Goal: Task Accomplishment & Management: Manage account settings

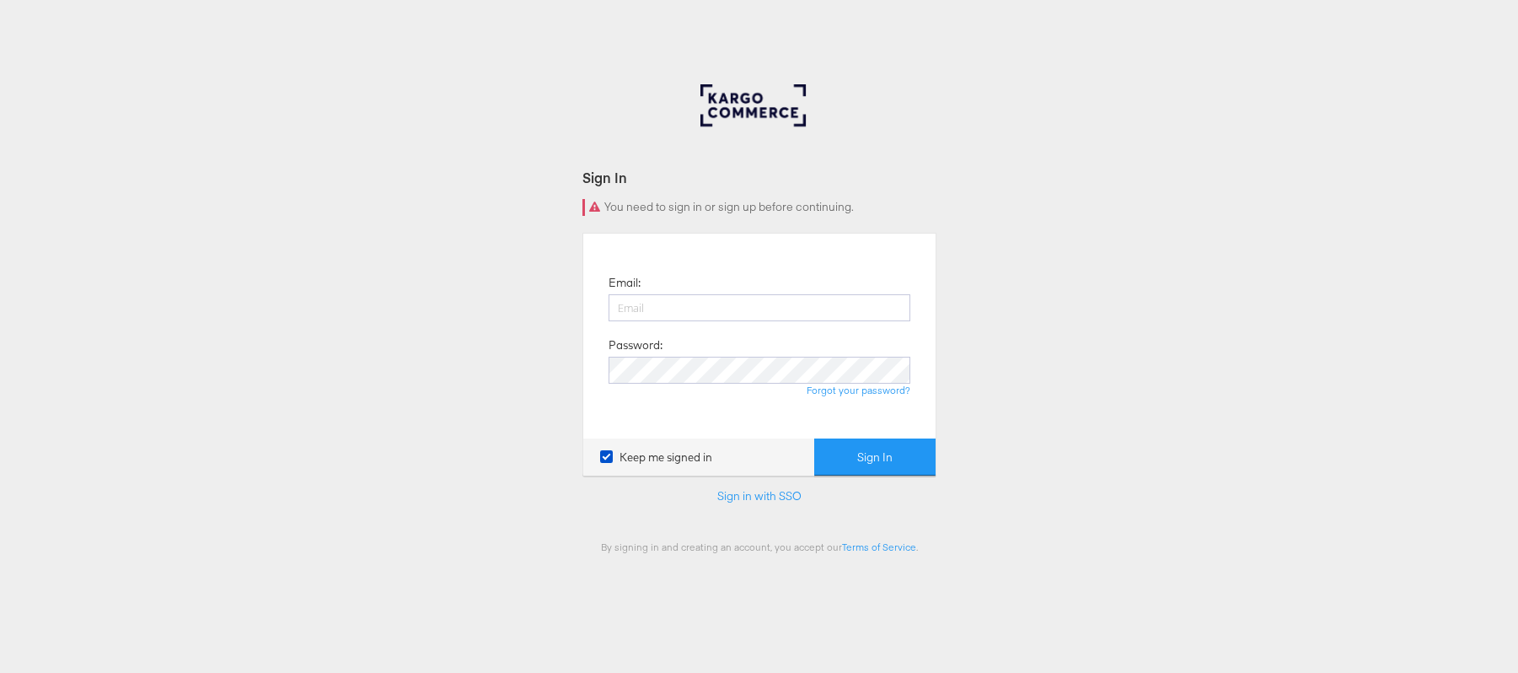
click at [638, 301] on input "email" at bounding box center [760, 307] width 302 height 27
type input "[PERSON_NAME][EMAIL_ADDRESS][PERSON_NAME][DOMAIN_NAME]"
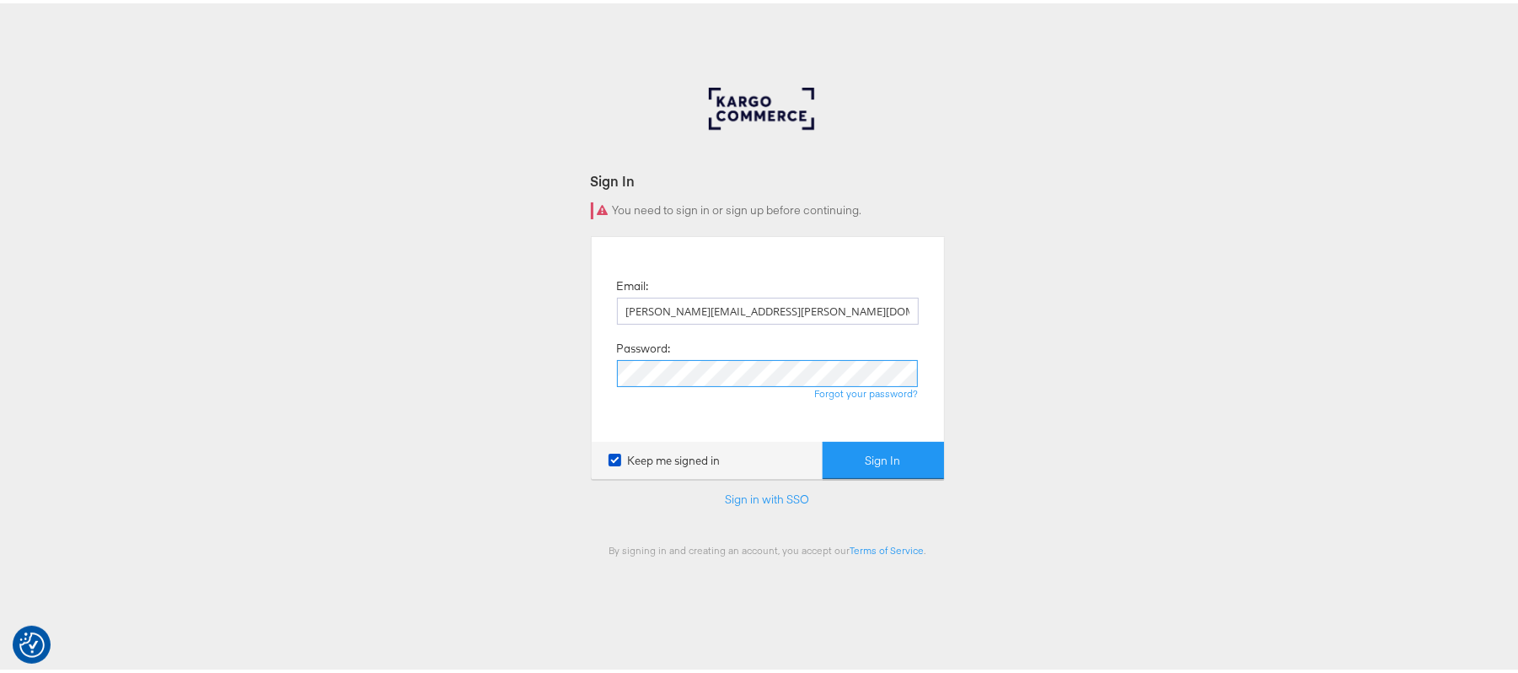
click at [823, 438] on button "Sign In" at bounding box center [883, 457] width 121 height 38
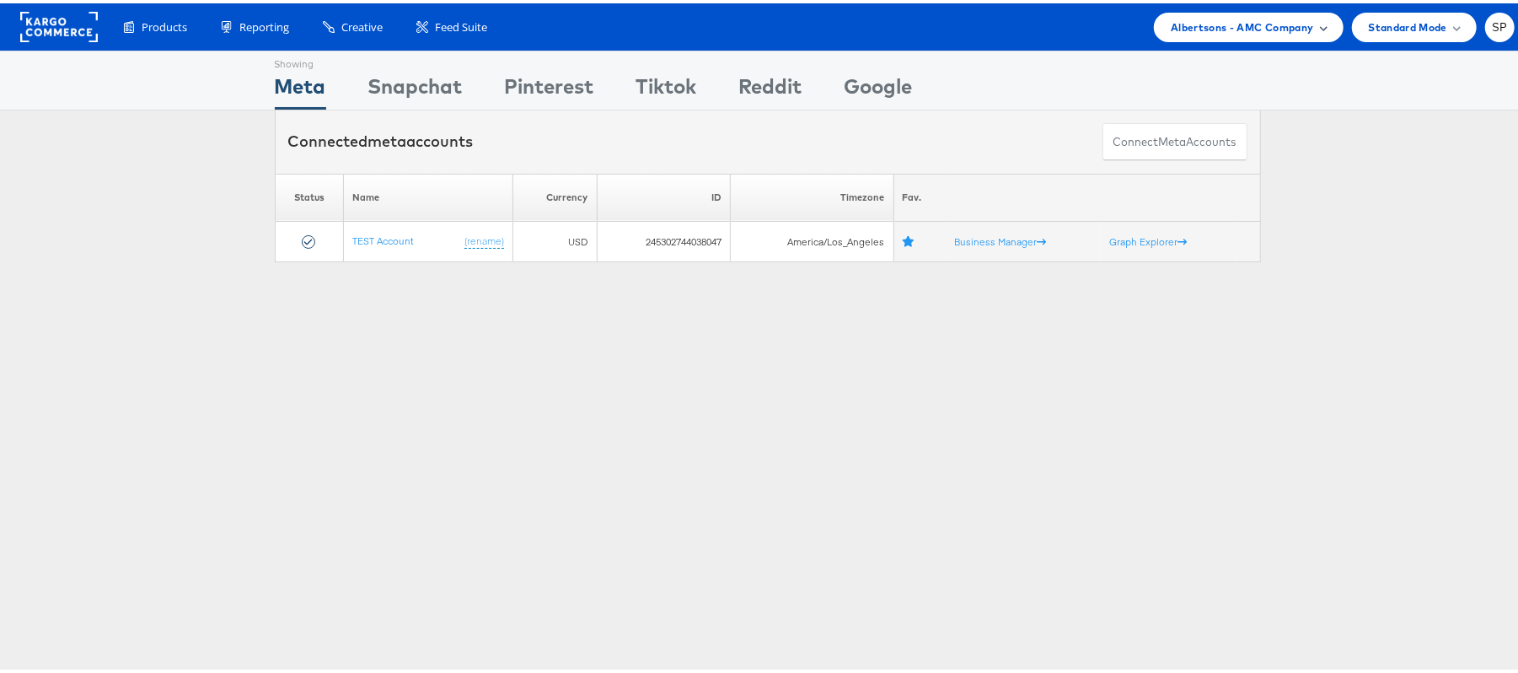
click at [1236, 24] on span "Albertsons - AMC Company" at bounding box center [1242, 24] width 142 height 18
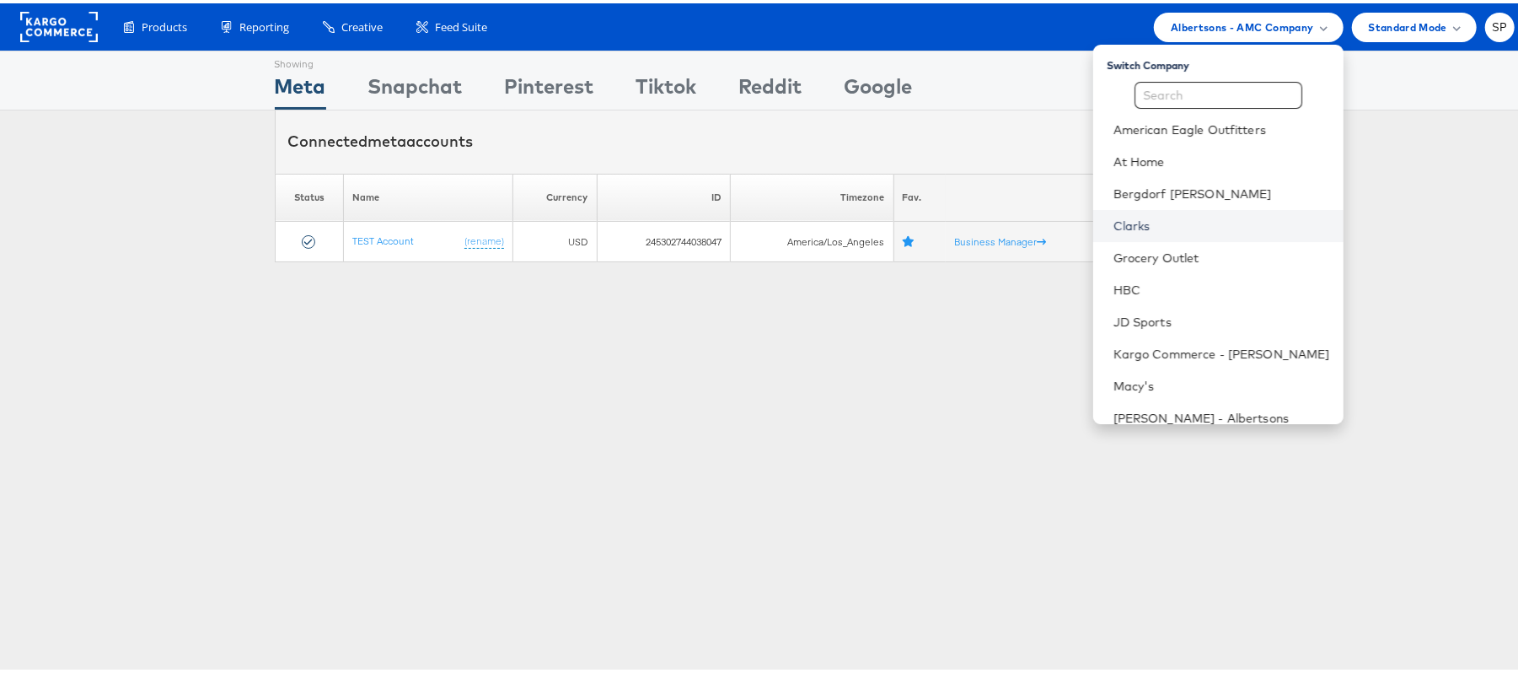
click at [1134, 219] on link "Clarks" at bounding box center [1222, 222] width 217 height 17
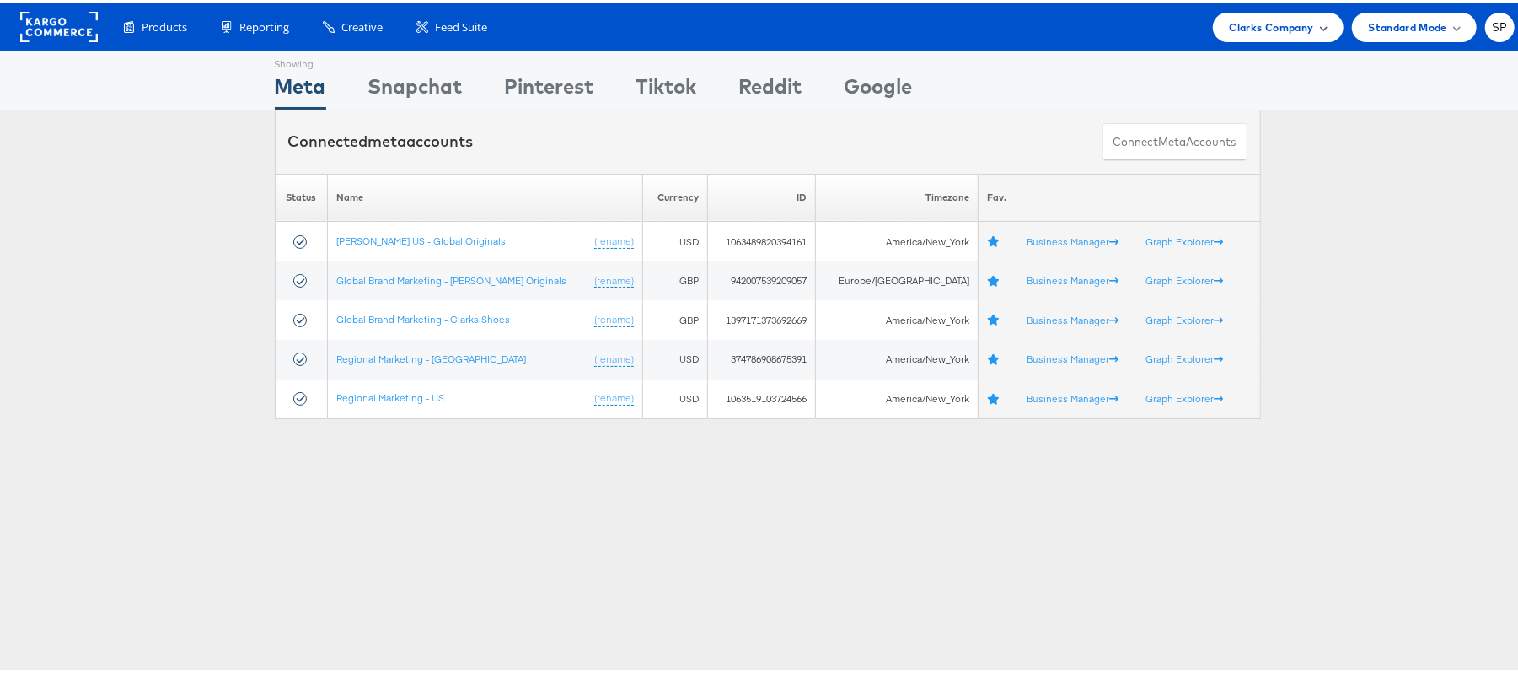
click at [1265, 28] on span "Clarks Company" at bounding box center [1272, 24] width 84 height 18
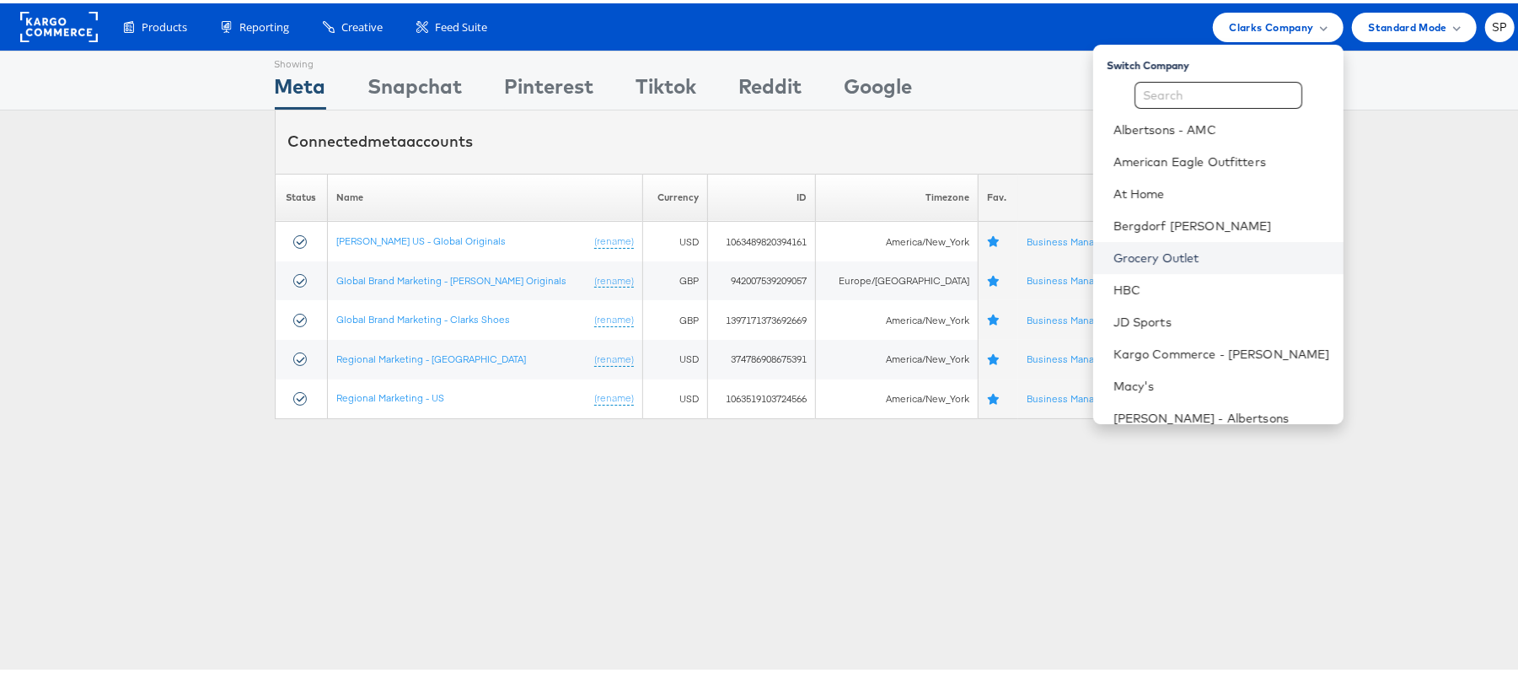
click at [1114, 260] on link "Grocery Outlet" at bounding box center [1222, 254] width 217 height 17
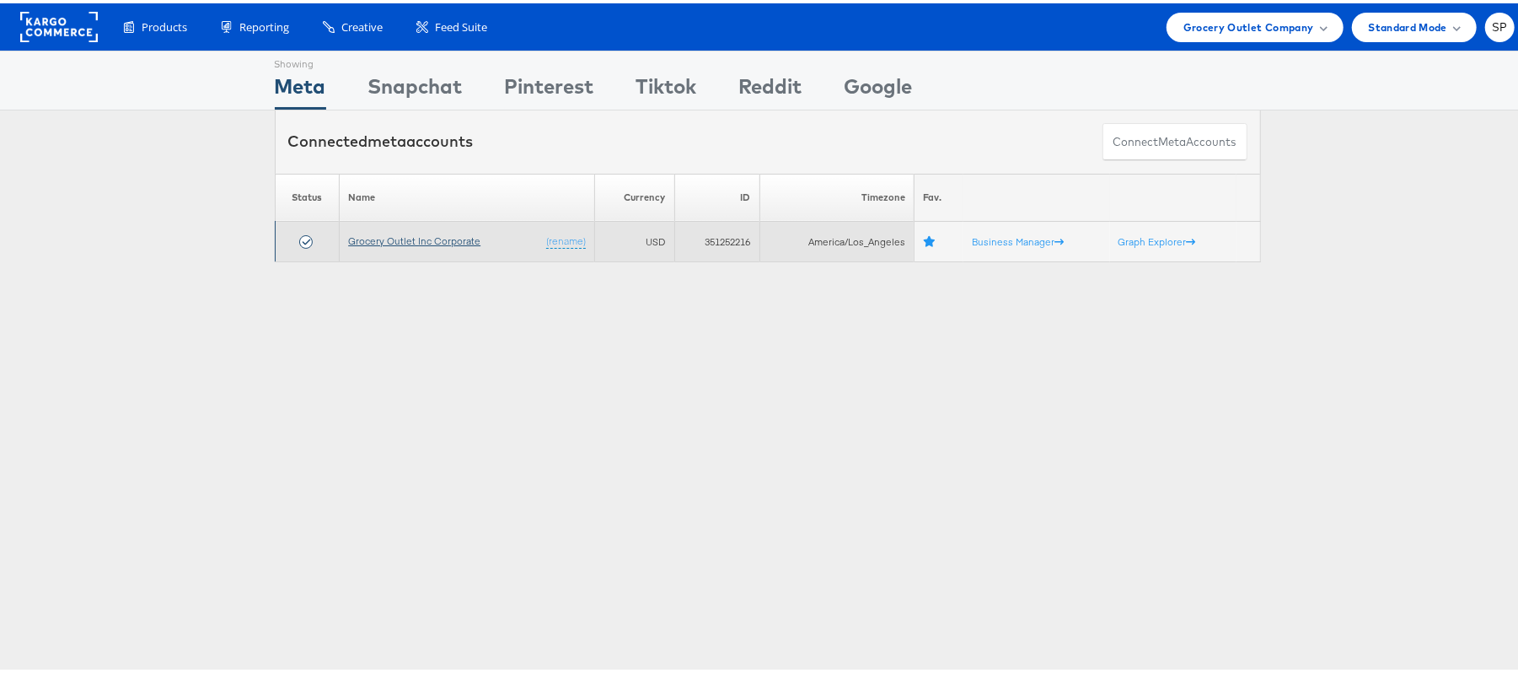
click at [437, 236] on link "Grocery Outlet Inc Corporate" at bounding box center [414, 237] width 132 height 13
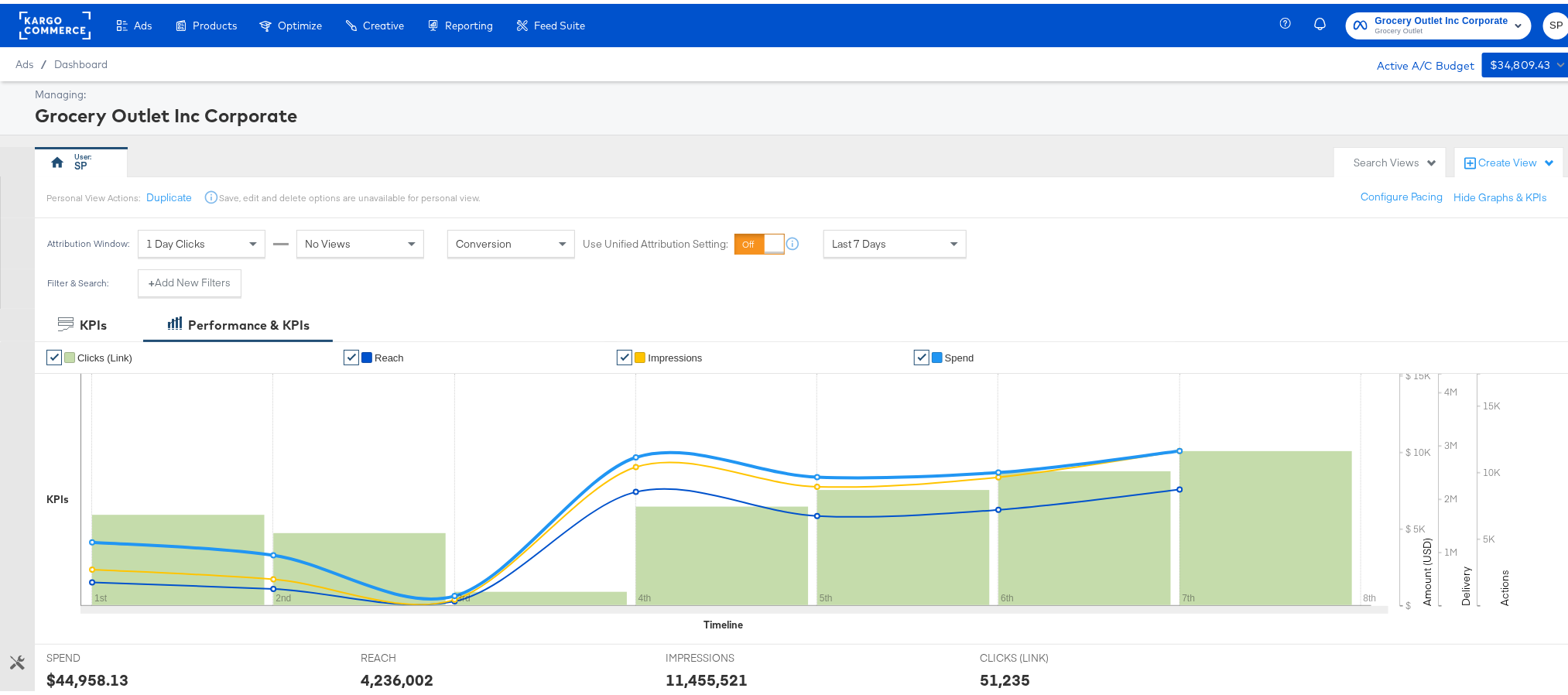
click at [1377, 154] on div "Search Views" at bounding box center [1396, 159] width 84 height 15
click at [1300, 308] on div "Active - Last 30 Days" at bounding box center [1303, 309] width 99 height 11
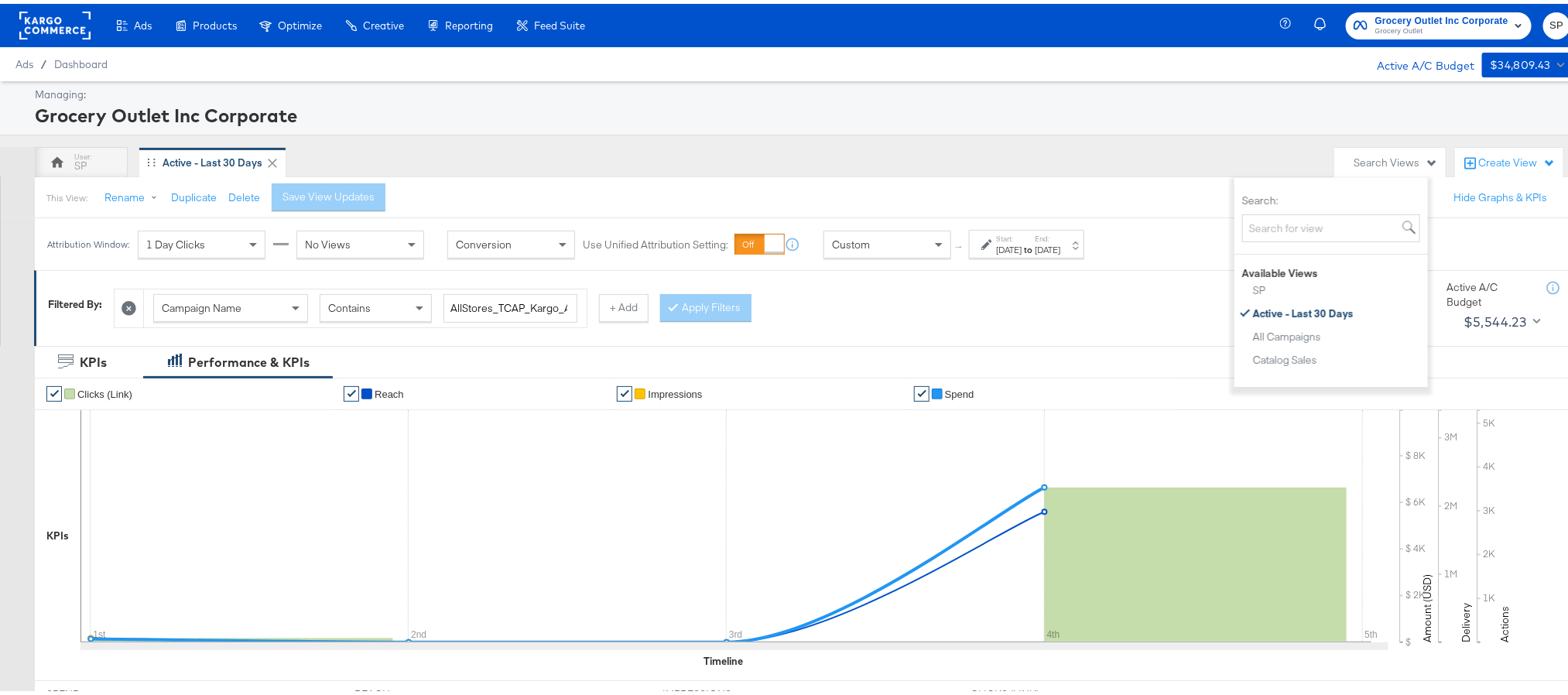
click at [1155, 286] on div "Campaign Name Contains AllStores_TCAP_Kargo_Awareness + Add Apply Filters" at bounding box center [701, 300] width 1176 height 47
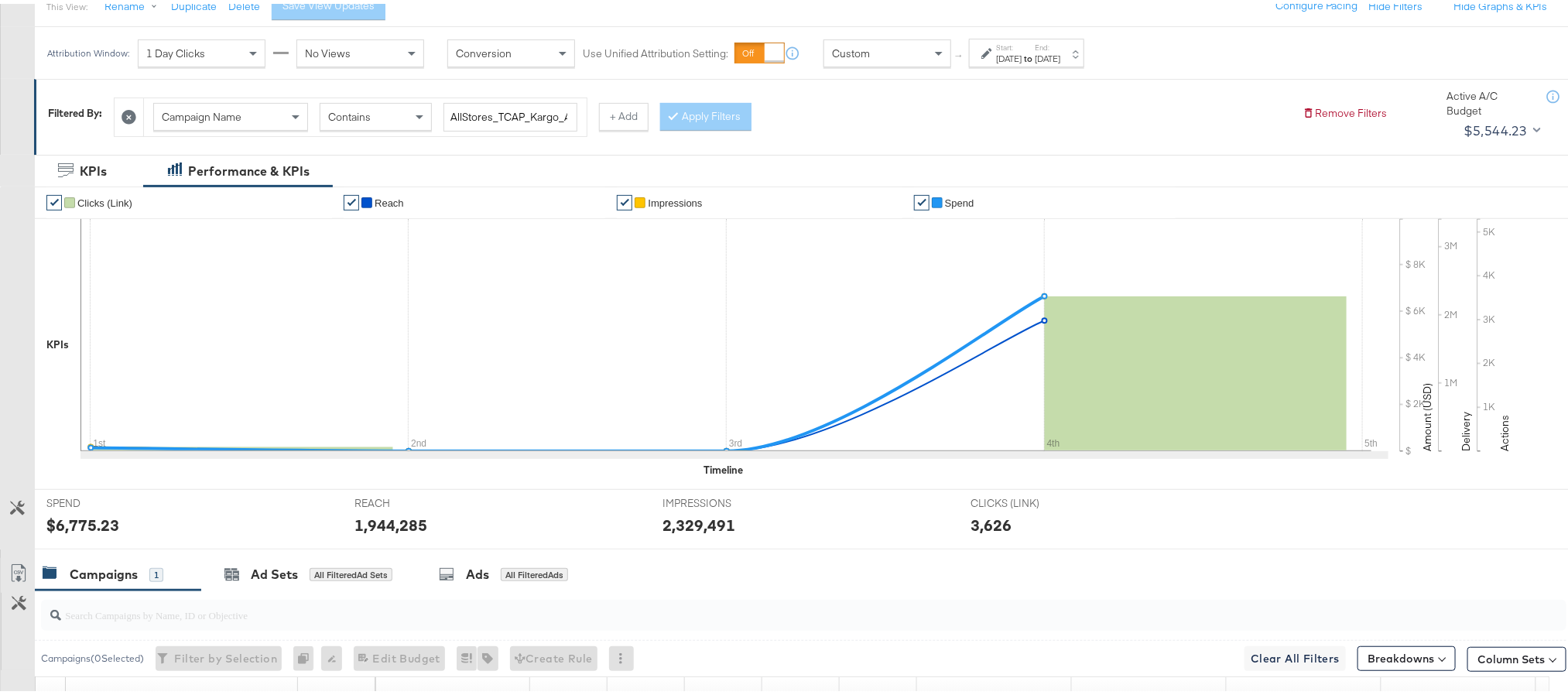
scroll to position [232, 0]
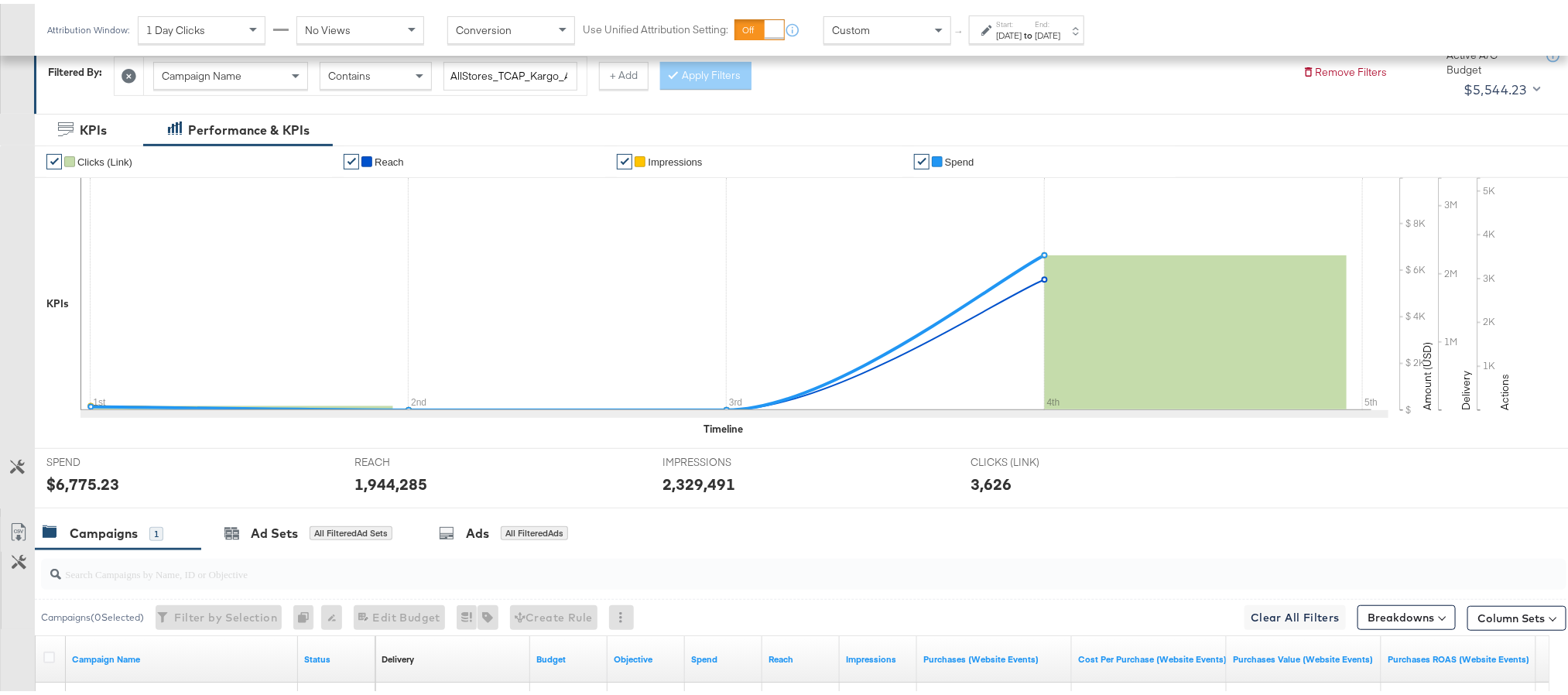
click at [1002, 32] on div "Sep 1st 2025" at bounding box center [1009, 31] width 26 height 12
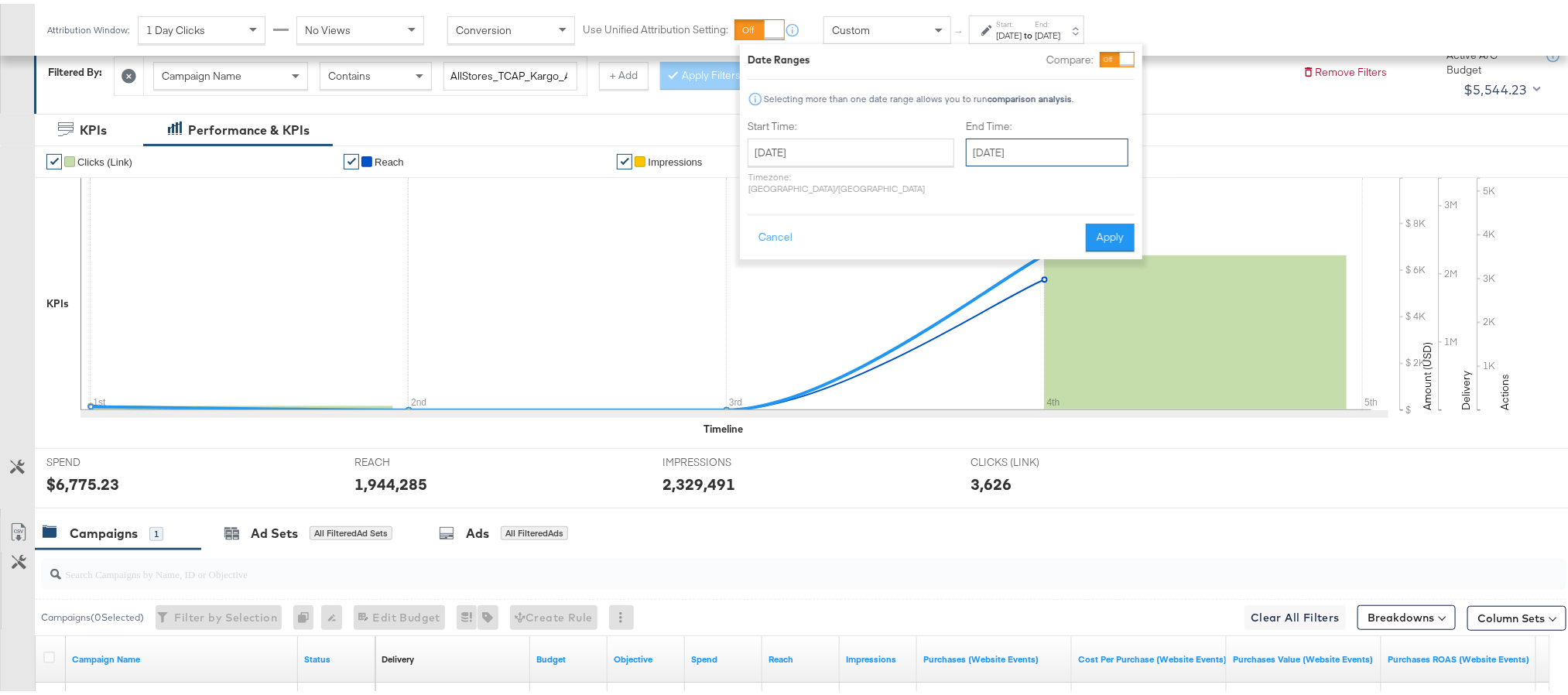
click at [967, 145] on input "[DATE]" at bounding box center [1047, 149] width 162 height 28
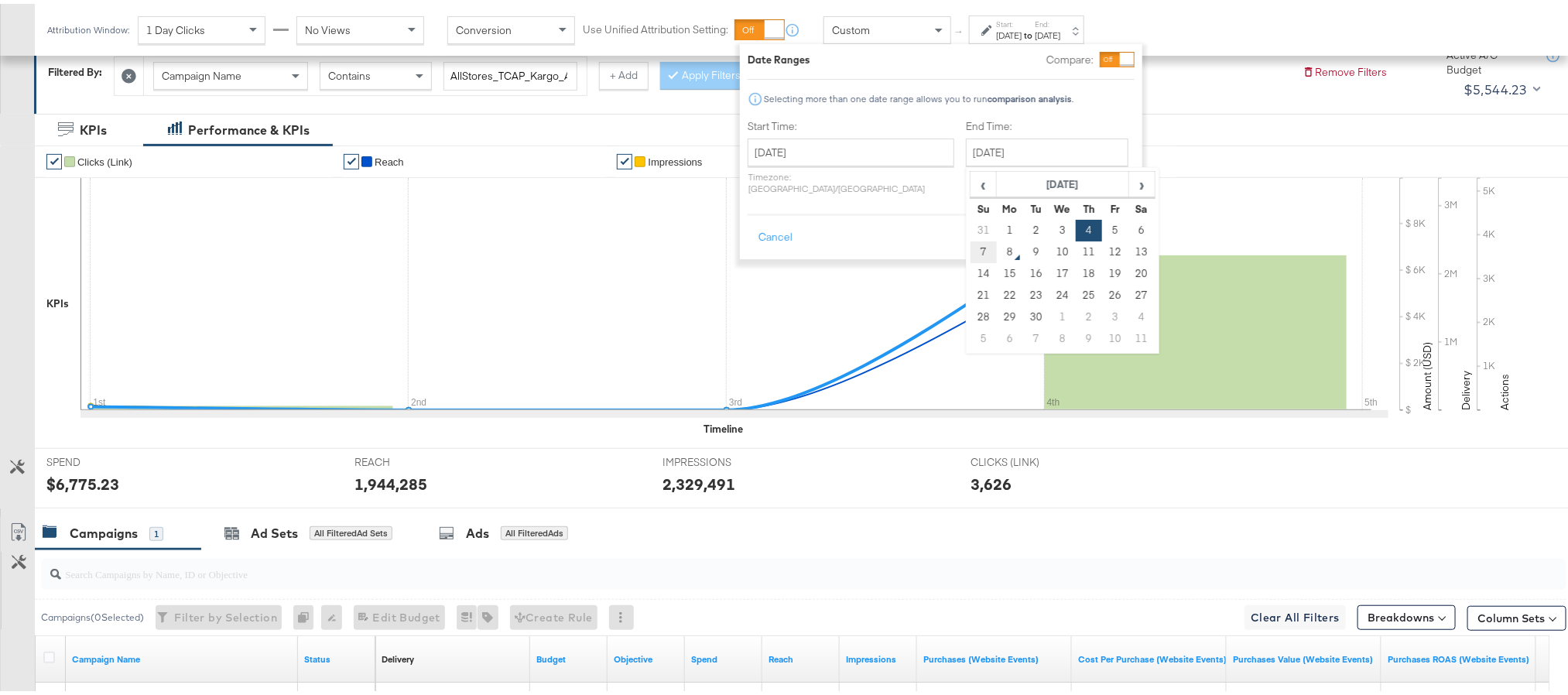
click at [970, 249] on td "7" at bounding box center [983, 249] width 27 height 22
type input "[DATE]"
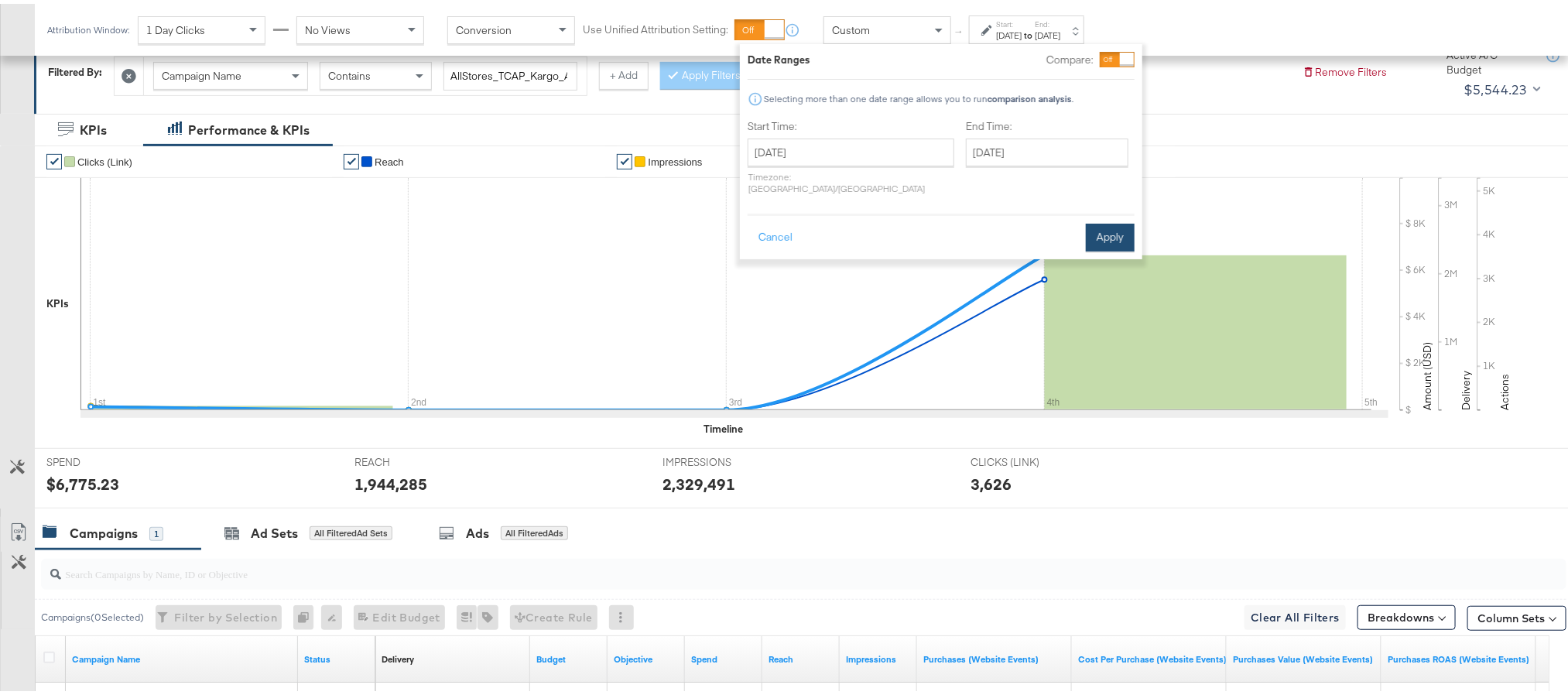
click at [1093, 229] on button "Apply" at bounding box center [1110, 233] width 49 height 28
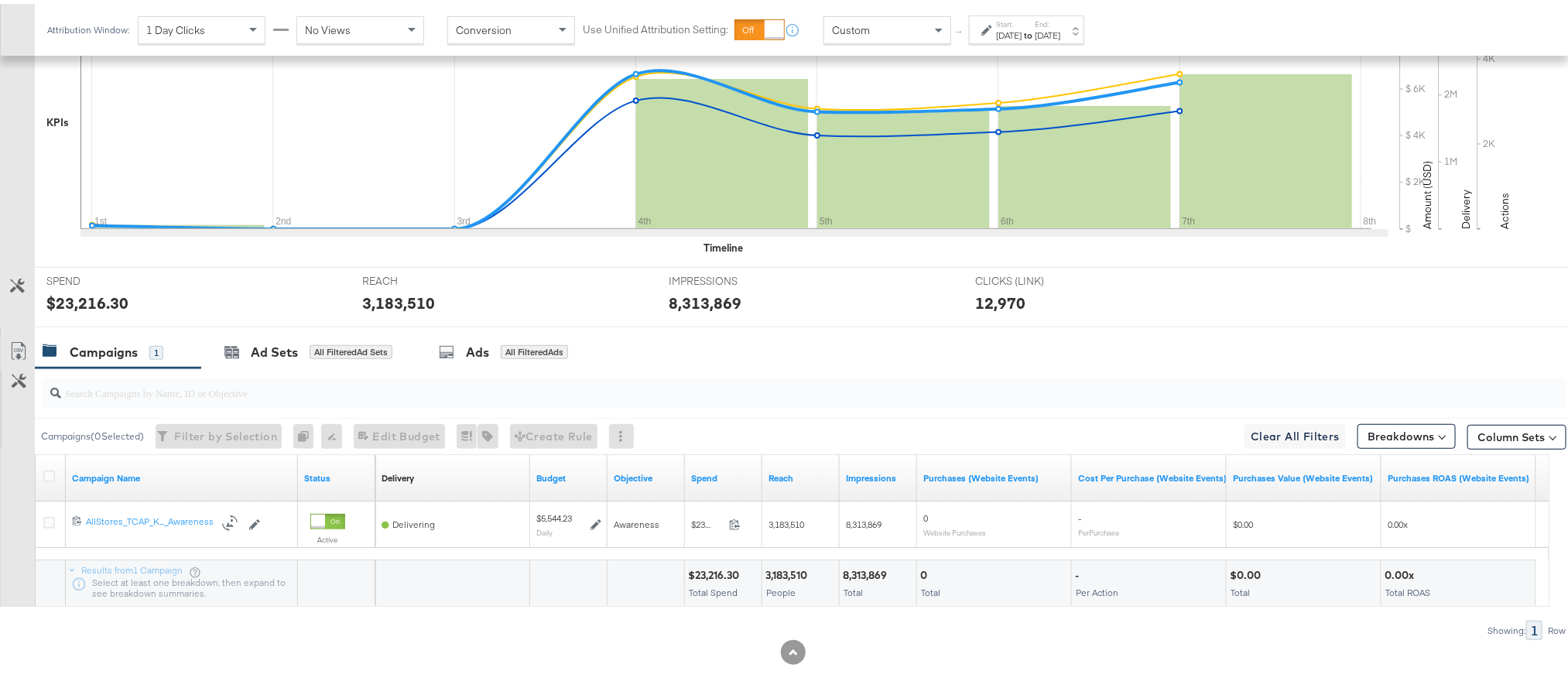
scroll to position [426, 0]
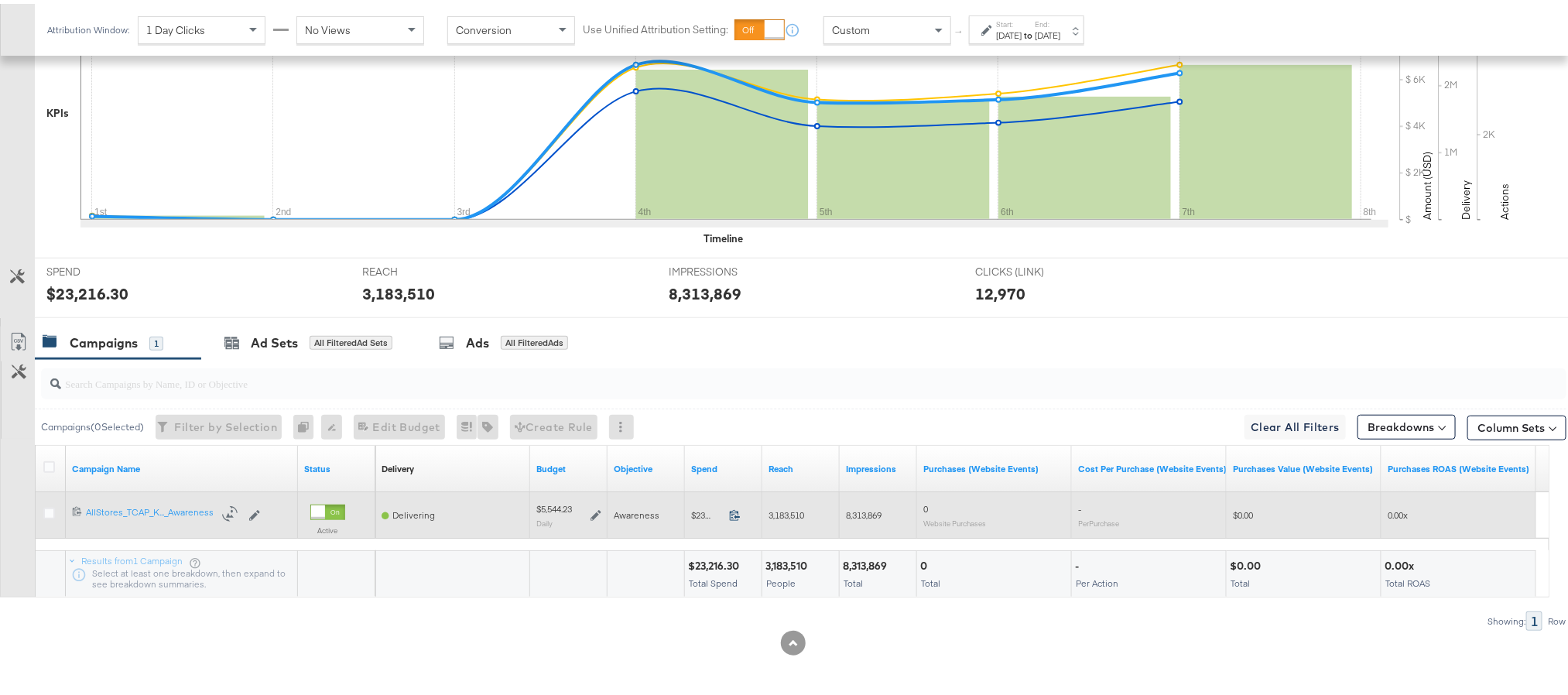
click at [734, 511] on icon at bounding box center [734, 511] width 12 height 12
click at [597, 509] on icon at bounding box center [596, 511] width 11 height 11
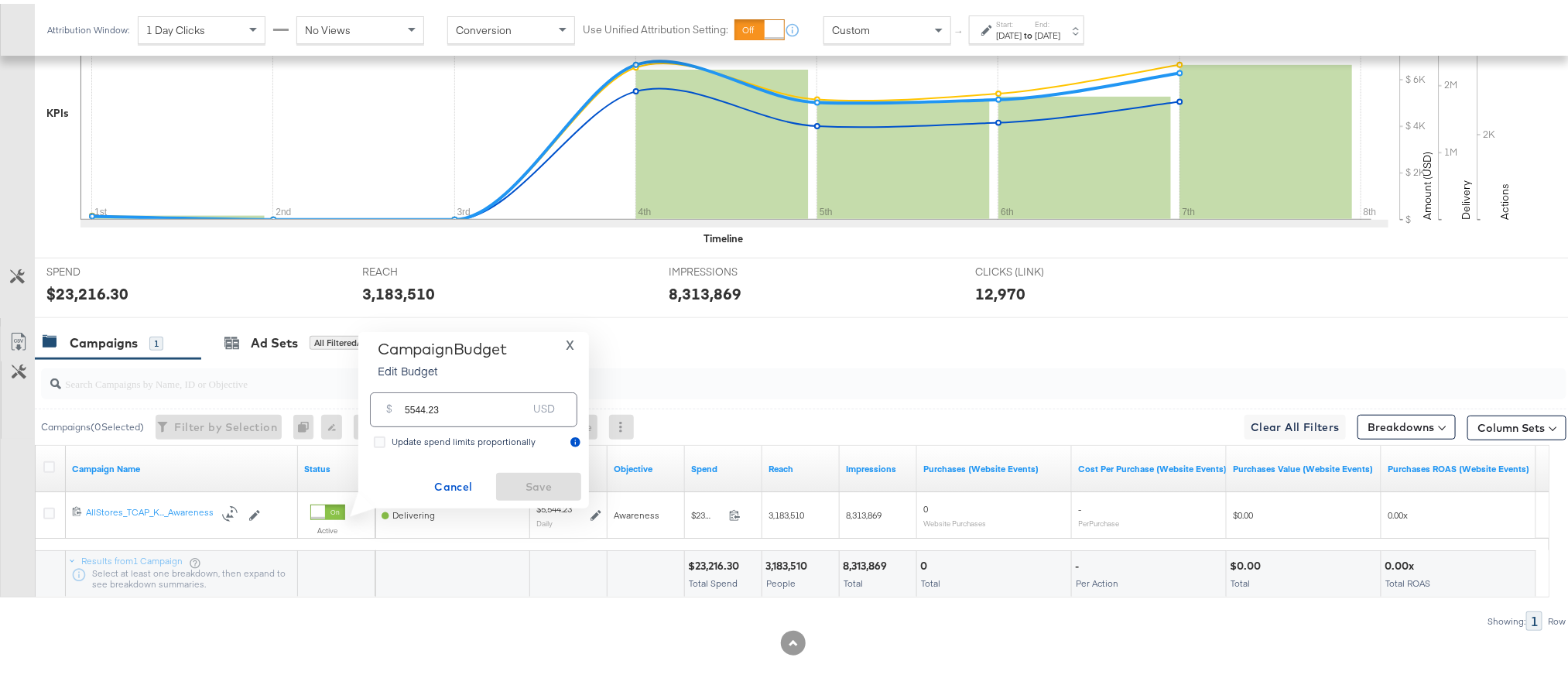
click at [497, 409] on input "5544.23" at bounding box center [465, 399] width 122 height 33
paste input "$5,512.3"
type input "5512.33"
click at [523, 488] on span "Save" at bounding box center [538, 483] width 73 height 19
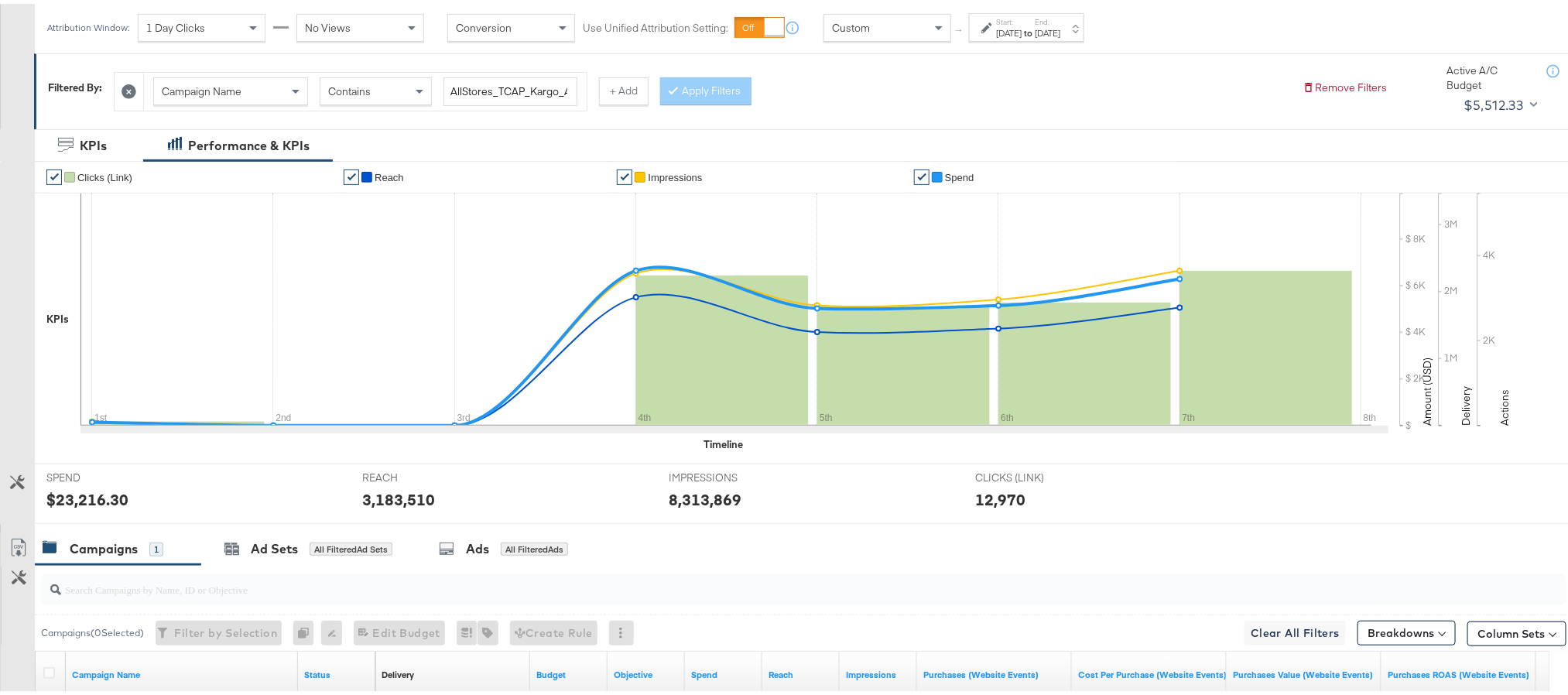
scroll to position [0, 0]
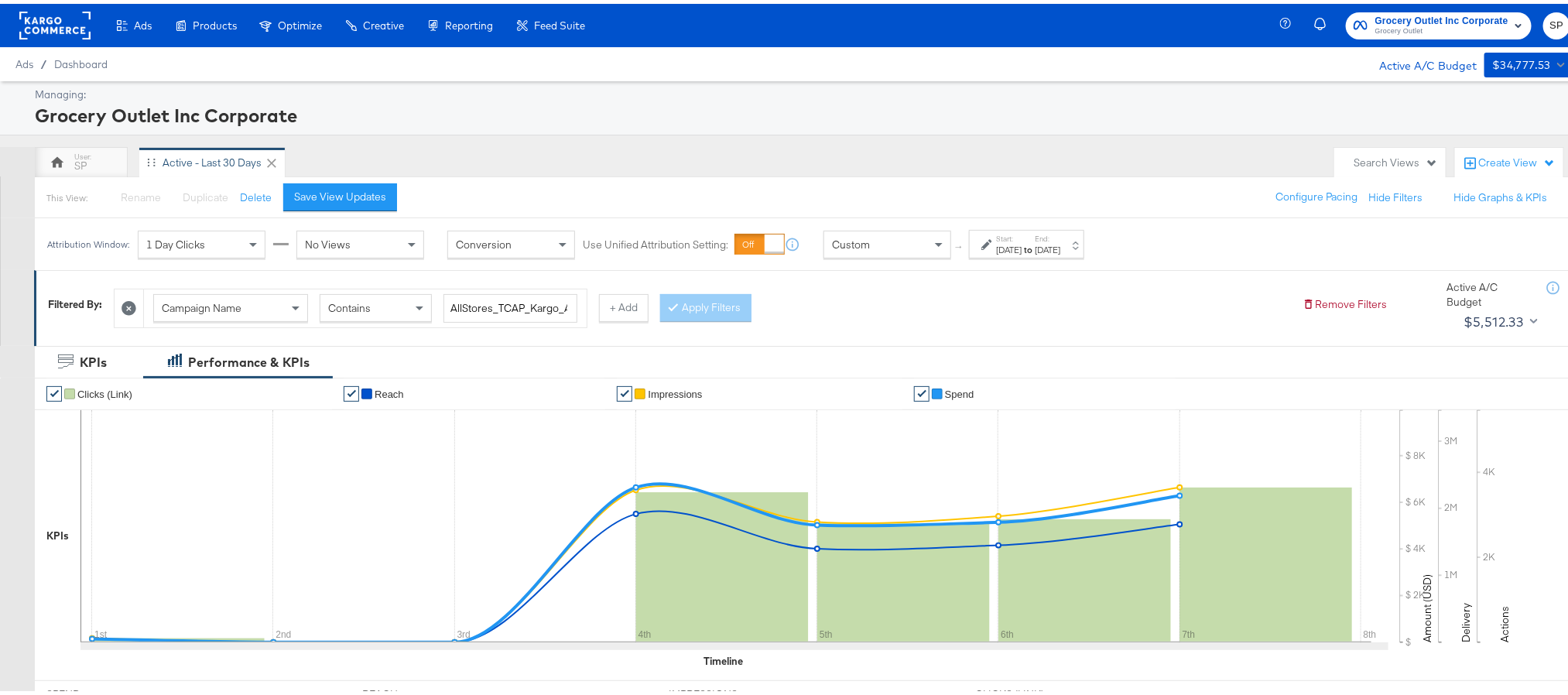
click at [51, 30] on rect at bounding box center [55, 21] width 72 height 28
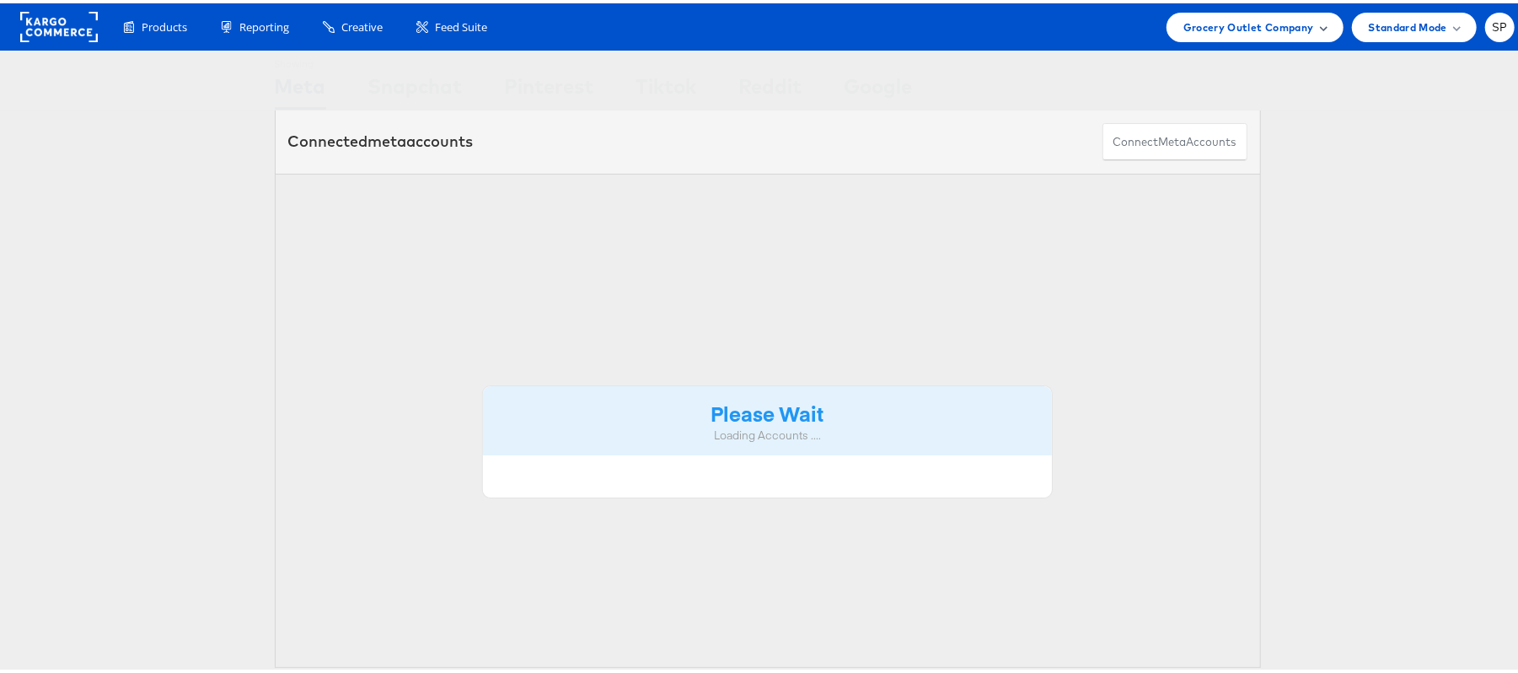
click at [1205, 34] on div "Grocery Outlet Company" at bounding box center [1255, 24] width 177 height 30
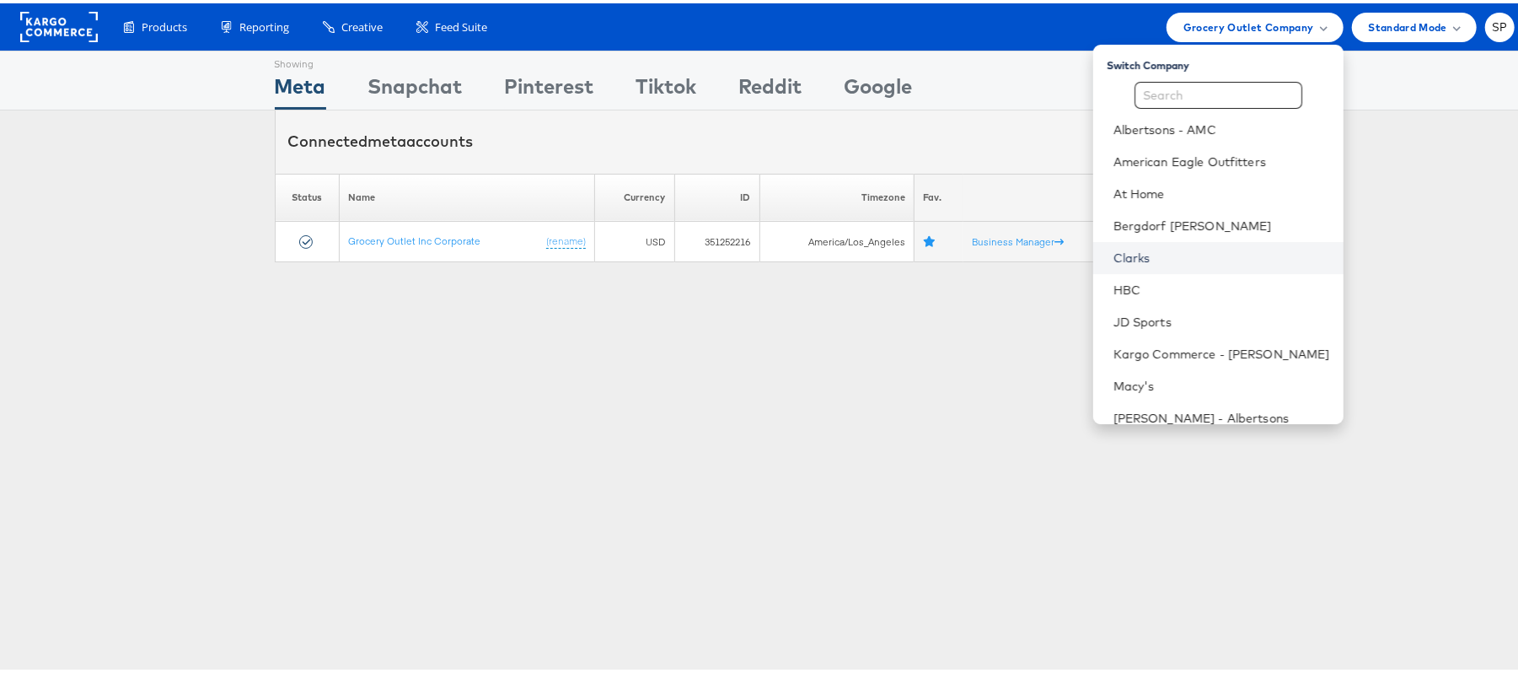
click at [1168, 258] on link "Clarks" at bounding box center [1222, 254] width 217 height 17
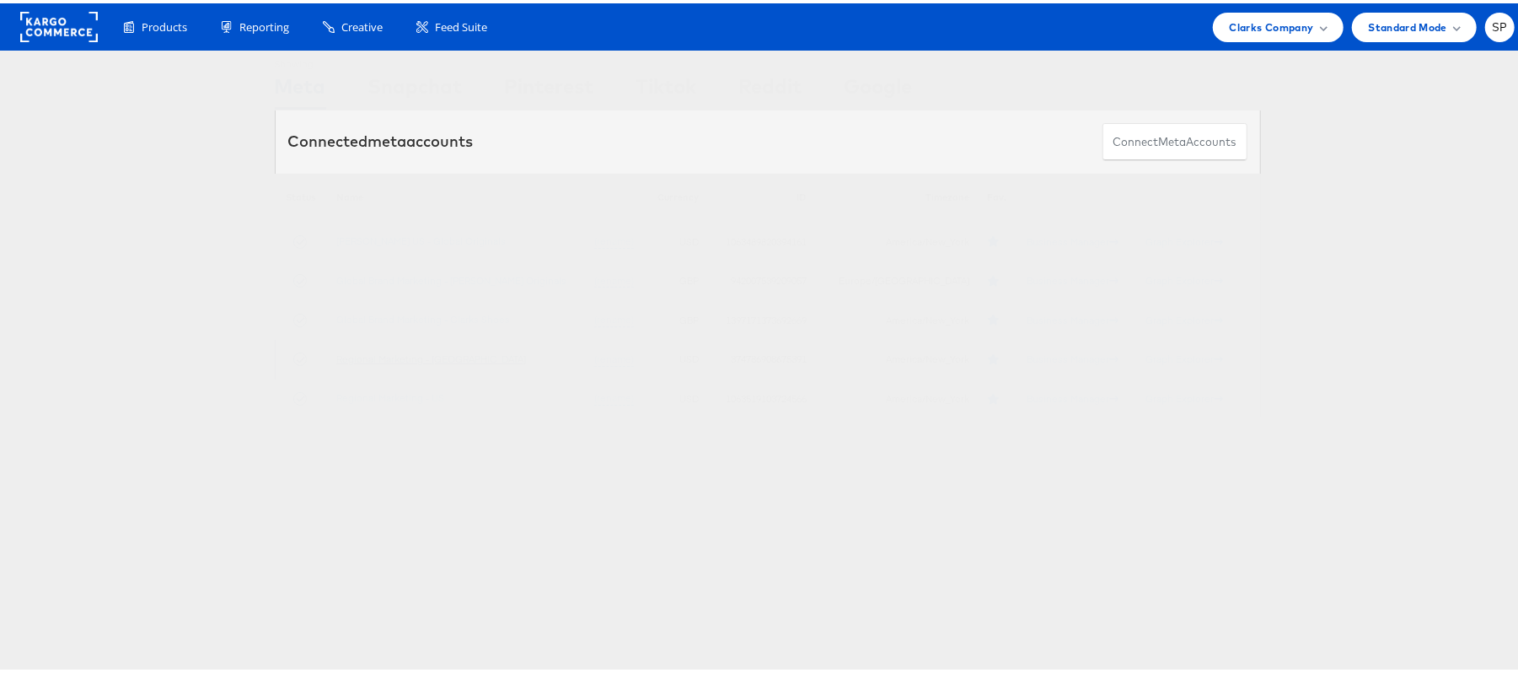
click at [409, 362] on link "Regional Marketing - [GEOGRAPHIC_DATA]" at bounding box center [431, 355] width 190 height 13
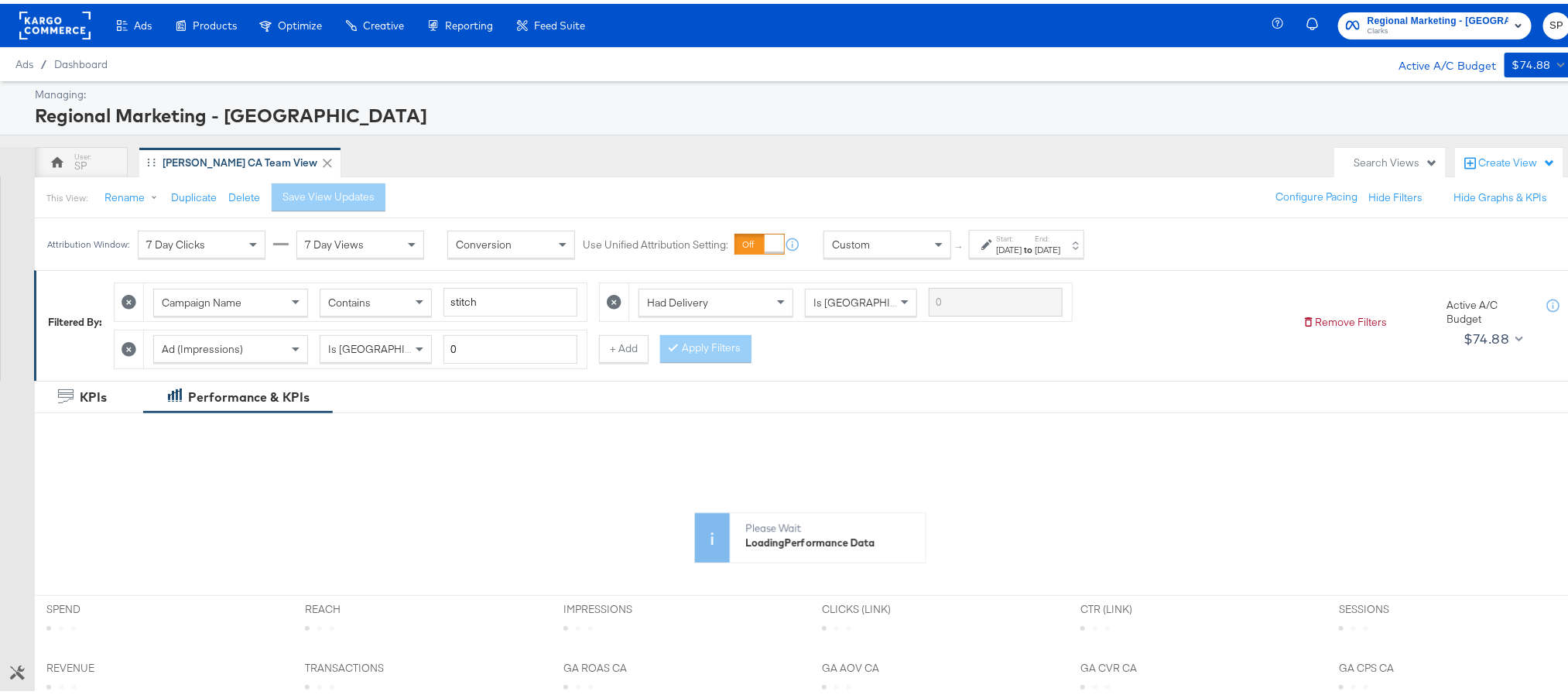
click at [1022, 244] on div "Aug 24th 2025" at bounding box center [1009, 245] width 26 height 12
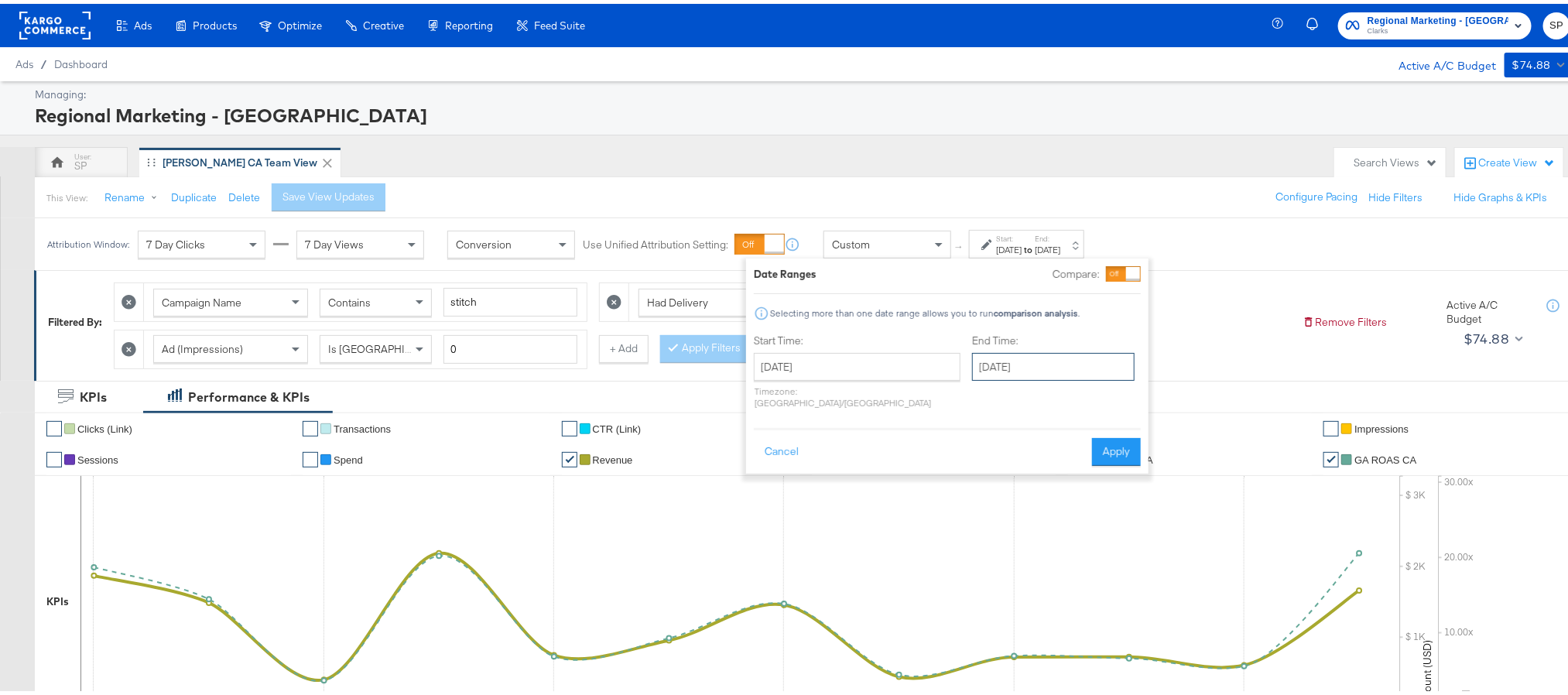
click at [1022, 363] on input "September 4th 2025" at bounding box center [1053, 363] width 162 height 28
click at [977, 465] on td "7" at bounding box center [990, 463] width 27 height 22
type input "[DATE]"
click at [1125, 436] on button "Apply" at bounding box center [1116, 448] width 49 height 28
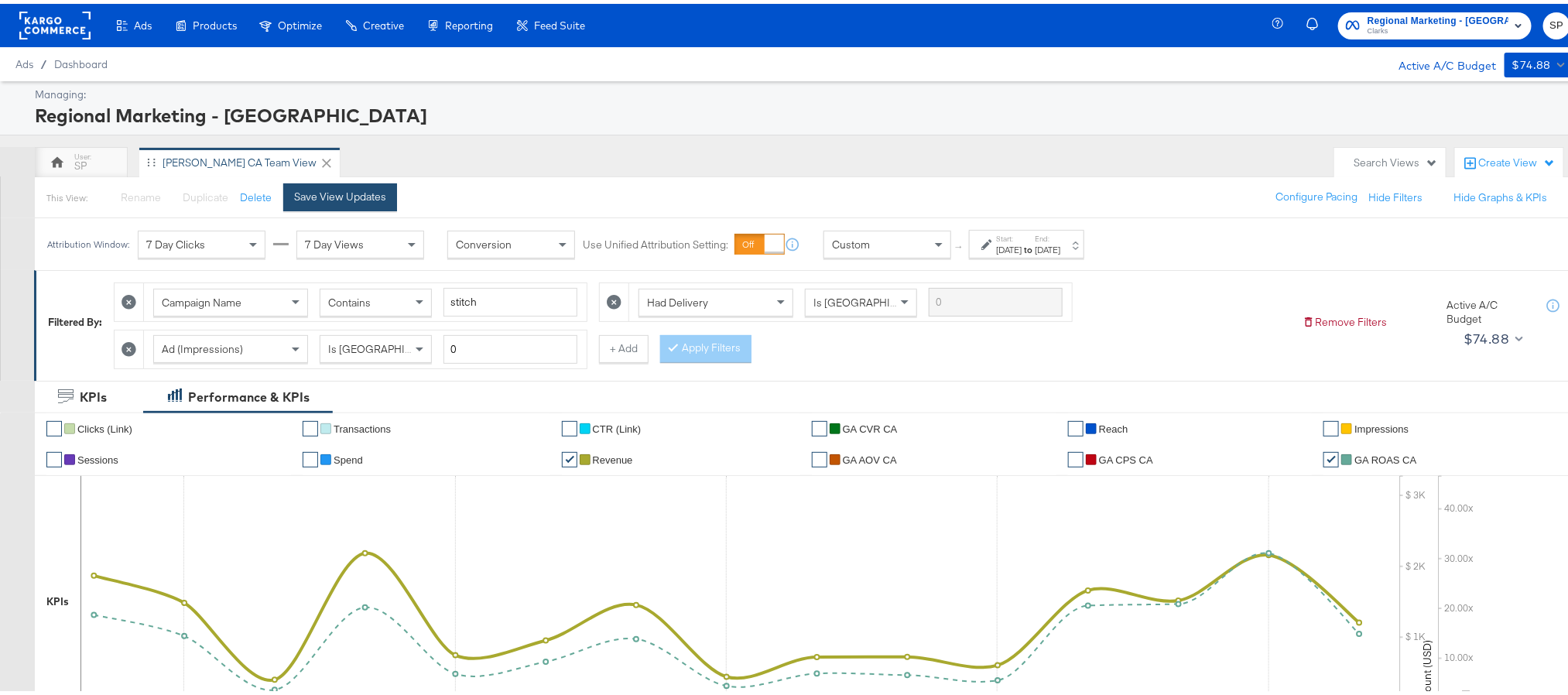
click at [369, 188] on div "Save View Updates" at bounding box center [340, 193] width 92 height 15
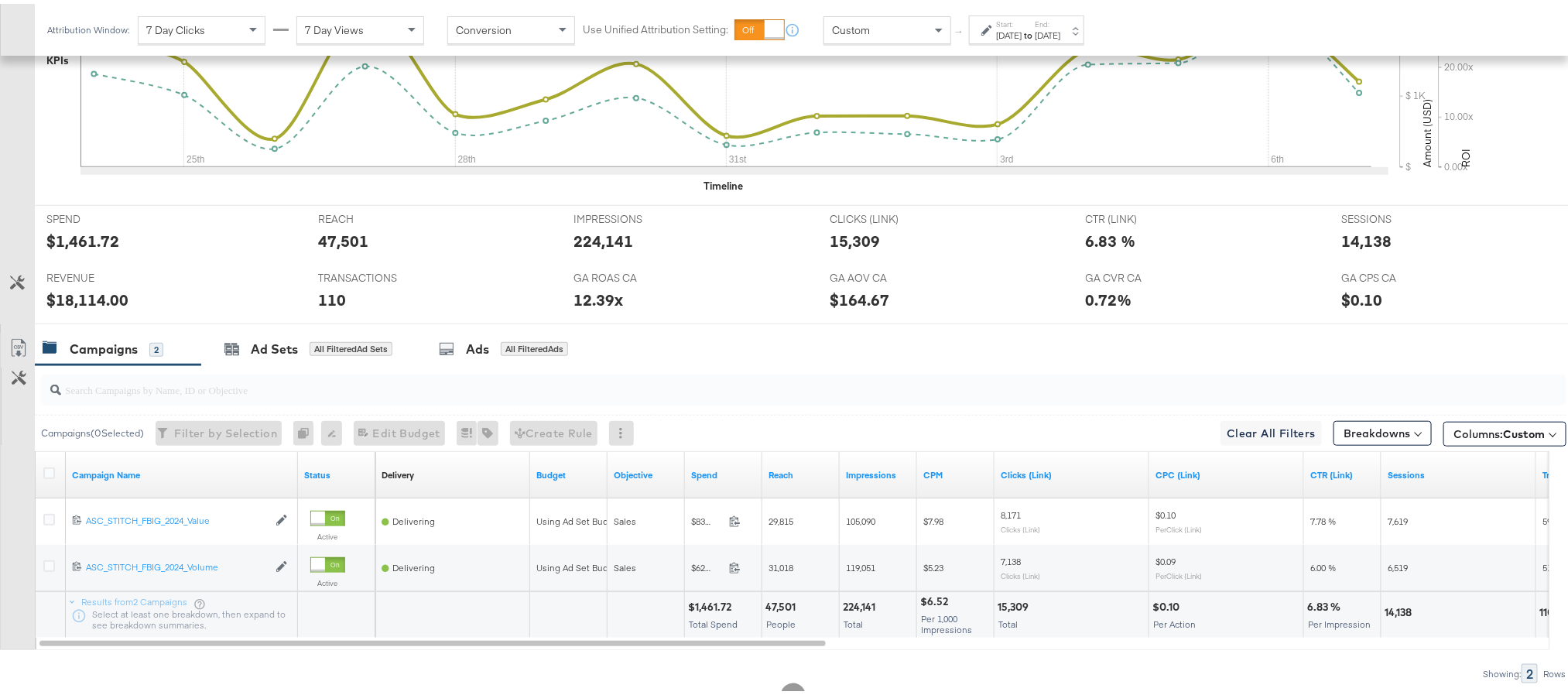
scroll to position [580, 0]
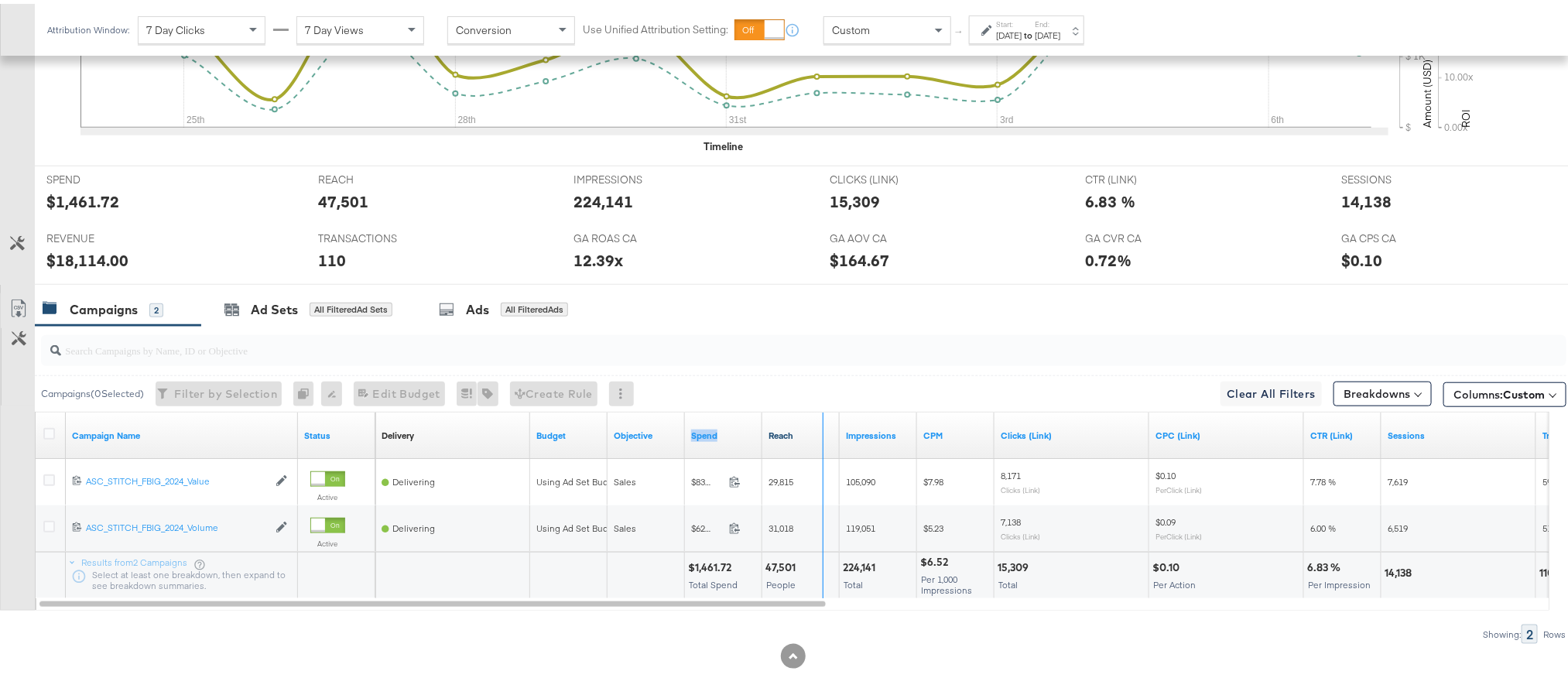
drag, startPoint x: 757, startPoint y: 432, endPoint x: 818, endPoint y: 432, distance: 61.0
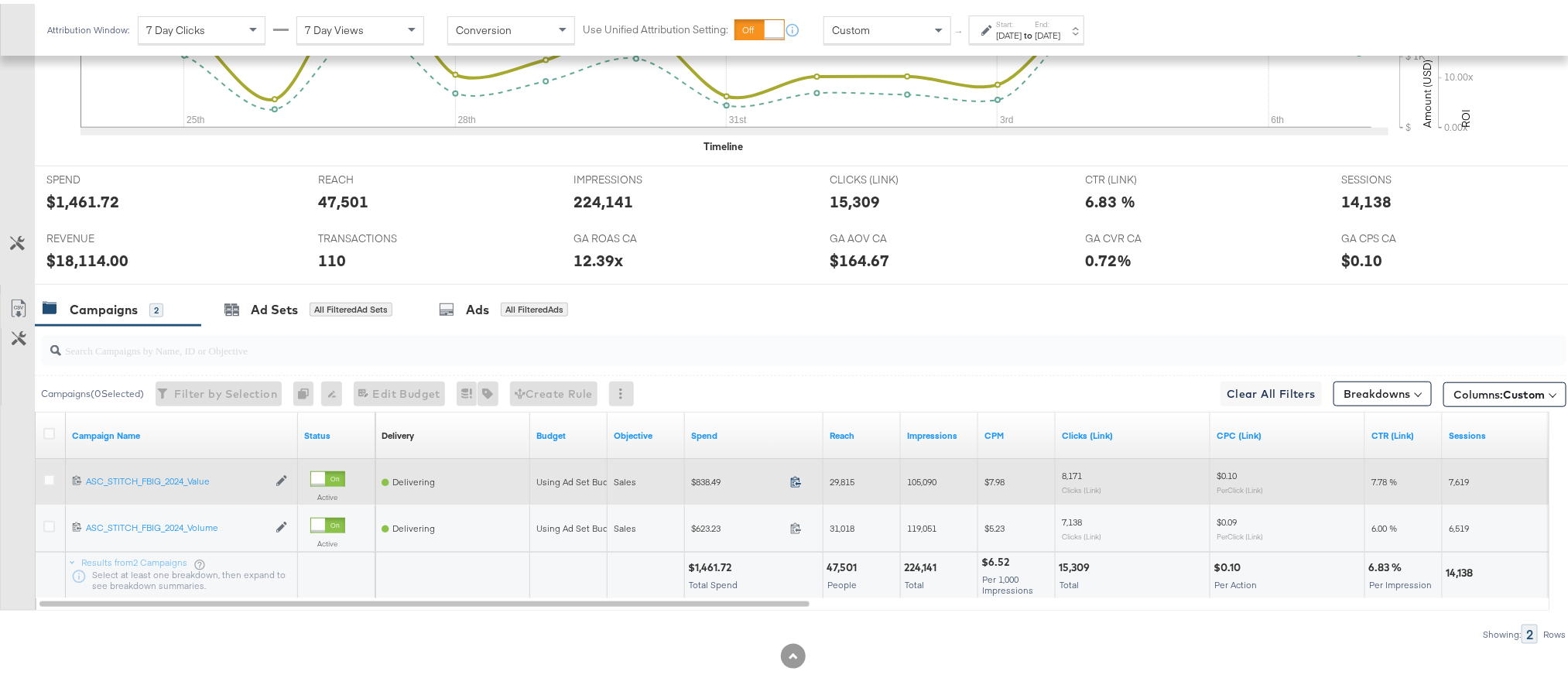
click at [794, 484] on icon at bounding box center [796, 477] width 12 height 12
click at [797, 481] on icon at bounding box center [796, 477] width 12 height 12
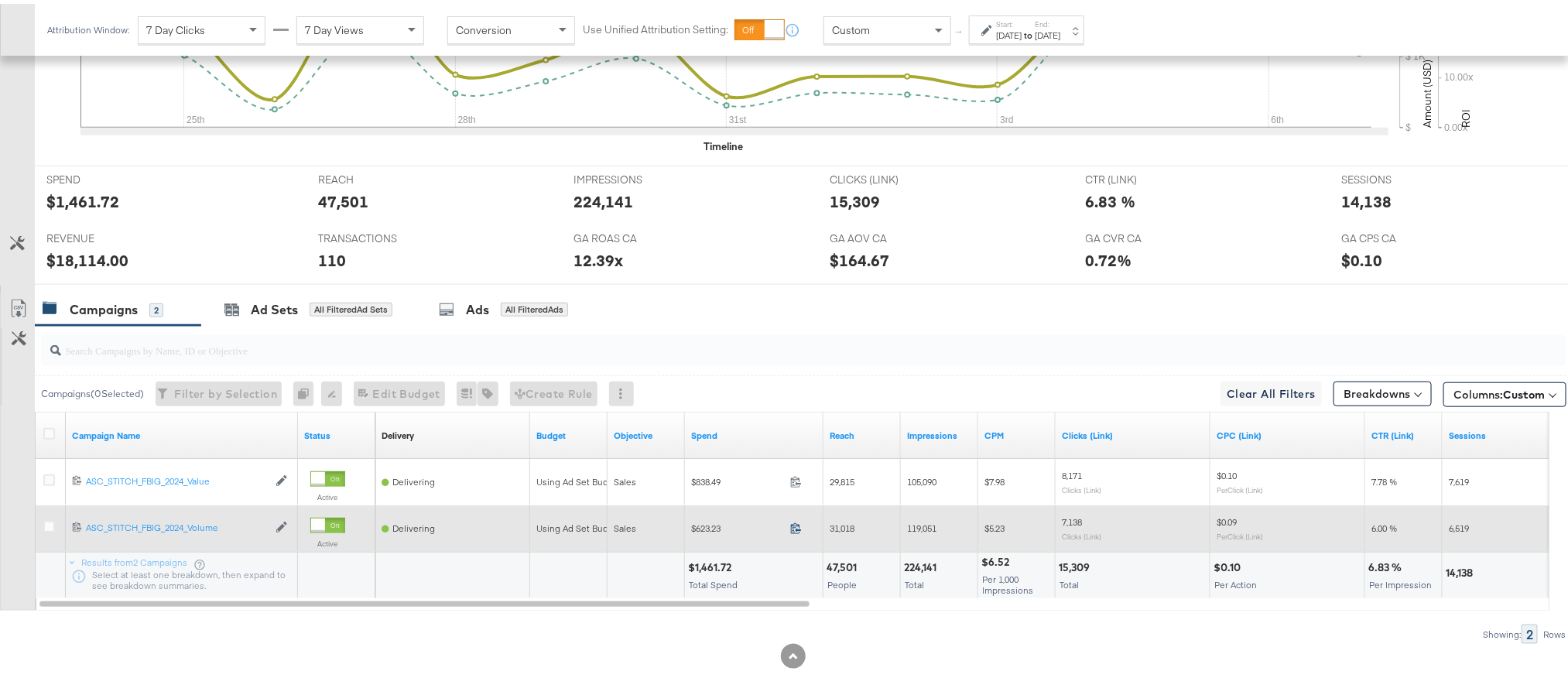
click at [790, 531] on icon at bounding box center [796, 524] width 12 height 12
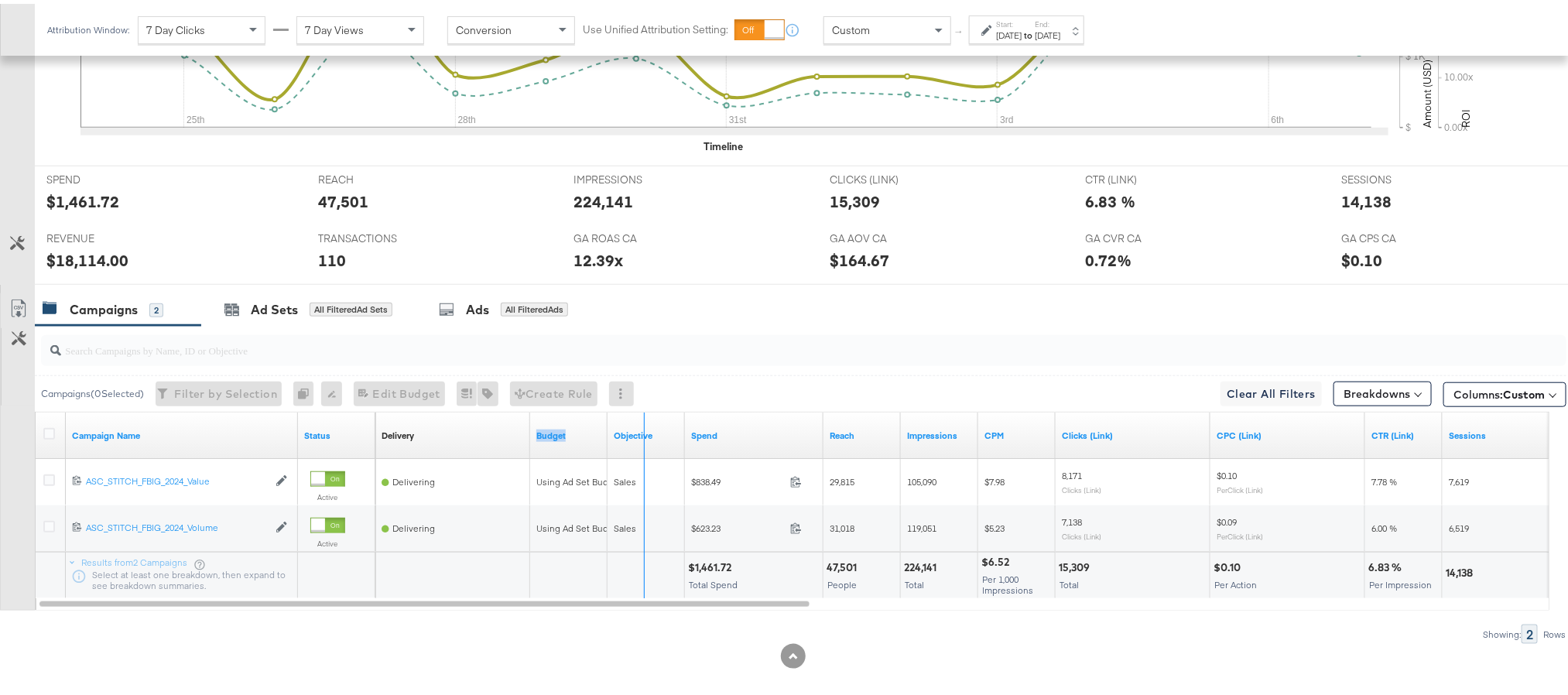
drag, startPoint x: 606, startPoint y: 432, endPoint x: 644, endPoint y: 428, distance: 38.2
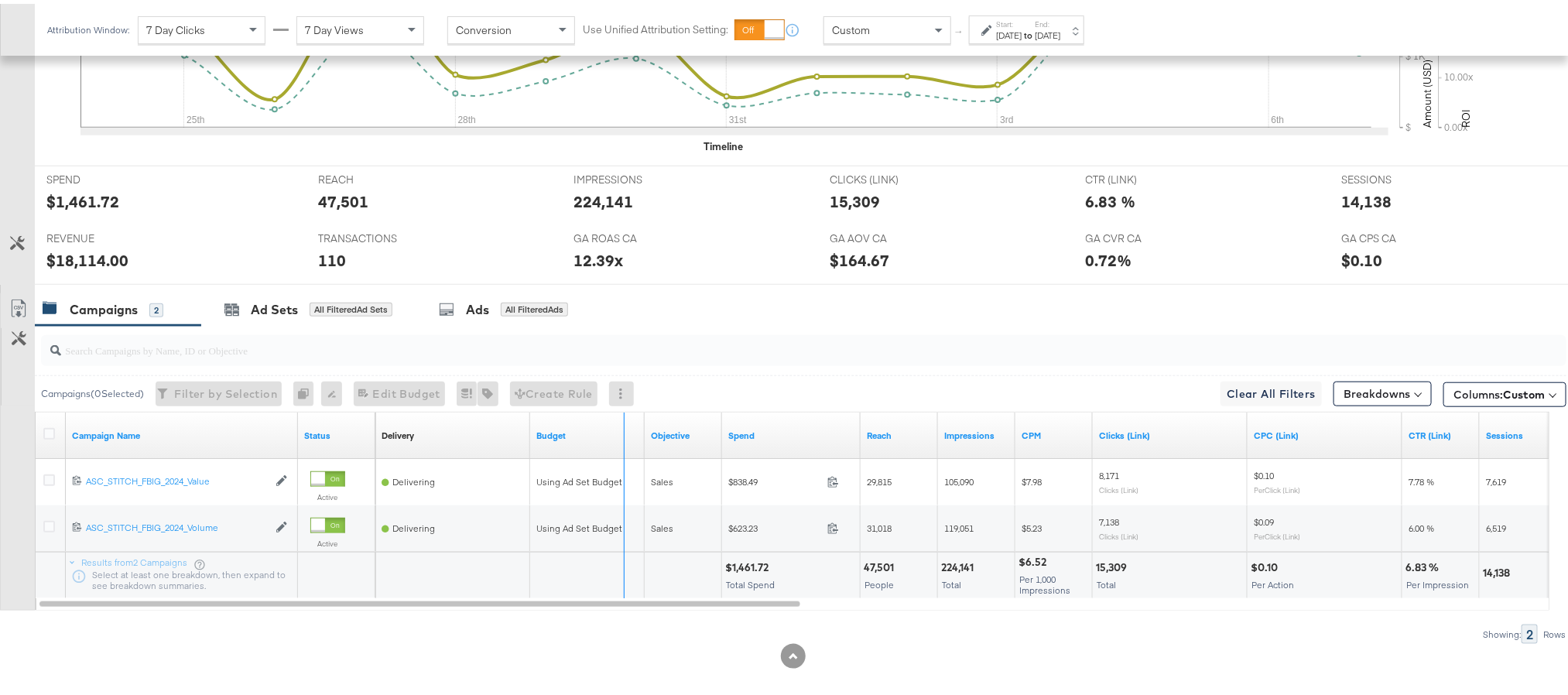
drag, startPoint x: 641, startPoint y: 428, endPoint x: 621, endPoint y: 425, distance: 20.2
click at [621, 425] on div "Budget" at bounding box center [588, 432] width 115 height 47
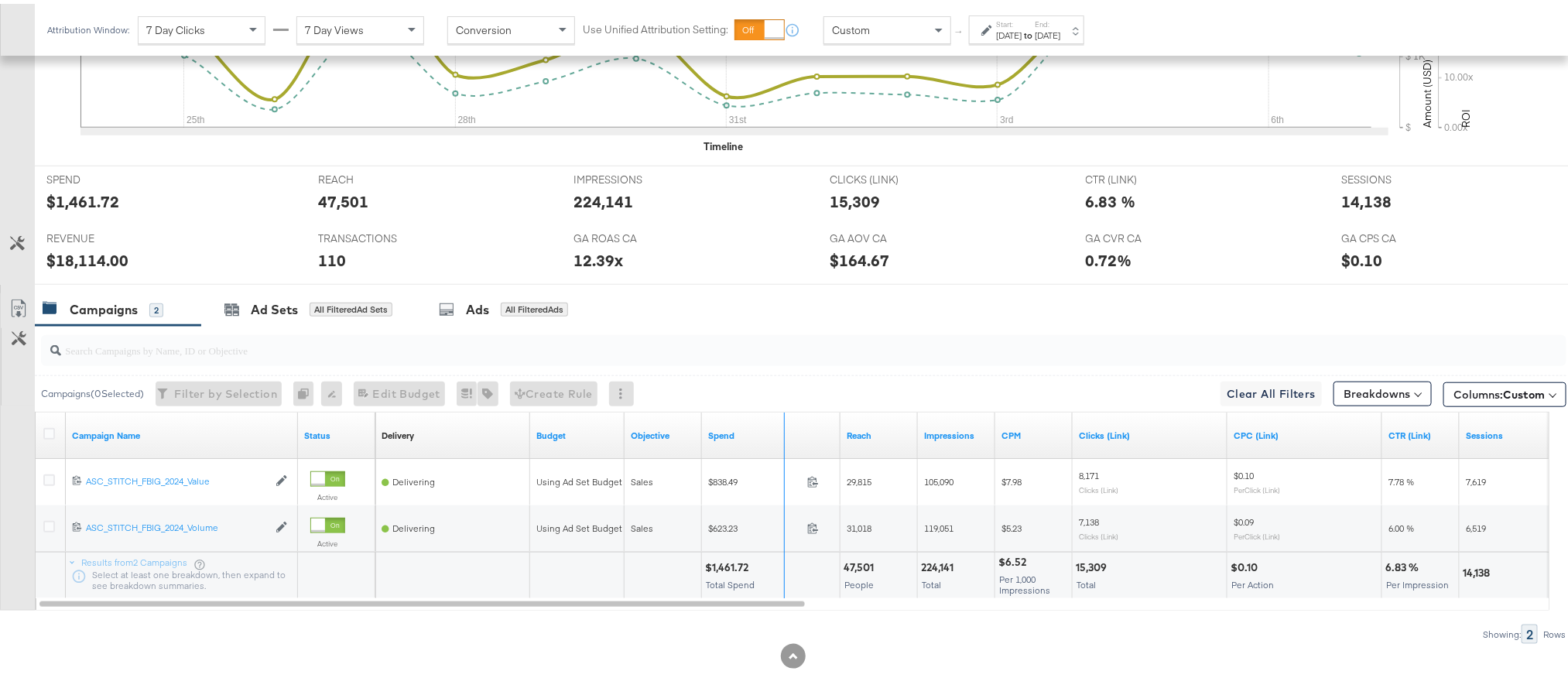
drag, startPoint x: 836, startPoint y: 428, endPoint x: 781, endPoint y: 425, distance: 55.1
click at [781, 425] on div "Spend" at bounding box center [771, 432] width 139 height 47
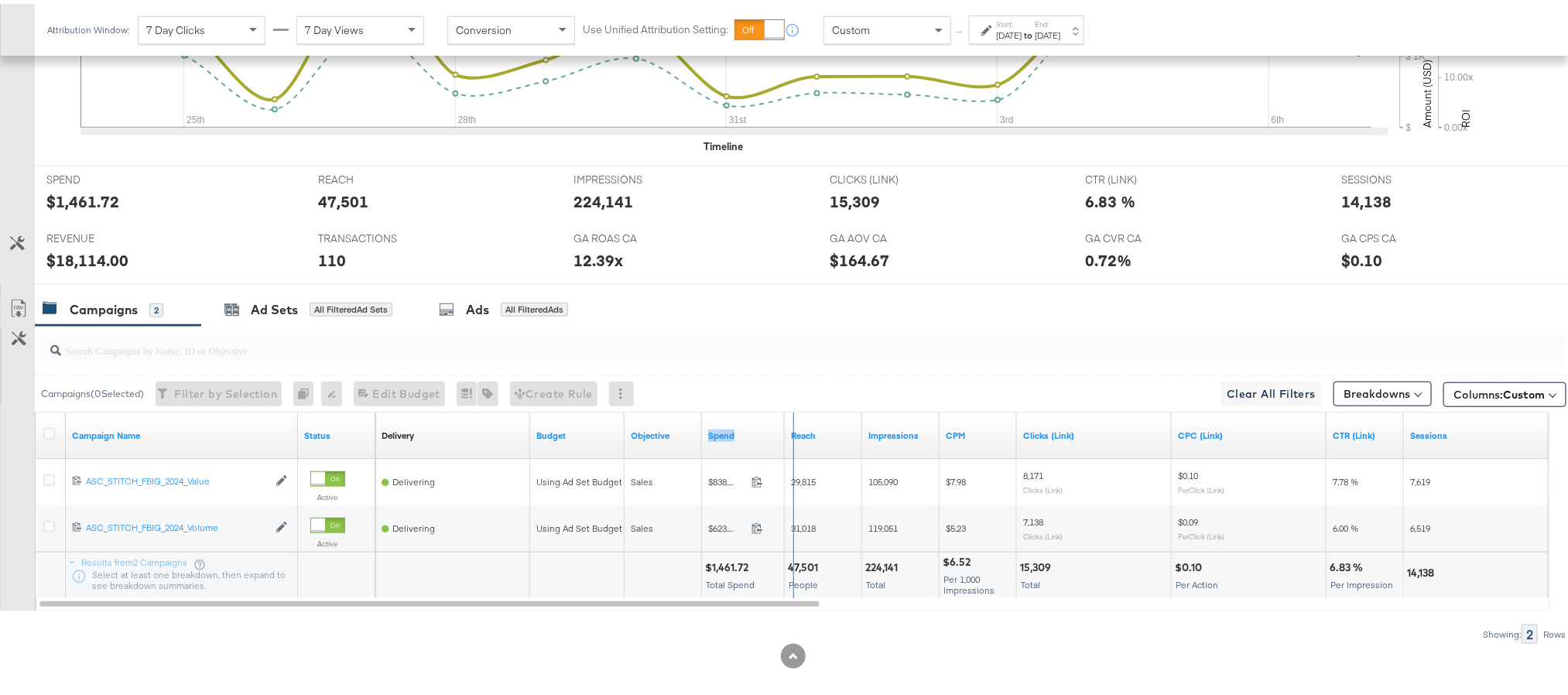
drag, startPoint x: 781, startPoint y: 425, endPoint x: 794, endPoint y: 425, distance: 13.0
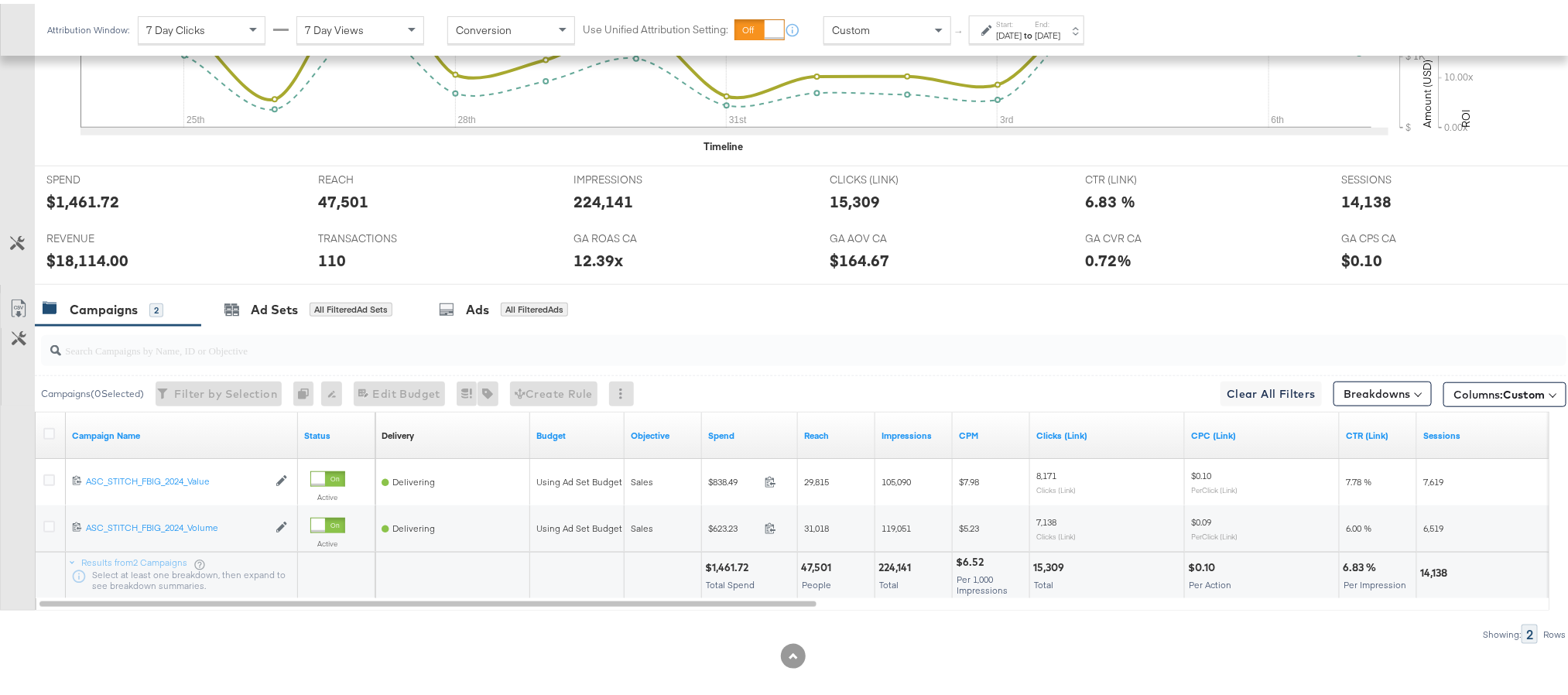
click at [655, 653] on div at bounding box center [792, 652] width 1585 height 25
click at [259, 308] on div "Ad Sets" at bounding box center [274, 306] width 47 height 17
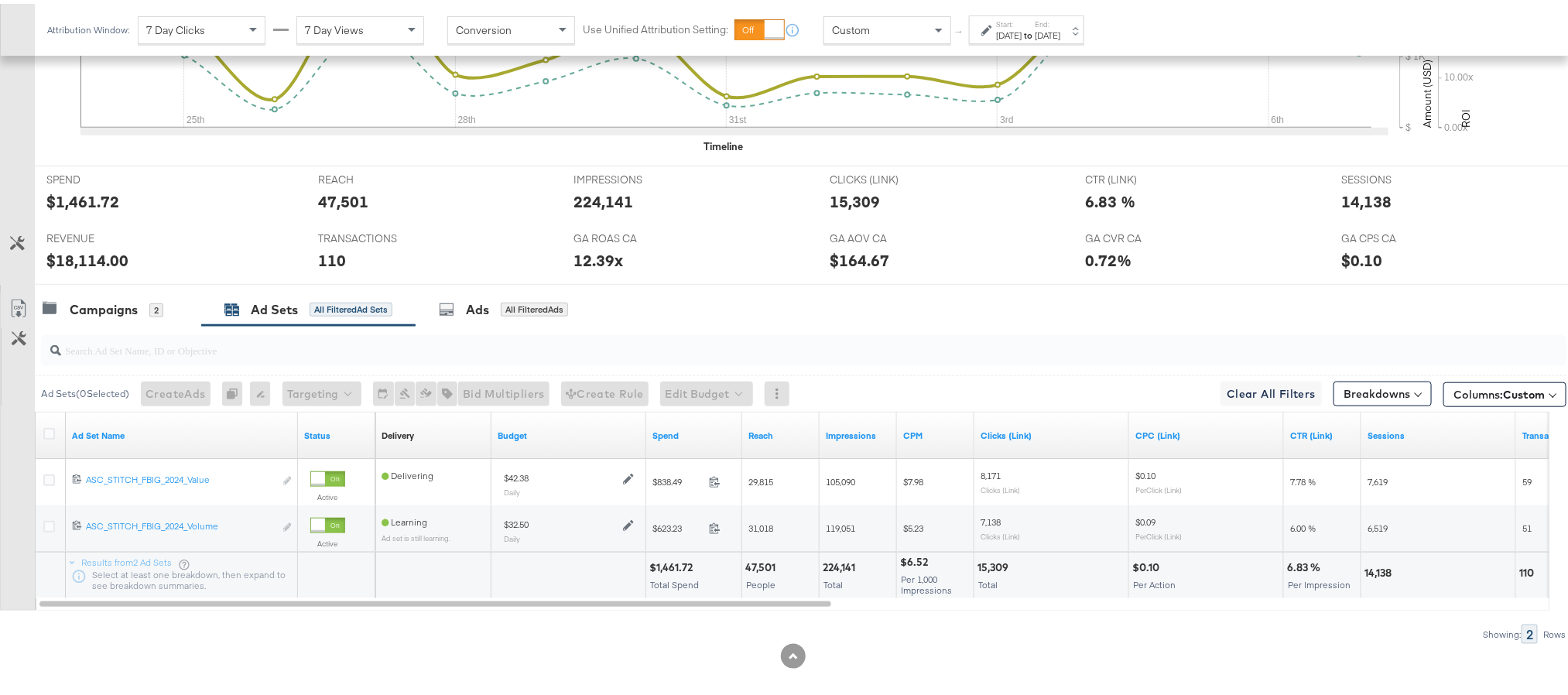
click at [100, 260] on div "$18,114.00" at bounding box center [87, 256] width 82 height 22
copy div "18,114.00"
click at [1349, 209] on div "14,138" at bounding box center [1366, 197] width 50 height 22
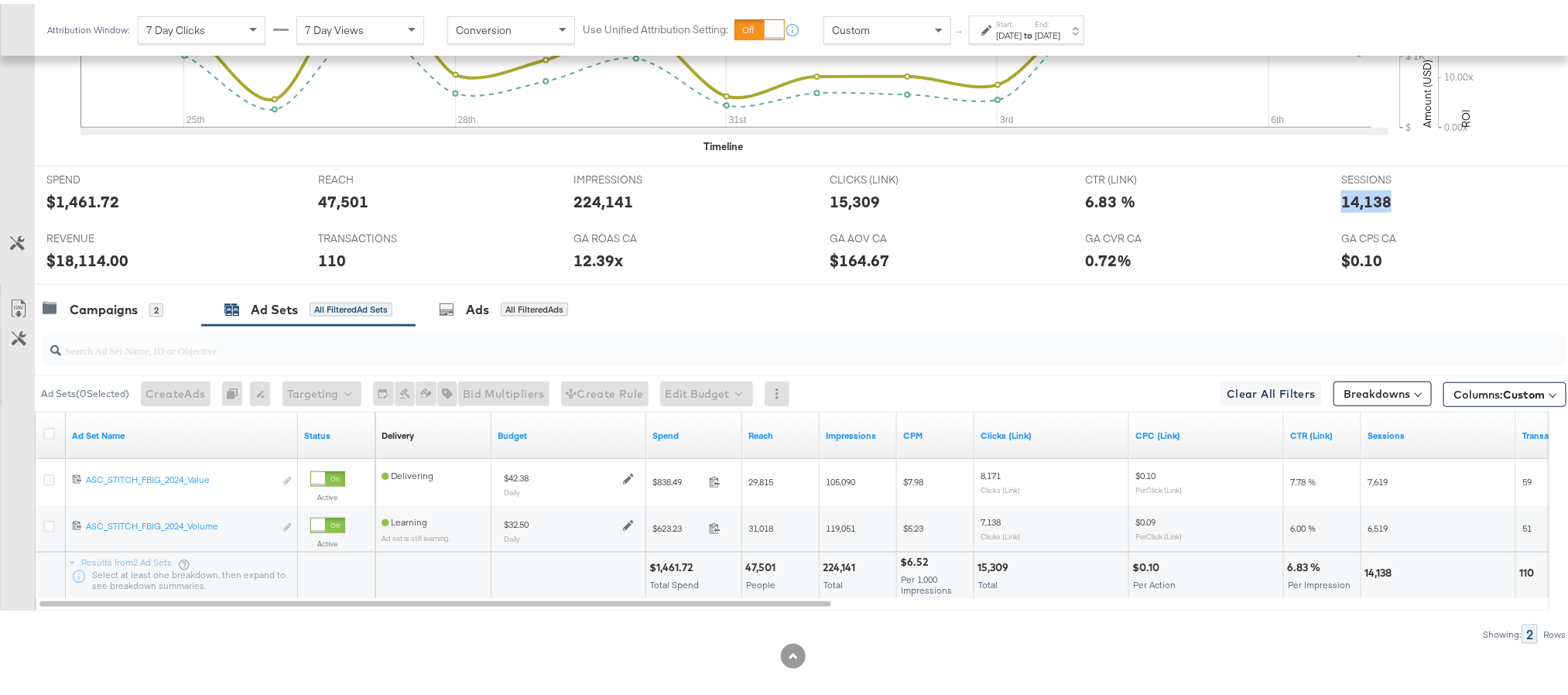
copy div "14,138"
click at [1035, 33] on strong "to" at bounding box center [1028, 31] width 13 height 12
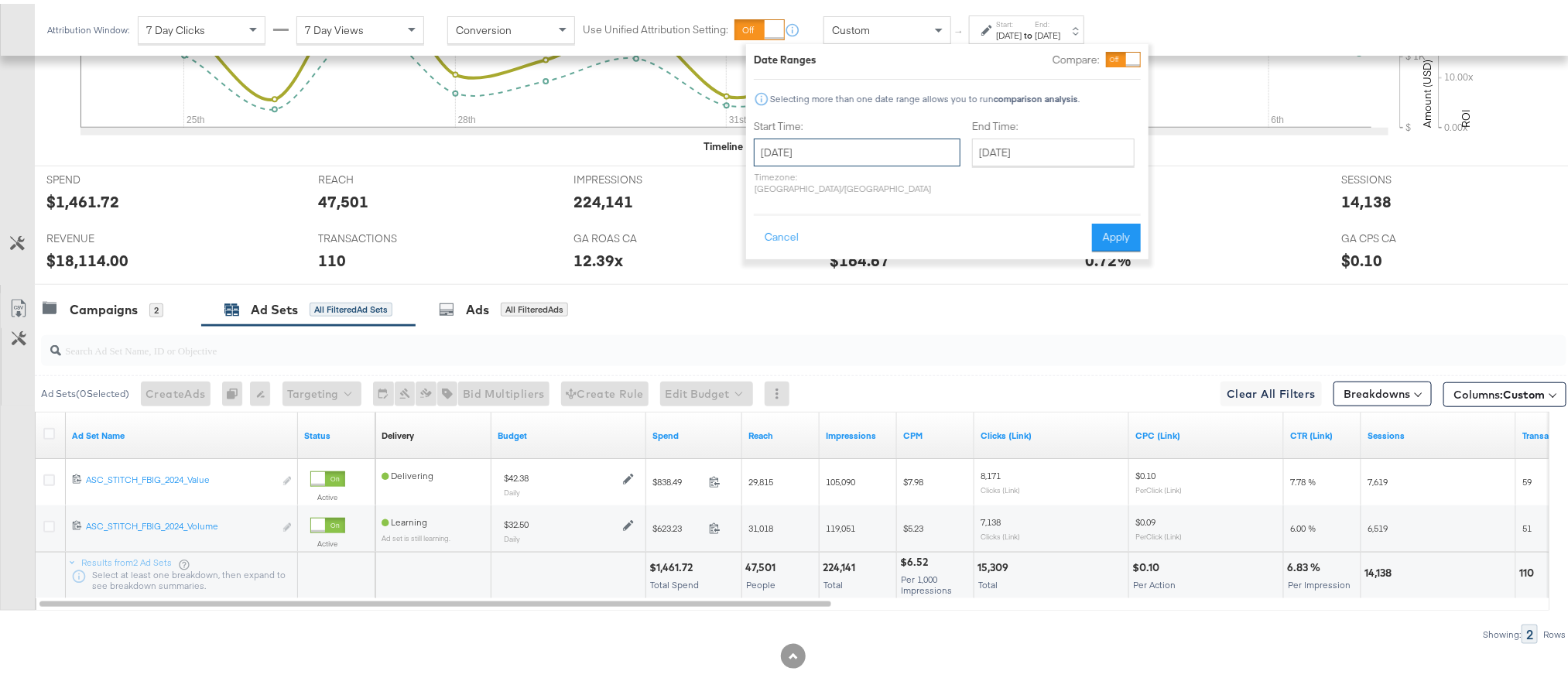
click at [885, 155] on input "August 24th 2025" at bounding box center [857, 149] width 207 height 28
click at [843, 334] on td "3" at bounding box center [850, 335] width 27 height 22
type input "September 3rd 2025"
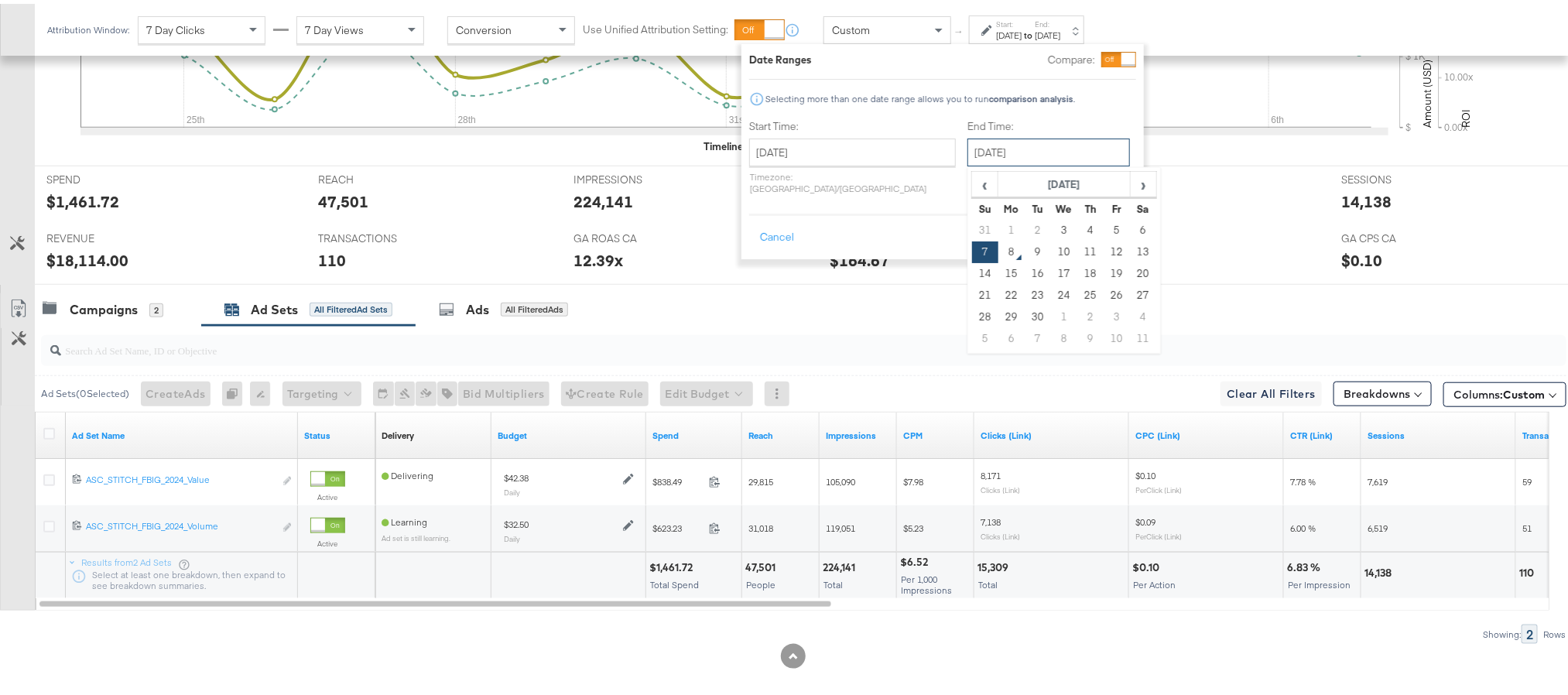
click at [969, 155] on input "September 7th 2025" at bounding box center [1048, 149] width 162 height 28
click at [1051, 225] on td "3" at bounding box center [1064, 227] width 27 height 22
type input "September 3rd 2025"
click at [1094, 219] on button "Apply" at bounding box center [1112, 233] width 49 height 28
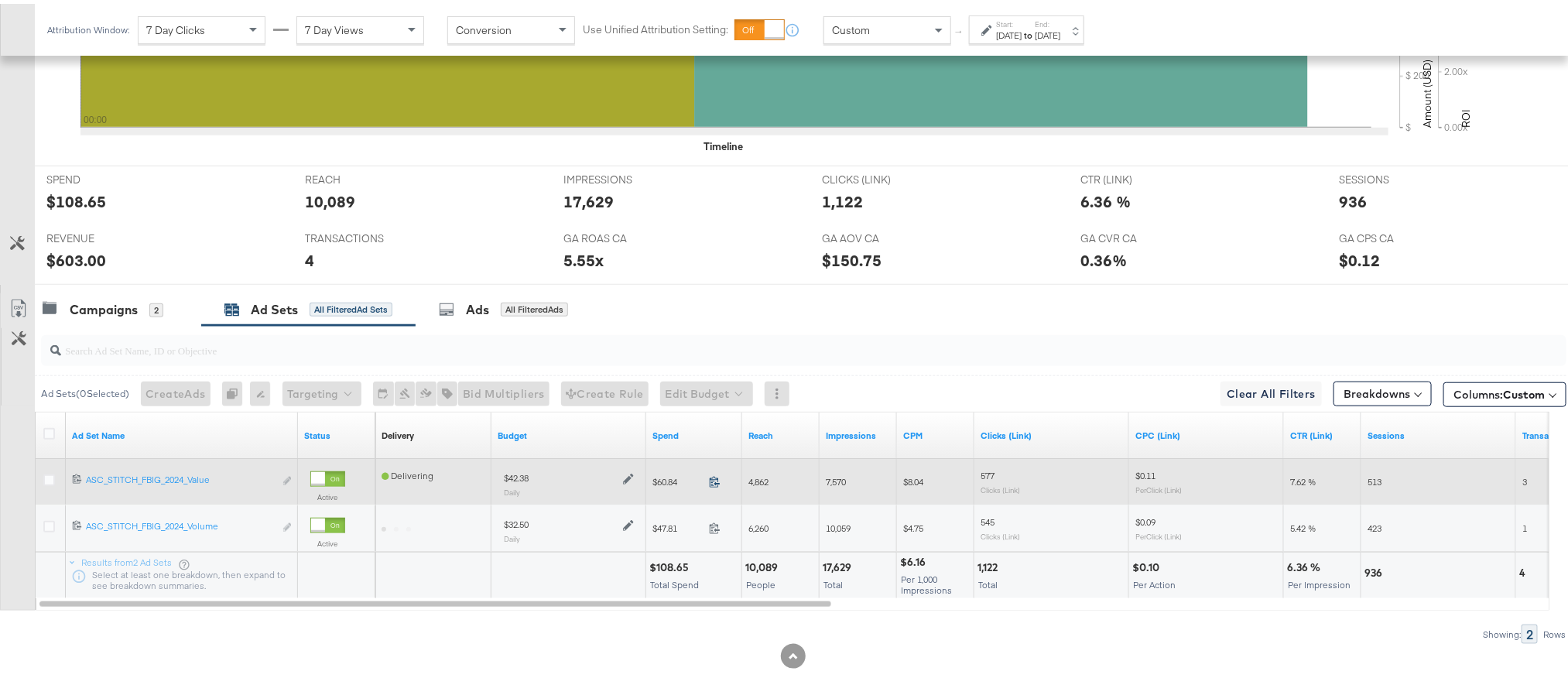
click at [718, 484] on icon at bounding box center [714, 477] width 12 height 12
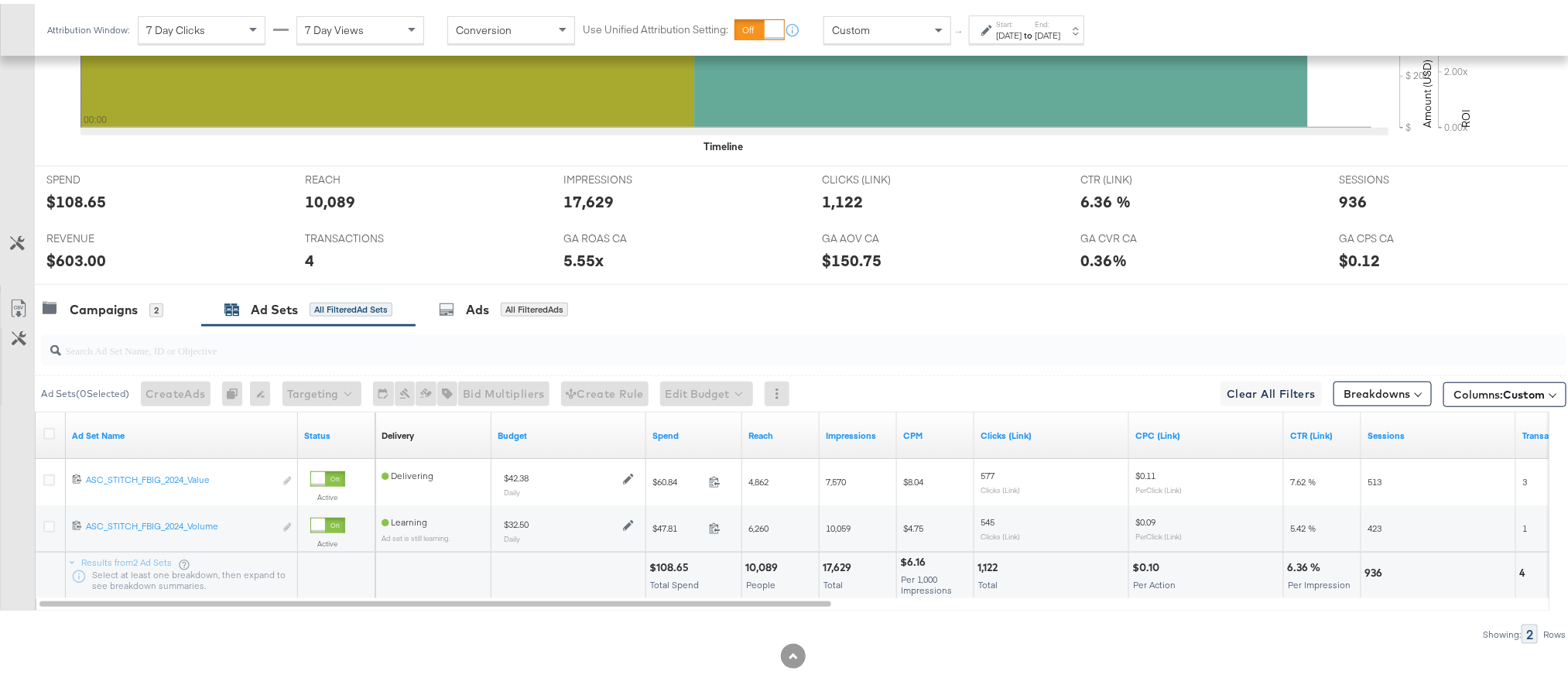
click at [1022, 31] on div "[DATE]" at bounding box center [1009, 31] width 26 height 12
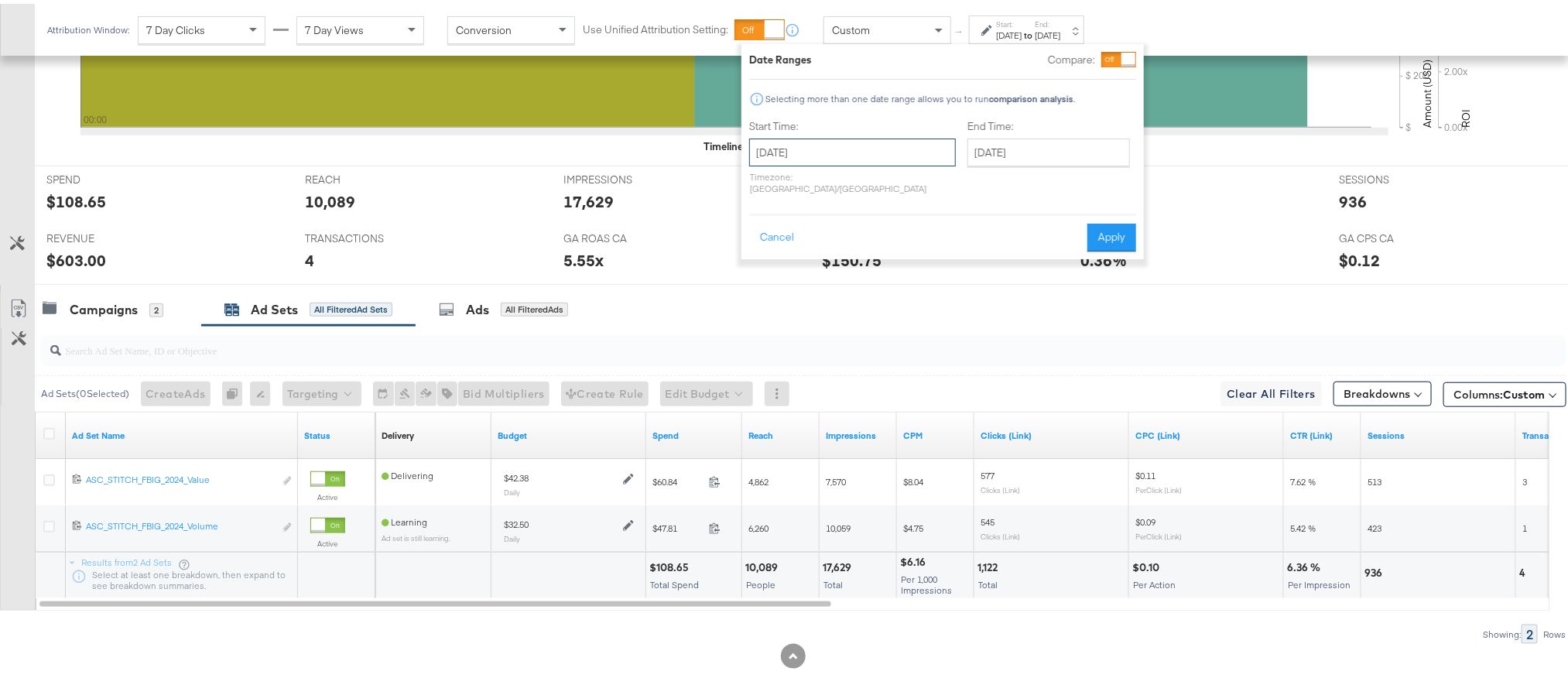
click at [868, 151] on input "[DATE]" at bounding box center [852, 149] width 207 height 28
click at [866, 221] on td "4" at bounding box center [872, 227] width 27 height 22
type input "September 4th 2025"
click at [1103, 219] on button "Apply" at bounding box center [1111, 233] width 49 height 28
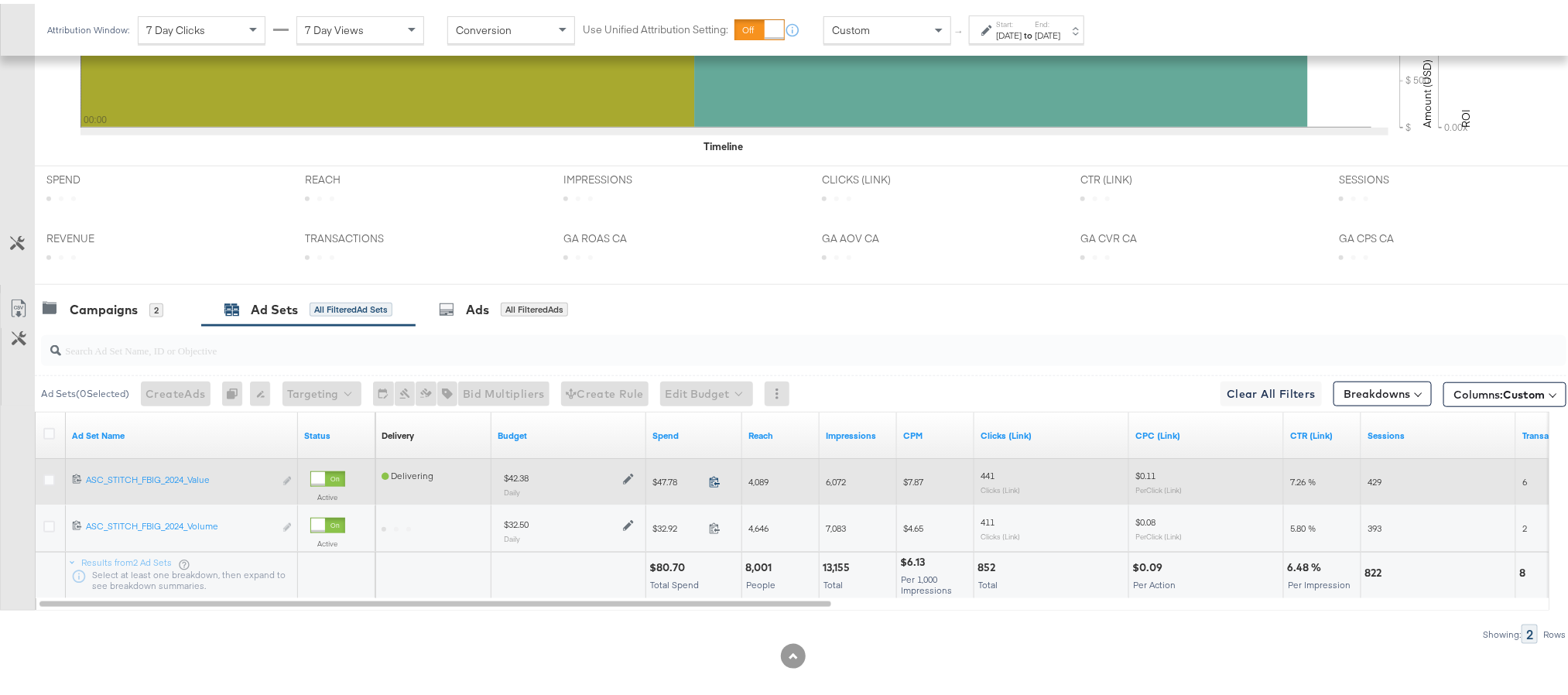
click at [718, 484] on icon at bounding box center [714, 477] width 12 height 12
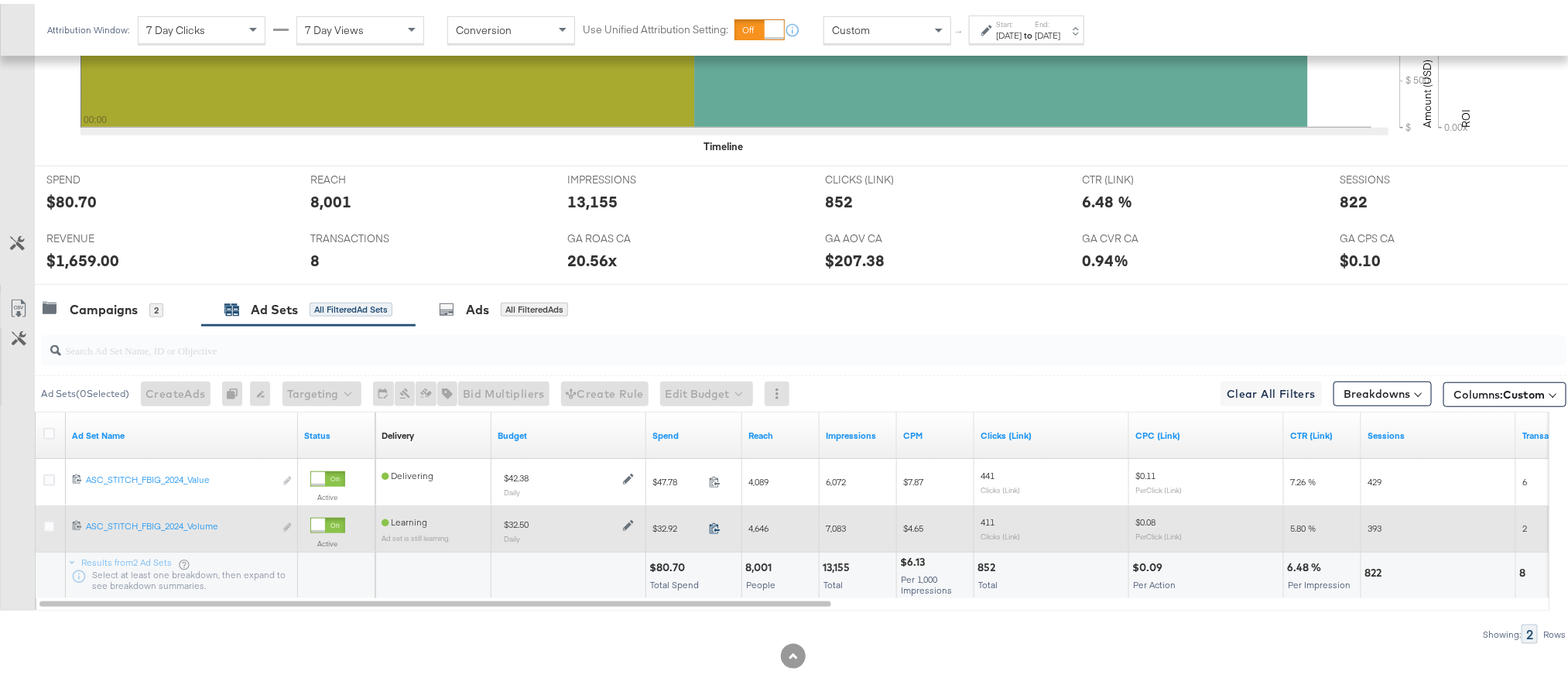
click at [718, 531] on icon at bounding box center [714, 525] width 10 height 11
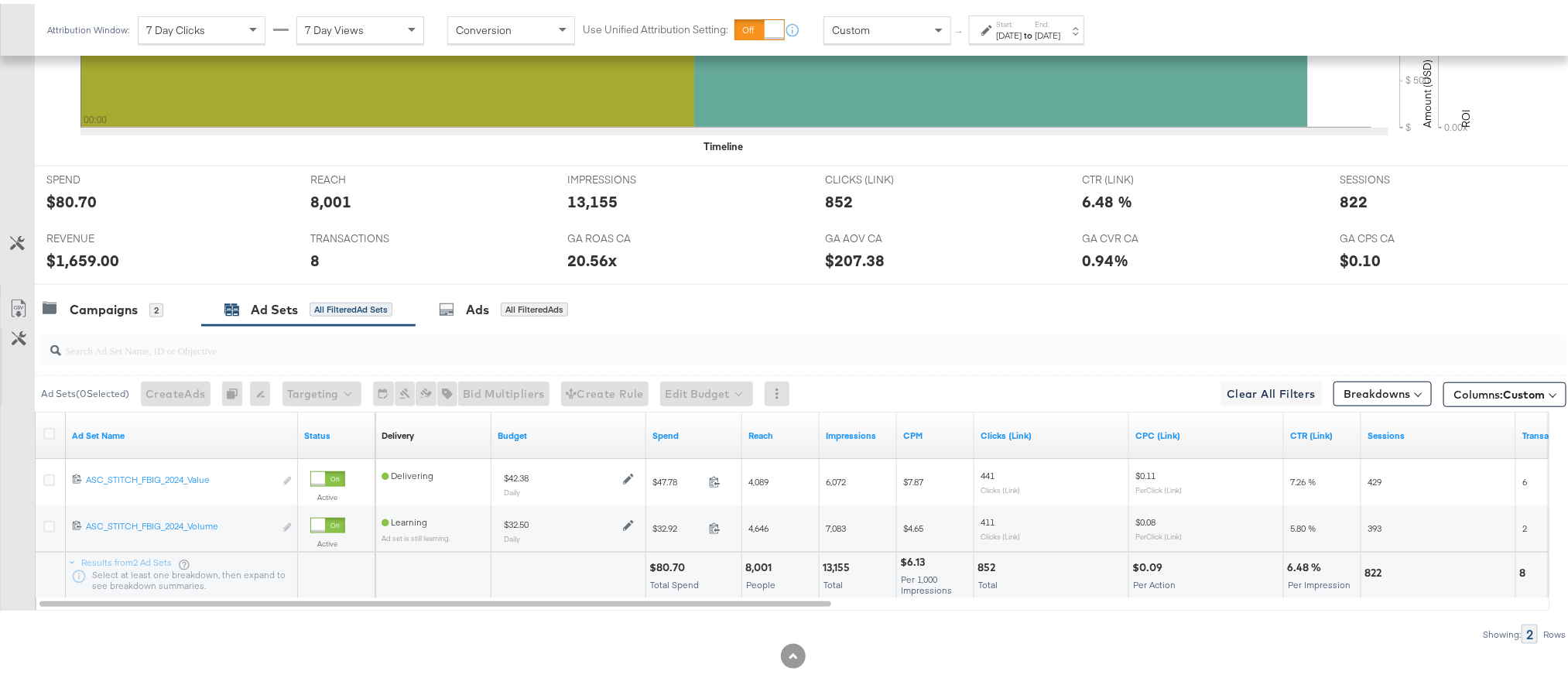
click at [676, 571] on div "$80.70" at bounding box center [669, 564] width 40 height 15
copy div "$80.70"
click at [75, 260] on div "$1,659.00" at bounding box center [83, 256] width 73 height 22
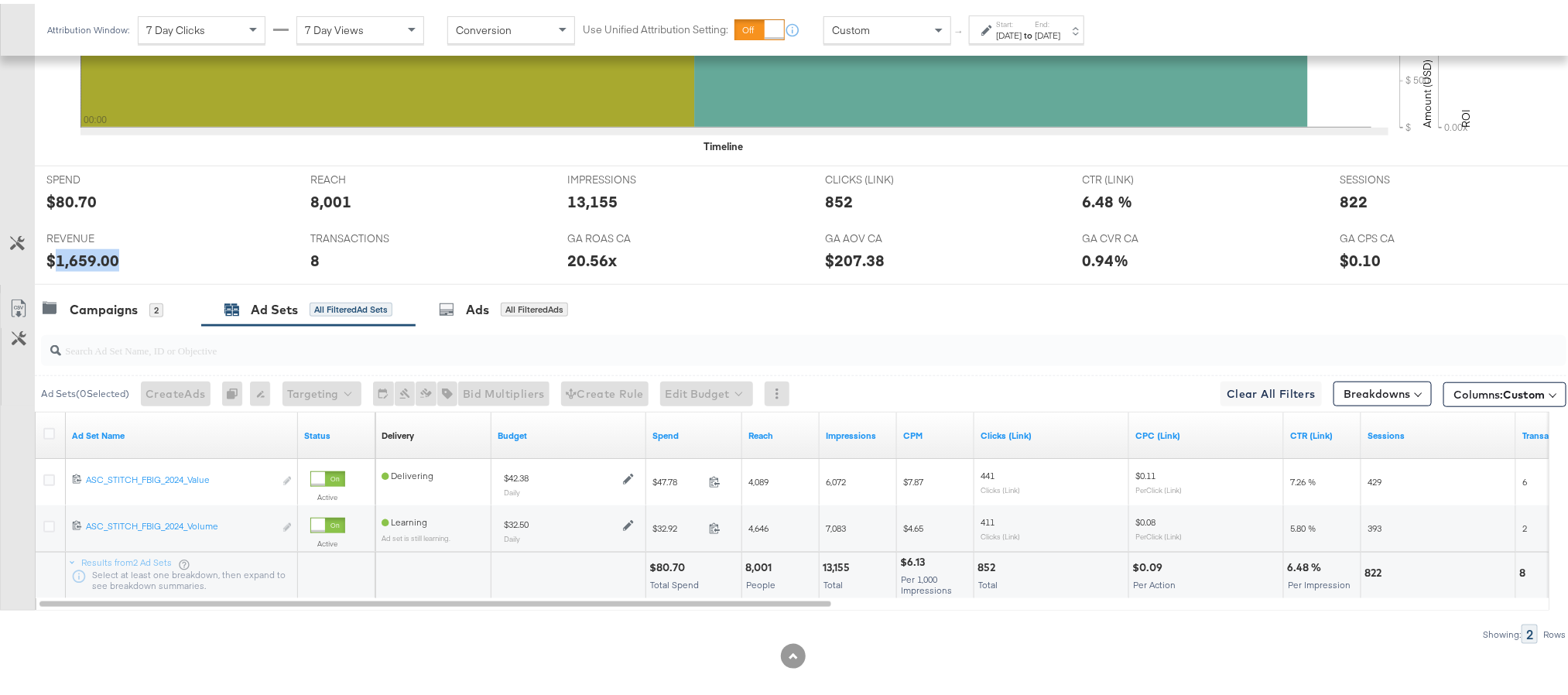
click at [74, 260] on div "$1,659.00" at bounding box center [83, 256] width 73 height 22
copy div "1,659.00"
click at [1015, 26] on div "Sep 4th 2025" at bounding box center [1009, 31] width 26 height 12
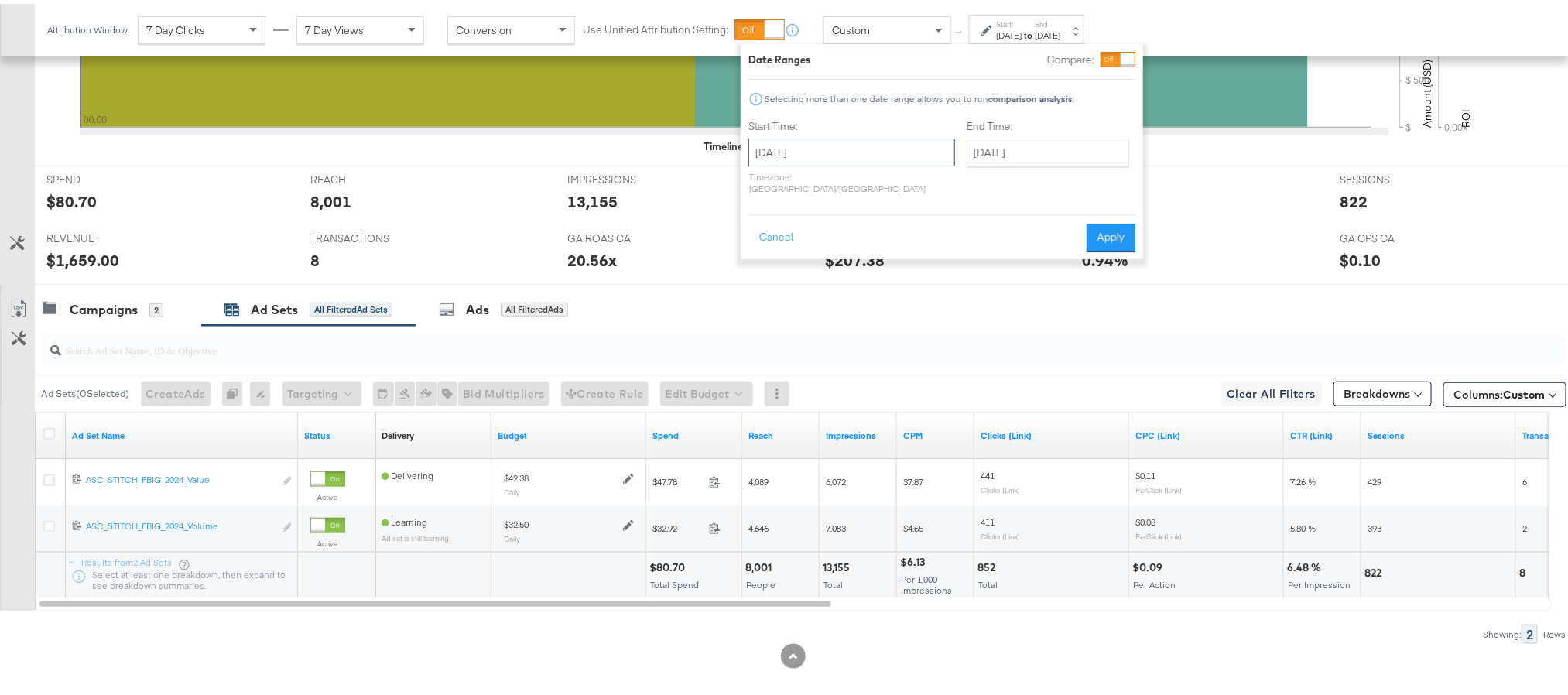
click at [860, 138] on input "September 4th 2025" at bounding box center [851, 149] width 207 height 28
click at [892, 234] on td "5" at bounding box center [898, 227] width 27 height 22
type input "September 5th 2025"
click at [1119, 219] on button "Apply" at bounding box center [1111, 233] width 49 height 28
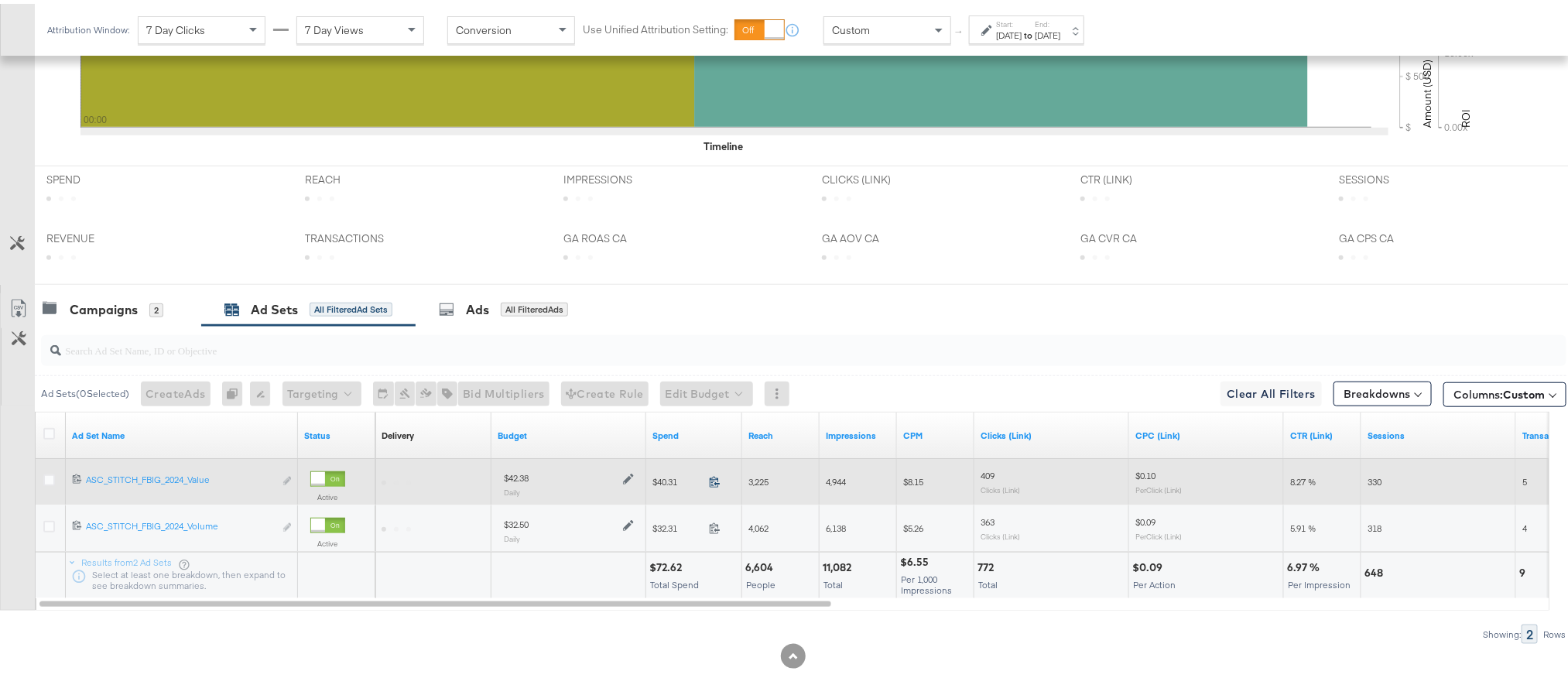
click at [716, 484] on icon at bounding box center [714, 477] width 12 height 12
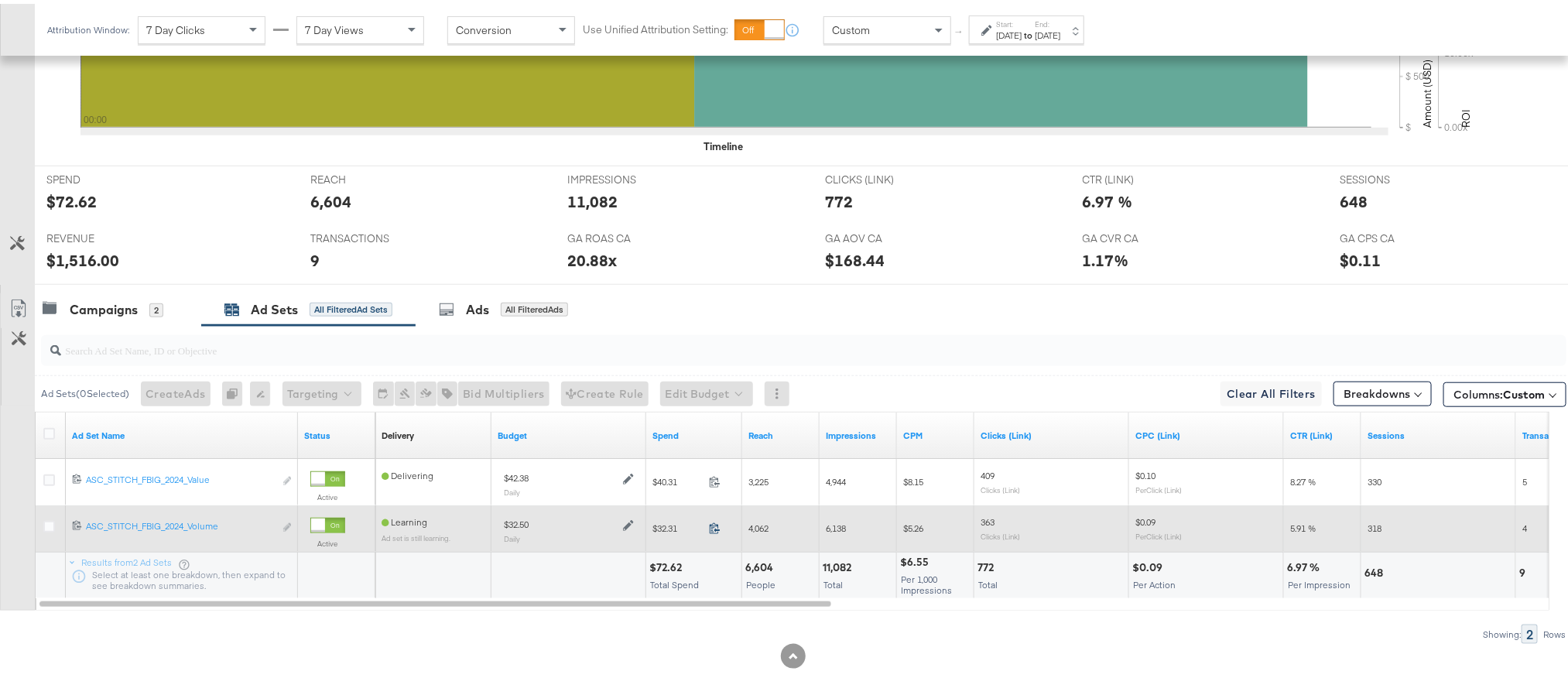
click at [718, 531] on icon at bounding box center [714, 524] width 12 height 12
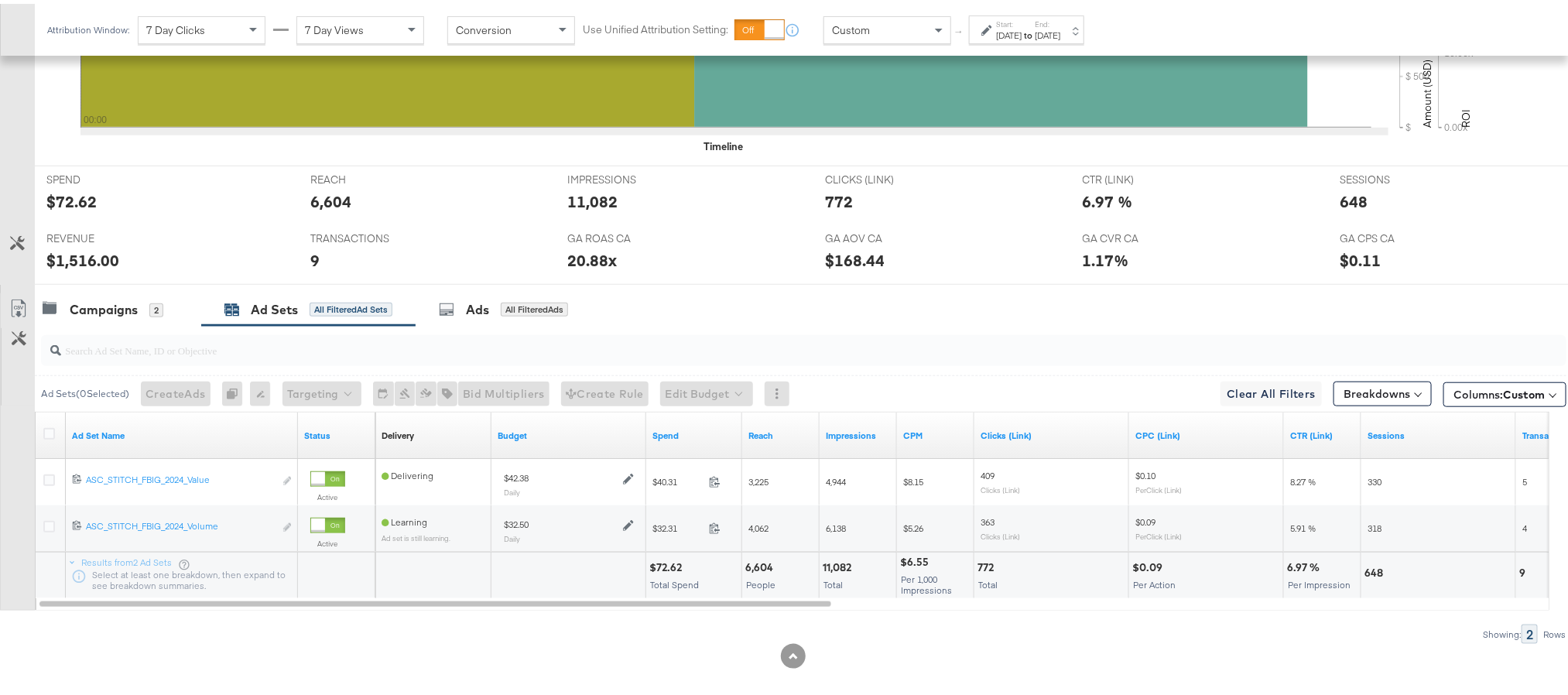
click at [671, 569] on div "$72.62" at bounding box center [667, 564] width 37 height 15
copy div "72.62"
click at [71, 264] on div "$1,516.00" at bounding box center [83, 256] width 73 height 22
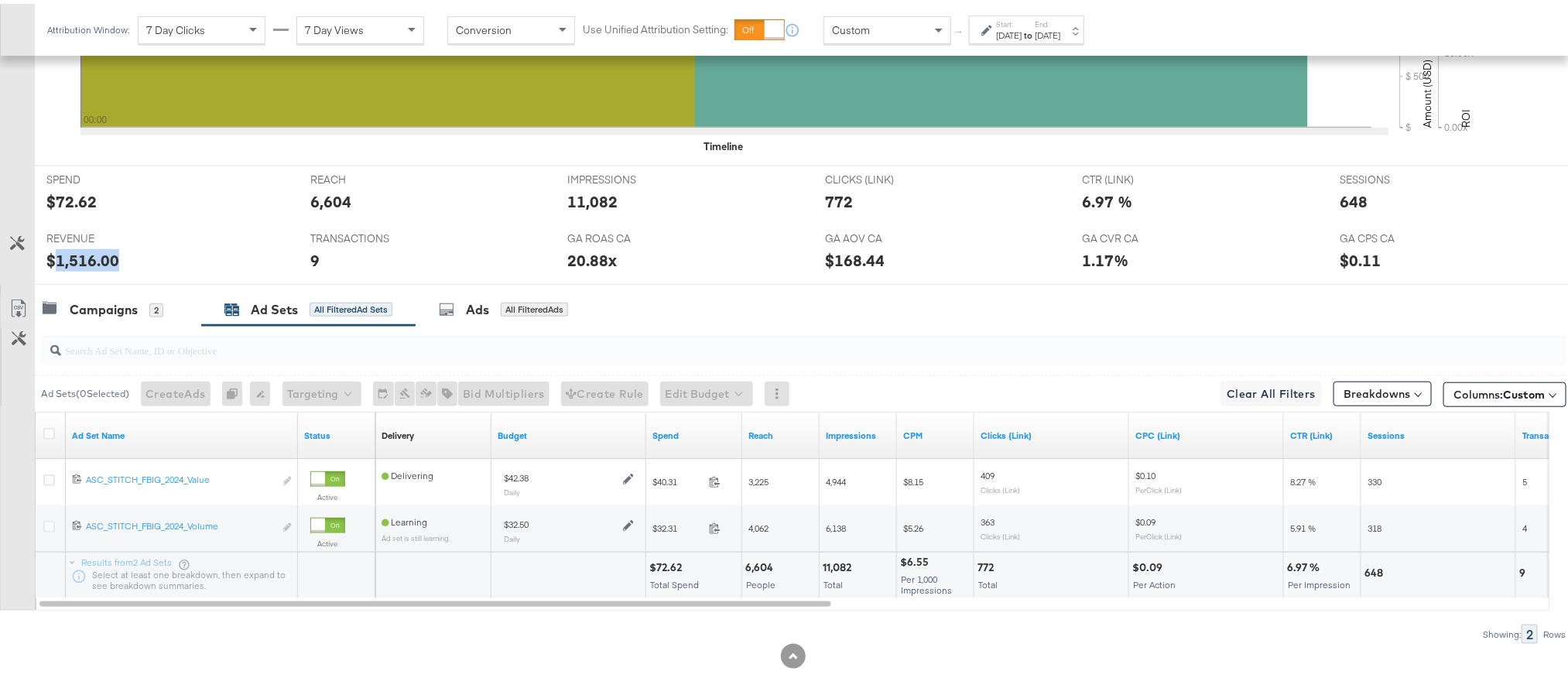
copy div "1,516.00"
click at [1060, 24] on label "End:" at bounding box center [1047, 20] width 26 height 10
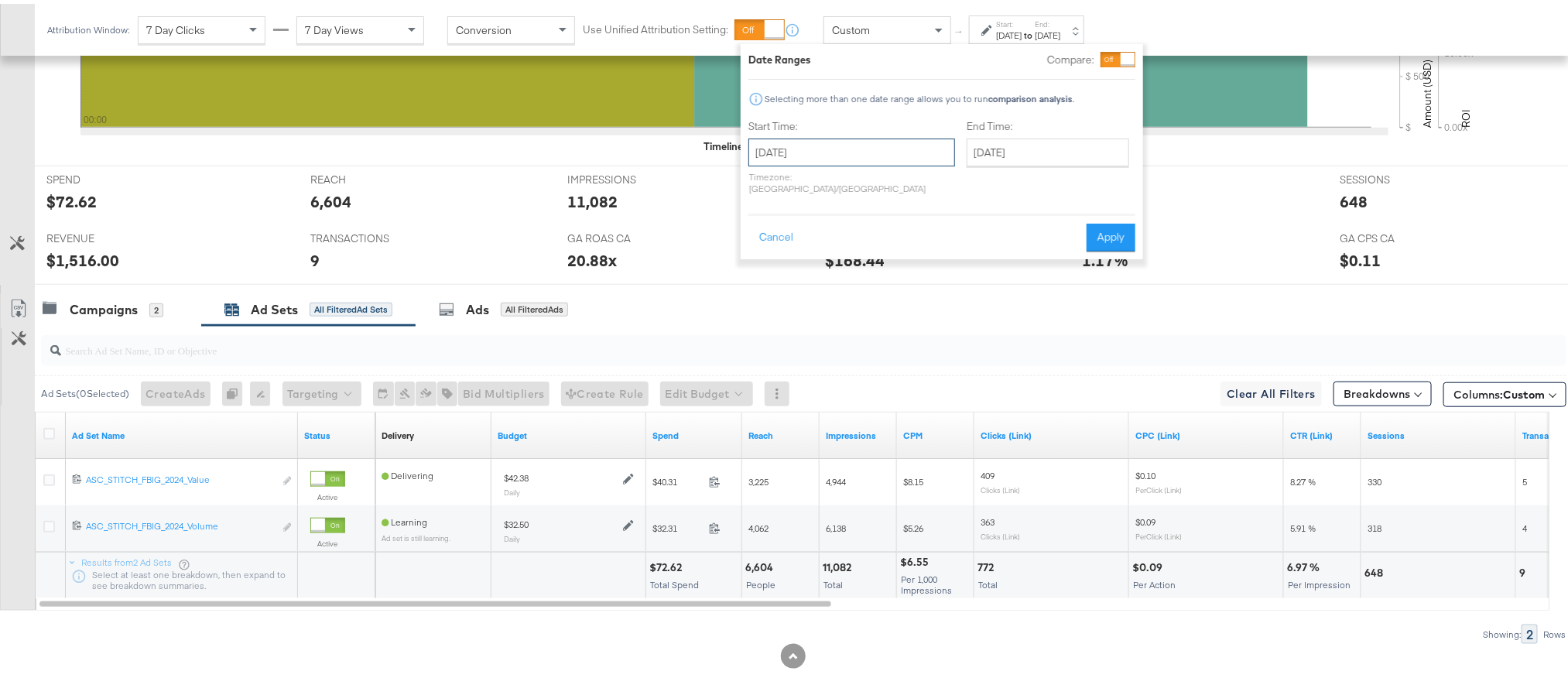
click at [825, 151] on input "September 5th 2025" at bounding box center [851, 149] width 207 height 28
click at [915, 238] on td "13" at bounding box center [924, 249] width 27 height 22
click at [920, 229] on td "6" at bounding box center [924, 227] width 27 height 22
type input "September 6th 2025"
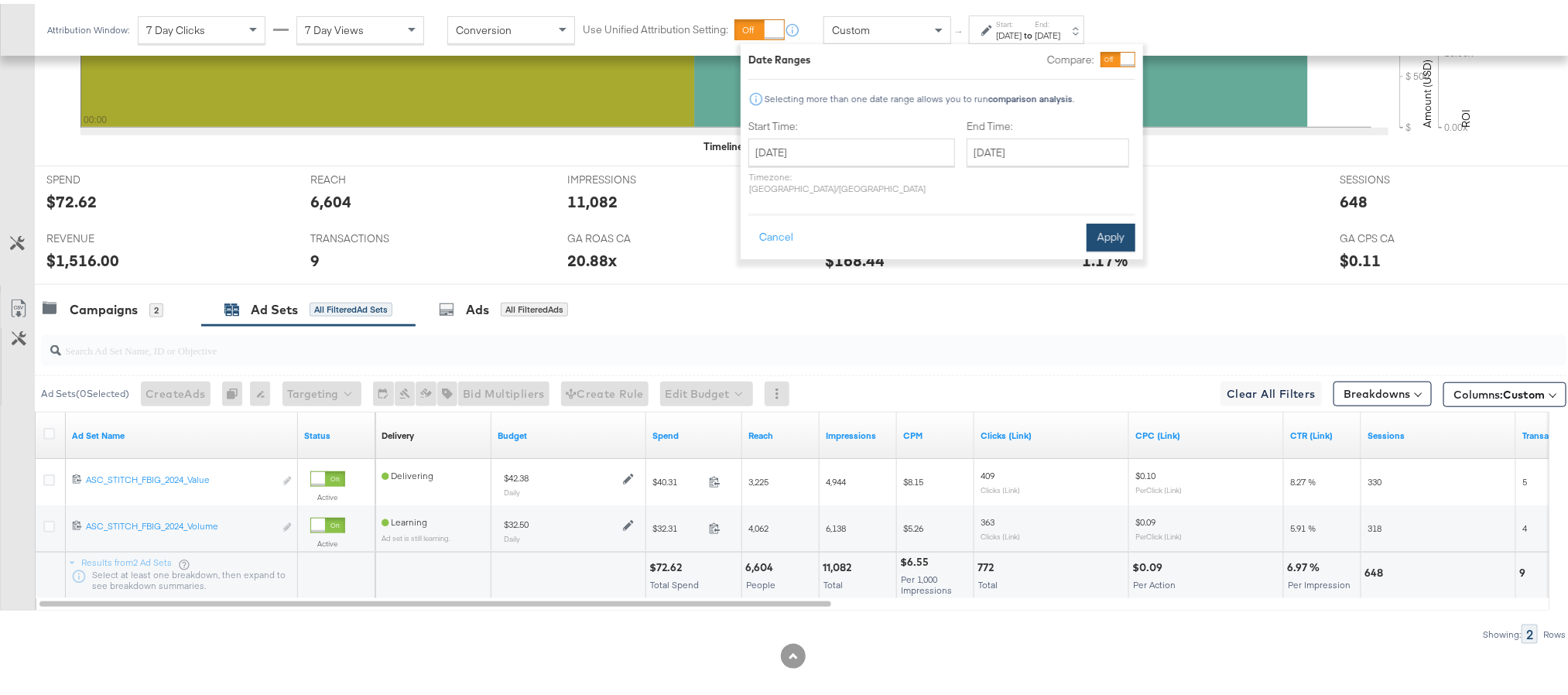
click at [1122, 223] on button "Apply" at bounding box center [1111, 233] width 49 height 28
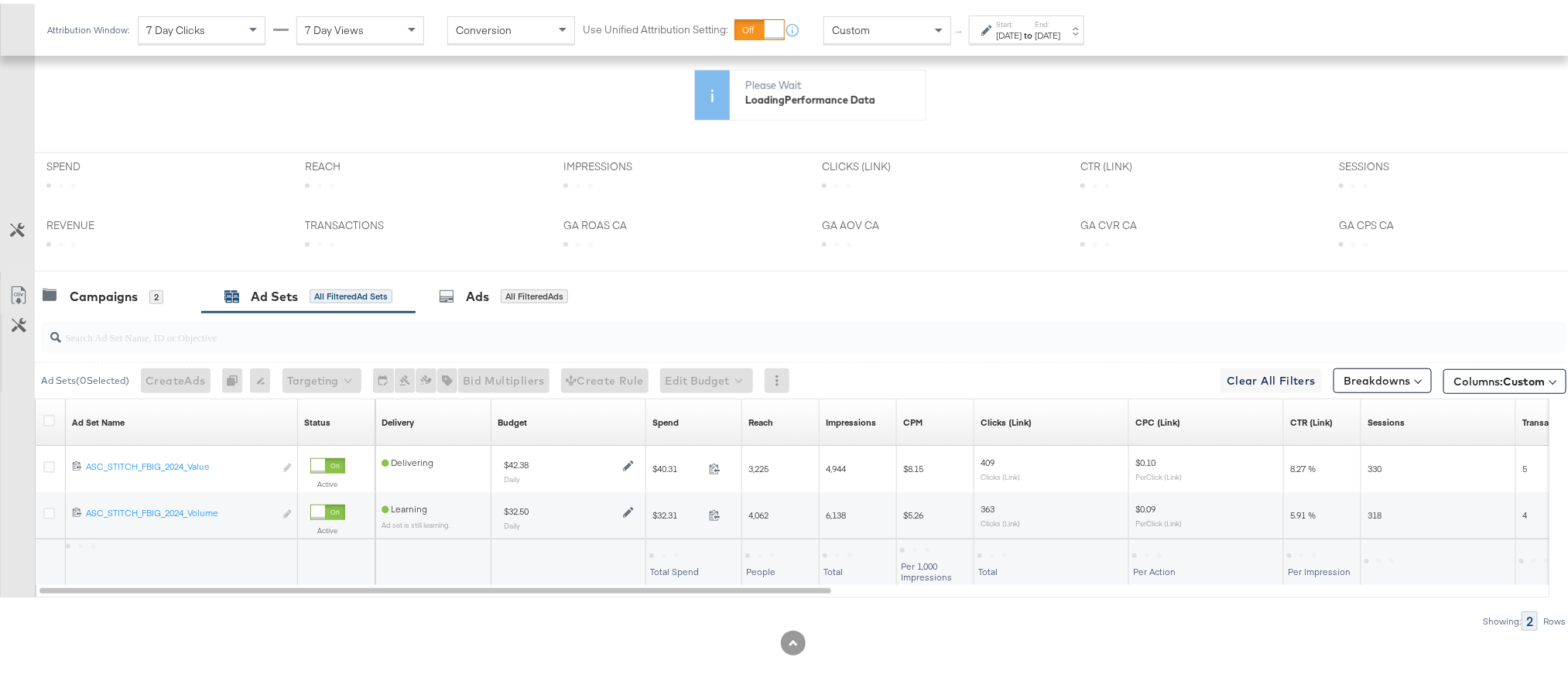
scroll to position [430, 0]
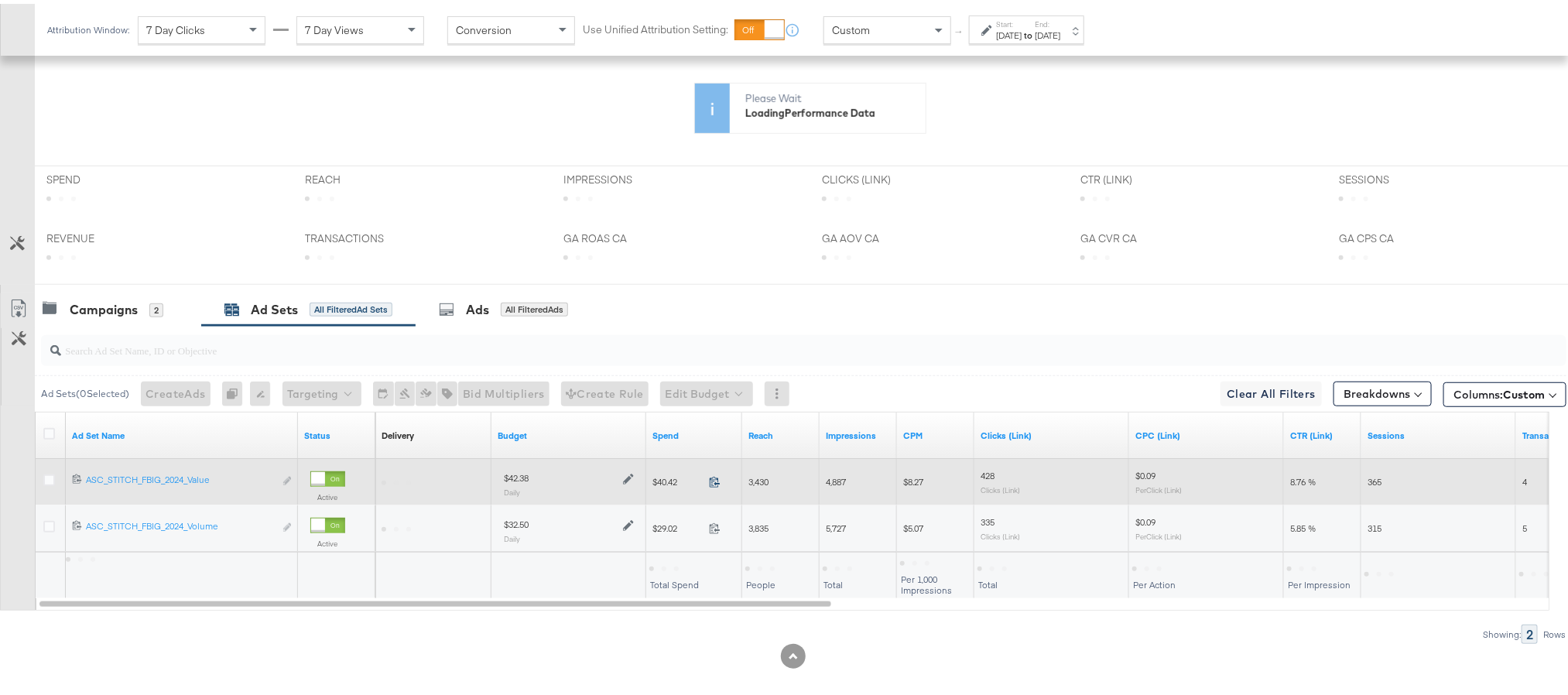
click at [715, 481] on icon at bounding box center [714, 477] width 12 height 12
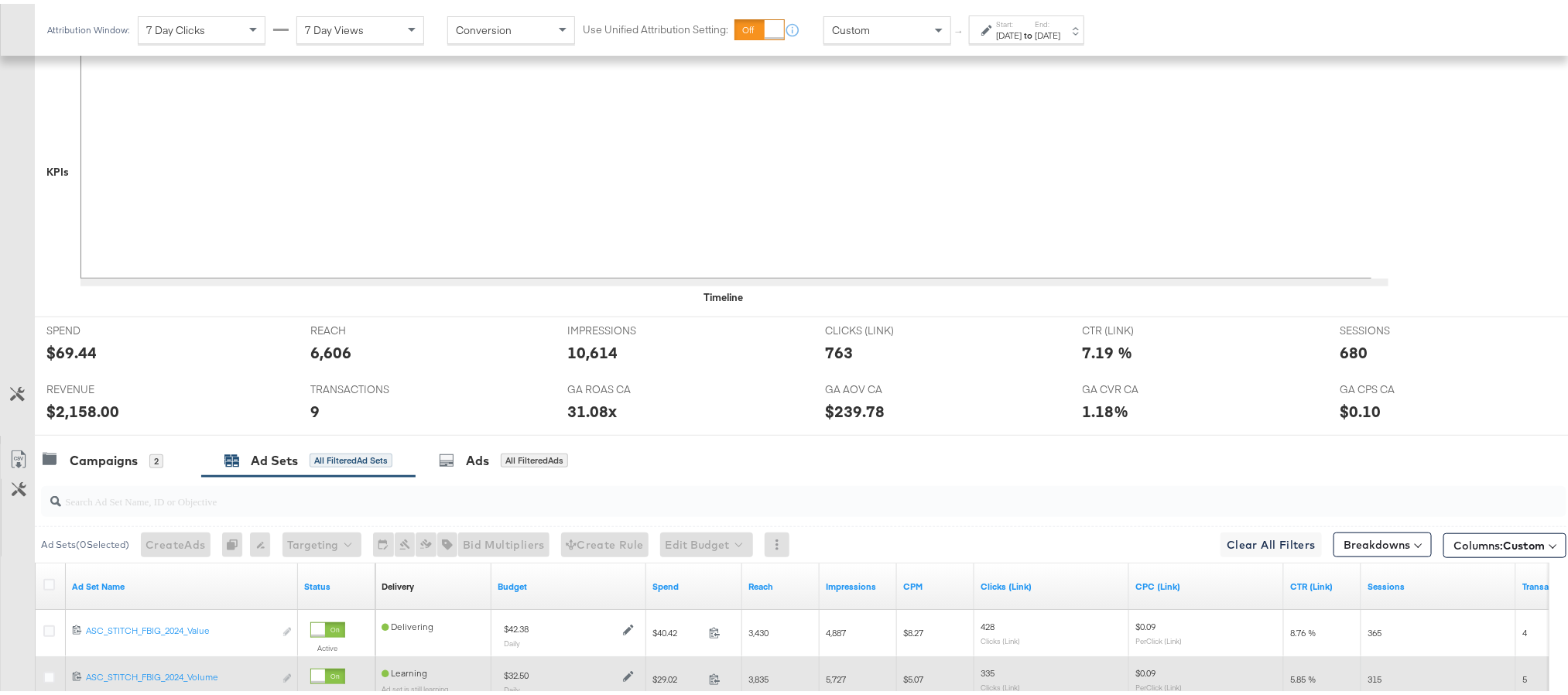
scroll to position [580, 0]
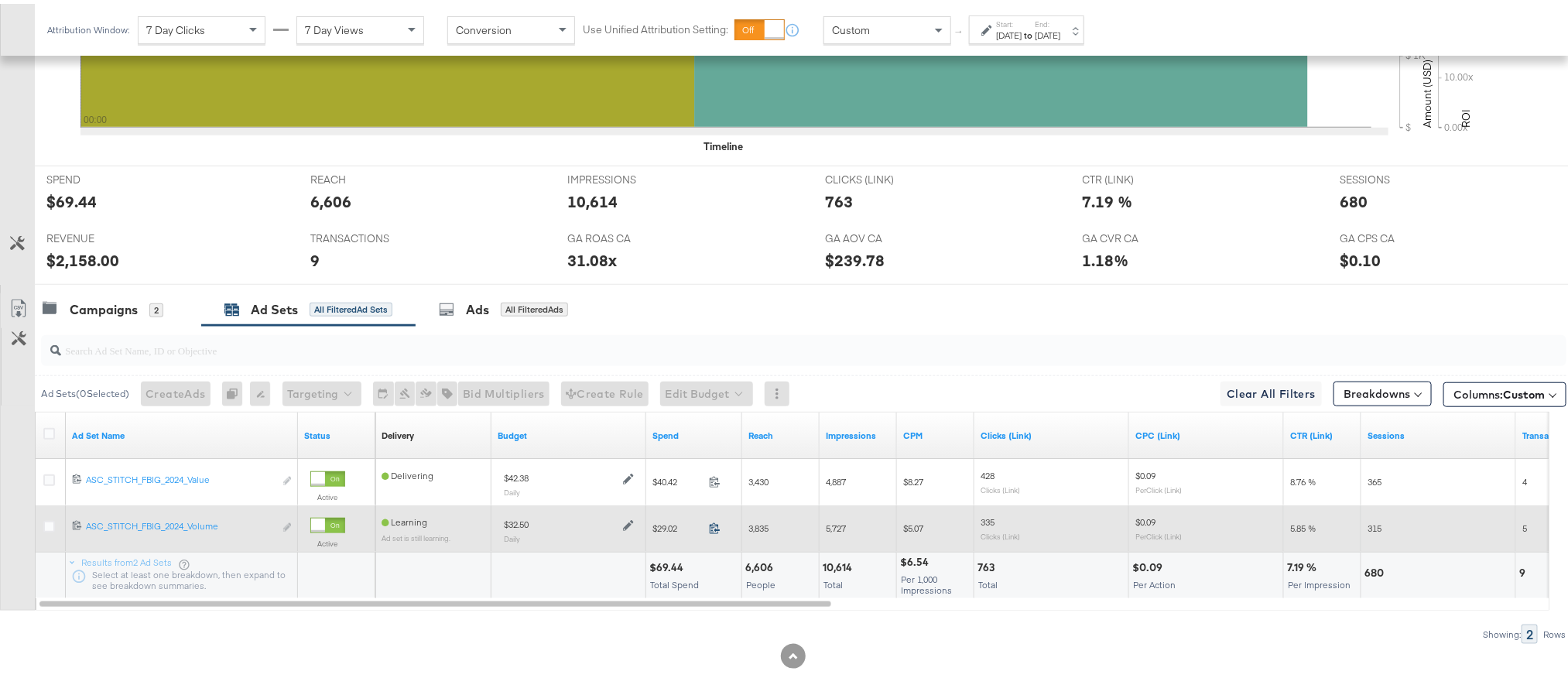
click at [716, 531] on icon at bounding box center [714, 524] width 12 height 12
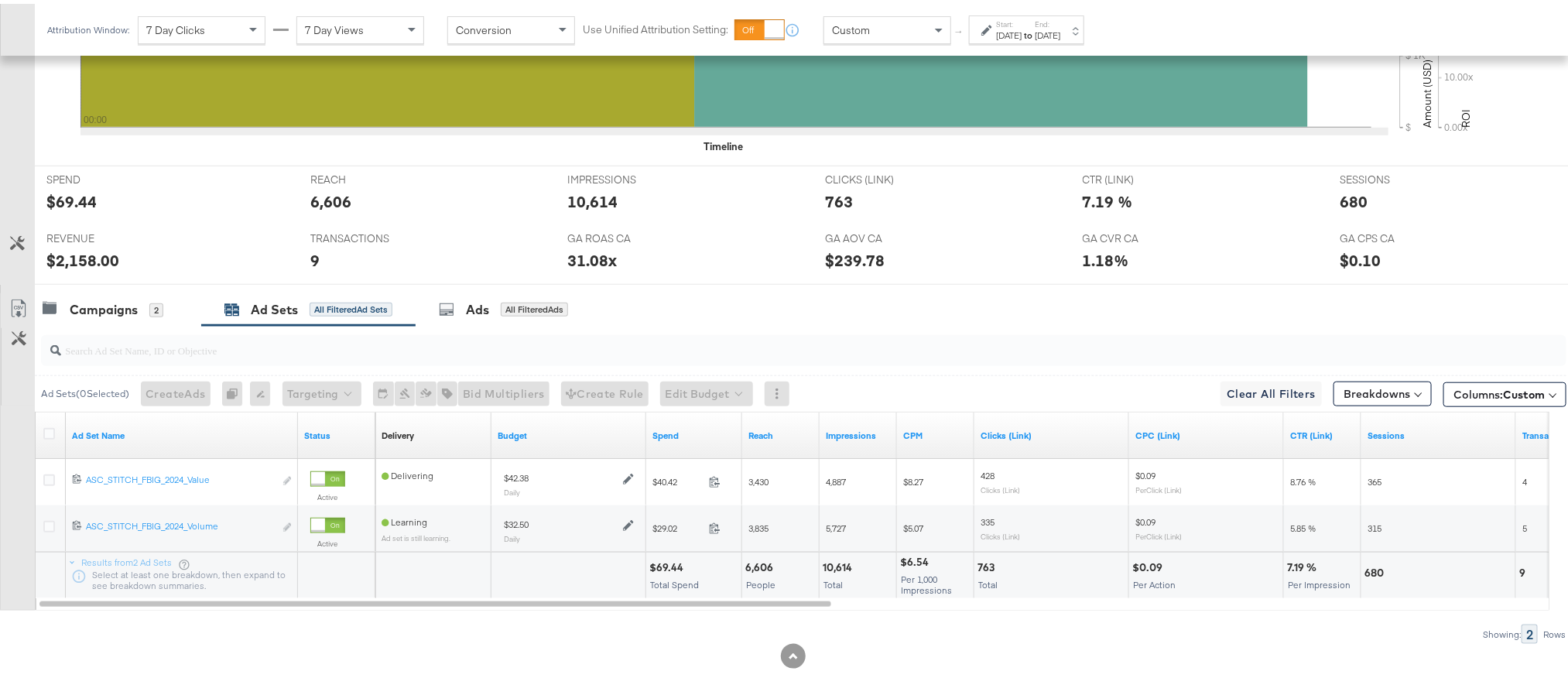
click at [678, 565] on div "$69.44" at bounding box center [668, 564] width 39 height 15
copy div "69.44"
click at [63, 265] on div "$2,158.00" at bounding box center [83, 256] width 73 height 22
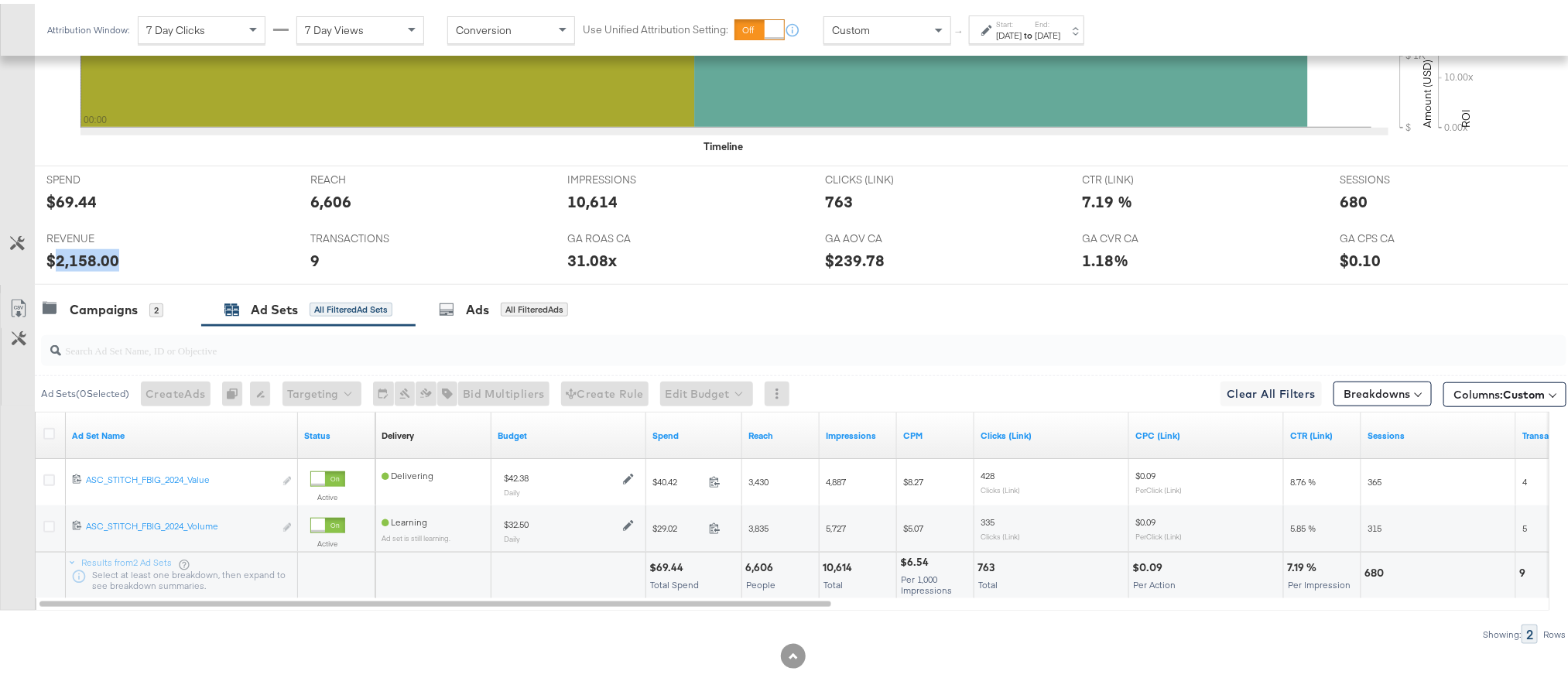
copy div "2,158.00"
click at [1035, 31] on strong "to" at bounding box center [1028, 31] width 13 height 12
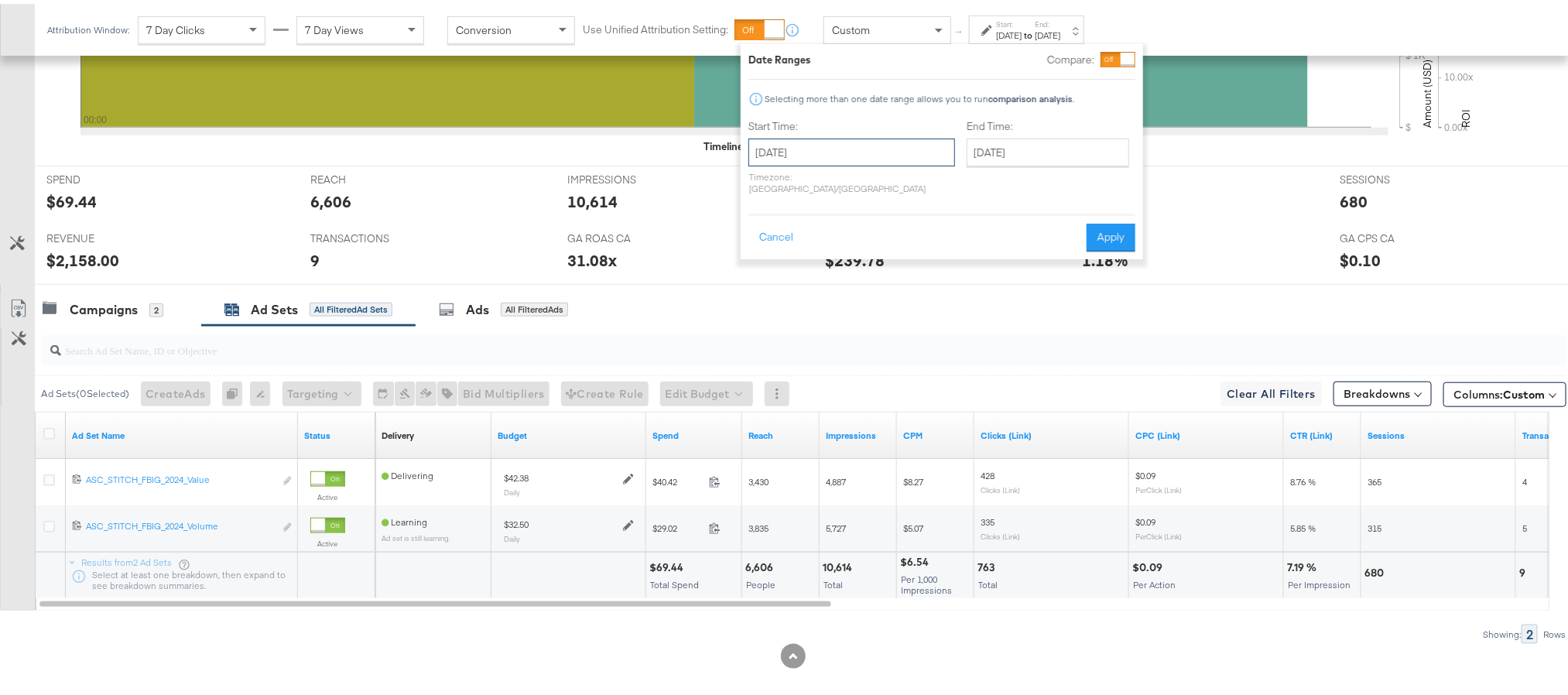
click at [817, 156] on input "September 6th 2025" at bounding box center [851, 149] width 207 height 28
click at [774, 249] on td "7" at bounding box center [766, 249] width 27 height 22
type input "[DATE]"
click at [1111, 221] on button "Apply" at bounding box center [1111, 233] width 49 height 28
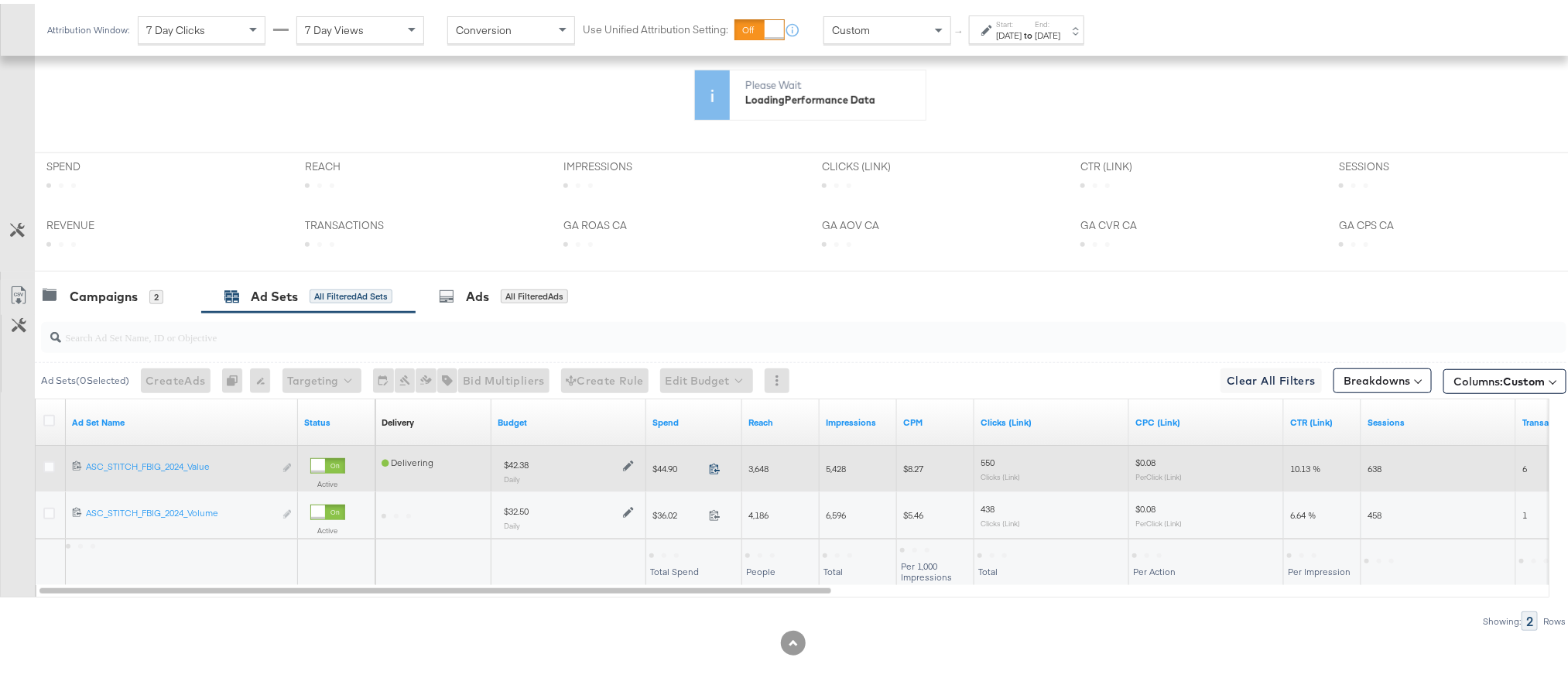
click at [715, 471] on icon at bounding box center [714, 465] width 12 height 12
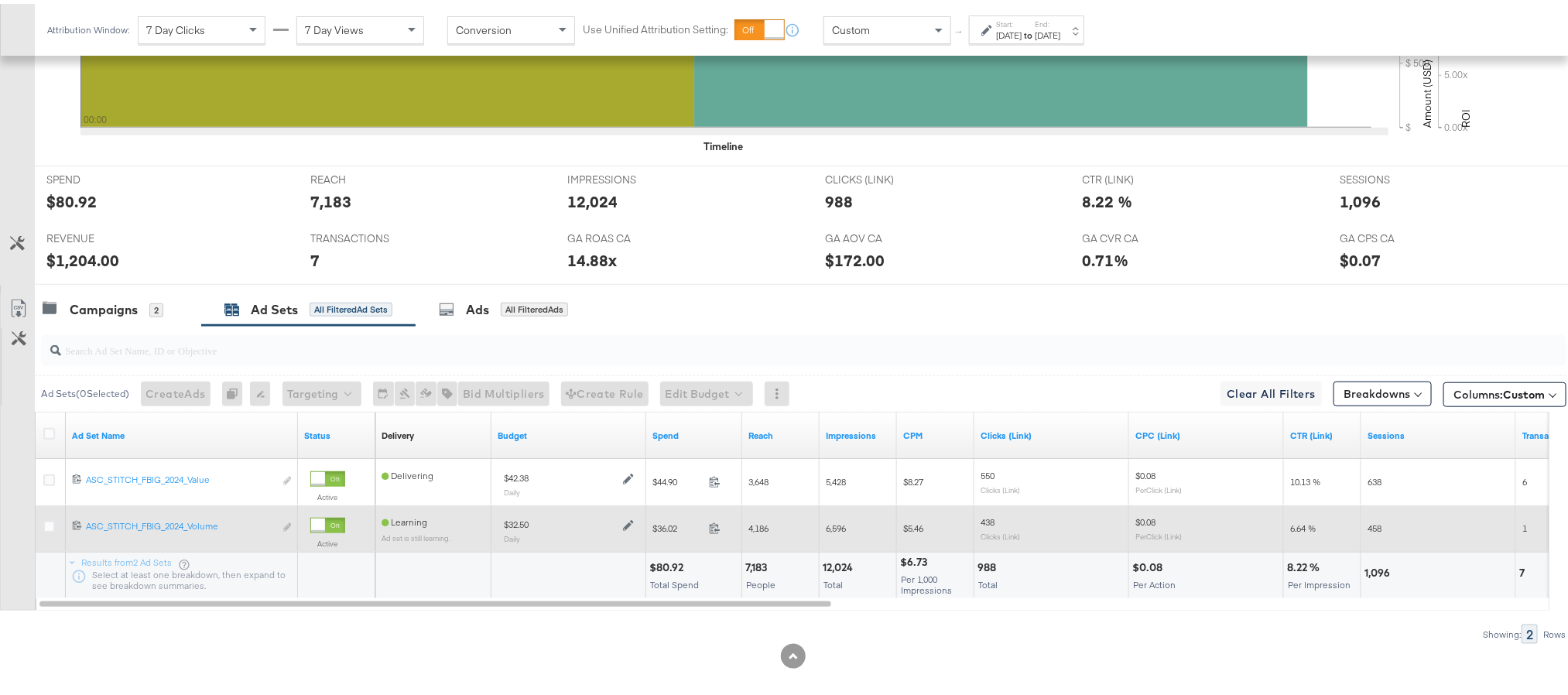
click at [722, 528] on span at bounding box center [720, 526] width 33 height 12
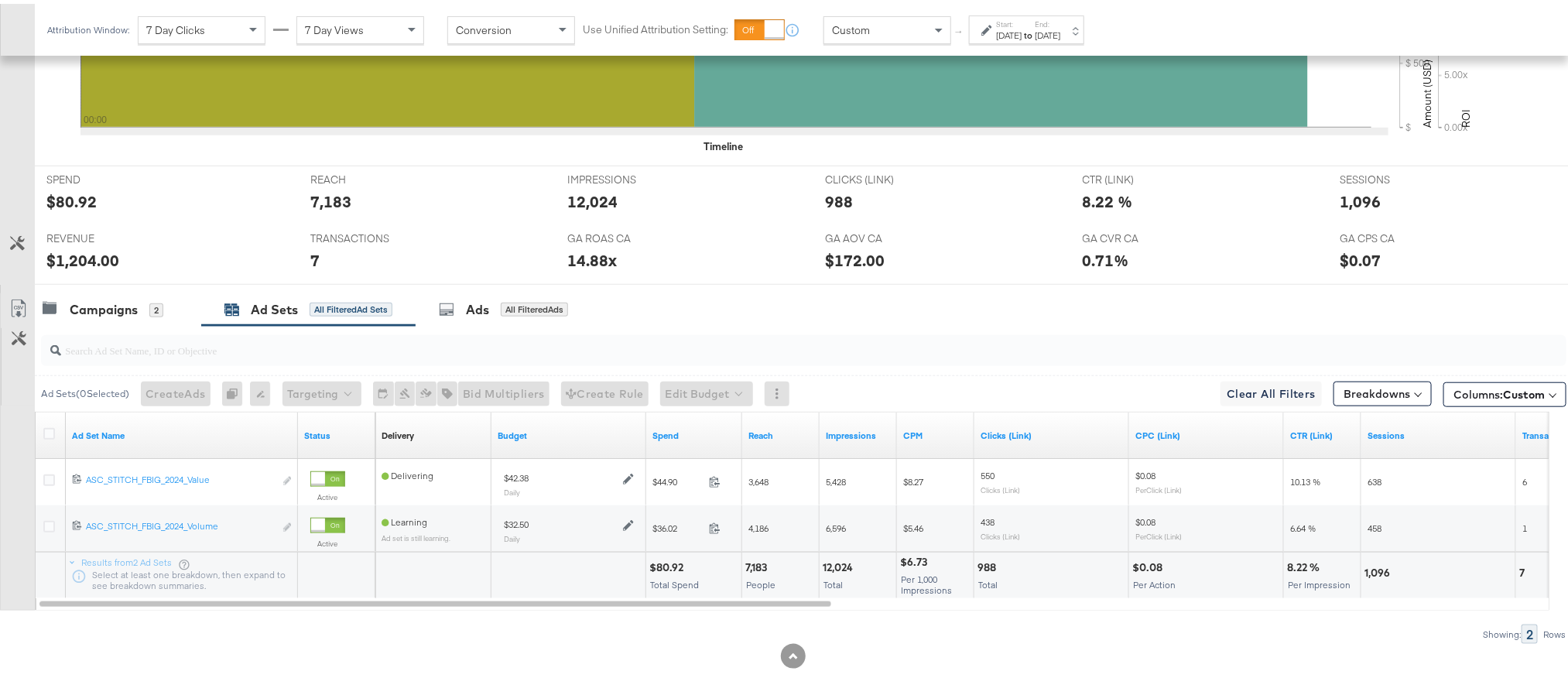
click at [672, 571] on div "$80.92" at bounding box center [668, 564] width 39 height 15
copy div "80.92"
click at [77, 256] on div "$1,204.00" at bounding box center [83, 256] width 73 height 22
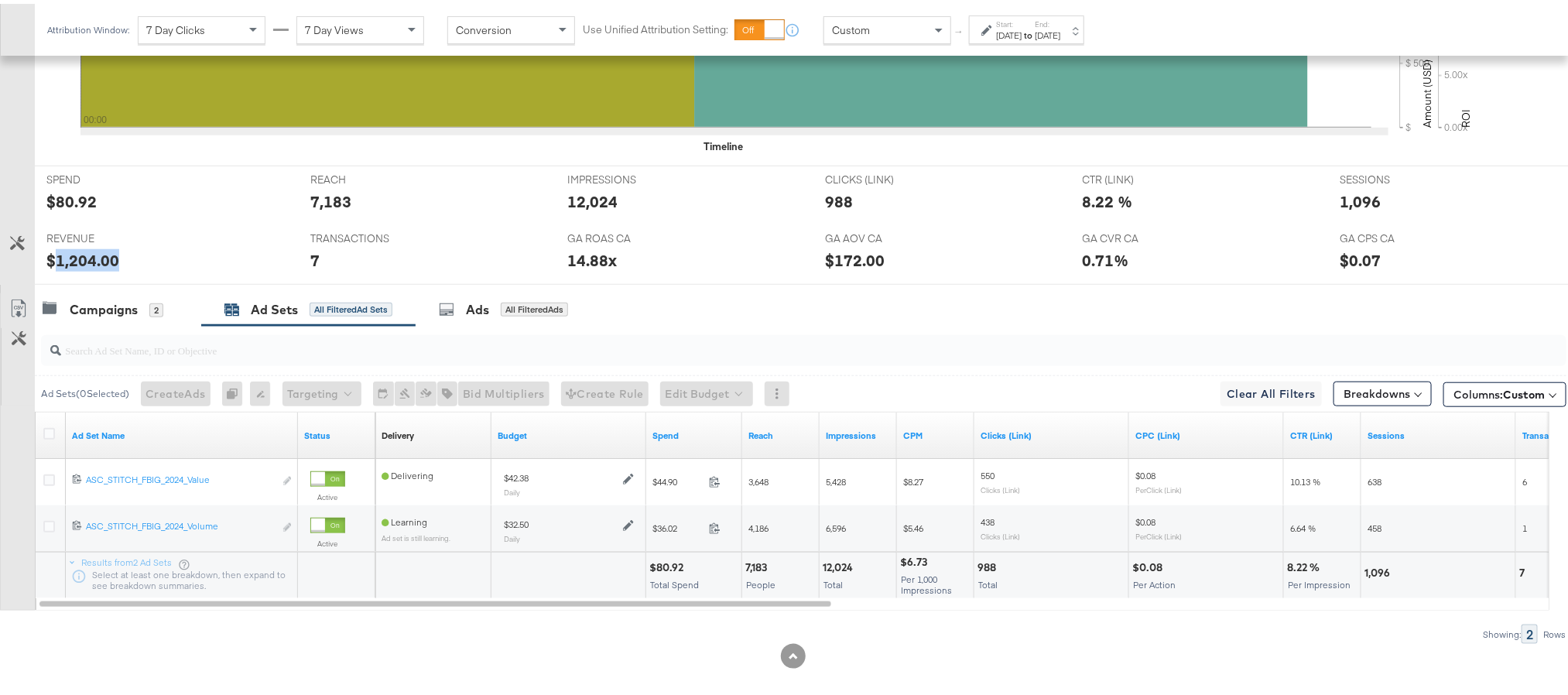
copy div "1,204.00"
click at [102, 309] on div "Campaigns" at bounding box center [104, 306] width 68 height 17
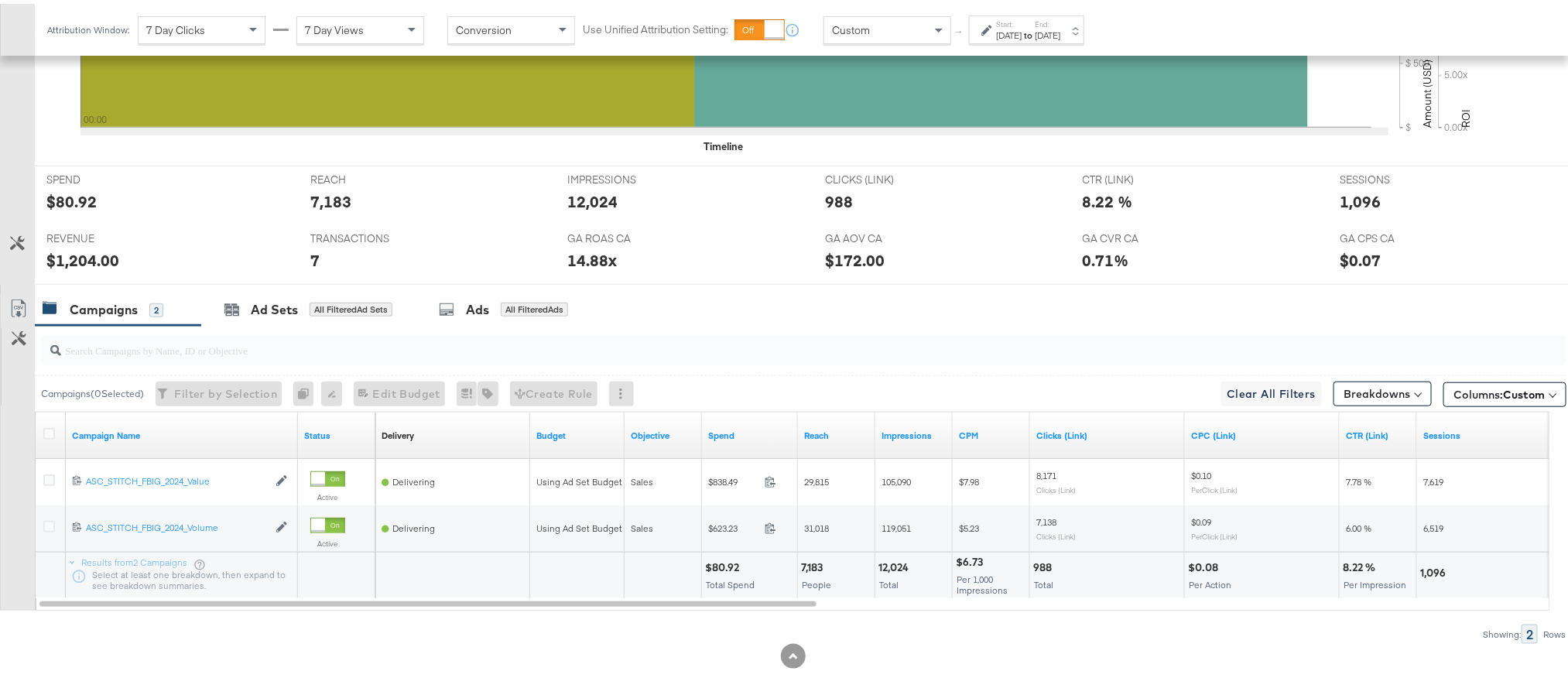
click at [1060, 31] on div "[DATE]" at bounding box center [1047, 31] width 26 height 12
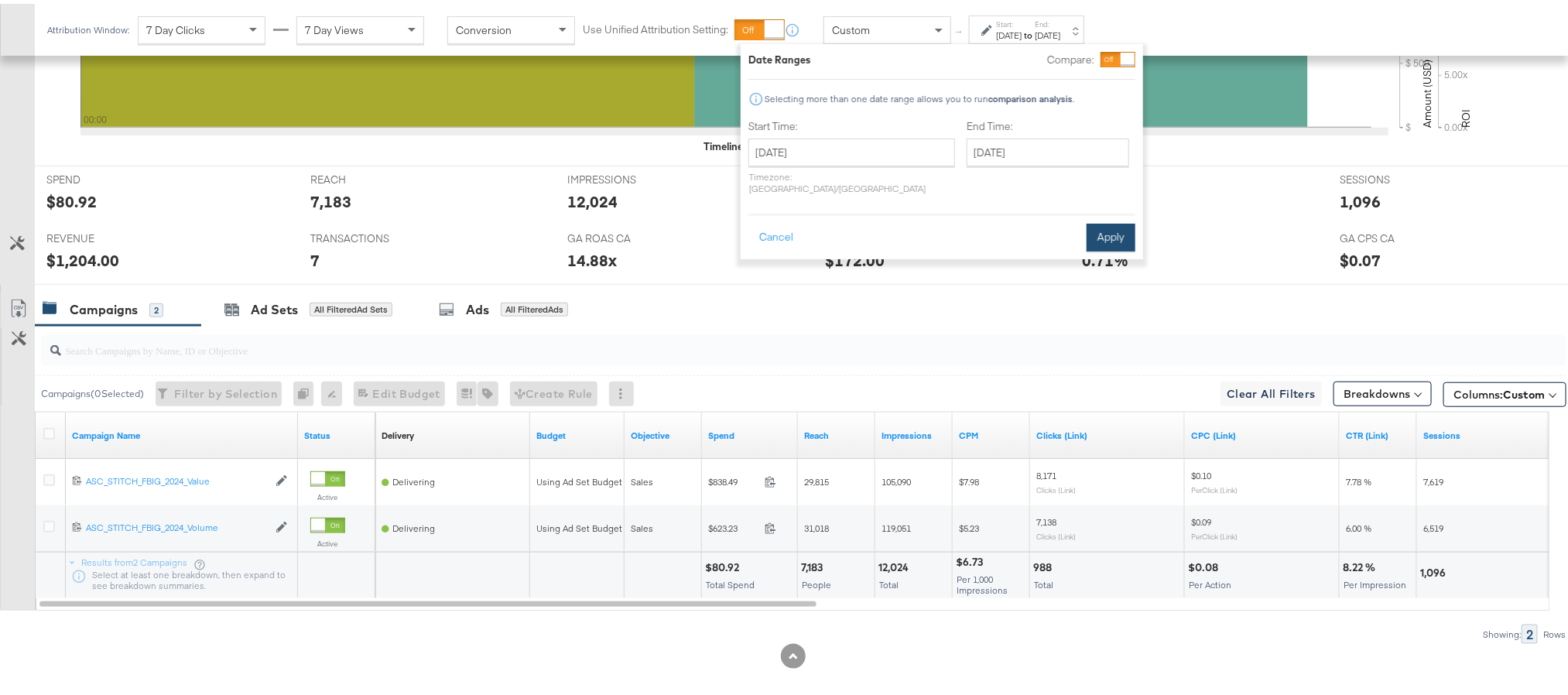
click at [1102, 219] on button "Apply" at bounding box center [1111, 233] width 49 height 28
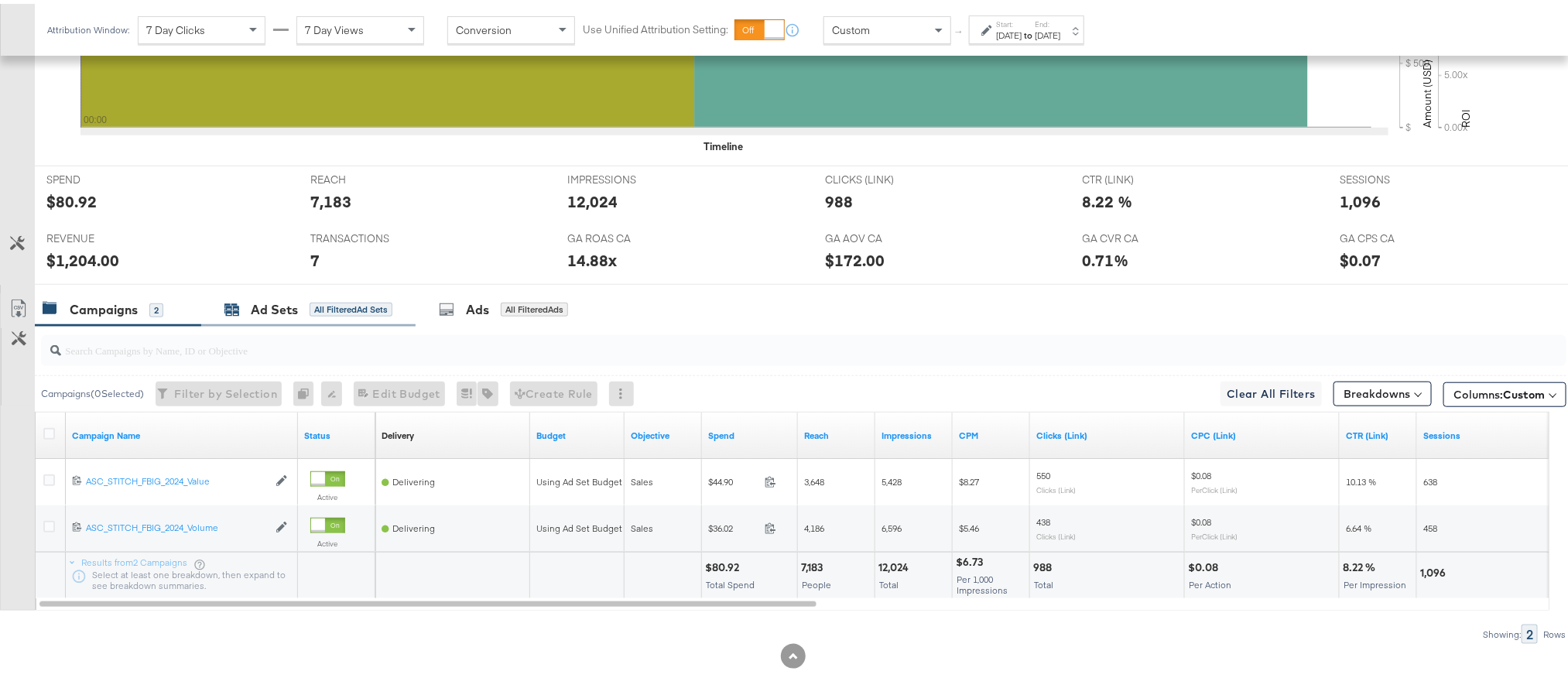
click at [247, 304] on div "Ad Sets All Filtered Ad Sets" at bounding box center [308, 306] width 168 height 17
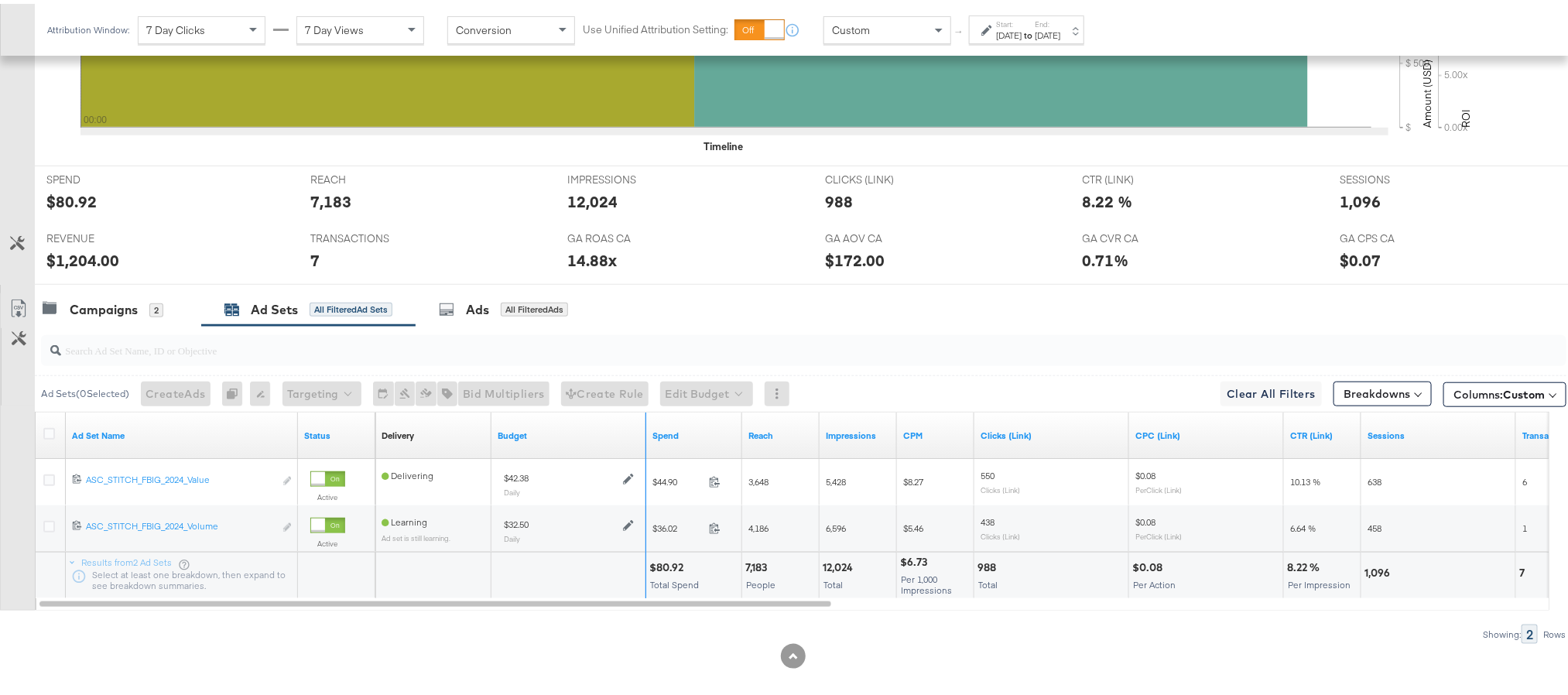
drag, startPoint x: 641, startPoint y: 427, endPoint x: 618, endPoint y: 427, distance: 23.0
click at [618, 427] on div "Budget" at bounding box center [568, 432] width 155 height 47
click at [648, 422] on div "Spend" at bounding box center [694, 432] width 96 height 47
drag, startPoint x: 644, startPoint y: 422, endPoint x: 614, endPoint y: 426, distance: 30.3
click at [614, 426] on div "Budget" at bounding box center [568, 432] width 155 height 47
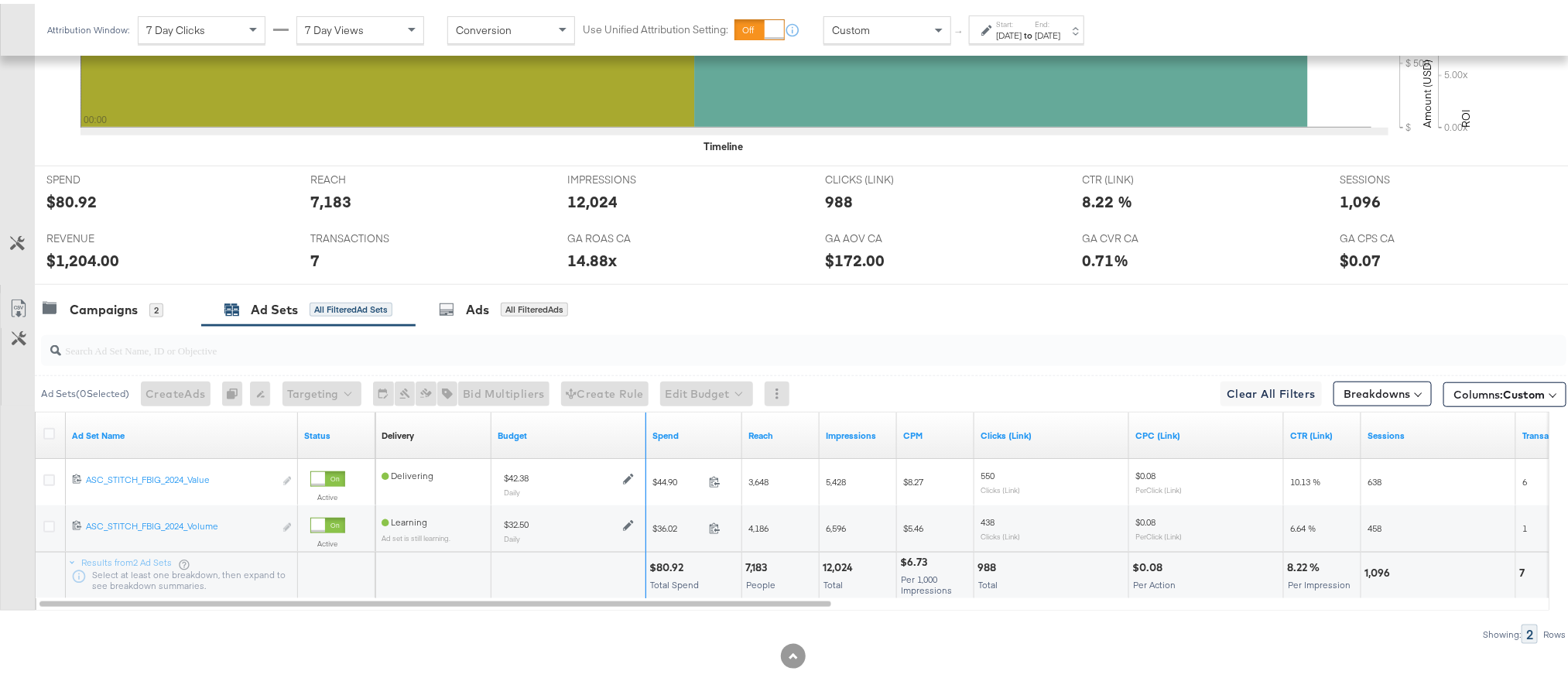
drag, startPoint x: 644, startPoint y: 427, endPoint x: 604, endPoint y: 421, distance: 40.4
click at [604, 421] on div "Budget" at bounding box center [568, 432] width 155 height 47
drag, startPoint x: 642, startPoint y: 426, endPoint x: 606, endPoint y: 427, distance: 36.0
click at [606, 427] on div "Budget" at bounding box center [568, 432] width 155 height 47
click at [650, 425] on div "Spend" at bounding box center [694, 432] width 96 height 47
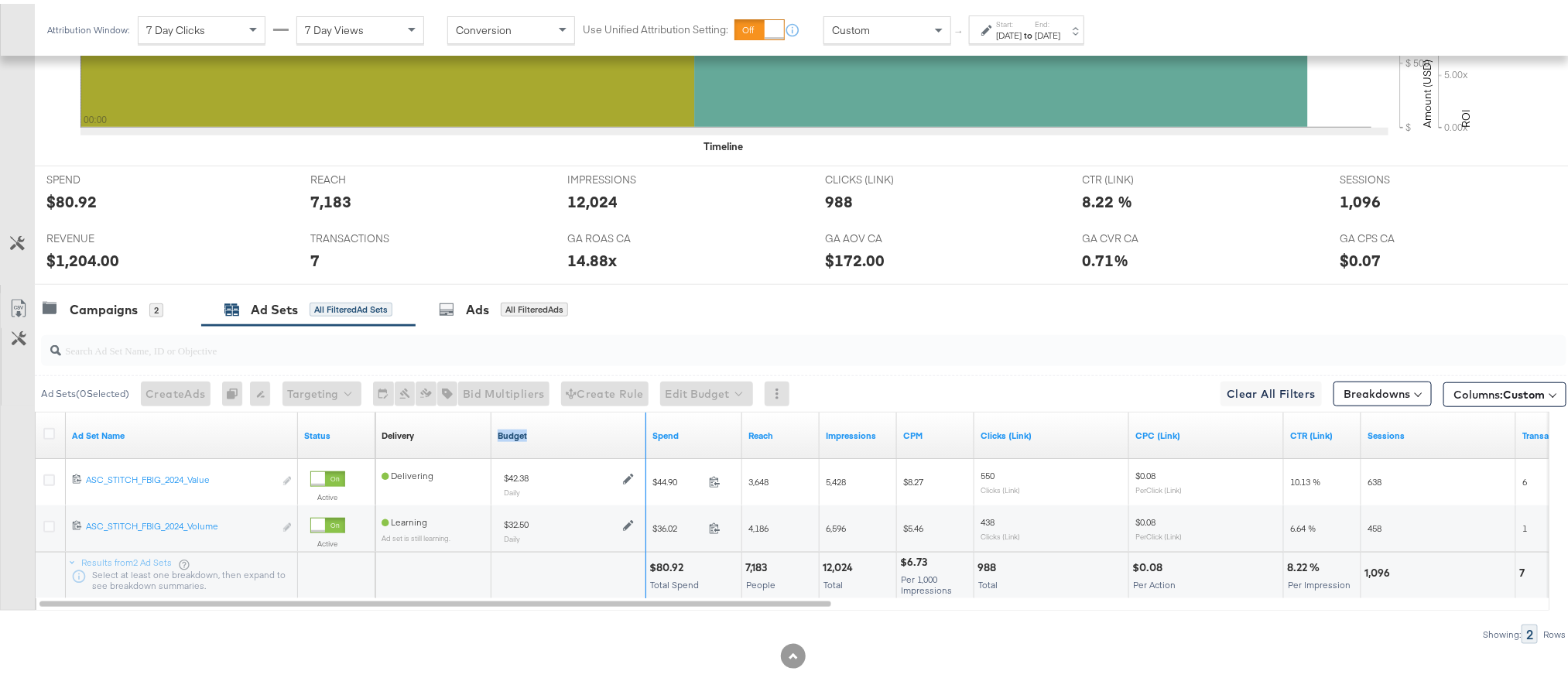
drag, startPoint x: 642, startPoint y: 427, endPoint x: 592, endPoint y: 436, distance: 50.8
click at [592, 436] on div "Budget" at bounding box center [568, 432] width 155 height 47
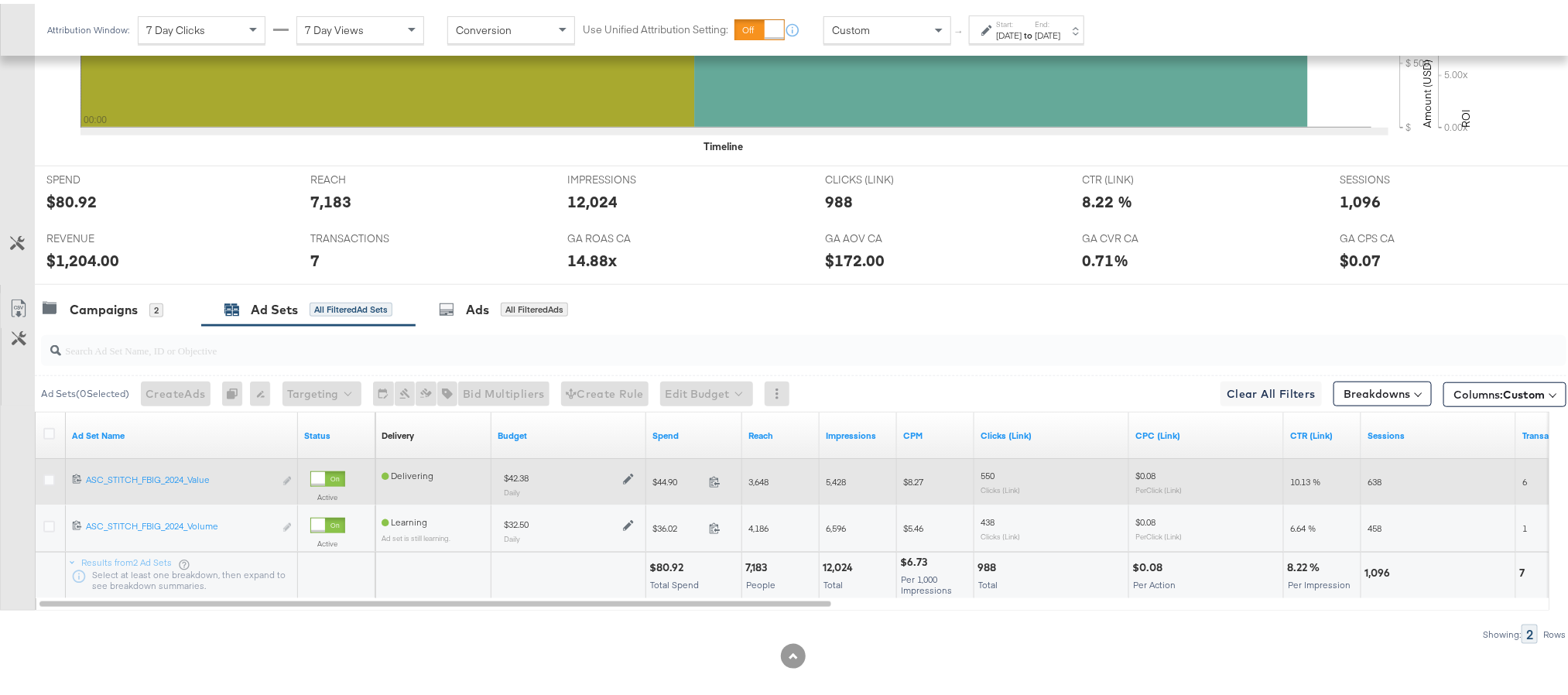
click at [628, 476] on icon at bounding box center [629, 476] width 11 height 11
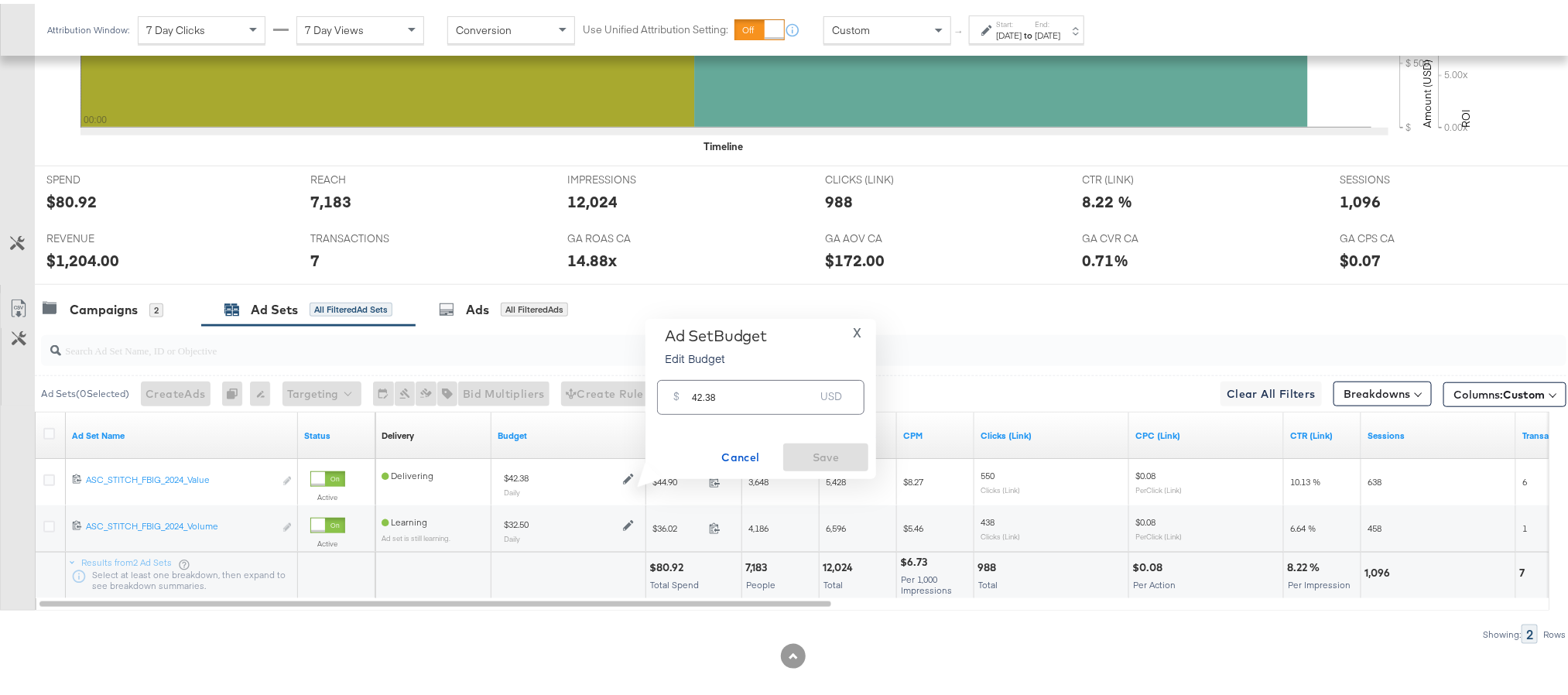
click at [729, 399] on input "42.38" at bounding box center [753, 387] width 122 height 33
paste input "$40.6"
type input "40.68"
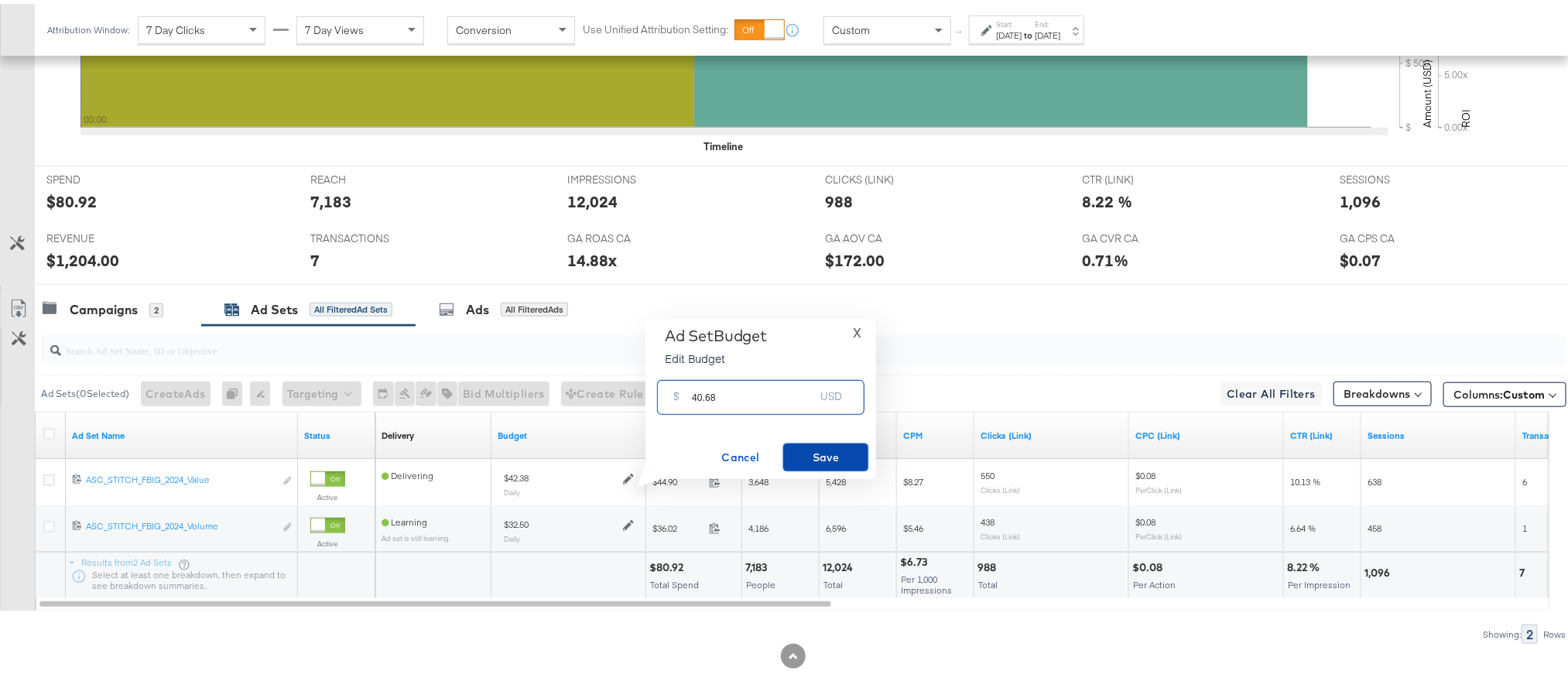
click at [855, 456] on span "Save" at bounding box center [825, 454] width 73 height 19
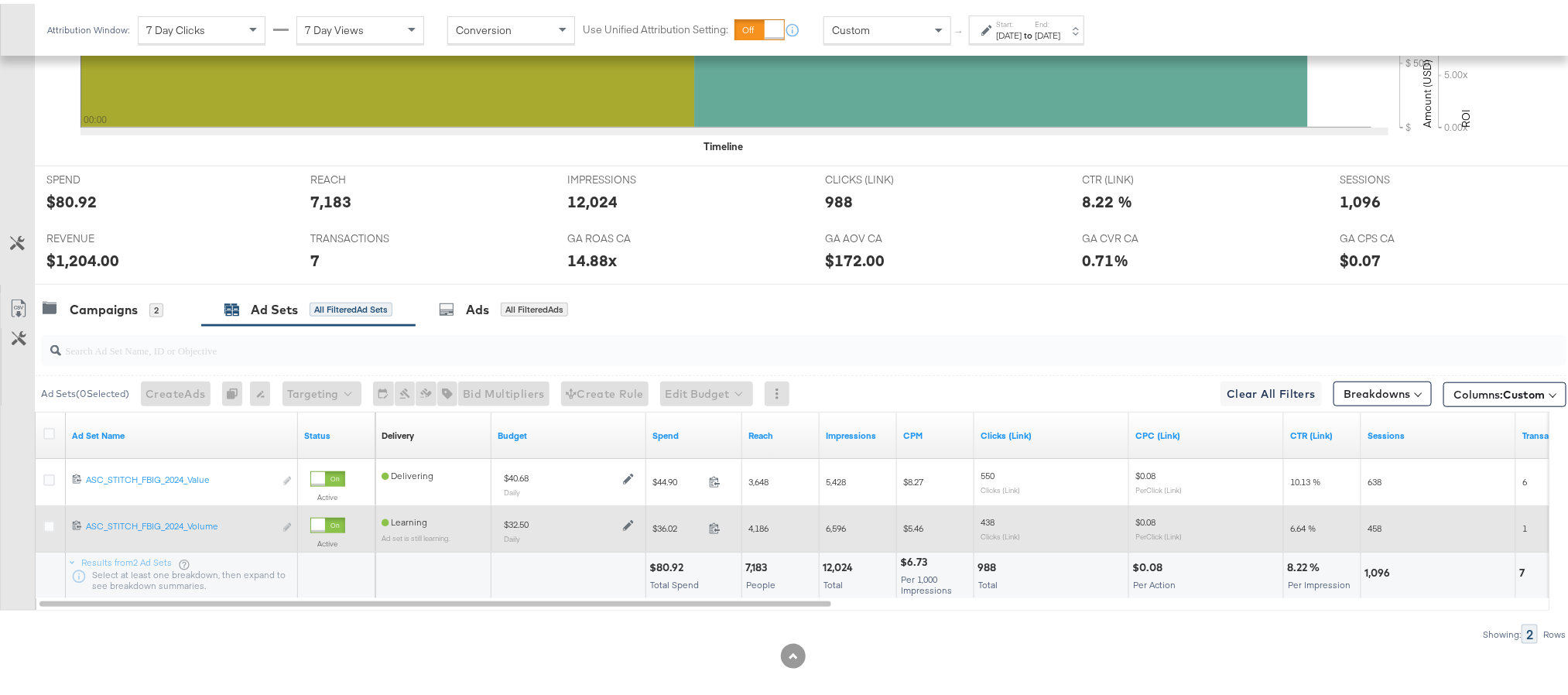
click at [630, 525] on icon at bounding box center [629, 521] width 11 height 11
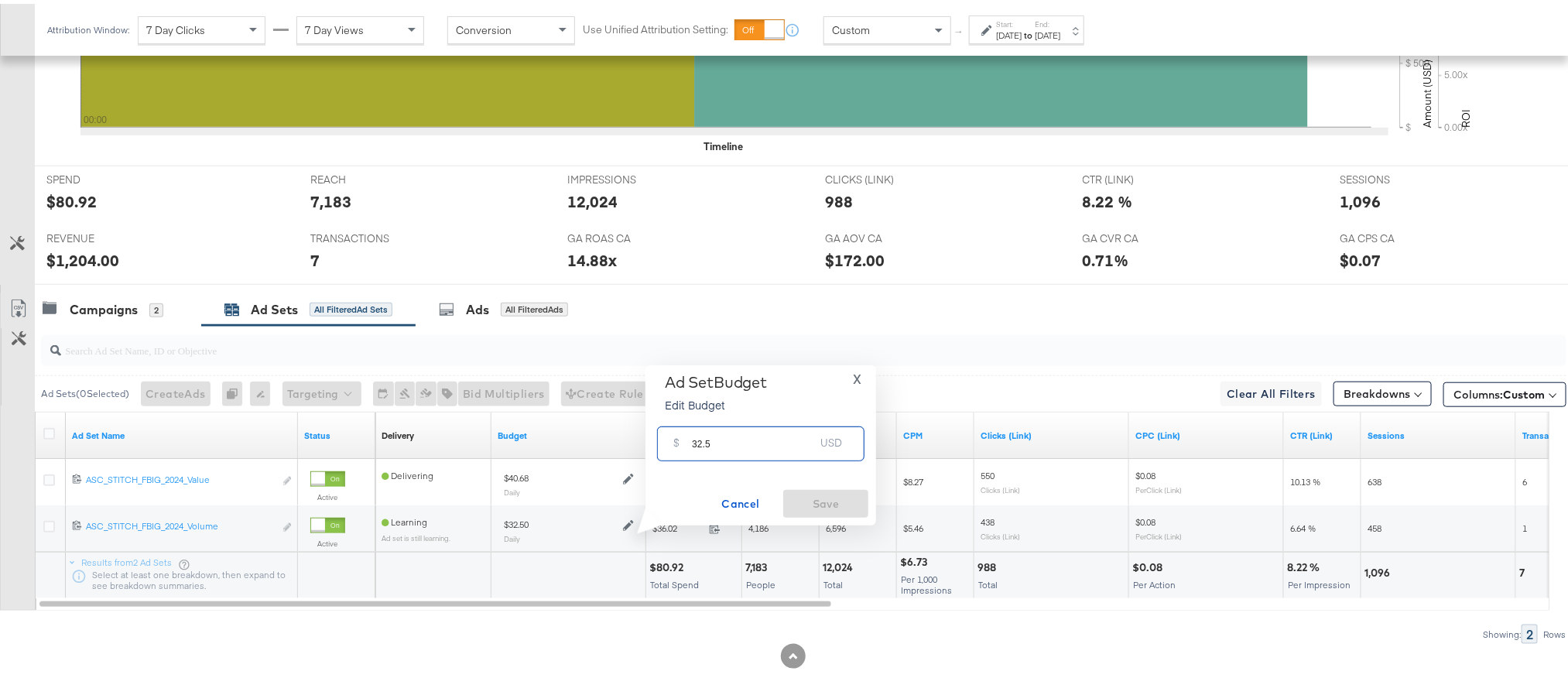
click at [722, 436] on input "32.5" at bounding box center [753, 433] width 122 height 33
paste input "$31.20"
type input "31.20"
click at [826, 491] on span "Save" at bounding box center [825, 500] width 73 height 19
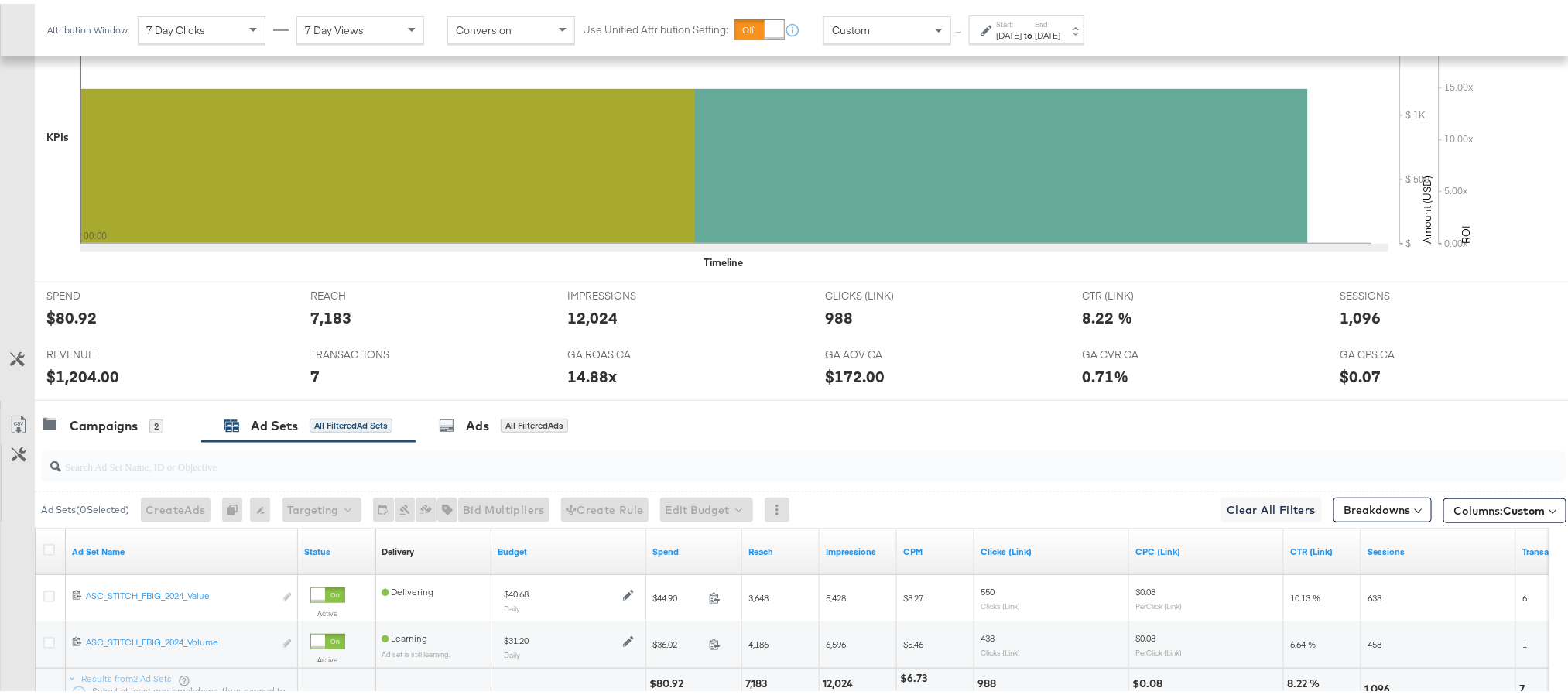
scroll to position [0, 0]
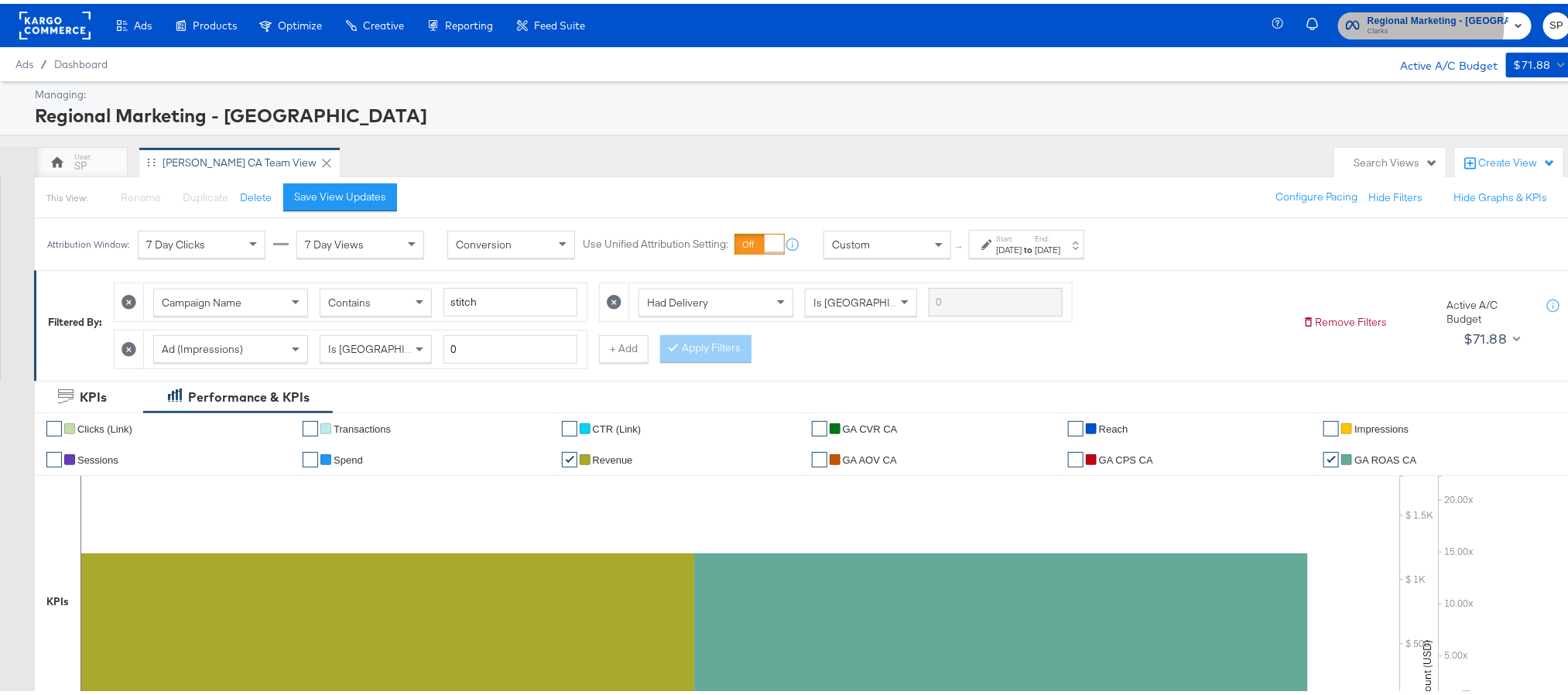
click at [1410, 19] on span "Regional Marketing - CA" at bounding box center [1438, 17] width 140 height 17
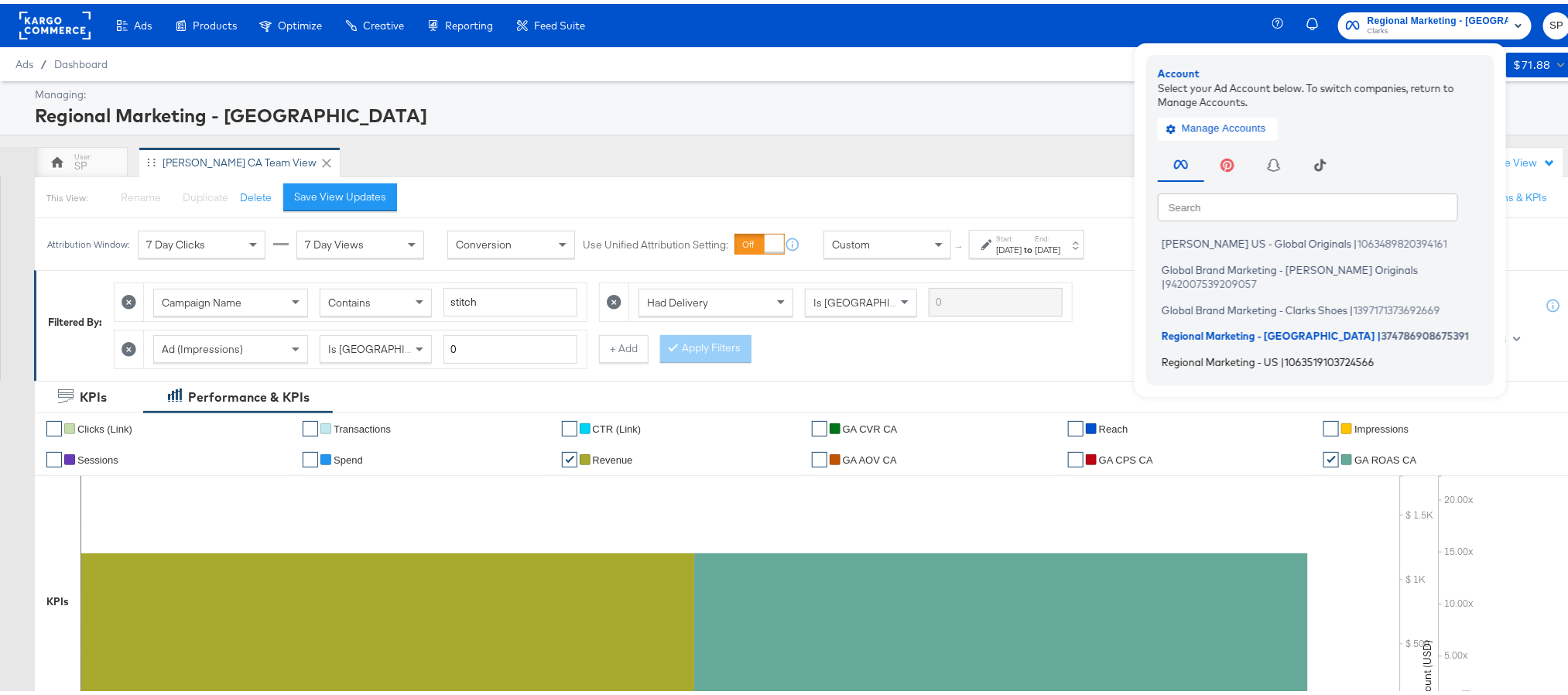
click at [1234, 352] on span "Regional Marketing - US" at bounding box center [1219, 357] width 117 height 12
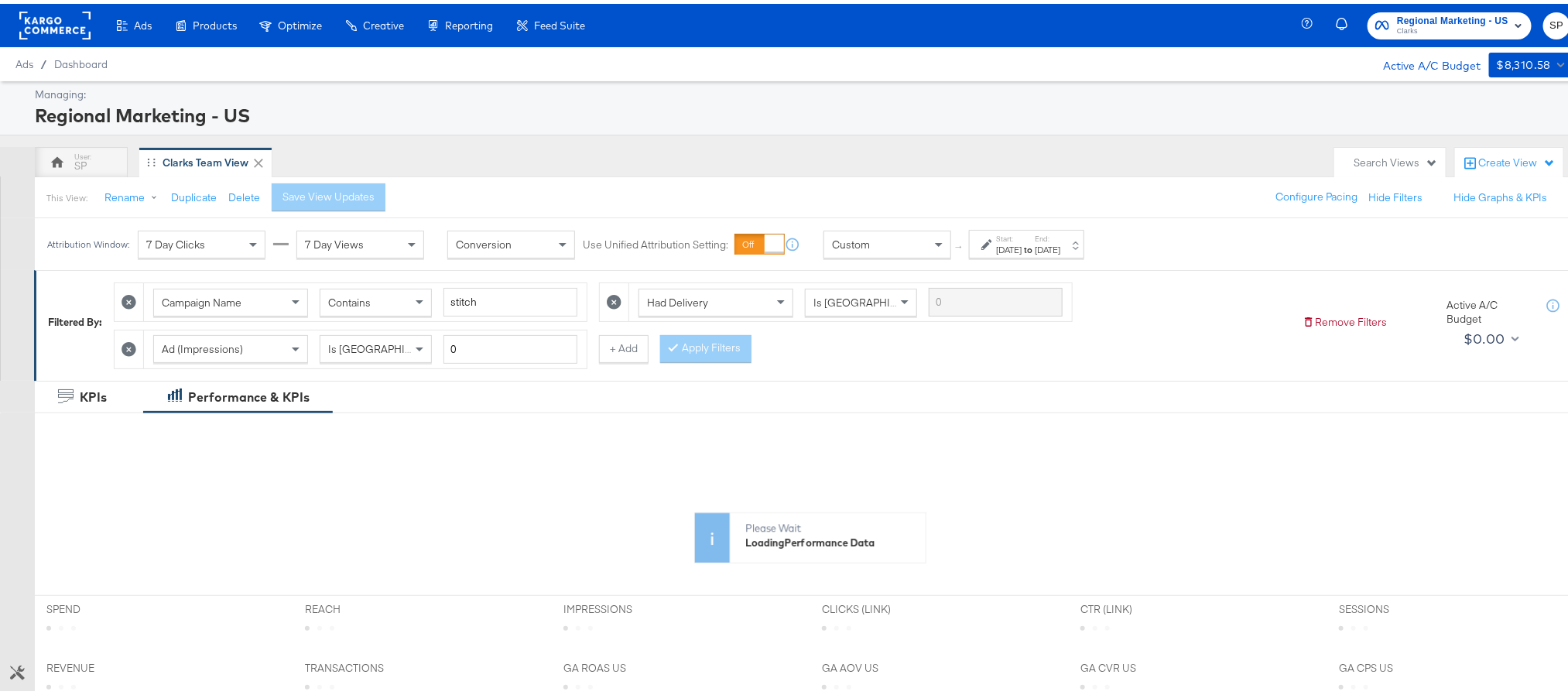
click at [1060, 240] on label "End:" at bounding box center [1047, 234] width 26 height 10
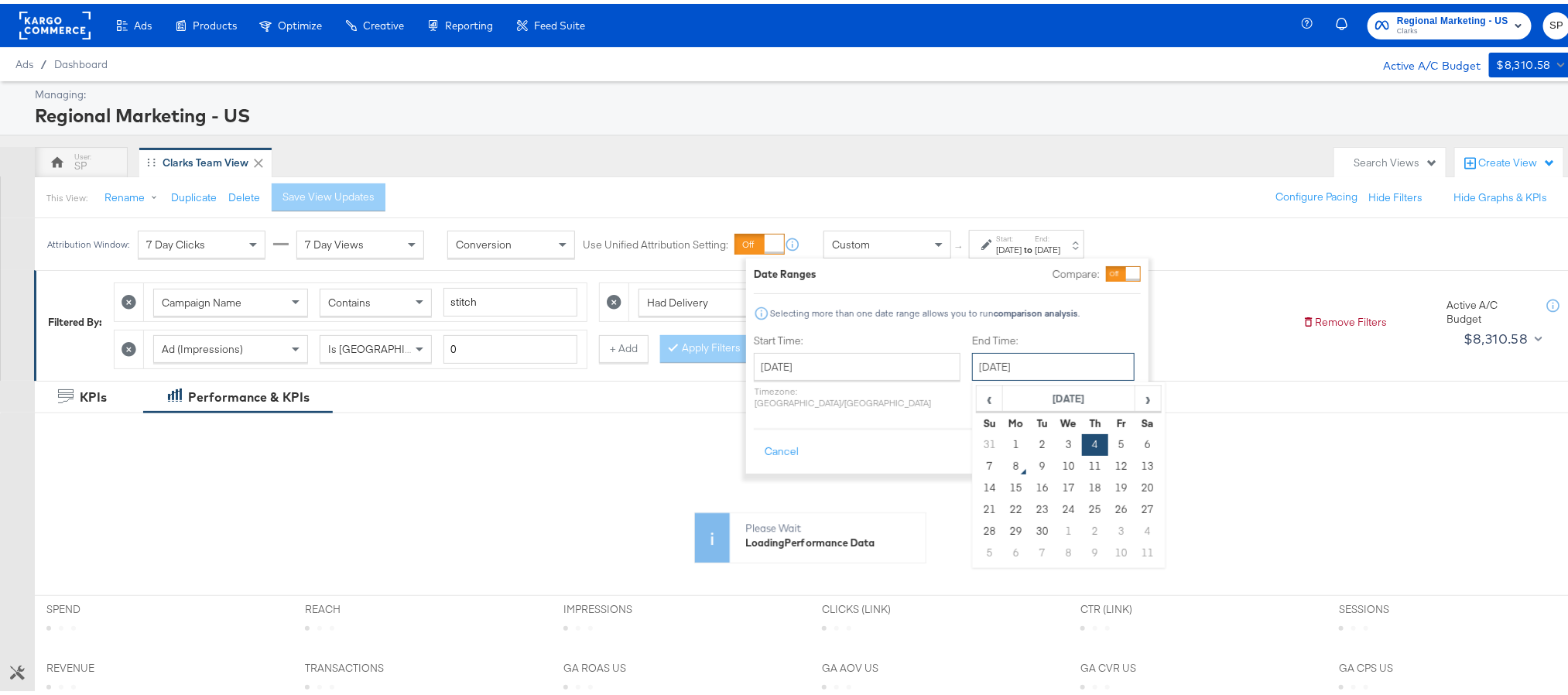
click at [974, 367] on input "[DATE]" at bounding box center [1053, 363] width 162 height 28
click at [977, 461] on td "7" at bounding box center [990, 463] width 27 height 22
type input "[DATE]"
click at [1107, 440] on button "Apply" at bounding box center [1116, 448] width 49 height 28
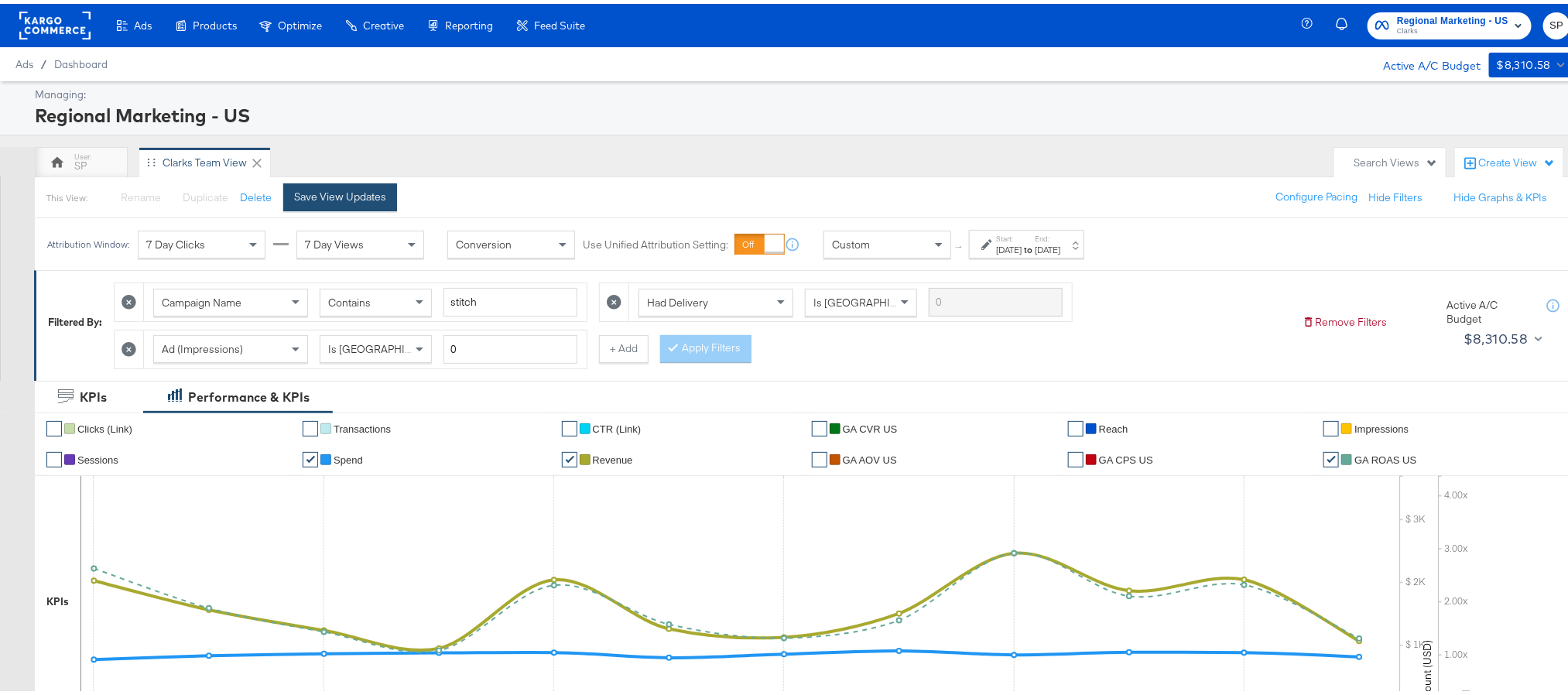
click at [343, 196] on div "Save View Updates" at bounding box center [340, 193] width 92 height 15
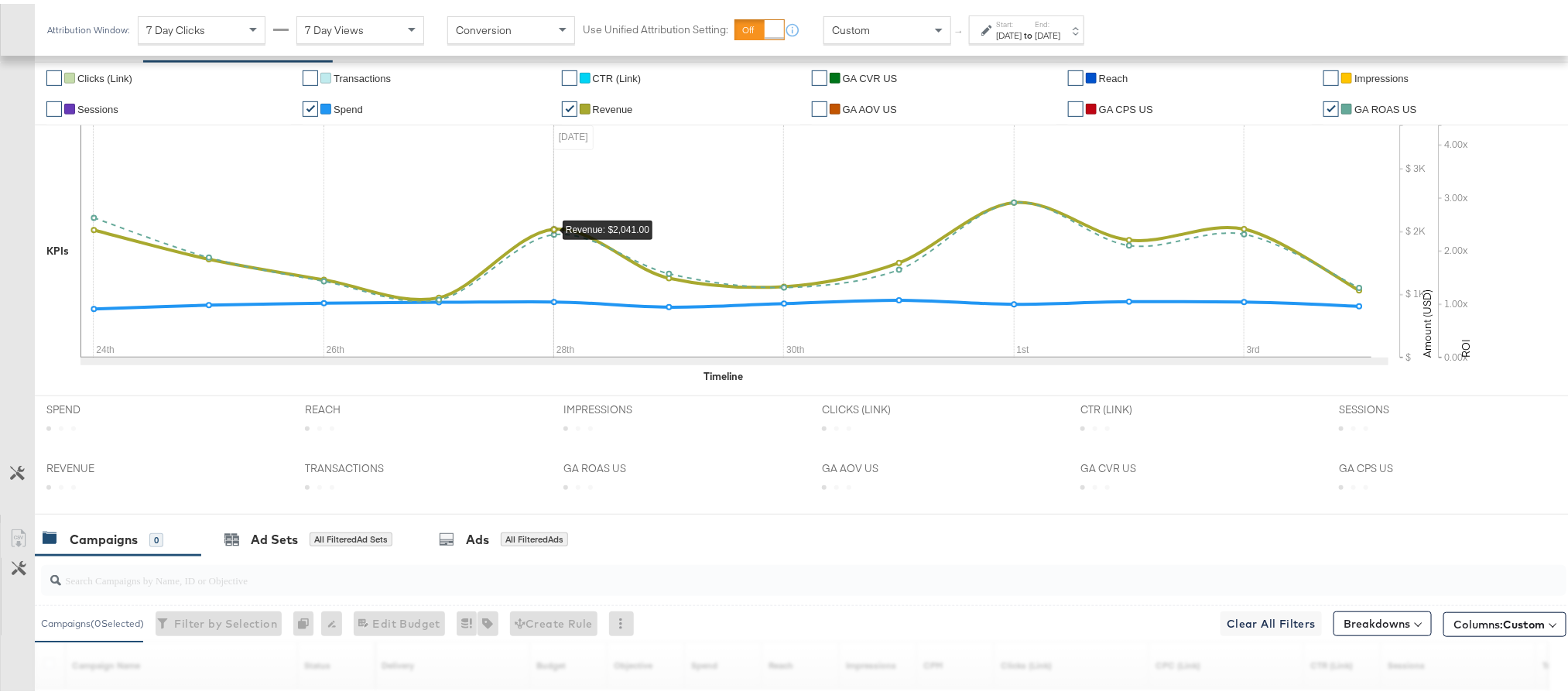
scroll to position [465, 0]
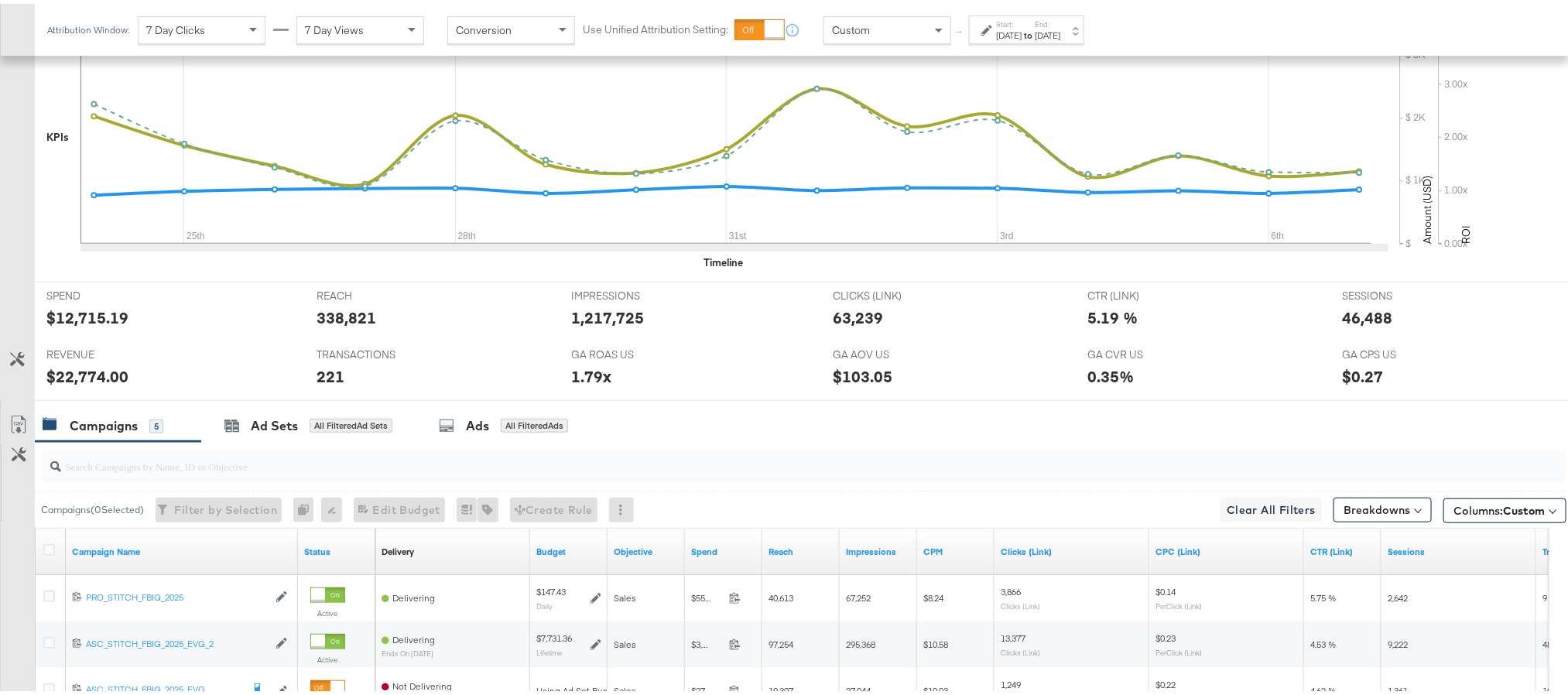
click at [74, 379] on div "$22,774.00" at bounding box center [87, 373] width 82 height 22
copy div "22,774.00"
click at [1343, 323] on div "46,488" at bounding box center [1368, 314] width 50 height 22
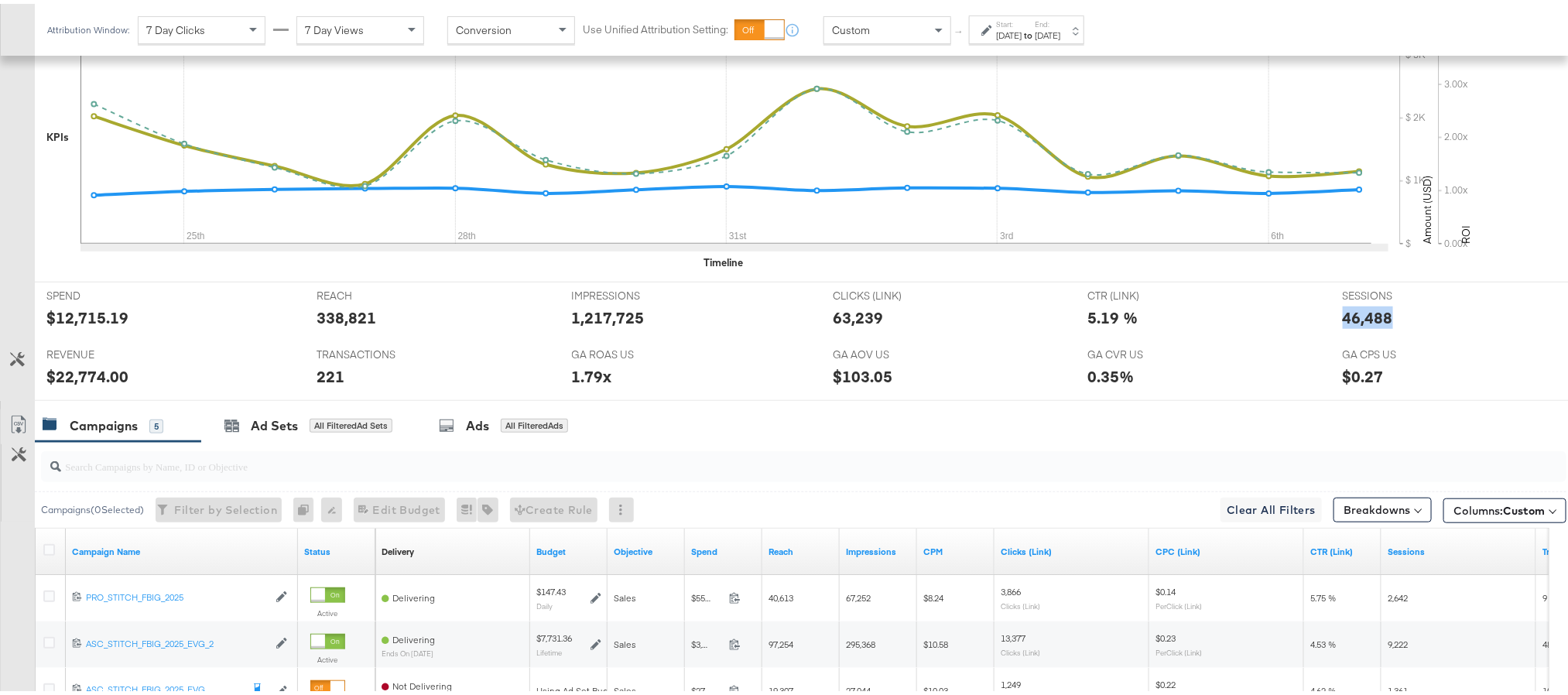
copy div "46,488"
click at [911, 449] on input "search" at bounding box center [744, 456] width 1364 height 30
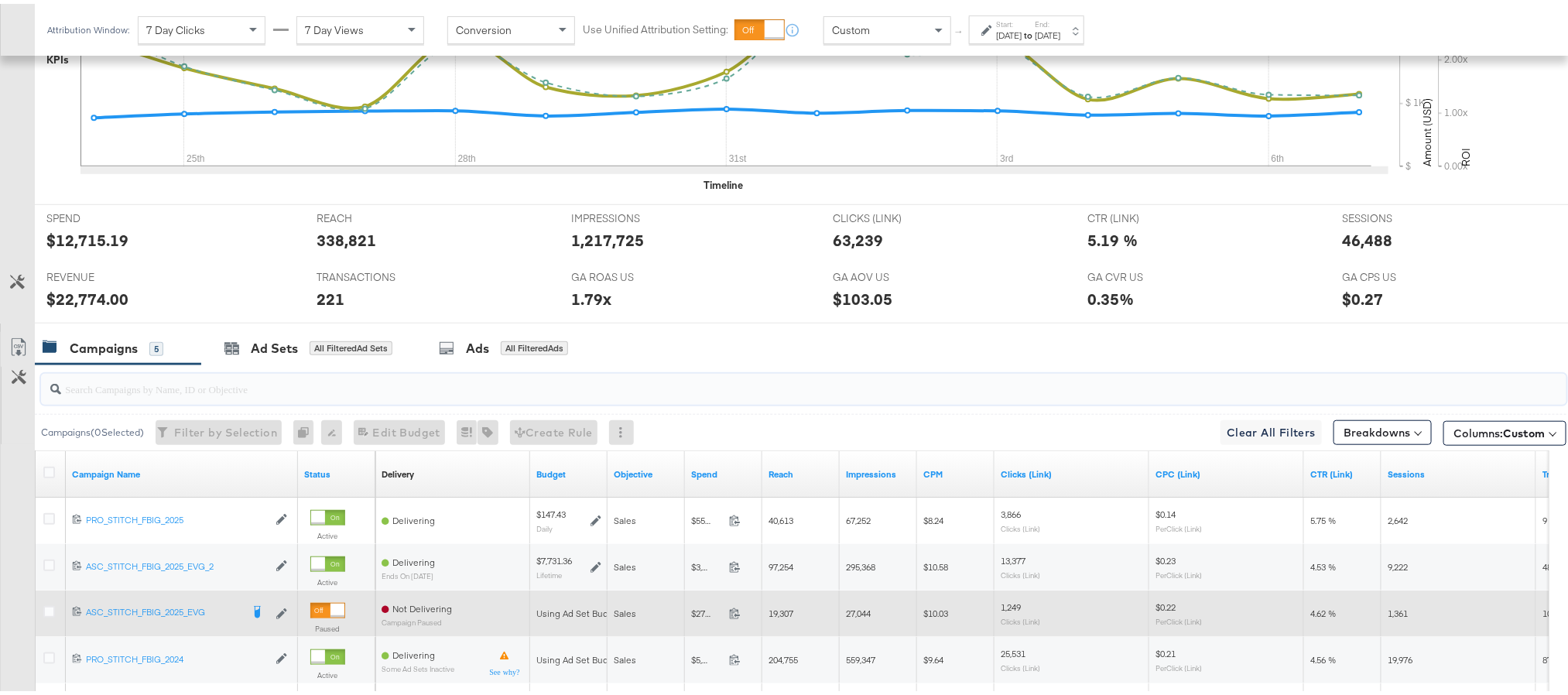
scroll to position [697, 0]
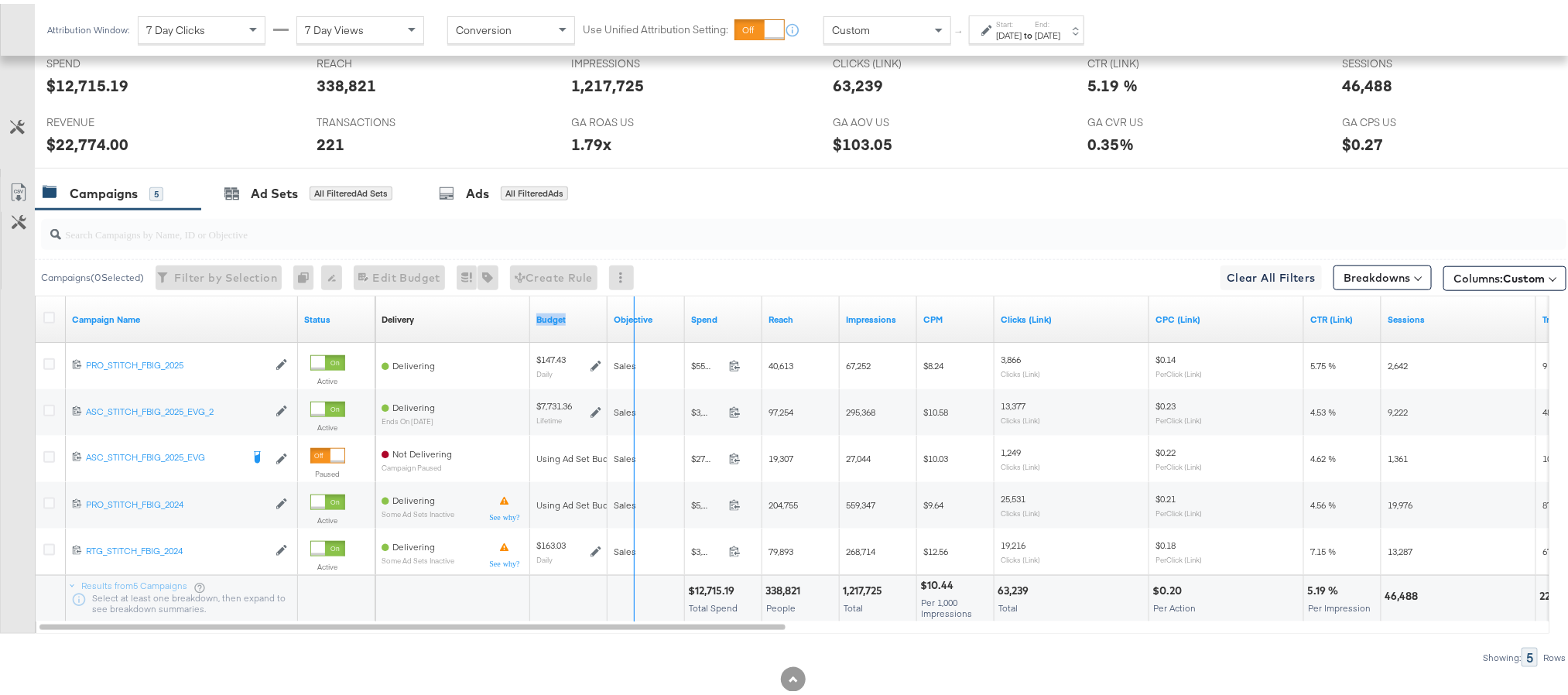
drag, startPoint x: 604, startPoint y: 313, endPoint x: 632, endPoint y: 313, distance: 28.0
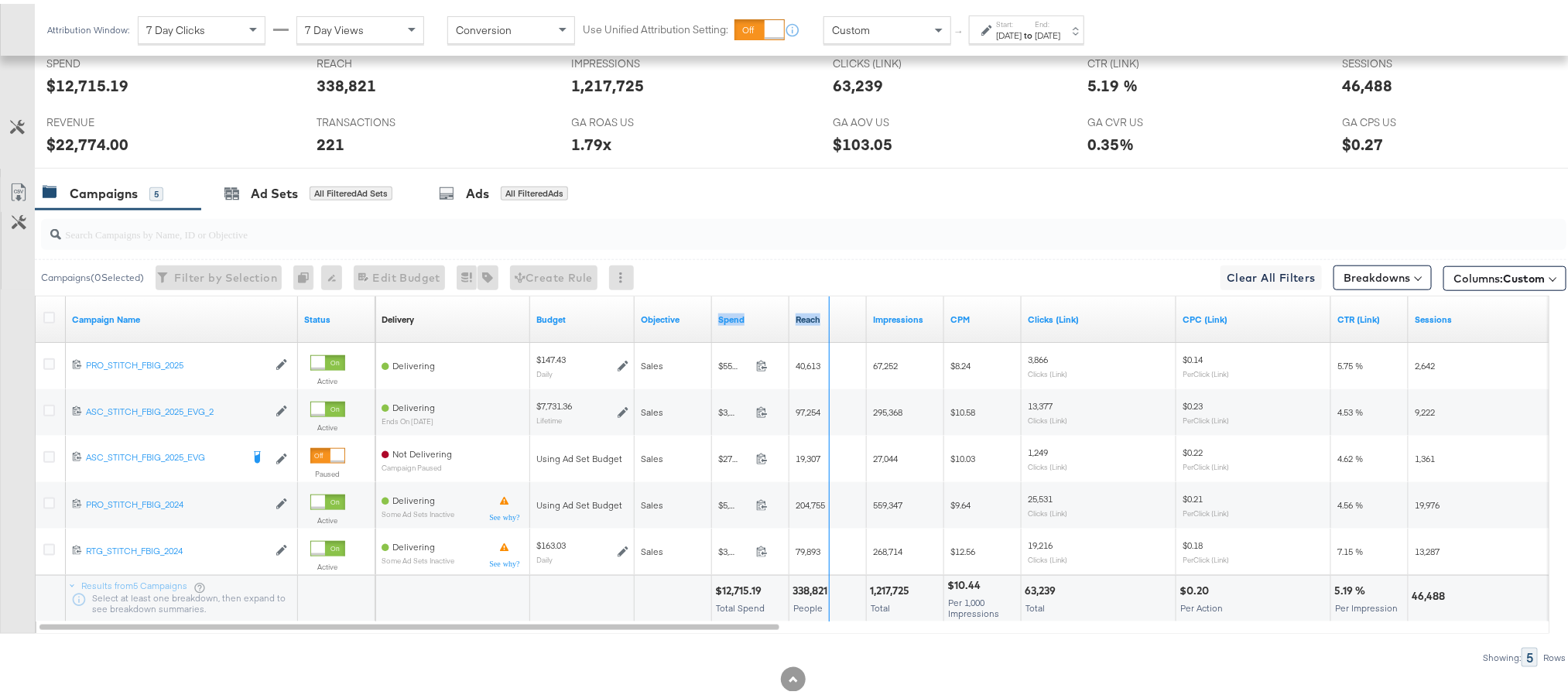
drag, startPoint x: 785, startPoint y: 319, endPoint x: 825, endPoint y: 317, distance: 40.0
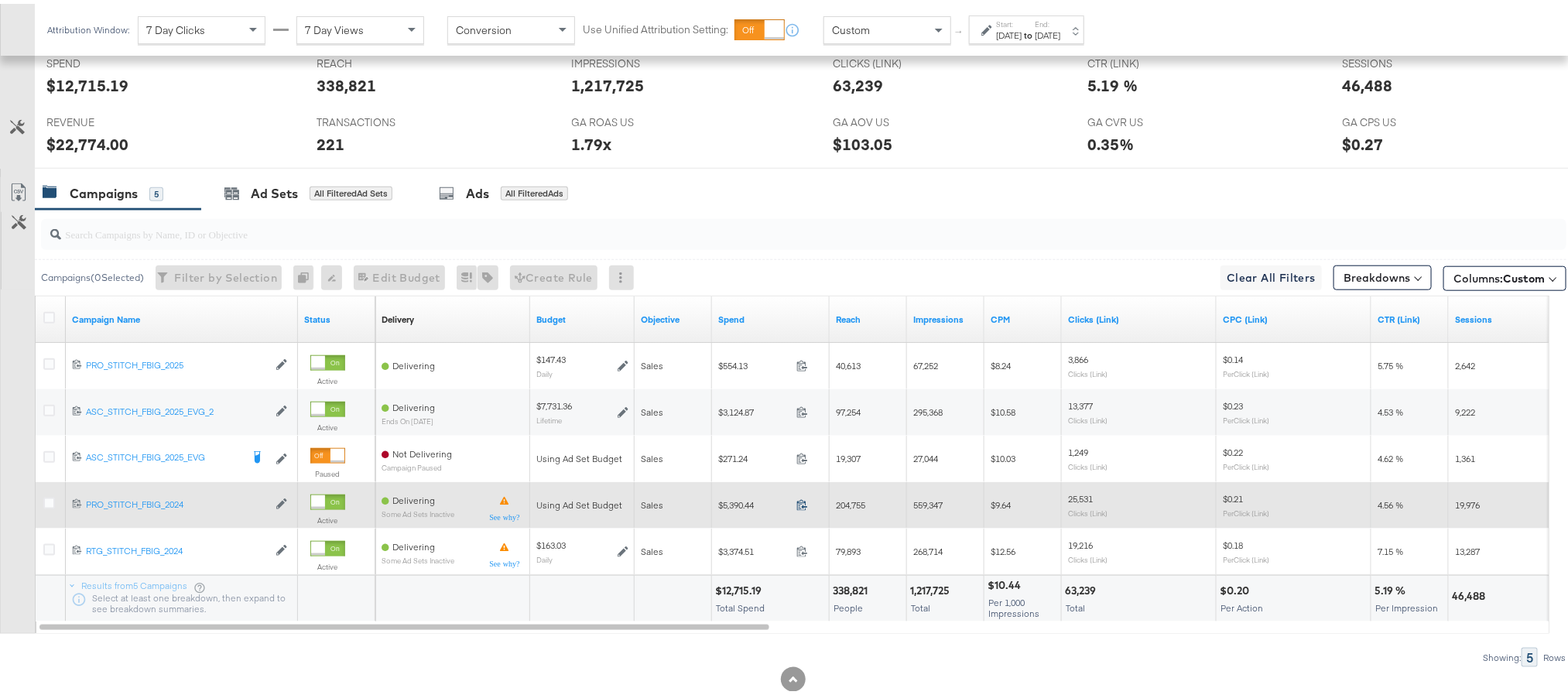
click at [801, 507] on icon at bounding box center [802, 501] width 12 height 12
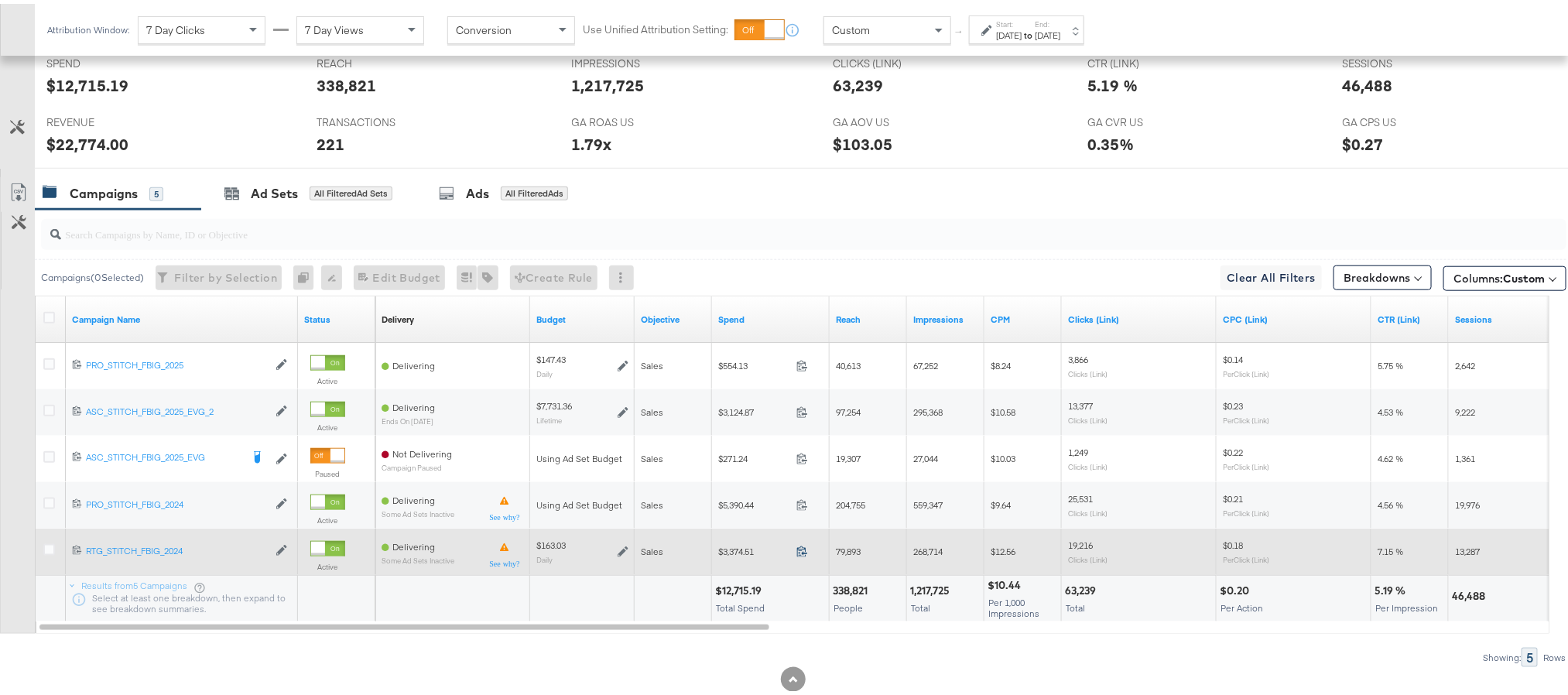
click at [801, 553] on icon at bounding box center [802, 547] width 12 height 12
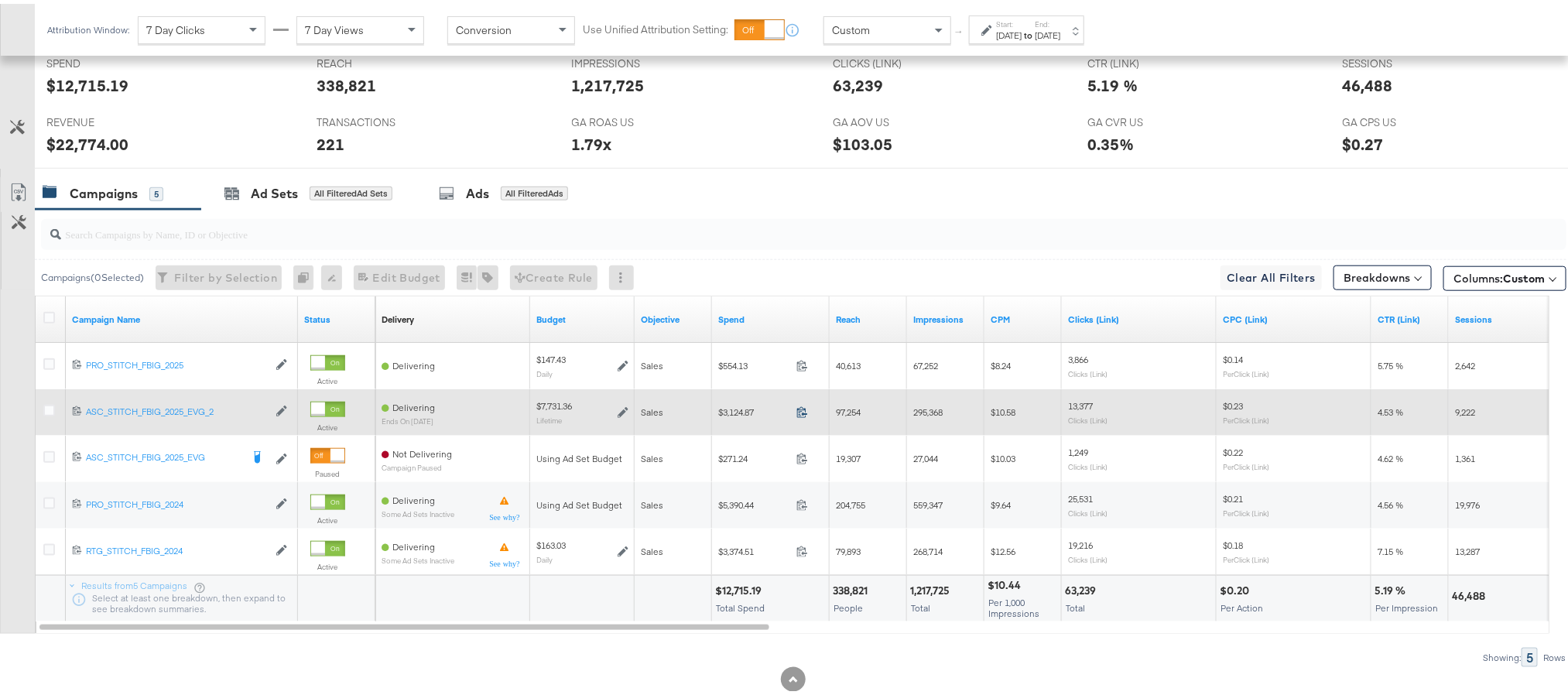
click at [800, 414] on icon at bounding box center [802, 408] width 12 height 12
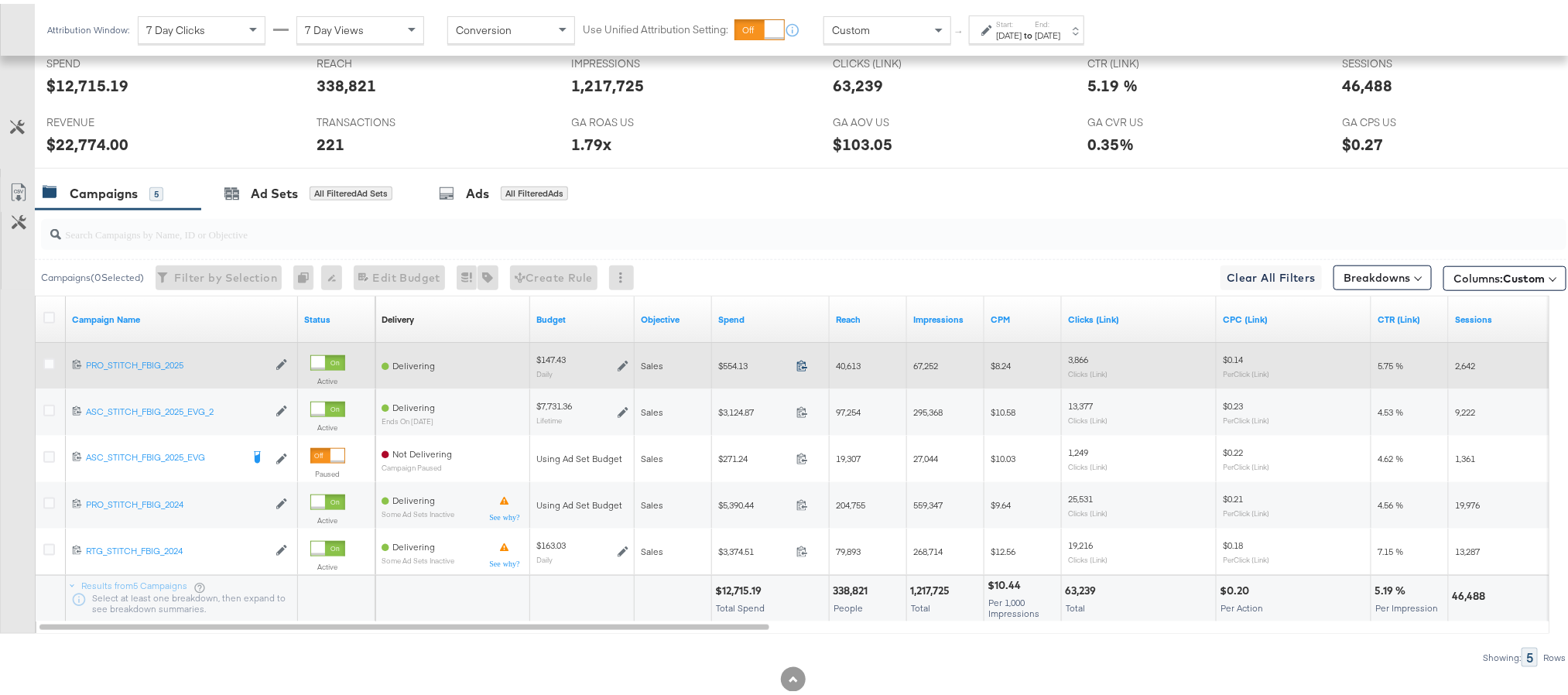
click at [799, 367] on icon at bounding box center [802, 362] width 12 height 12
click at [622, 365] on icon at bounding box center [623, 363] width 11 height 11
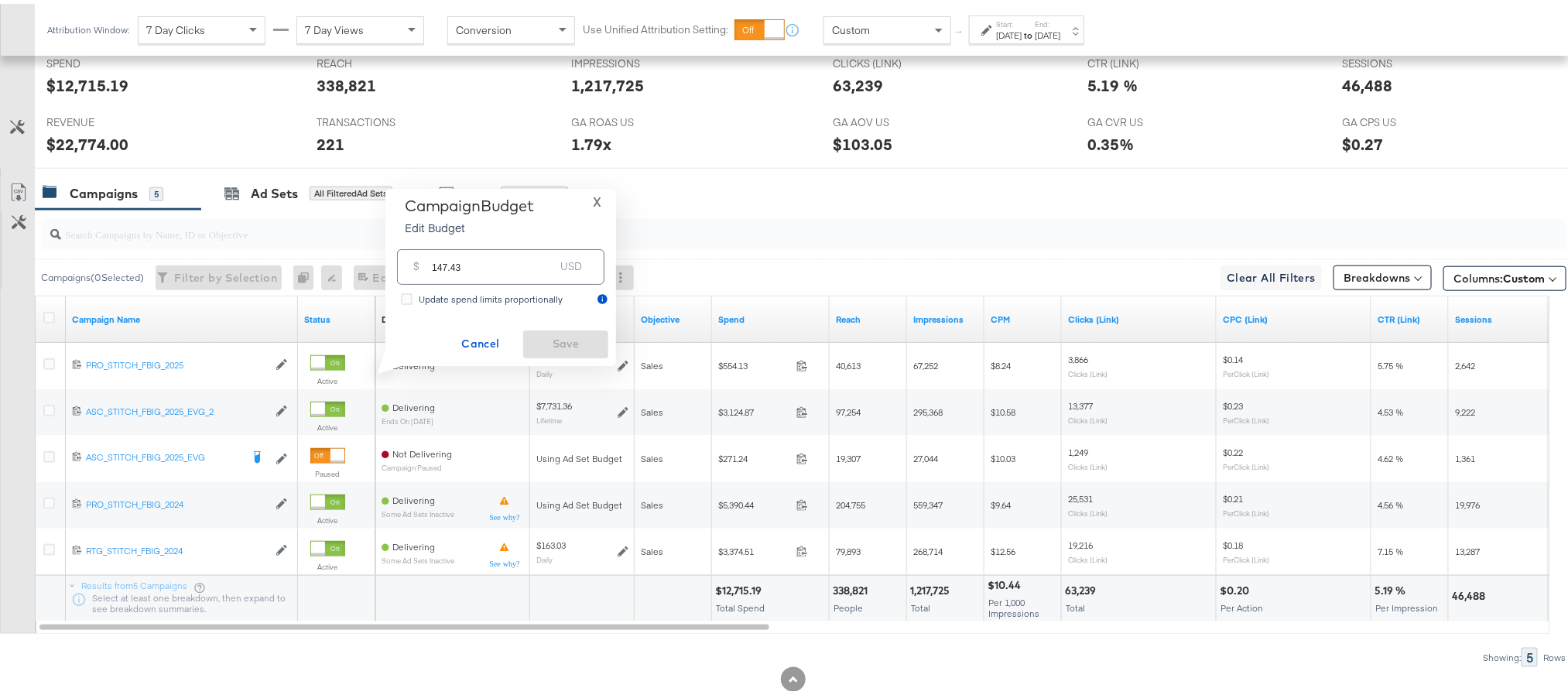
click at [491, 259] on input "147.43" at bounding box center [492, 256] width 122 height 33
paste input "$147.29"
type input "147.29"
click at [557, 332] on span "Save" at bounding box center [566, 340] width 73 height 19
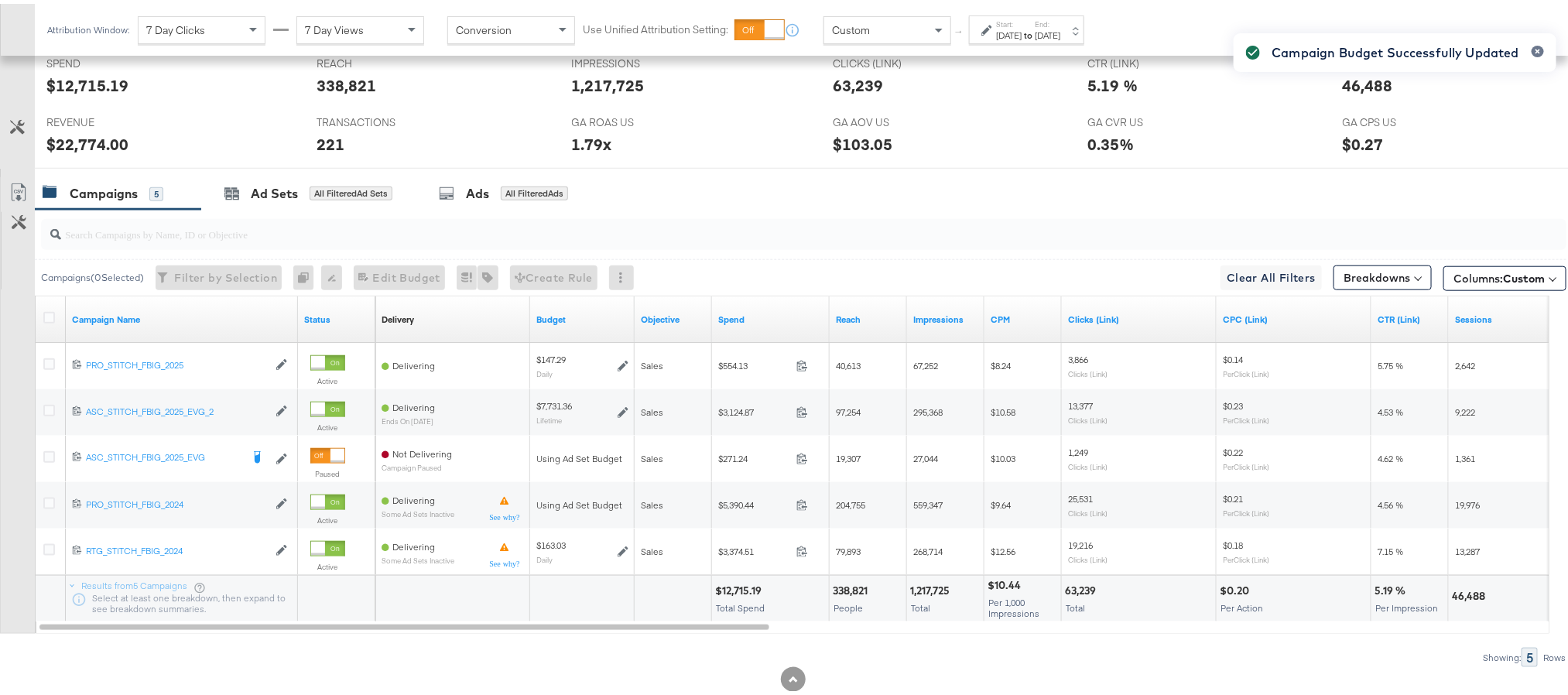
click at [1036, 9] on div "Attribution Window: 7 Day Clicks 7 Day Views Conversion Use Unified Attribution…" at bounding box center [569, 26] width 1069 height 51
click at [1022, 21] on label "Start:" at bounding box center [1009, 20] width 26 height 10
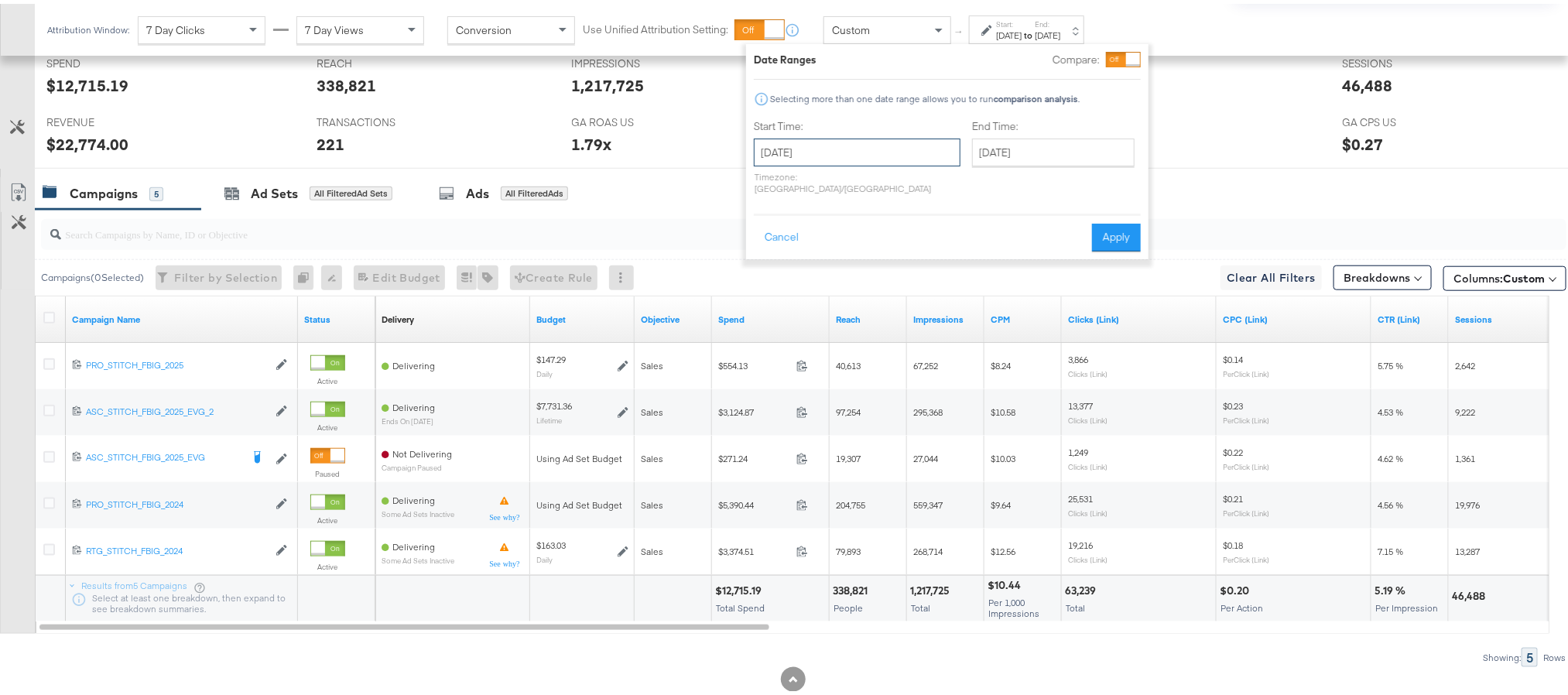
click at [864, 145] on input "August 24th 2025" at bounding box center [857, 149] width 207 height 28
click at [843, 331] on td "3" at bounding box center [850, 335] width 27 height 22
type input "[DATE]"
click at [997, 150] on input "[DATE]" at bounding box center [1048, 149] width 162 height 28
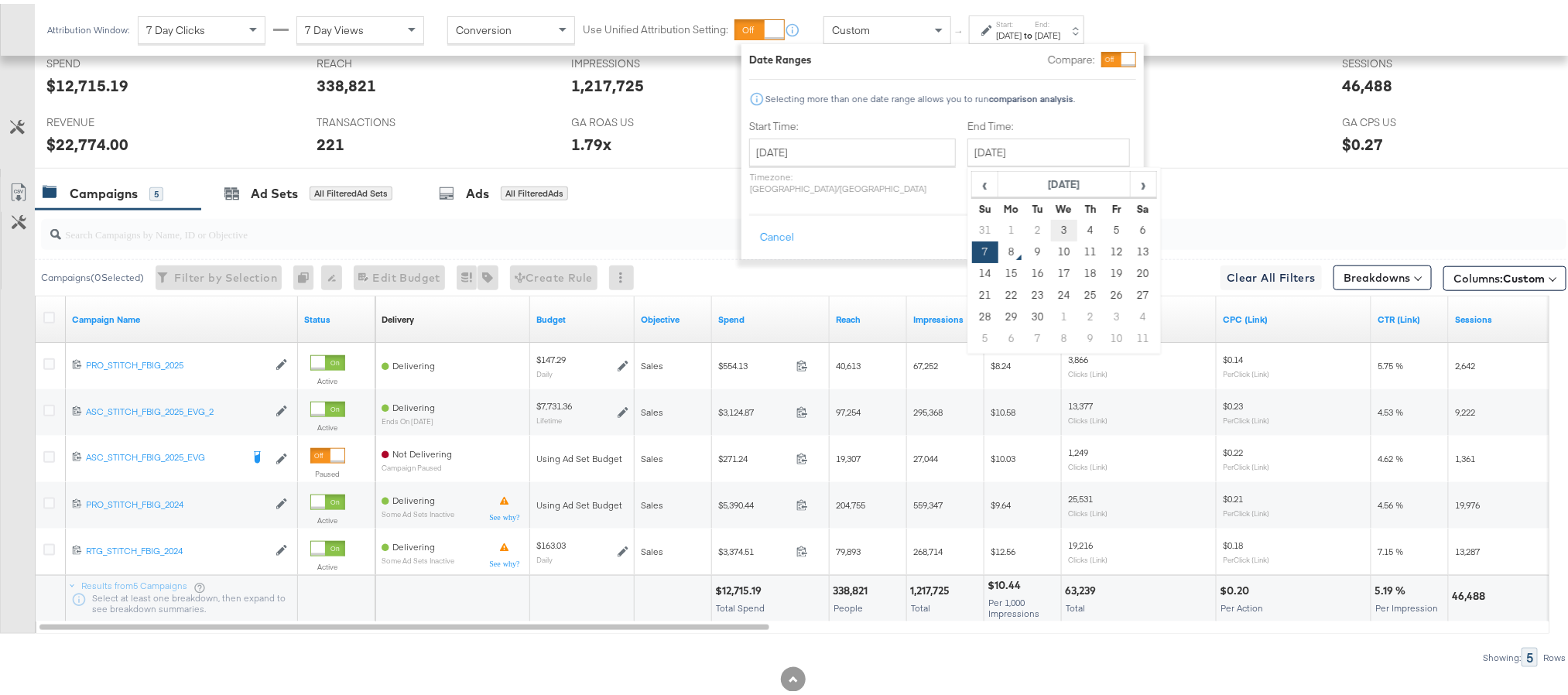
click at [1051, 229] on td "3" at bounding box center [1064, 227] width 27 height 22
type input "[DATE]"
click at [1098, 219] on button "Apply" at bounding box center [1112, 233] width 49 height 28
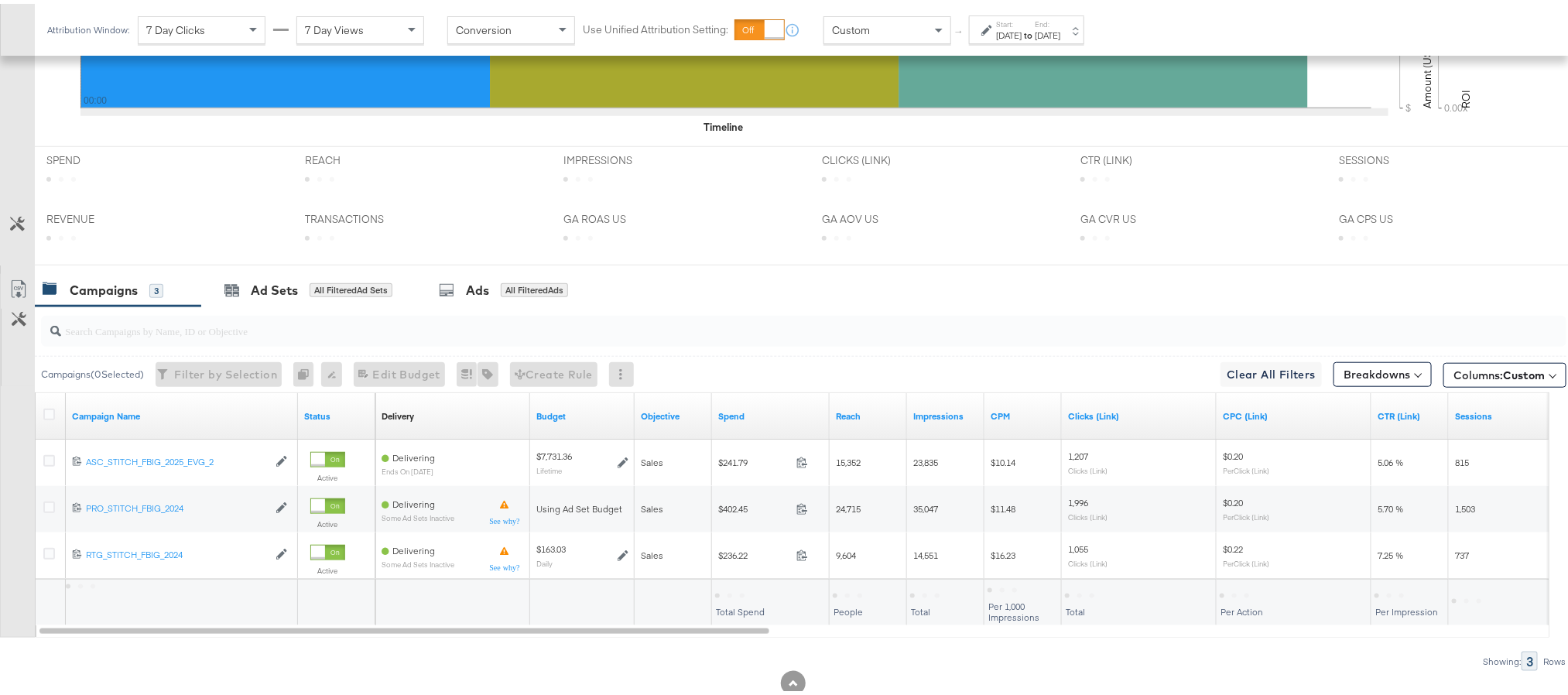
scroll to position [646, 0]
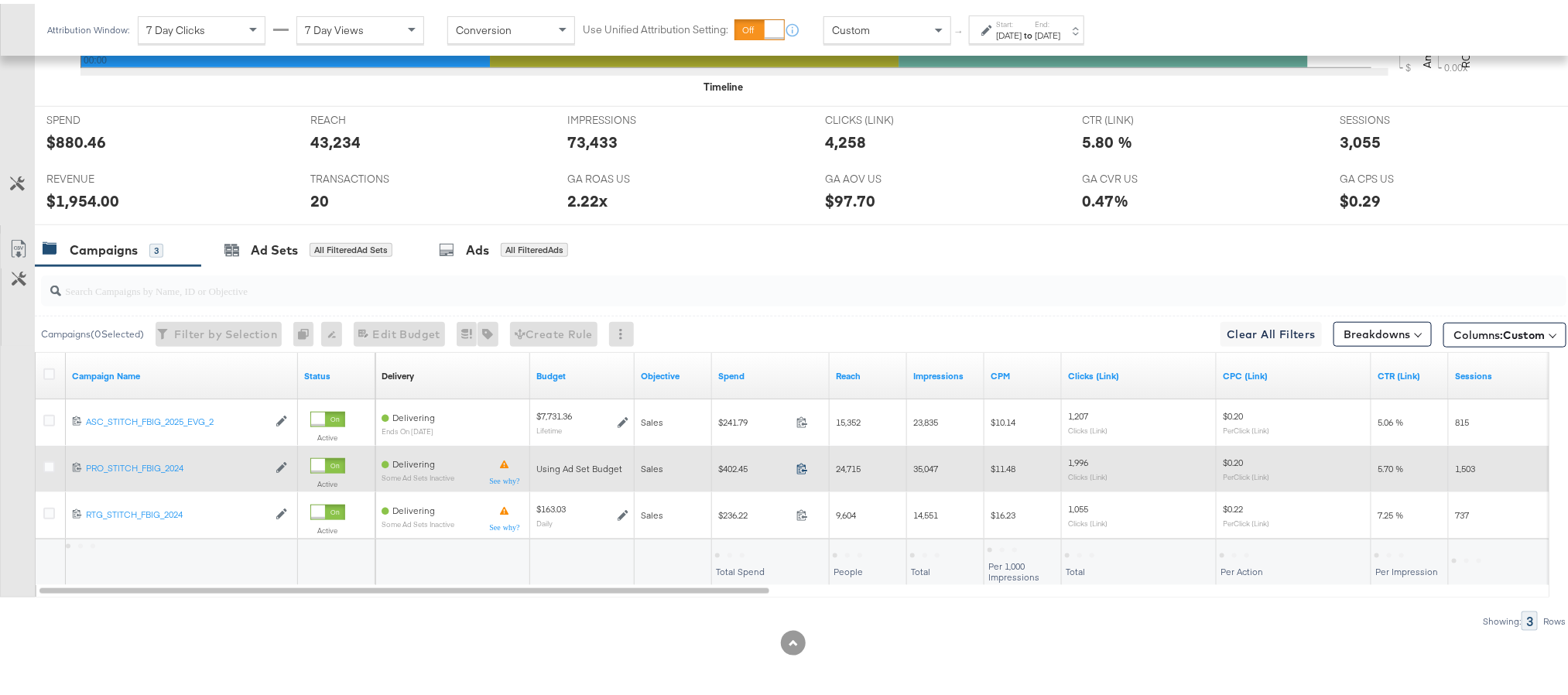
click at [801, 469] on icon at bounding box center [802, 465] width 12 height 12
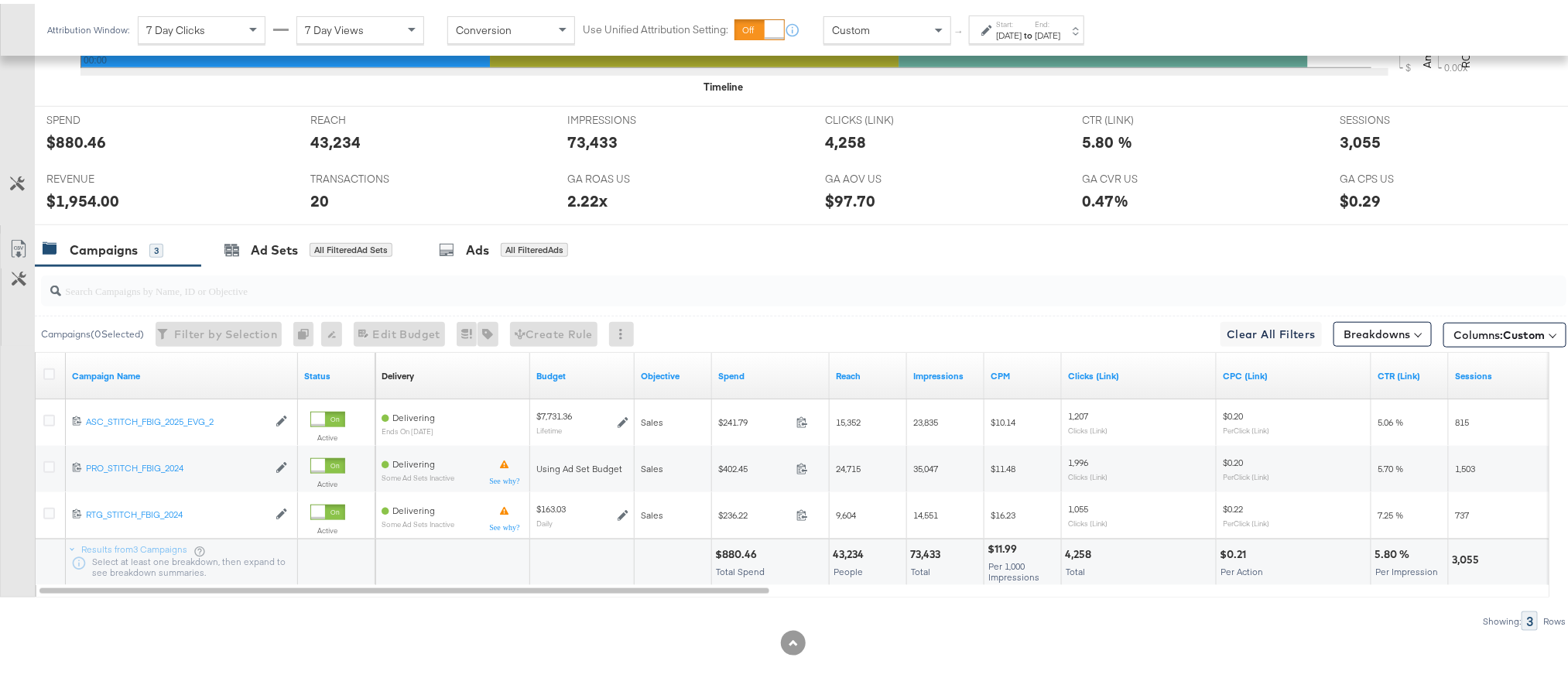
click at [1060, 35] on div "[DATE]" at bounding box center [1047, 31] width 26 height 12
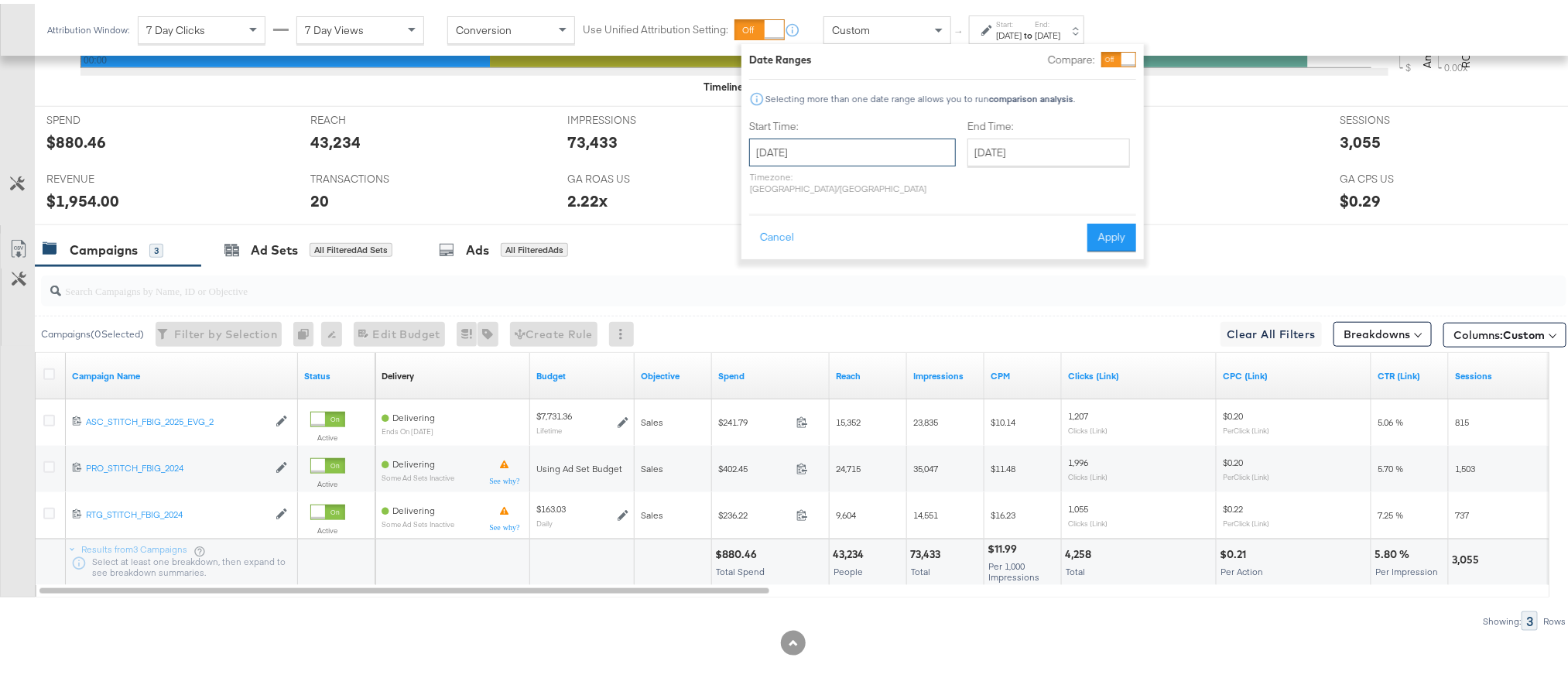
click at [832, 153] on input "[DATE]" at bounding box center [852, 149] width 207 height 28
click at [861, 220] on td "4" at bounding box center [872, 227] width 27 height 22
type input "September 4th 2025"
click at [1103, 225] on button "Apply" at bounding box center [1111, 233] width 49 height 28
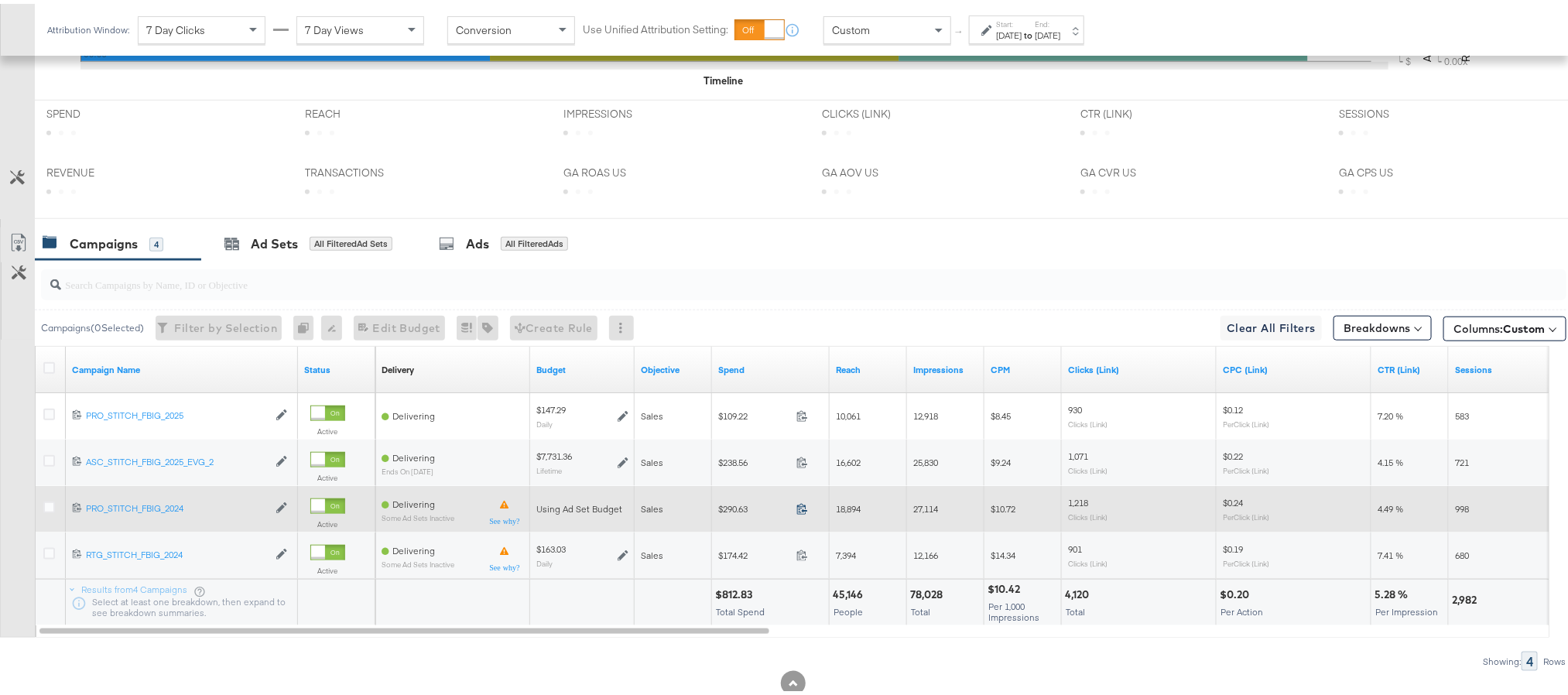
click at [803, 510] on icon at bounding box center [801, 506] width 10 height 11
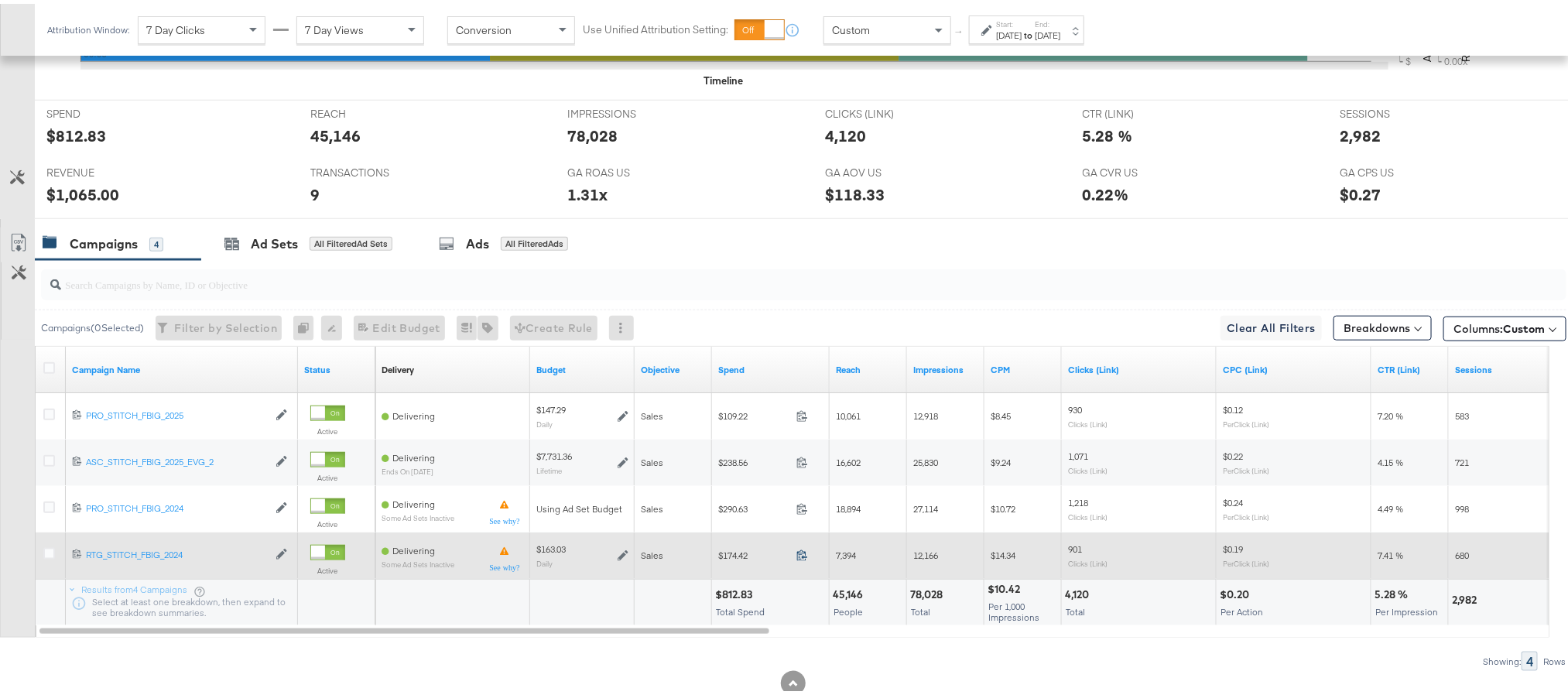
click at [803, 557] on icon at bounding box center [801, 552] width 10 height 11
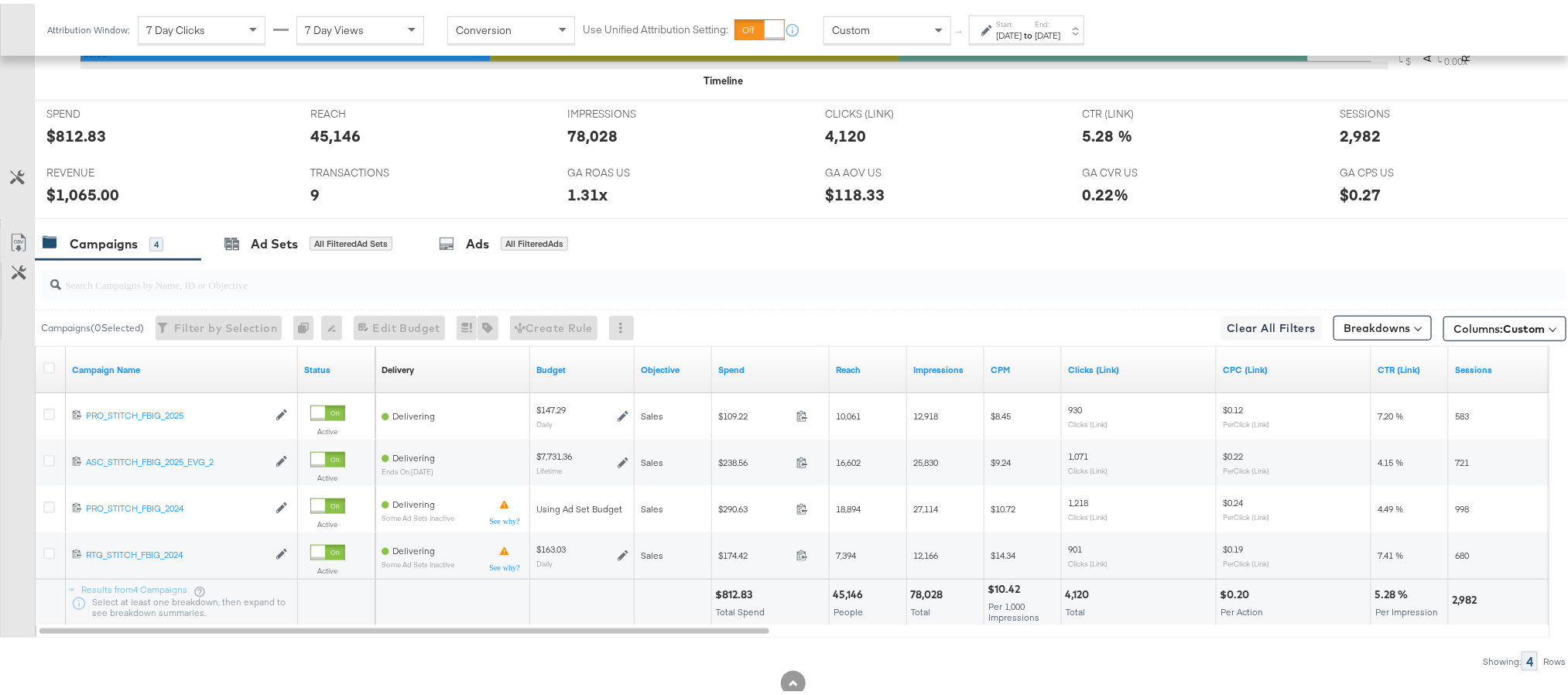
click at [737, 598] on div "$812.83" at bounding box center [736, 591] width 42 height 15
copy div "812.83"
click at [76, 196] on div "$1,065.00" at bounding box center [83, 191] width 73 height 22
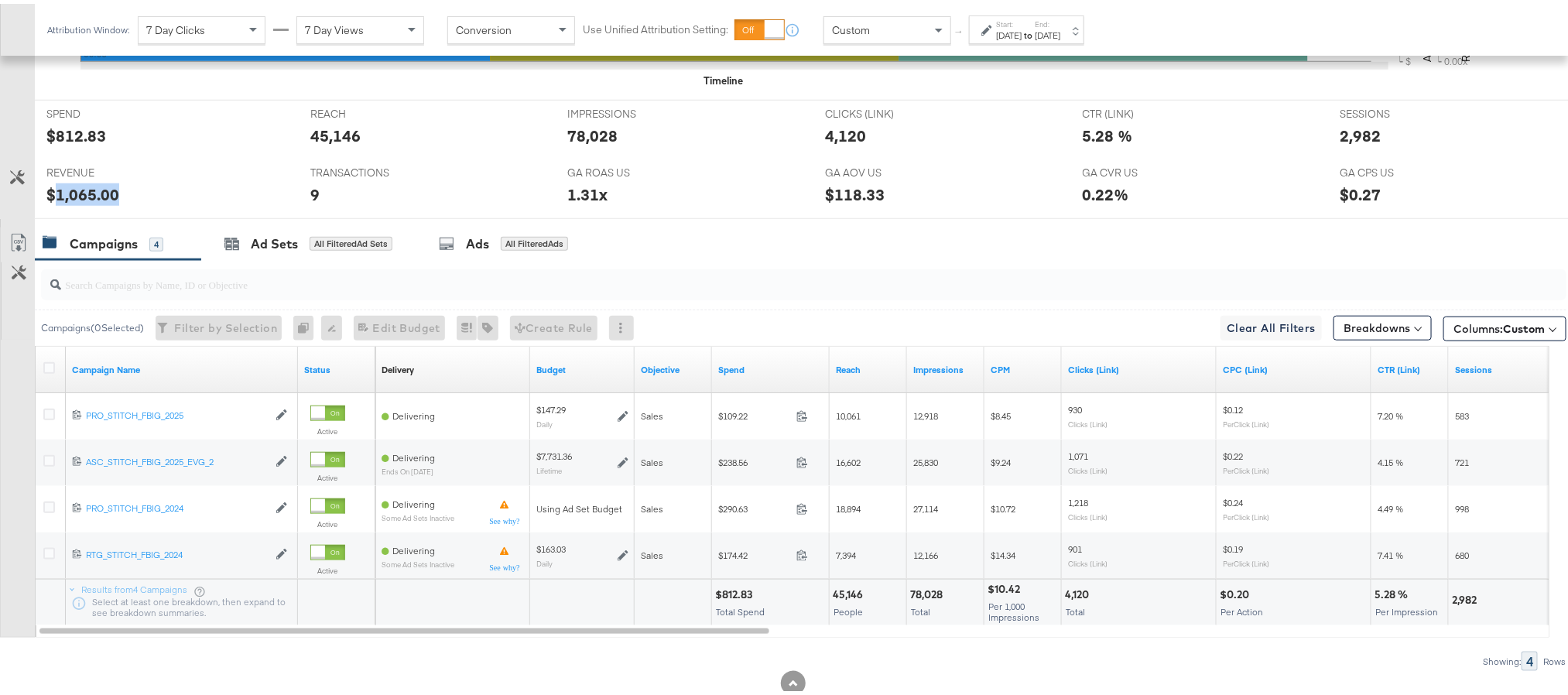
copy div "1,065.00"
click at [1060, 37] on div "Sep 4th 2025" at bounding box center [1047, 31] width 26 height 12
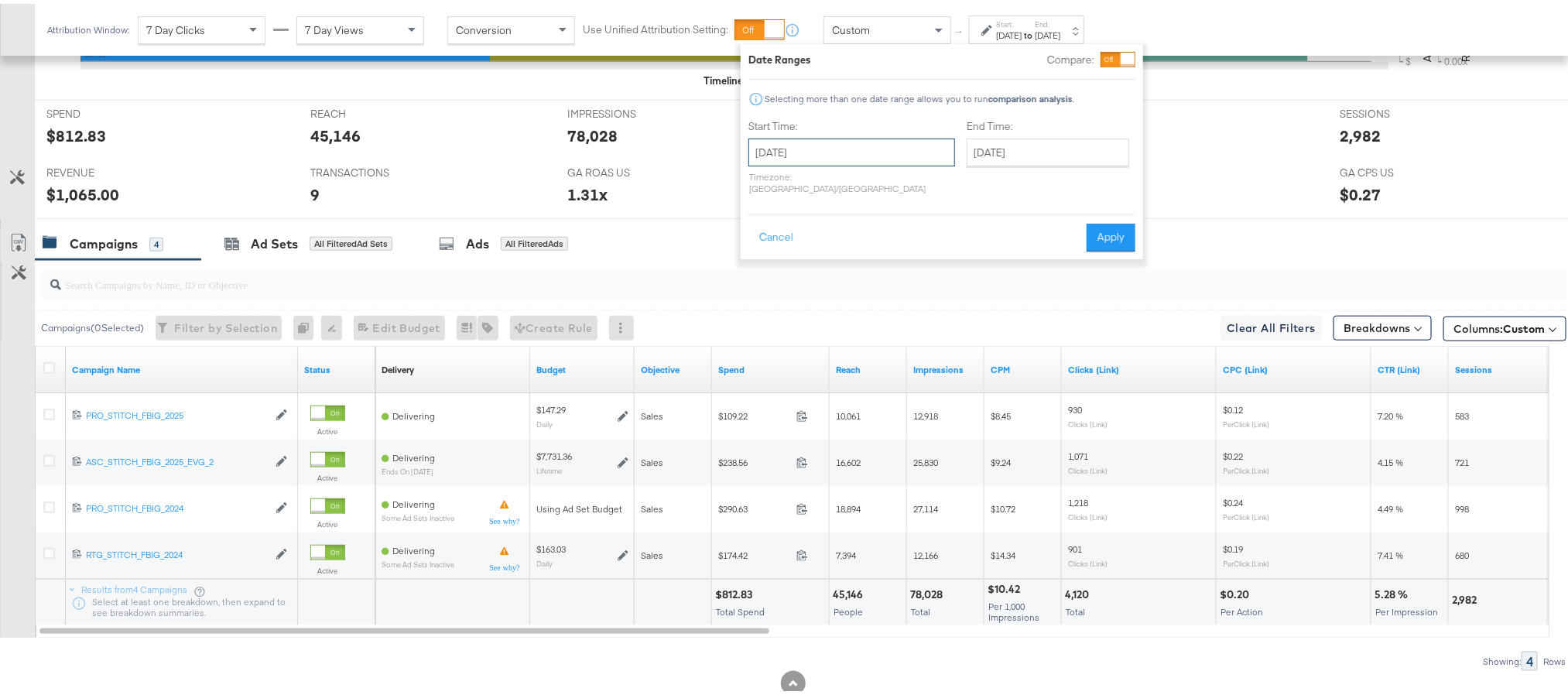
click at [869, 140] on input "September 4th 2025" at bounding box center [851, 149] width 207 height 28
click at [890, 225] on td "5" at bounding box center [898, 227] width 27 height 22
type input "September 5th 2025"
click at [1117, 219] on button "Apply" at bounding box center [1111, 233] width 49 height 28
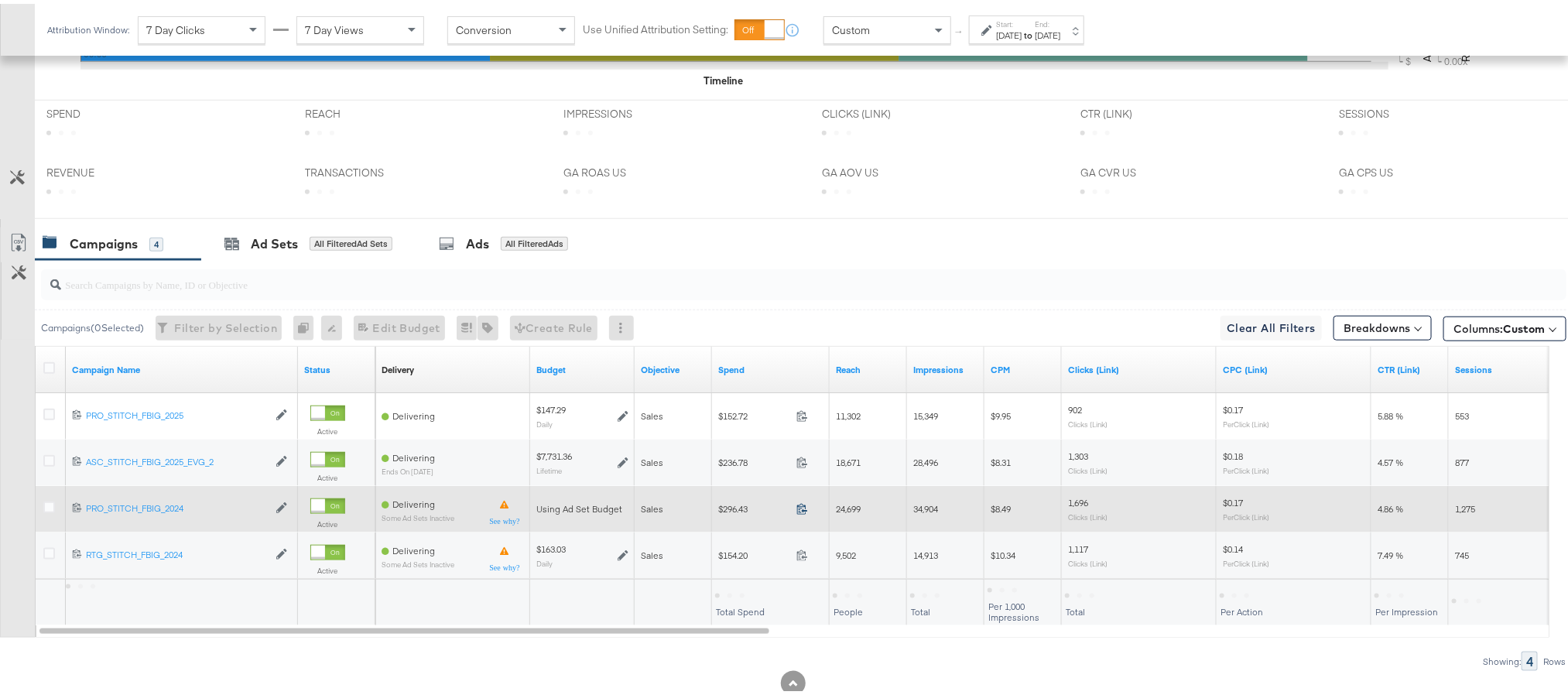
click at [799, 510] on icon at bounding box center [802, 505] width 12 height 12
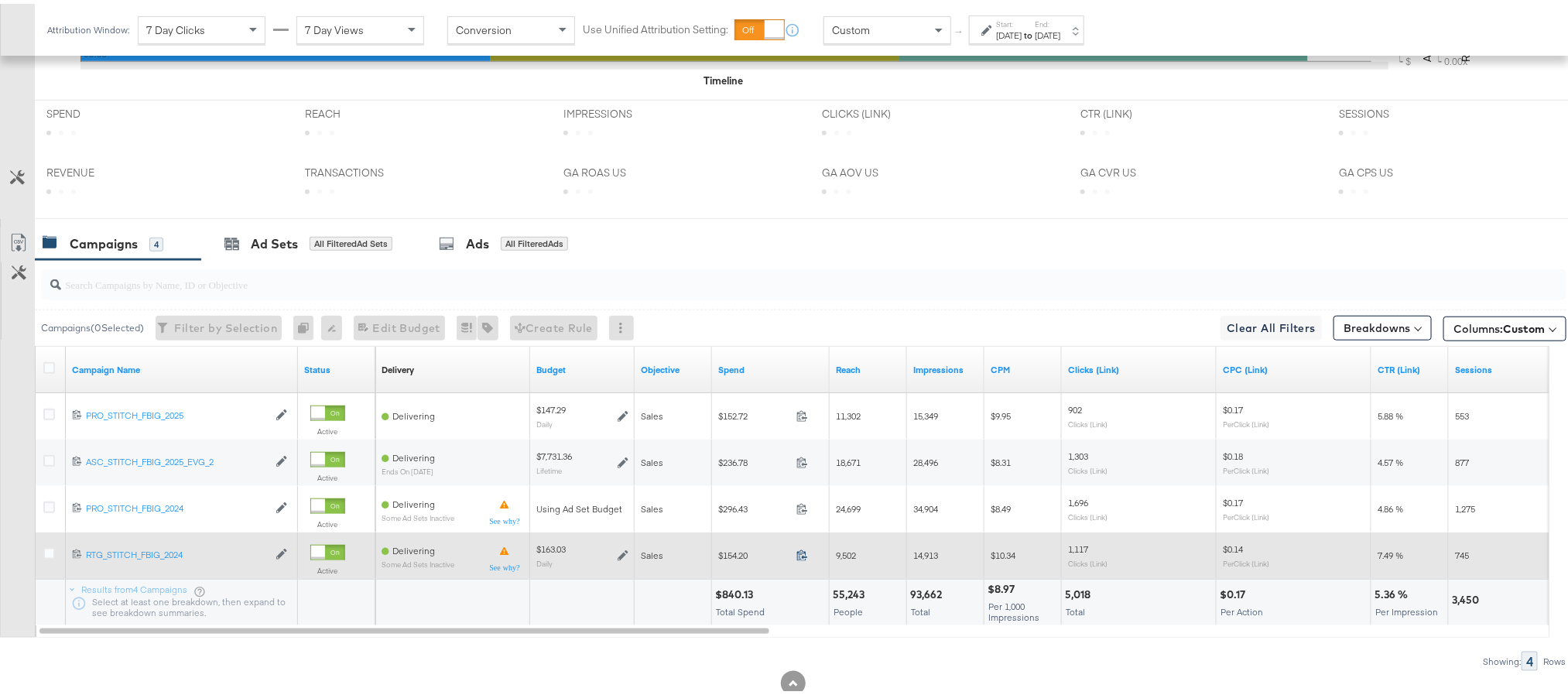
click at [797, 557] on icon at bounding box center [802, 551] width 12 height 12
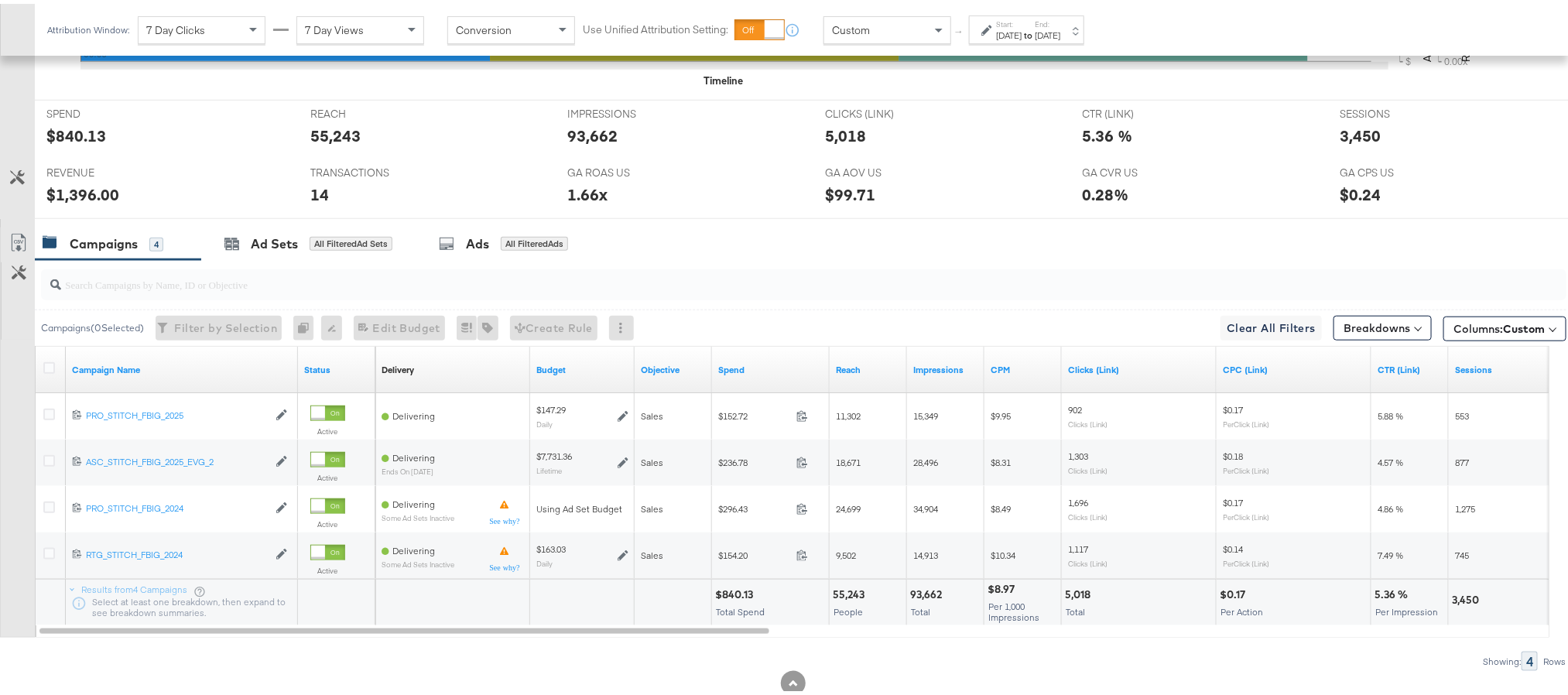
click at [736, 599] on div "$840.13" at bounding box center [736, 591] width 42 height 15
copy div "840.13"
click at [63, 186] on div "$1,396.00" at bounding box center [83, 191] width 73 height 22
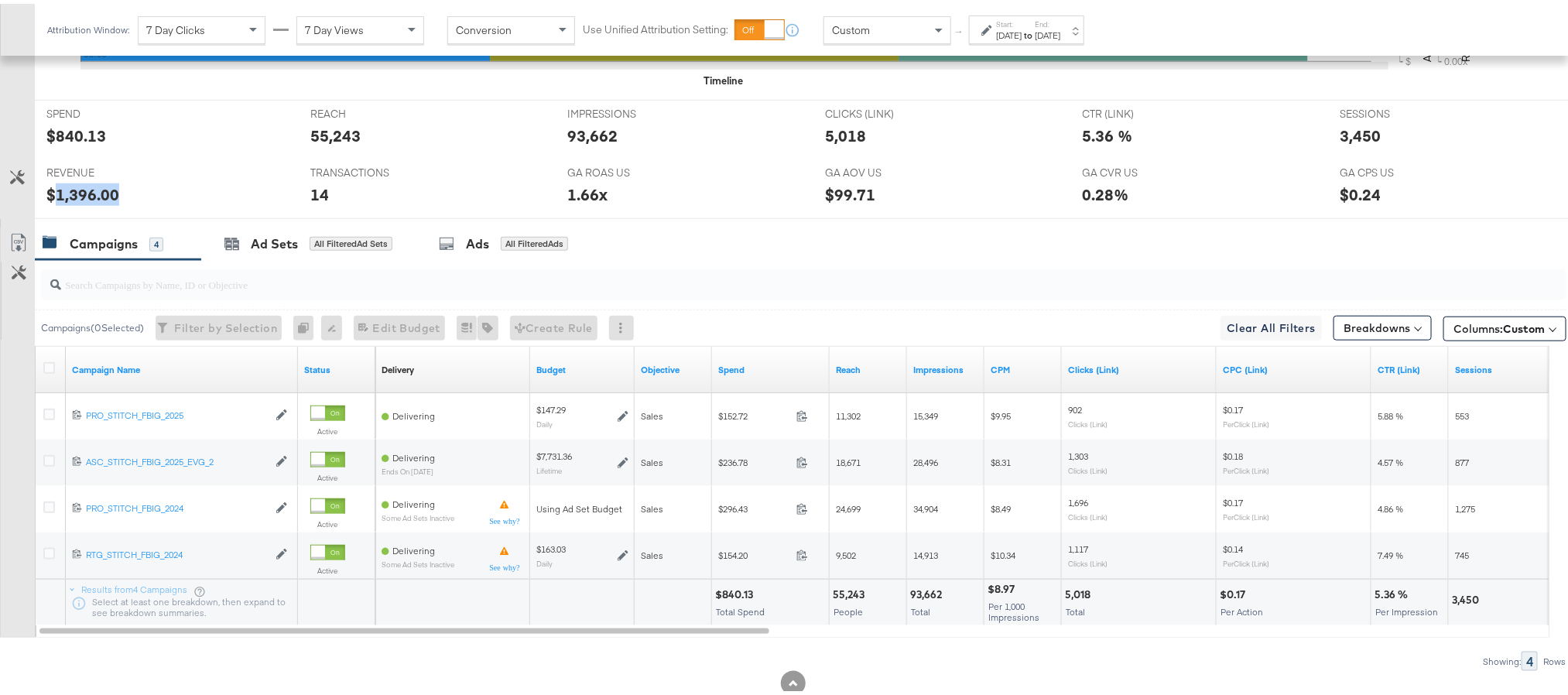
copy div "1,396.00"
click at [1060, 30] on div "Sep 5th 2025" at bounding box center [1047, 31] width 26 height 12
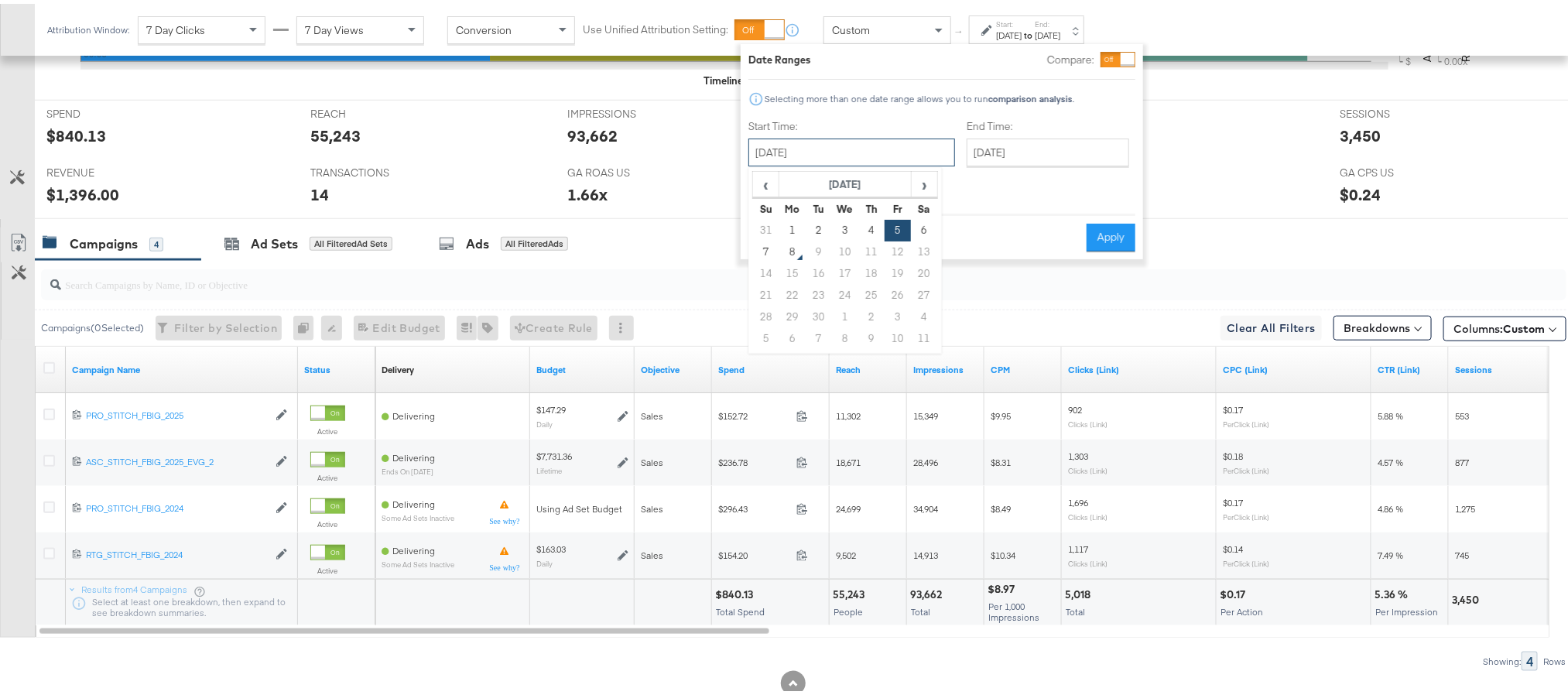
click at [882, 135] on input "September 5th 2025" at bounding box center [851, 149] width 207 height 28
click at [922, 224] on td "6" at bounding box center [924, 227] width 27 height 22
type input "September 6th 2025"
click at [1122, 221] on button "Apply" at bounding box center [1111, 233] width 49 height 28
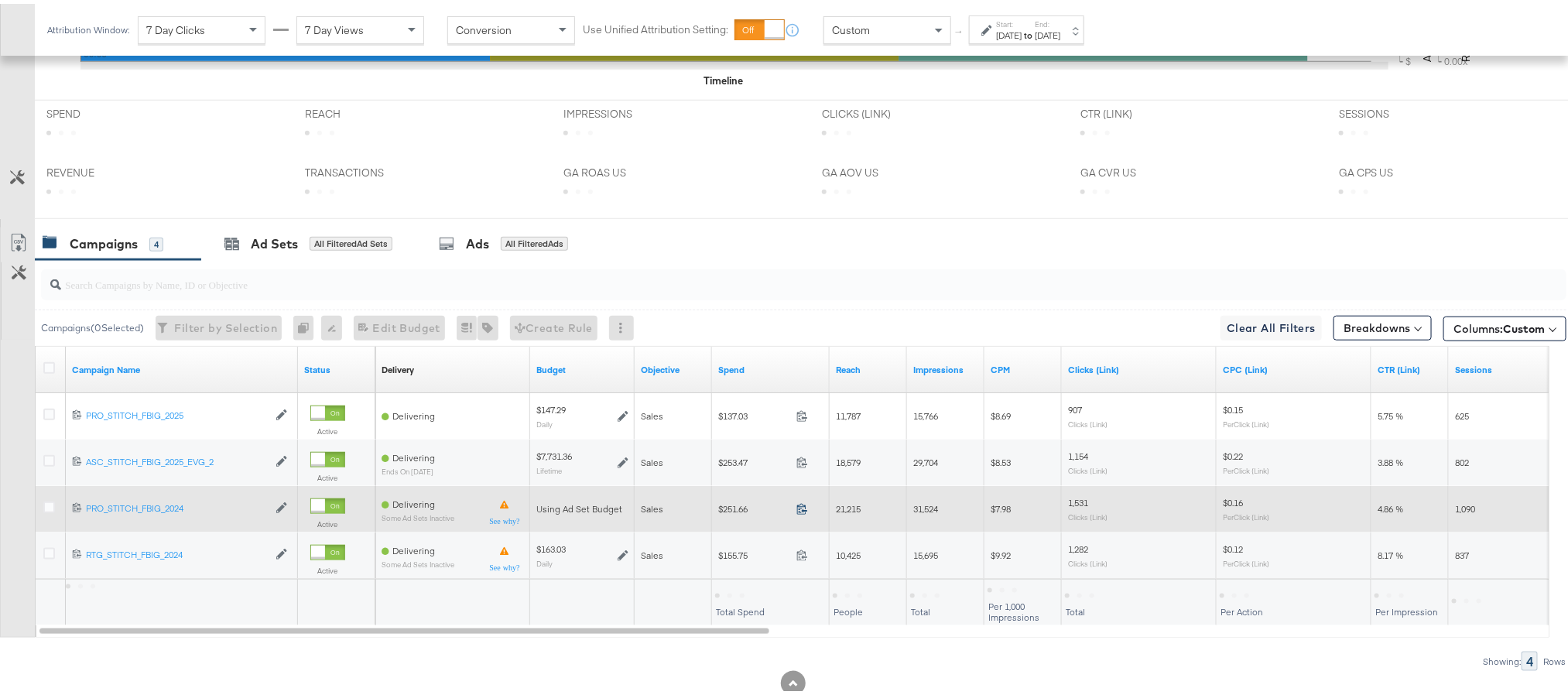
click at [797, 510] on icon at bounding box center [802, 505] width 12 height 12
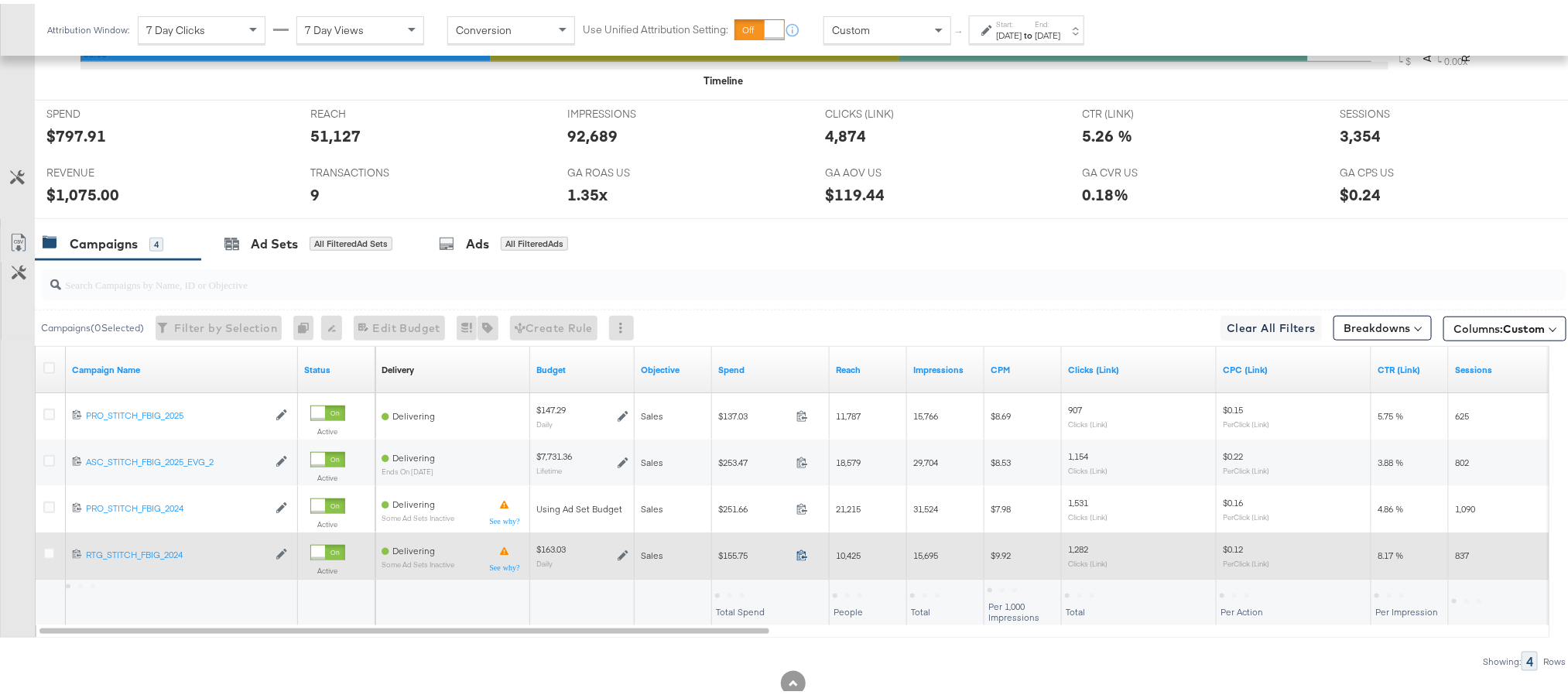
click at [803, 557] on icon at bounding box center [802, 551] width 12 height 12
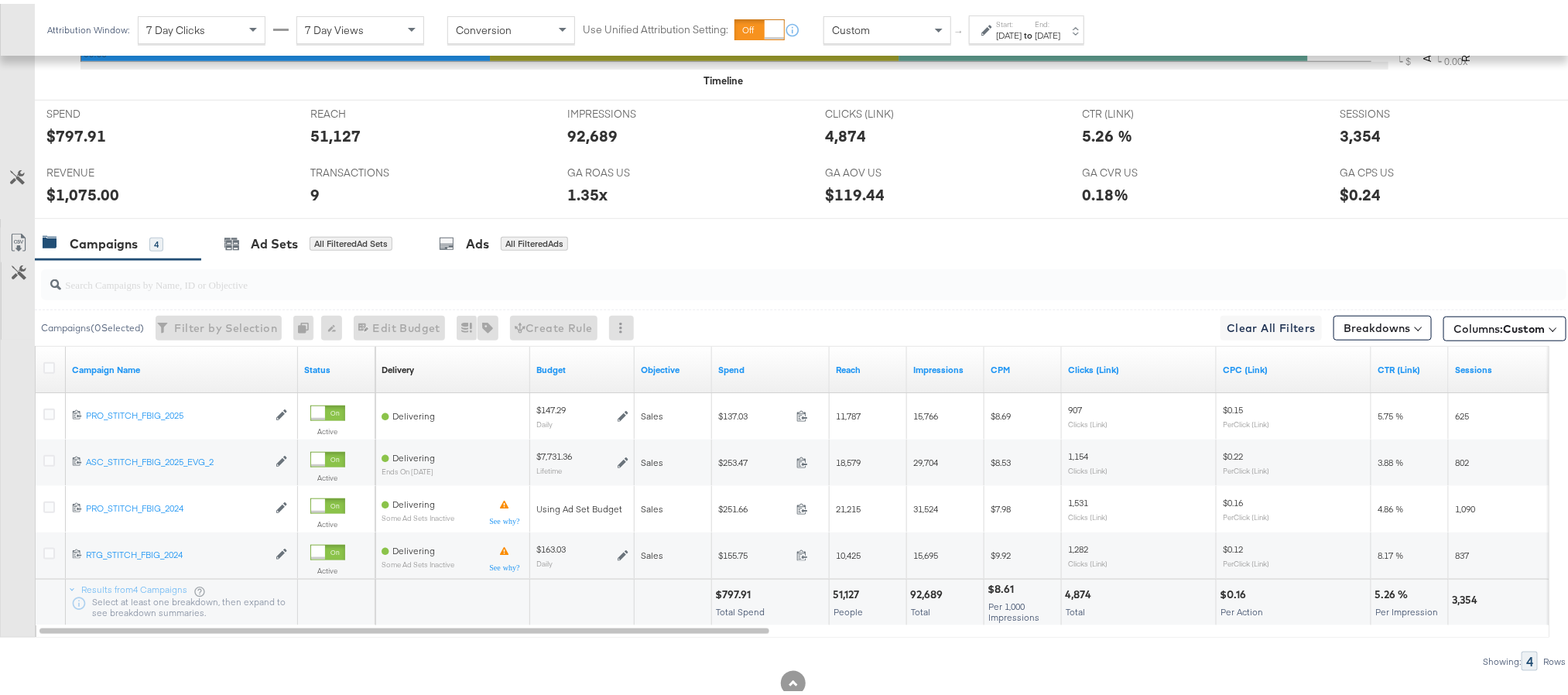
click at [722, 588] on div "$797.91 Total Spend" at bounding box center [770, 599] width 117 height 47
click at [732, 599] on div "$797.91" at bounding box center [735, 591] width 40 height 15
copy div "797.91"
click at [86, 200] on div "$1,075.00" at bounding box center [83, 191] width 73 height 22
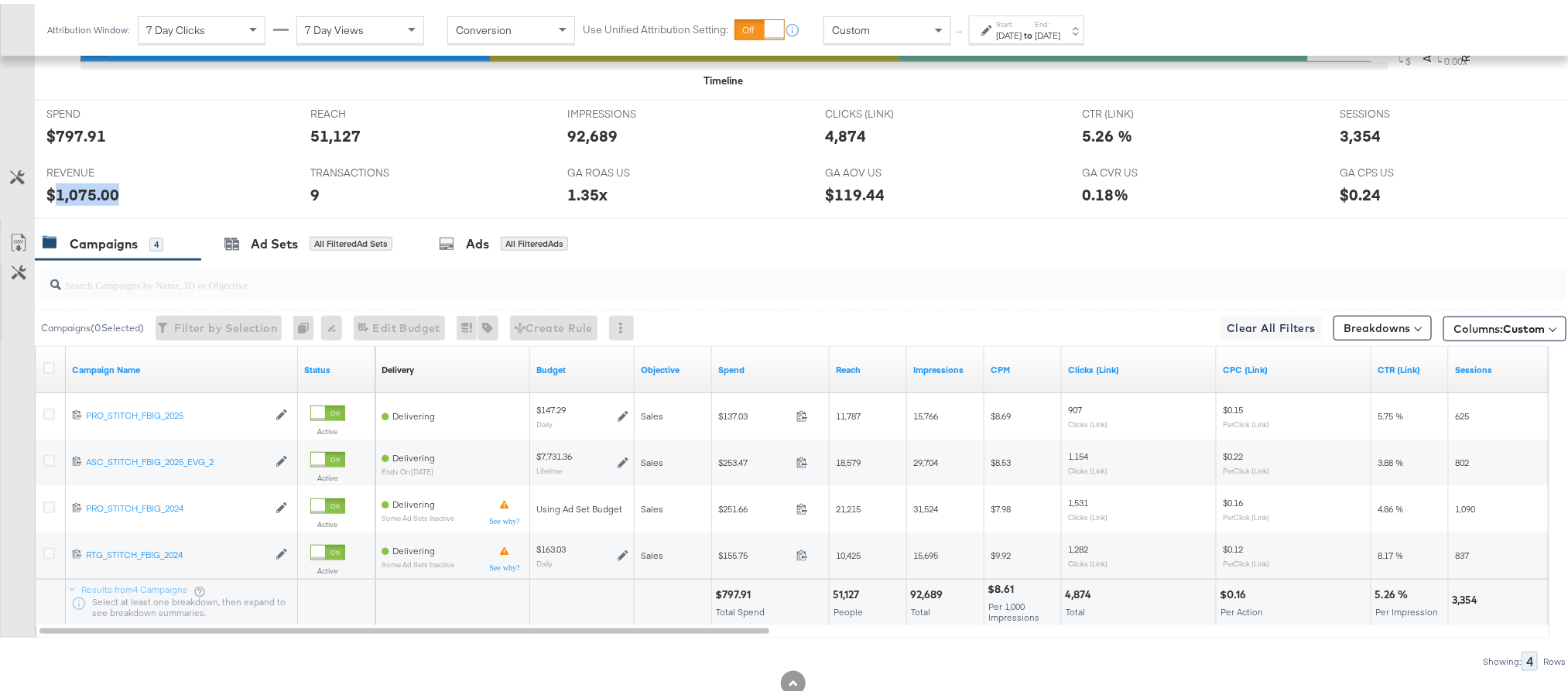
click at [86, 200] on div "$1,075.00" at bounding box center [83, 191] width 73 height 22
copy div "1,075.00"
click at [1022, 21] on label "Start:" at bounding box center [1009, 20] width 26 height 10
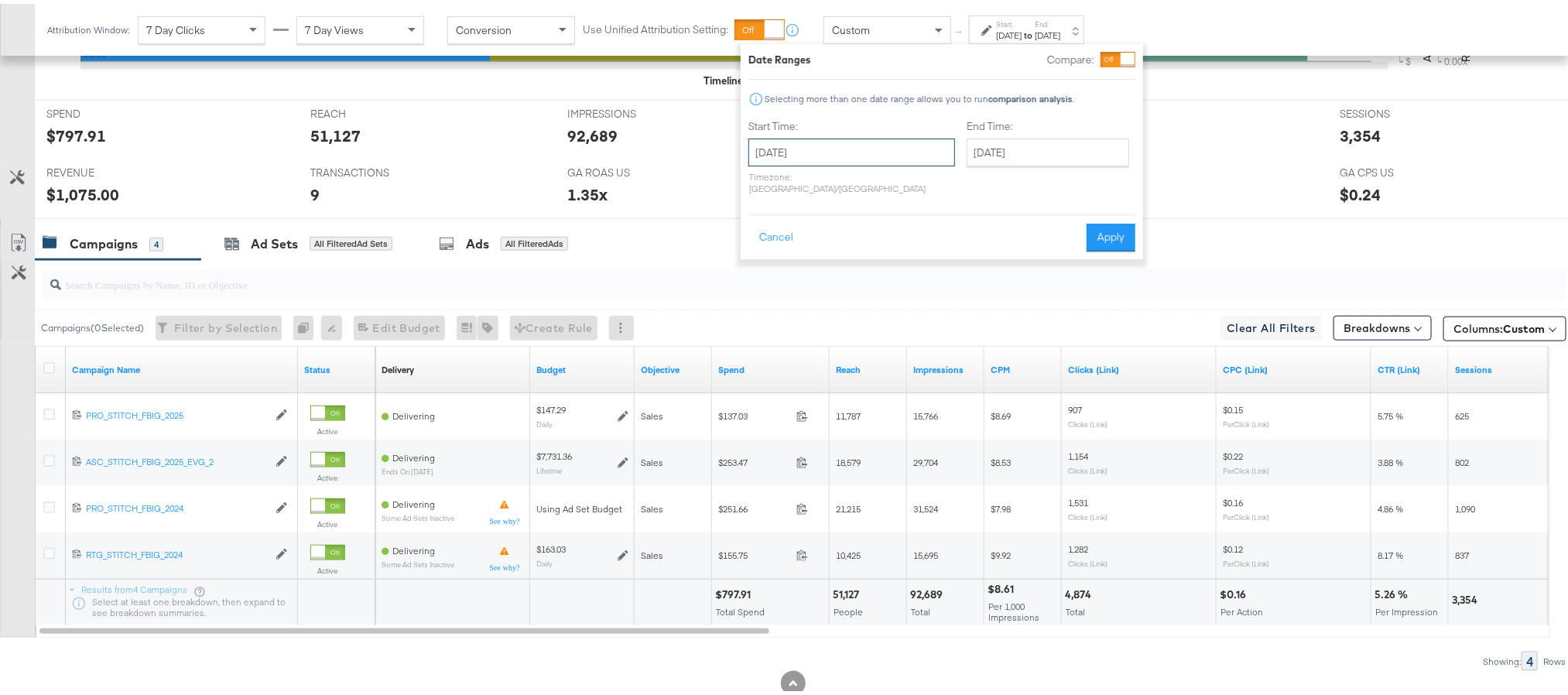
click at [861, 142] on input "September 6th 2025" at bounding box center [851, 149] width 207 height 28
click at [760, 252] on td "7" at bounding box center [766, 249] width 27 height 22
type input "[DATE]"
click at [1128, 223] on button "Apply" at bounding box center [1111, 233] width 49 height 28
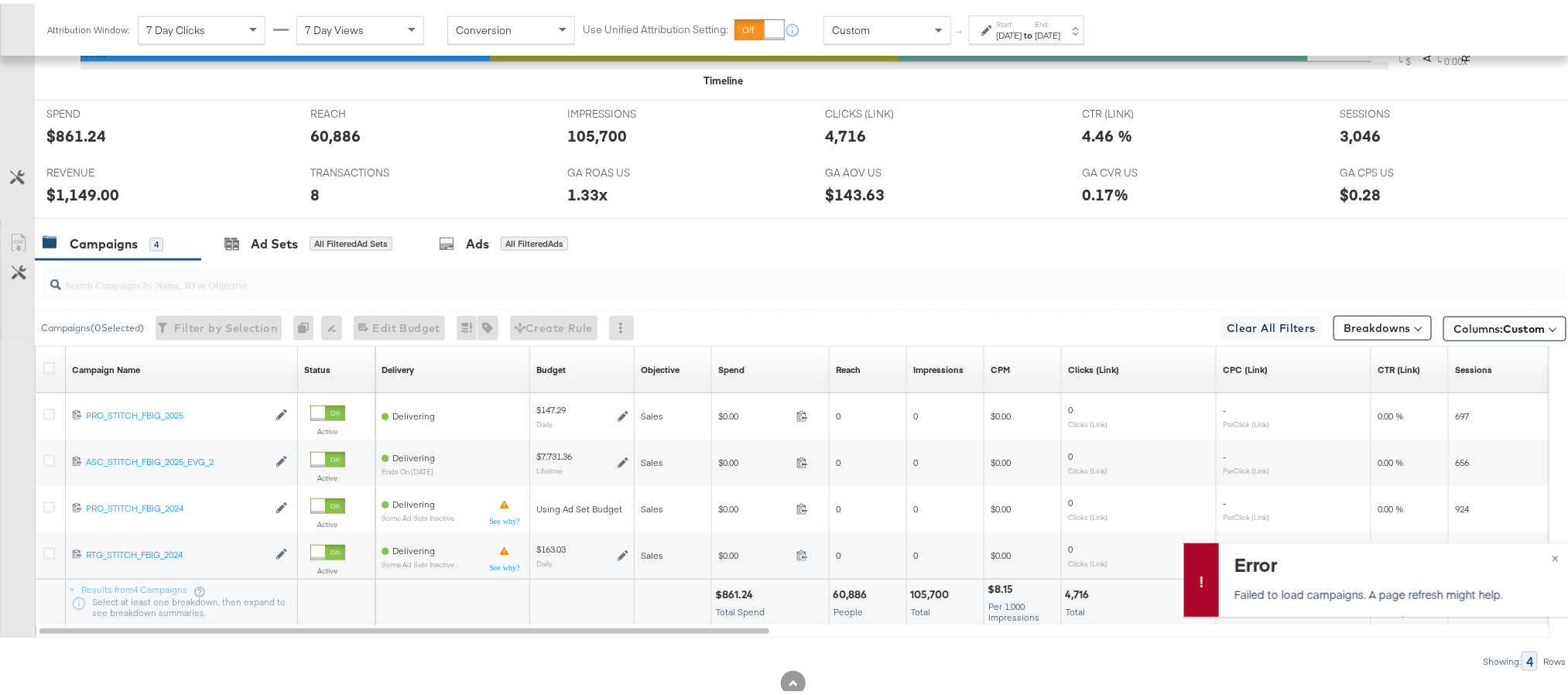
click at [1060, 32] on div "[DATE]" at bounding box center [1047, 31] width 26 height 12
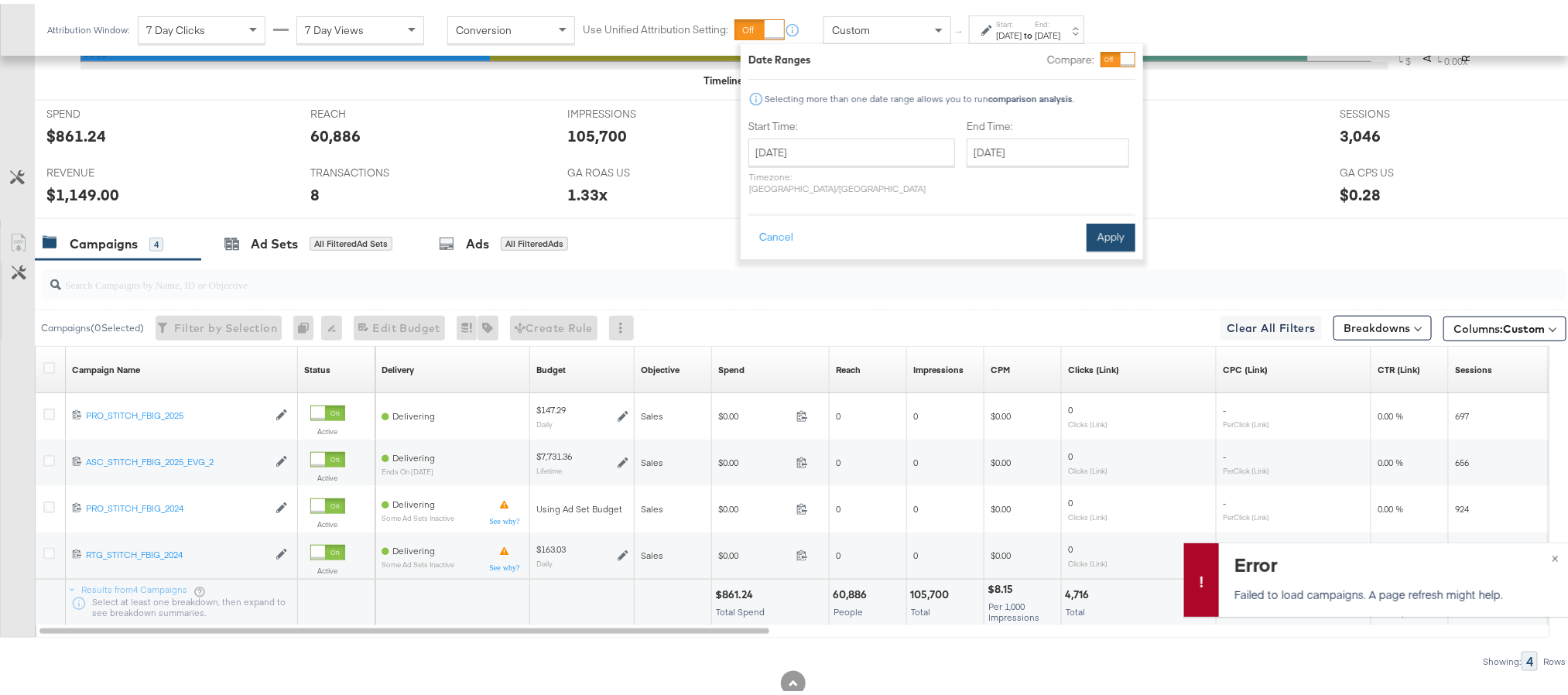
click at [1124, 228] on button "Apply" at bounding box center [1111, 233] width 49 height 28
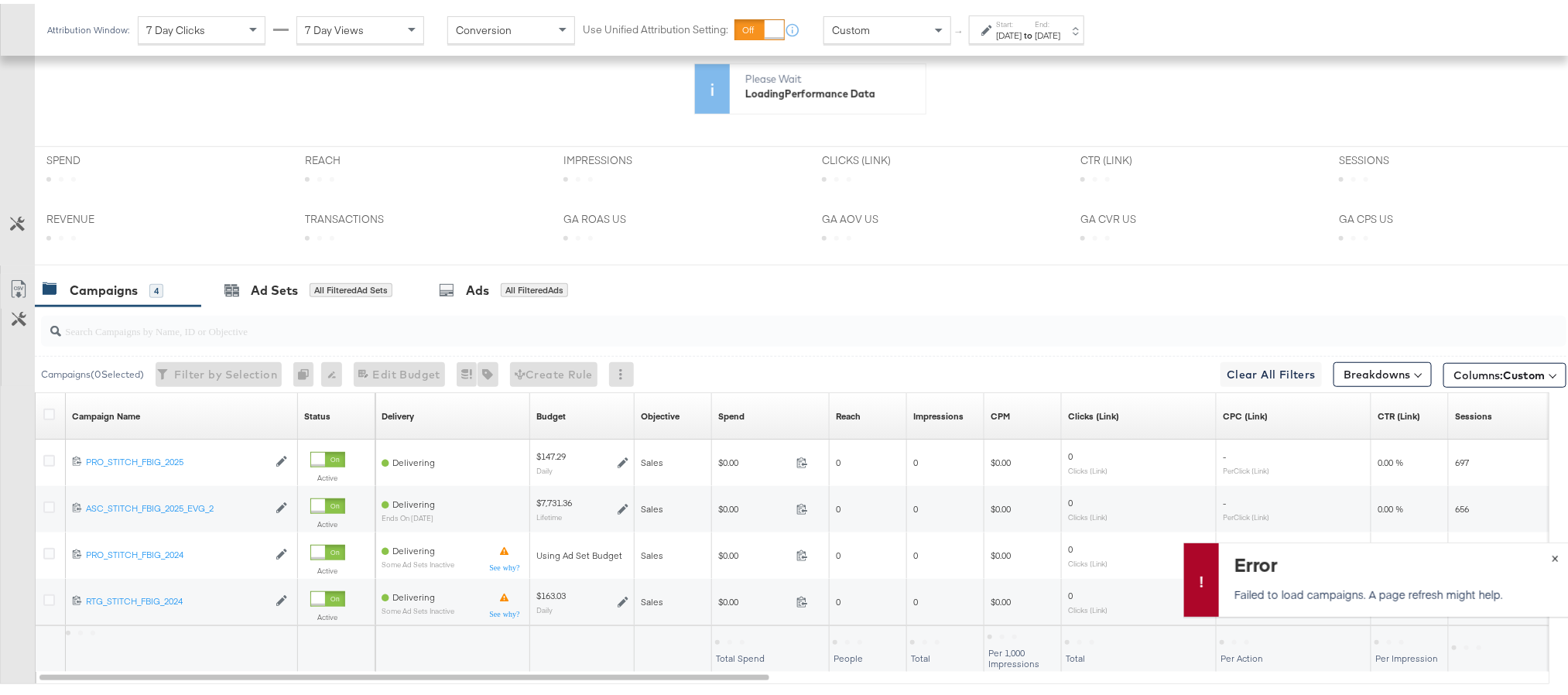
scroll to position [496, 0]
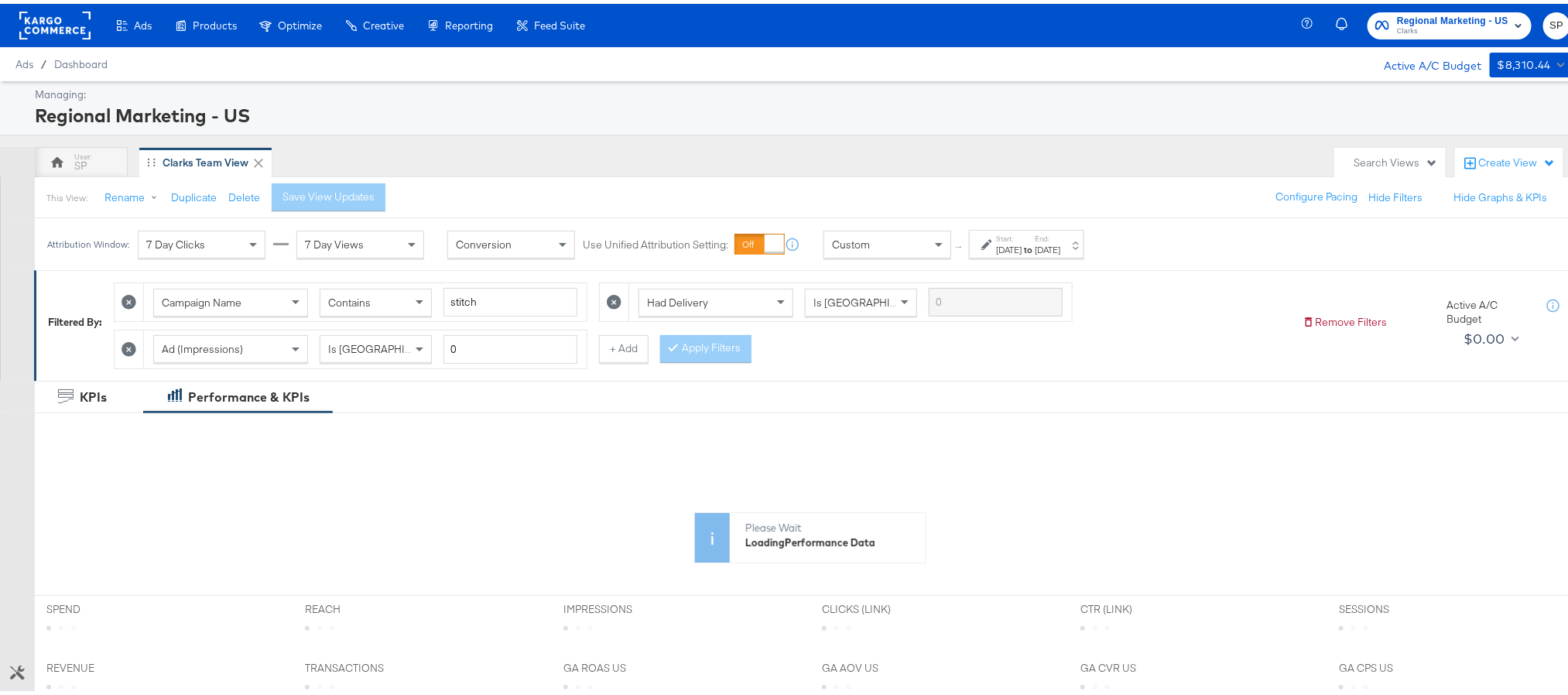
click at [1029, 254] on div "Start: [DATE] to End: [DATE]" at bounding box center [1027, 240] width 116 height 28
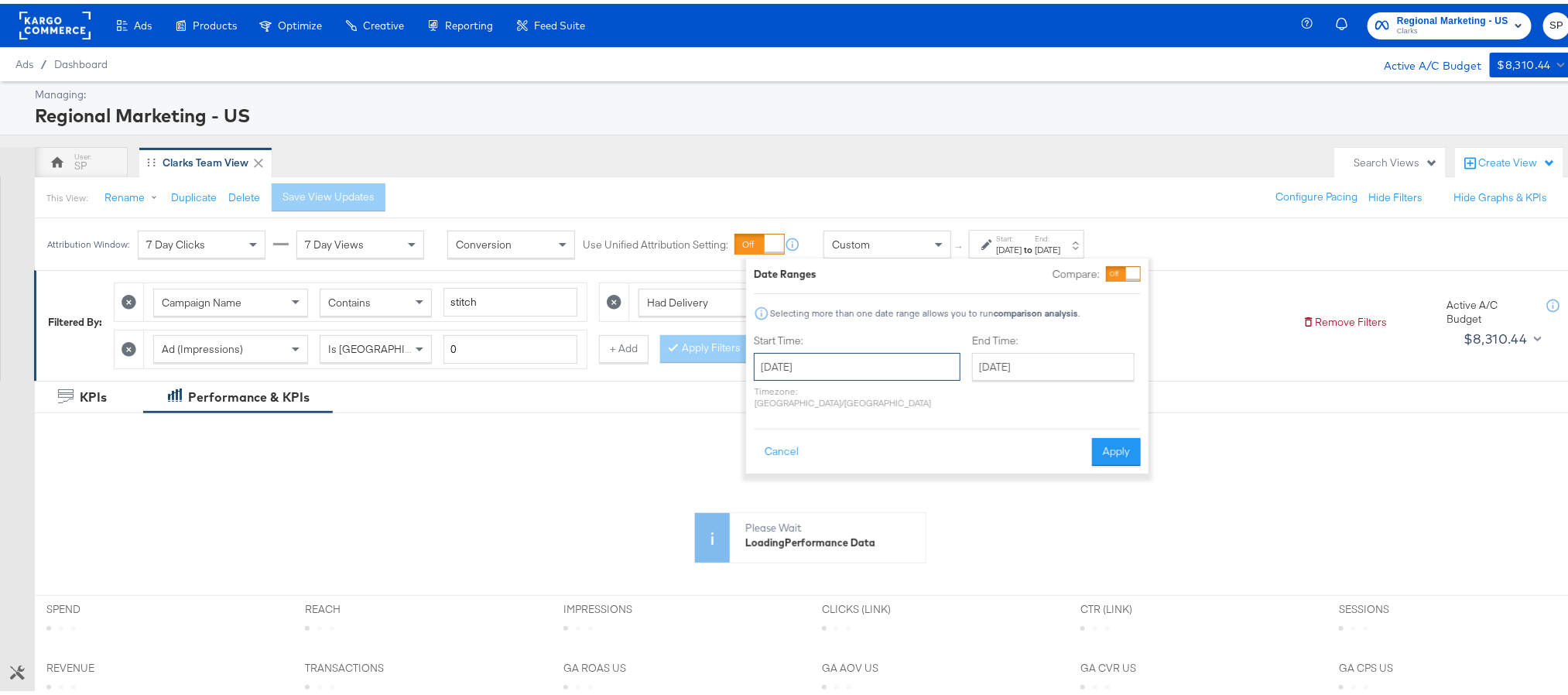
click at [876, 373] on input "August 24th 2025" at bounding box center [857, 363] width 207 height 28
click at [927, 392] on span "›" at bounding box center [930, 394] width 24 height 23
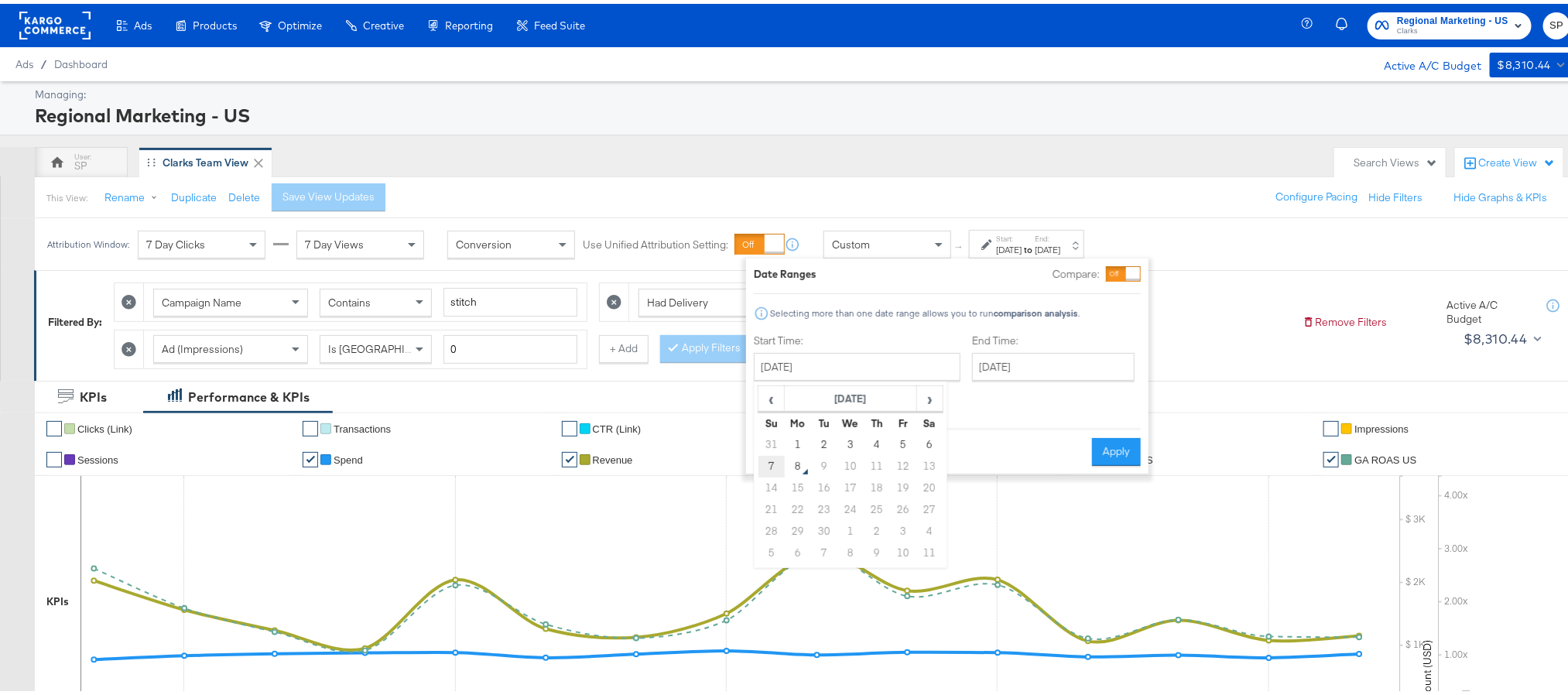
click at [760, 465] on td "7" at bounding box center [771, 463] width 27 height 22
type input "[DATE]"
click at [1102, 440] on button "Apply" at bounding box center [1111, 448] width 49 height 28
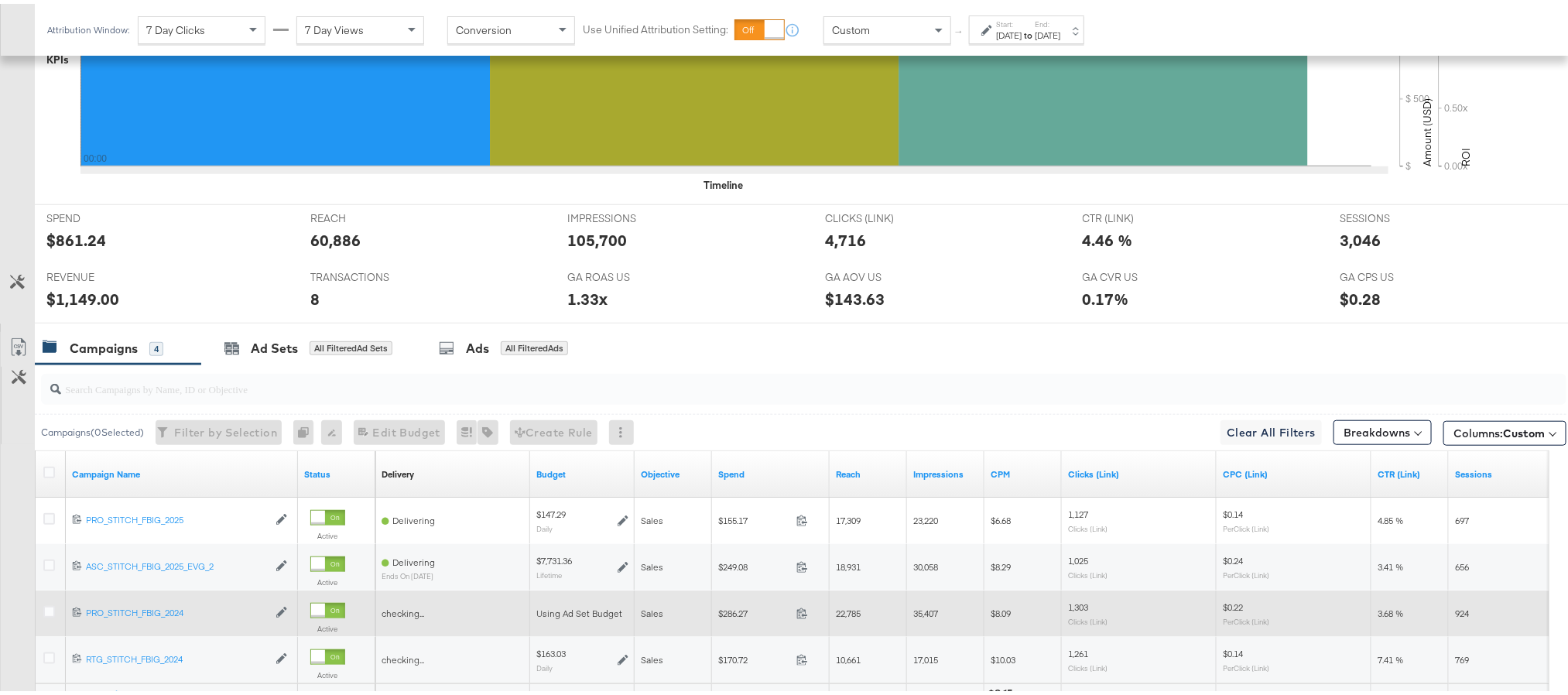
scroll to position [693, 0]
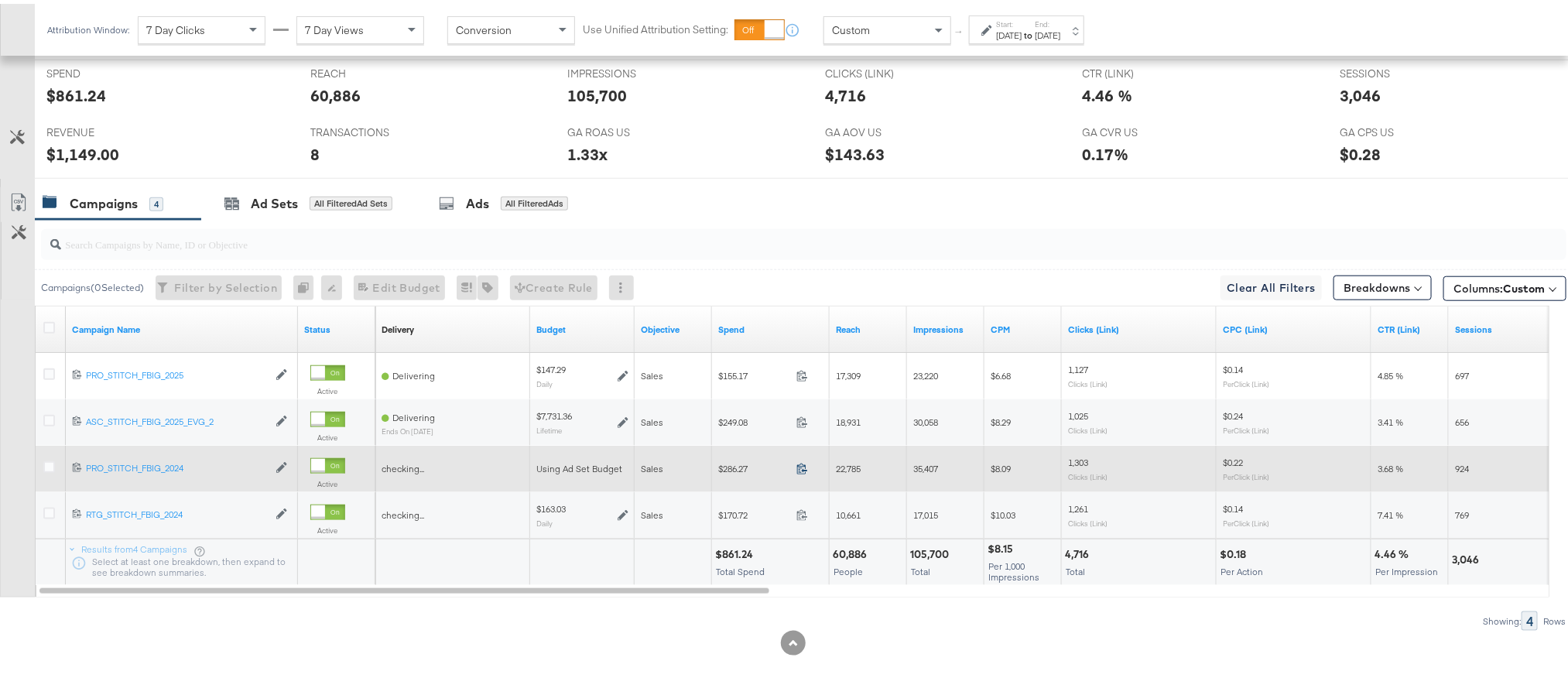
click at [799, 465] on icon at bounding box center [801, 465] width 10 height 11
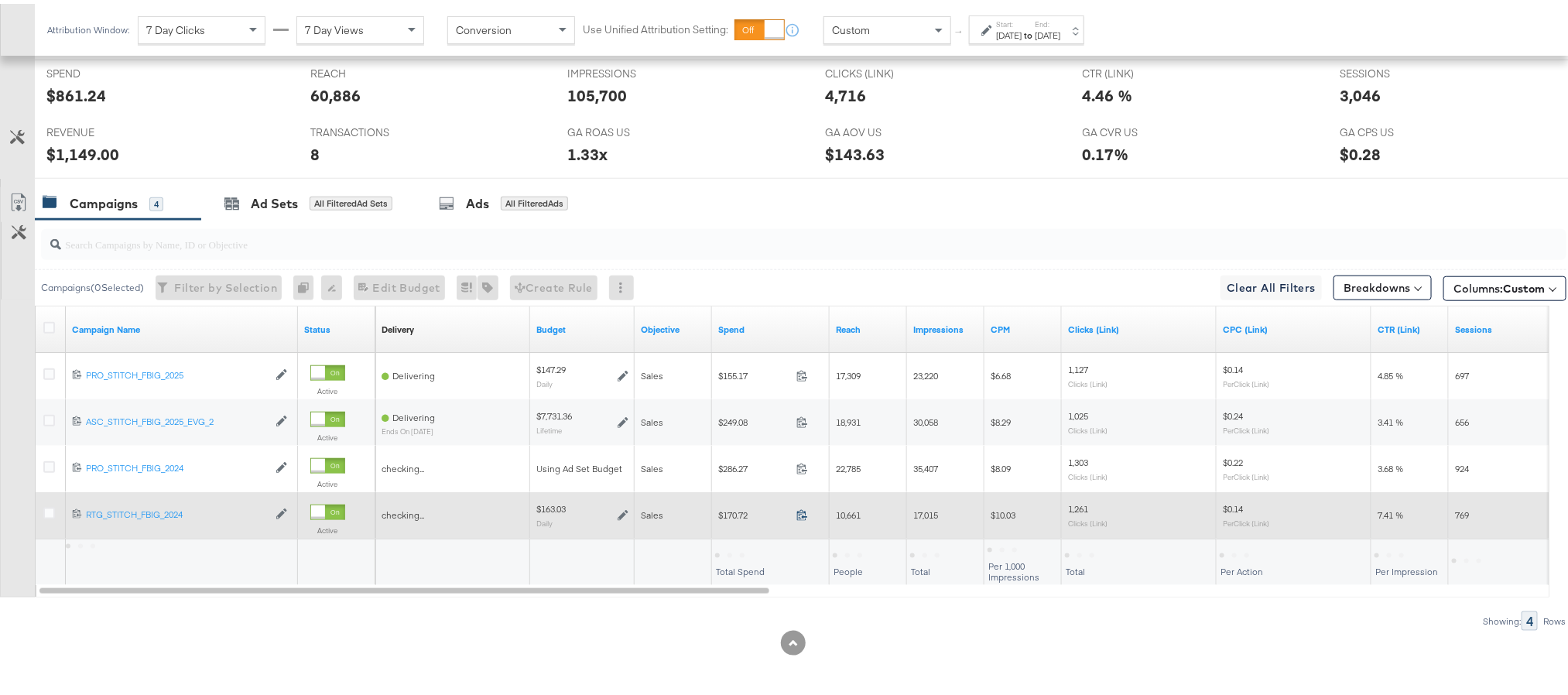
click at [800, 509] on icon at bounding box center [802, 511] width 12 height 12
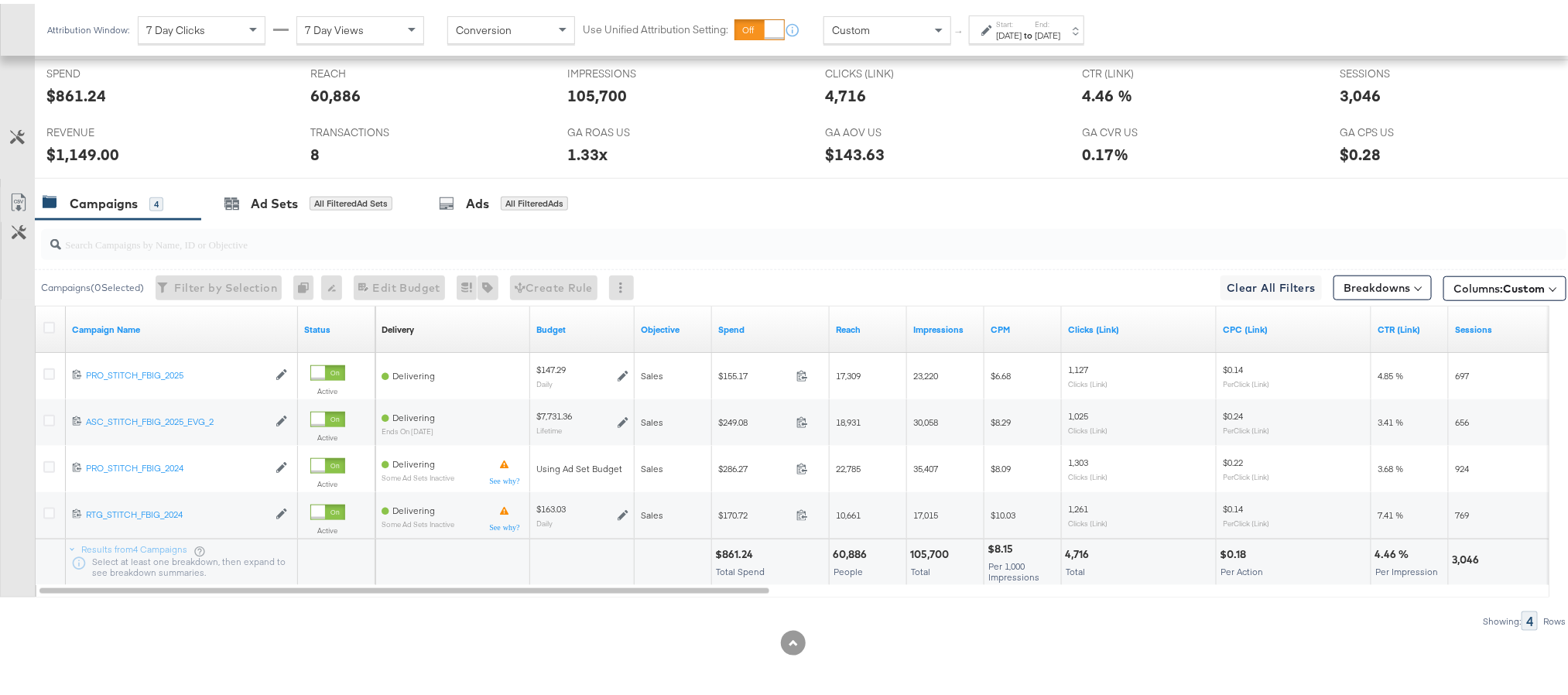
click at [734, 548] on div "$861.24" at bounding box center [736, 551] width 42 height 15
copy div "861.24"
click at [76, 147] on div "$1,149.00" at bounding box center [83, 151] width 73 height 22
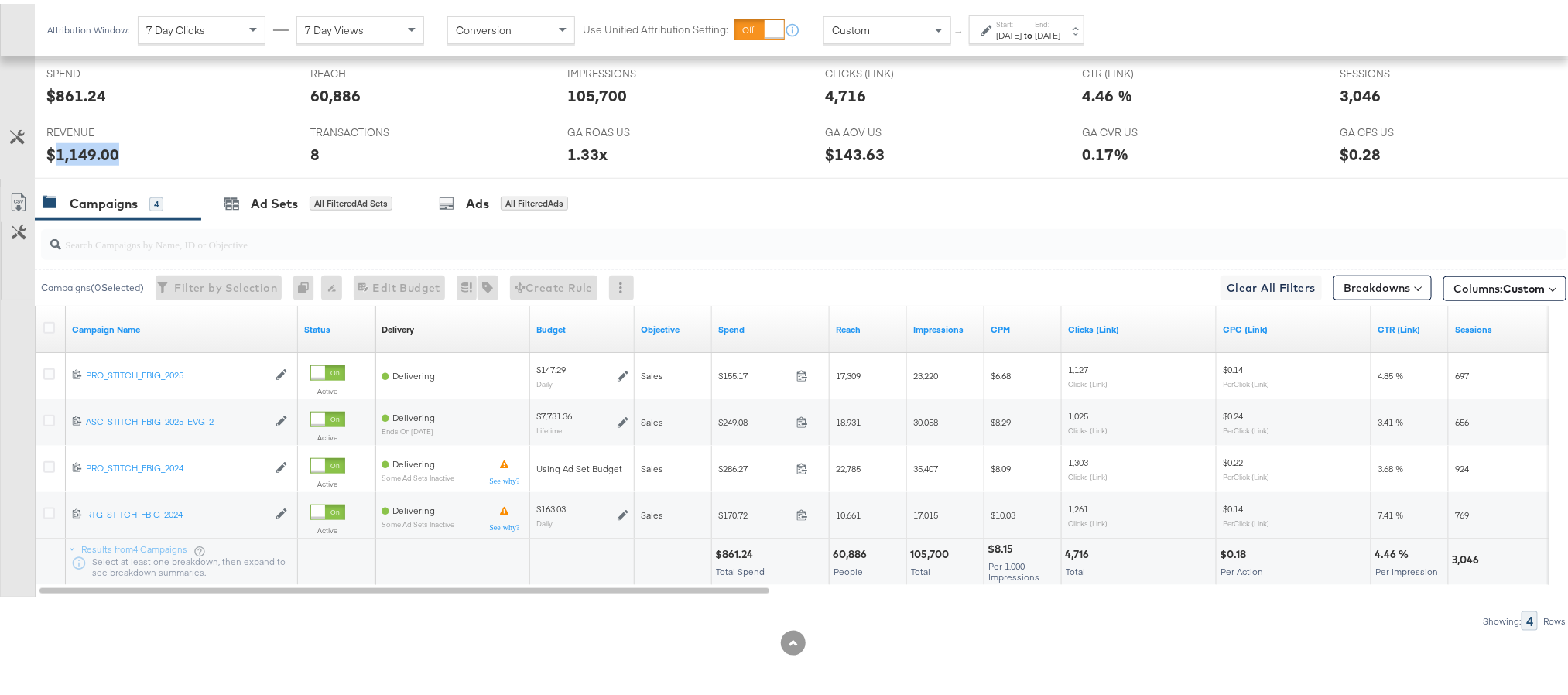
copy div "1,149.00"
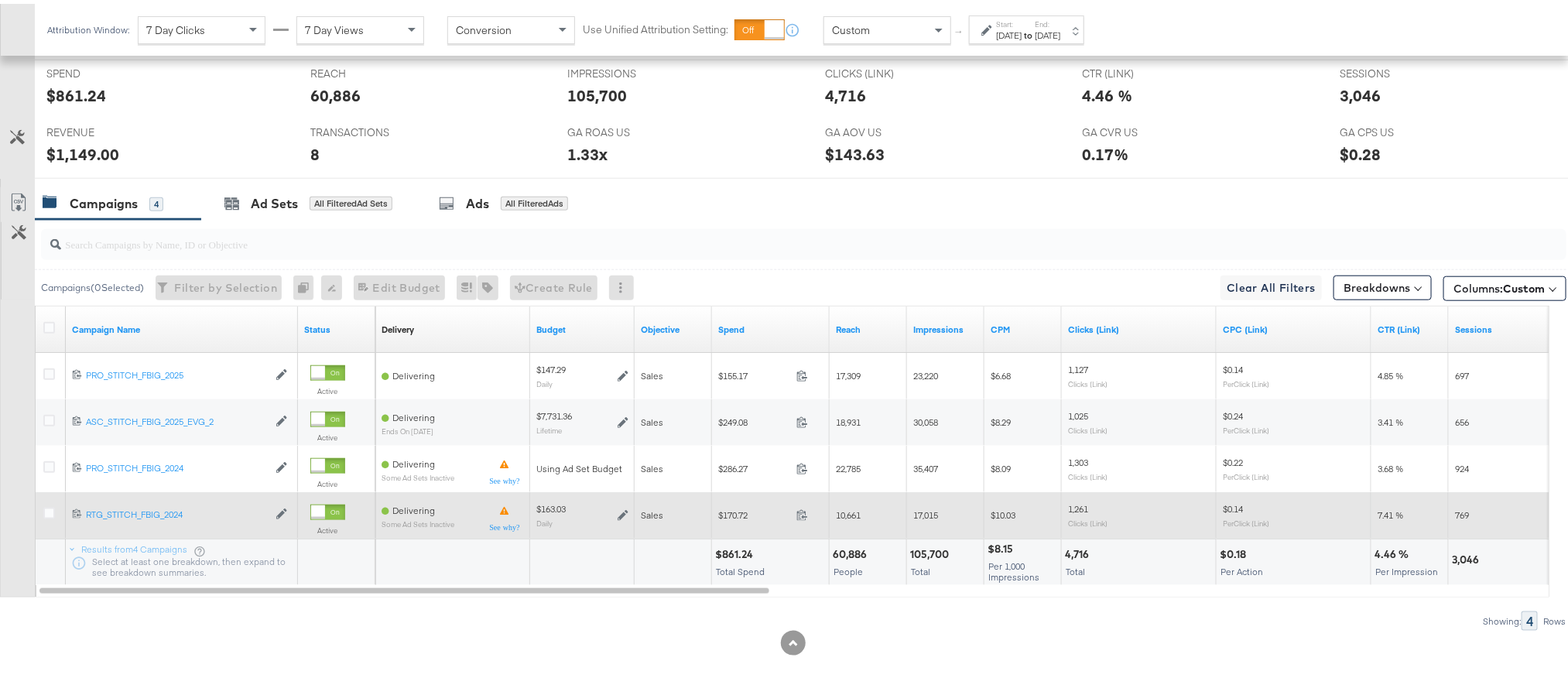
click at [622, 511] on icon at bounding box center [623, 511] width 11 height 11
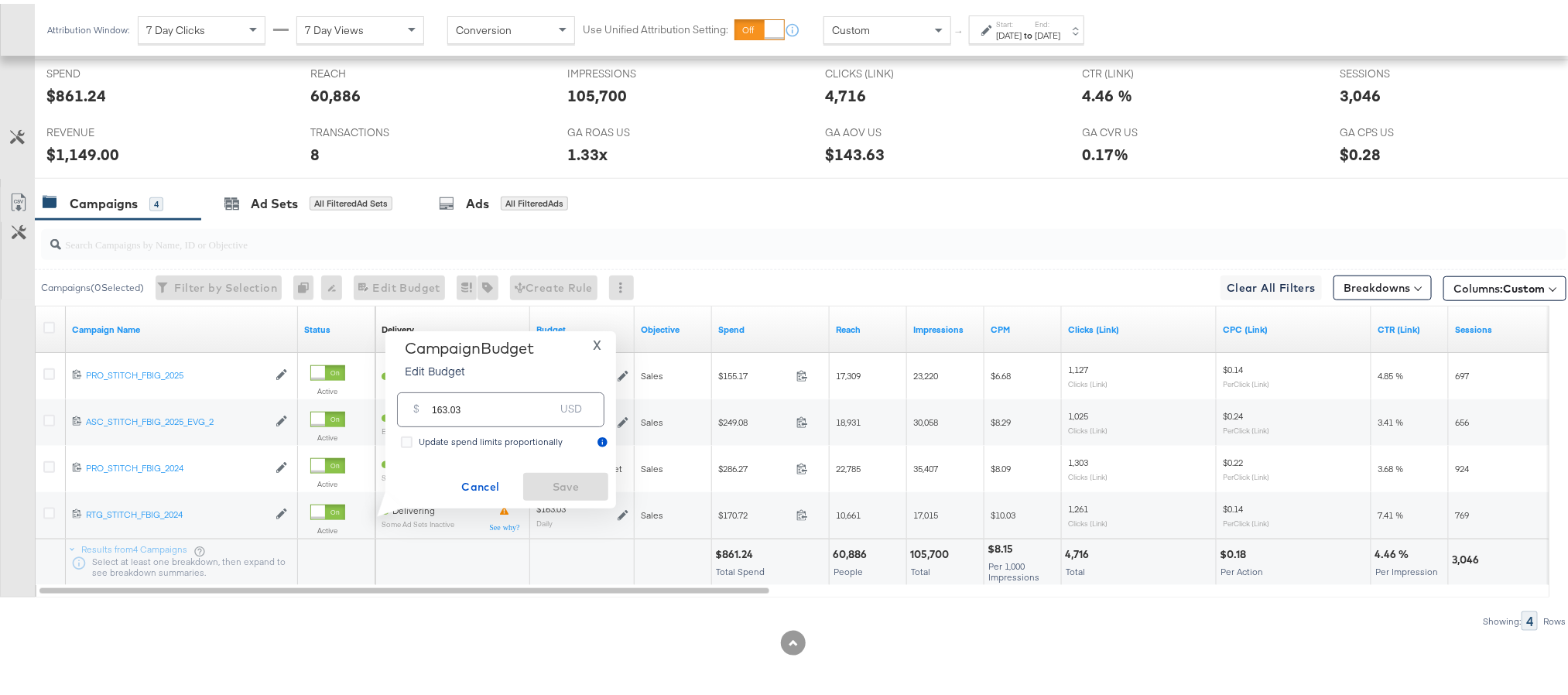
click at [523, 393] on input "163.03" at bounding box center [492, 399] width 122 height 33
paste input "$156.50"
type input "156.50"
click at [554, 481] on span "Save" at bounding box center [566, 483] width 73 height 19
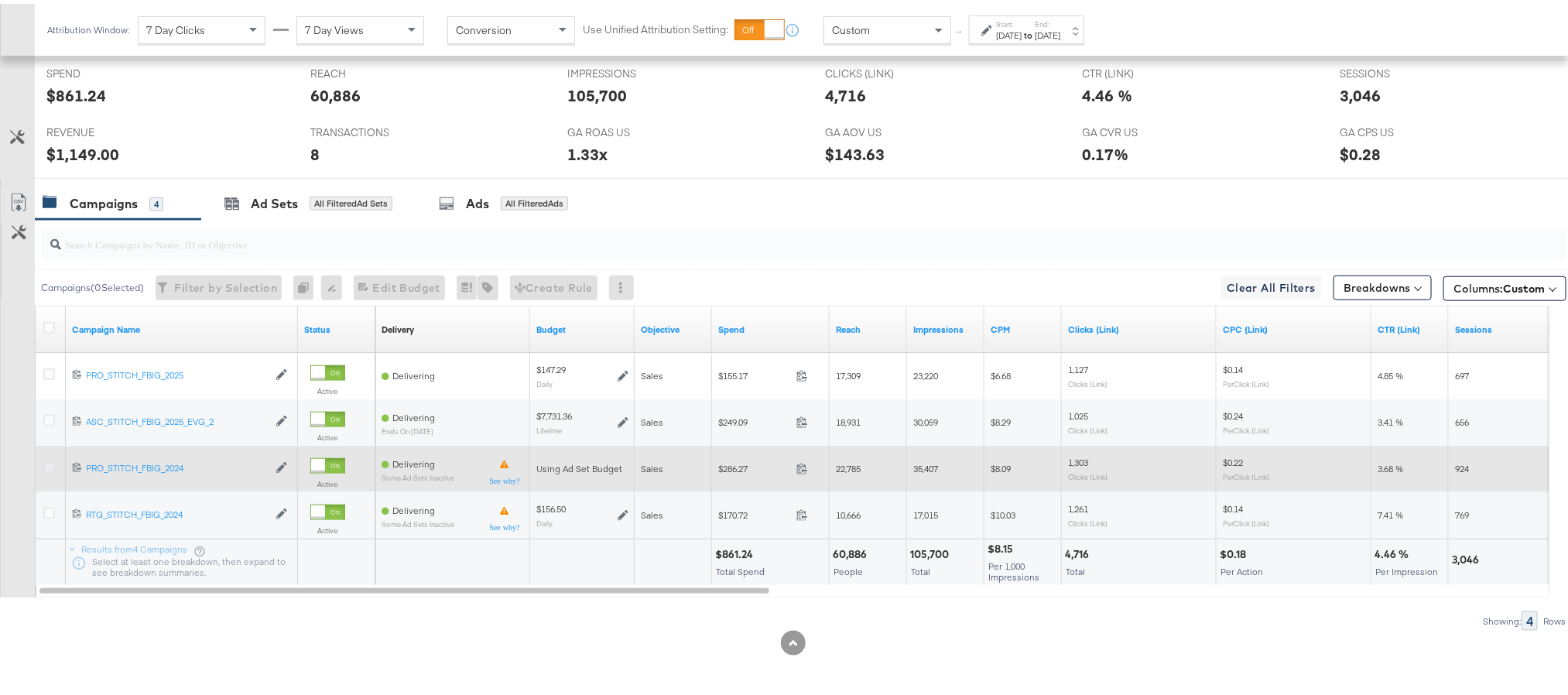
click at [47, 465] on icon at bounding box center [49, 463] width 12 height 12
click at [0, 0] on input "checkbox" at bounding box center [0, 0] width 0 height 0
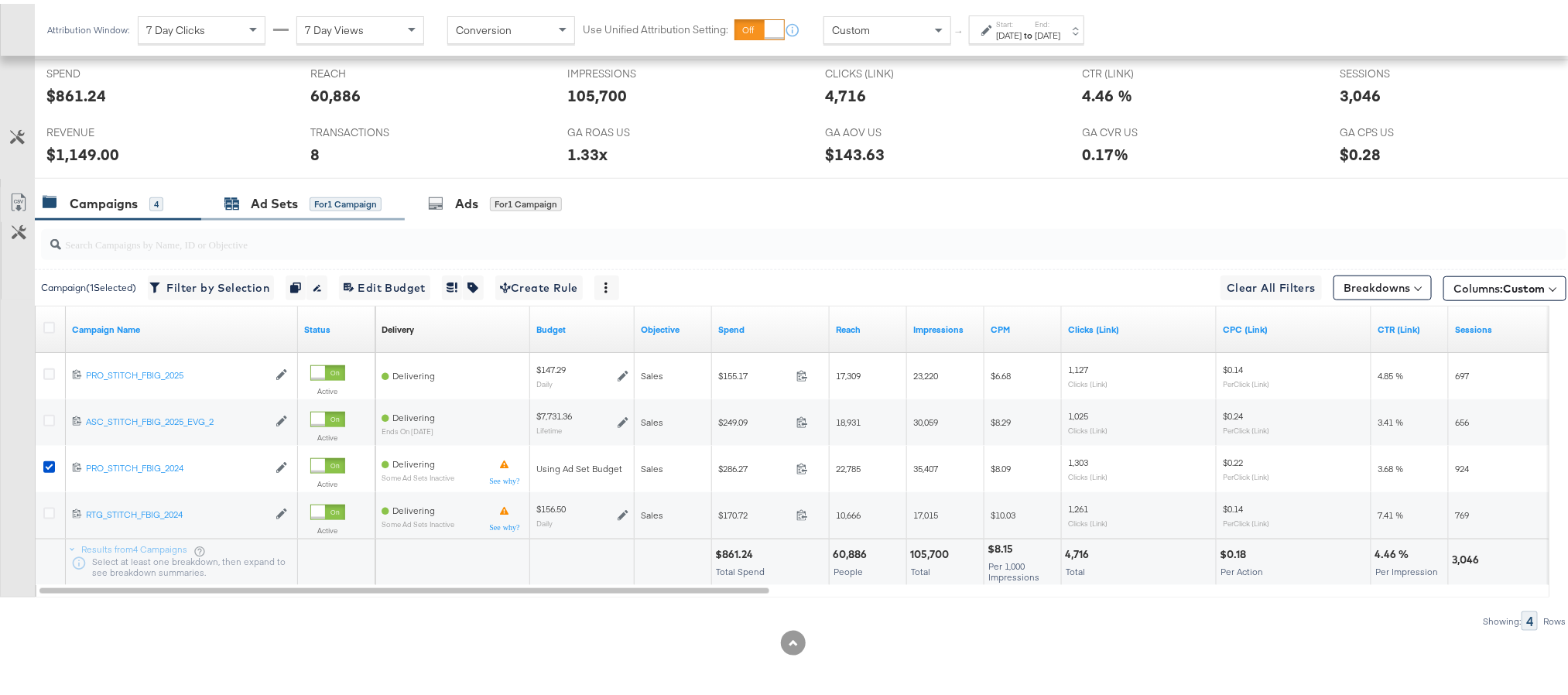
click at [281, 205] on div "Ad Sets" at bounding box center [274, 199] width 47 height 17
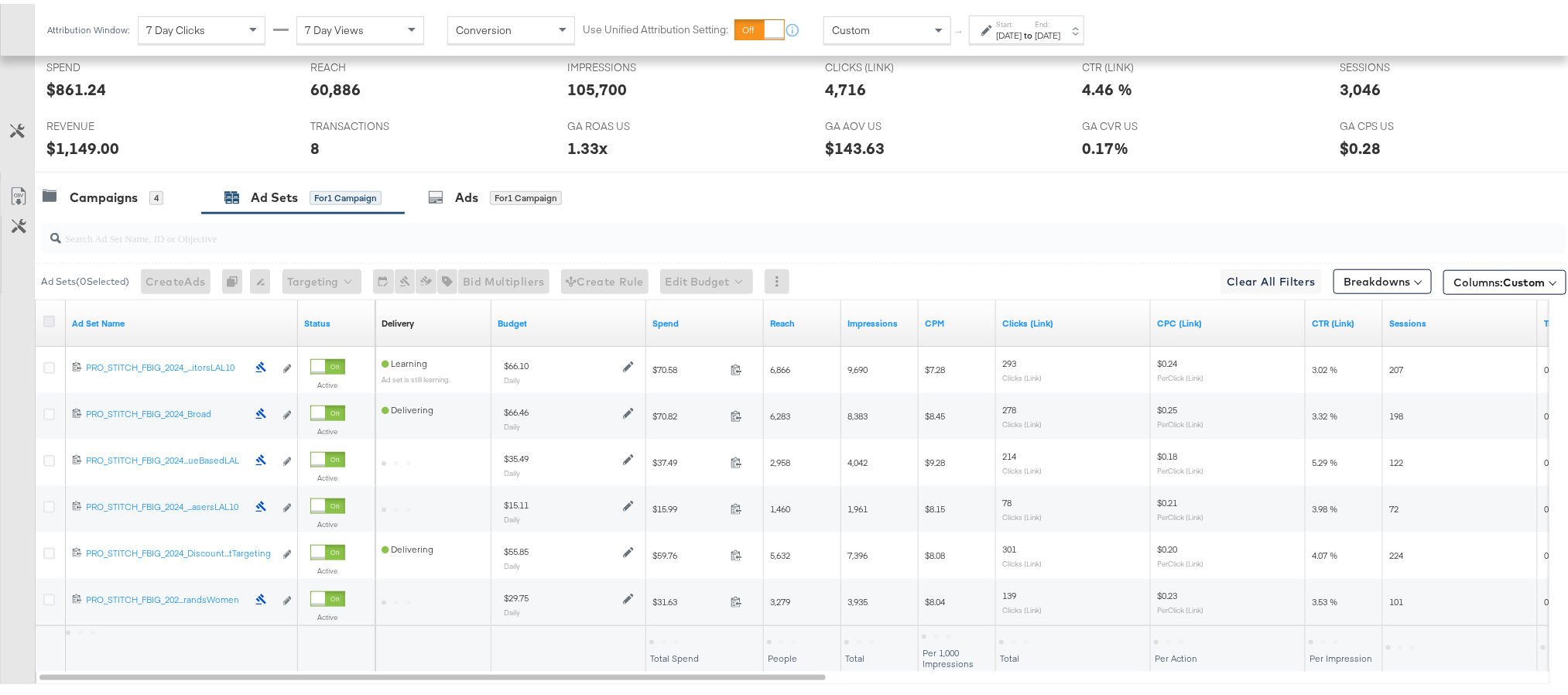
click at [47, 323] on icon at bounding box center [49, 318] width 12 height 12
click at [0, 0] on input "checkbox" at bounding box center [0, 0] width 0 height 0
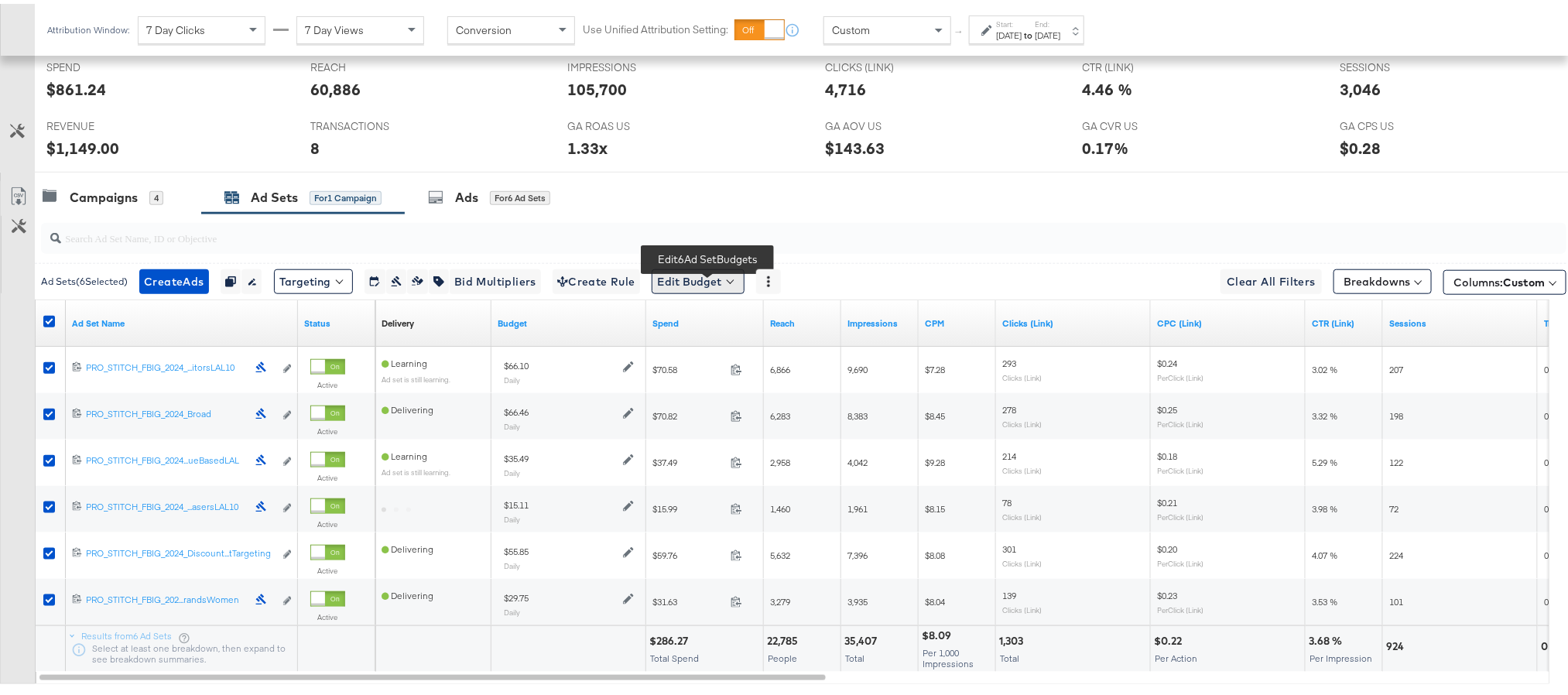
click at [709, 290] on button "Edit Budget" at bounding box center [698, 277] width 93 height 25
click at [703, 325] on span "Edit Ad Set Budget" at bounding box center [702, 319] width 88 height 20
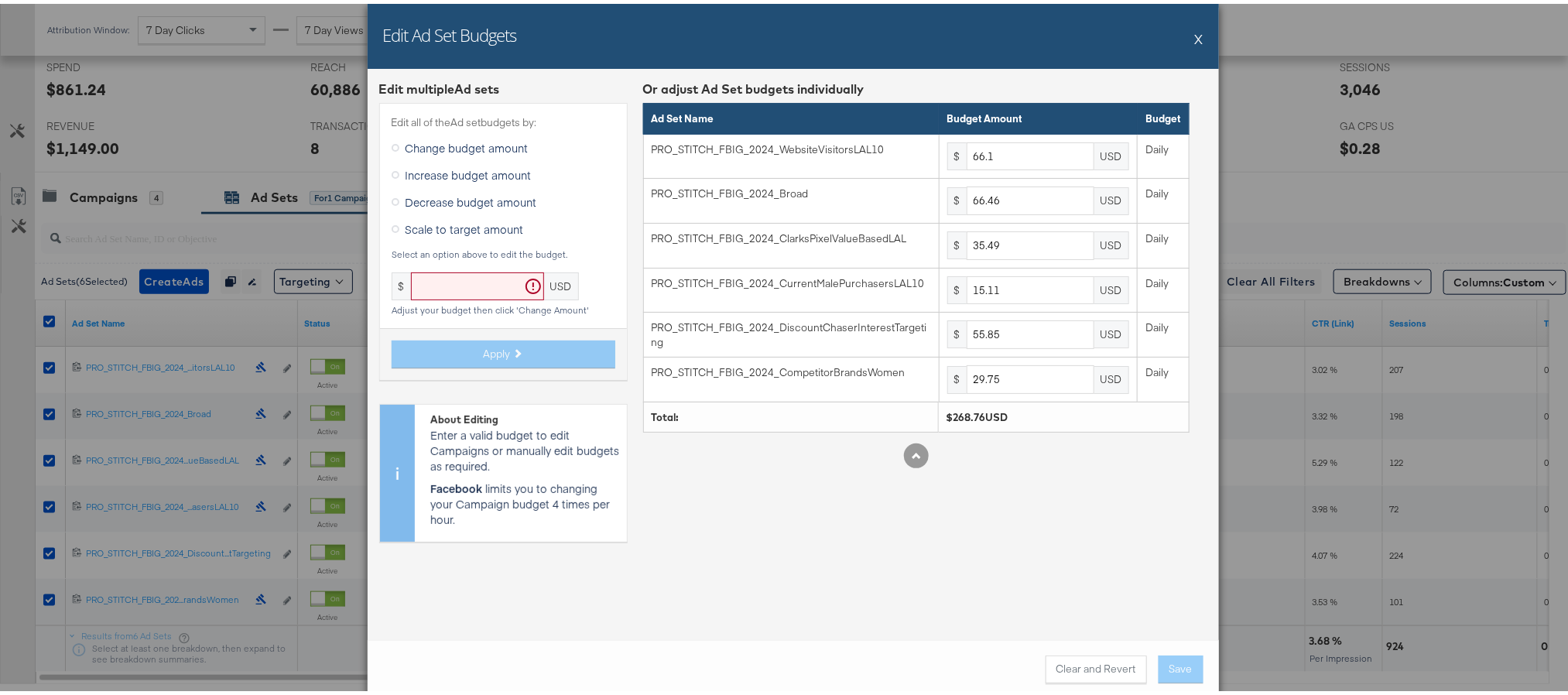
click at [465, 237] on div "Scale to target amount" at bounding box center [504, 228] width 224 height 28
click at [463, 230] on span "Scale to target amount" at bounding box center [465, 225] width 118 height 16
click at [0, 0] on input "Scale to target amount" at bounding box center [0, 0] width 0 height 0
click at [446, 273] on input "text" at bounding box center [477, 283] width 133 height 28
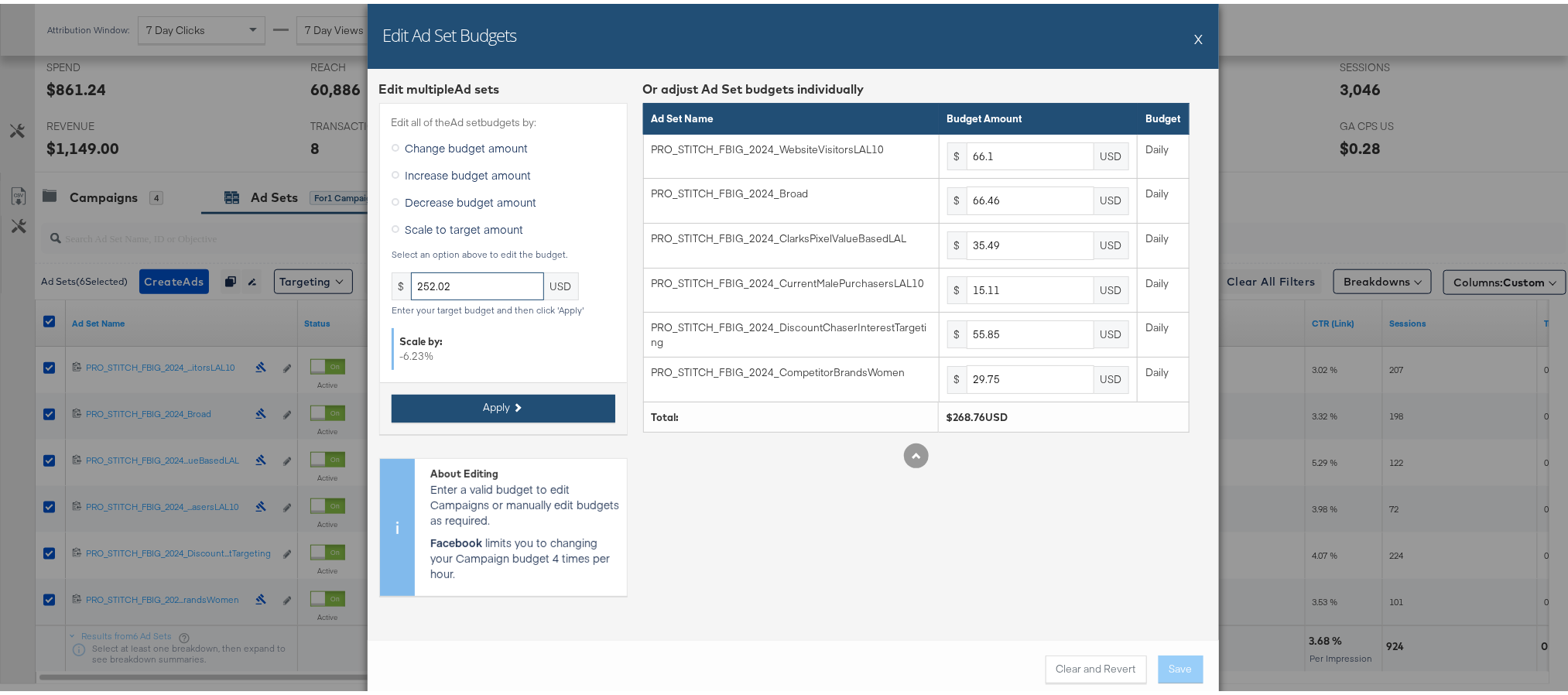
type input "252.02"
click at [486, 414] on button "Apply" at bounding box center [504, 405] width 224 height 28
type input "61.98"
type input "62.32"
type input "33.27"
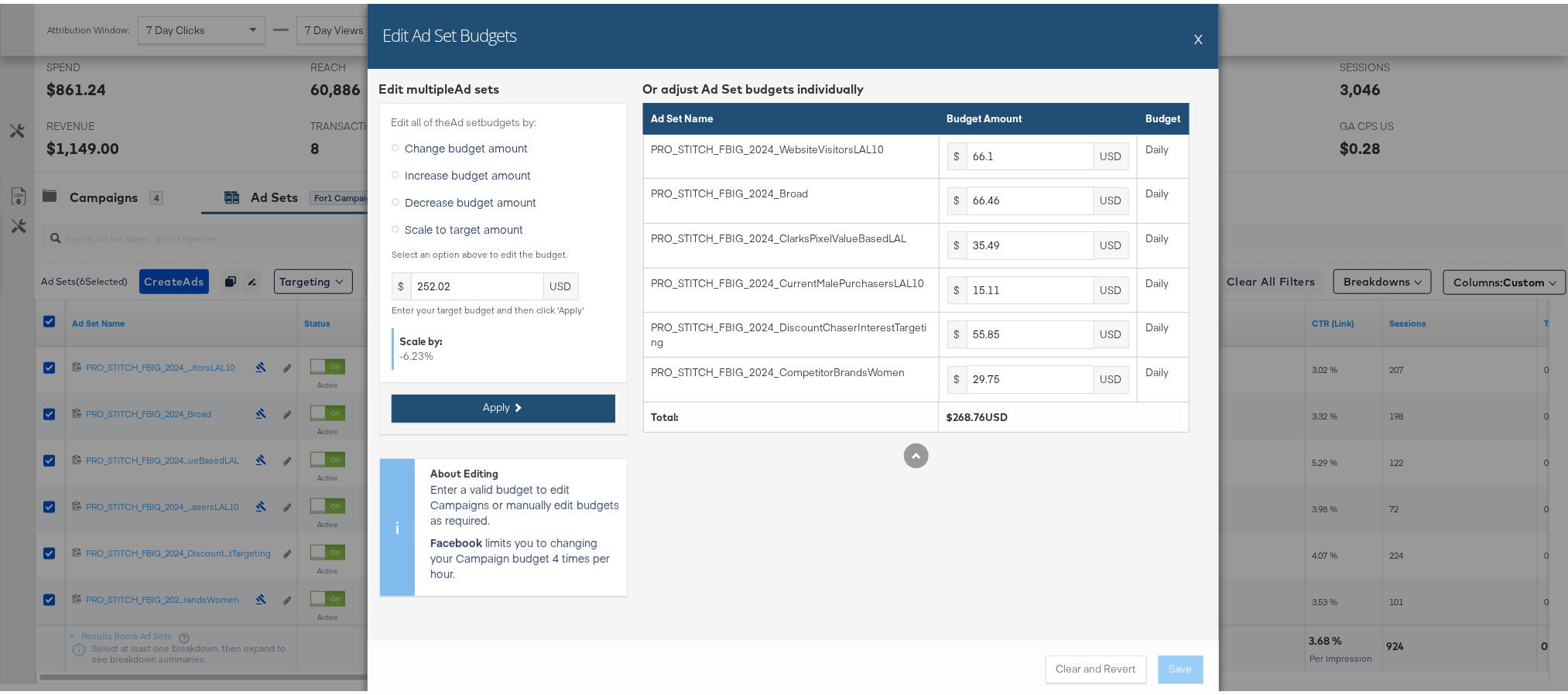
type input "14.16"
type input "52.37"
type input "27.89"
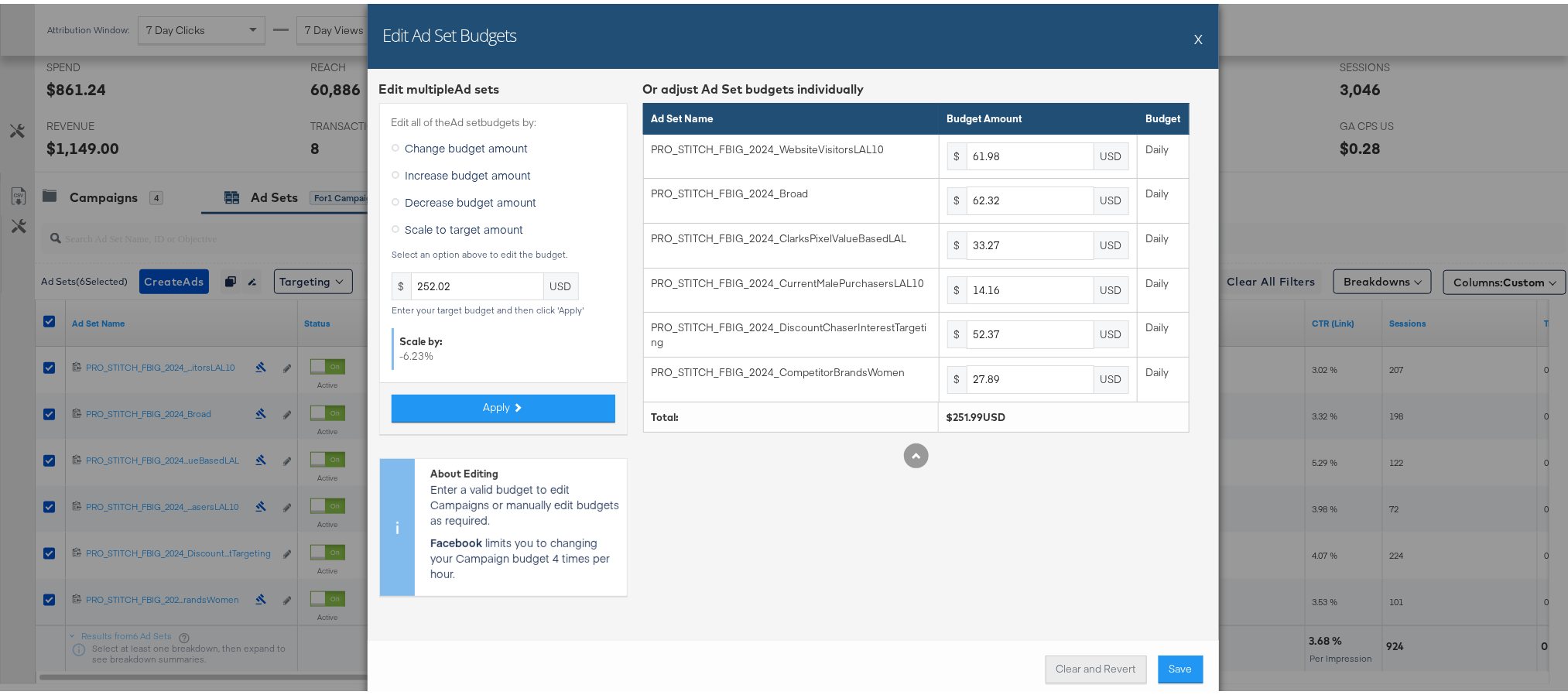
click at [1069, 662] on button "Clear and Revert" at bounding box center [1096, 666] width 101 height 28
type input "66.1"
type input "66.46"
type input "35.49"
type input "15.11"
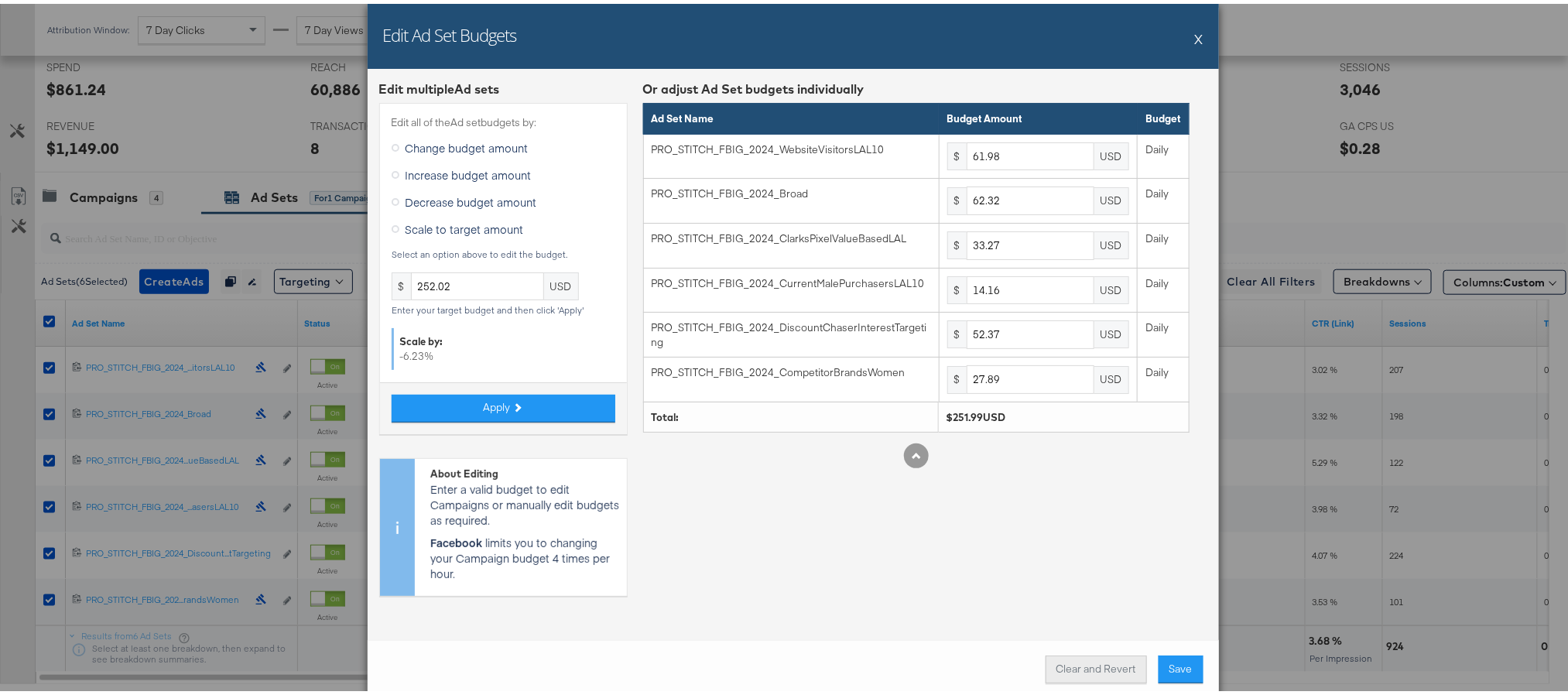
type input "55.85"
type input "29.75"
click at [448, 275] on input "252.02" at bounding box center [477, 283] width 133 height 28
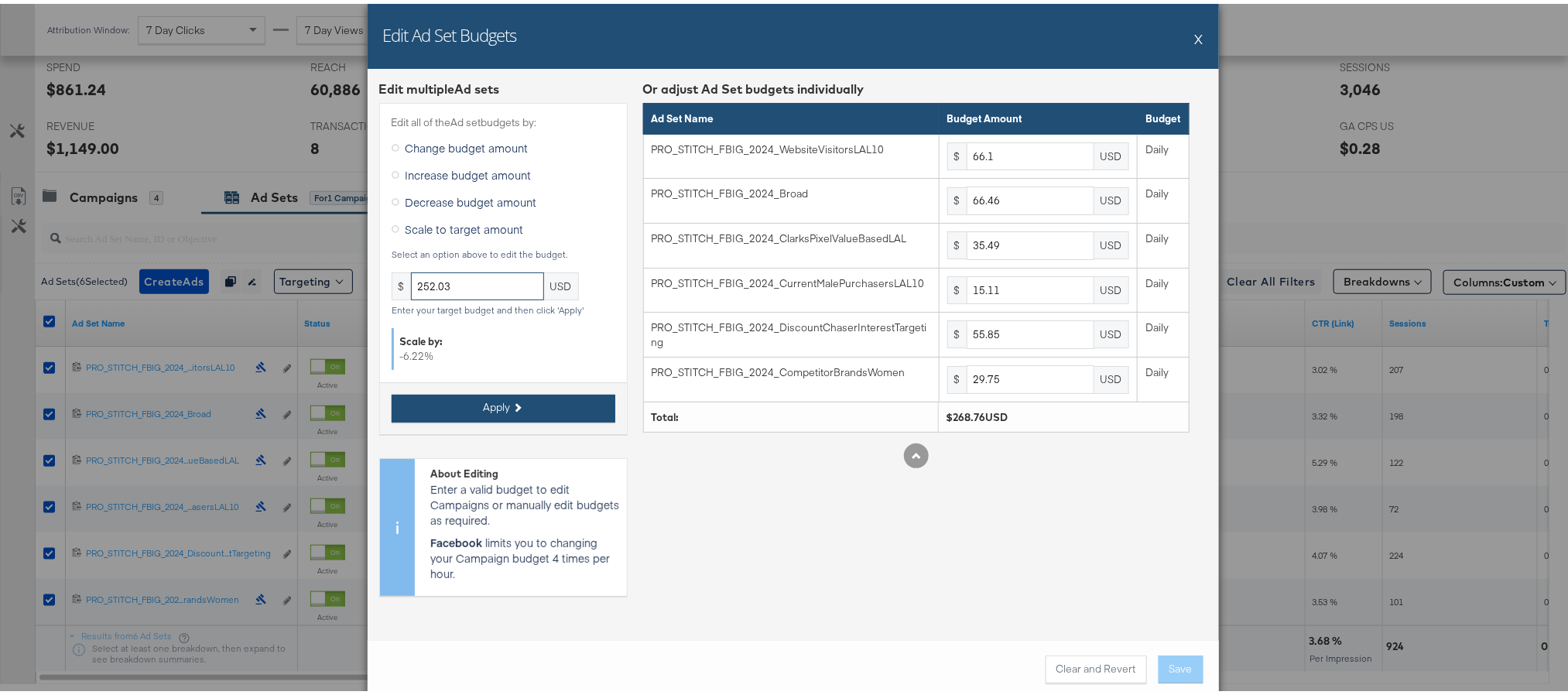
type input "252.03"
click at [454, 404] on button "Apply" at bounding box center [504, 405] width 224 height 28
type input "61.98"
type input "62.32"
type input "33.28"
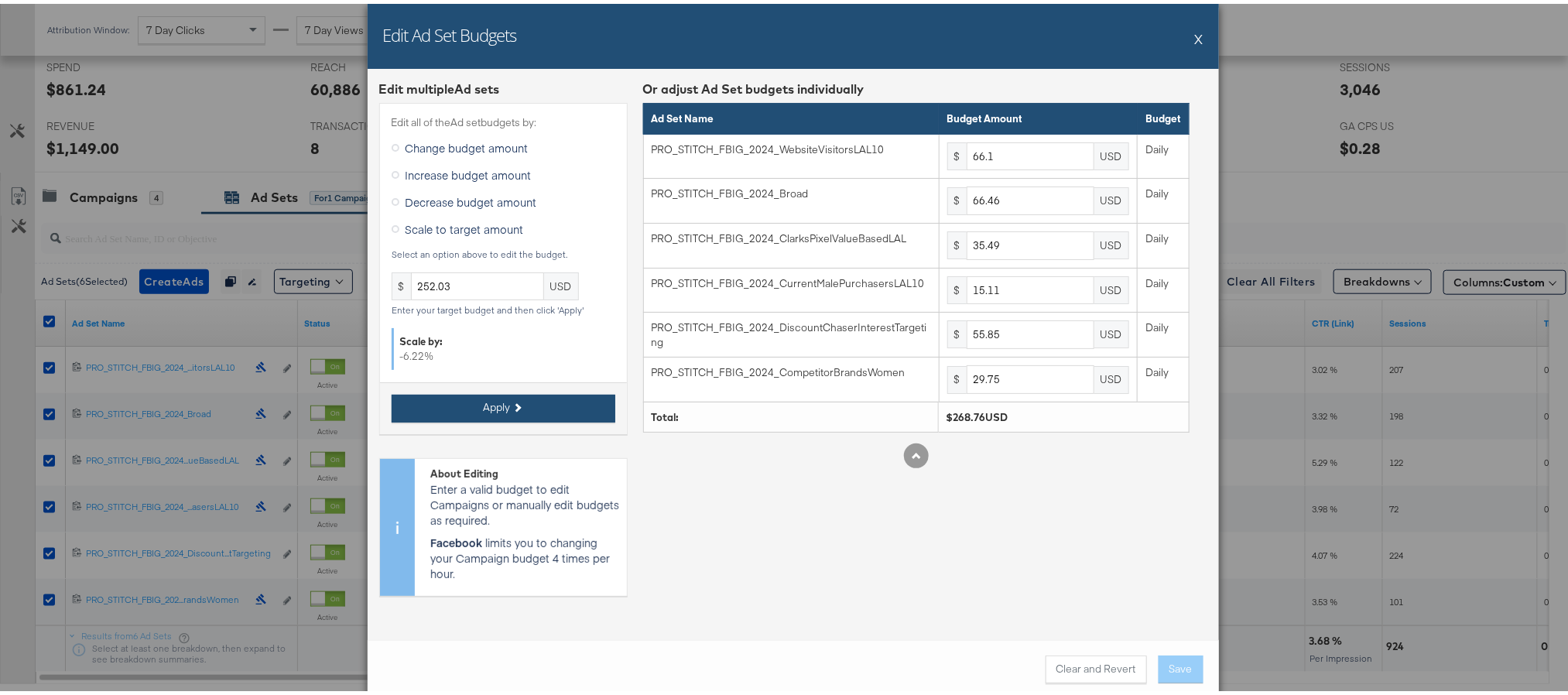
type input "14.16"
type input "52.37"
type input "27.89"
click at [1184, 669] on button "Save" at bounding box center [1181, 666] width 45 height 28
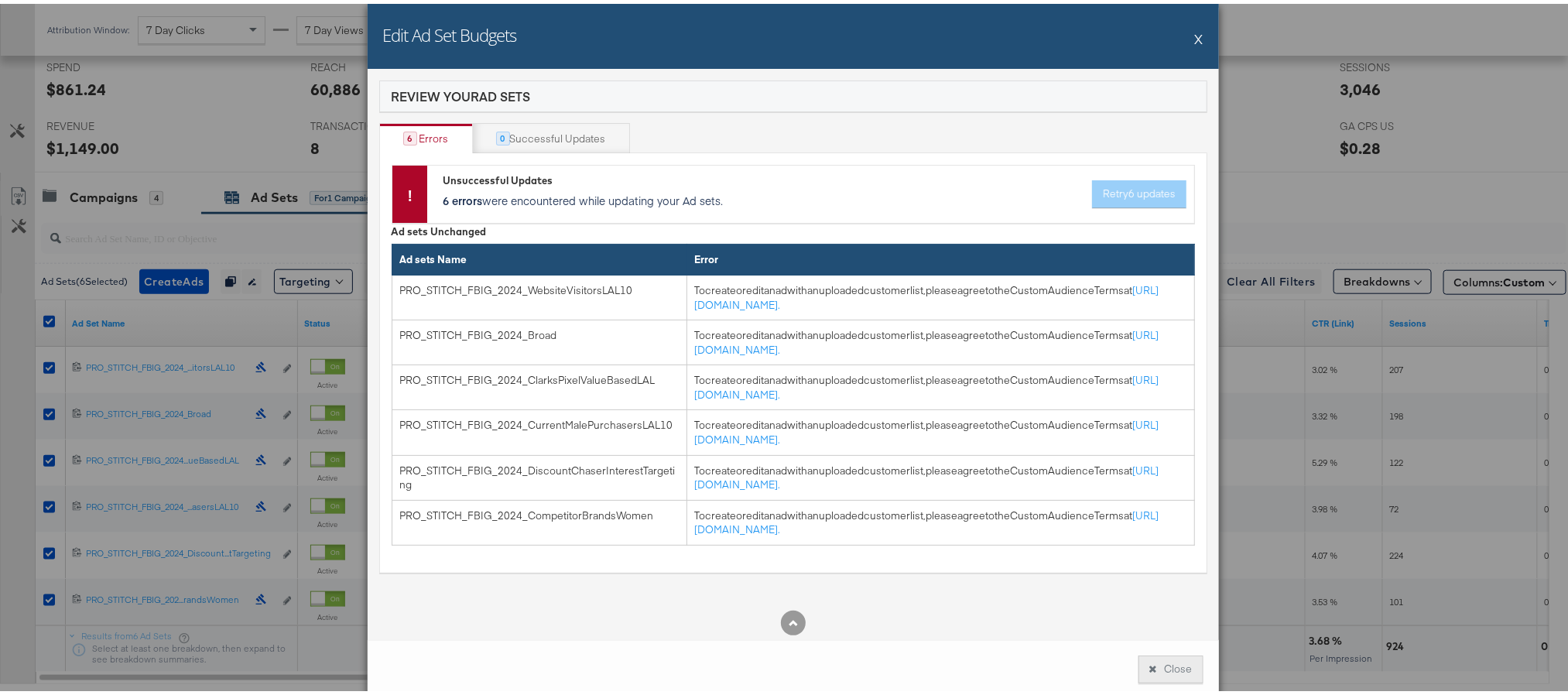
click at [1159, 663] on button "Close" at bounding box center [1170, 666] width 65 height 28
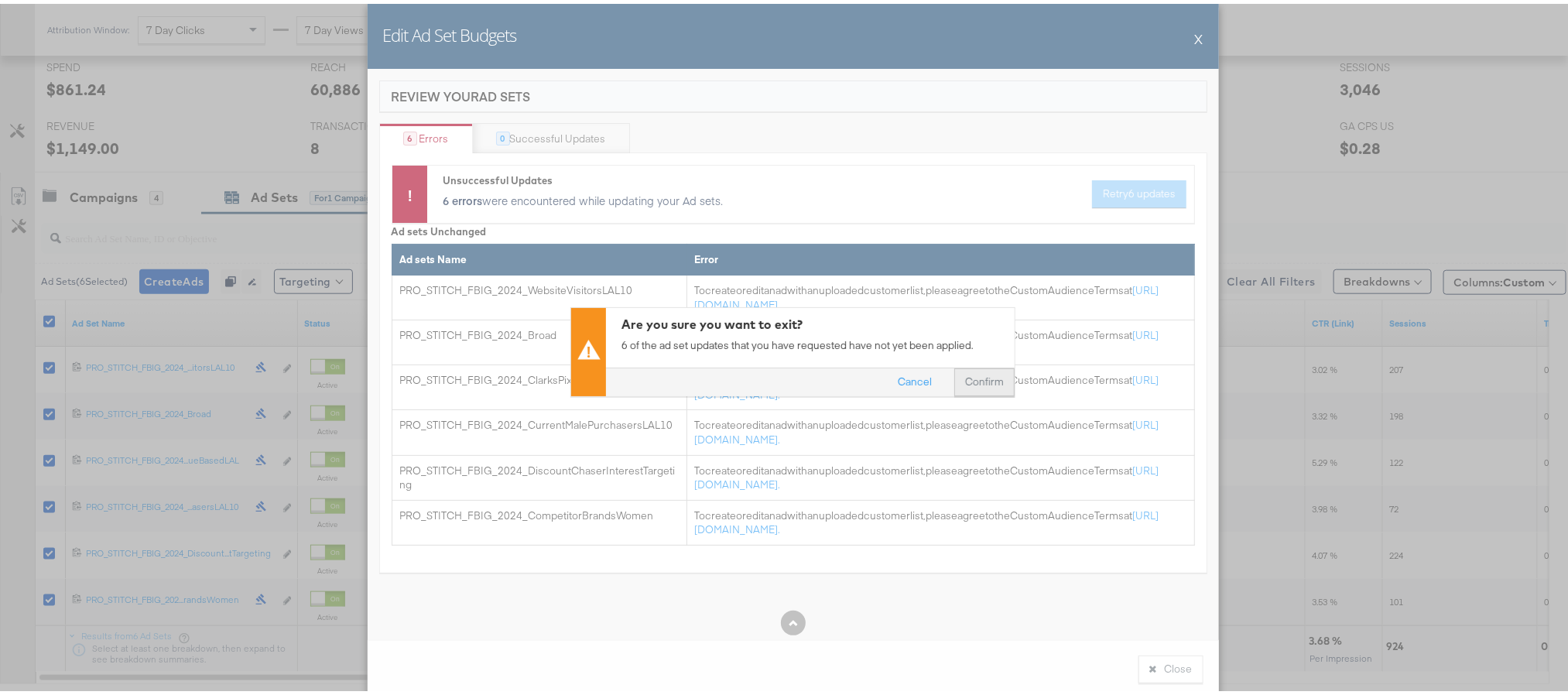
click at [964, 377] on button "Confirm" at bounding box center [985, 377] width 61 height 28
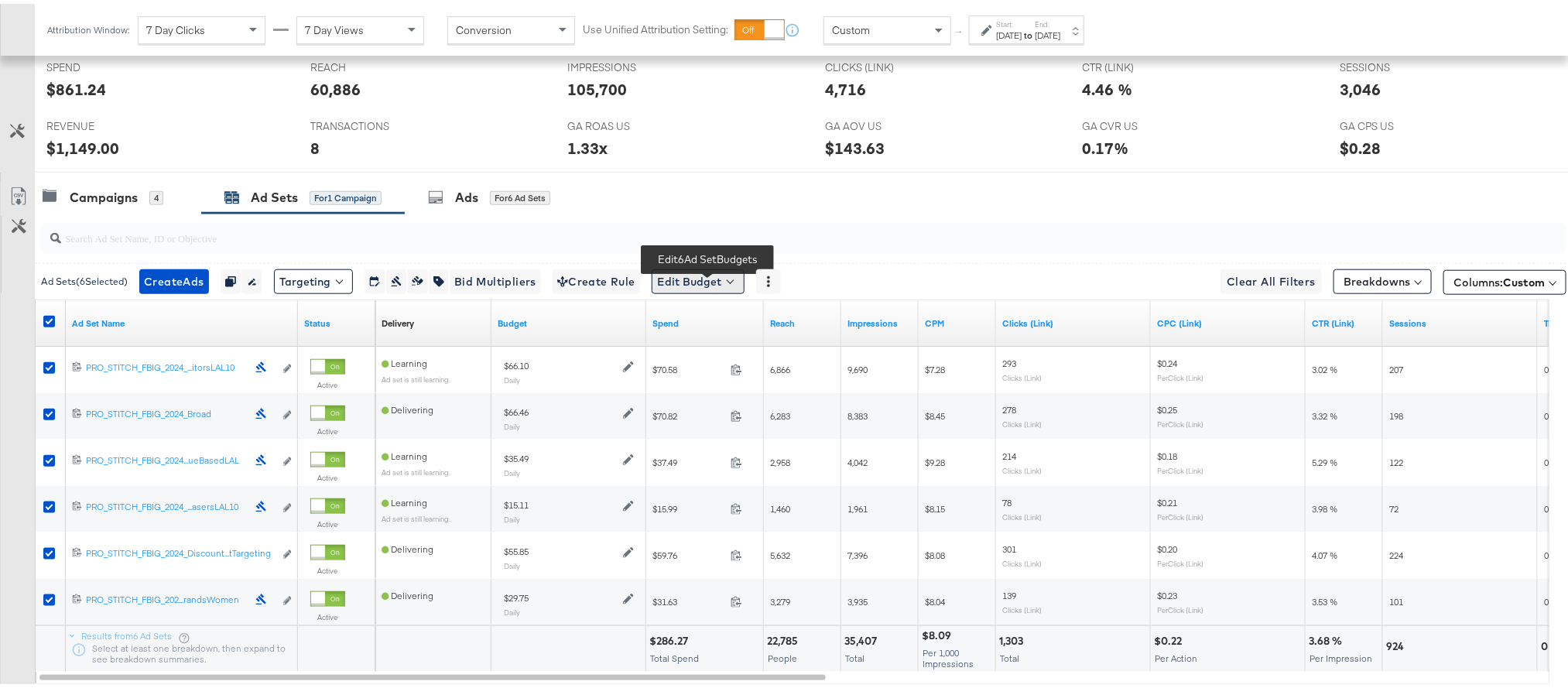
click at [734, 277] on button "Edit Budget" at bounding box center [698, 277] width 93 height 25
click at [711, 328] on span "Edit Ad Set Budget" at bounding box center [702, 319] width 88 height 20
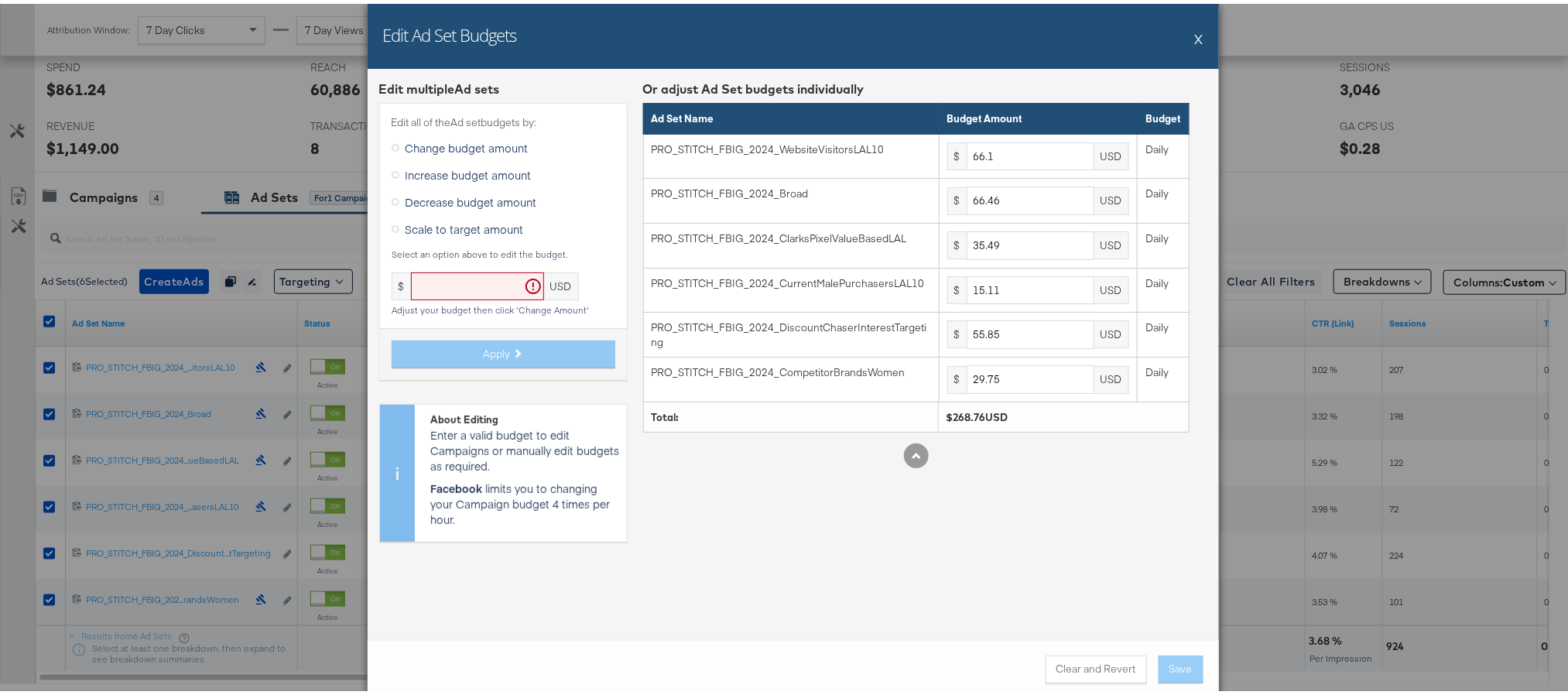
click at [476, 221] on span "Scale to target amount" at bounding box center [465, 225] width 118 height 16
click at [0, 0] on input "Scale to target amount" at bounding box center [0, 0] width 0 height 0
click at [449, 282] on input "text" at bounding box center [477, 283] width 133 height 28
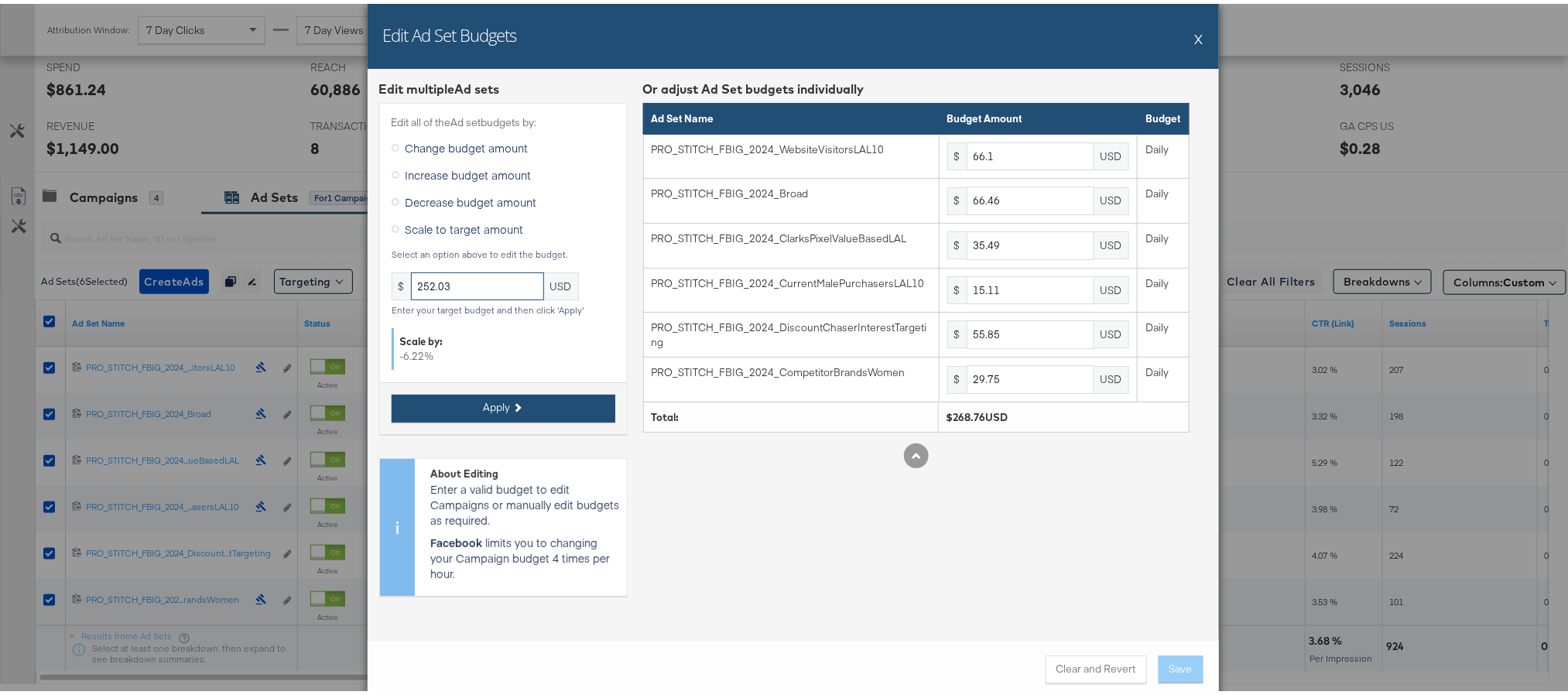
type input "252.03"
click at [462, 402] on button "Apply" at bounding box center [504, 405] width 224 height 28
type input "61.98"
type input "62.32"
type input "33.28"
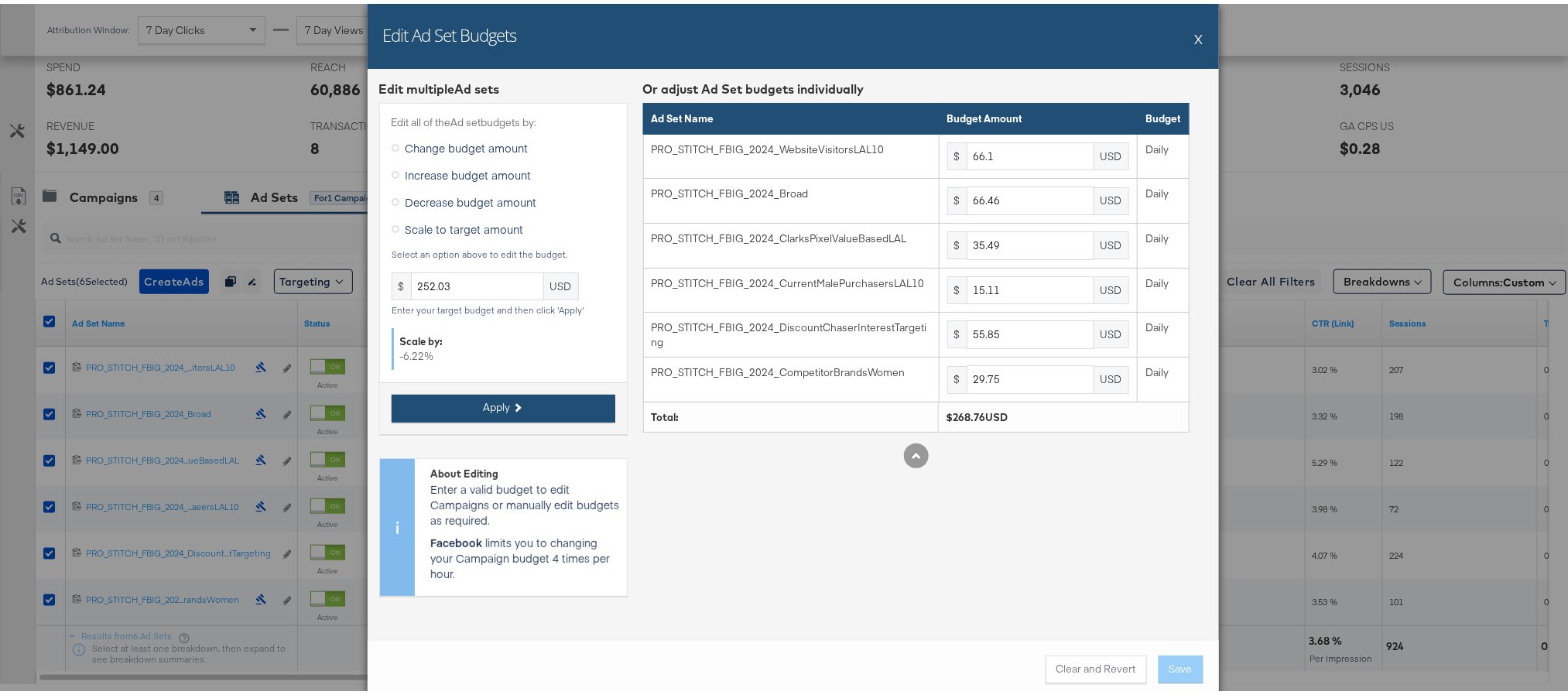
type input "14.16"
type input "52.37"
type input "27.89"
click at [1161, 667] on button "Save" at bounding box center [1181, 666] width 45 height 28
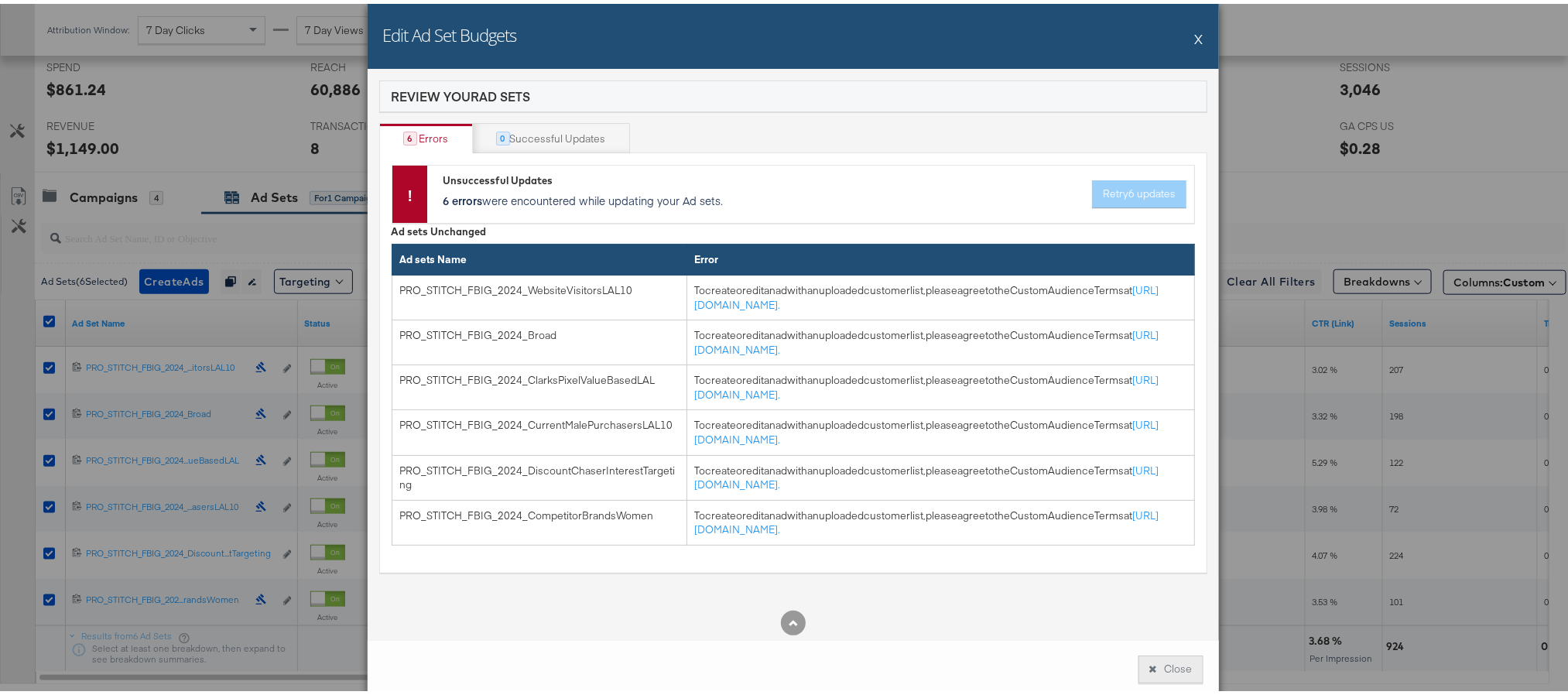
click at [1149, 664] on icon at bounding box center [1153, 665] width 7 height 10
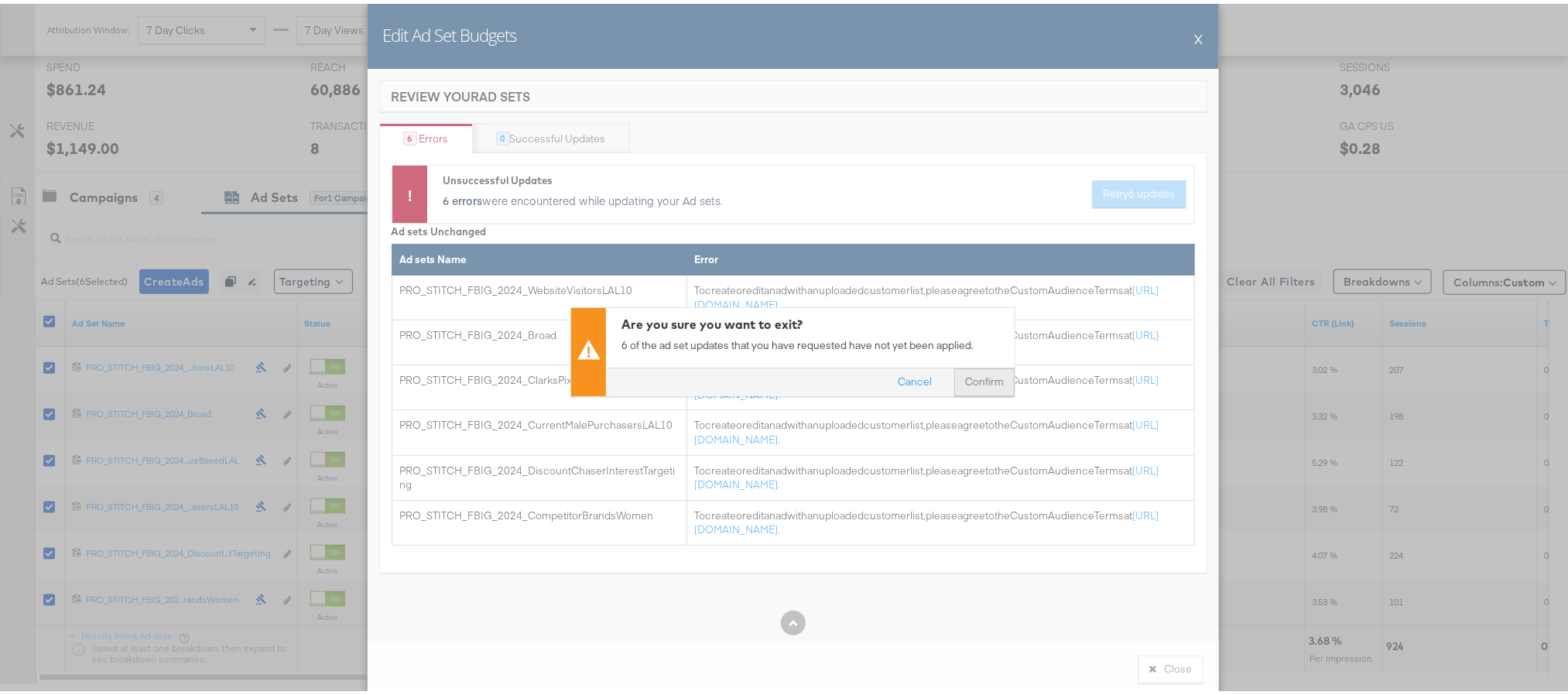
click at [964, 379] on button "Confirm" at bounding box center [985, 377] width 61 height 28
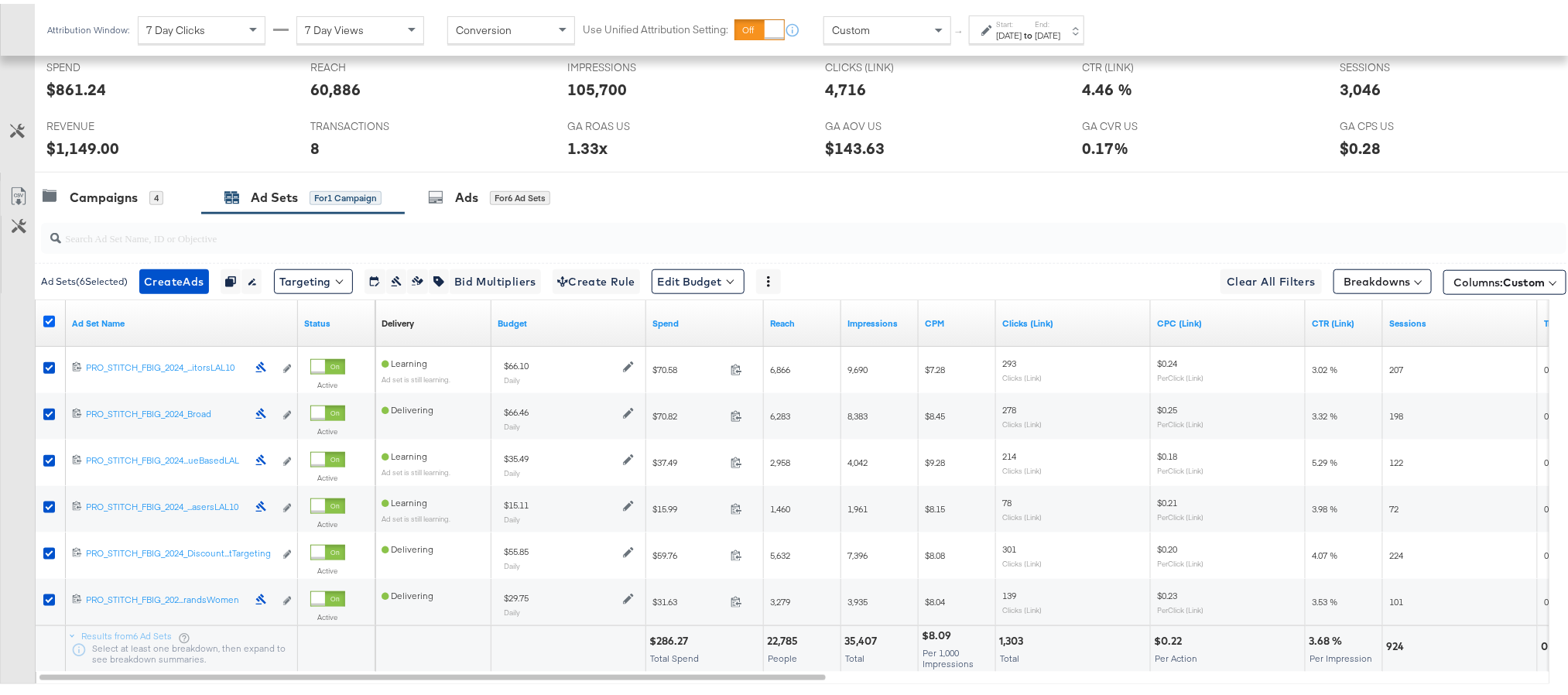
click at [53, 323] on icon at bounding box center [49, 318] width 12 height 12
click at [0, 0] on input "checkbox" at bounding box center [0, 0] width 0 height 0
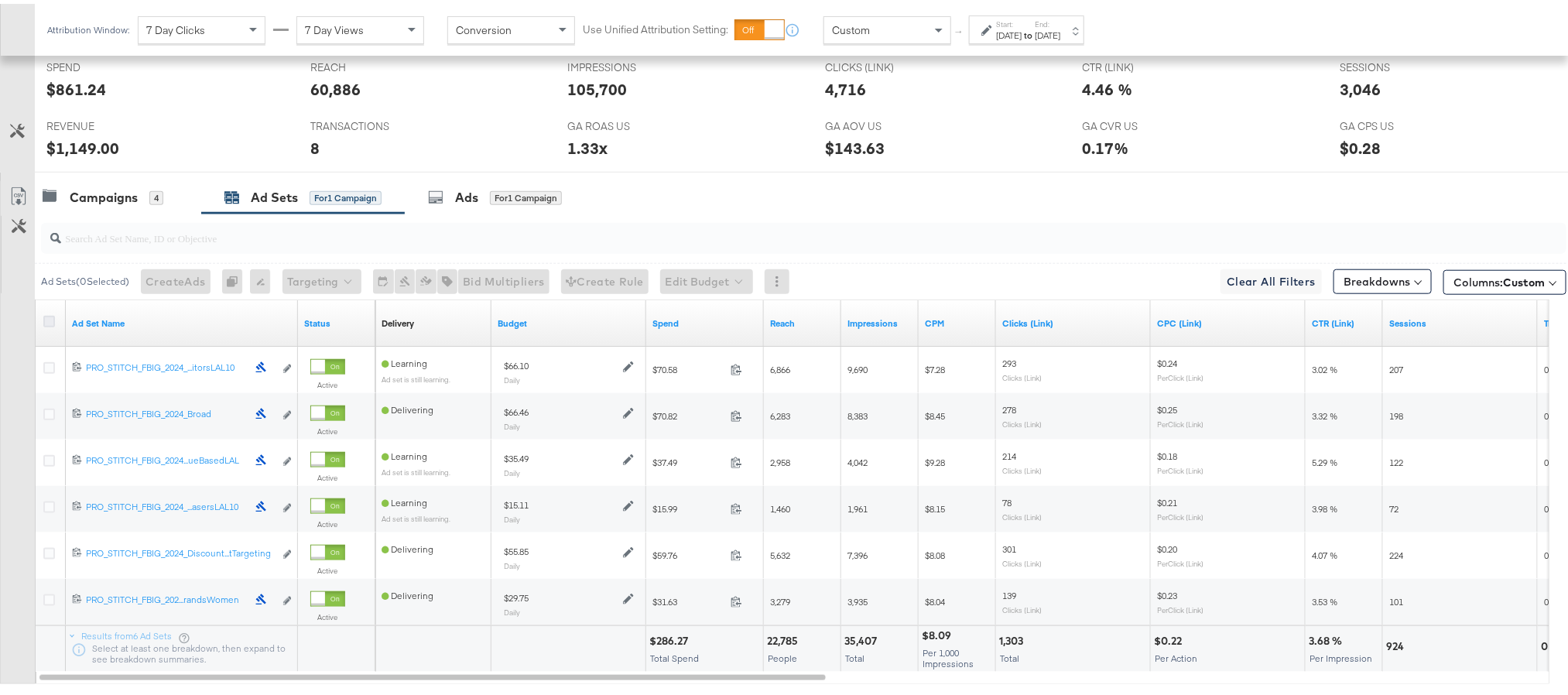
click at [49, 323] on icon at bounding box center [49, 318] width 12 height 12
click at [0, 0] on input "checkbox" at bounding box center [0, 0] width 0 height 0
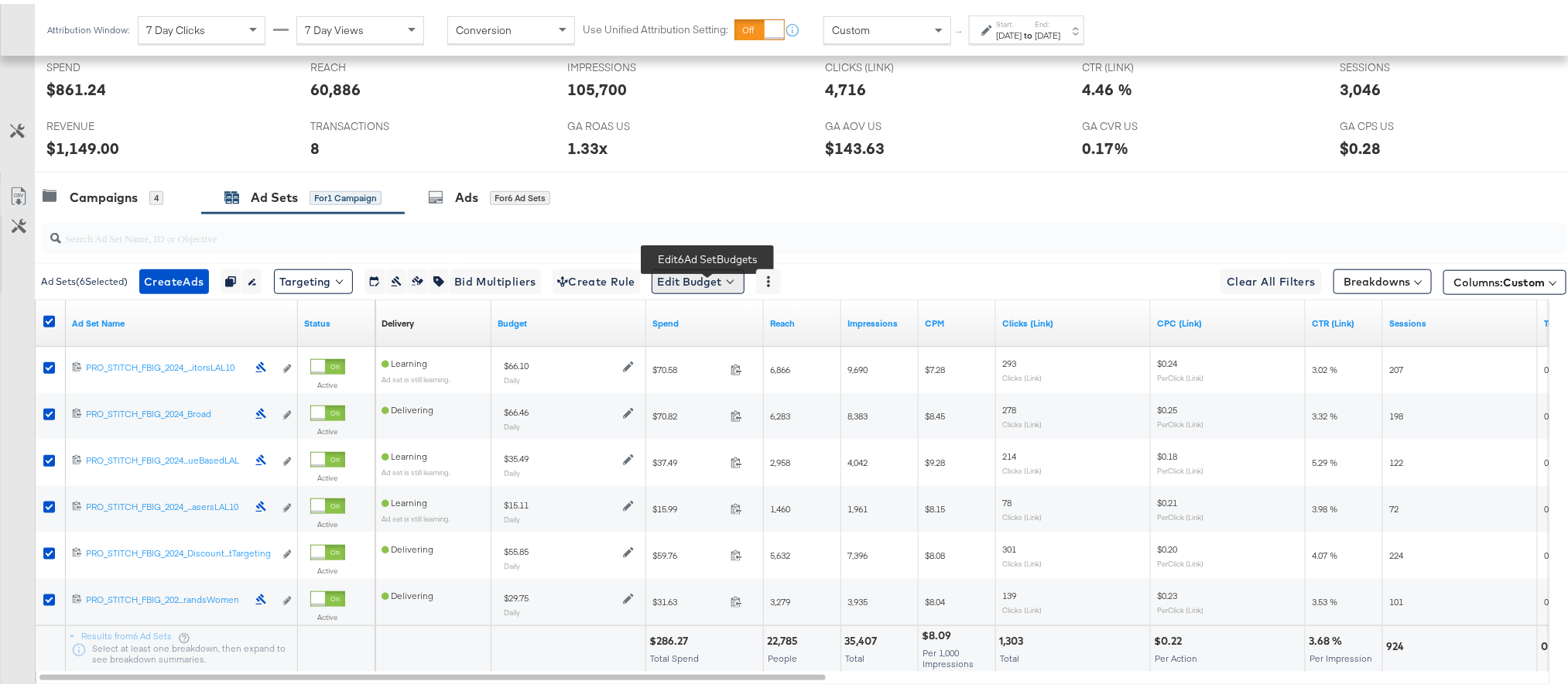
click at [737, 282] on button "Edit Budget" at bounding box center [698, 277] width 93 height 25
click at [737, 321] on span "Edit Ad Set Budget" at bounding box center [702, 319] width 88 height 20
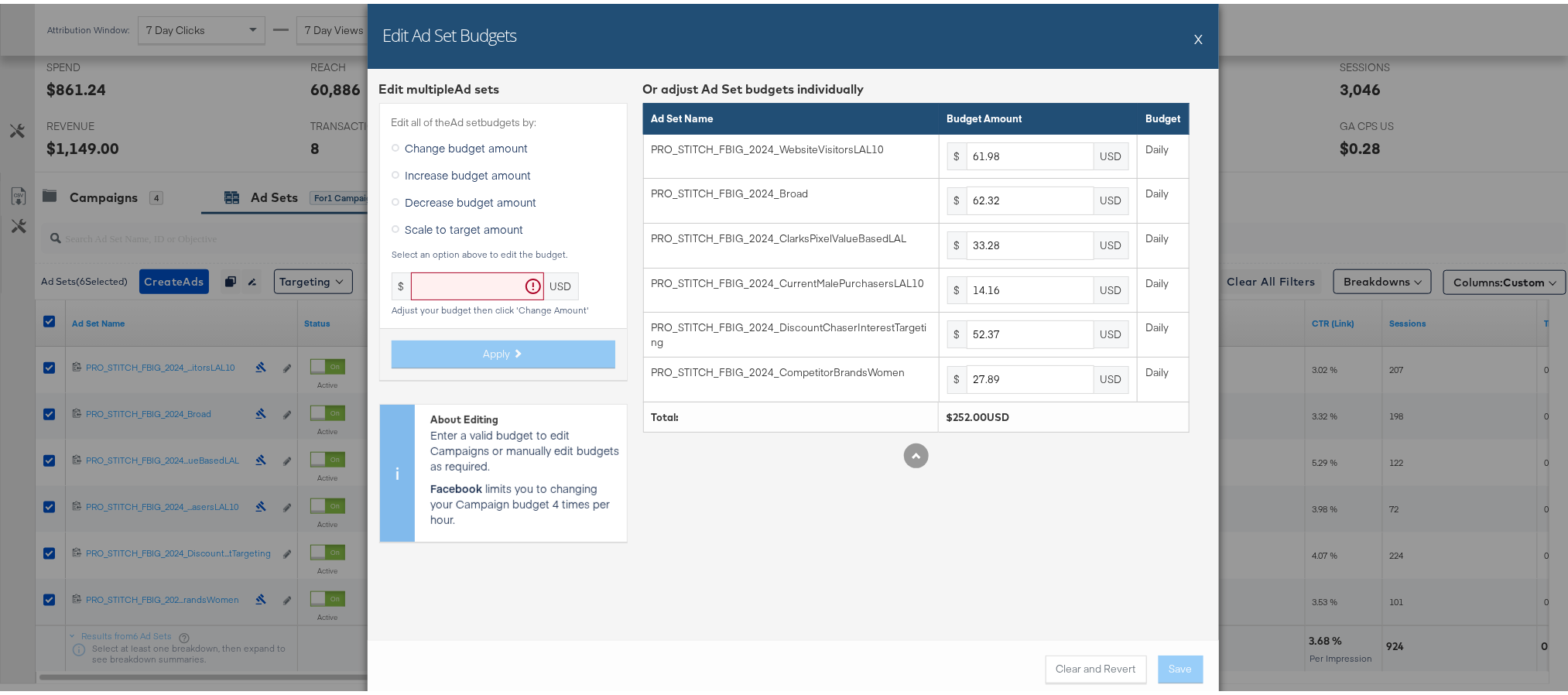
click at [1178, 39] on div "Edit Ad Set Budgets X" at bounding box center [792, 32] width 851 height 65
click at [1184, 33] on div "Edit Ad Set Budgets X" at bounding box center [792, 32] width 851 height 65
click at [1195, 33] on button "X" at bounding box center [1199, 35] width 8 height 31
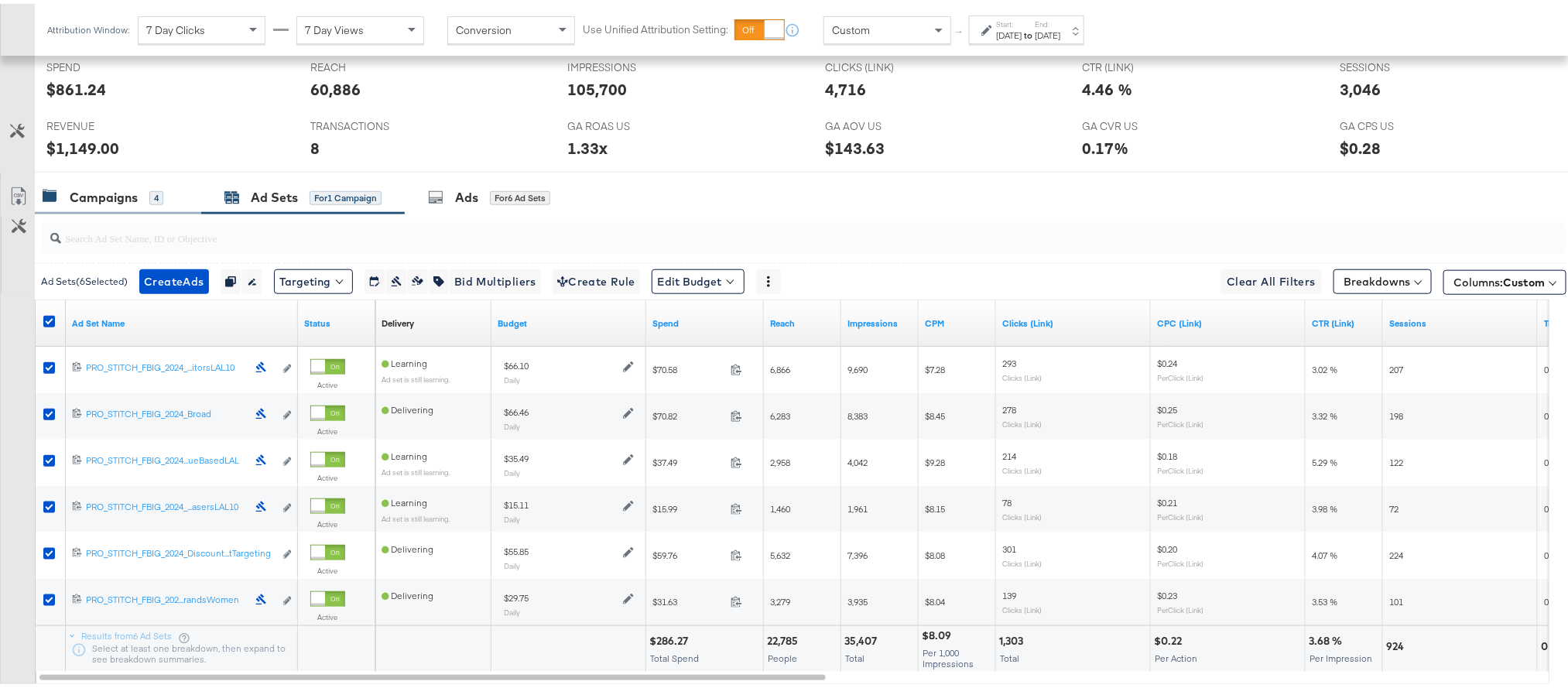
click at [95, 198] on div "Campaigns" at bounding box center [104, 193] width 68 height 17
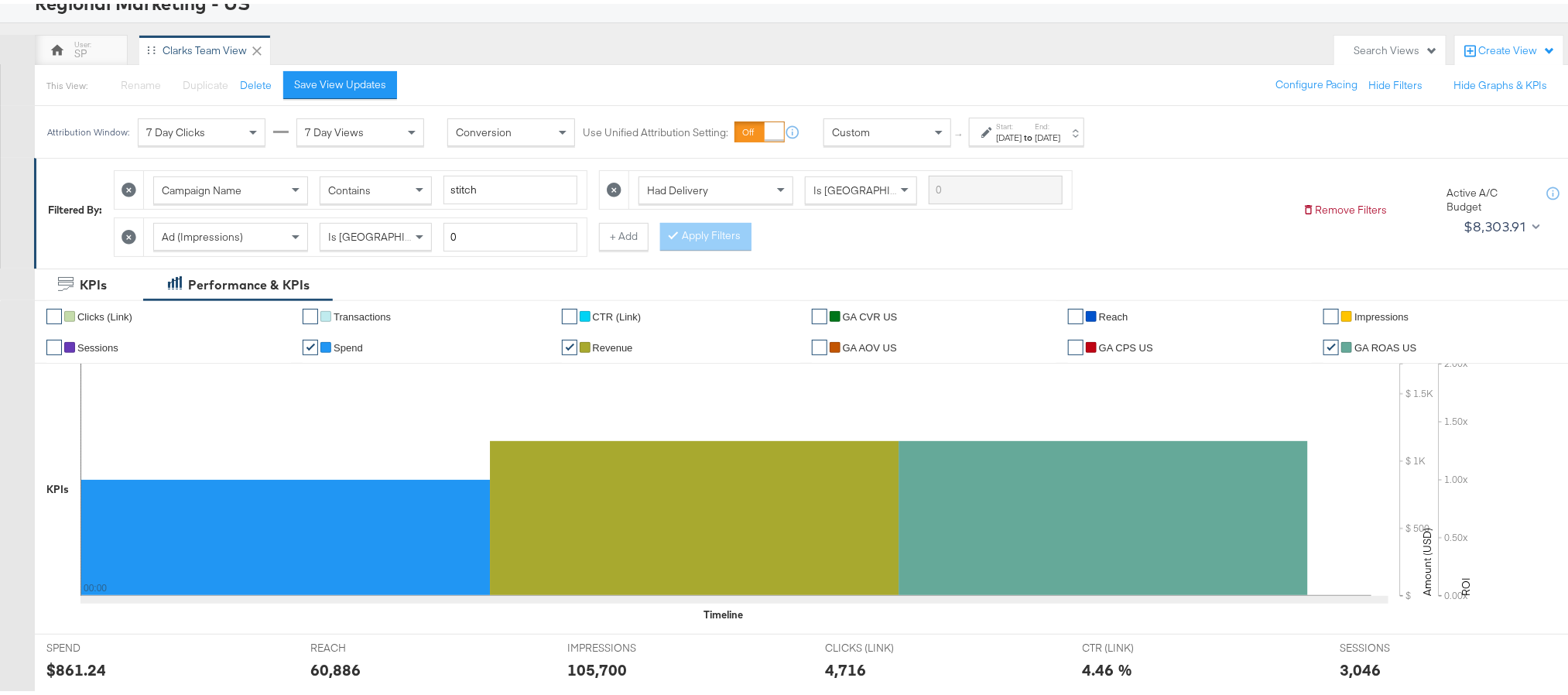
scroll to position [0, 0]
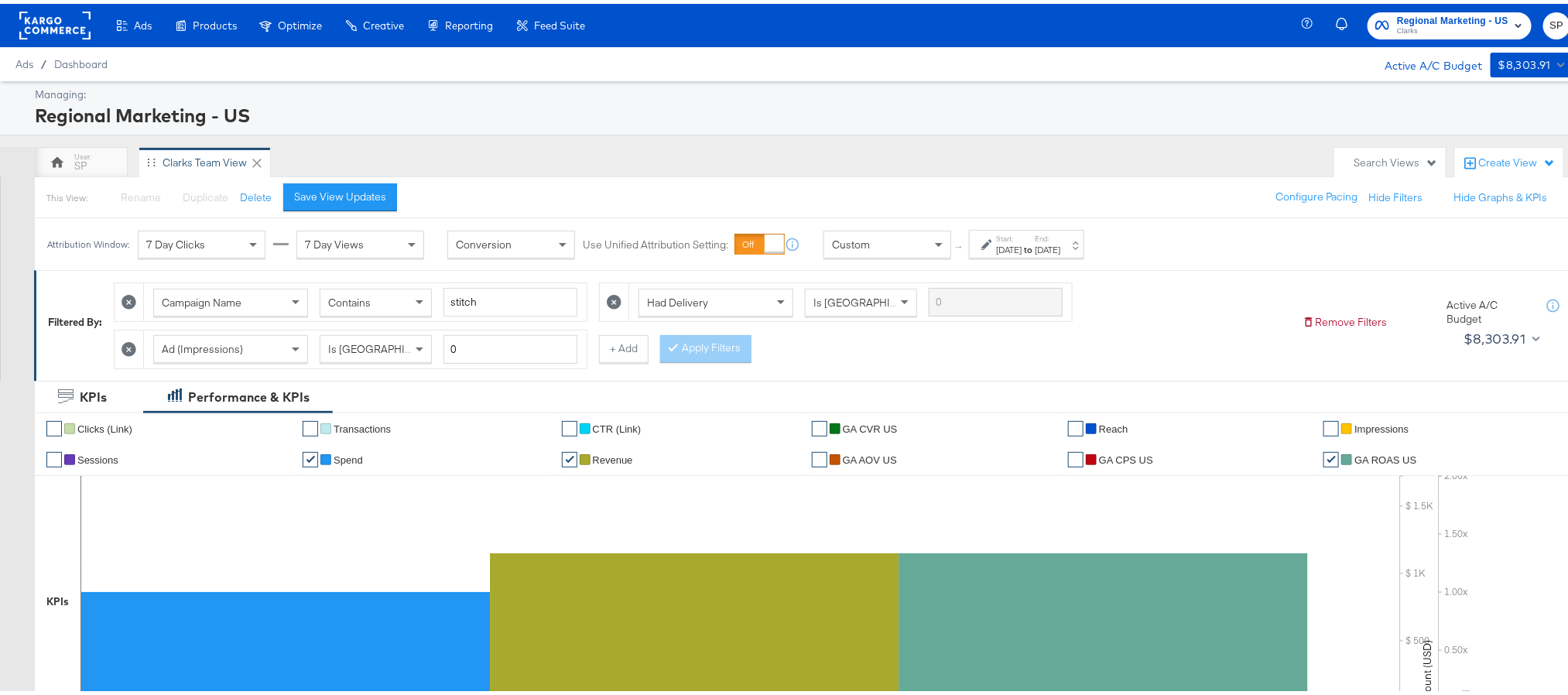
click at [28, 27] on rect at bounding box center [55, 21] width 72 height 28
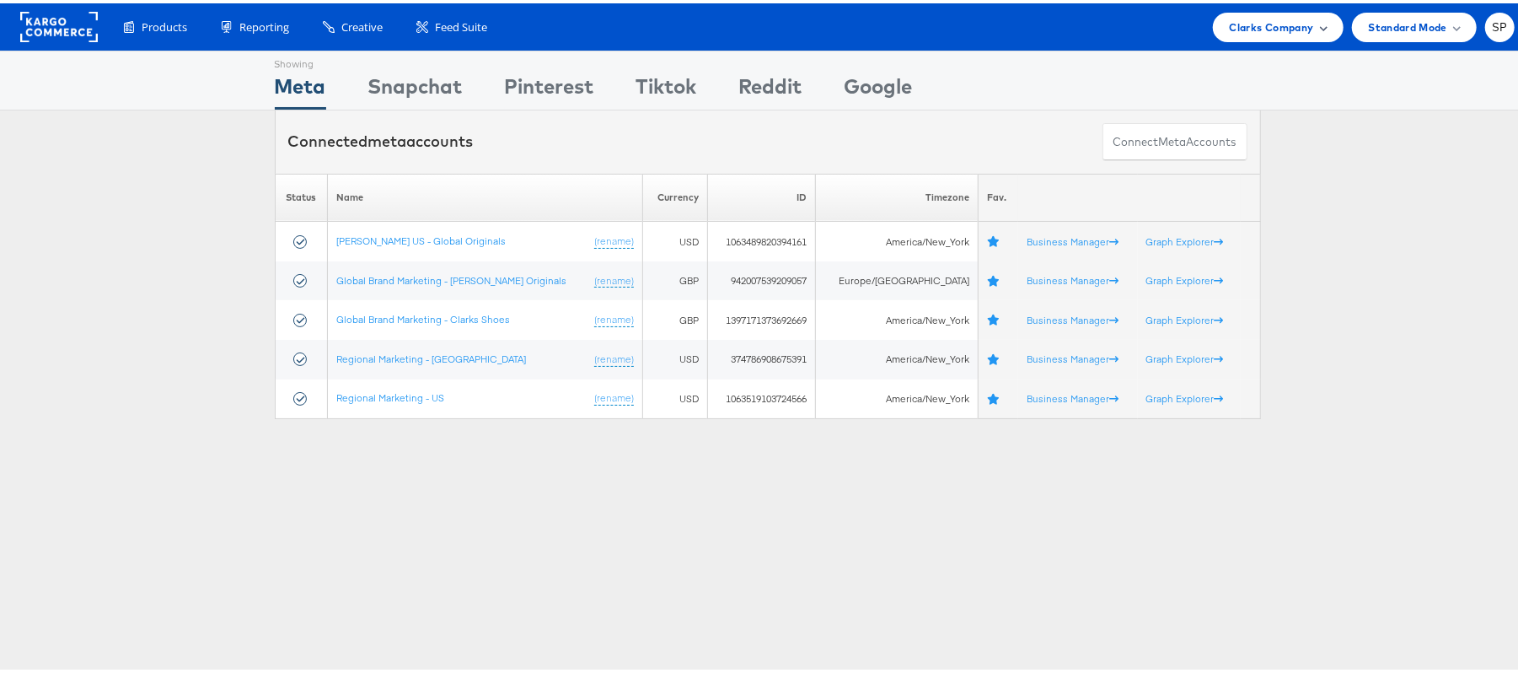
drag, startPoint x: 1234, startPoint y: 12, endPoint x: 1235, endPoint y: 37, distance: 25.3
click at [1234, 12] on div "Clarks Company" at bounding box center [1278, 24] width 131 height 30
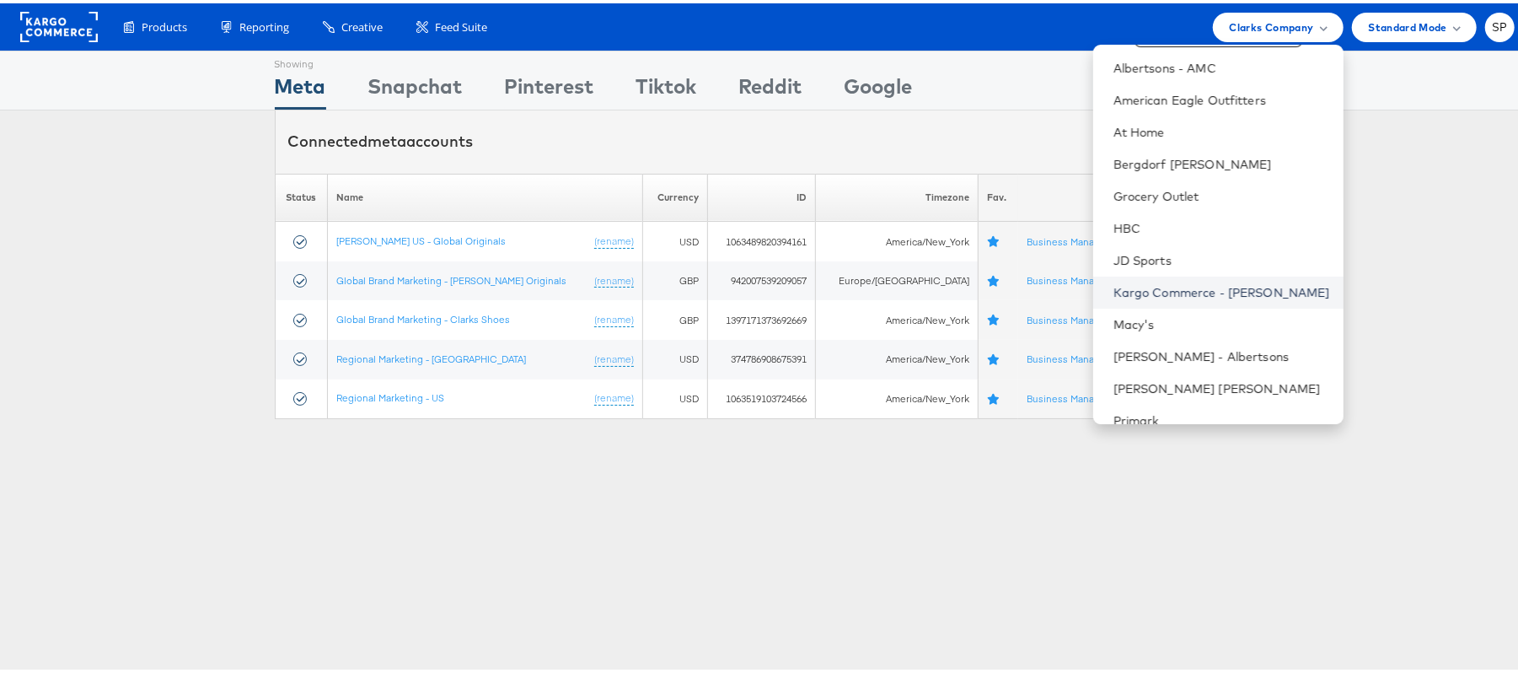
scroll to position [145, 0]
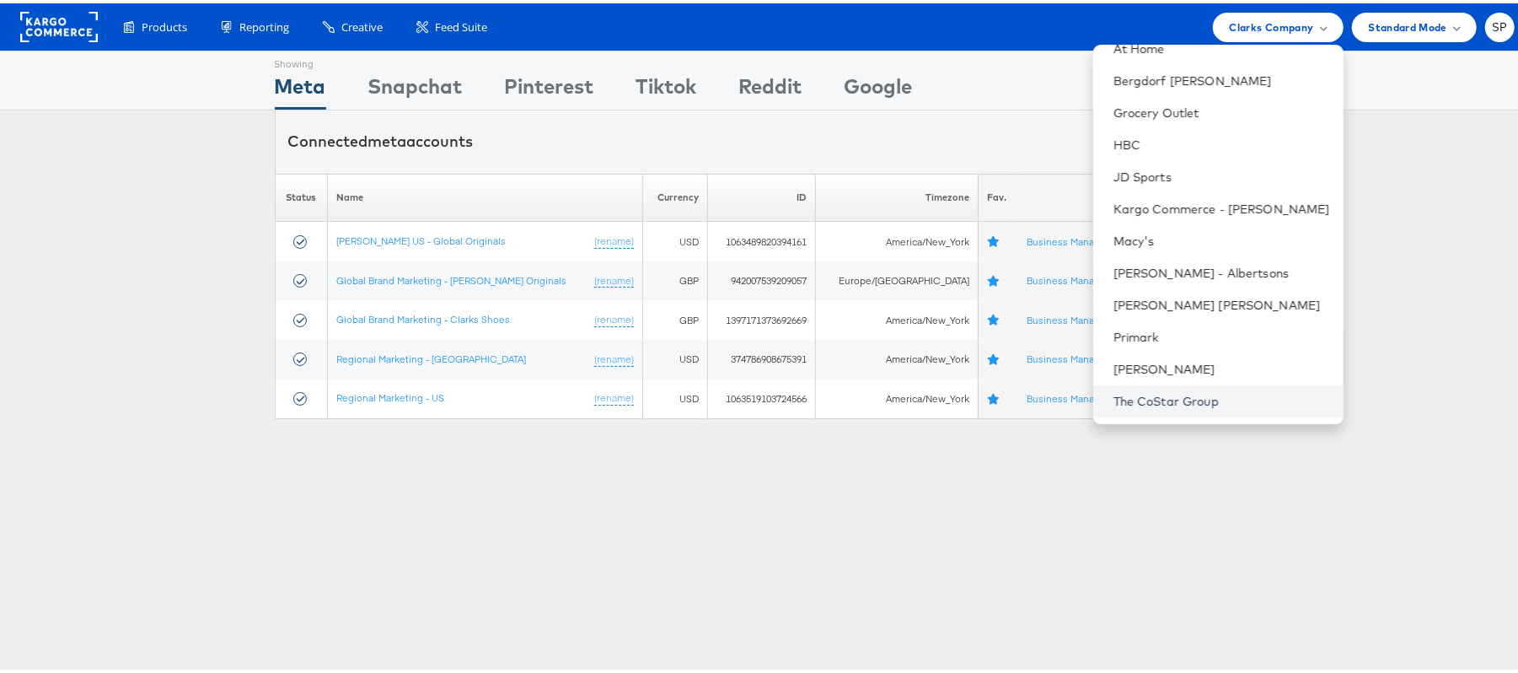
click at [1161, 391] on link "The CoStar Group" at bounding box center [1222, 397] width 217 height 17
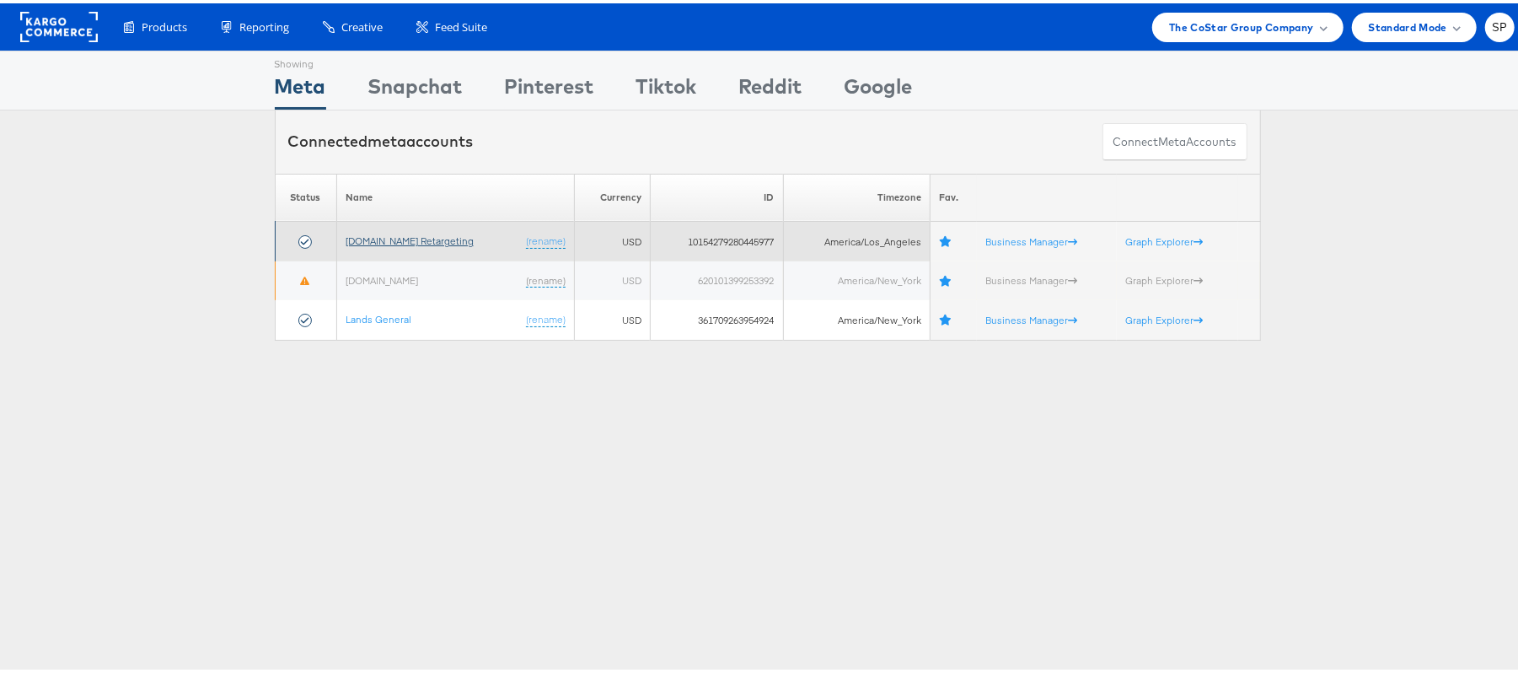
click at [446, 238] on link "[DOMAIN_NAME] Retargeting" at bounding box center [410, 237] width 128 height 13
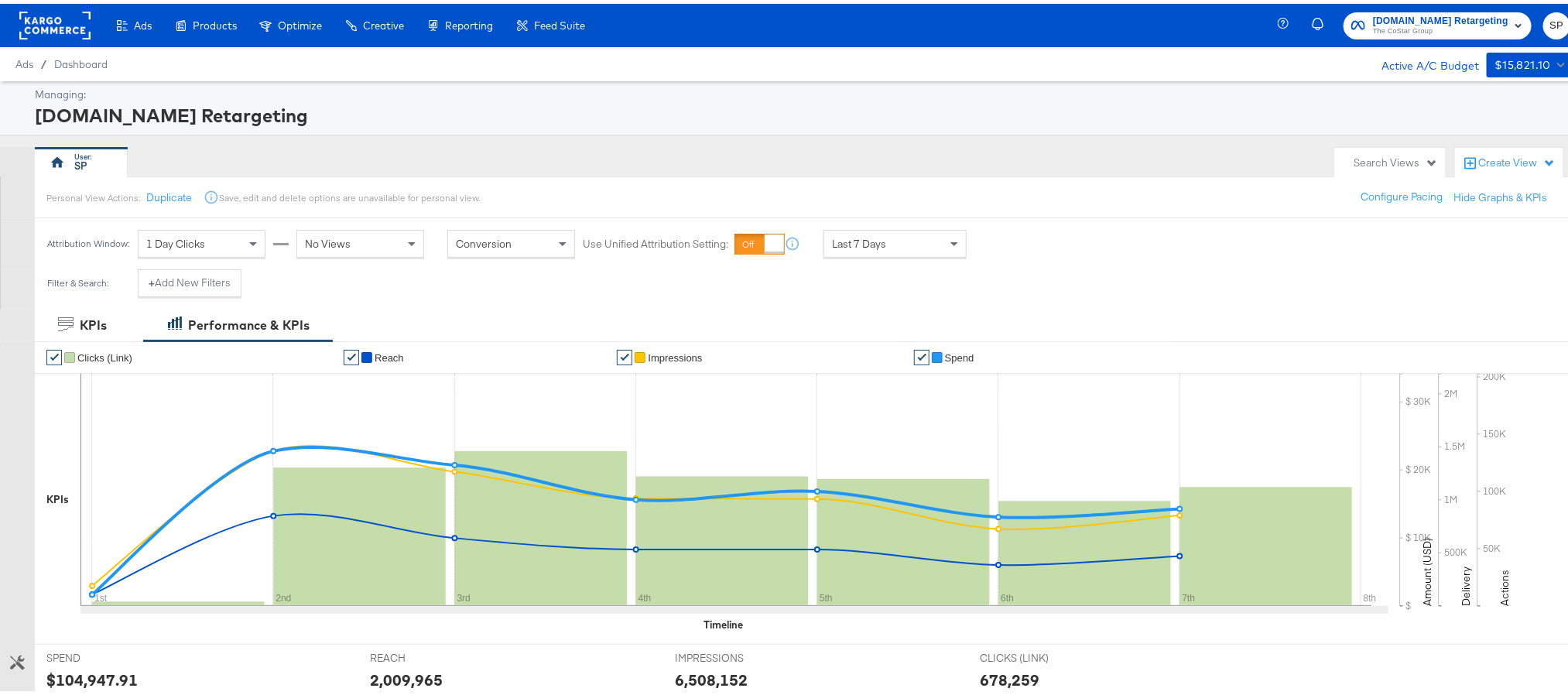
click at [1371, 150] on div "Search Views" at bounding box center [1389, 159] width 111 height 30
click at [1327, 312] on div "Active - Last 30 Days" at bounding box center [1303, 309] width 99 height 11
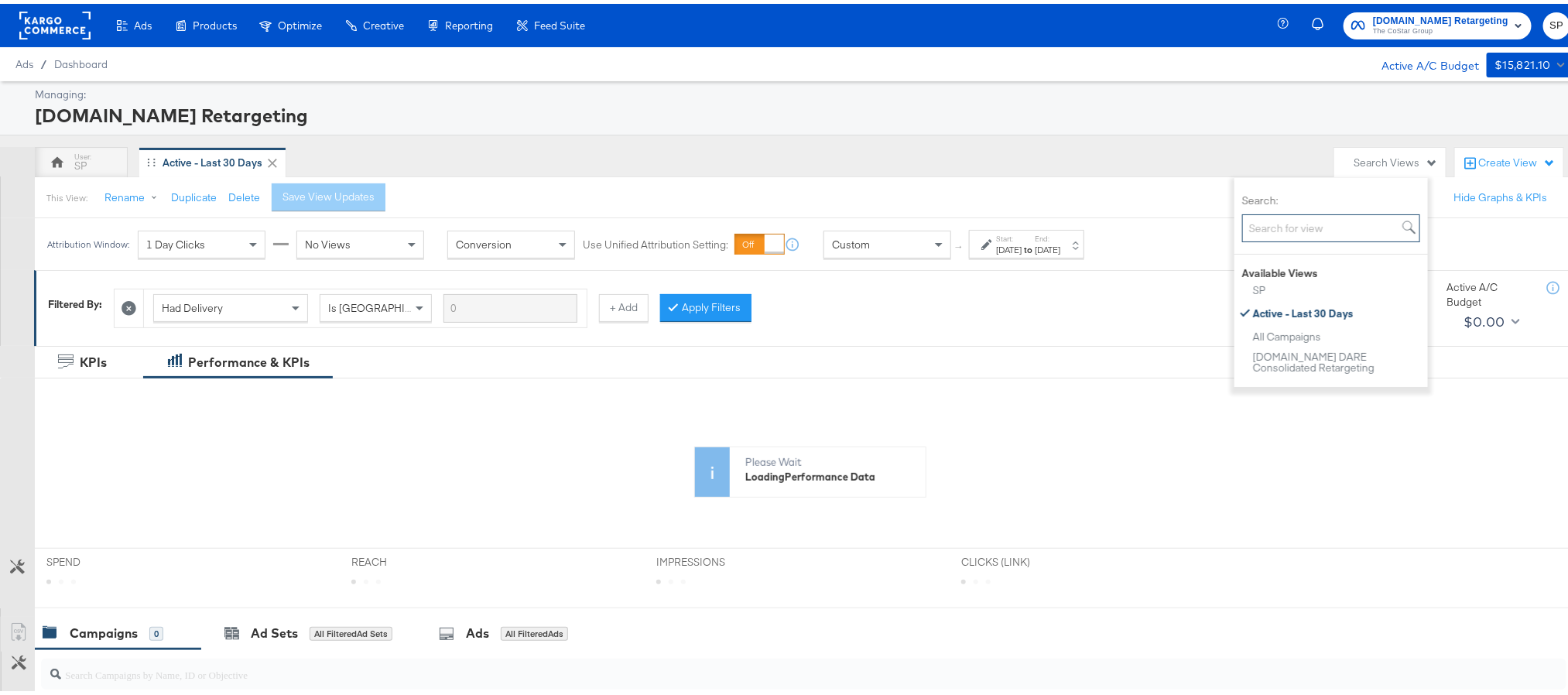
click at [1303, 226] on input "Search:" at bounding box center [1331, 224] width 178 height 28
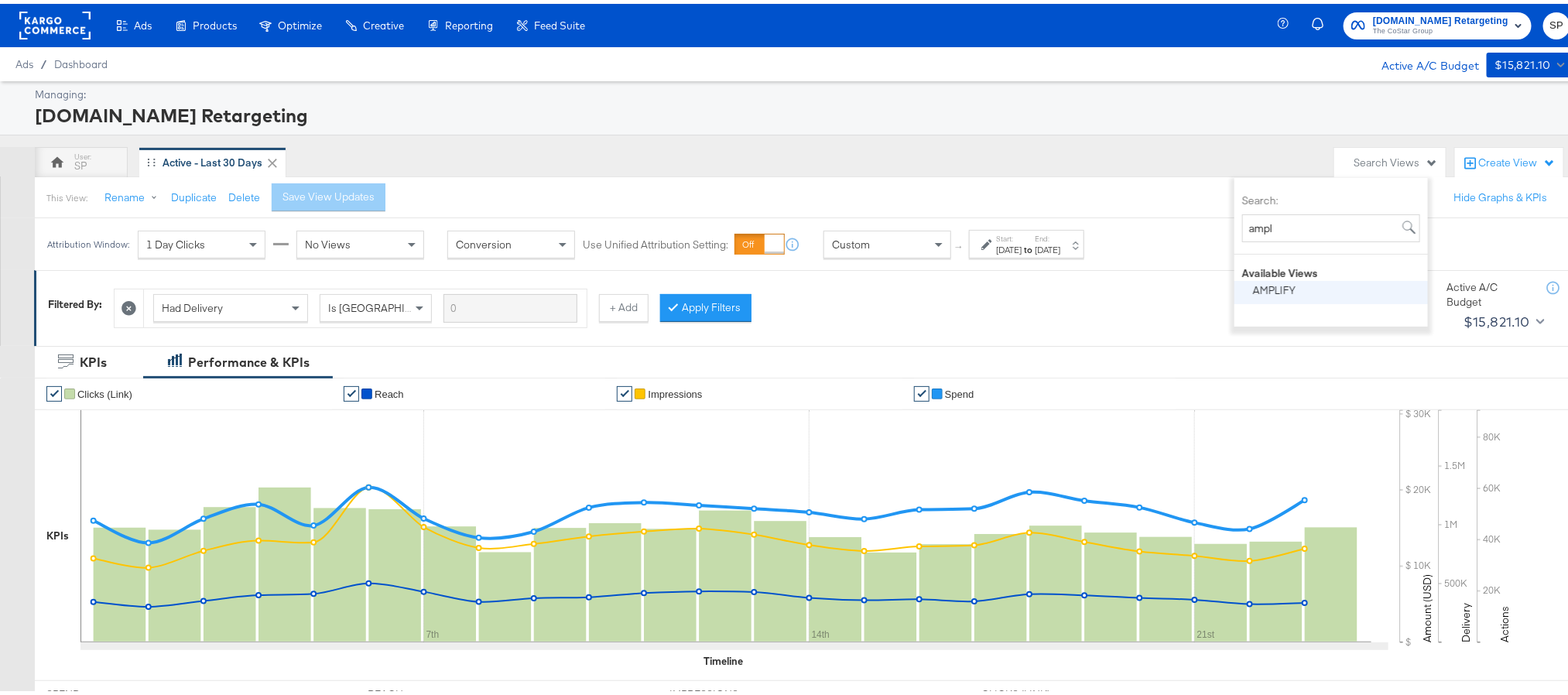
click at [1294, 284] on div "AMPLIFY" at bounding box center [1274, 286] width 42 height 11
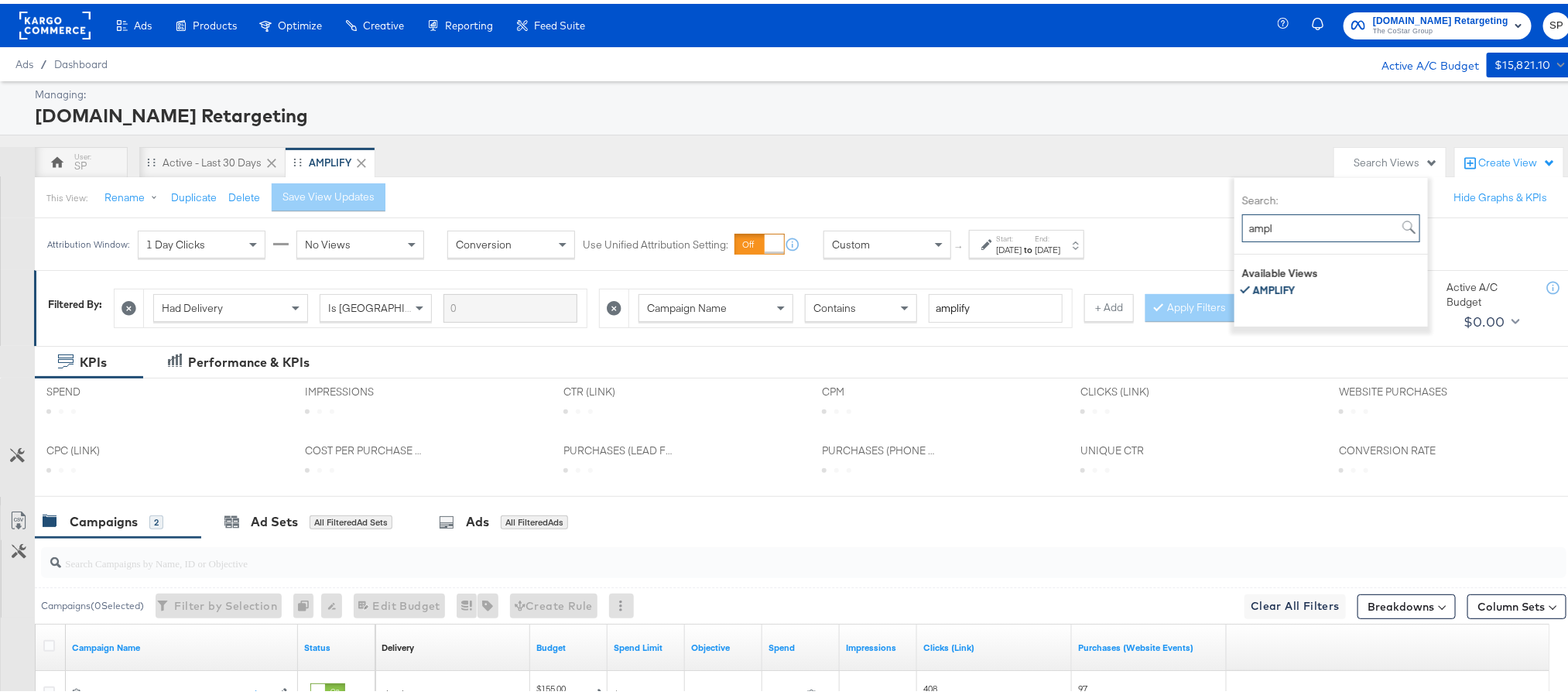
click at [1313, 223] on input "ampl" at bounding box center [1331, 224] width 178 height 28
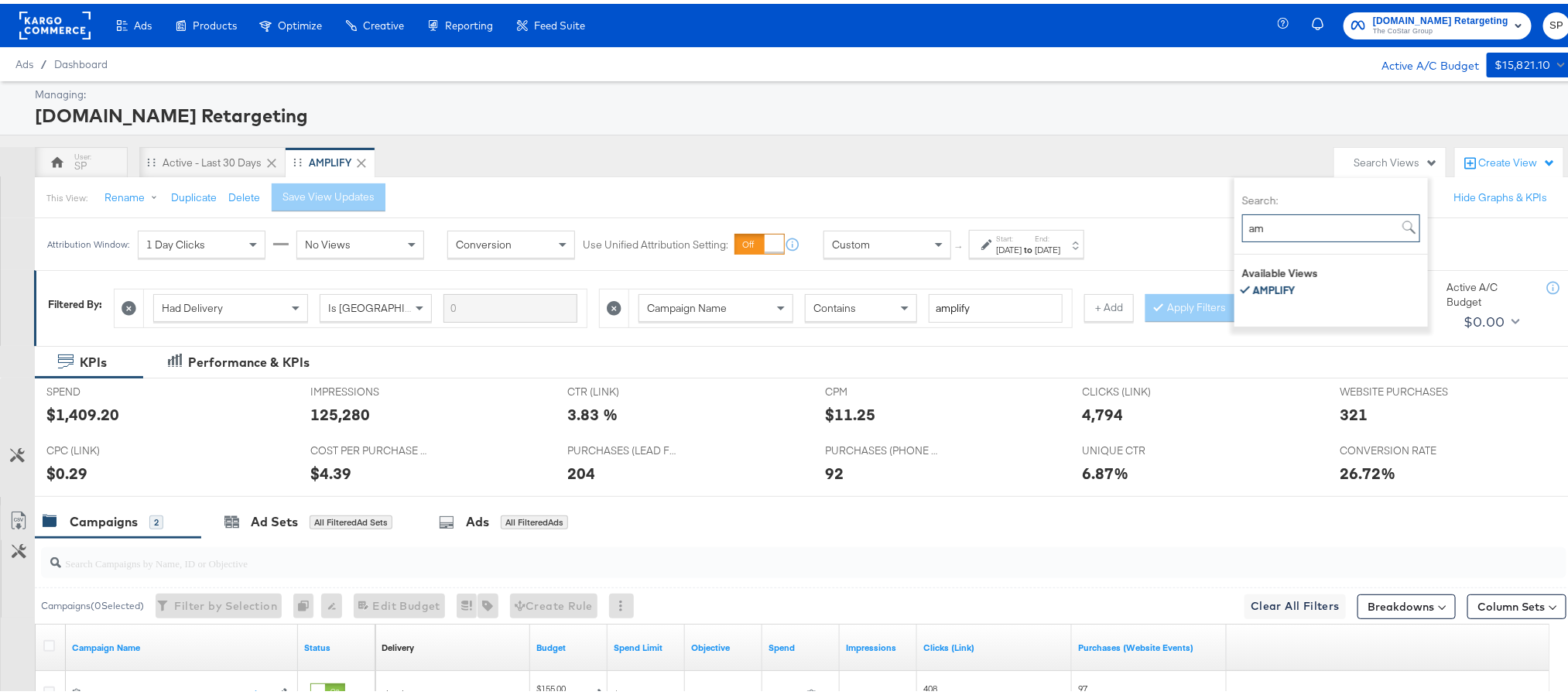
type input "a"
type input "prod"
click at [1313, 284] on div "Product View" at bounding box center [1285, 286] width 64 height 11
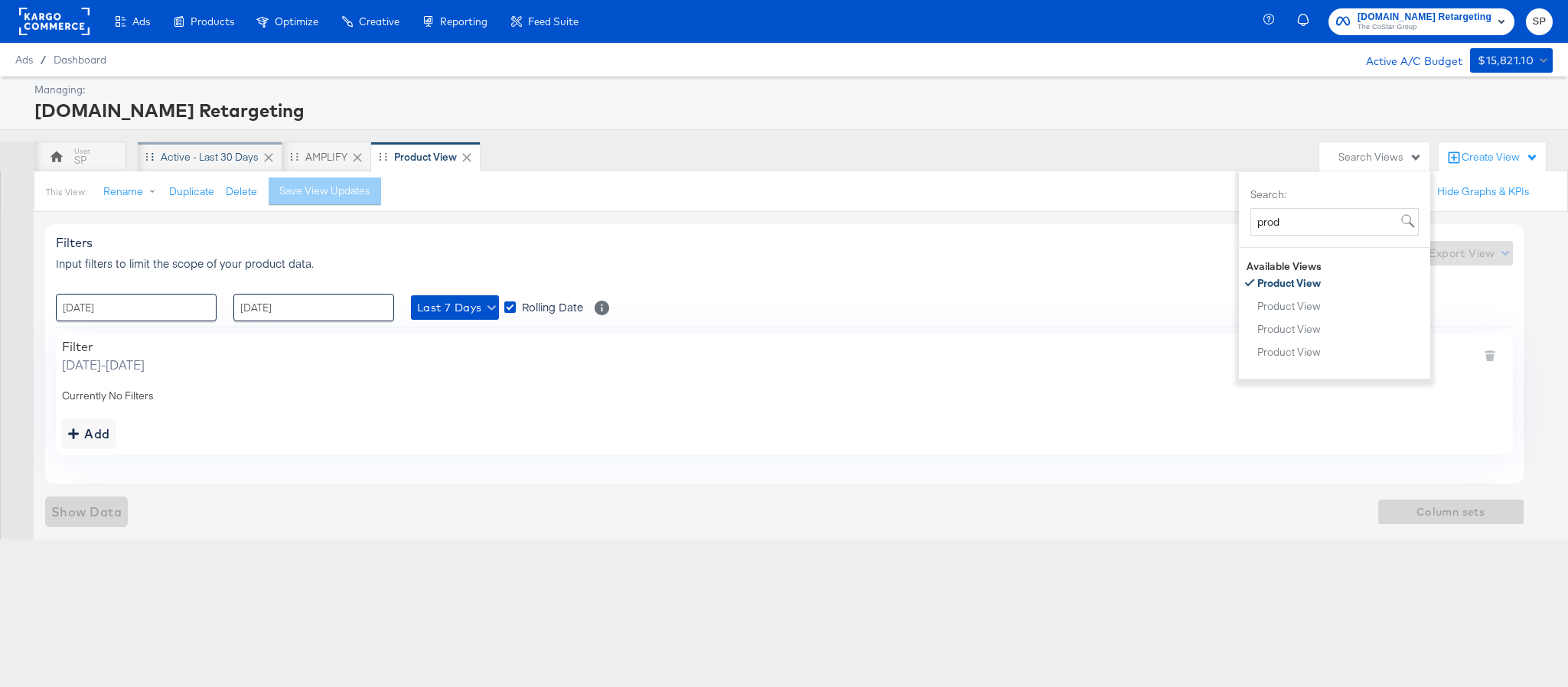
click at [218, 156] on div "Active - Last 30 Days" at bounding box center [210, 157] width 98 height 15
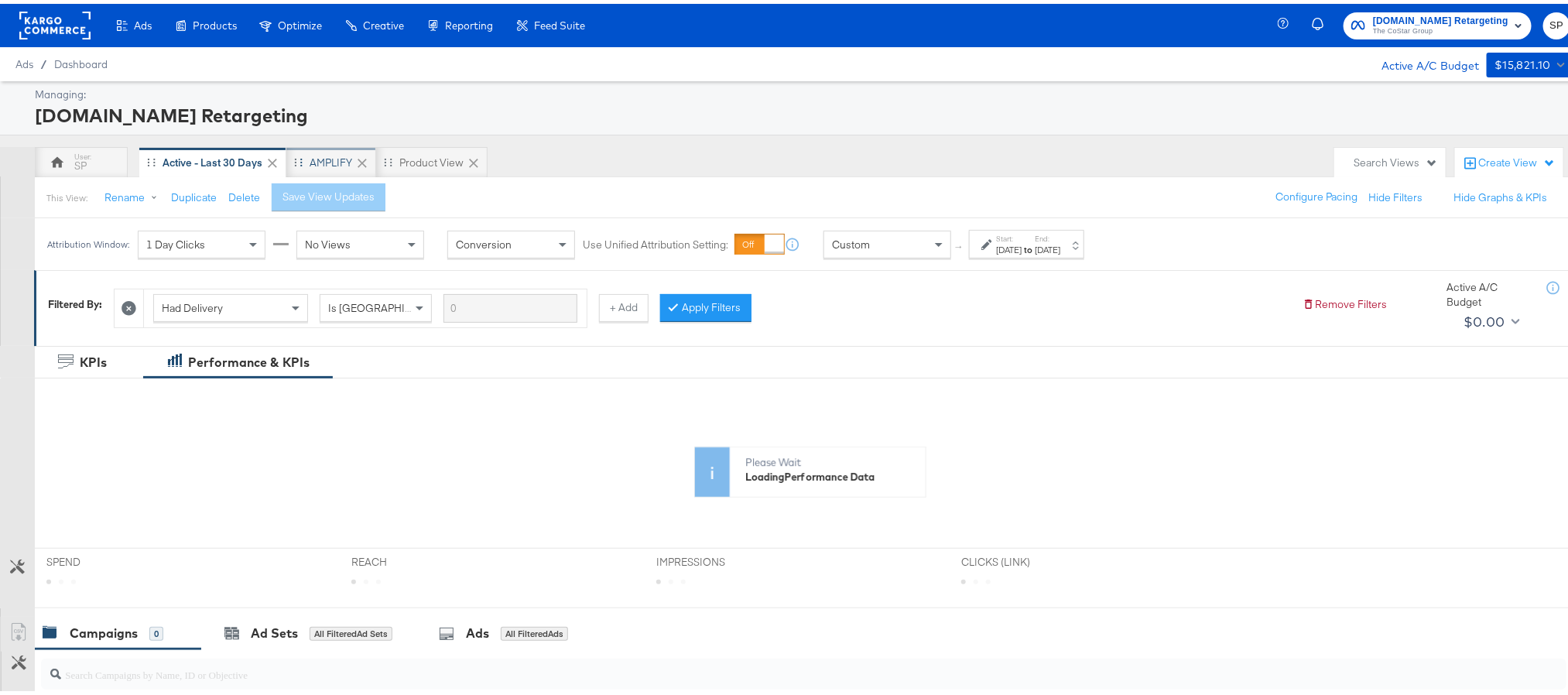
click at [328, 158] on div "AMPLIFY" at bounding box center [330, 159] width 42 height 15
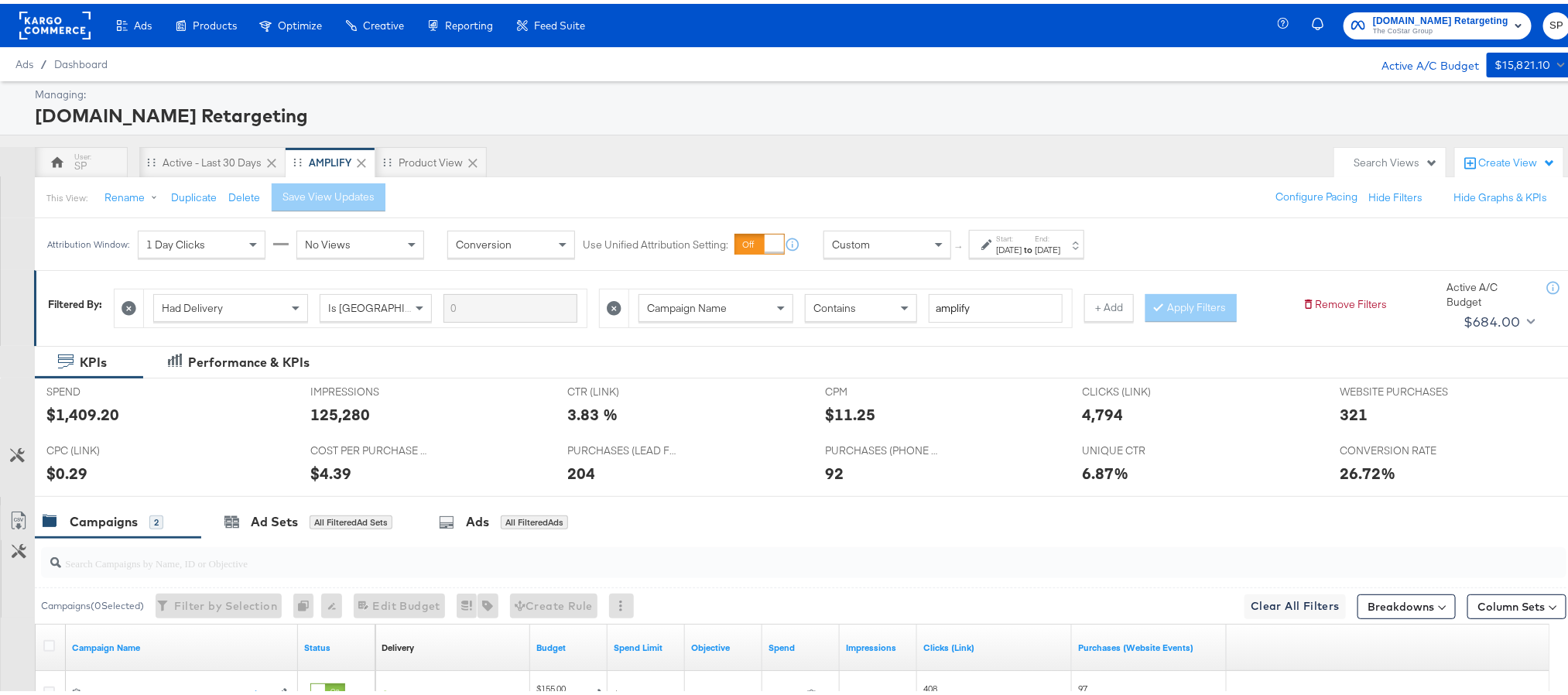
click at [1022, 238] on label "Start:" at bounding box center [1009, 234] width 26 height 10
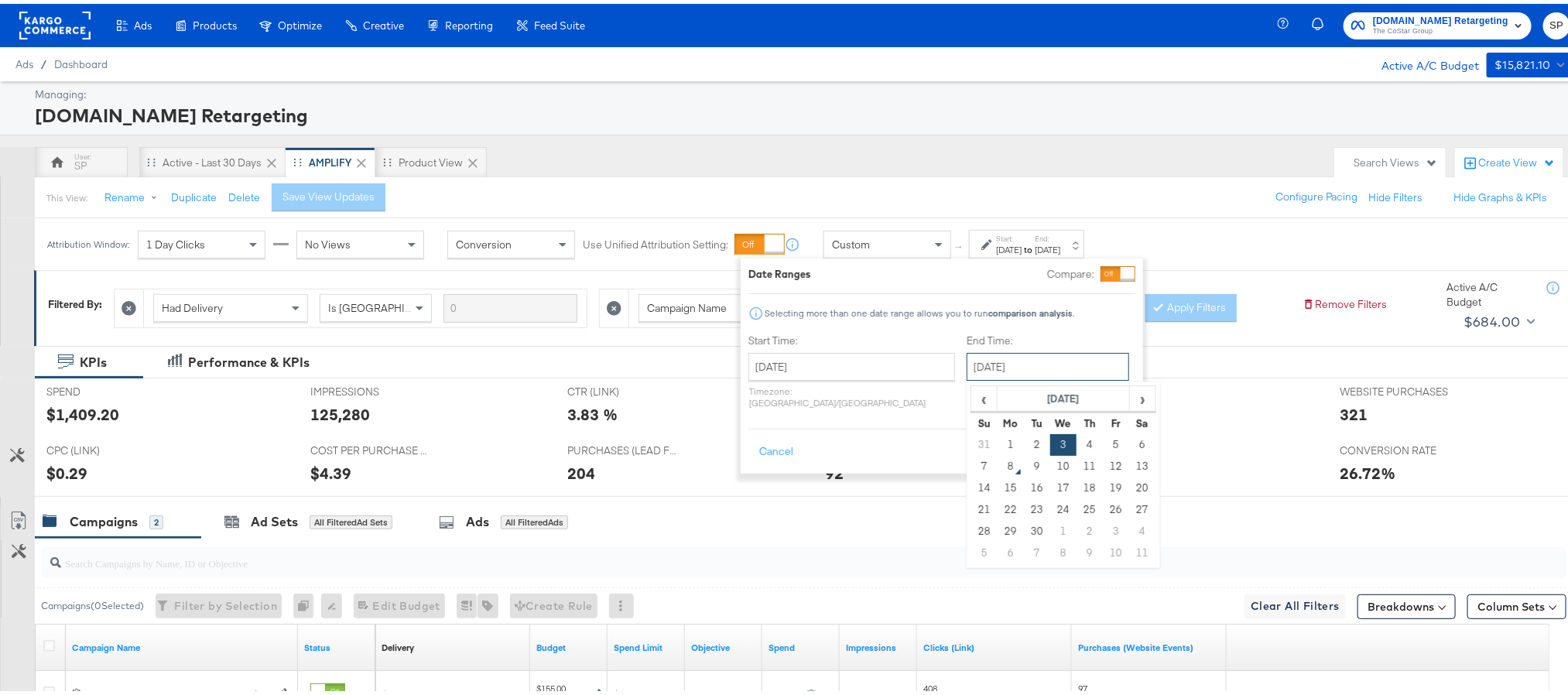
click at [989, 361] on input "September 3rd 2025" at bounding box center [1047, 363] width 162 height 28
click at [971, 462] on td "7" at bounding box center [984, 463] width 27 height 22
type input "September 7th 2025"
click at [1111, 440] on button "Apply" at bounding box center [1110, 448] width 49 height 28
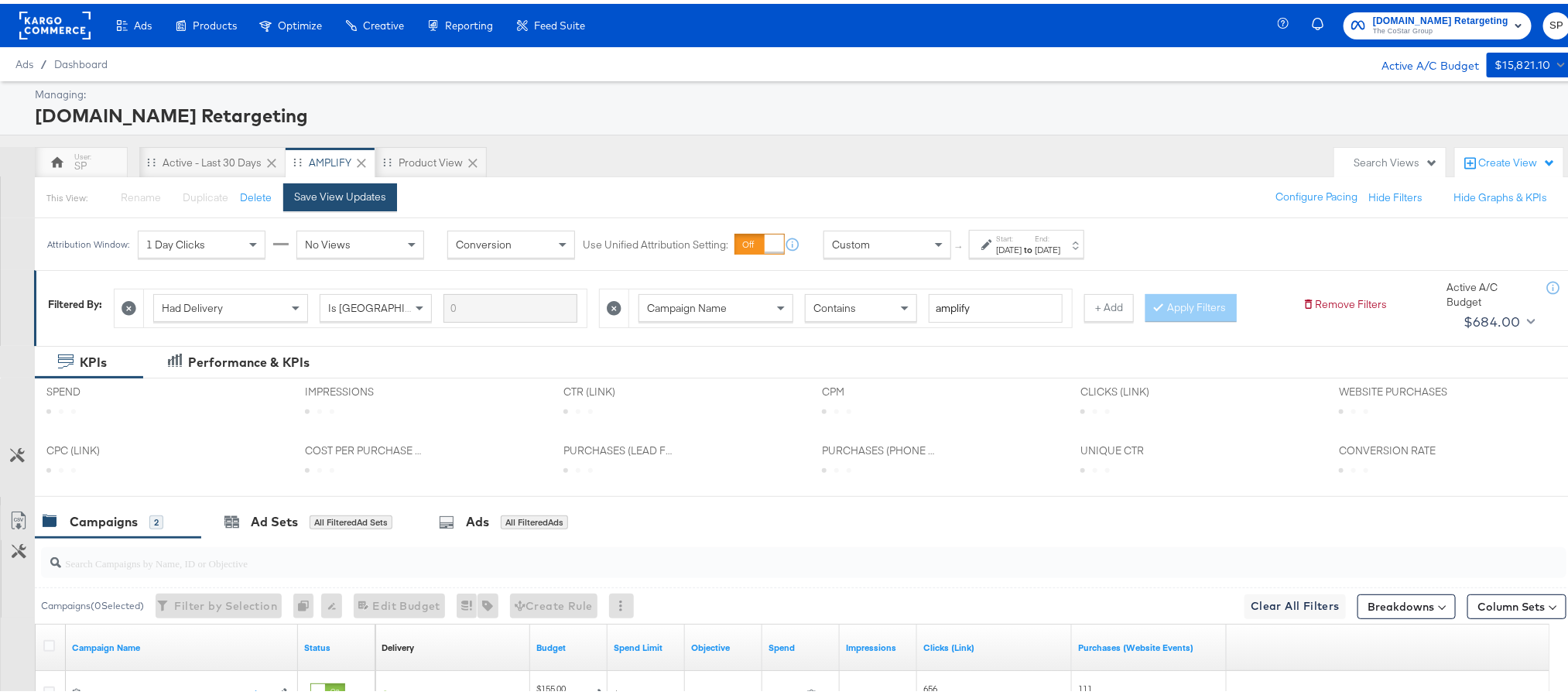
click at [378, 185] on button "Save View Updates" at bounding box center [341, 194] width 114 height 28
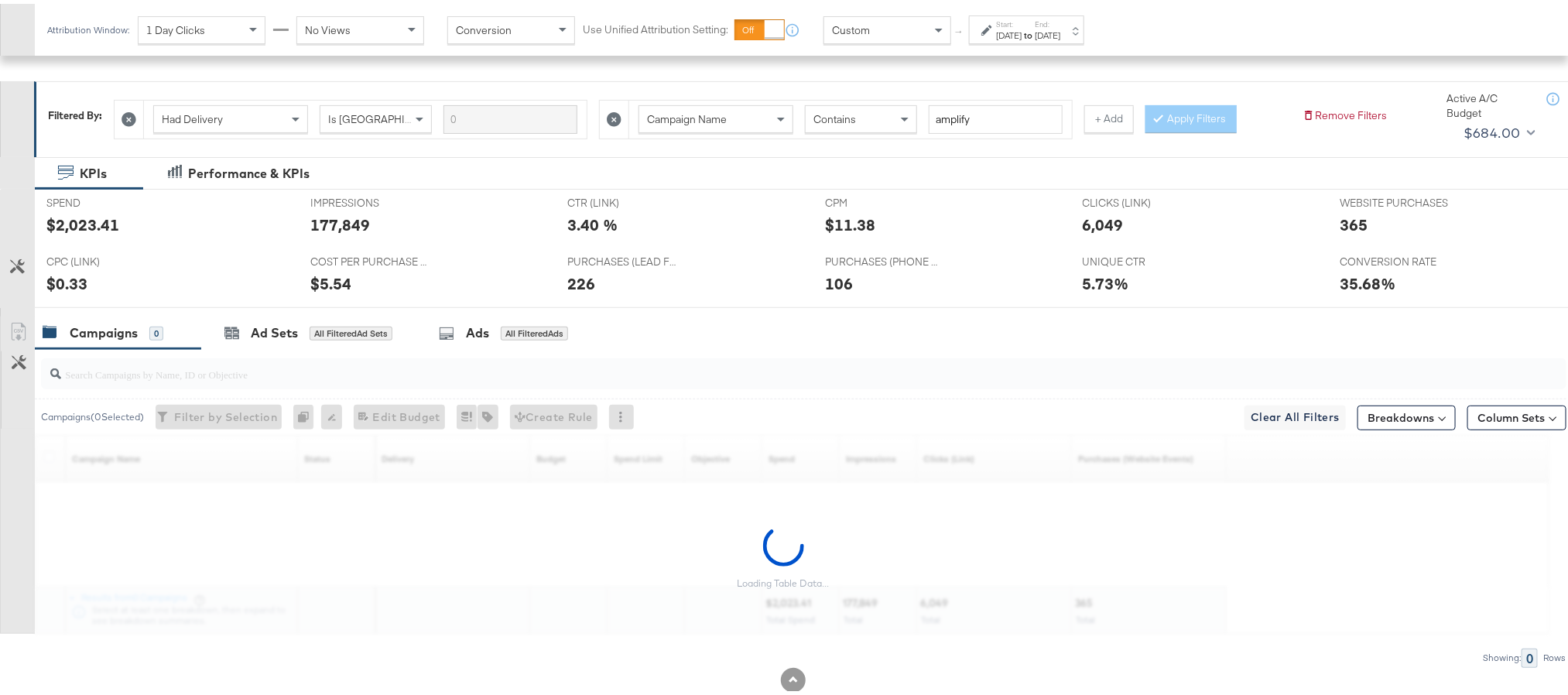
scroll to position [229, 0]
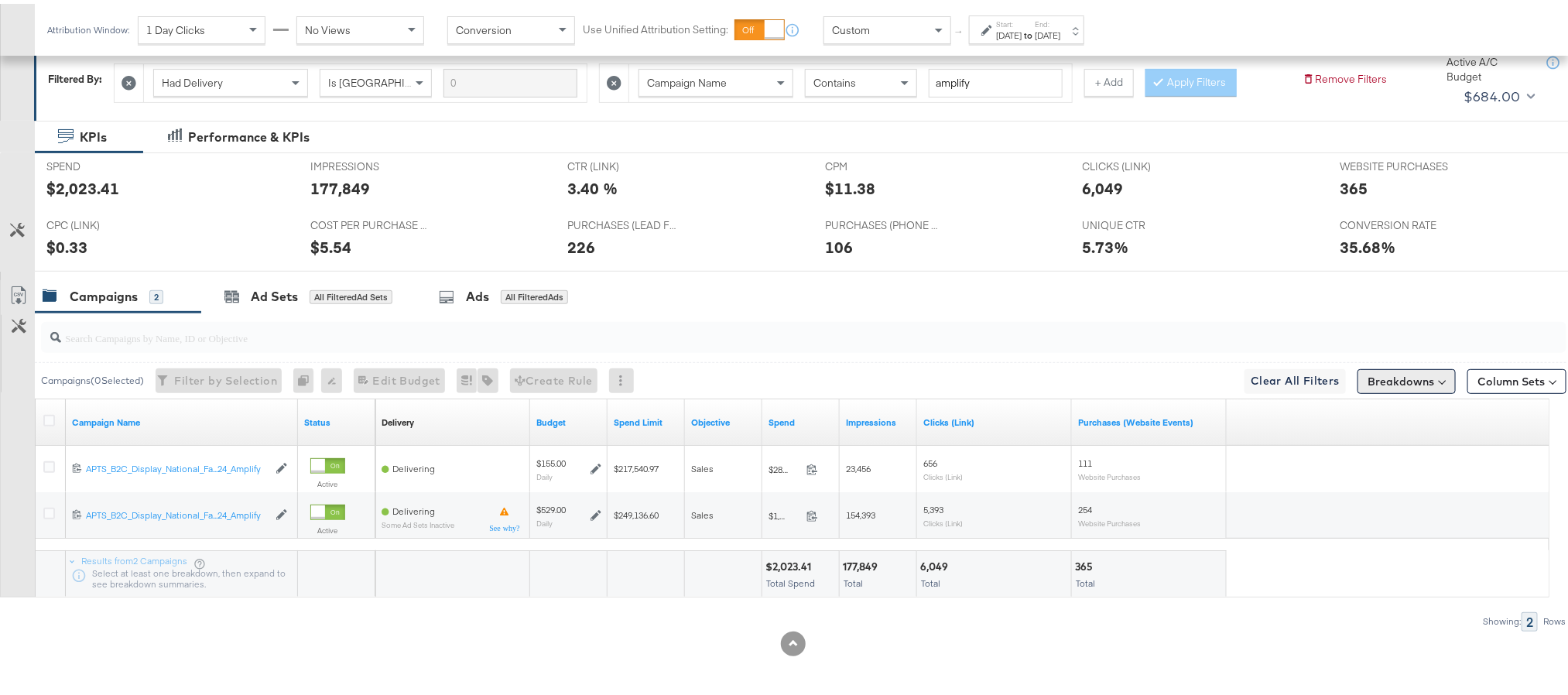
click at [1375, 374] on button "Breakdowns" at bounding box center [1406, 377] width 98 height 25
click at [1363, 453] on link "Delivery" at bounding box center [1369, 445] width 170 height 26
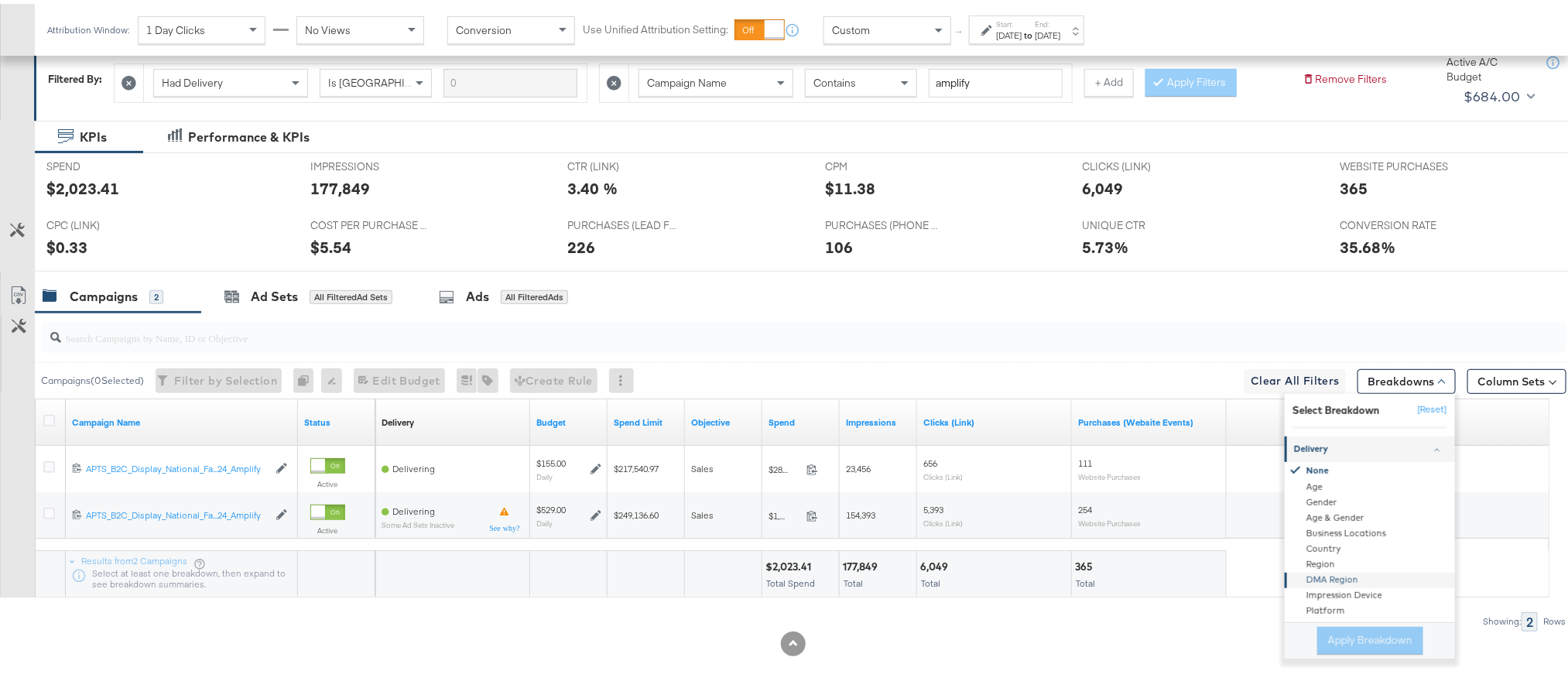
scroll to position [116, 0]
click at [1340, 546] on div "Product ID" at bounding box center [1371, 553] width 168 height 16
click at [1351, 639] on button "Apply Breakdown" at bounding box center [1371, 637] width 106 height 28
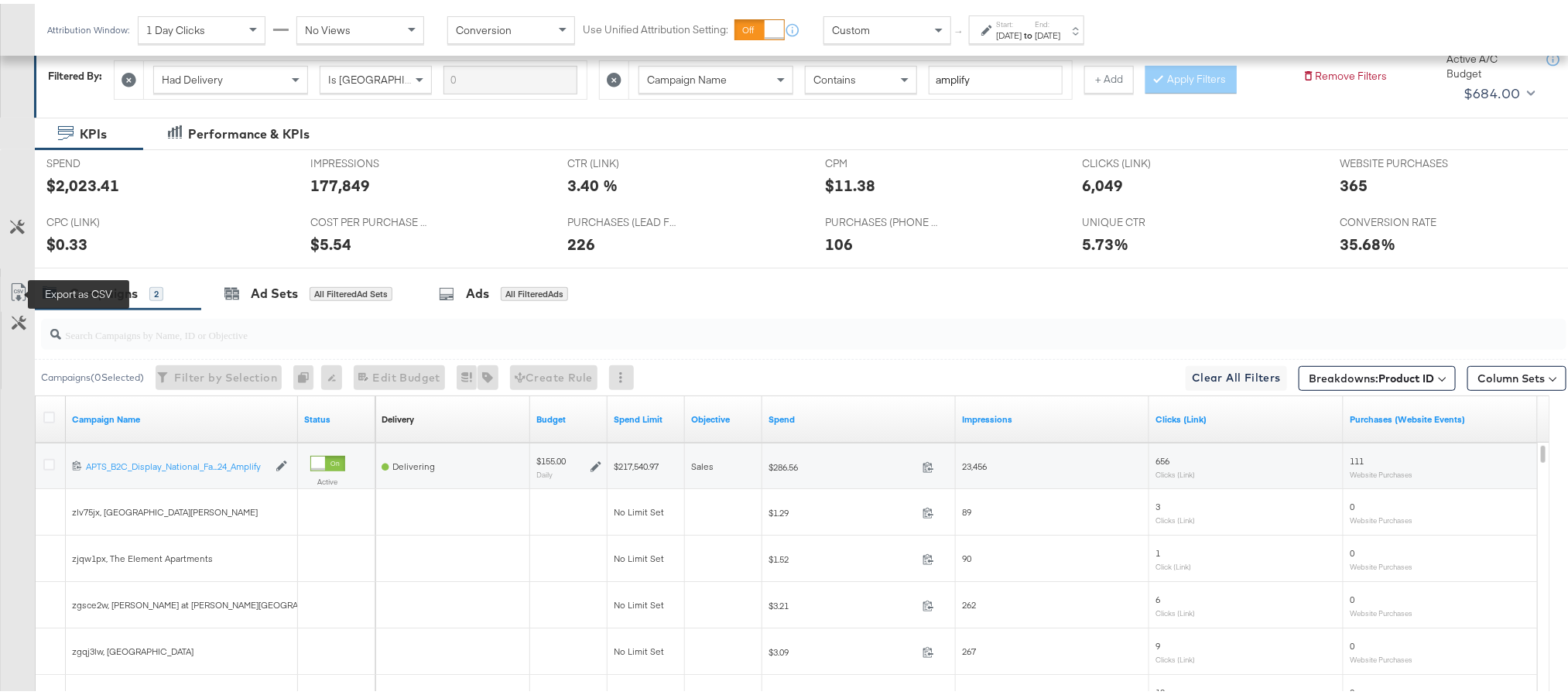
click at [21, 288] on icon at bounding box center [18, 288] width 18 height 18
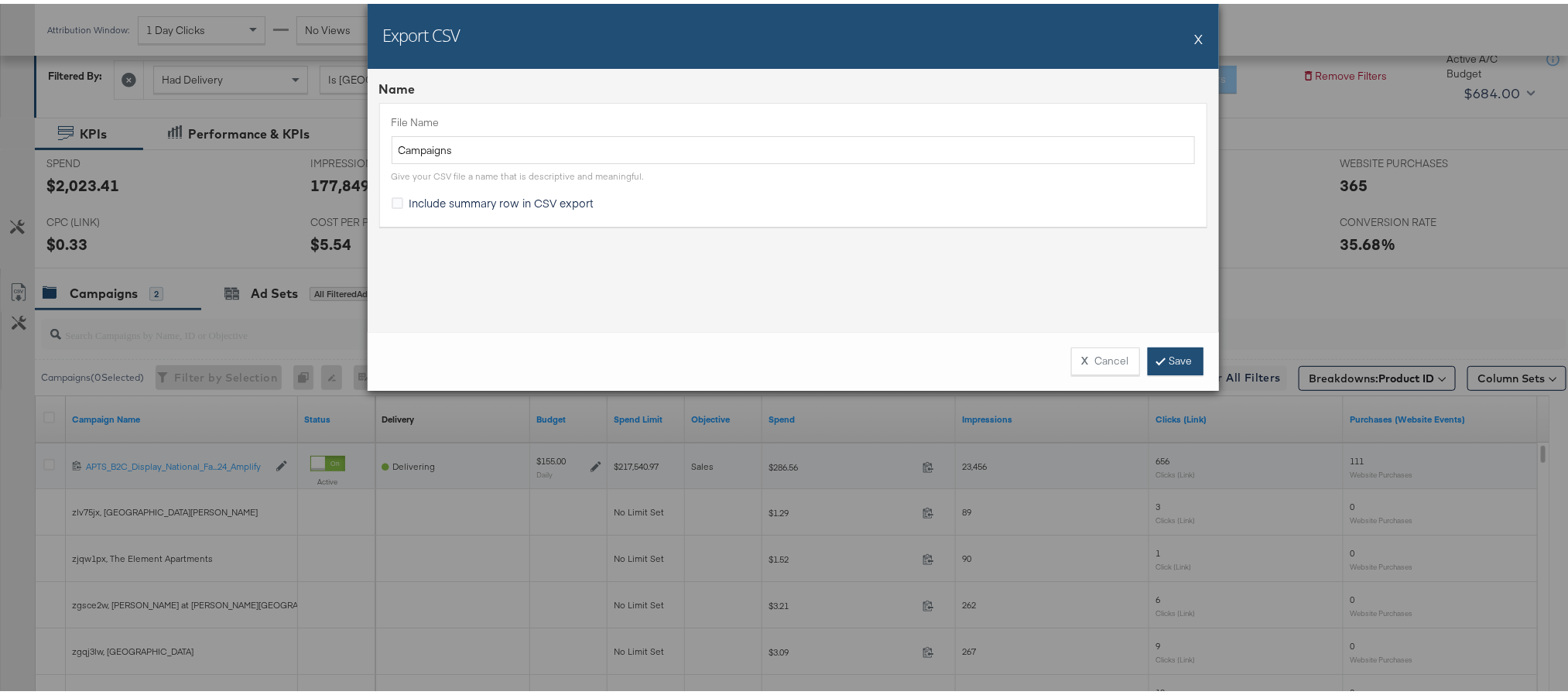
click at [1159, 363] on link "Save" at bounding box center [1175, 357] width 56 height 28
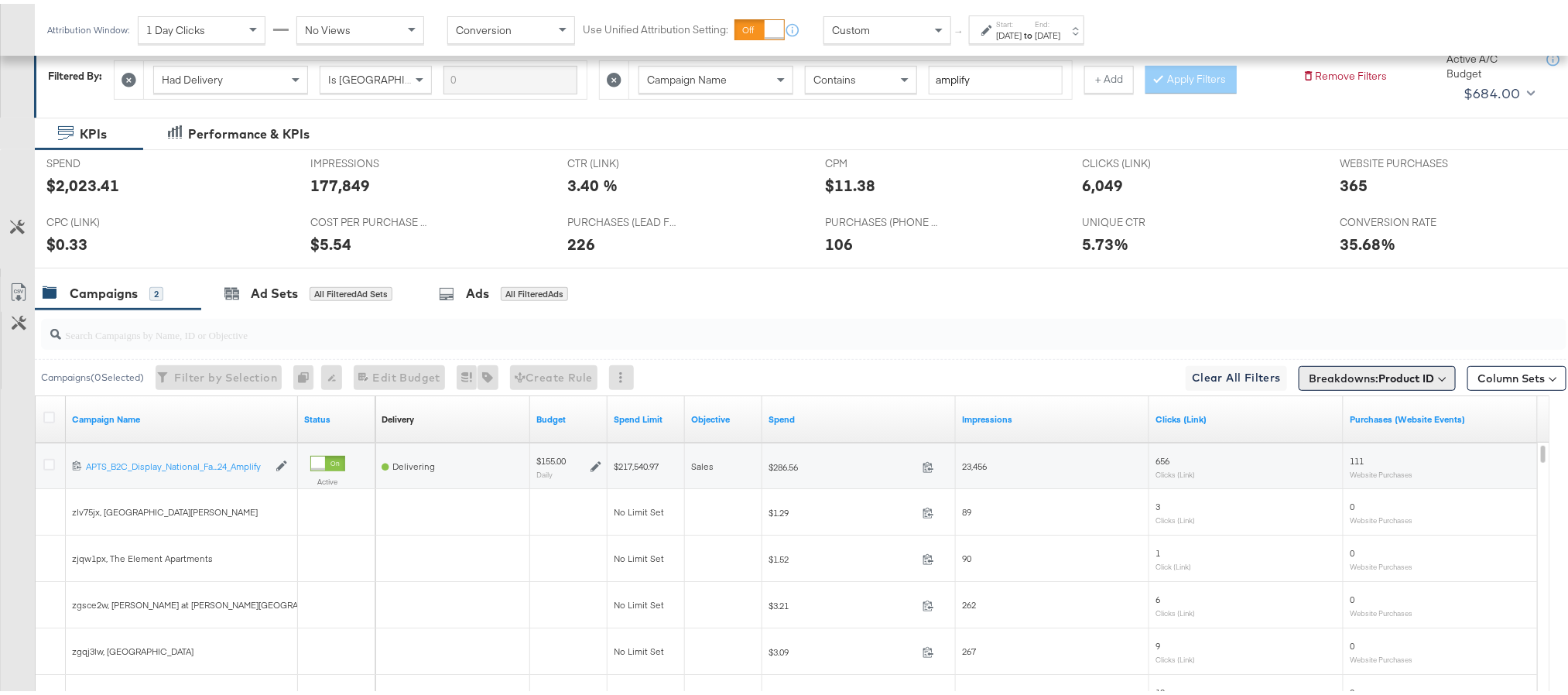
click at [1407, 381] on b "Product ID" at bounding box center [1406, 374] width 56 height 14
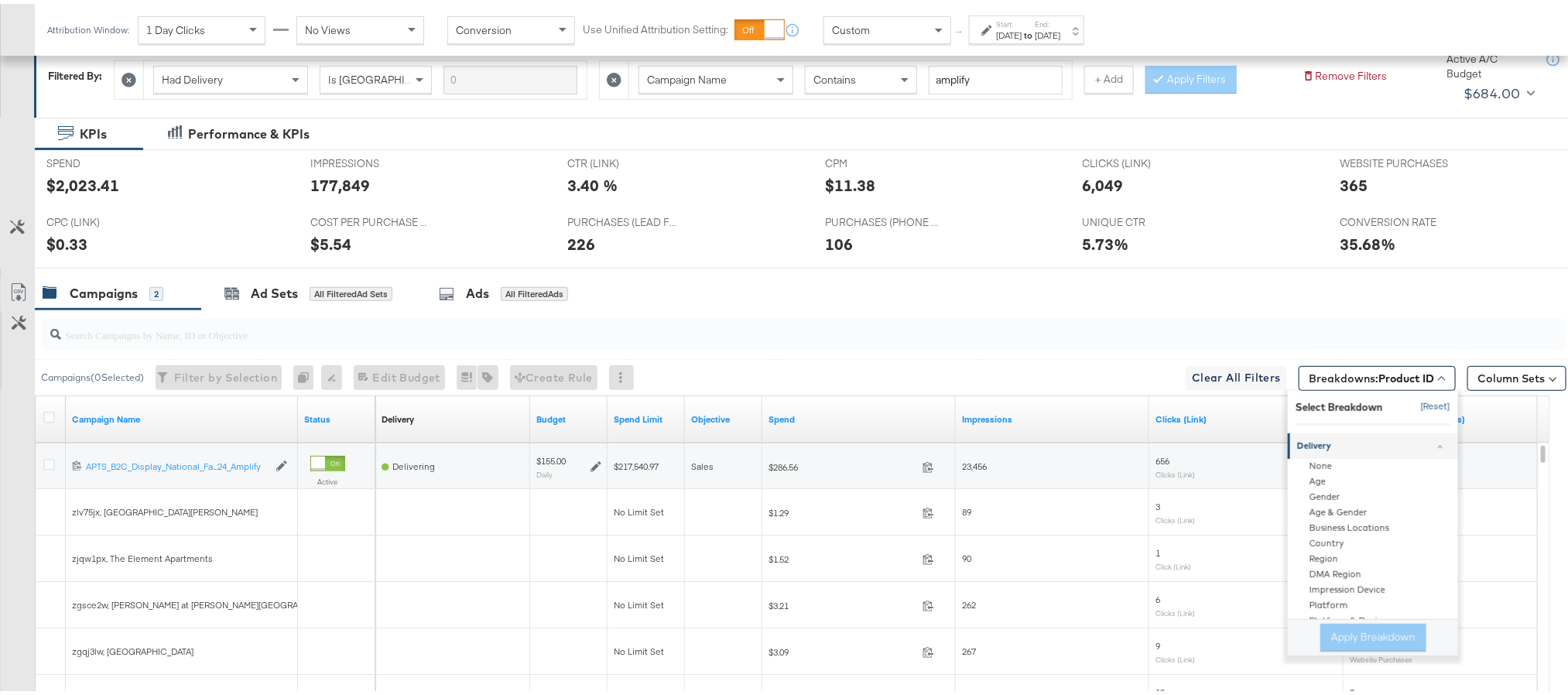
click at [1413, 404] on button "[Reset]" at bounding box center [1431, 403] width 39 height 25
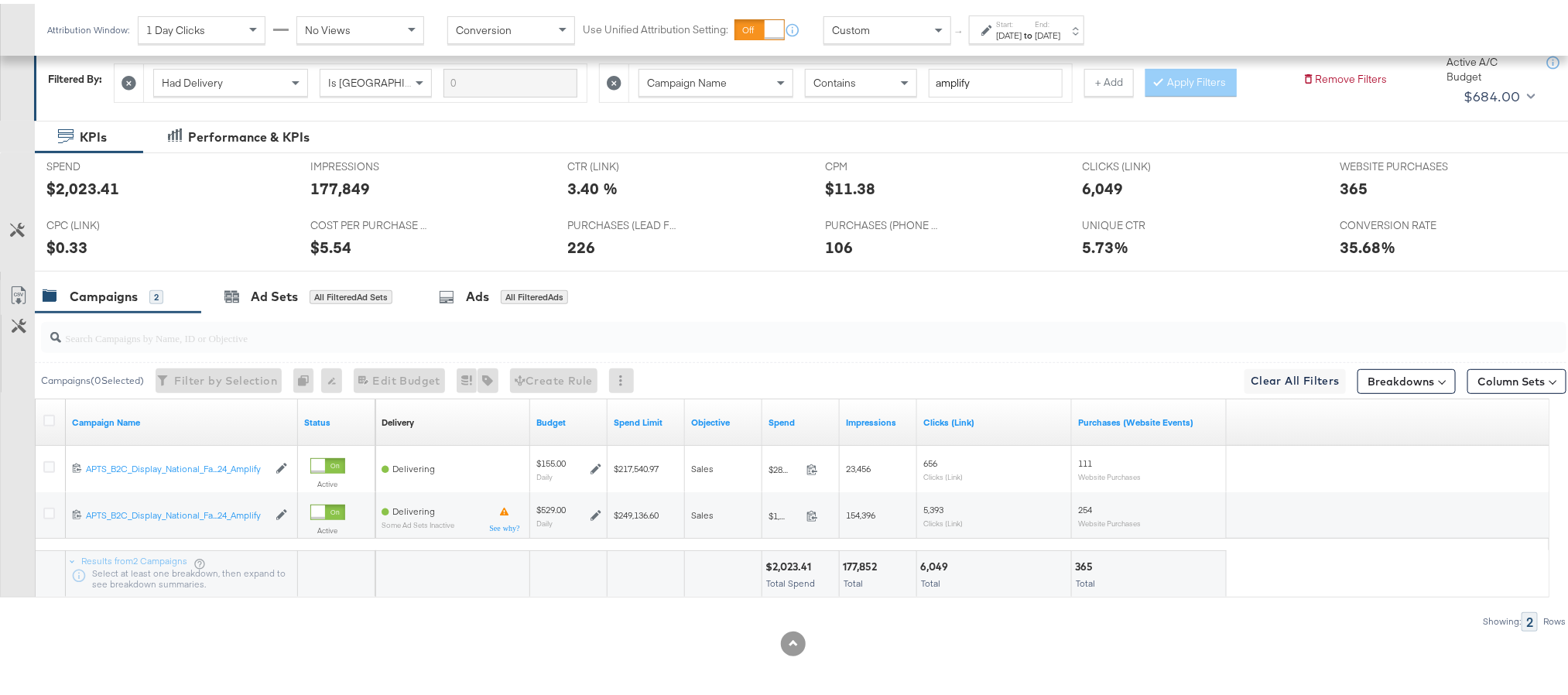
click at [346, 323] on input "search" at bounding box center [744, 328] width 1364 height 30
paste input "ktr5p6b"
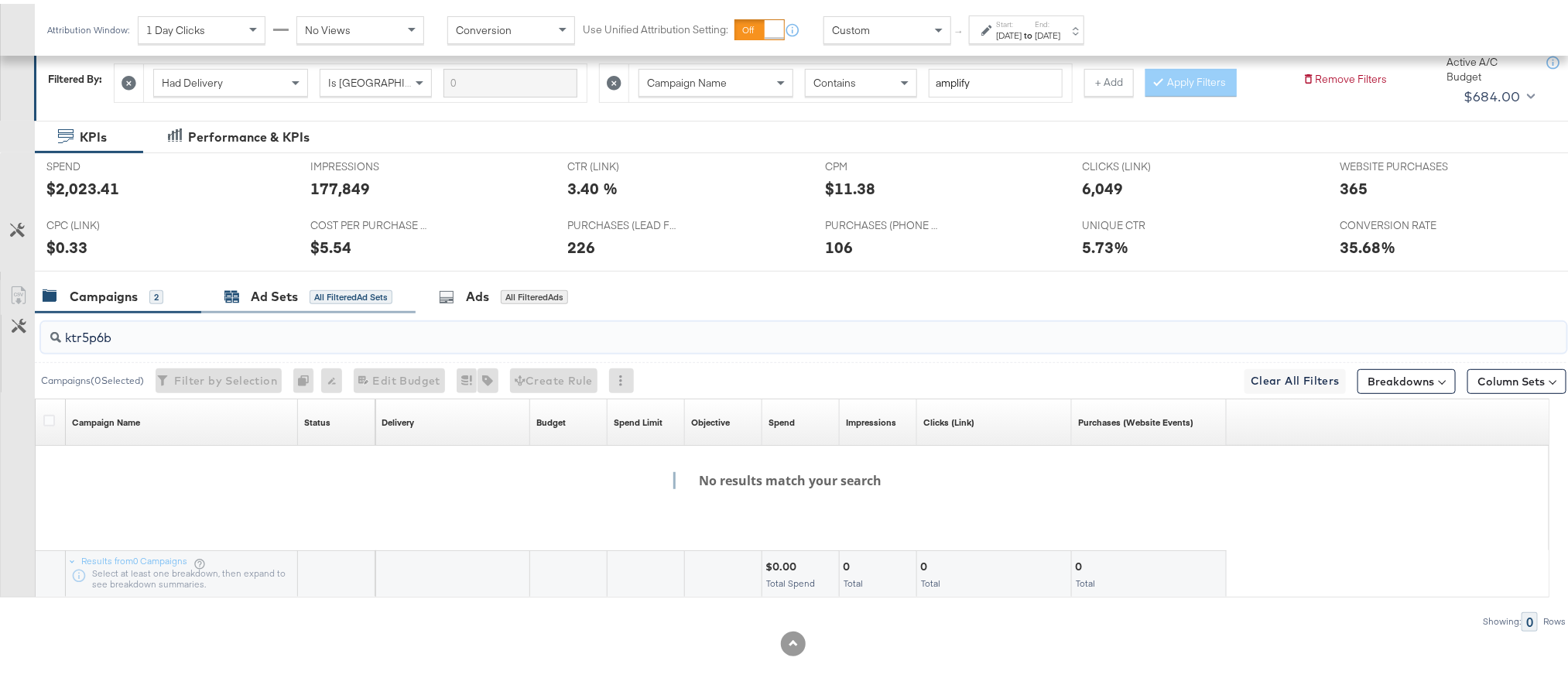
type input "ktr5p6b"
click at [279, 286] on div "Ad Sets" at bounding box center [274, 292] width 47 height 17
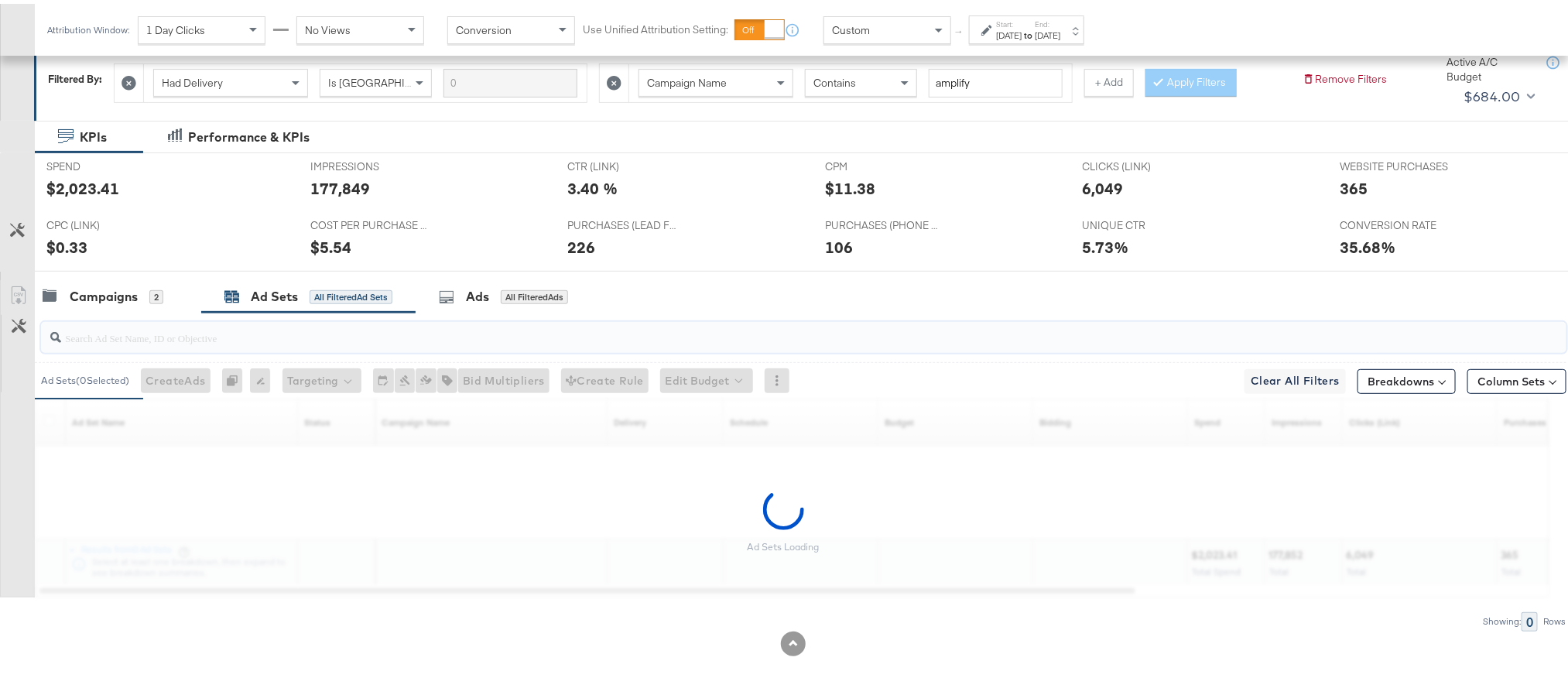
click at [244, 335] on input "search" at bounding box center [744, 328] width 1364 height 30
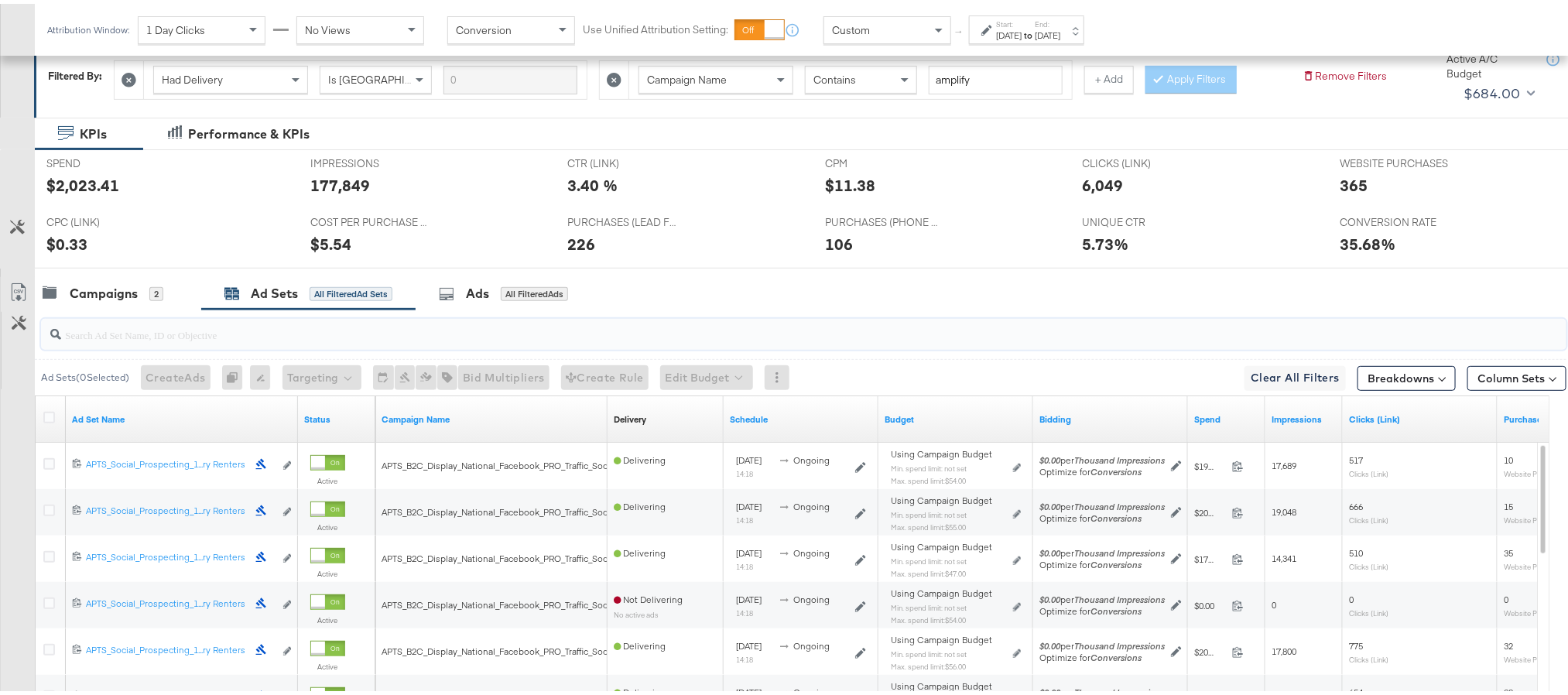
paste input "ktr5p6b"
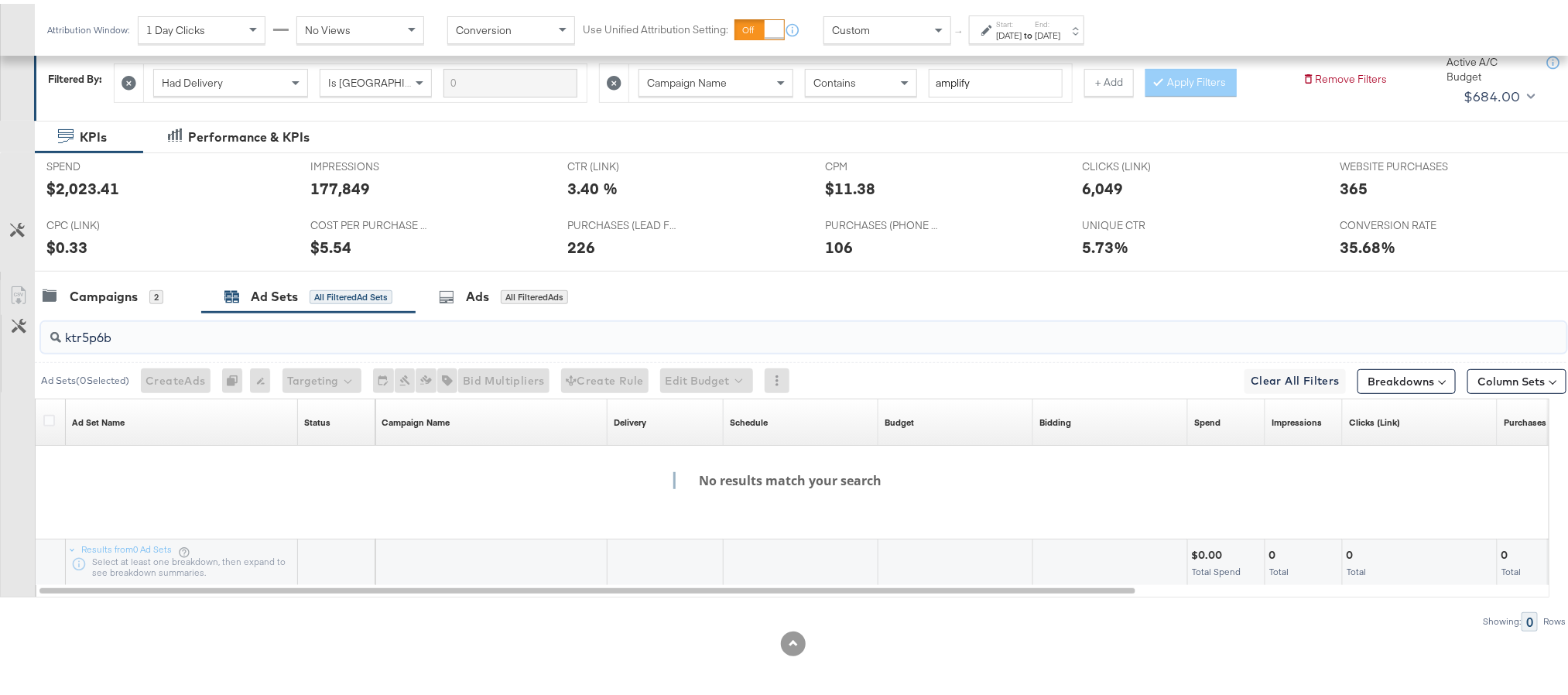
type input "ktr5p6b"
click at [718, 294] on div "Campaigns 2 Ad Sets All Filtered Ad Sets Ads All Filtered Ads" at bounding box center [811, 293] width 1551 height 33
click at [115, 282] on div "Campaigns 2" at bounding box center [118, 293] width 166 height 33
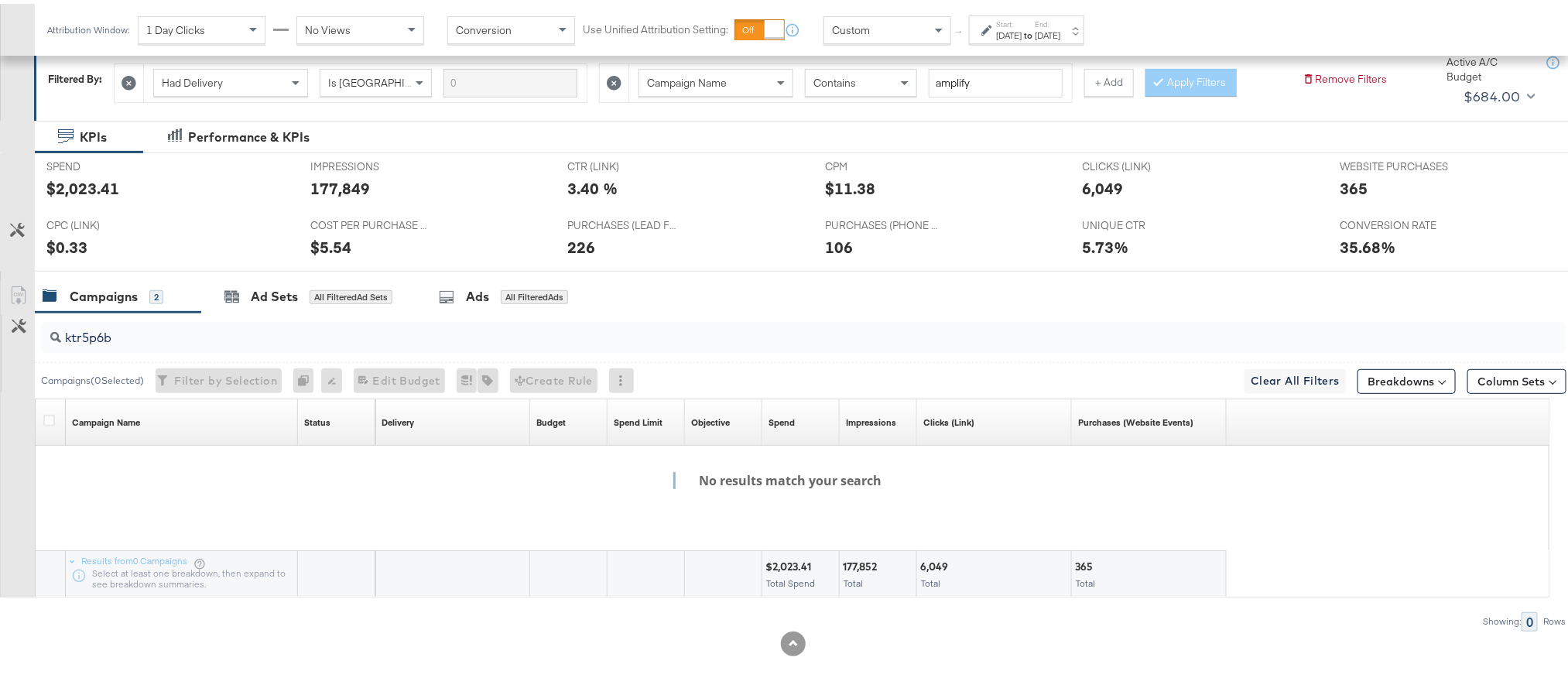
click at [149, 334] on input "ktr5p6b" at bounding box center [744, 328] width 1364 height 30
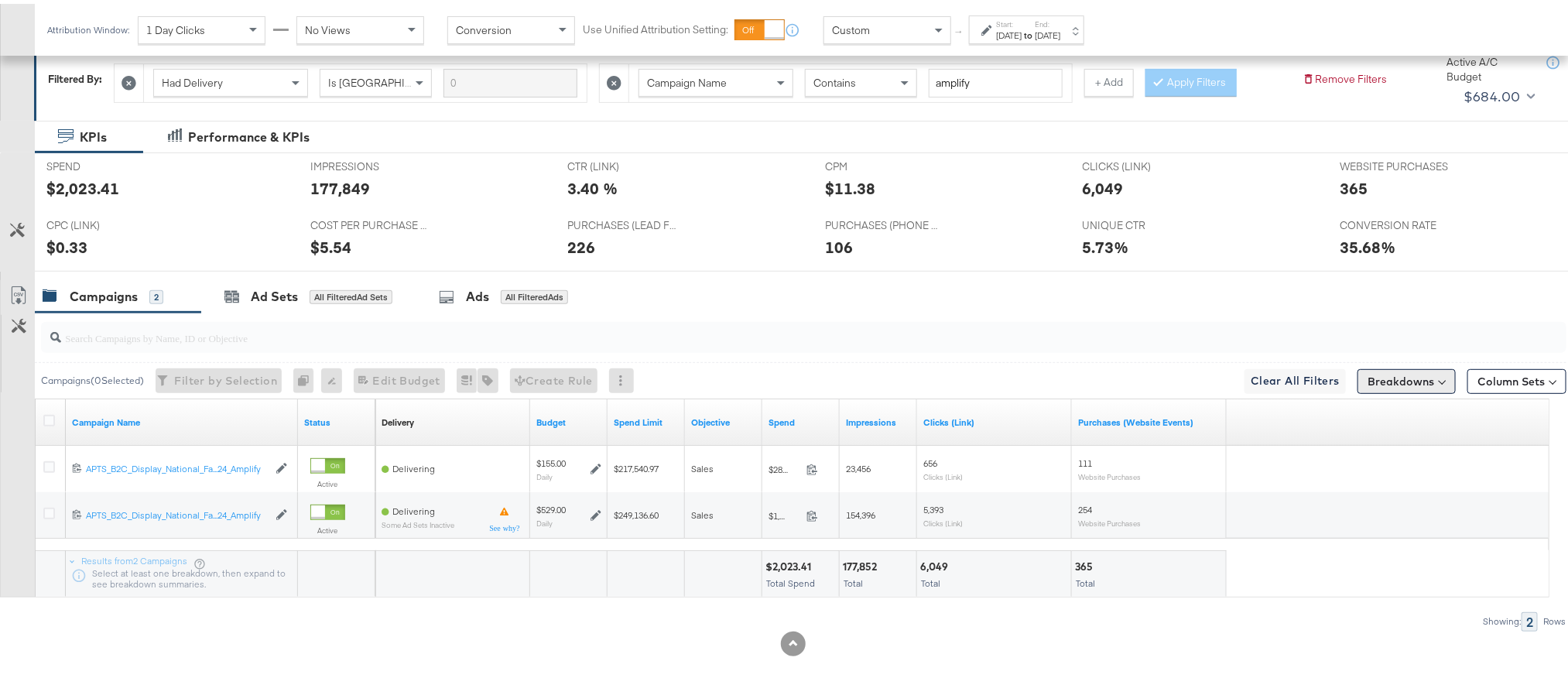
click at [1368, 377] on button "Breakdowns" at bounding box center [1406, 377] width 98 height 25
click at [1324, 444] on div "Delivery" at bounding box center [1372, 445] width 154 height 12
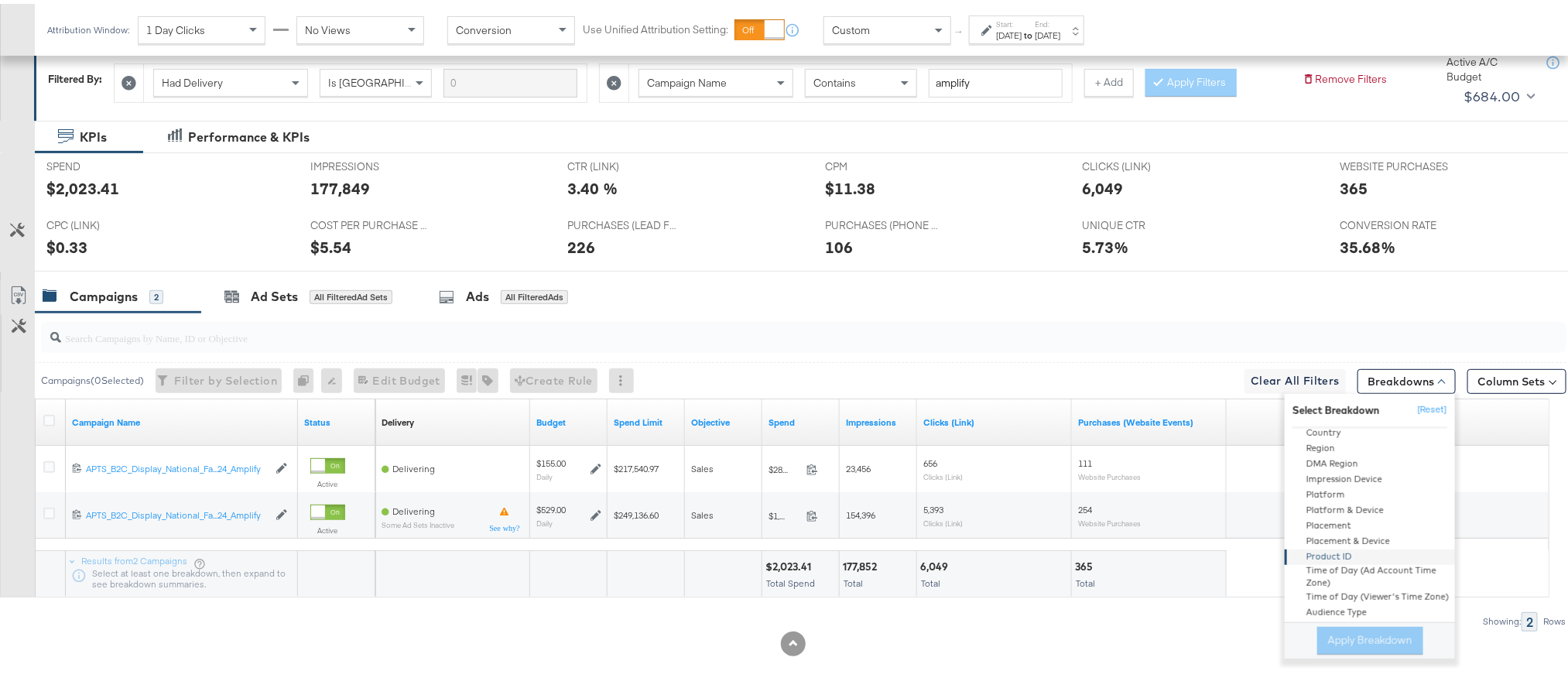
click at [1338, 545] on div "Product ID" at bounding box center [1371, 553] width 168 height 16
click at [1344, 629] on button "Apply Breakdown" at bounding box center [1371, 637] width 106 height 28
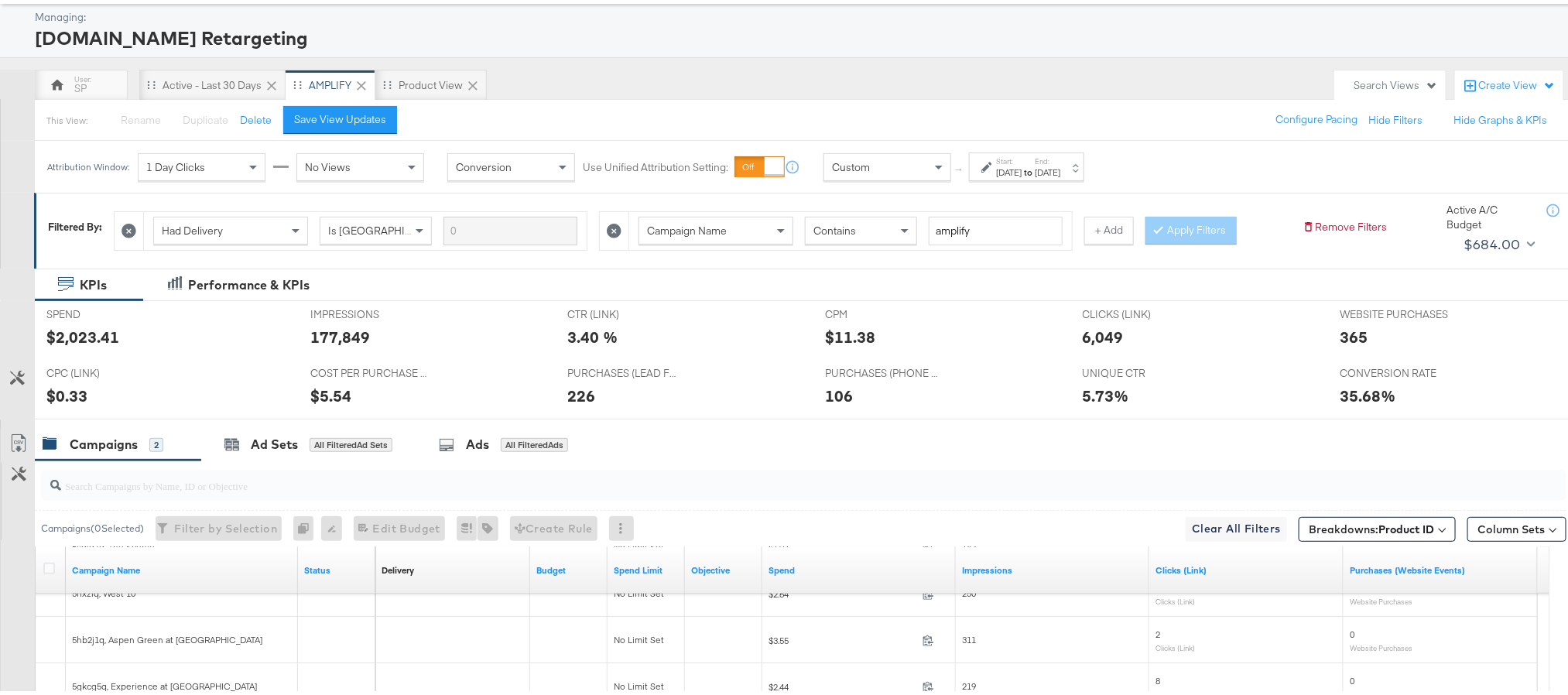
scroll to position [0, 0]
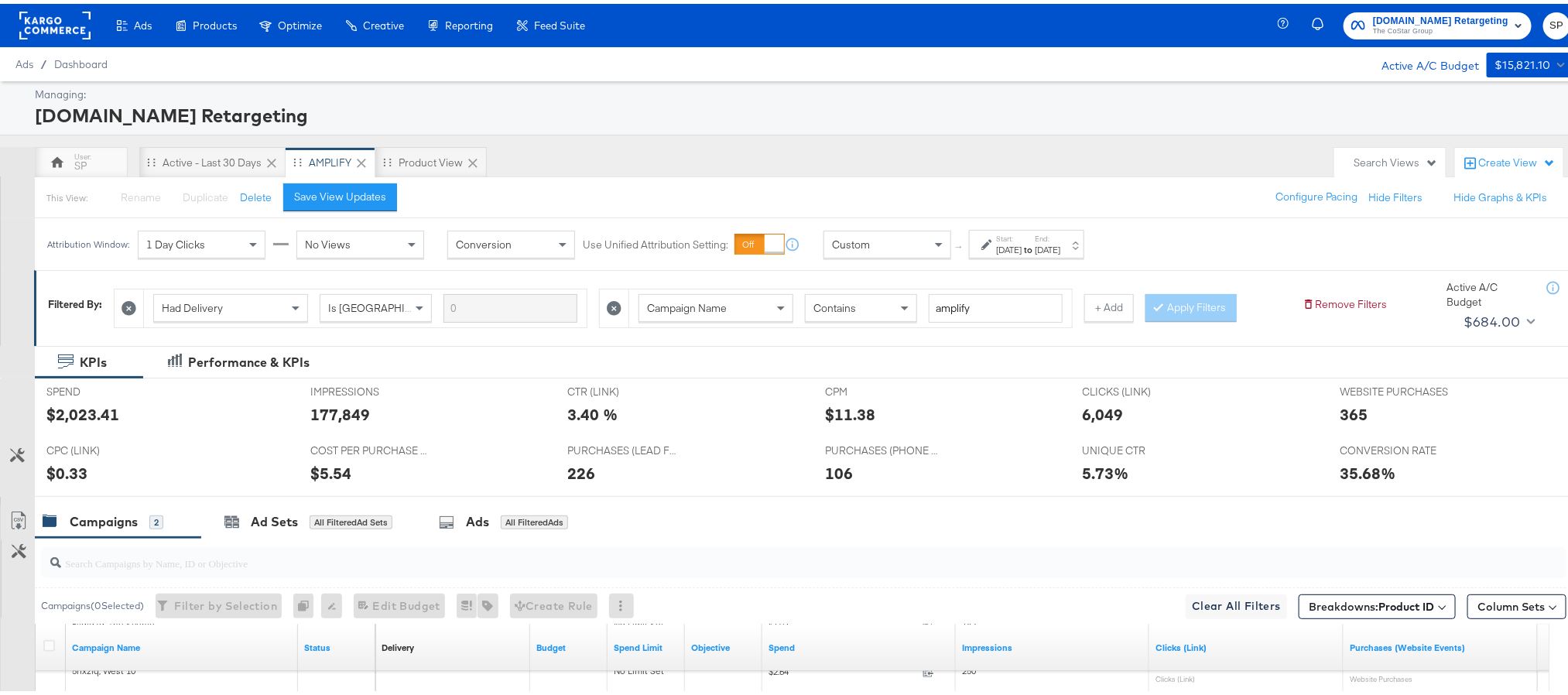
click at [1413, 10] on span "Apartments.com Retargeting" at bounding box center [1441, 17] width 136 height 17
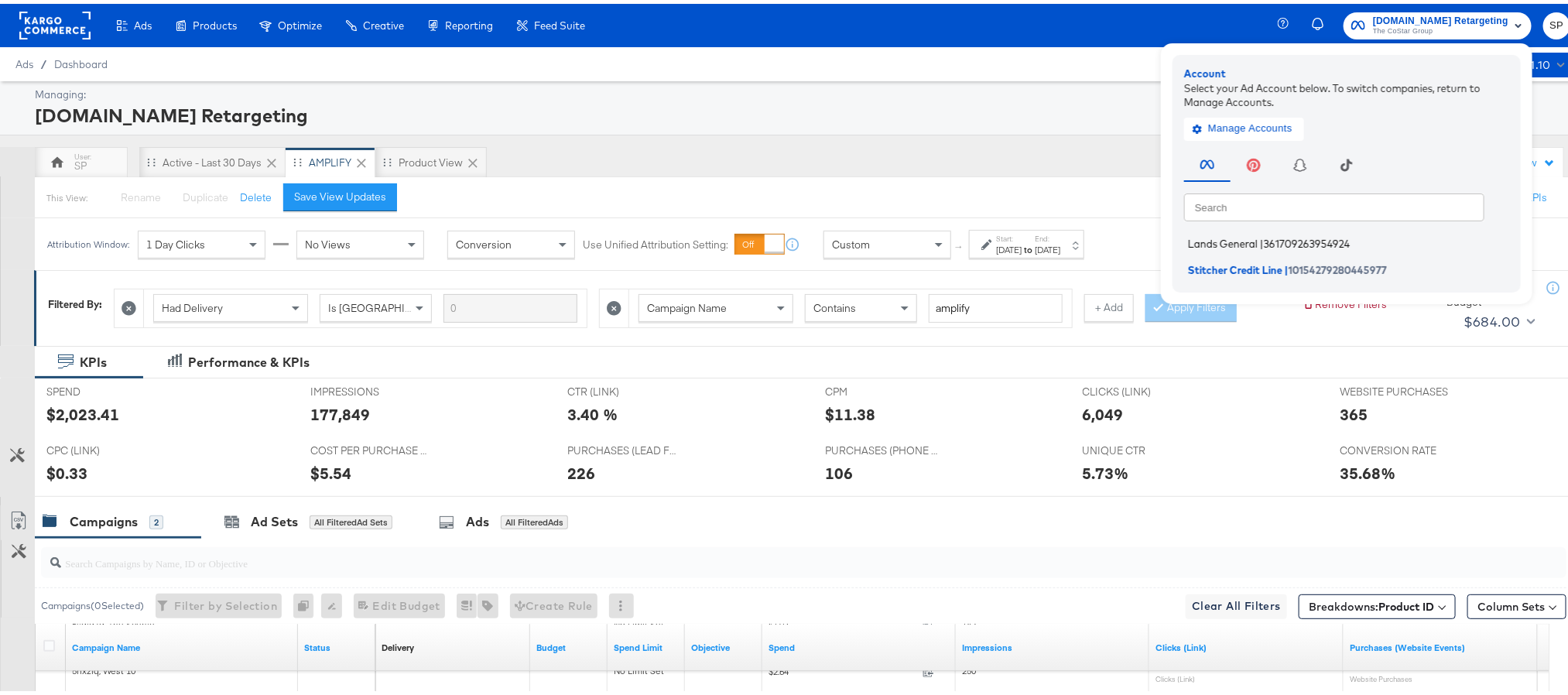
click at [1240, 240] on span "Lands General" at bounding box center [1223, 240] width 70 height 12
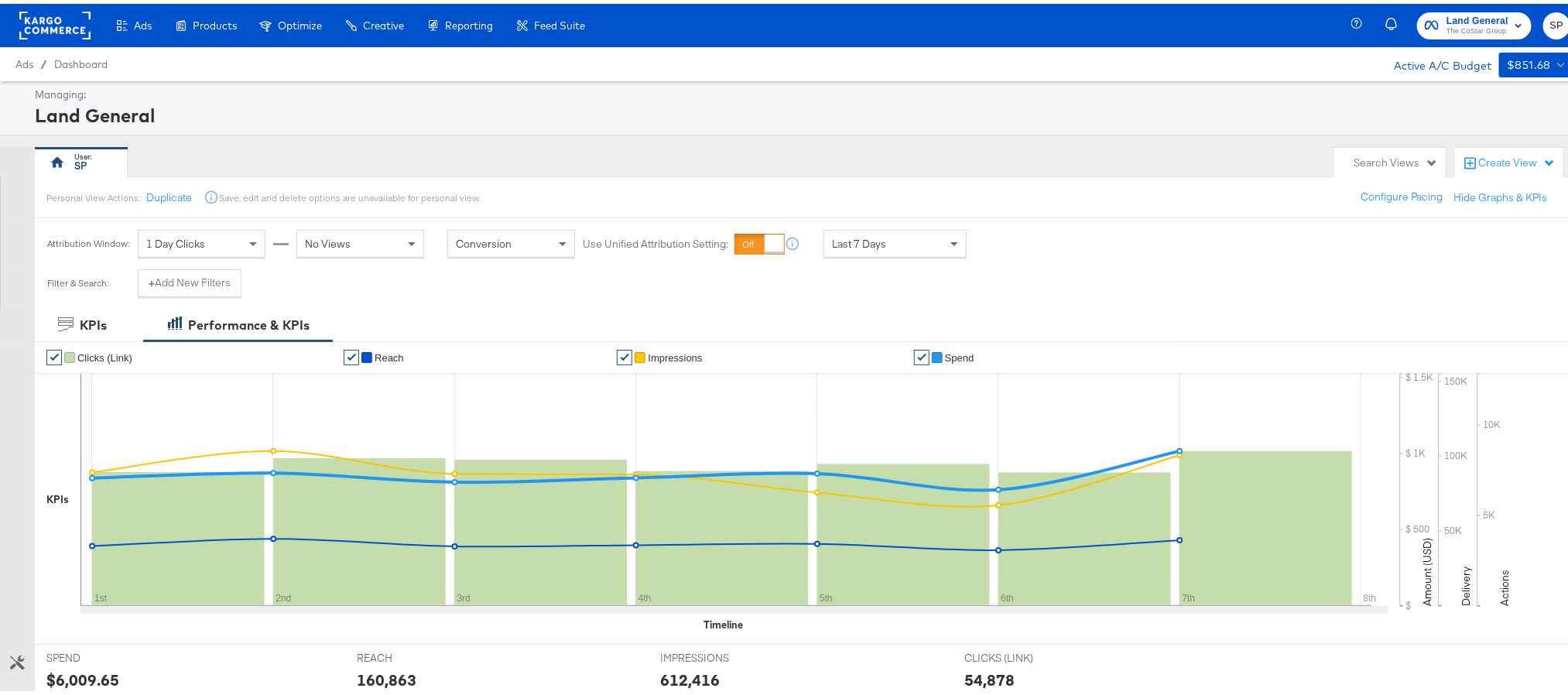
click at [1343, 145] on div "Search Views" at bounding box center [1389, 159] width 111 height 30
click at [1294, 299] on li "SP" at bounding box center [1331, 288] width 194 height 23
click at [1269, 311] on div "Active - Last 30 Days" at bounding box center [1303, 309] width 99 height 11
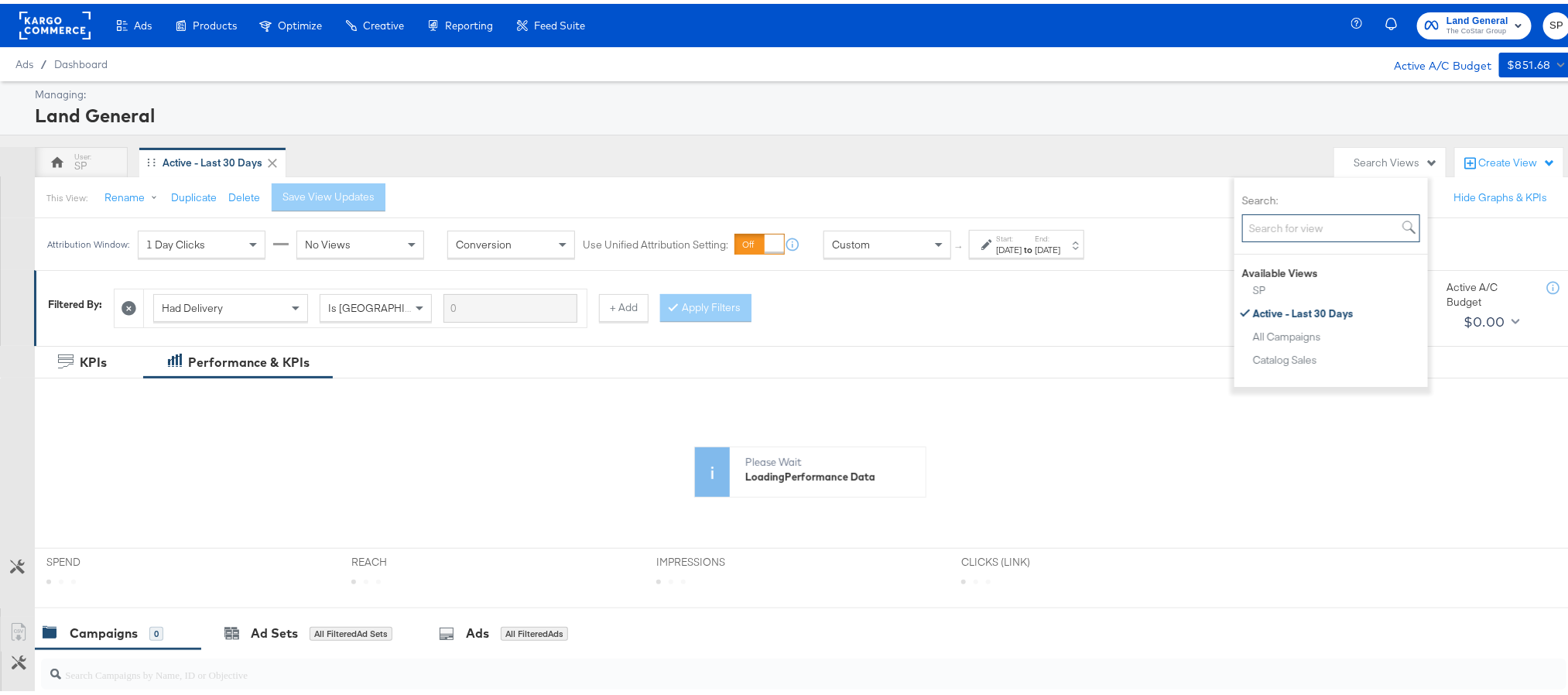
click at [1275, 221] on input "Search:" at bounding box center [1331, 224] width 178 height 28
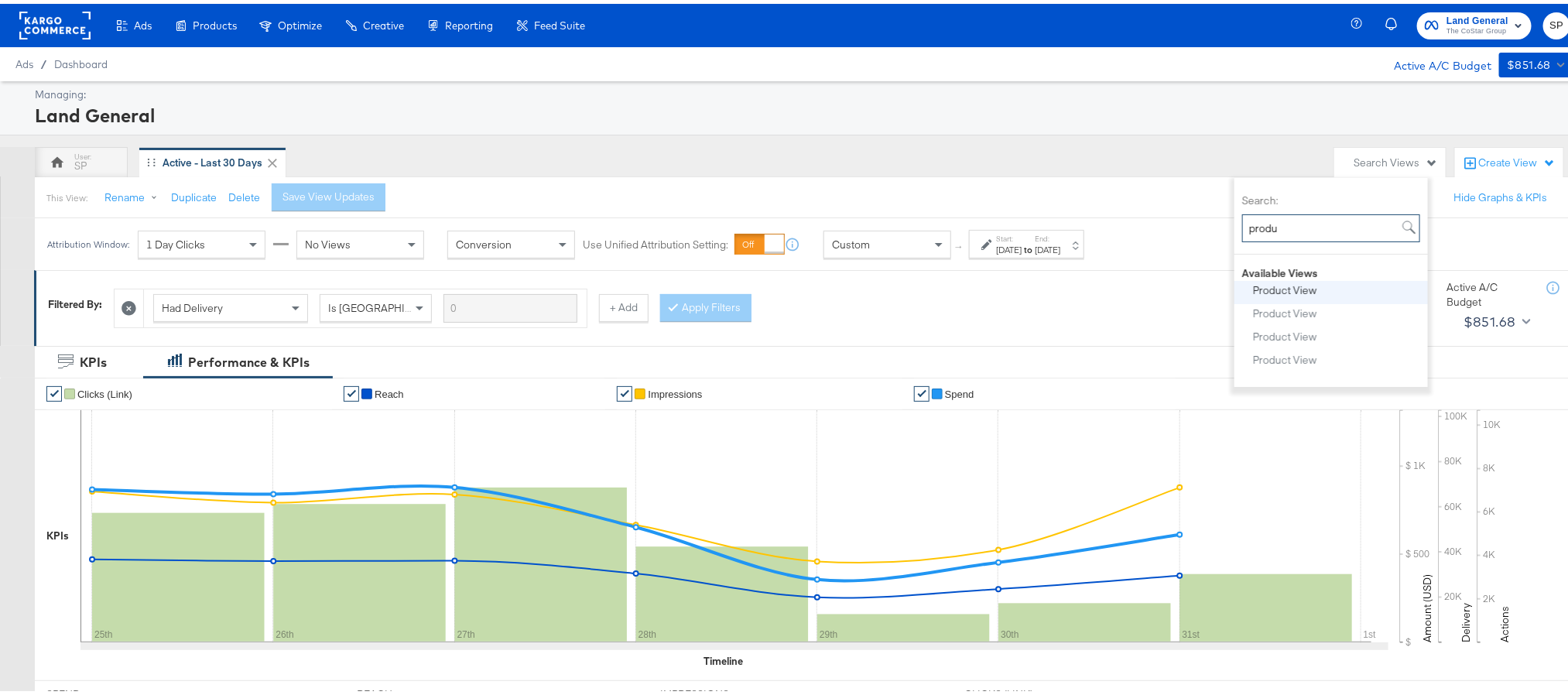
type input "produ"
click at [1294, 290] on div "Product View" at bounding box center [1285, 286] width 64 height 11
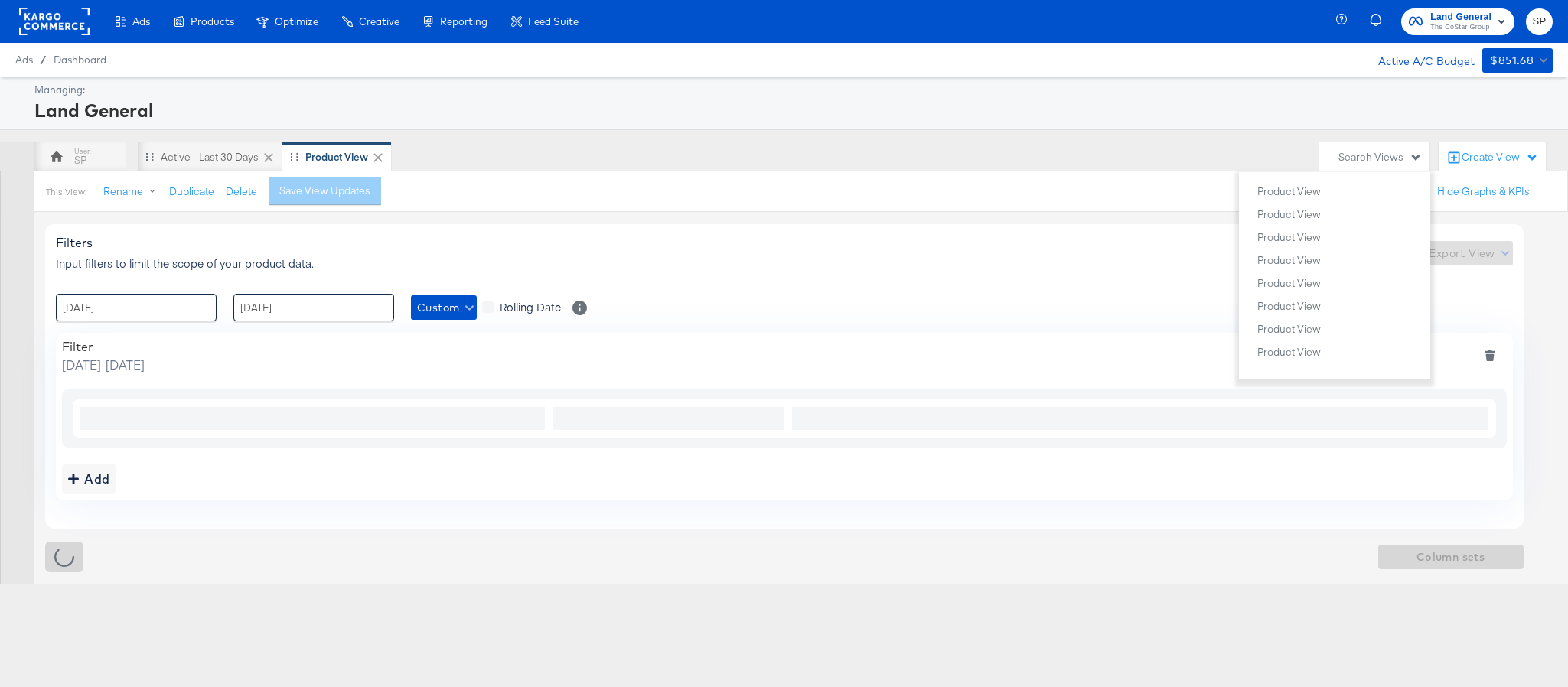
scroll to position [422, 0]
click at [1273, 339] on div "Product View" at bounding box center [1289, 342] width 64 height 11
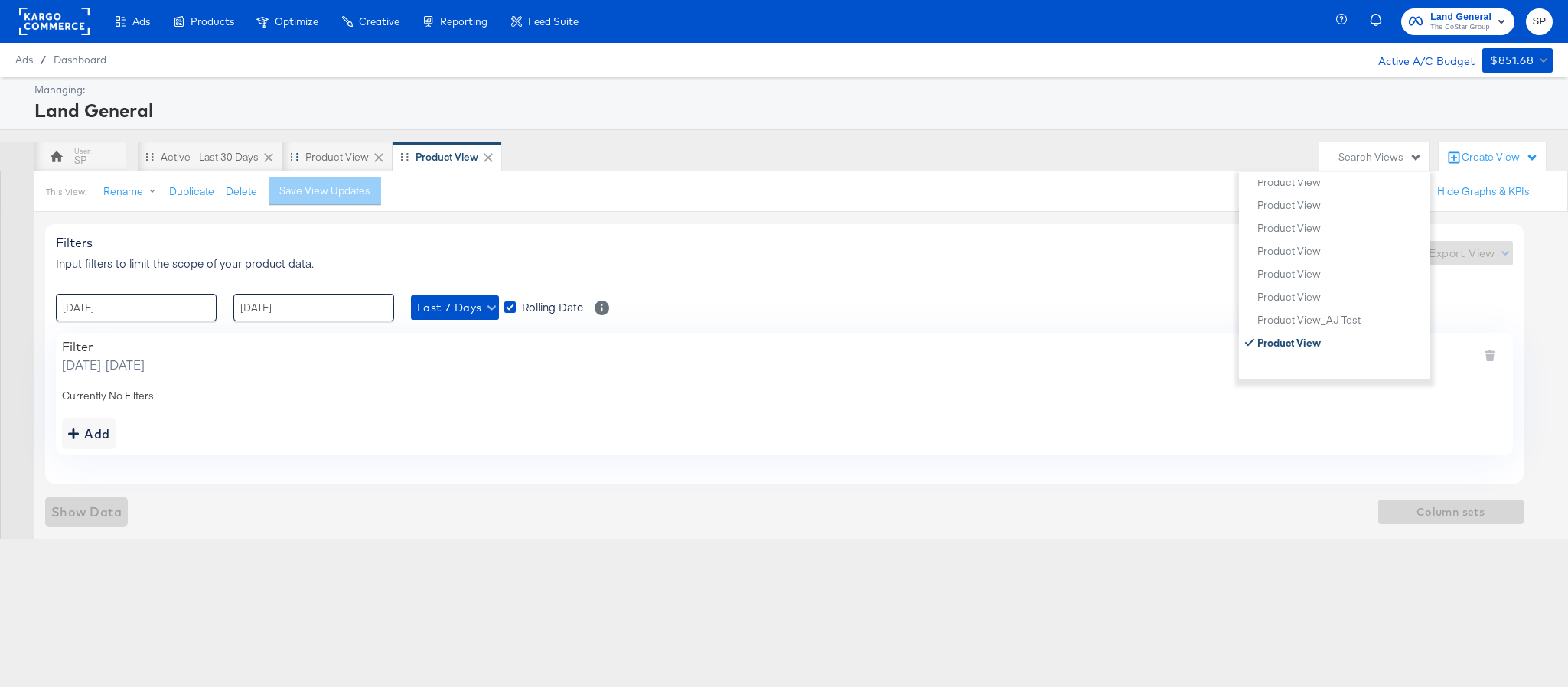
click at [374, 159] on icon at bounding box center [379, 157] width 15 height 15
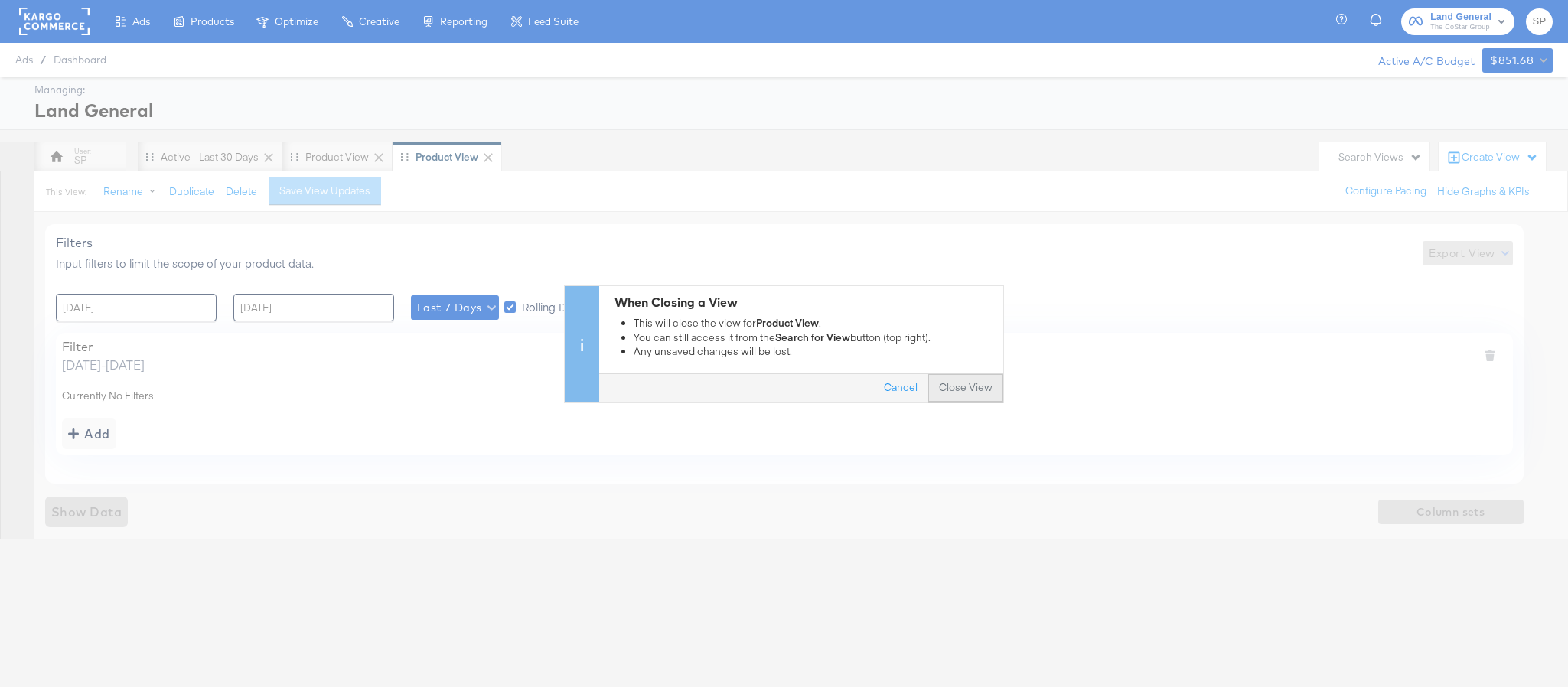
click at [969, 386] on button "Close View" at bounding box center [966, 388] width 75 height 27
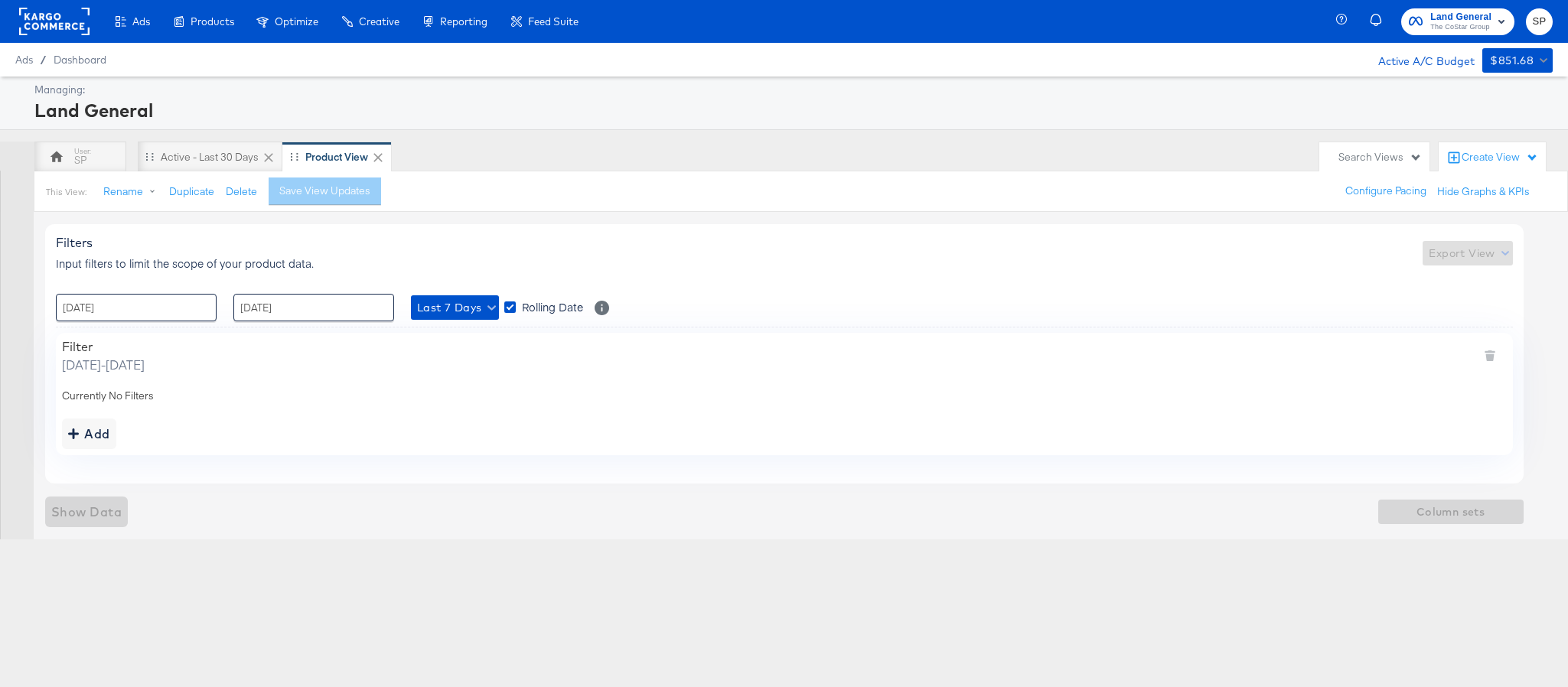
click at [1358, 159] on div "Search Views" at bounding box center [1381, 157] width 84 height 15
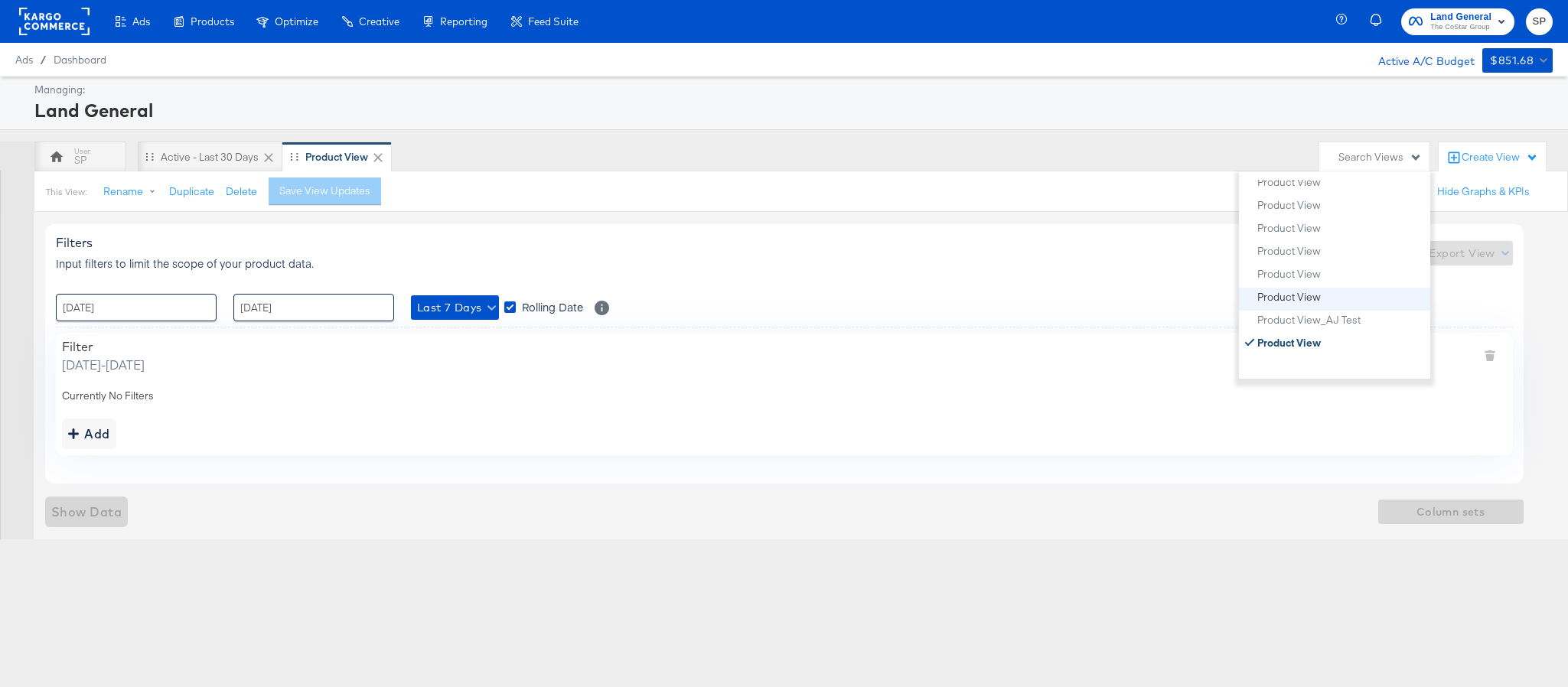
click at [1328, 299] on button "Product View" at bounding box center [1340, 297] width 168 height 18
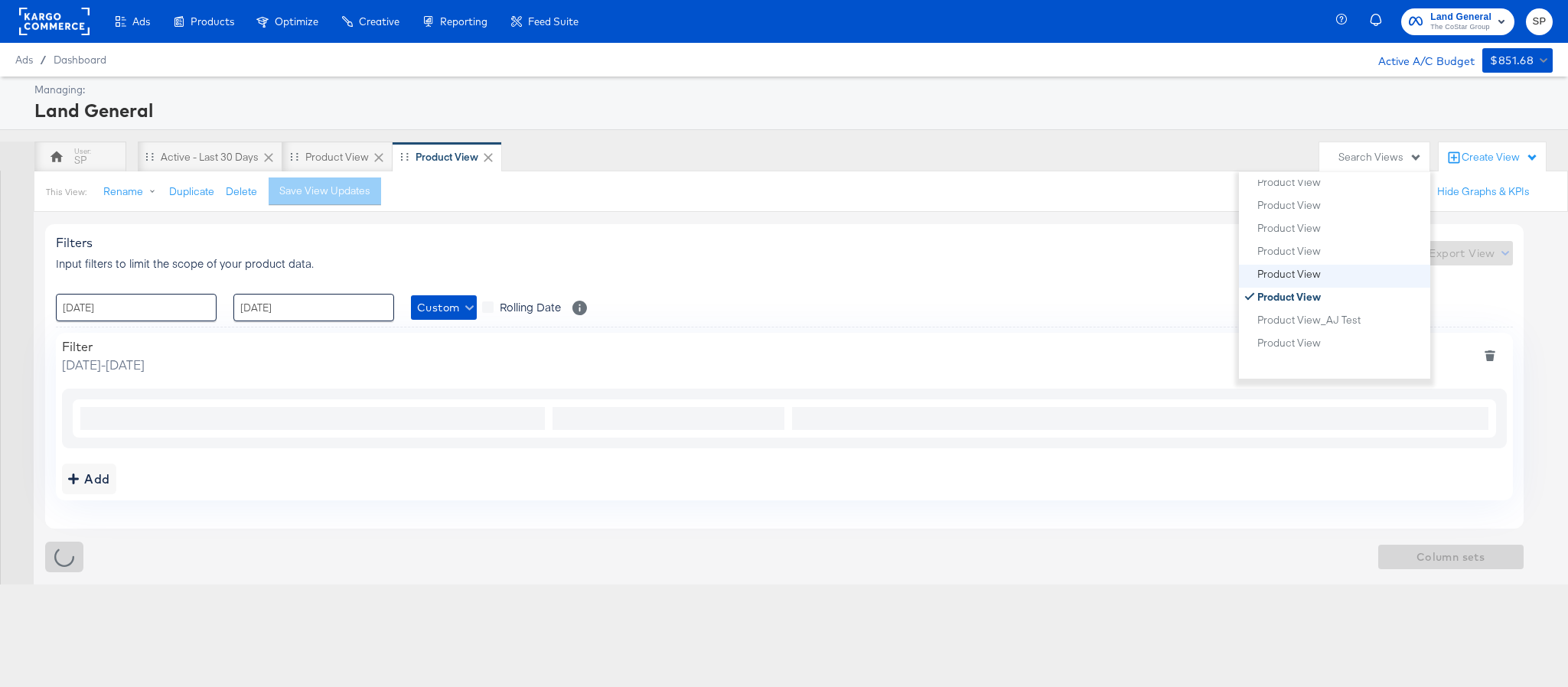
click at [1307, 271] on div "Product View" at bounding box center [1289, 273] width 64 height 11
click at [1309, 249] on div "Product View" at bounding box center [1289, 250] width 64 height 11
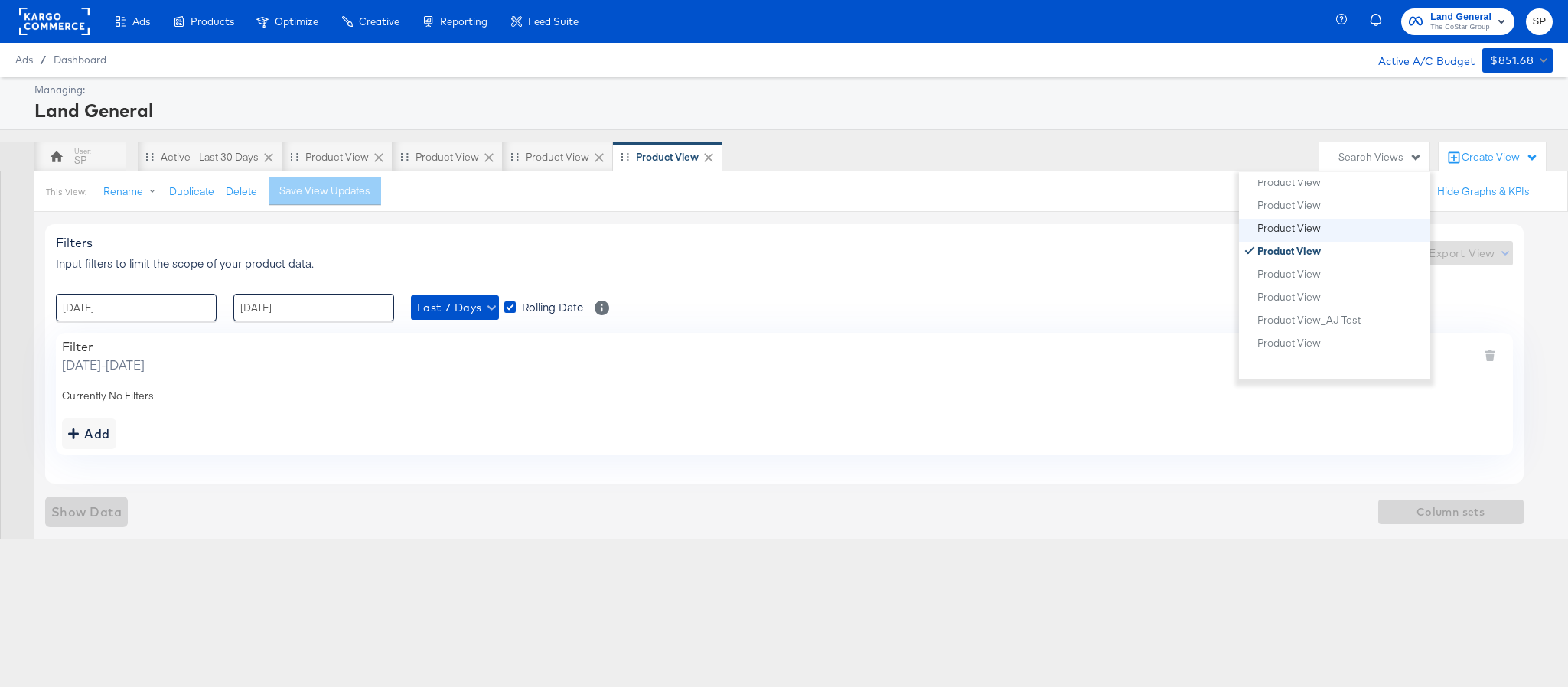
click at [1309, 227] on div "Product View" at bounding box center [1289, 227] width 64 height 11
click at [1309, 212] on button "Product View" at bounding box center [1340, 205] width 168 height 18
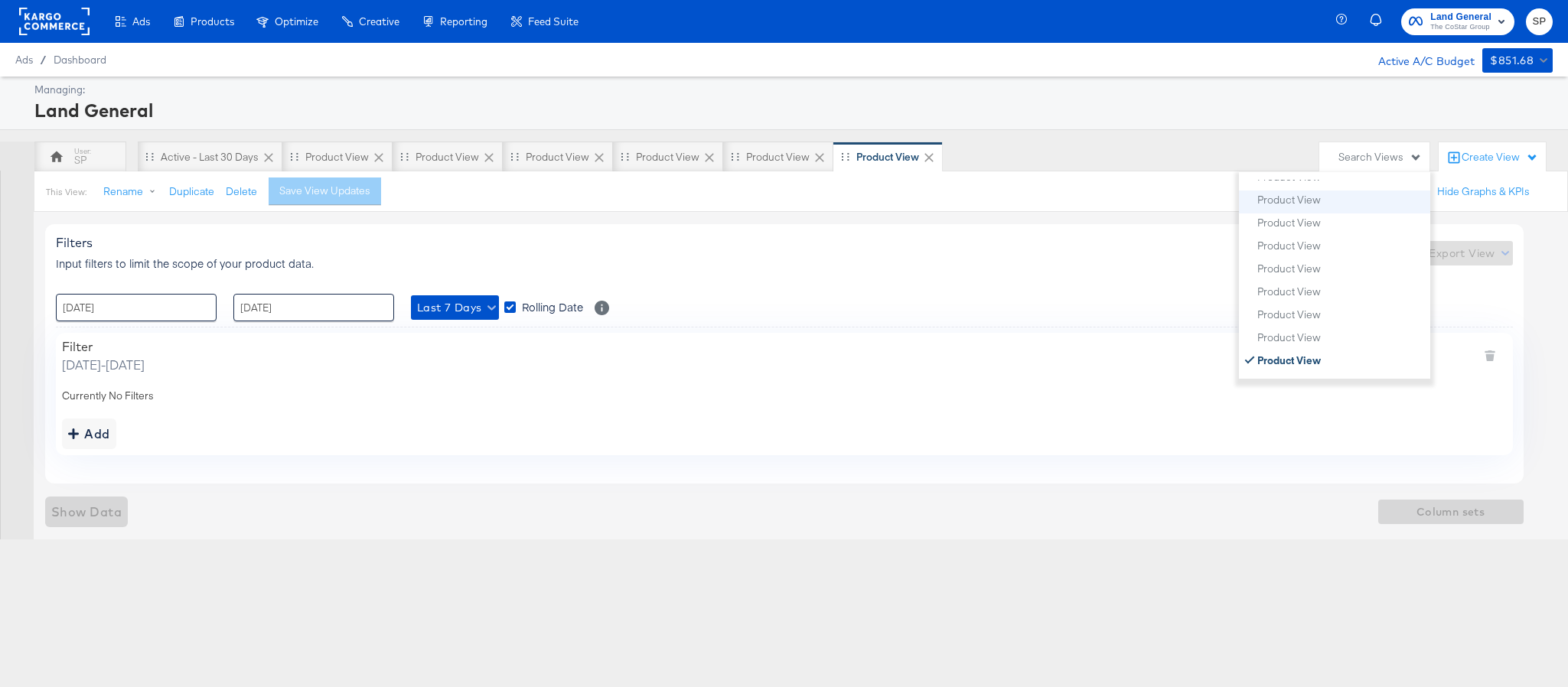
scroll to position [308, 0]
click at [1320, 290] on button "Product View" at bounding box center [1340, 297] width 168 height 18
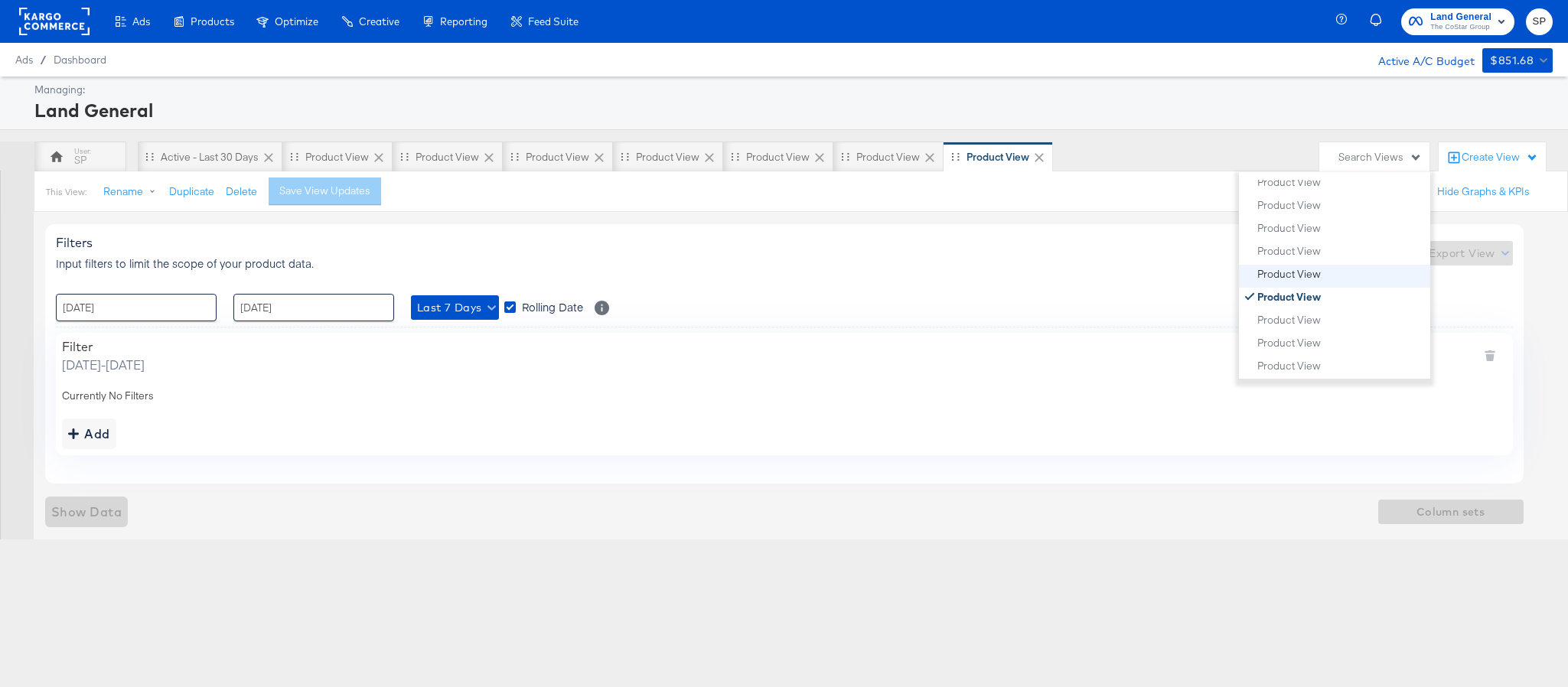
click at [1319, 273] on button "Product View" at bounding box center [1340, 274] width 168 height 18
click at [1316, 256] on div "Product View" at bounding box center [1289, 250] width 64 height 11
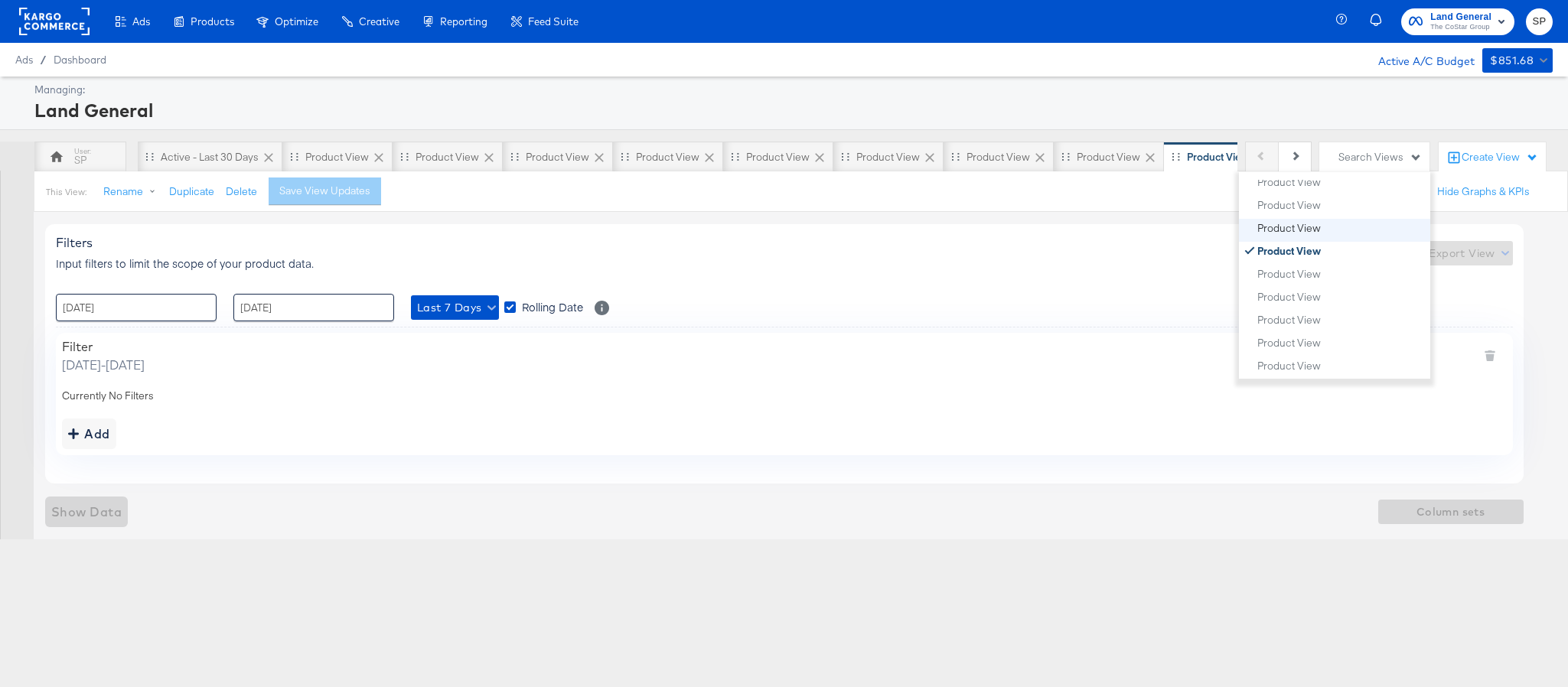
click at [1311, 235] on button "Product View" at bounding box center [1340, 228] width 168 height 18
click at [597, 163] on icon at bounding box center [599, 157] width 15 height 15
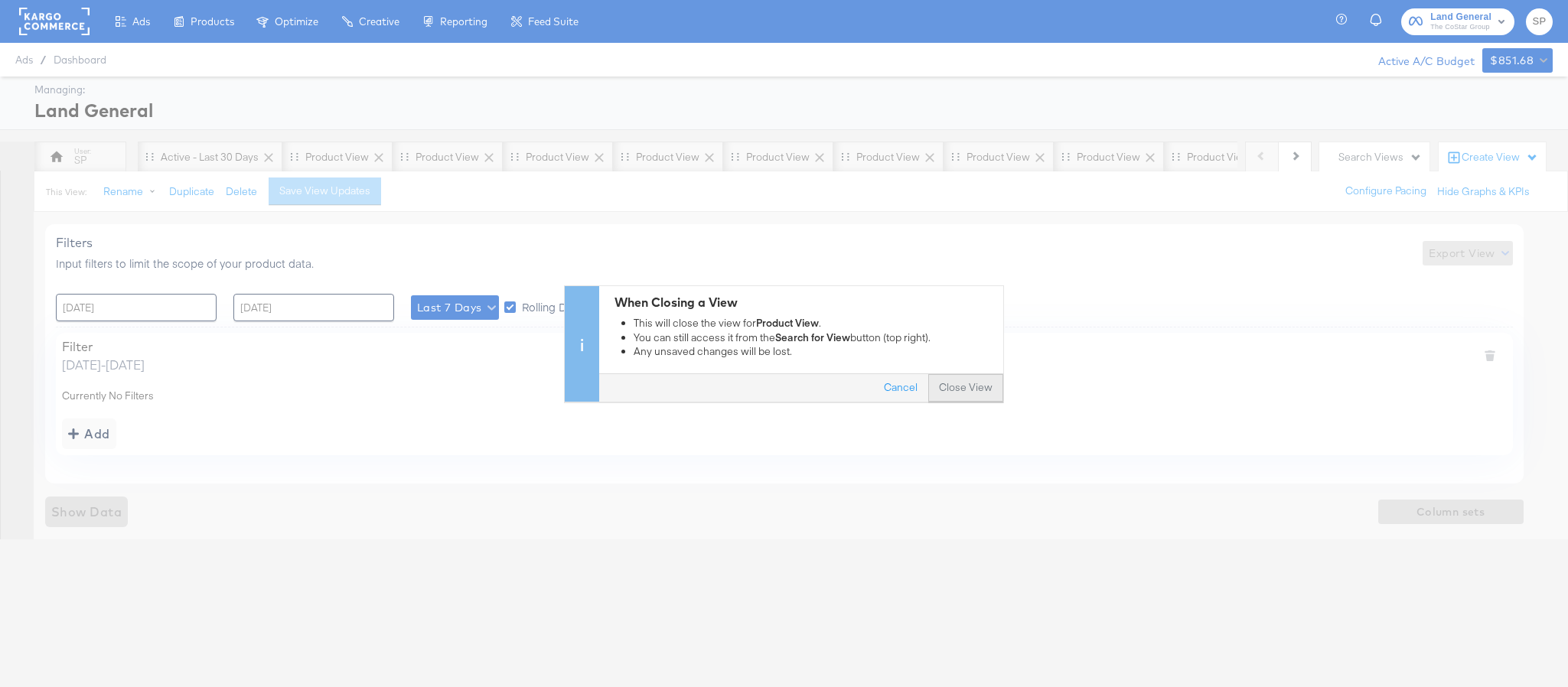
click at [949, 378] on button "Close View" at bounding box center [966, 388] width 75 height 27
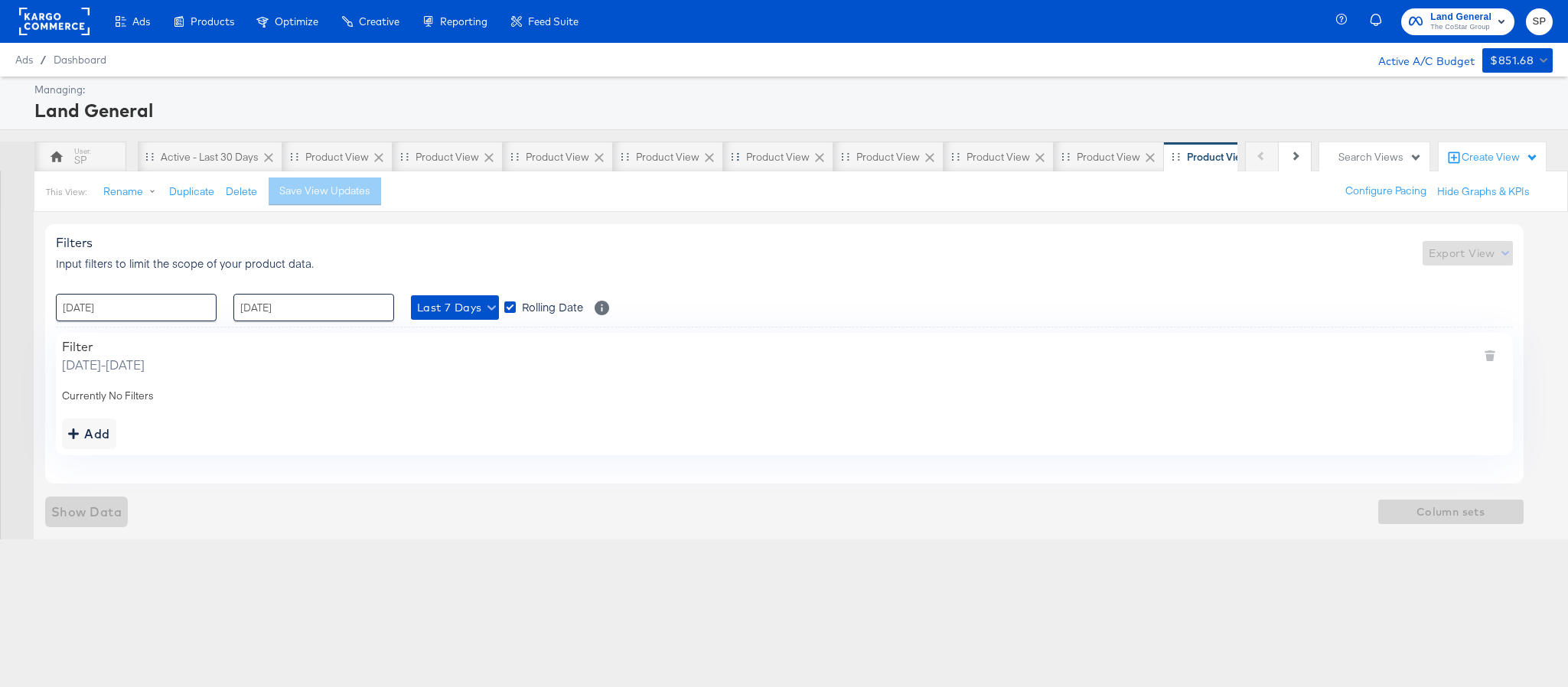
click at [812, 152] on icon at bounding box center [819, 157] width 15 height 15
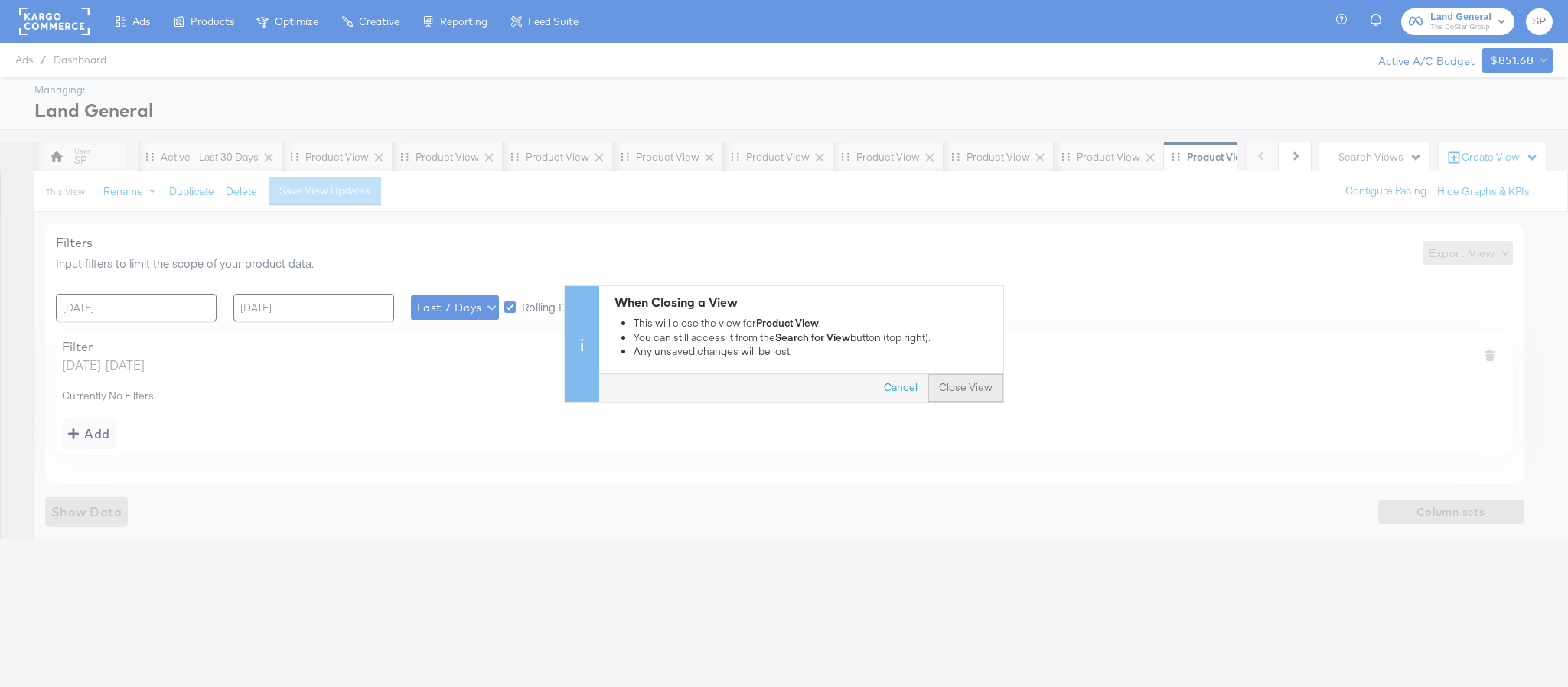
click at [937, 386] on button "Close View" at bounding box center [966, 388] width 75 height 27
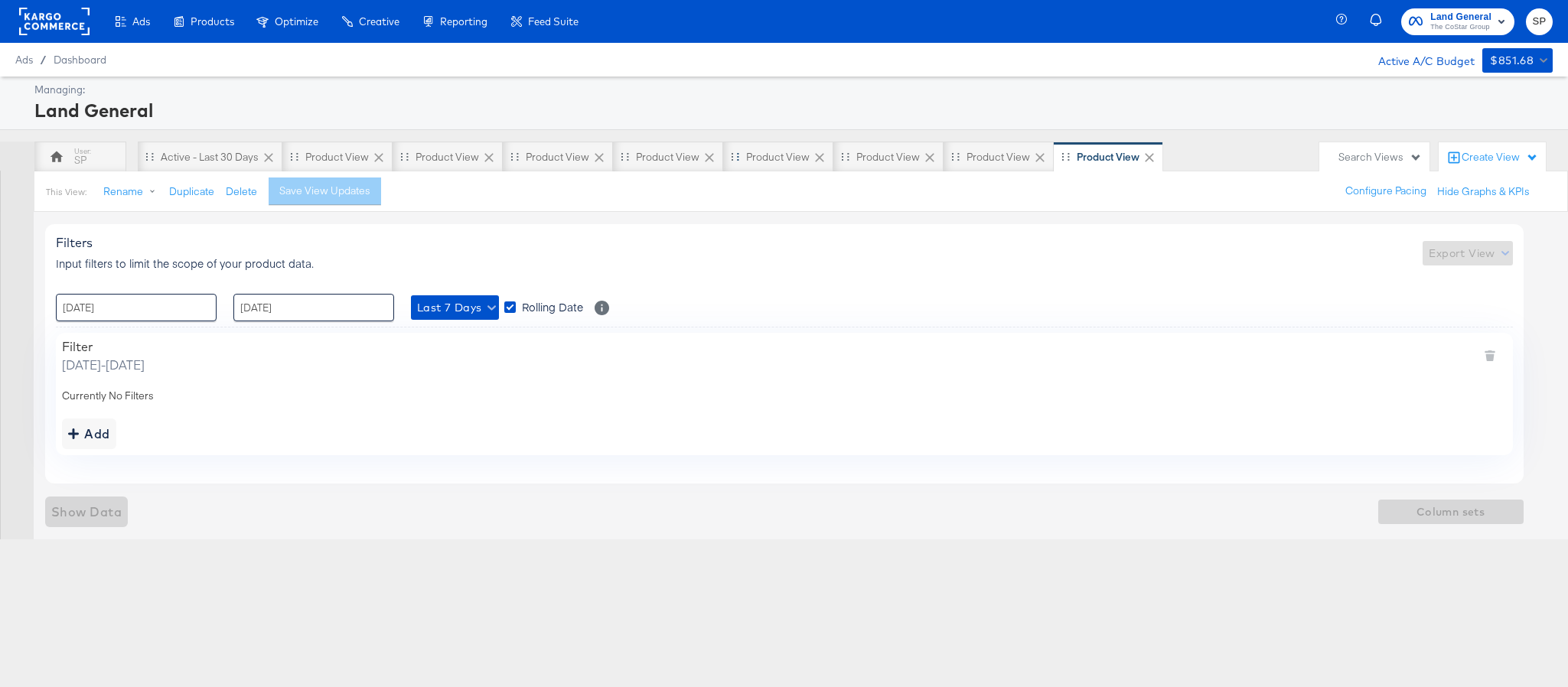
click at [815, 156] on icon at bounding box center [820, 158] width 9 height 9
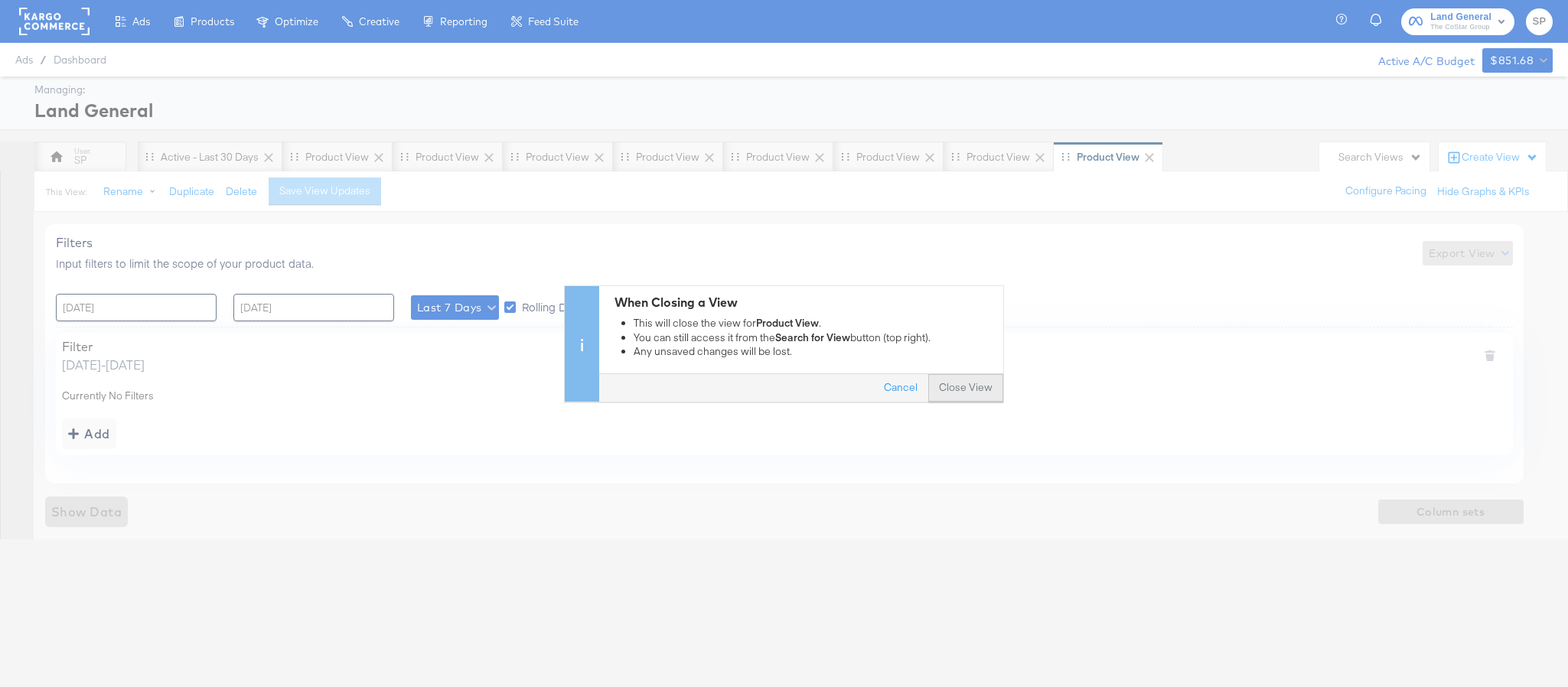
click at [949, 388] on button "Close View" at bounding box center [966, 388] width 75 height 27
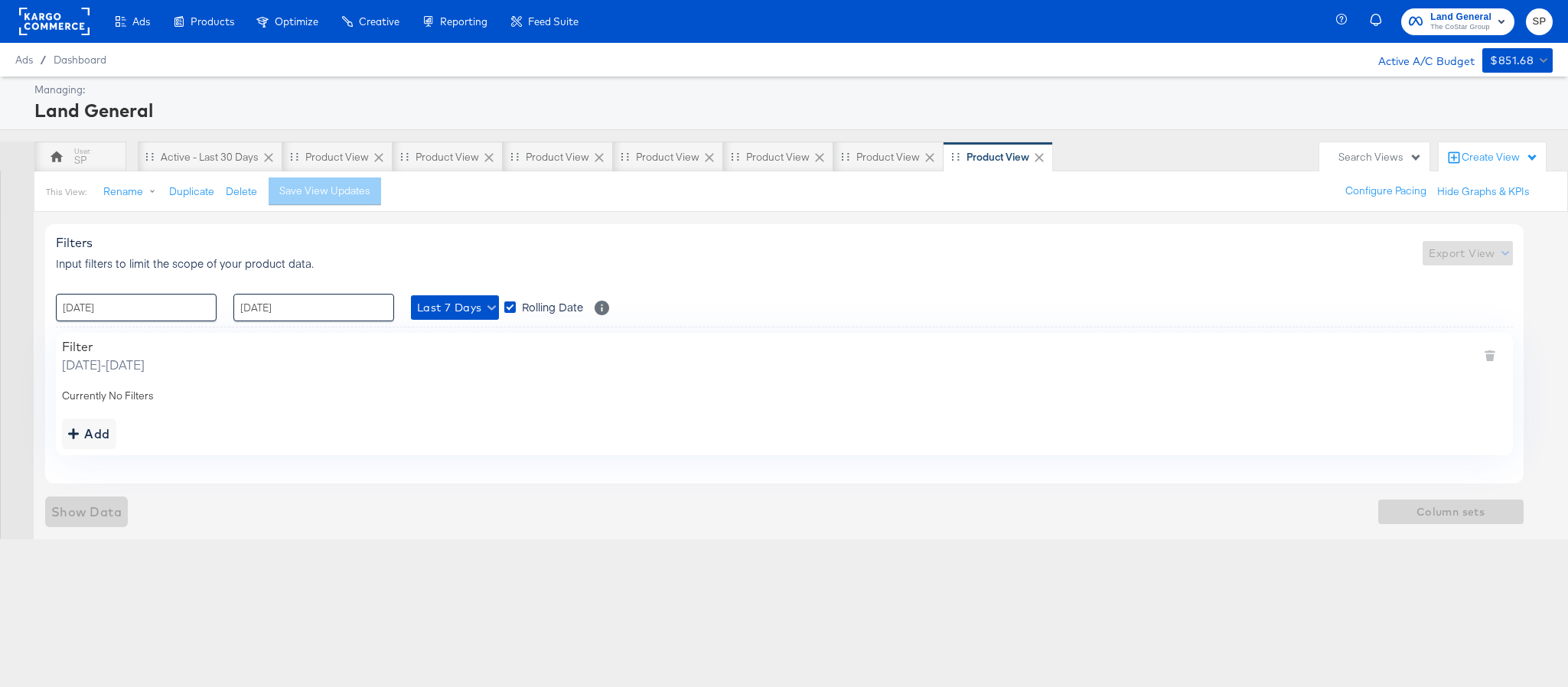
click at [1373, 159] on div "Search Views" at bounding box center [1381, 157] width 84 height 15
click at [1324, 308] on button "Product View" at bounding box center [1340, 306] width 168 height 18
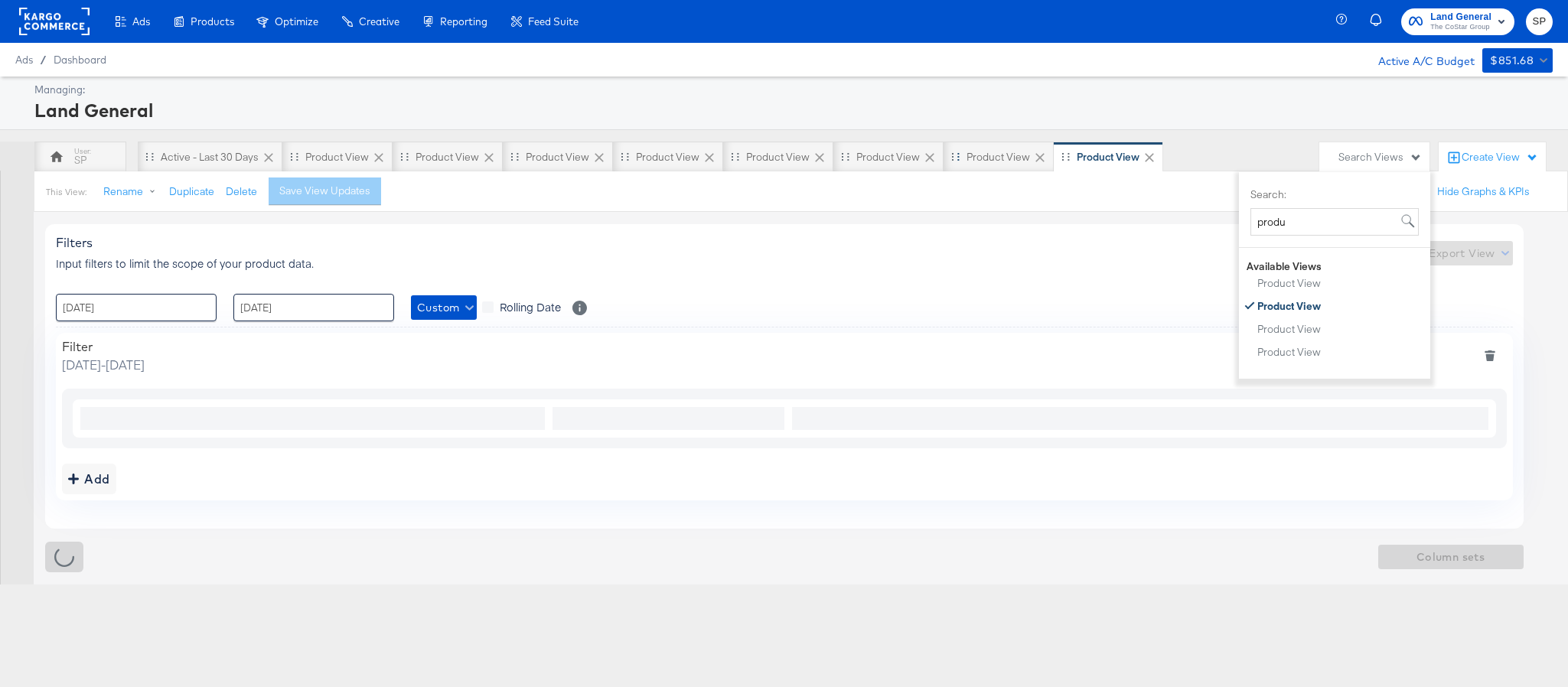
click at [1036, 157] on icon at bounding box center [1040, 158] width 9 height 9
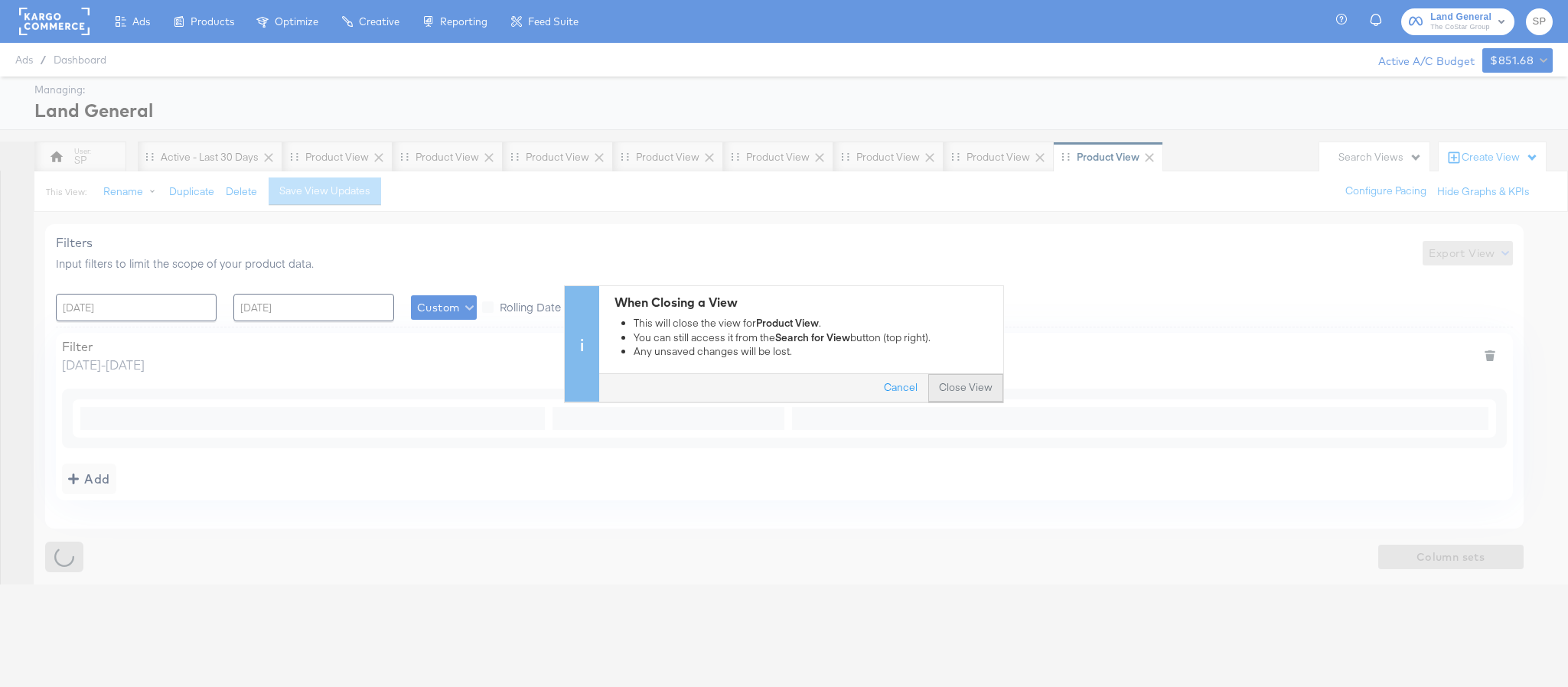
click at [947, 383] on button "Close View" at bounding box center [966, 388] width 75 height 27
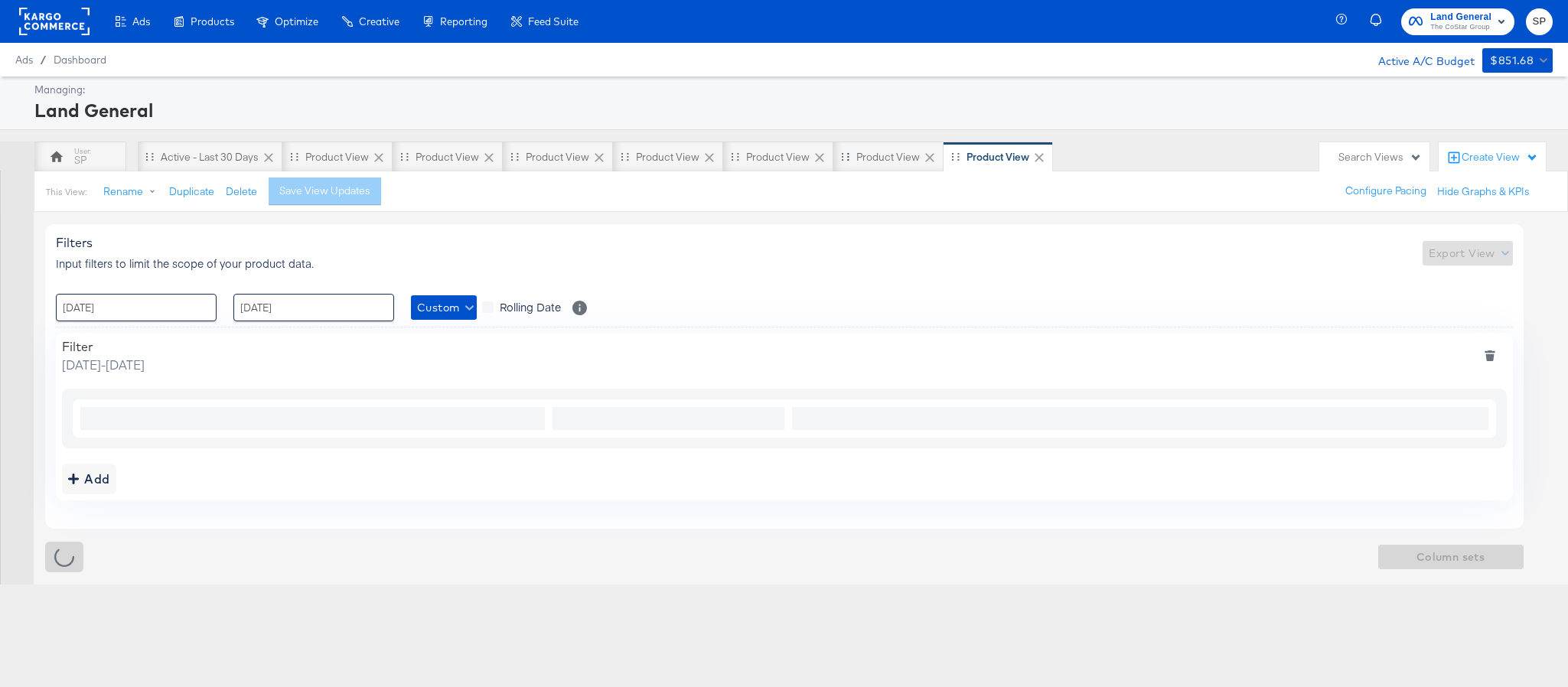
click at [922, 157] on icon at bounding box center [930, 157] width 15 height 15
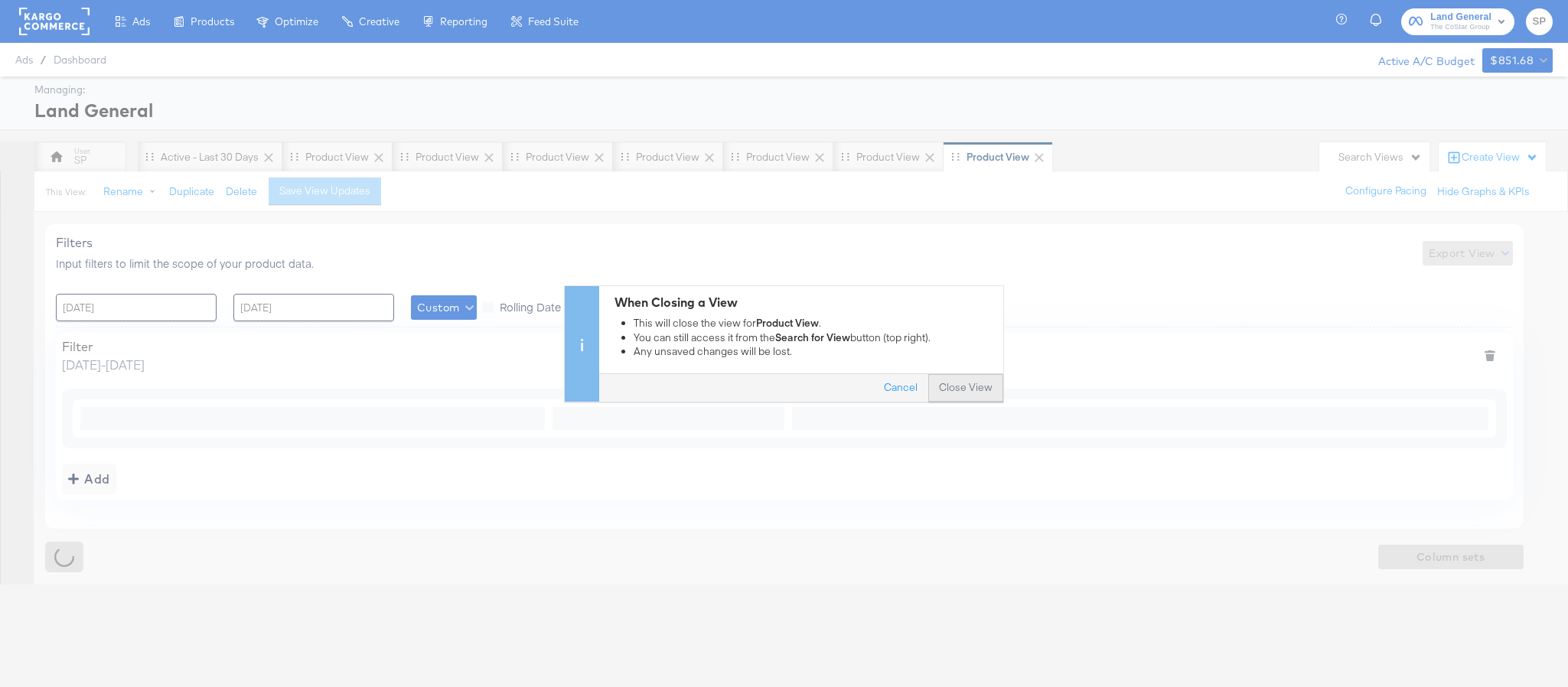
drag, startPoint x: 946, startPoint y: 384, endPoint x: 891, endPoint y: 241, distance: 153.2
click at [947, 384] on button "Close View" at bounding box center [966, 388] width 75 height 27
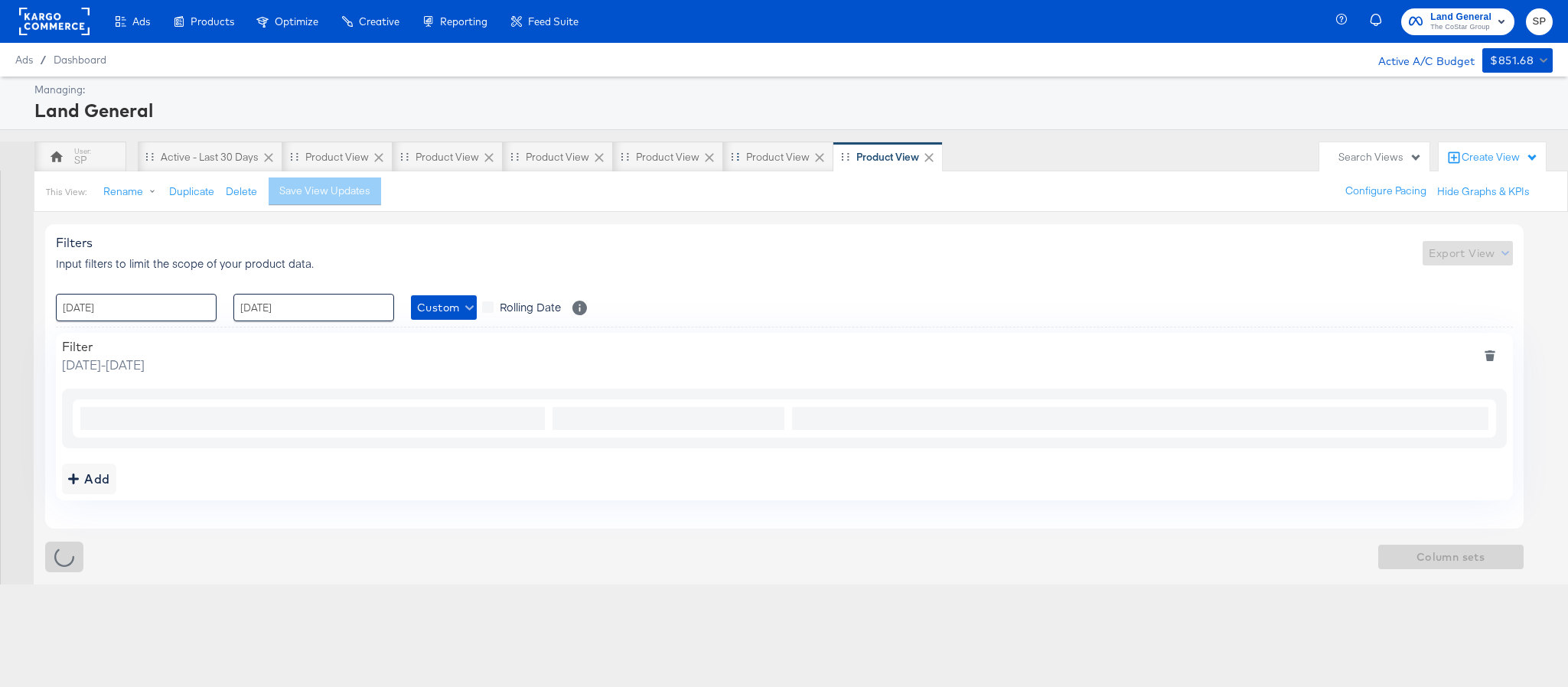
click at [817, 159] on icon at bounding box center [819, 157] width 15 height 15
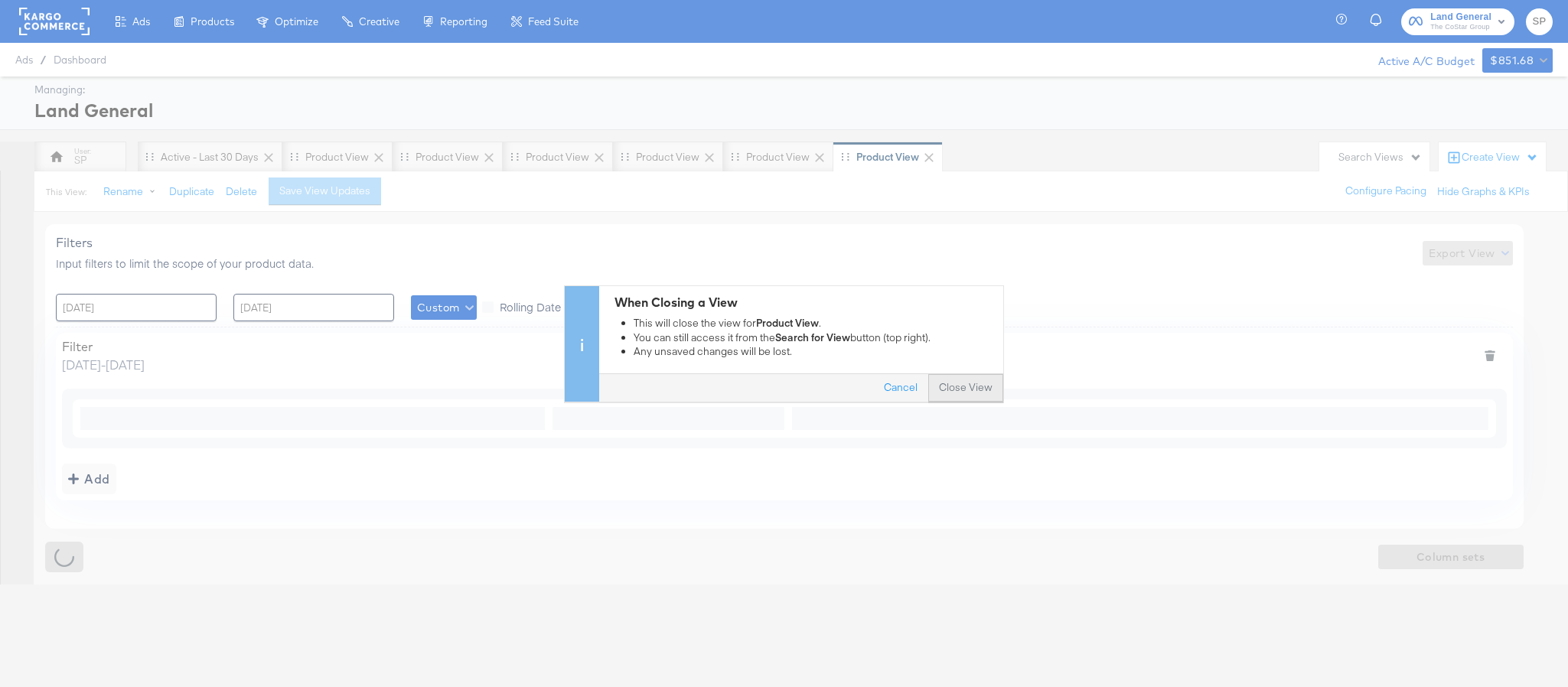
click at [940, 386] on button "Close View" at bounding box center [966, 388] width 75 height 27
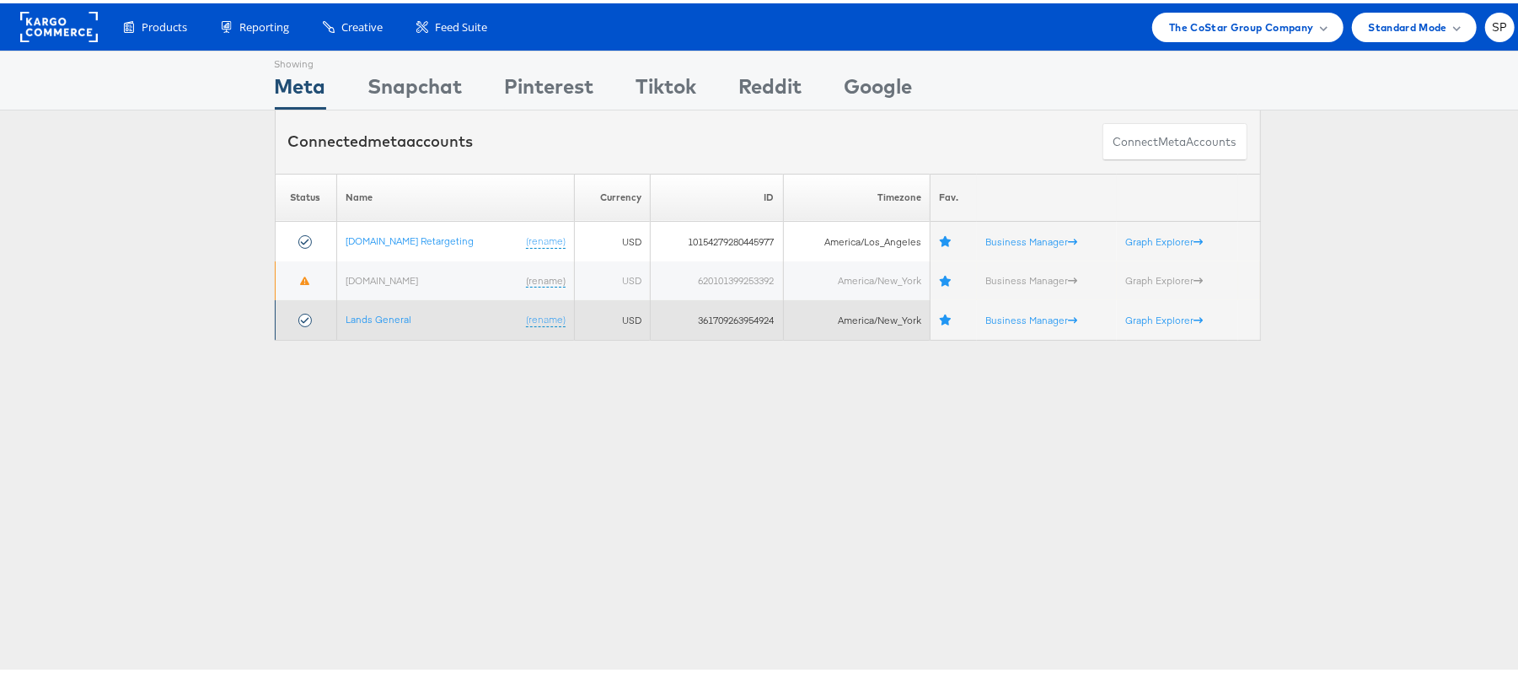
click at [372, 325] on td "Lands General (rename)" at bounding box center [455, 317] width 238 height 40
click at [368, 320] on link "Lands General" at bounding box center [379, 315] width 66 height 13
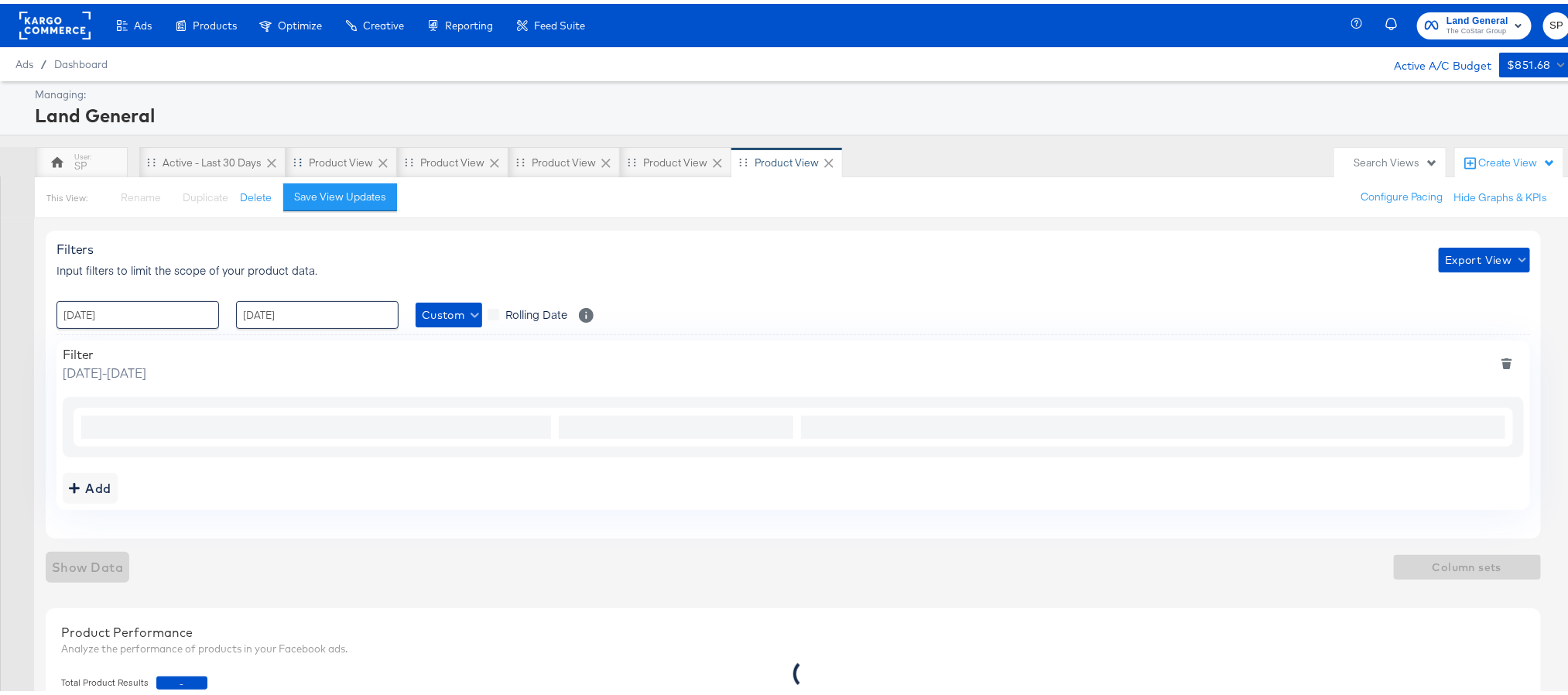
click at [378, 161] on icon at bounding box center [383, 159] width 16 height 16
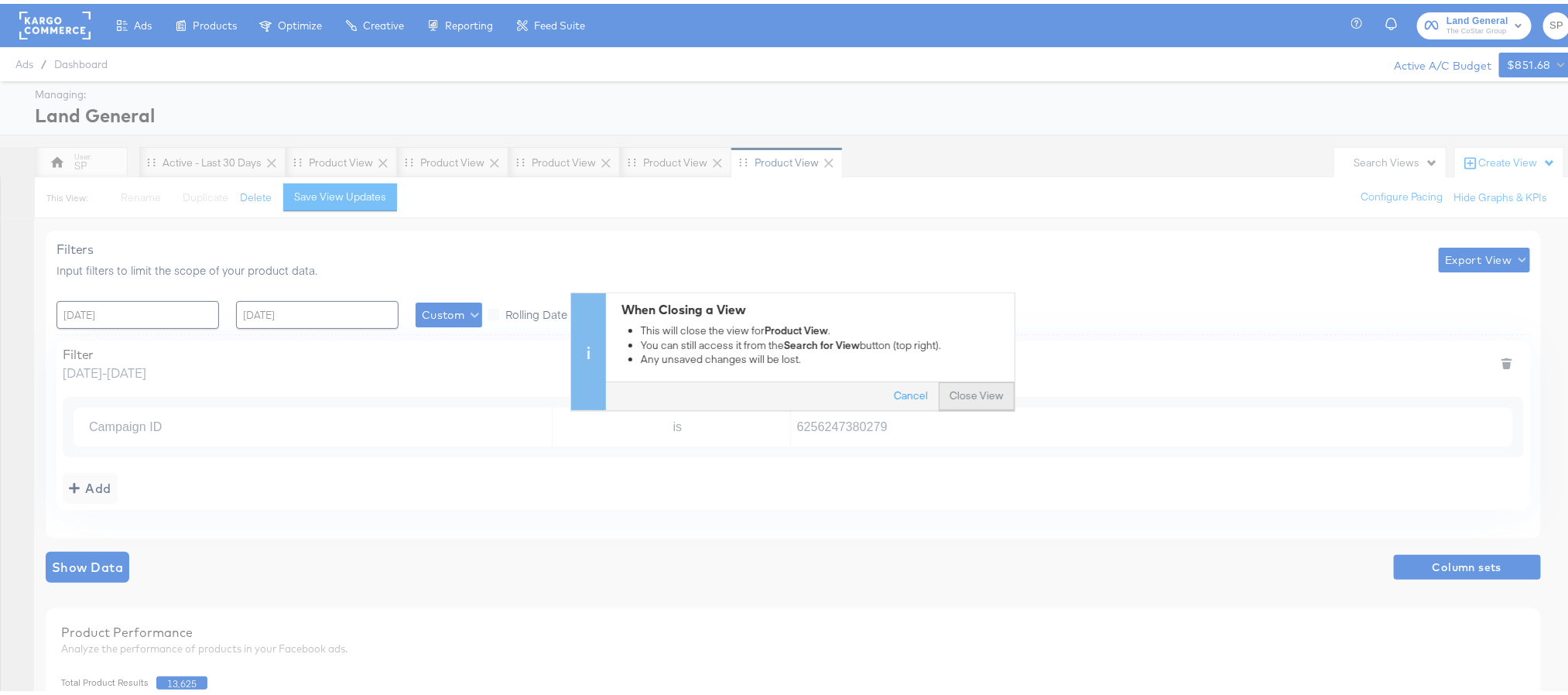
click at [962, 386] on button "Close View" at bounding box center [977, 392] width 76 height 28
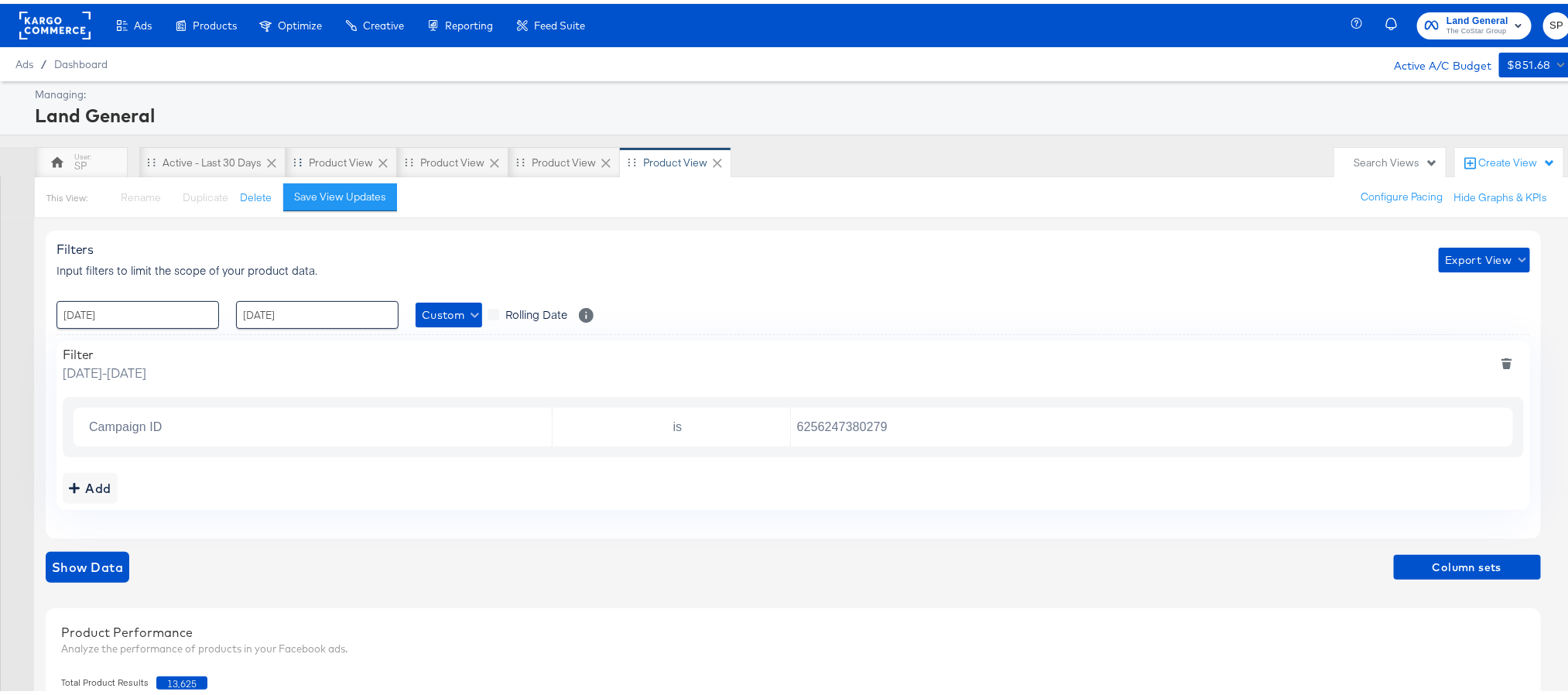
click at [379, 159] on icon at bounding box center [383, 159] width 16 height 16
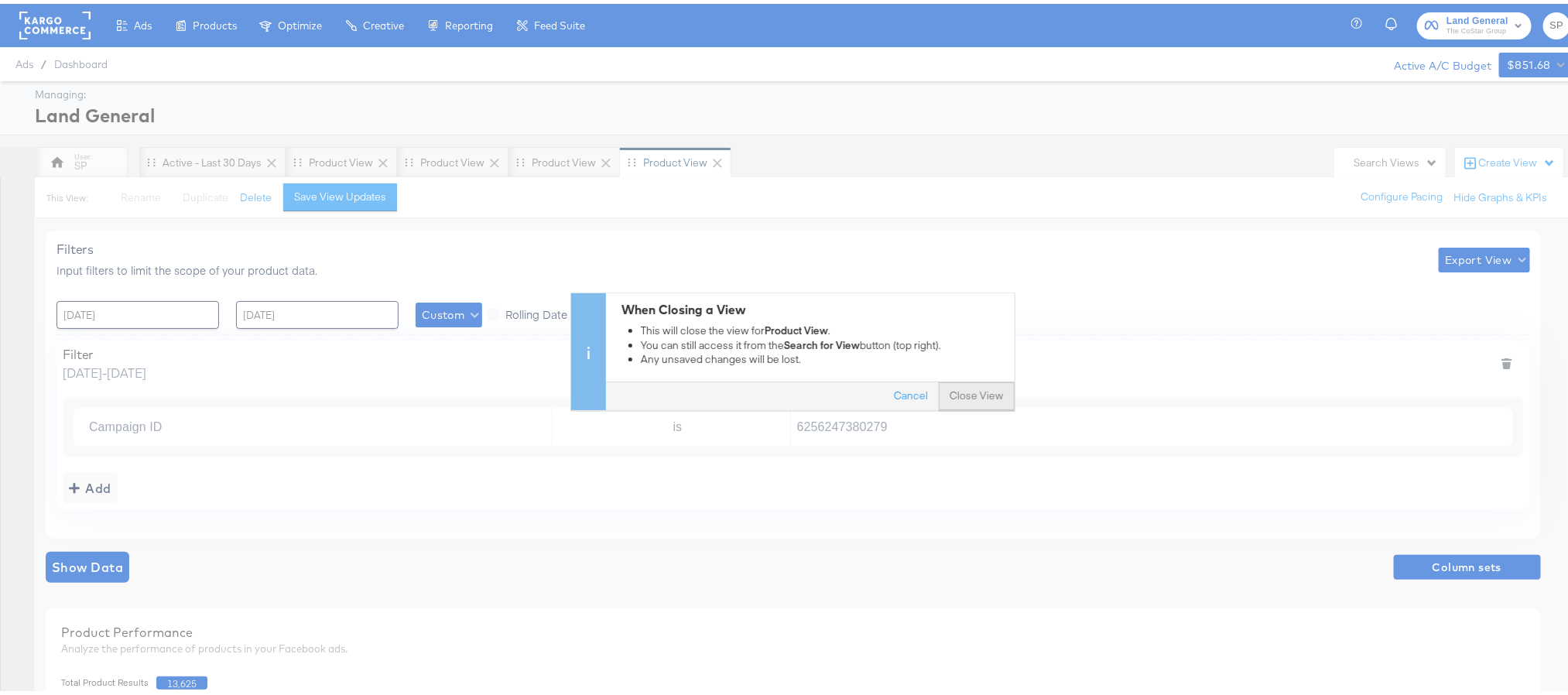
click at [946, 391] on button "Close View" at bounding box center [977, 392] width 76 height 28
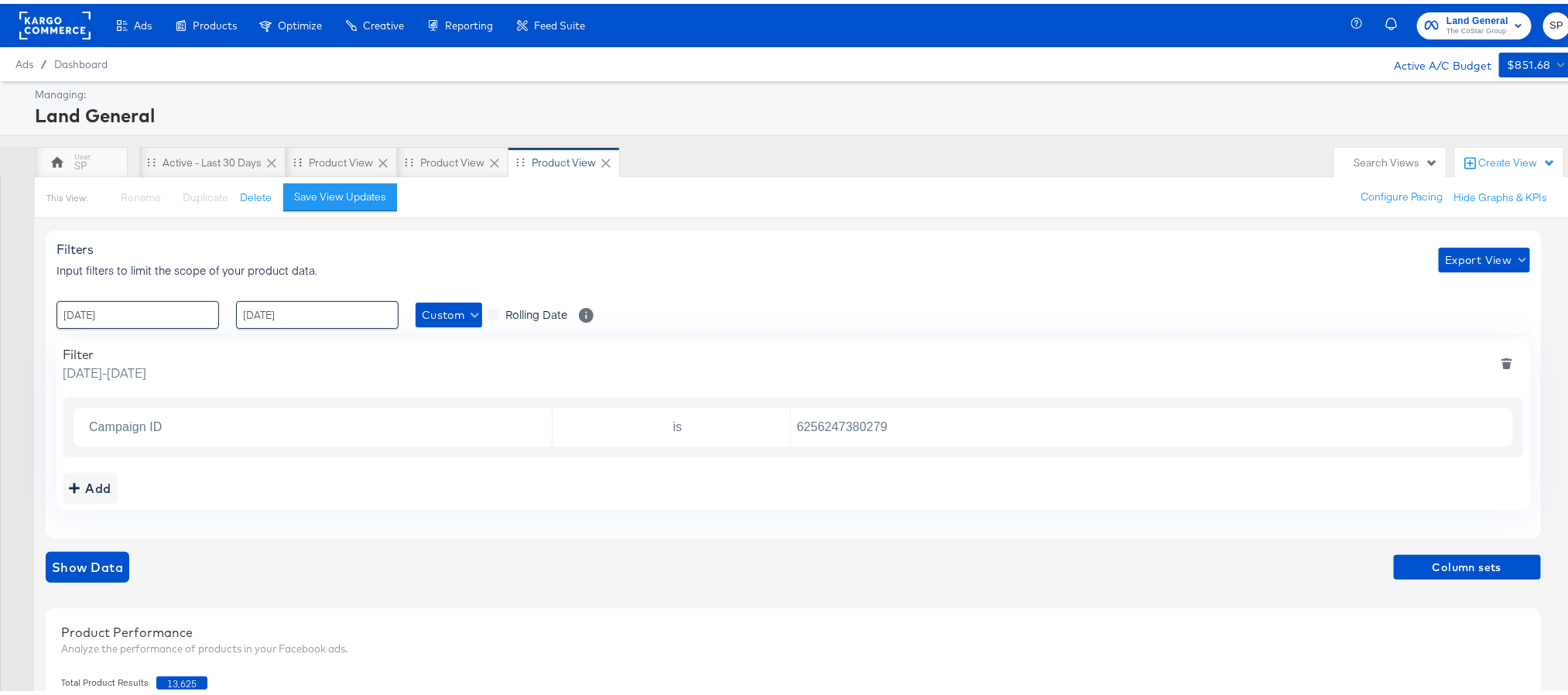
click at [381, 163] on icon at bounding box center [383, 159] width 16 height 16
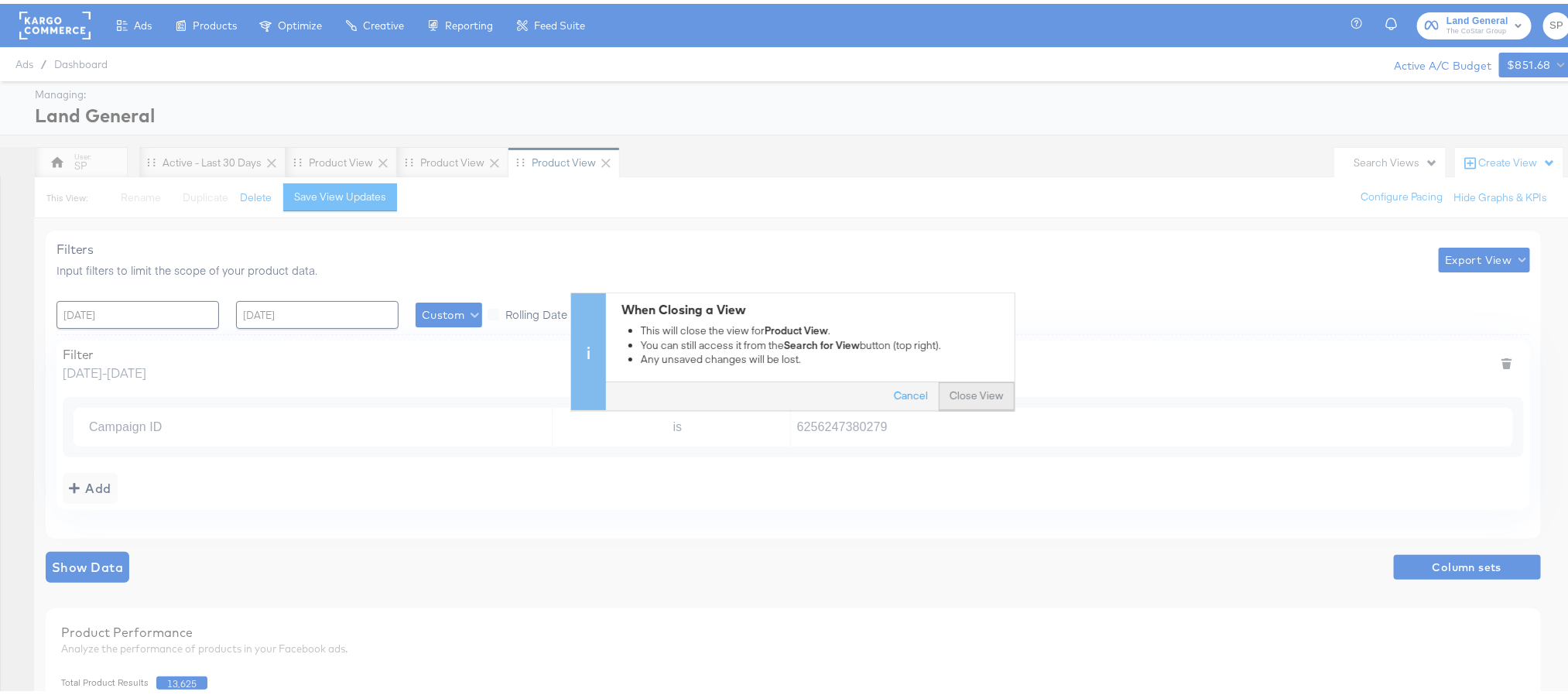
click at [939, 392] on button "Close View" at bounding box center [977, 392] width 76 height 28
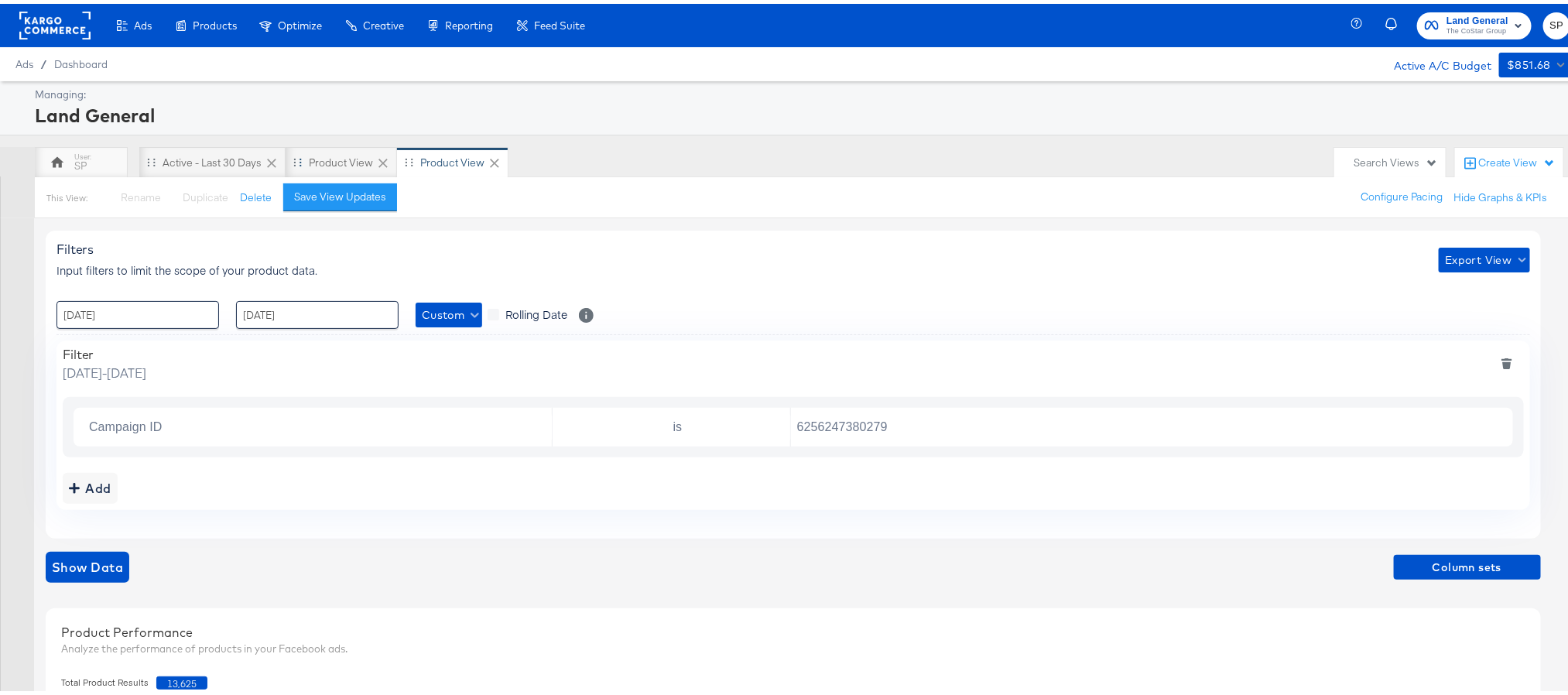
click at [383, 163] on icon at bounding box center [383, 159] width 16 height 16
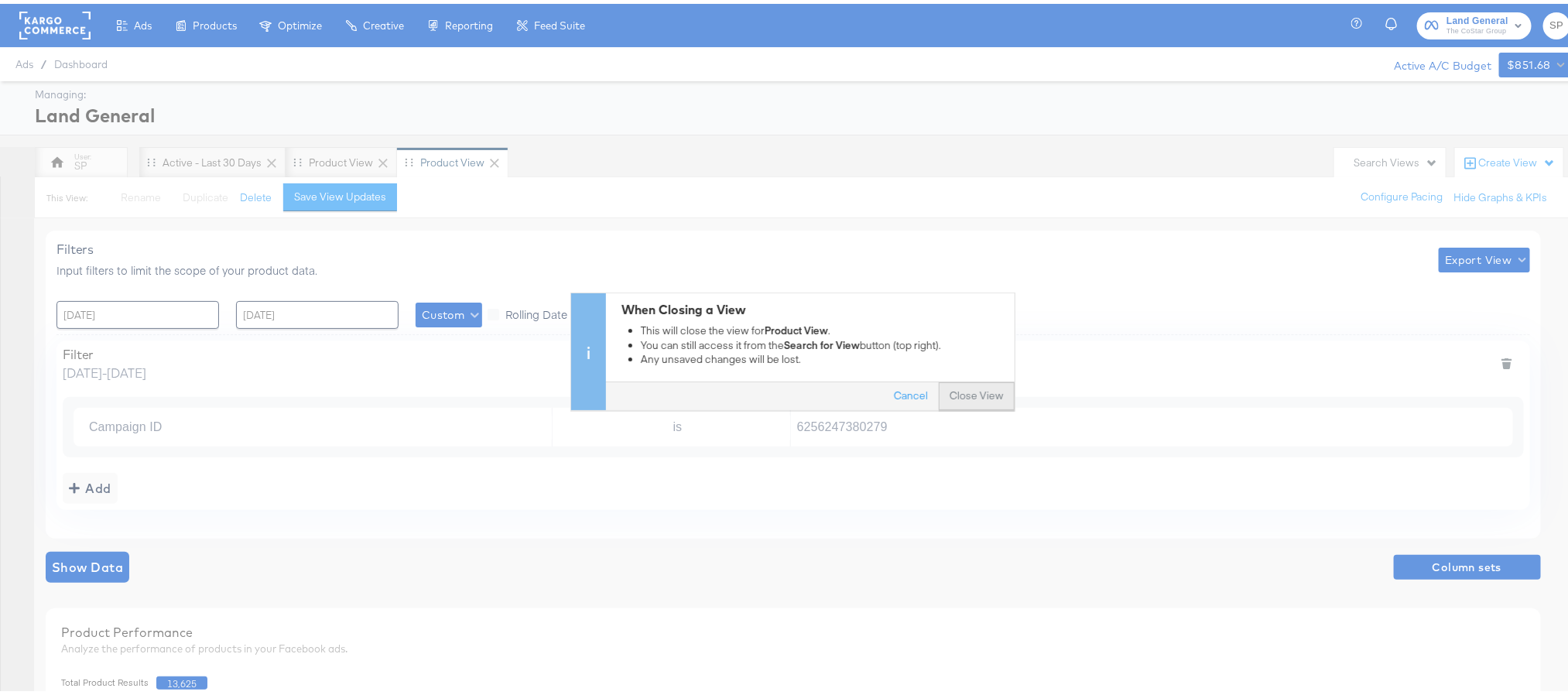
click at [964, 388] on button "Close View" at bounding box center [977, 392] width 76 height 28
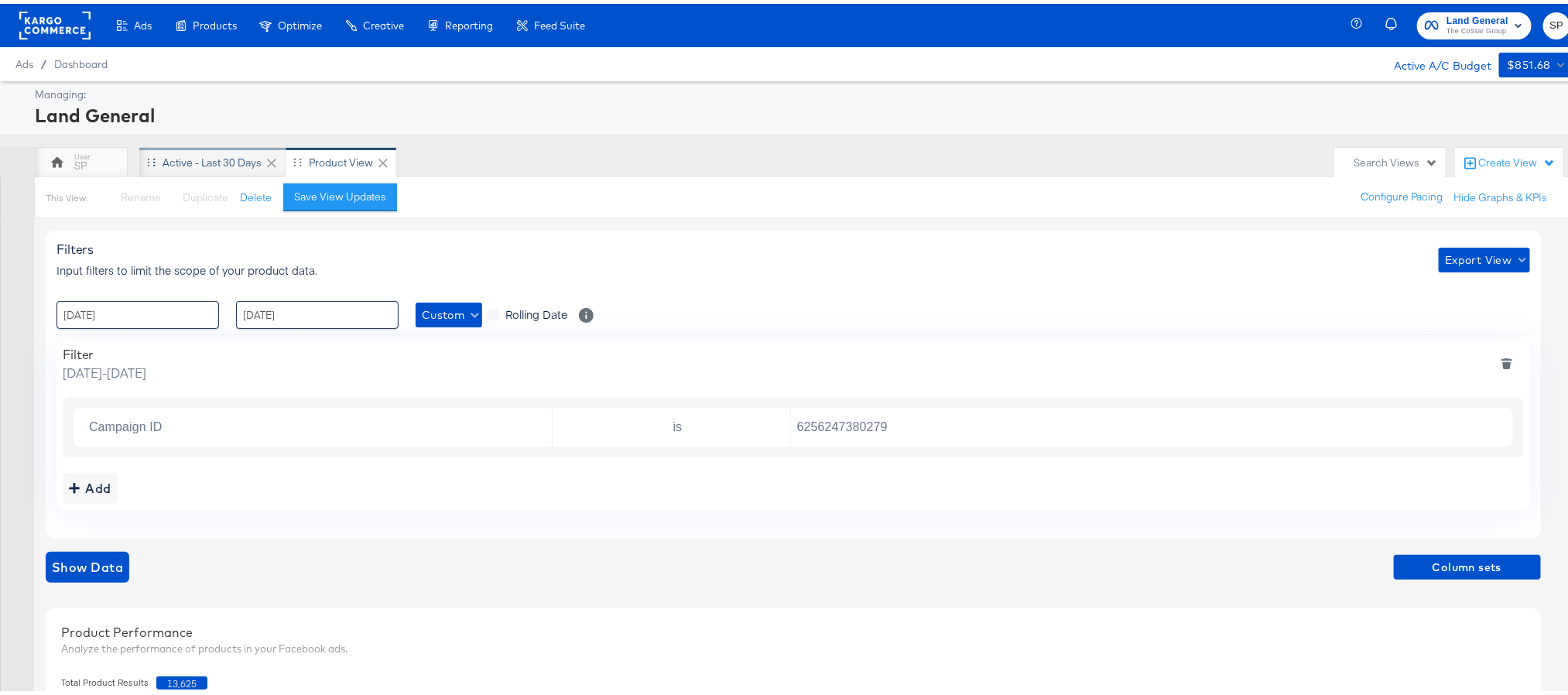
click at [235, 153] on div "Active - Last 30 Days" at bounding box center [212, 159] width 99 height 15
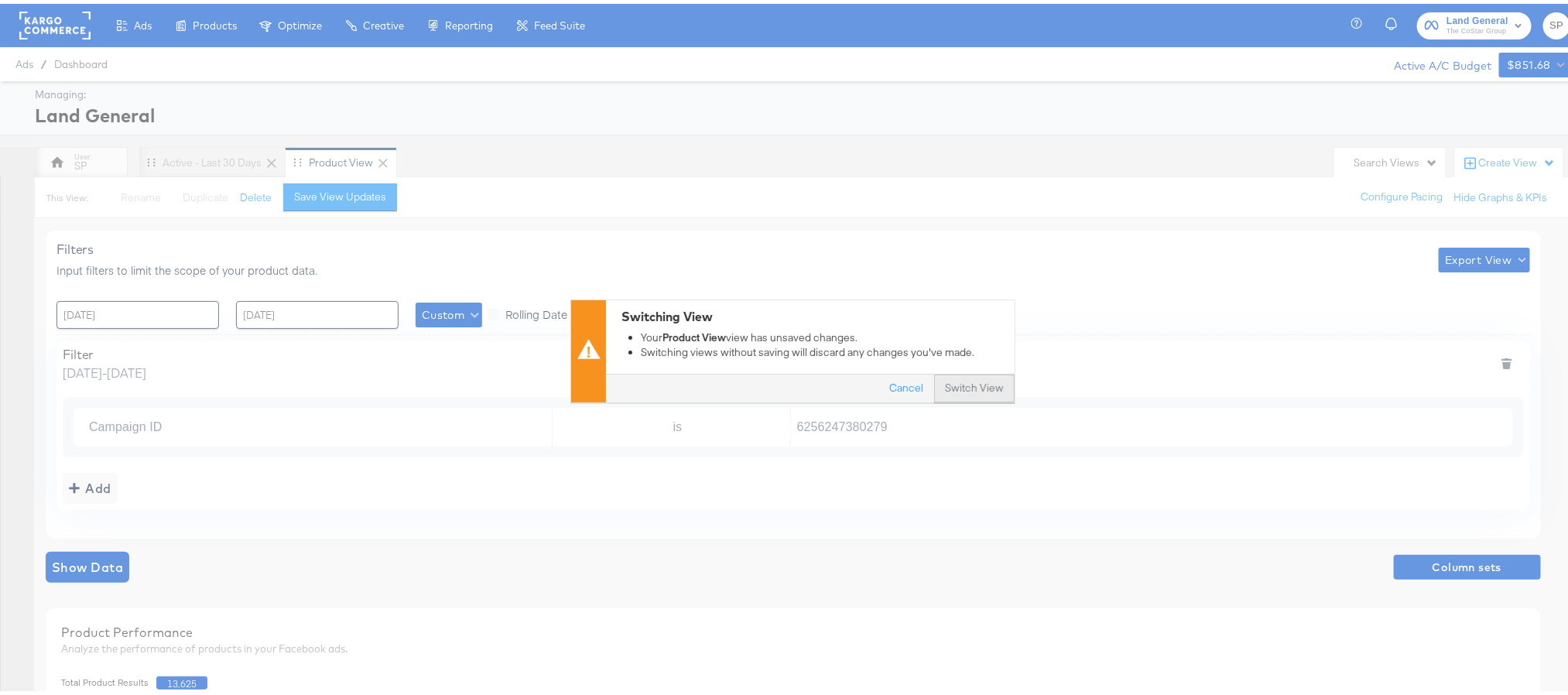
click at [948, 384] on button "Switch View" at bounding box center [975, 386] width 81 height 28
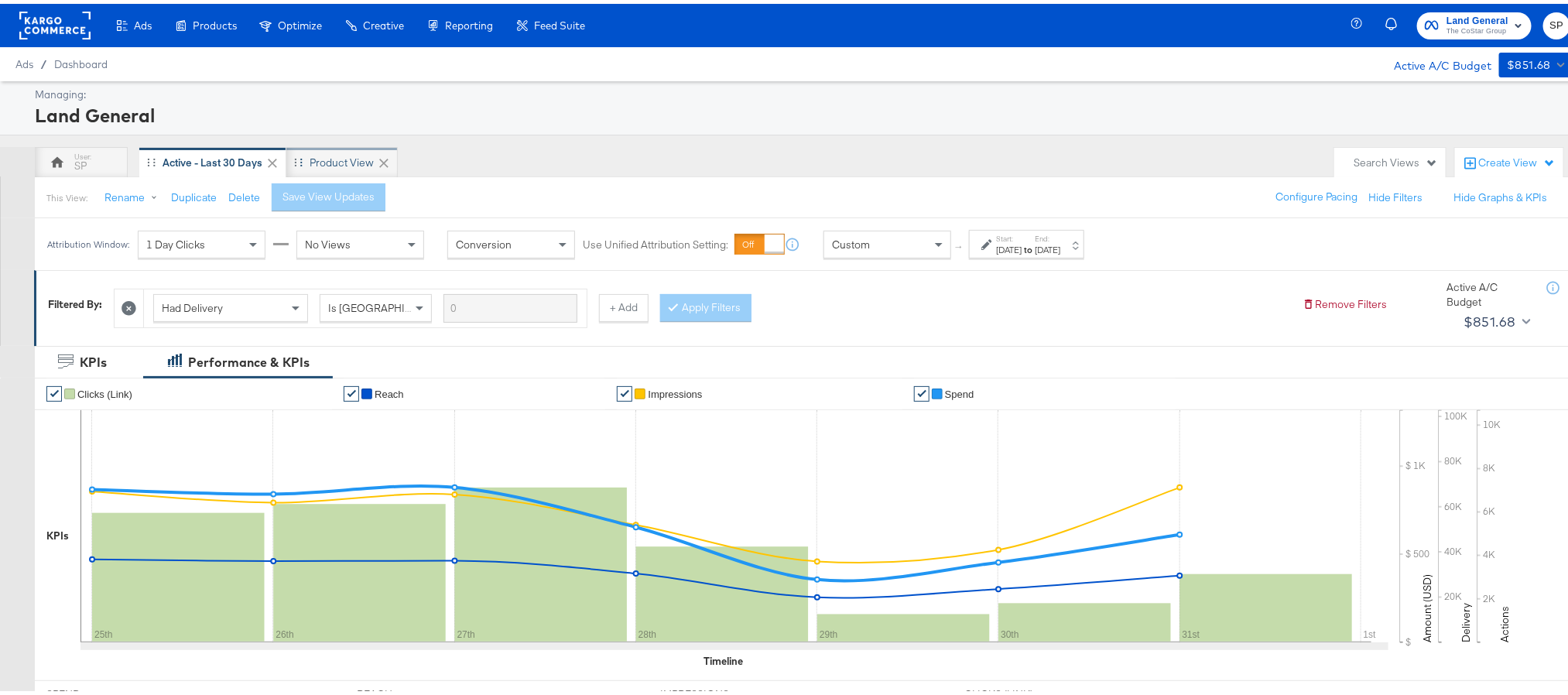
click at [347, 159] on div "Product View" at bounding box center [342, 159] width 64 height 15
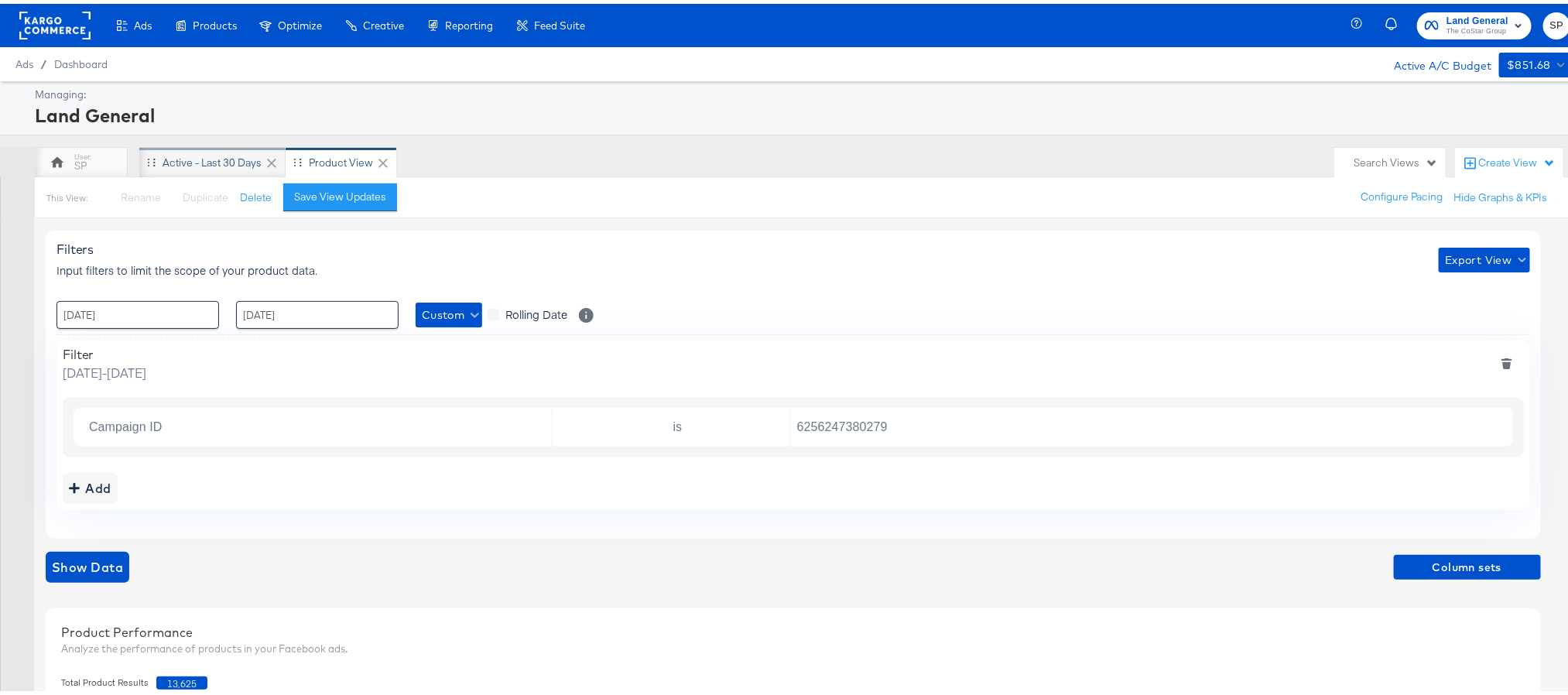
click at [185, 146] on div "Active - Last 30 Days" at bounding box center [212, 159] width 146 height 31
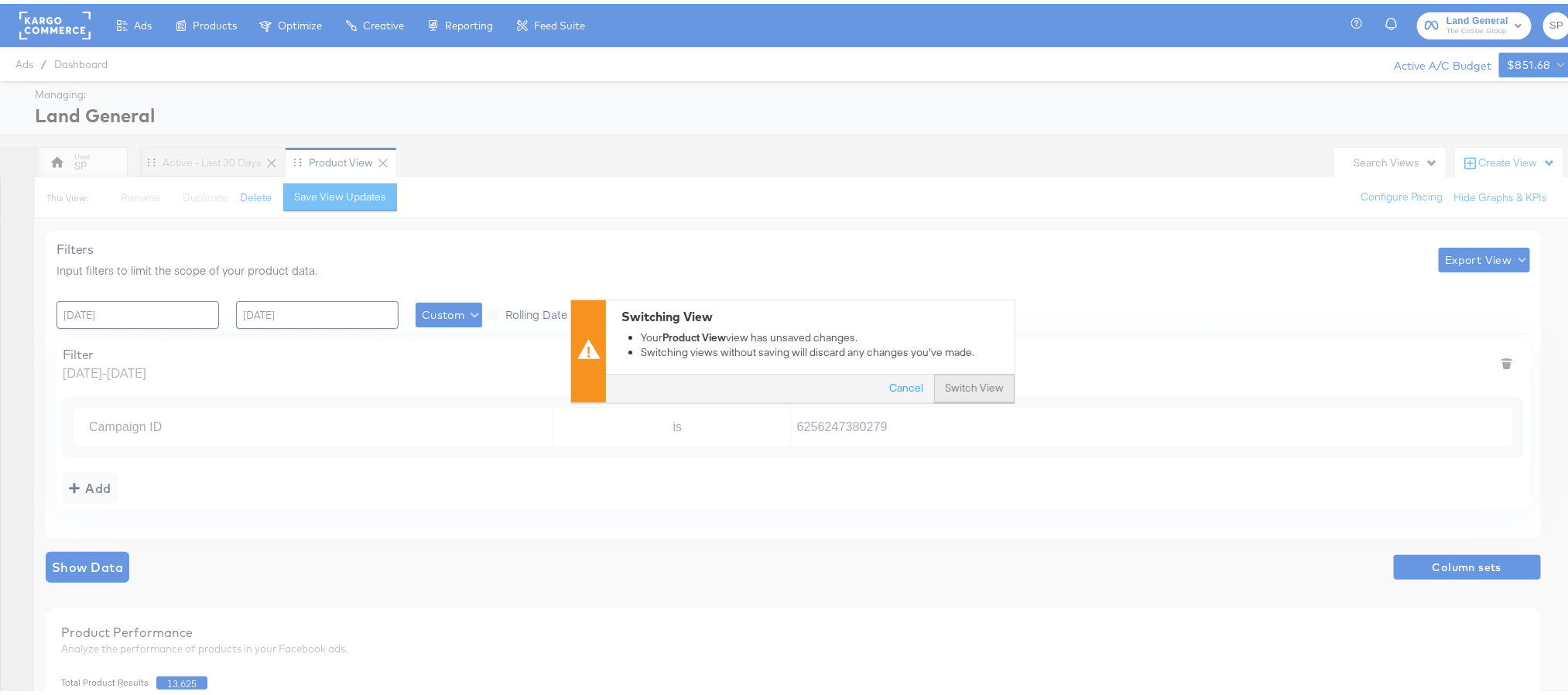
click at [975, 387] on button "Switch View" at bounding box center [975, 386] width 81 height 28
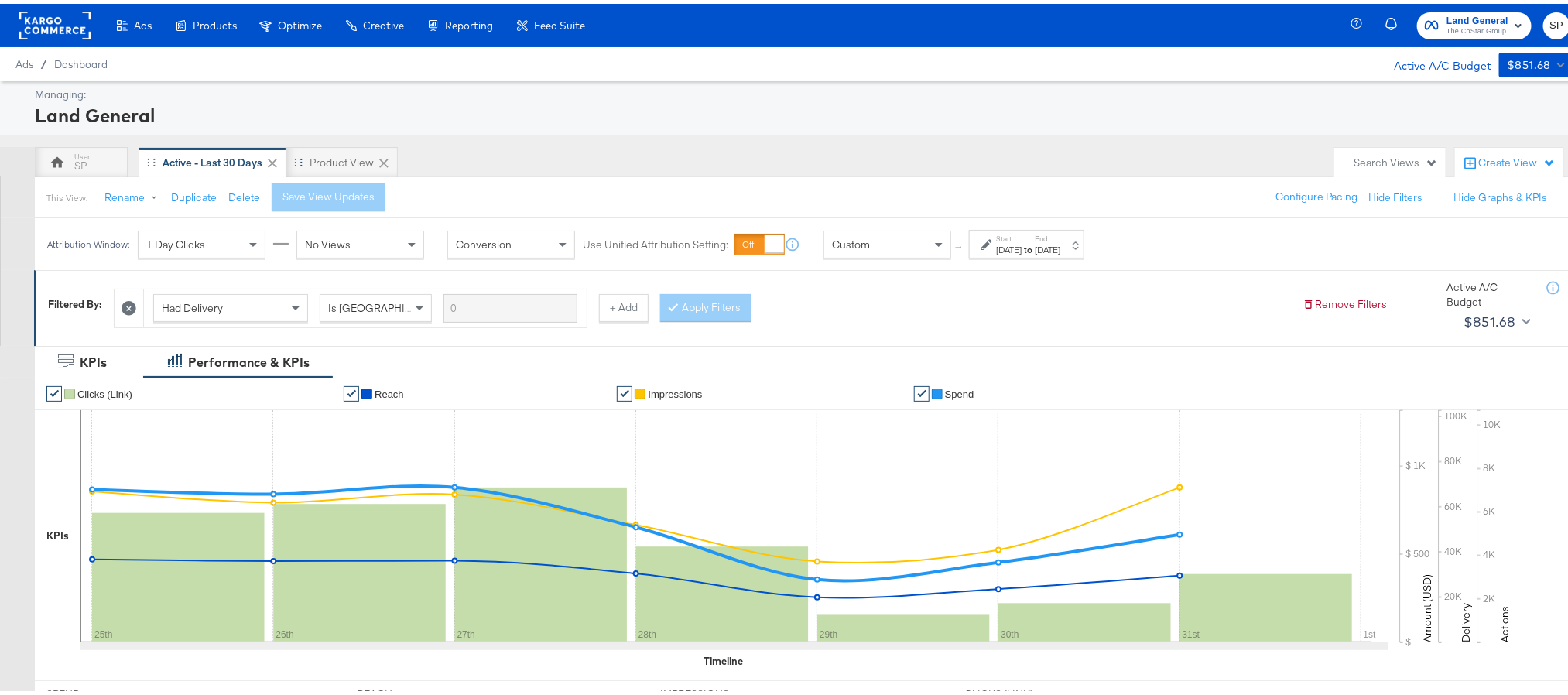
click at [1022, 252] on div "Aug 25th 2025" at bounding box center [1009, 245] width 26 height 12
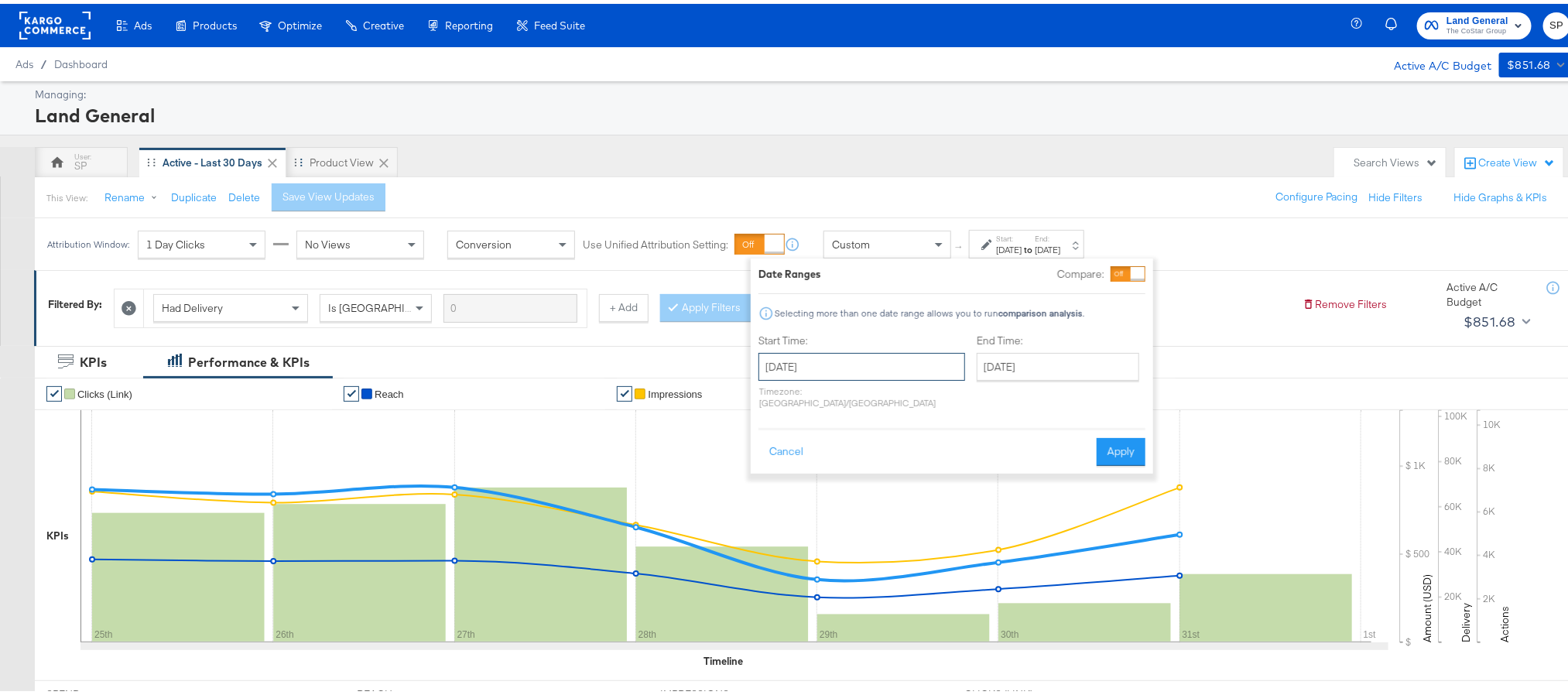
click at [830, 355] on input "August 25th 2025" at bounding box center [861, 363] width 207 height 28
click at [801, 550] on td "1" at bounding box center [802, 550] width 27 height 22
type input "[DATE]"
click at [965, 369] on input "September 1st 2025" at bounding box center [1046, 363] width 162 height 28
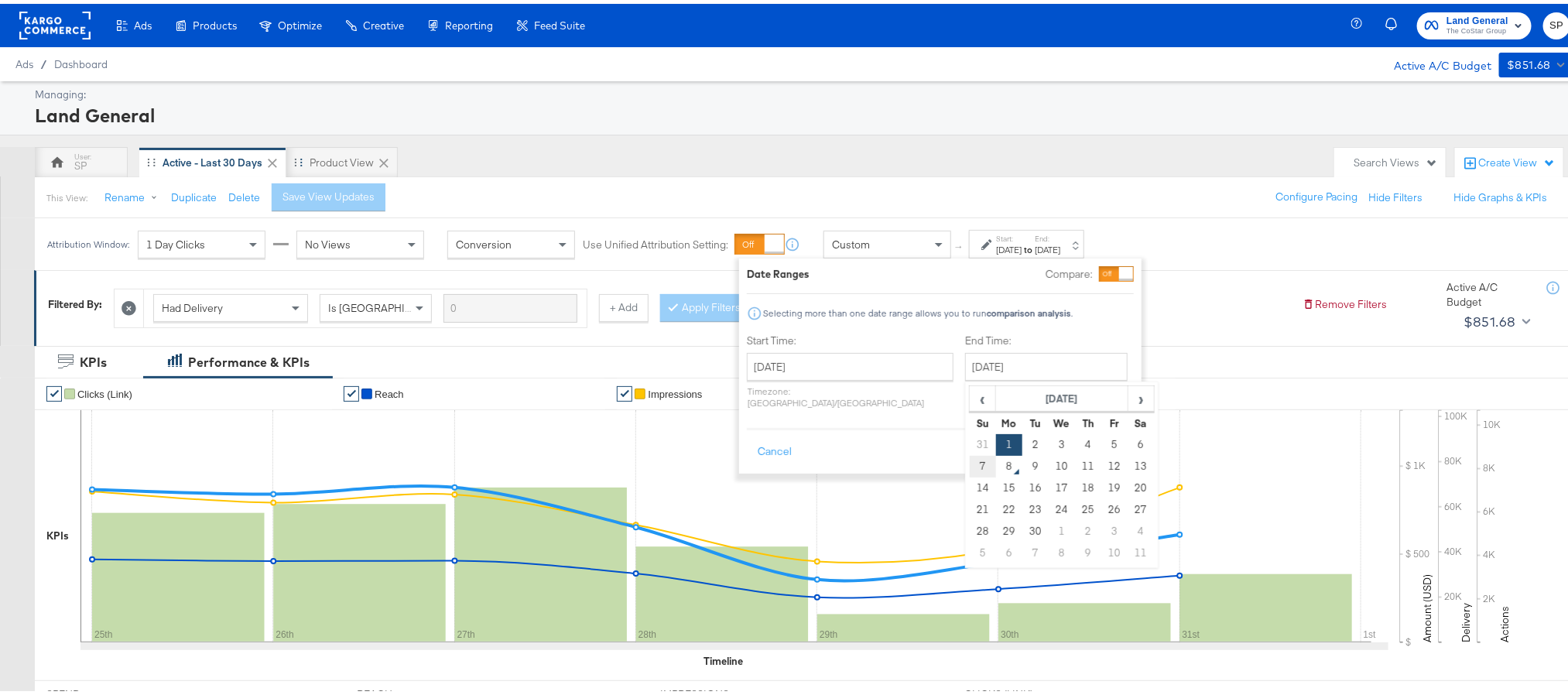
click at [969, 462] on td "7" at bounding box center [982, 463] width 27 height 22
type input "[DATE]"
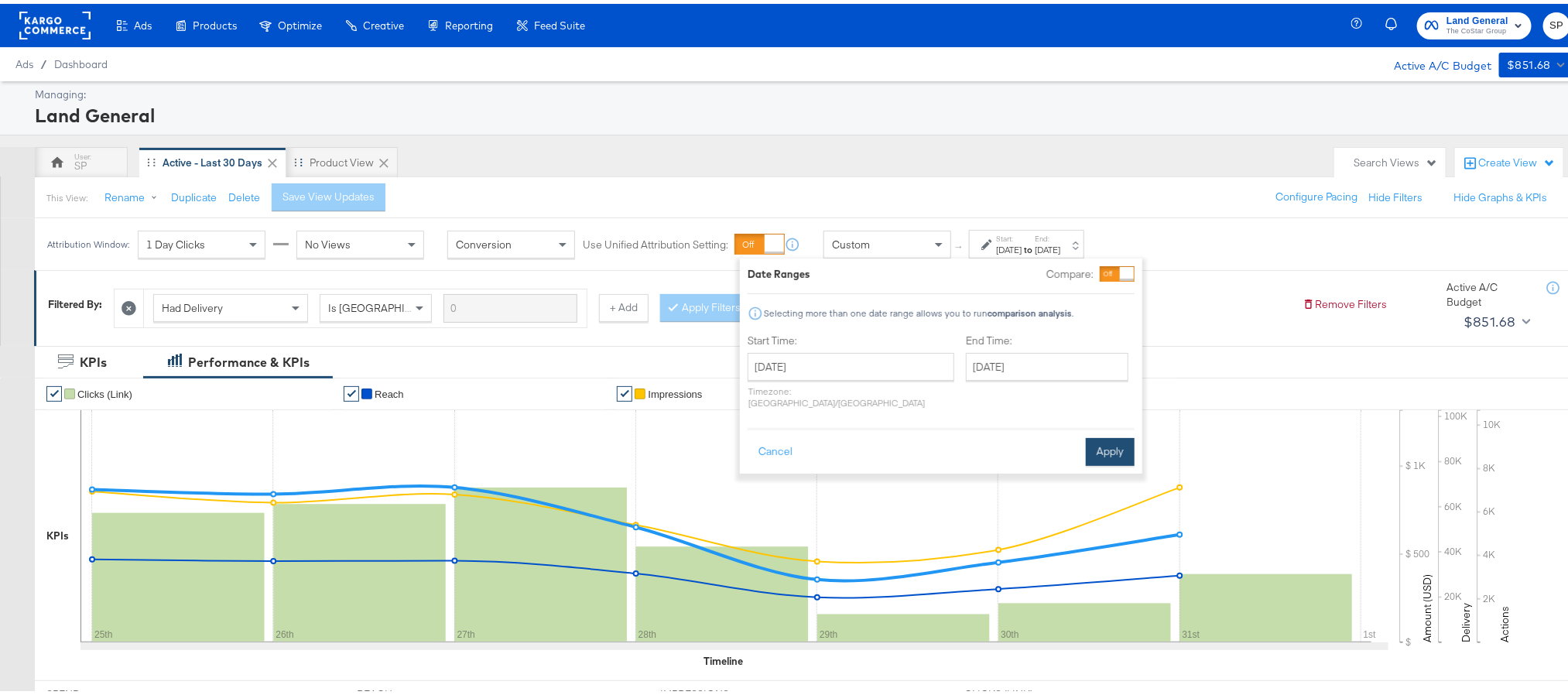
click at [1129, 436] on button "Apply" at bounding box center [1110, 448] width 49 height 28
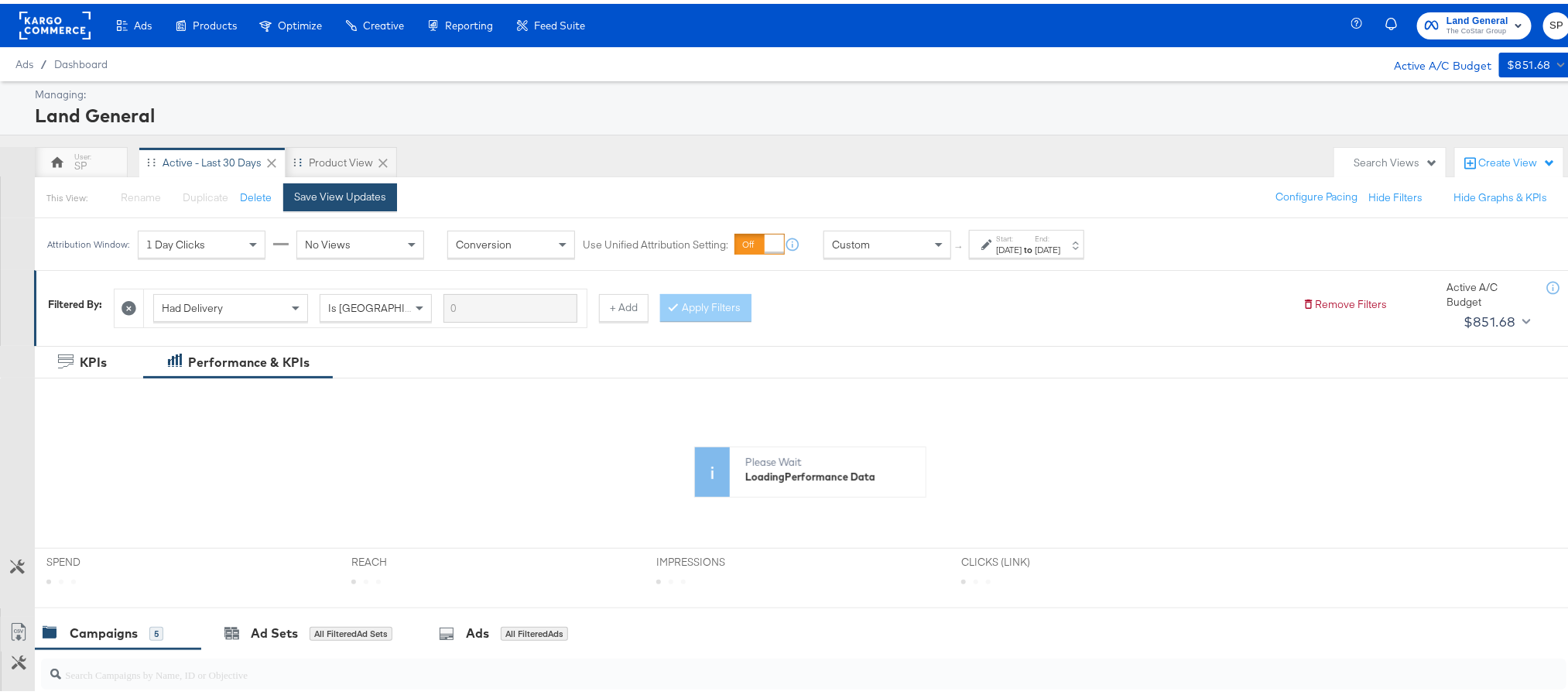
click at [319, 195] on div "Save View Updates" at bounding box center [340, 193] width 92 height 15
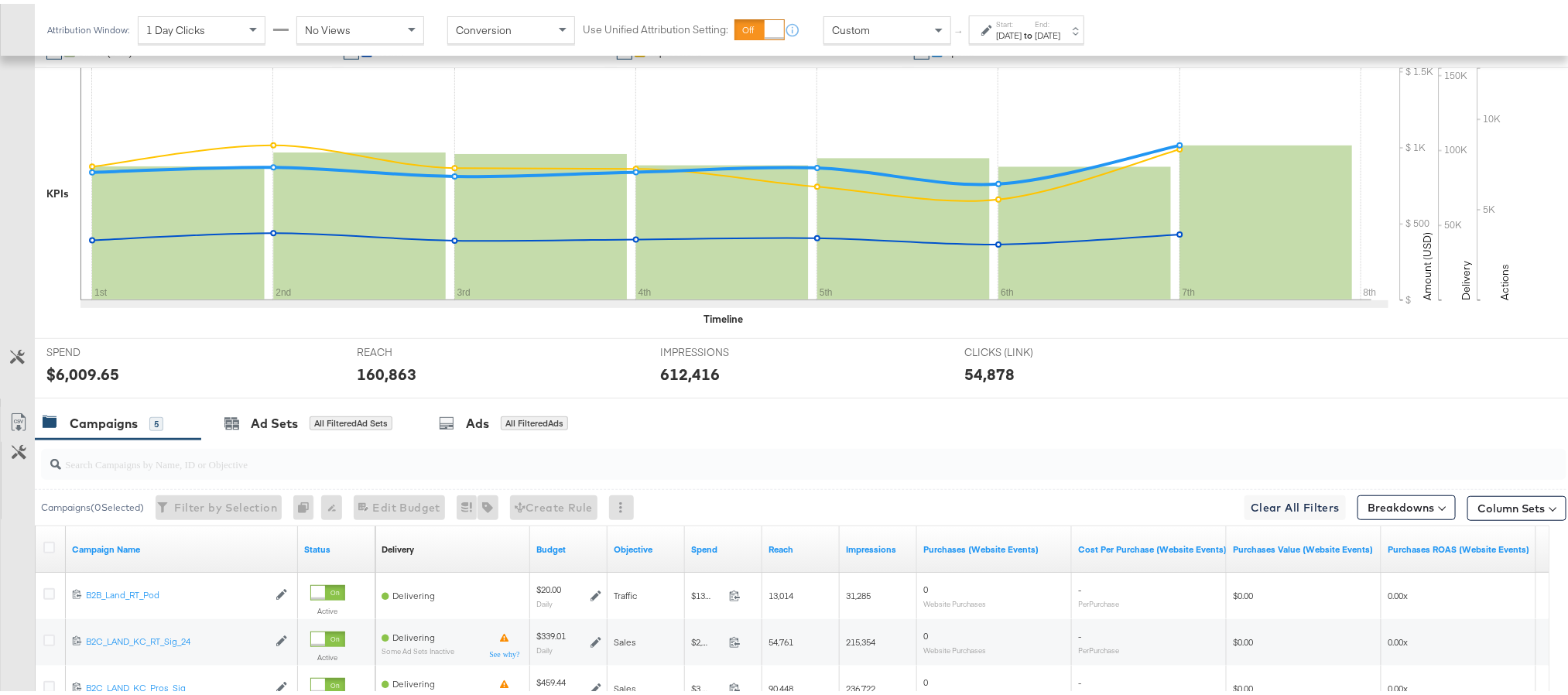
scroll to position [348, 0]
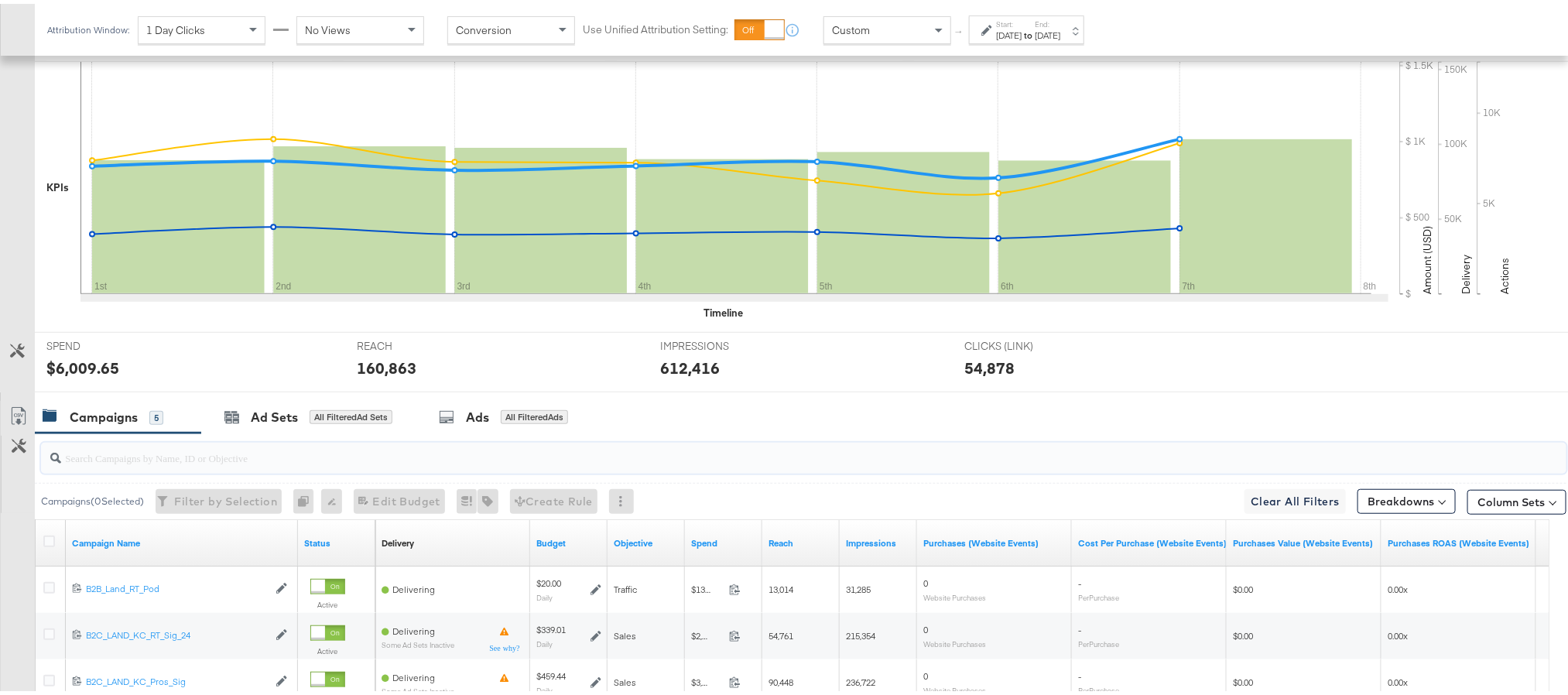
click at [180, 463] on input "search" at bounding box center [744, 447] width 1364 height 30
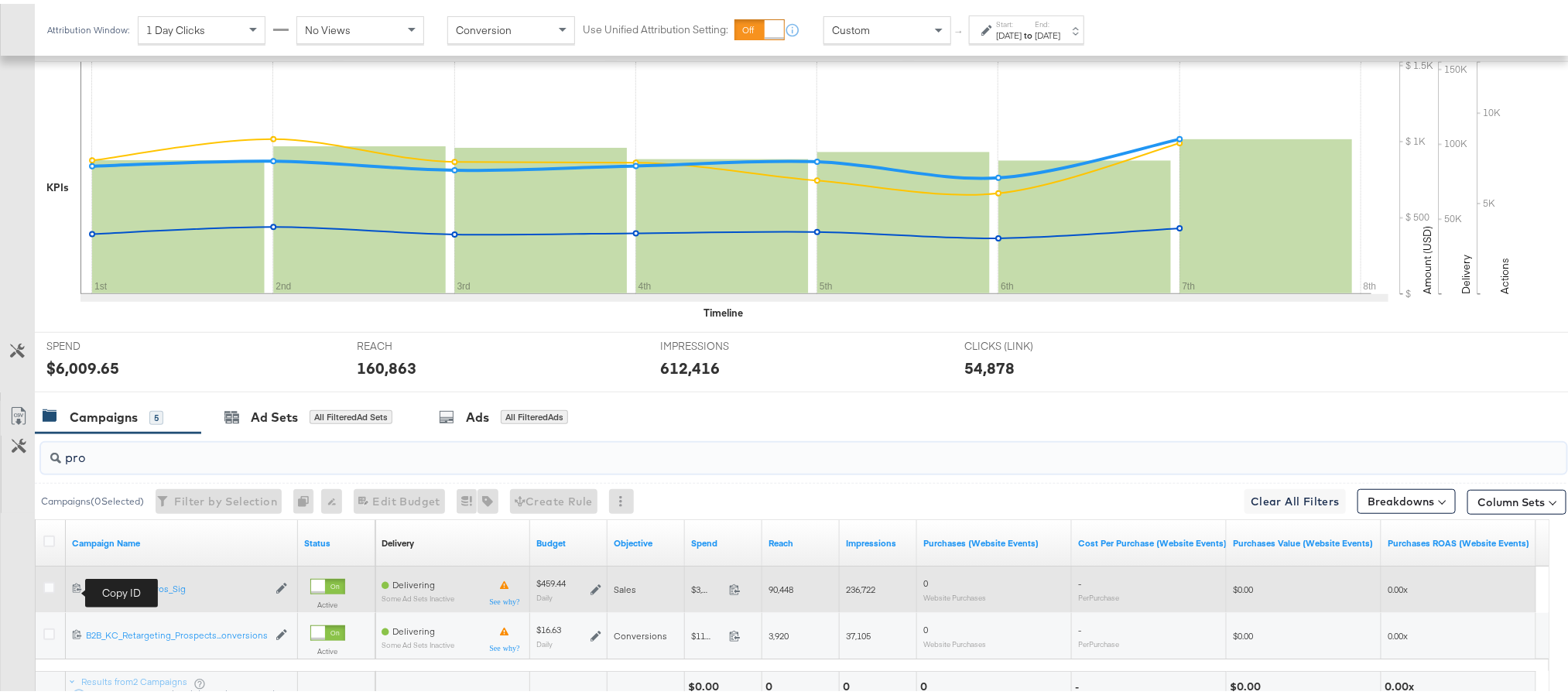
type input "pro"
click at [77, 588] on icon at bounding box center [76, 584] width 10 height 10
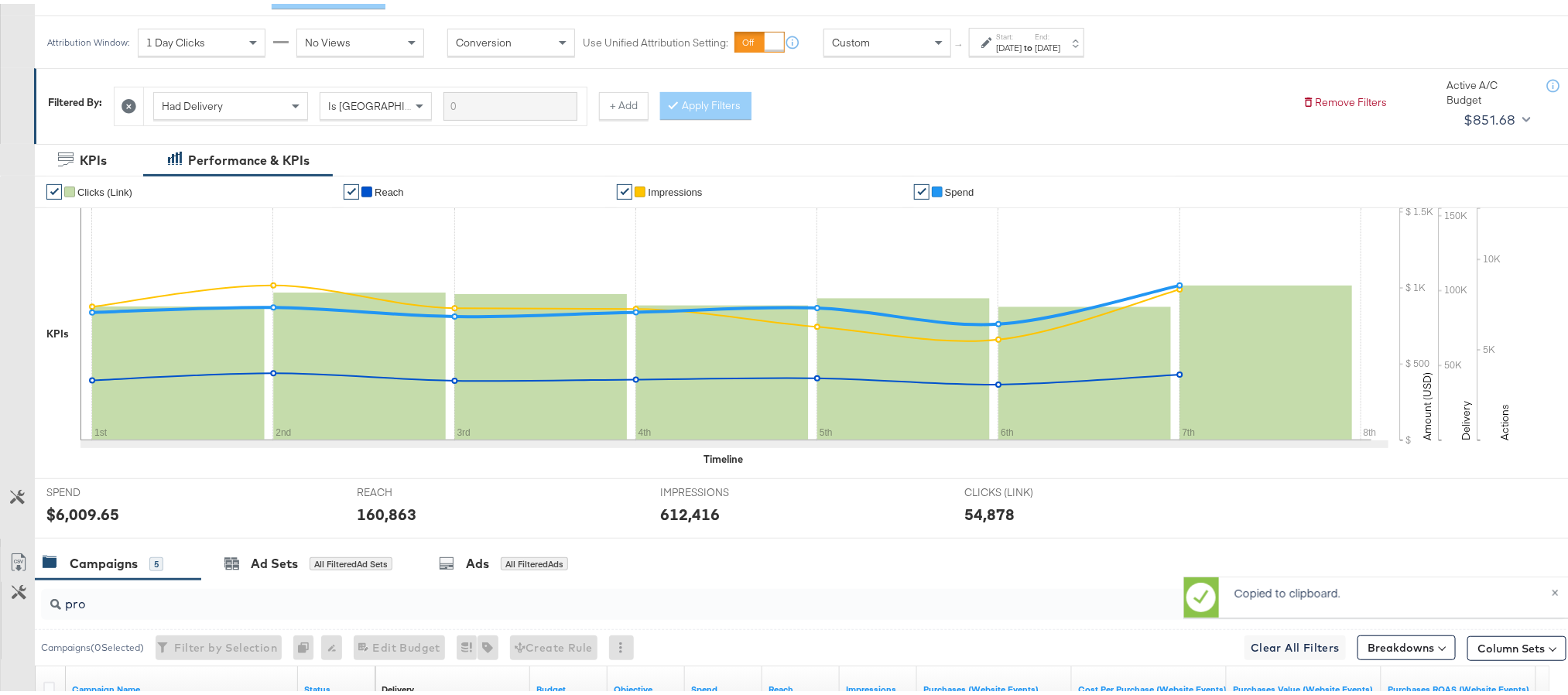
scroll to position [0, 0]
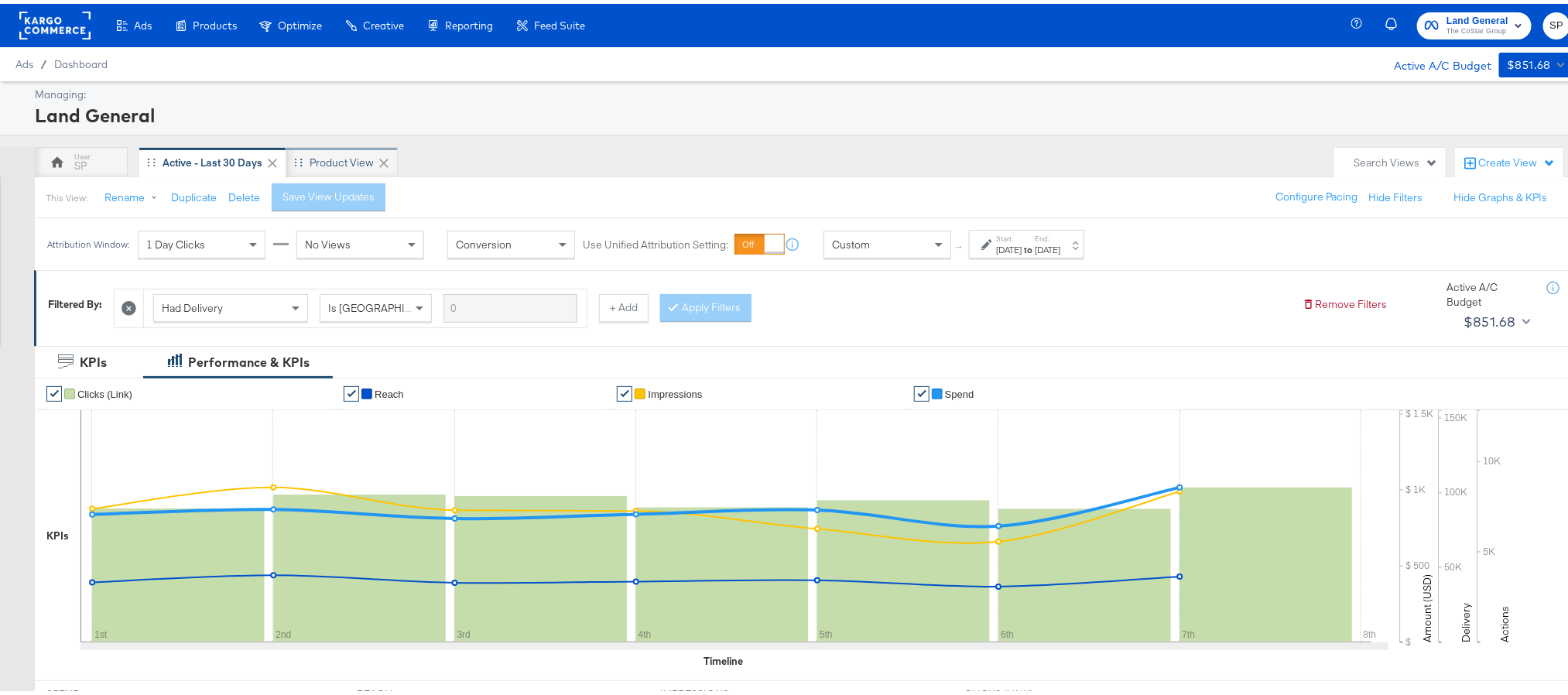
click at [317, 154] on div "Product View" at bounding box center [342, 159] width 64 height 15
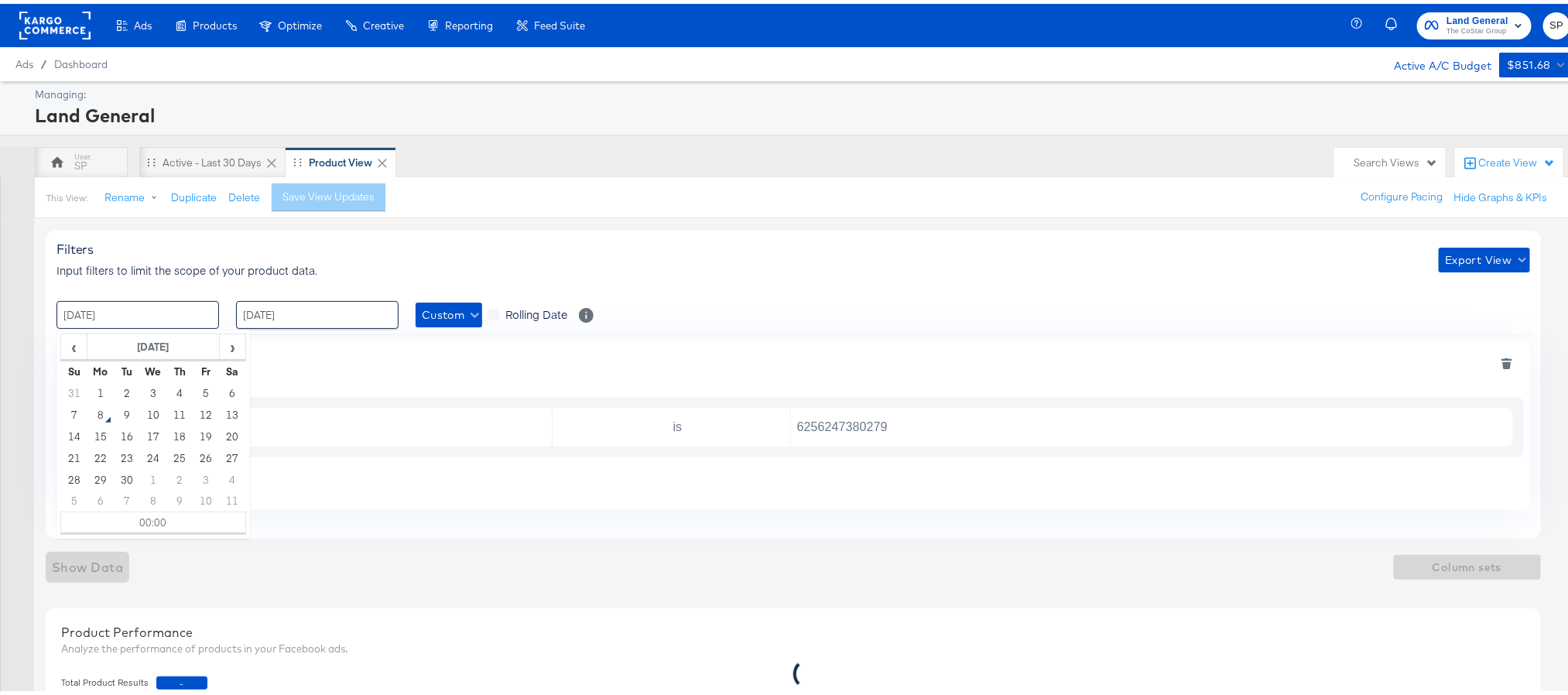
click at [142, 312] on input "25 / August / 2025" at bounding box center [138, 311] width 162 height 28
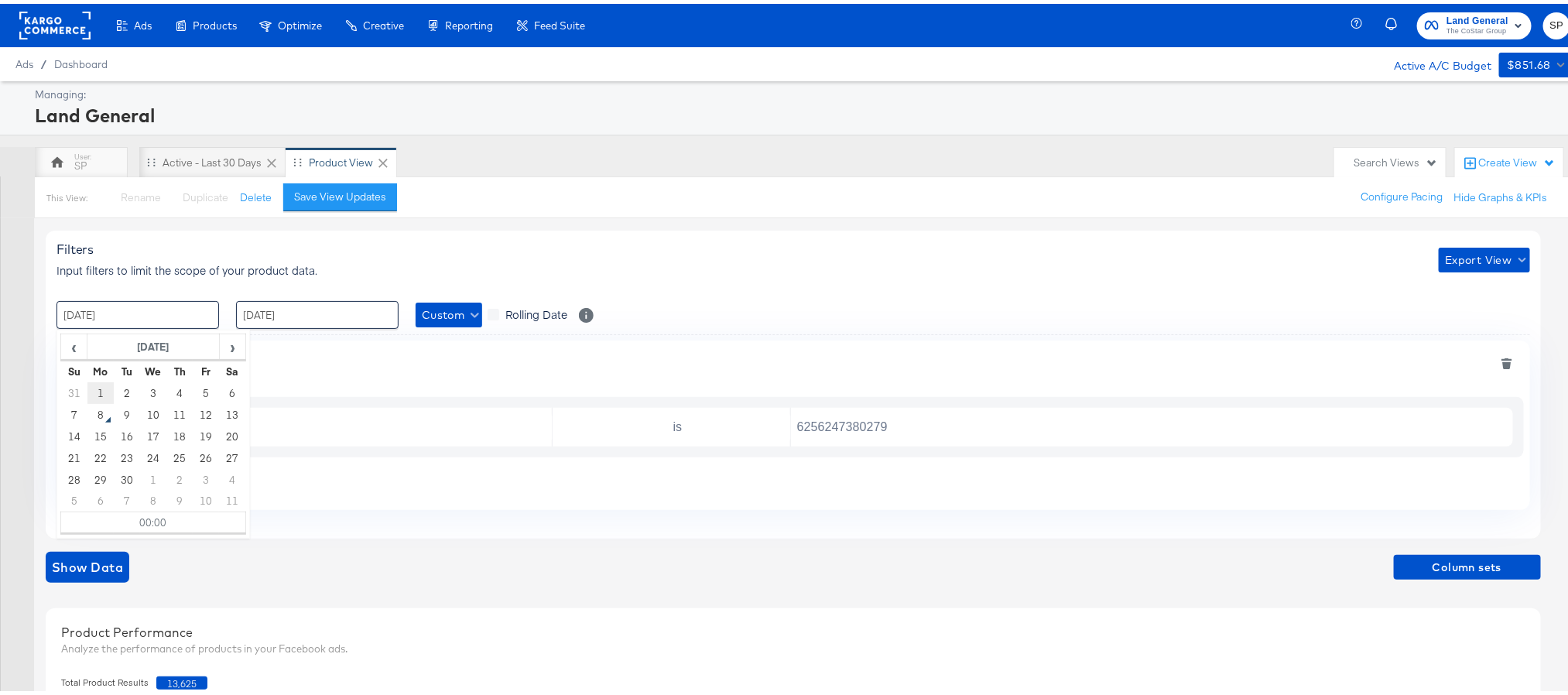
click at [101, 390] on td "1" at bounding box center [100, 389] width 27 height 22
type input "01 / September / 2025 00:00"
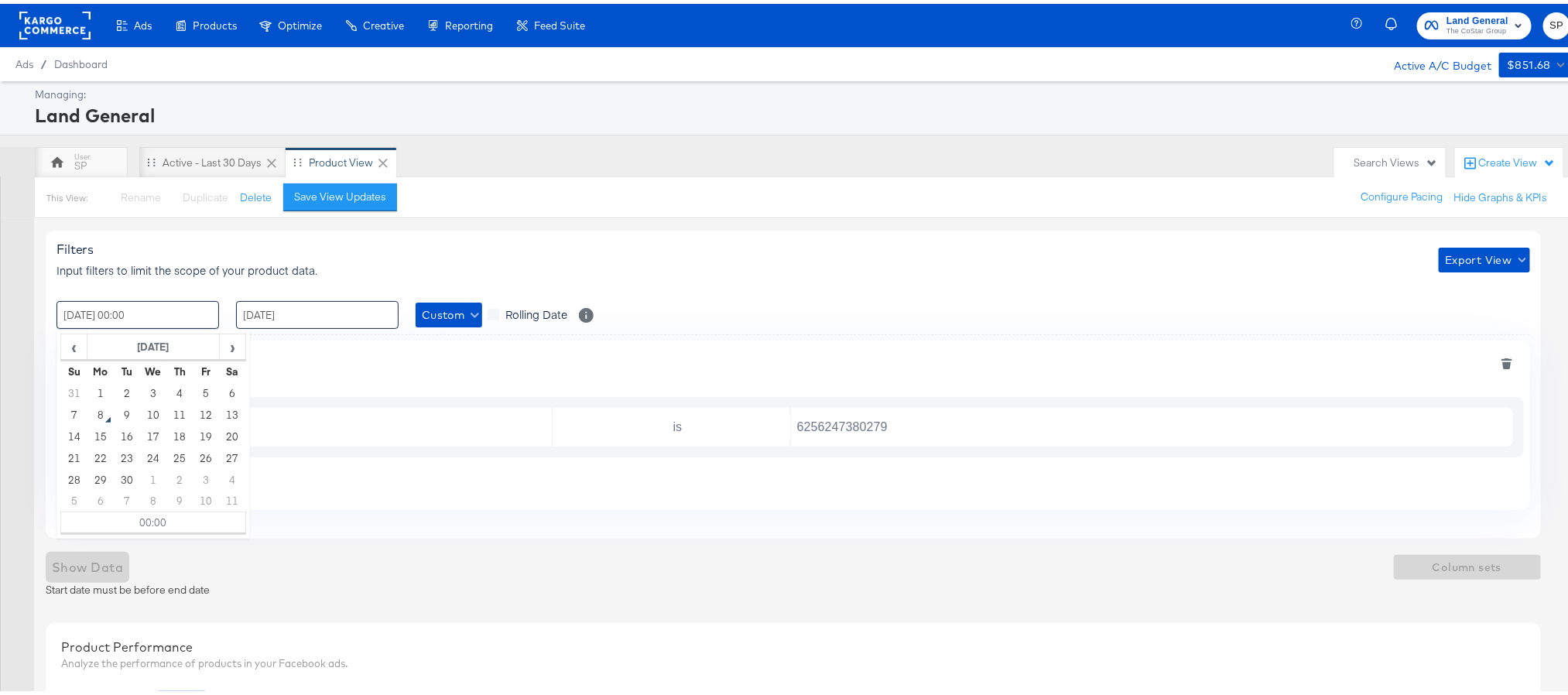
click at [316, 317] on input "31 / August / 2025" at bounding box center [317, 311] width 162 height 28
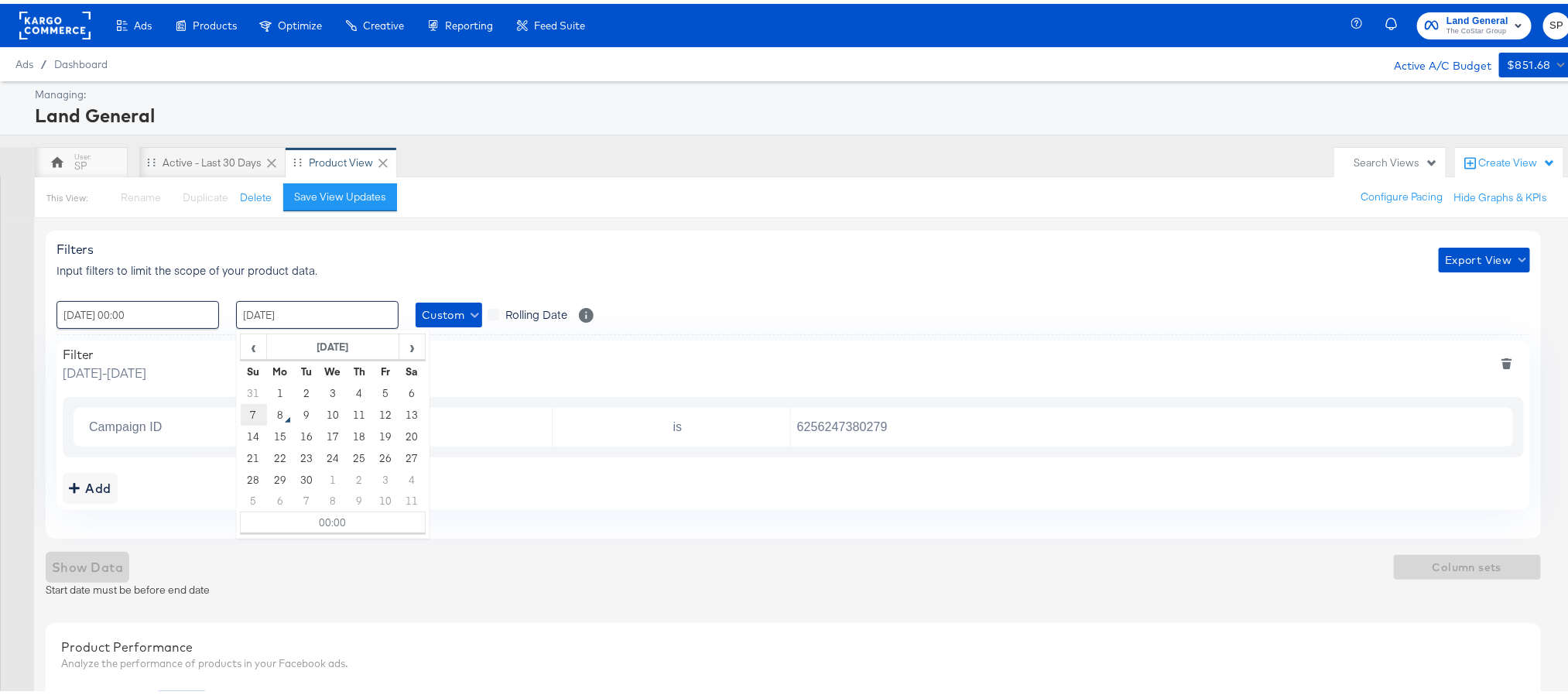
click at [253, 407] on td "7" at bounding box center [253, 411] width 27 height 22
type input "07 / September / 2025 00:00"
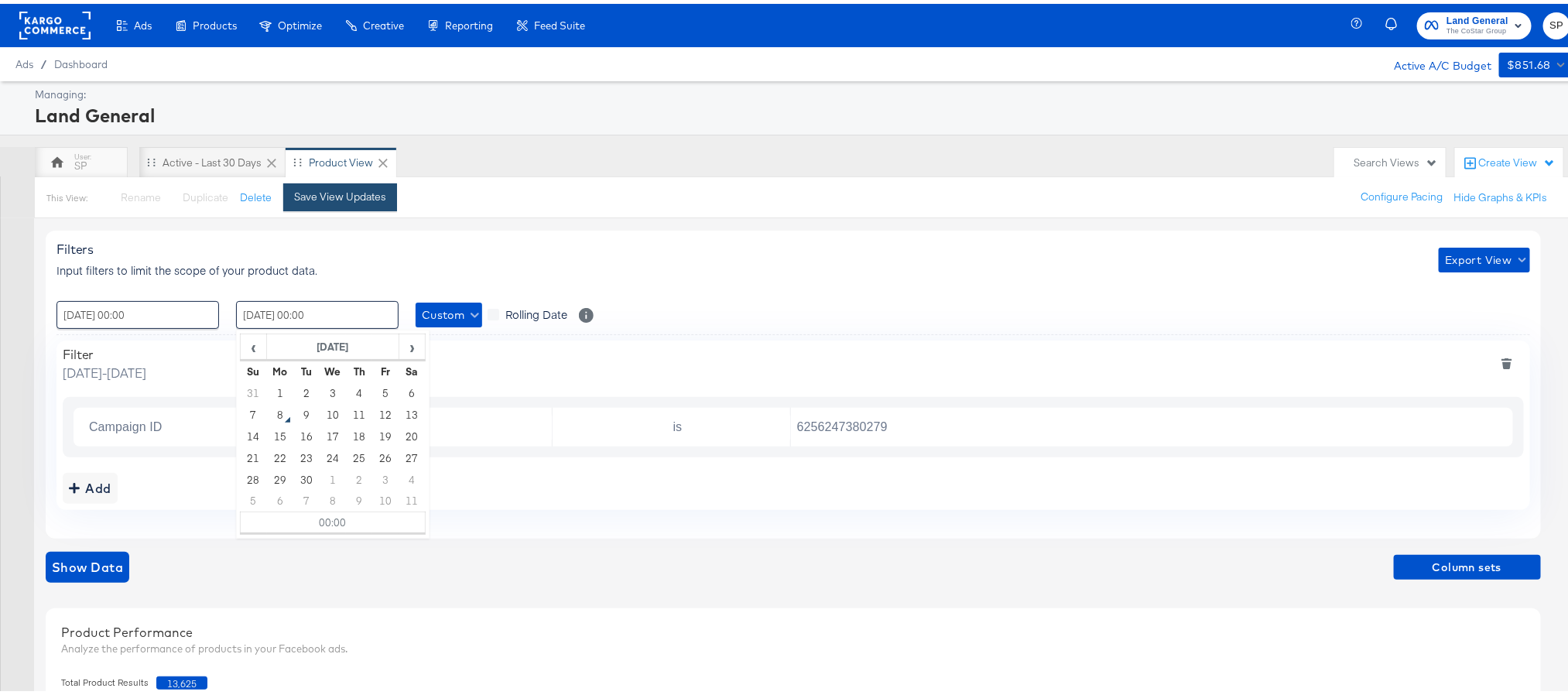
click at [346, 197] on div "Save View Updates" at bounding box center [340, 193] width 92 height 15
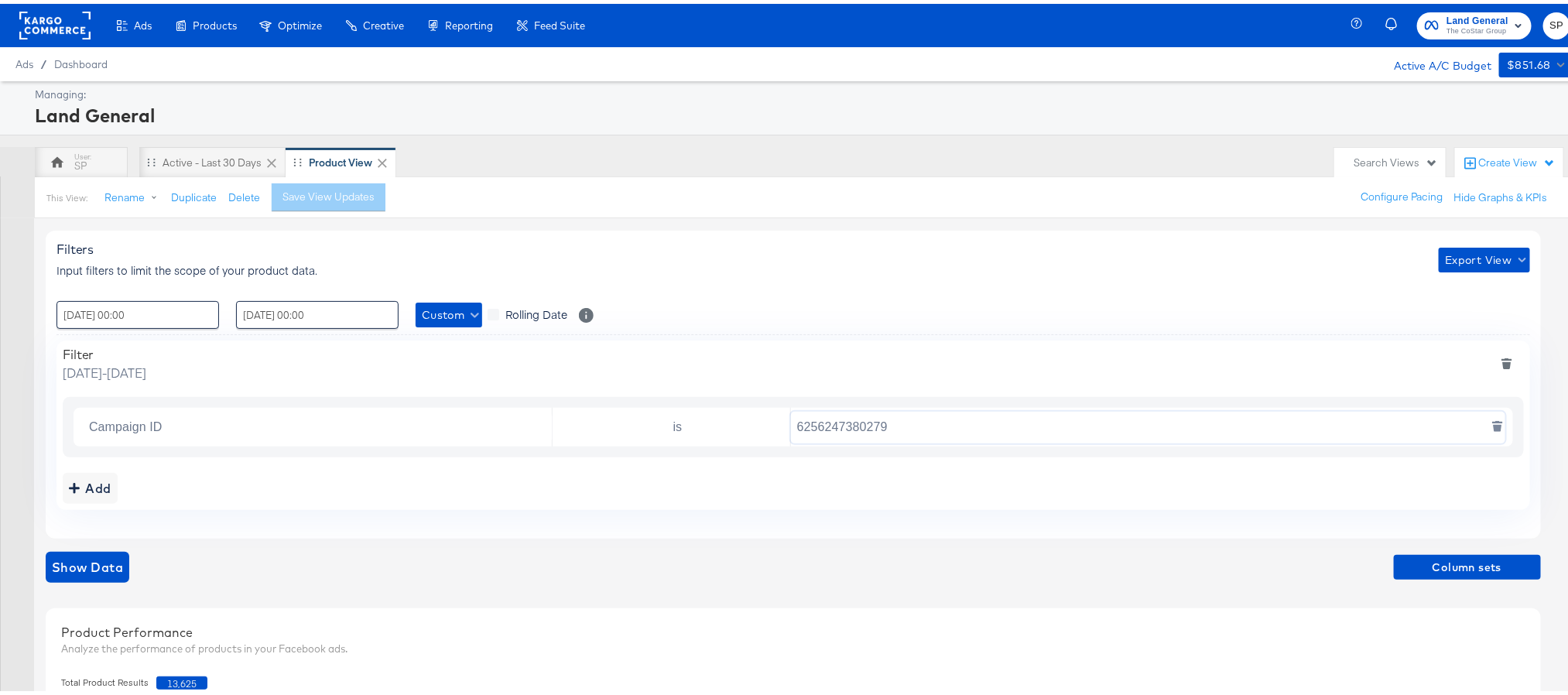
click at [861, 421] on input "6256247380279" at bounding box center [1148, 423] width 714 height 32
click at [189, 144] on div "Active - Last 30 Days" at bounding box center [212, 159] width 146 height 31
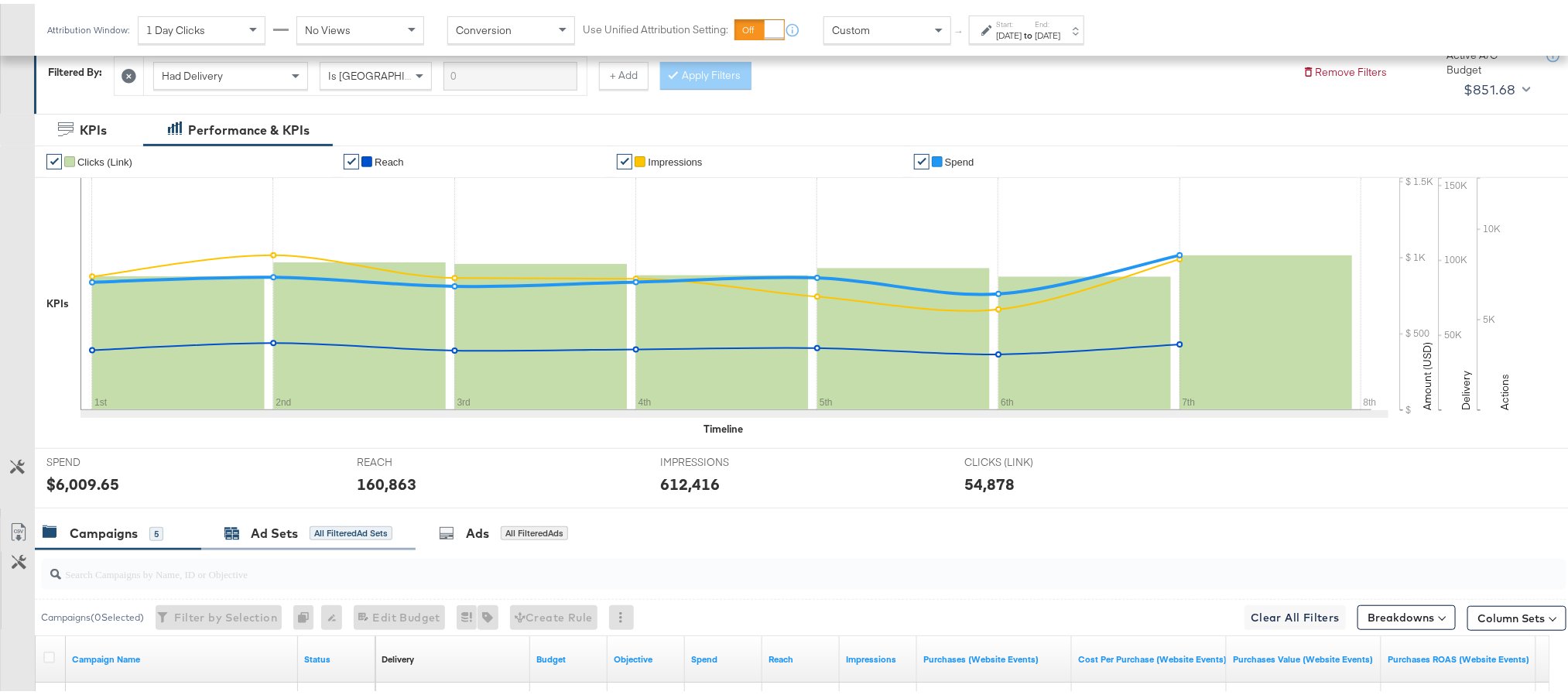
scroll to position [348, 0]
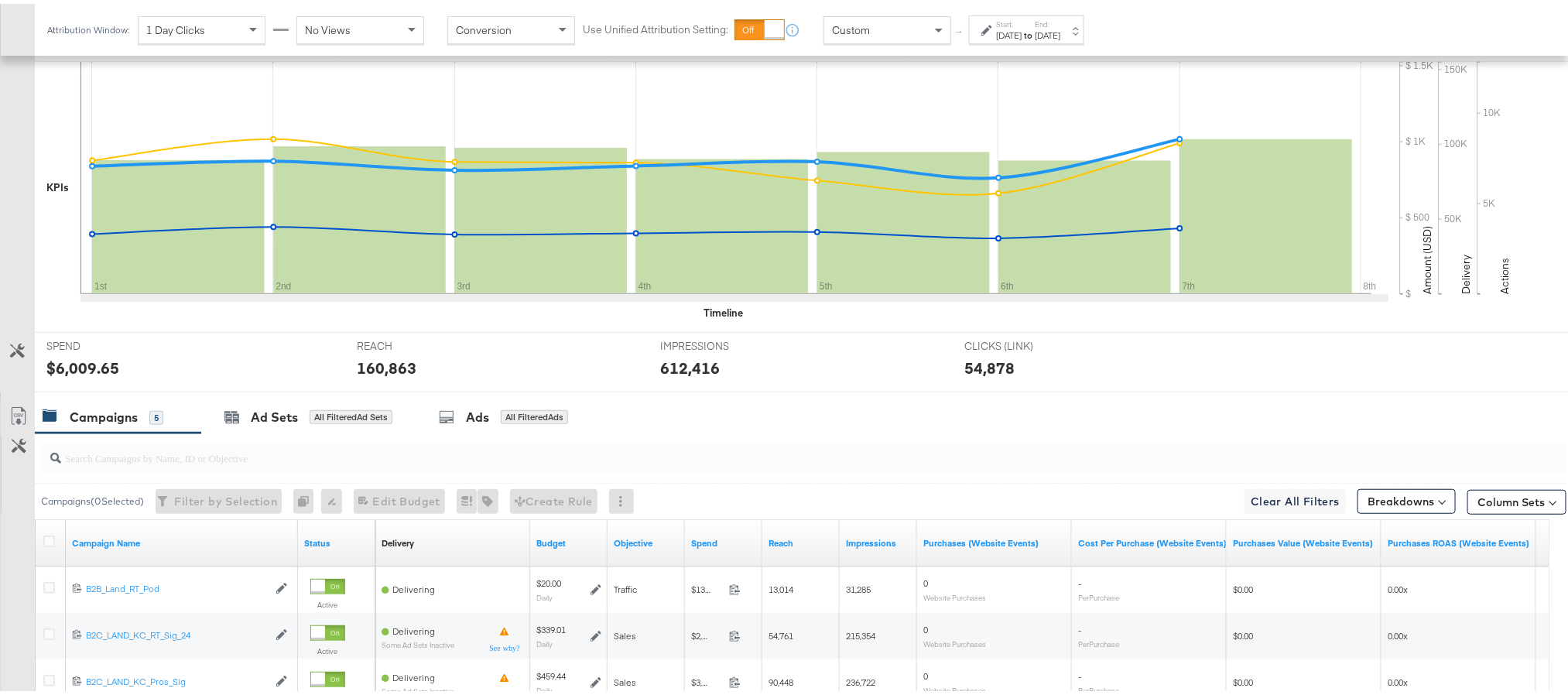
click at [1060, 28] on div "[DATE]" at bounding box center [1047, 31] width 26 height 12
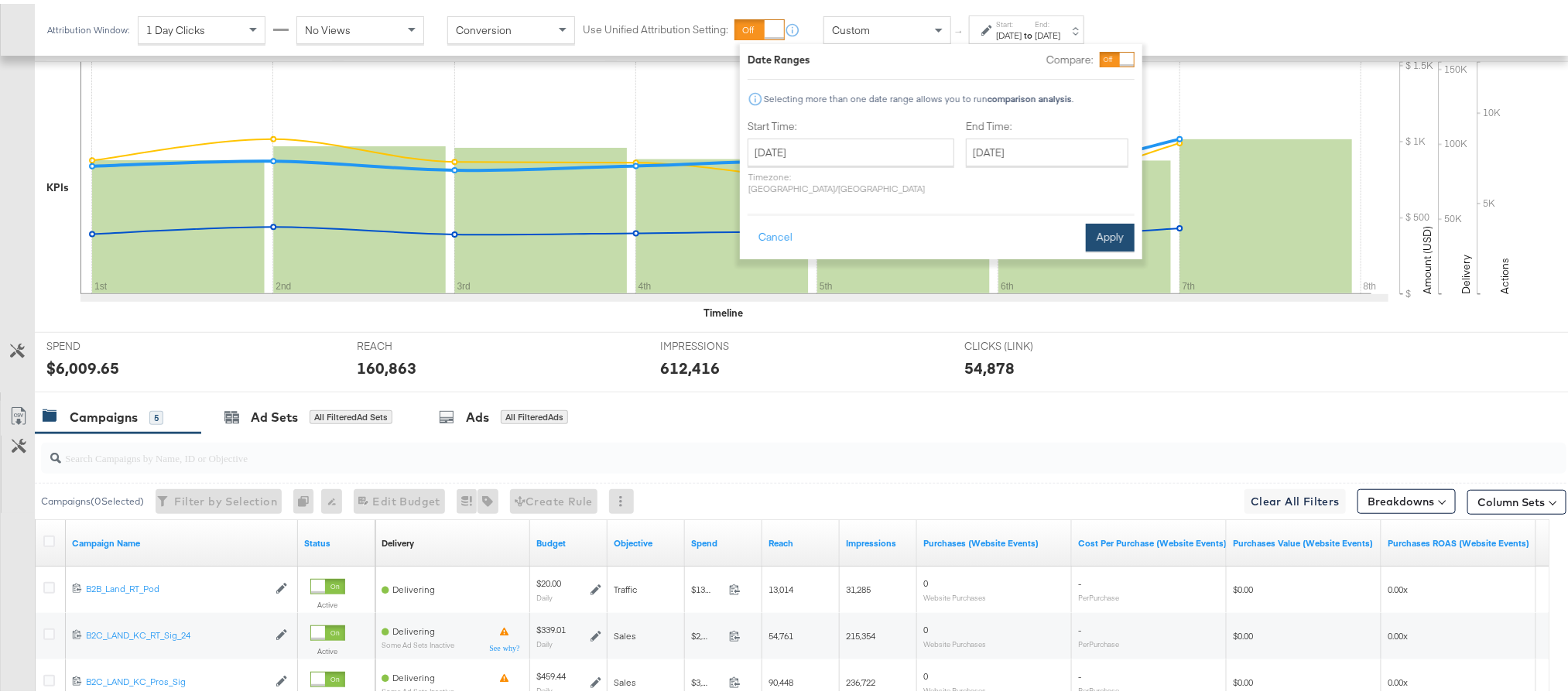
click at [1122, 230] on button "Apply" at bounding box center [1110, 233] width 49 height 28
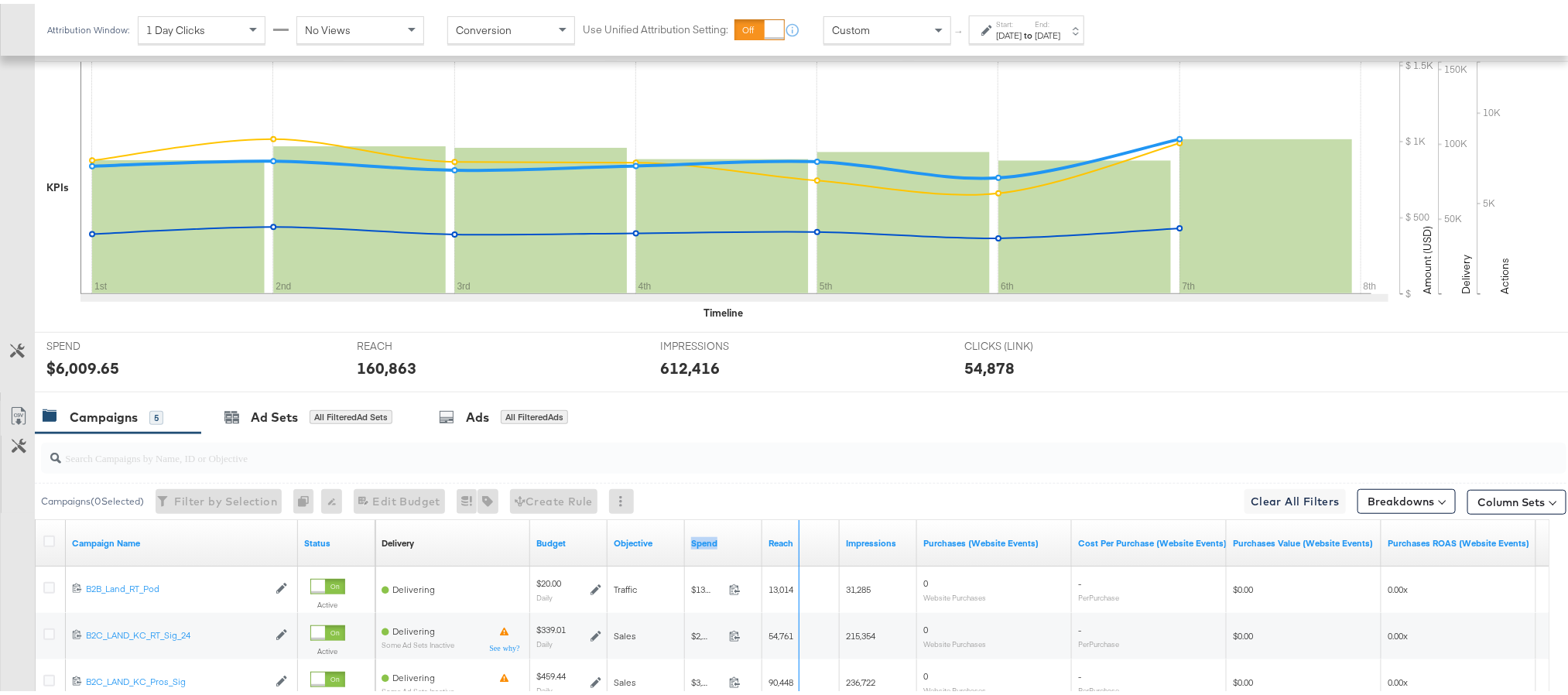
drag, startPoint x: 757, startPoint y: 527, endPoint x: 795, endPoint y: 523, distance: 38.2
click at [795, 523] on div "Delivery Sorting Unavailable Budget Objective Spend Reach Impressions Purchases…" at bounding box center [956, 539] width 1161 height 47
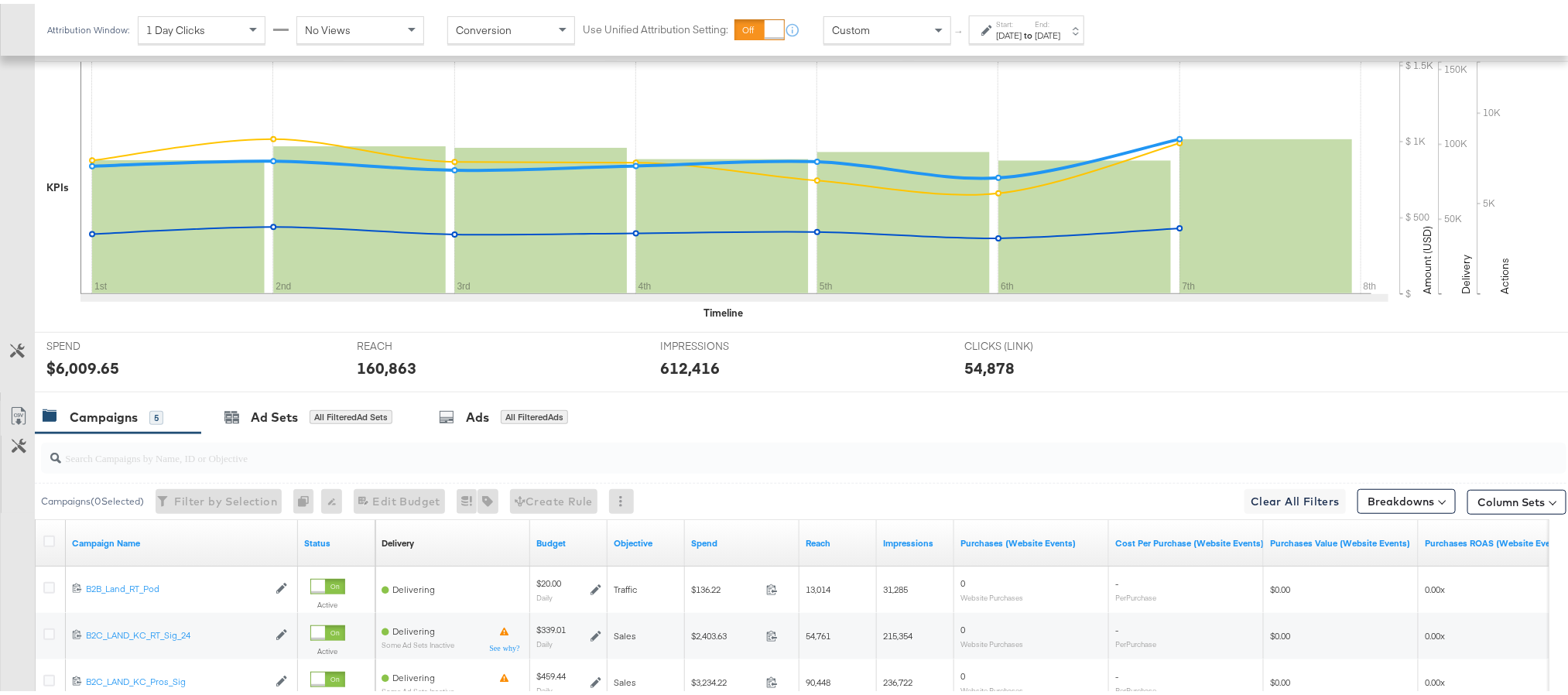
click at [84, 462] on input "search" at bounding box center [744, 447] width 1364 height 30
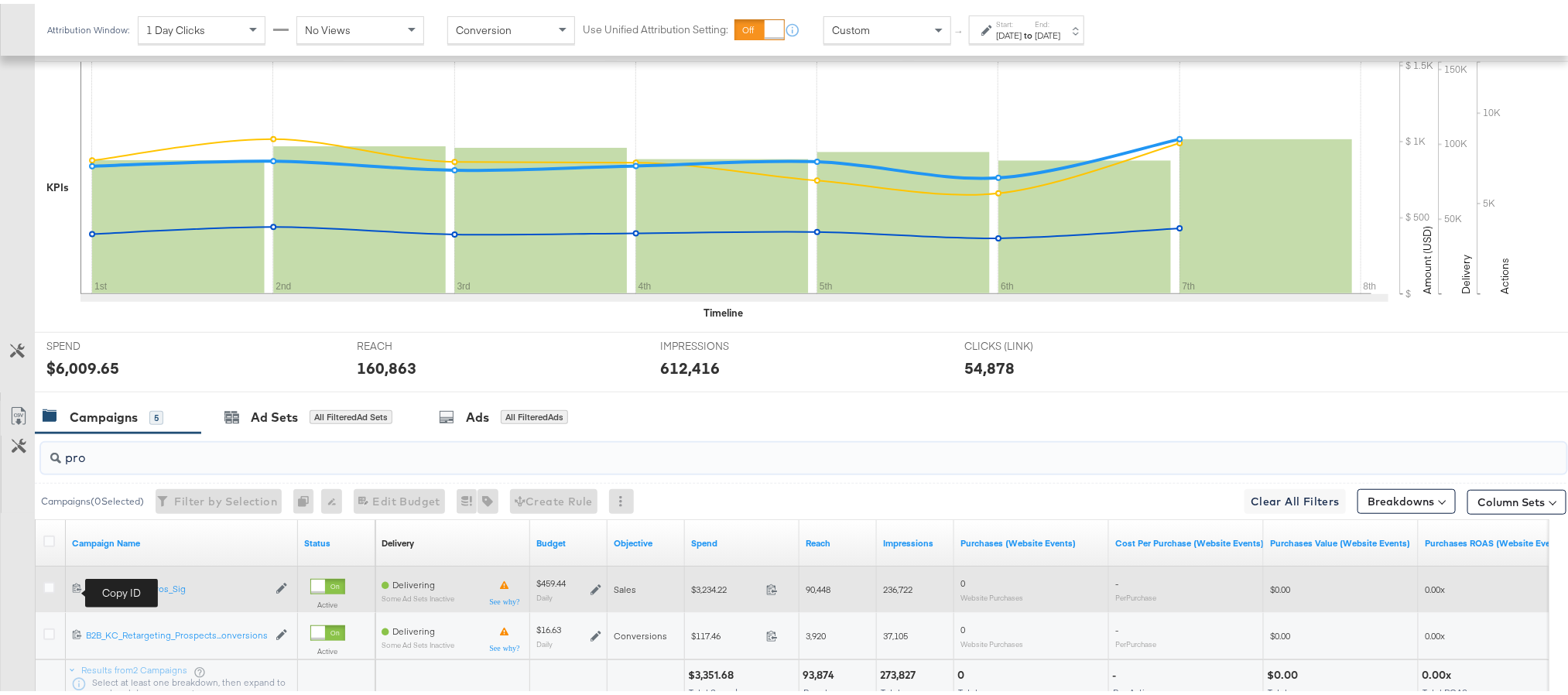
type input "pro"
click at [75, 588] on icon at bounding box center [76, 584] width 10 height 10
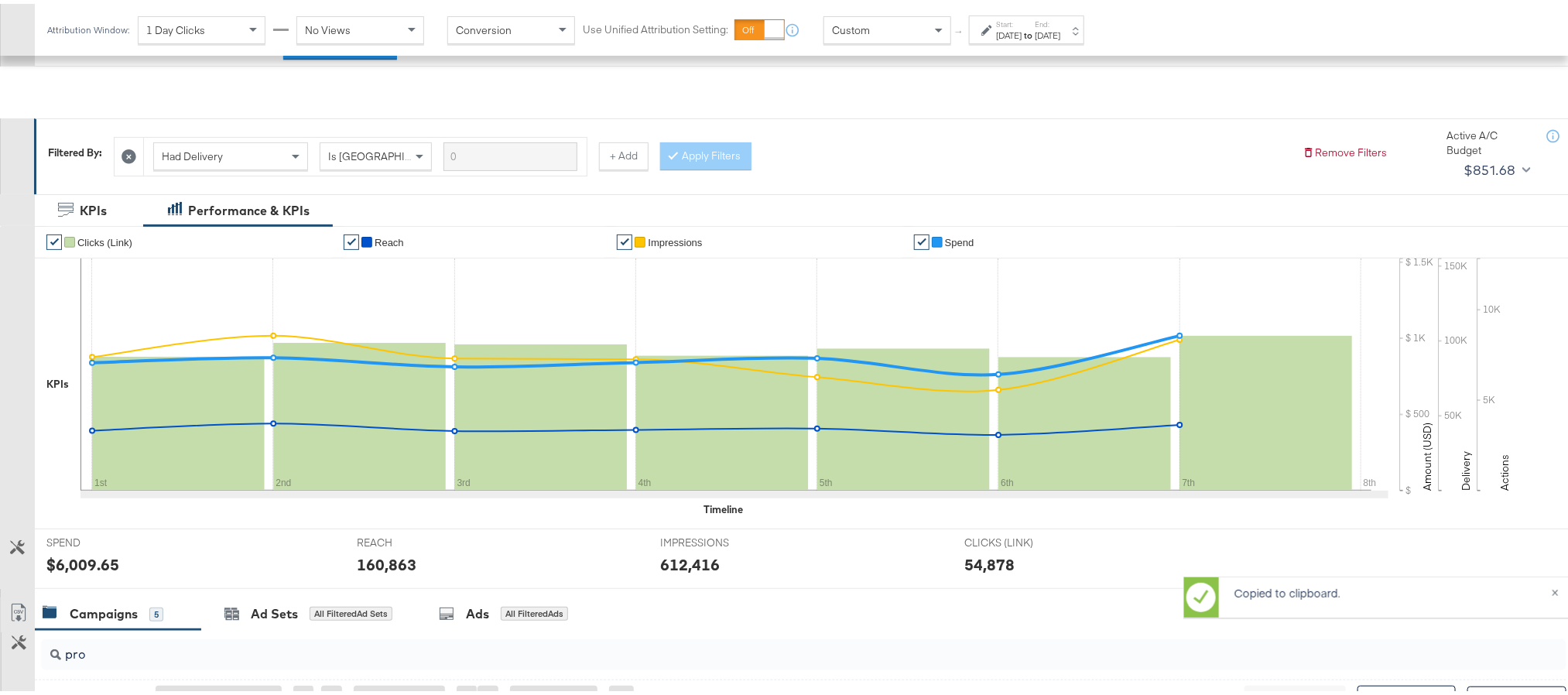
scroll to position [0, 0]
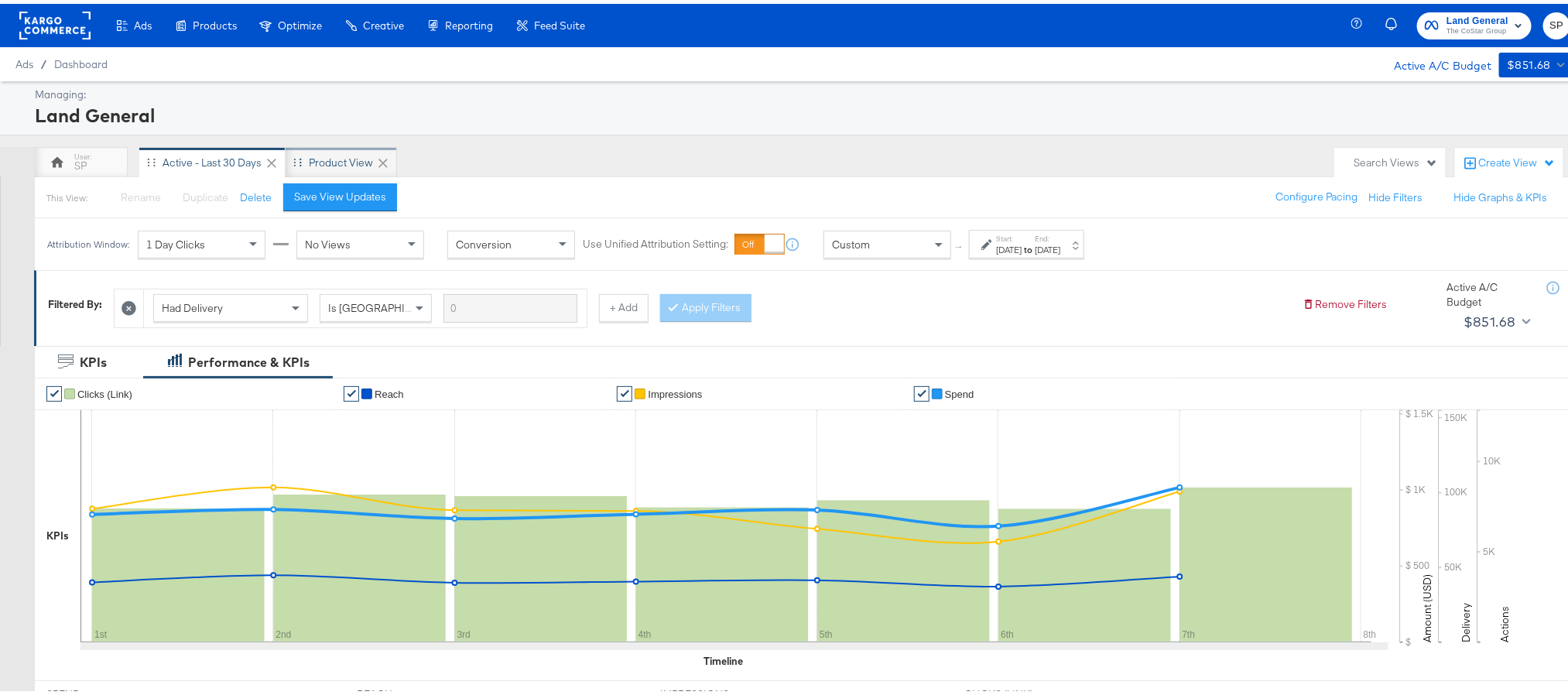
click at [330, 151] on div "Product View" at bounding box center [341, 159] width 64 height 15
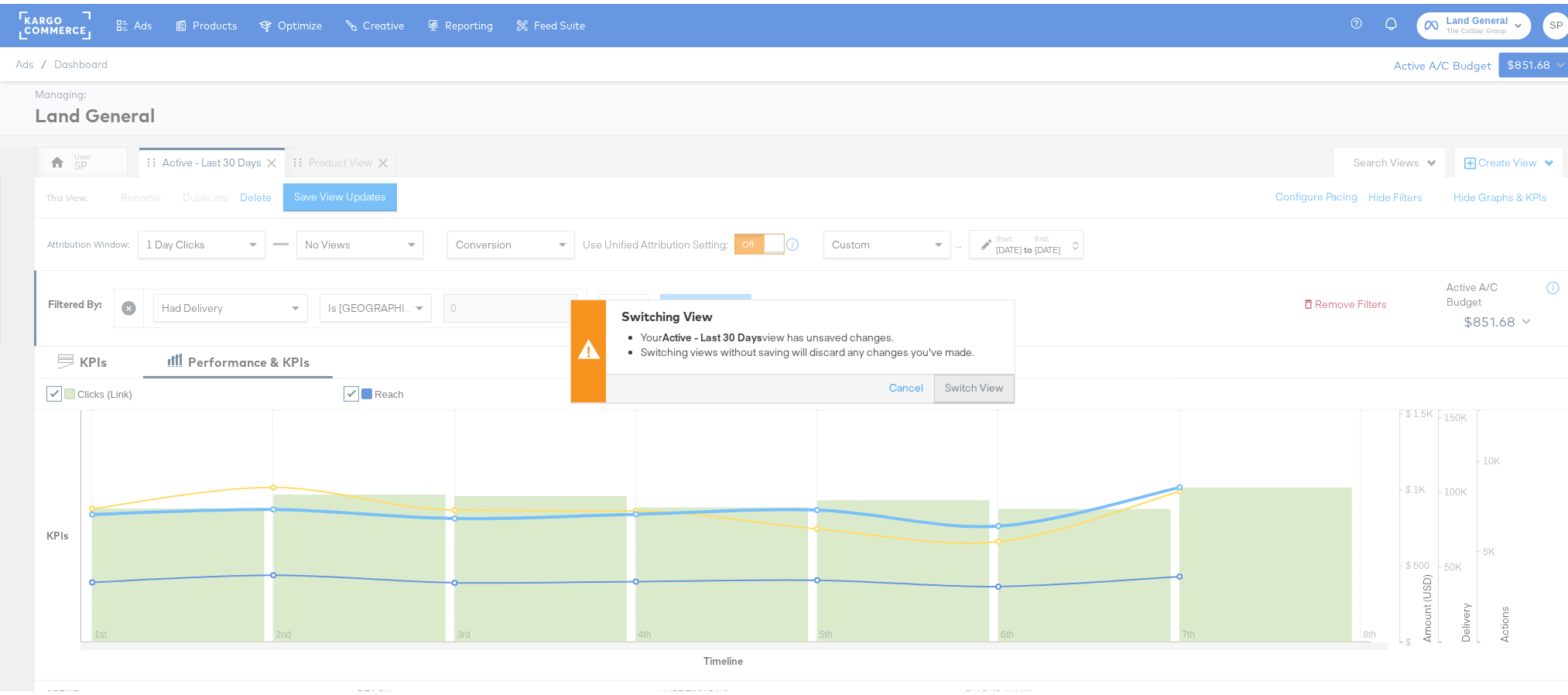
click at [962, 387] on button "Switch View" at bounding box center [975, 386] width 81 height 28
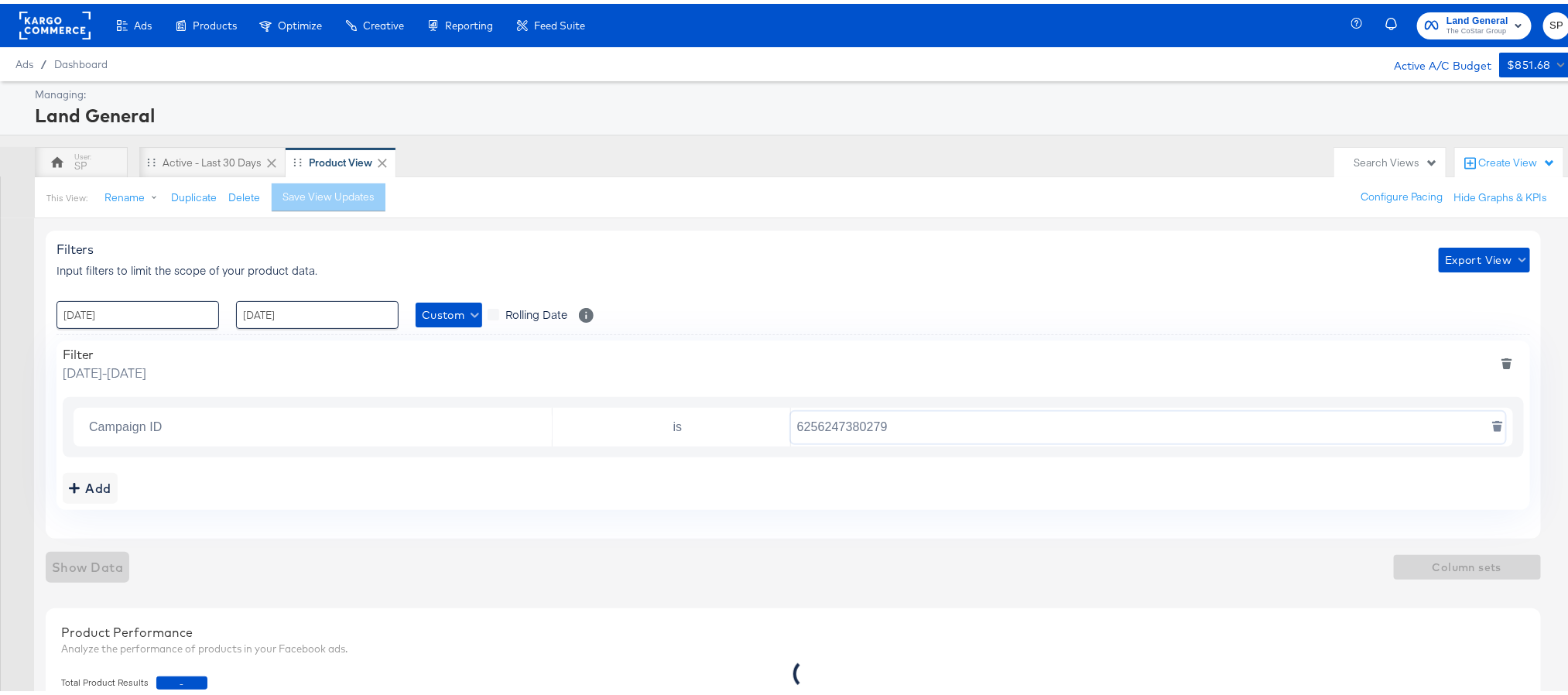
click at [922, 423] on input "6256247380279" at bounding box center [1148, 423] width 714 height 32
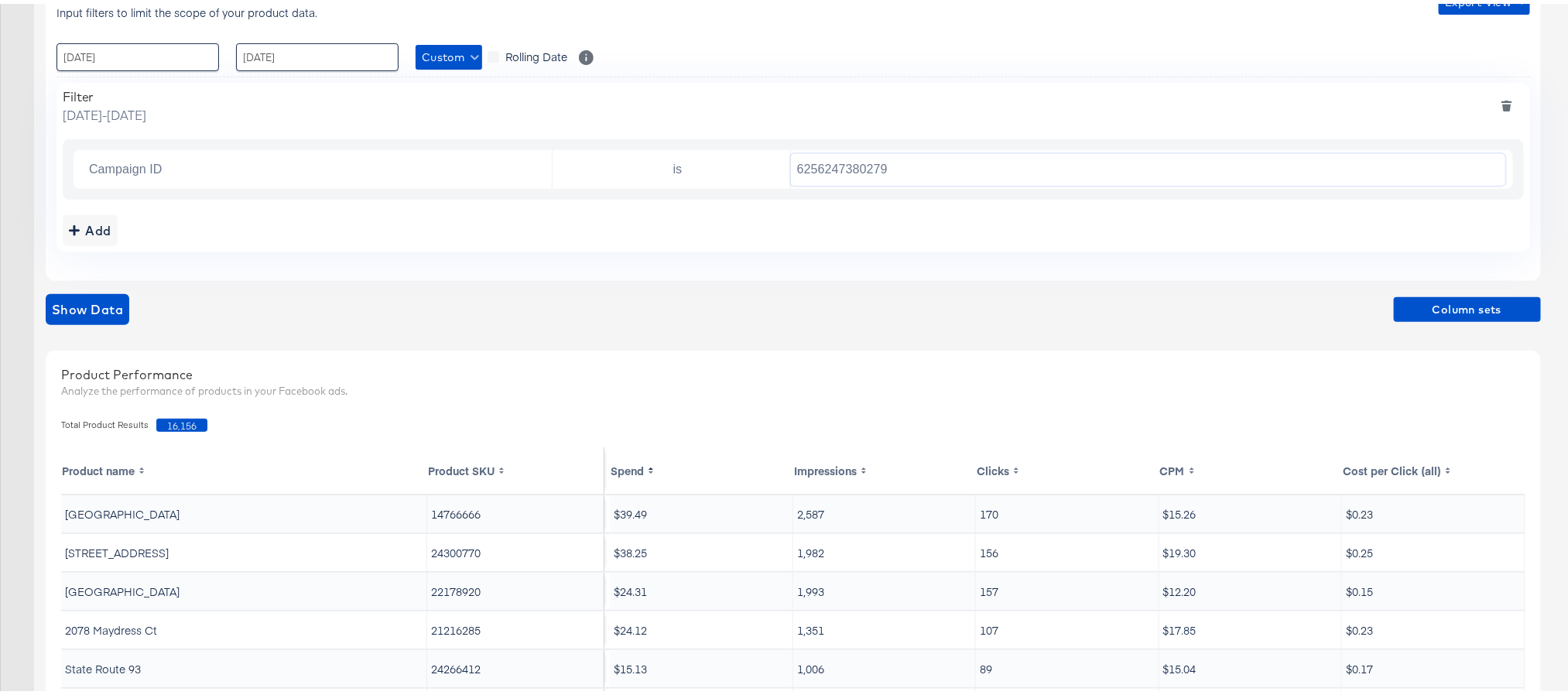
scroll to position [348, 0]
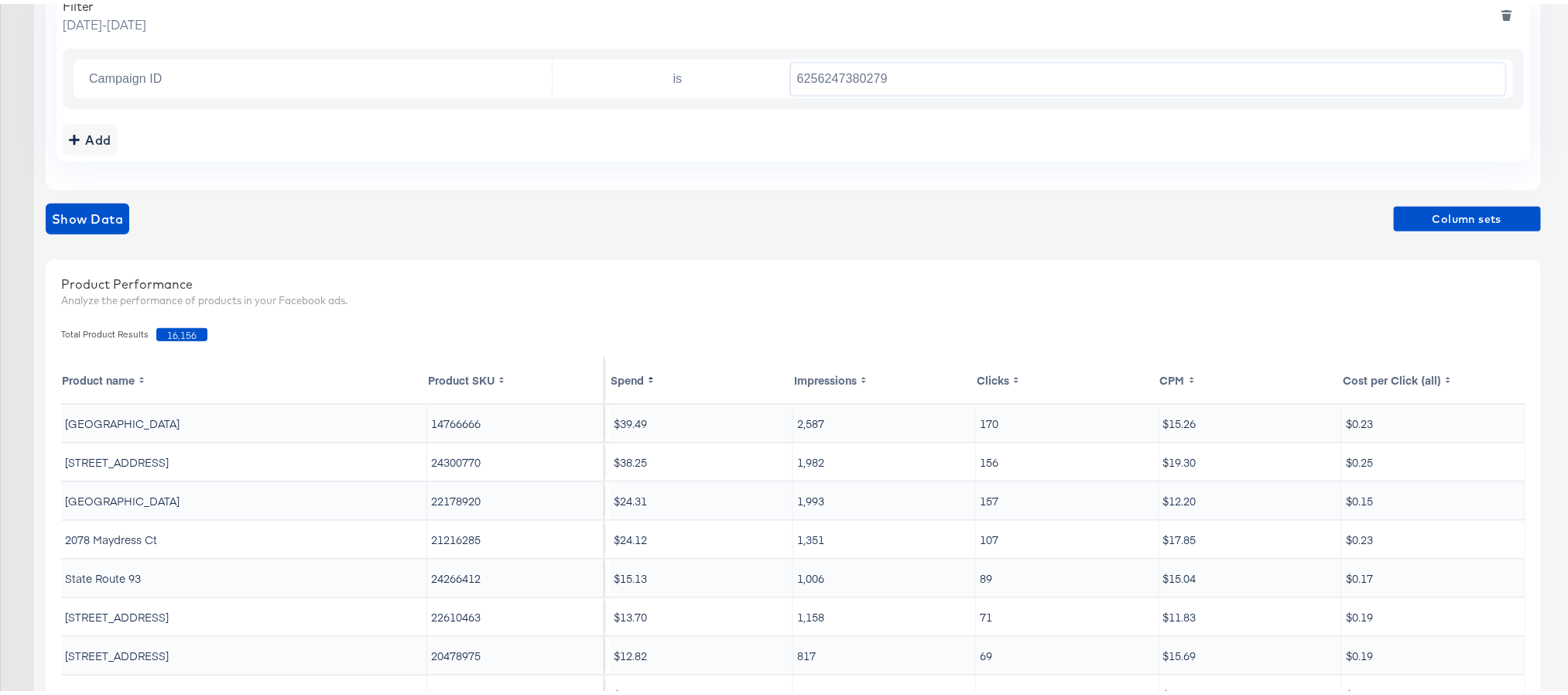
click at [1487, 195] on div "Filters Input filters to limit the scope of your product data. Export View : 01…" at bounding box center [799, 353] width 1506 height 973
click at [1484, 205] on button "Column sets" at bounding box center [1467, 215] width 147 height 25
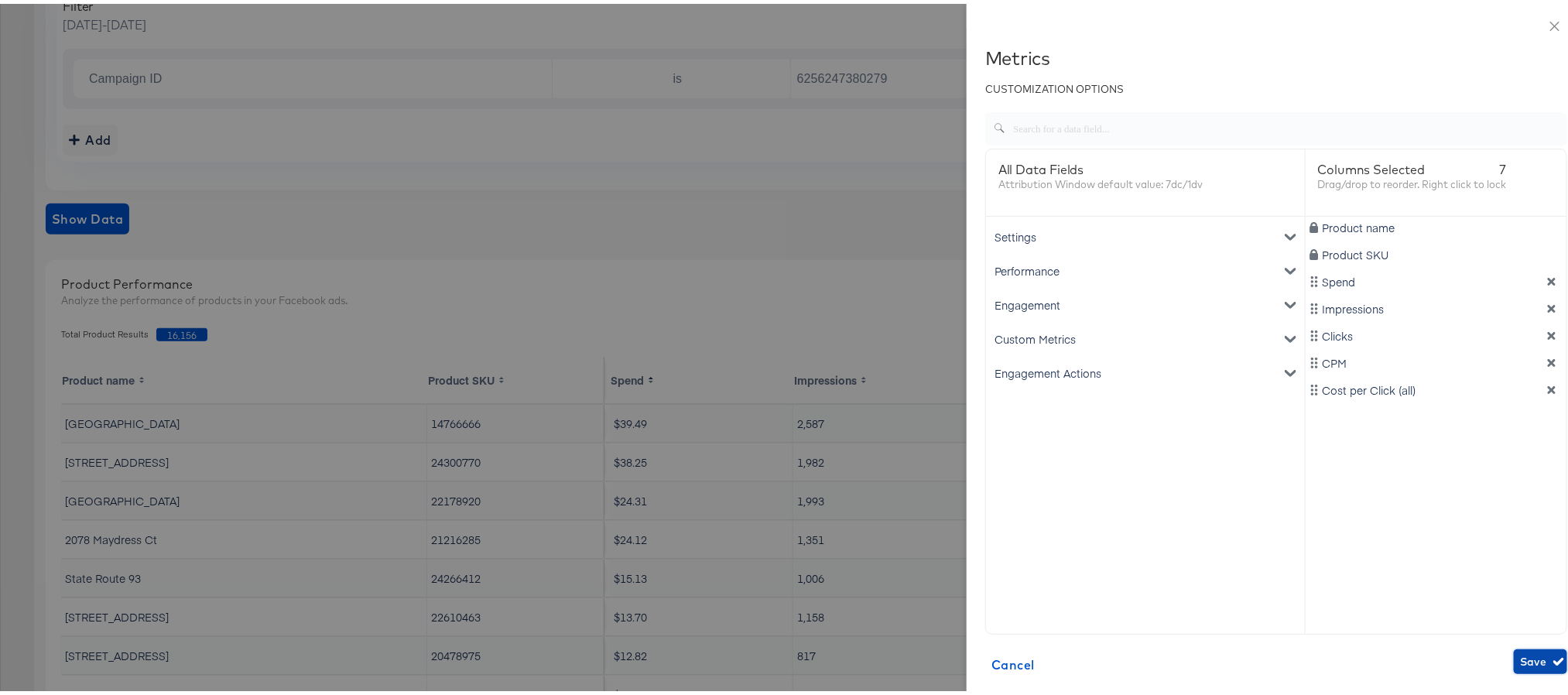
click at [1520, 654] on span "Save" at bounding box center [1540, 657] width 41 height 19
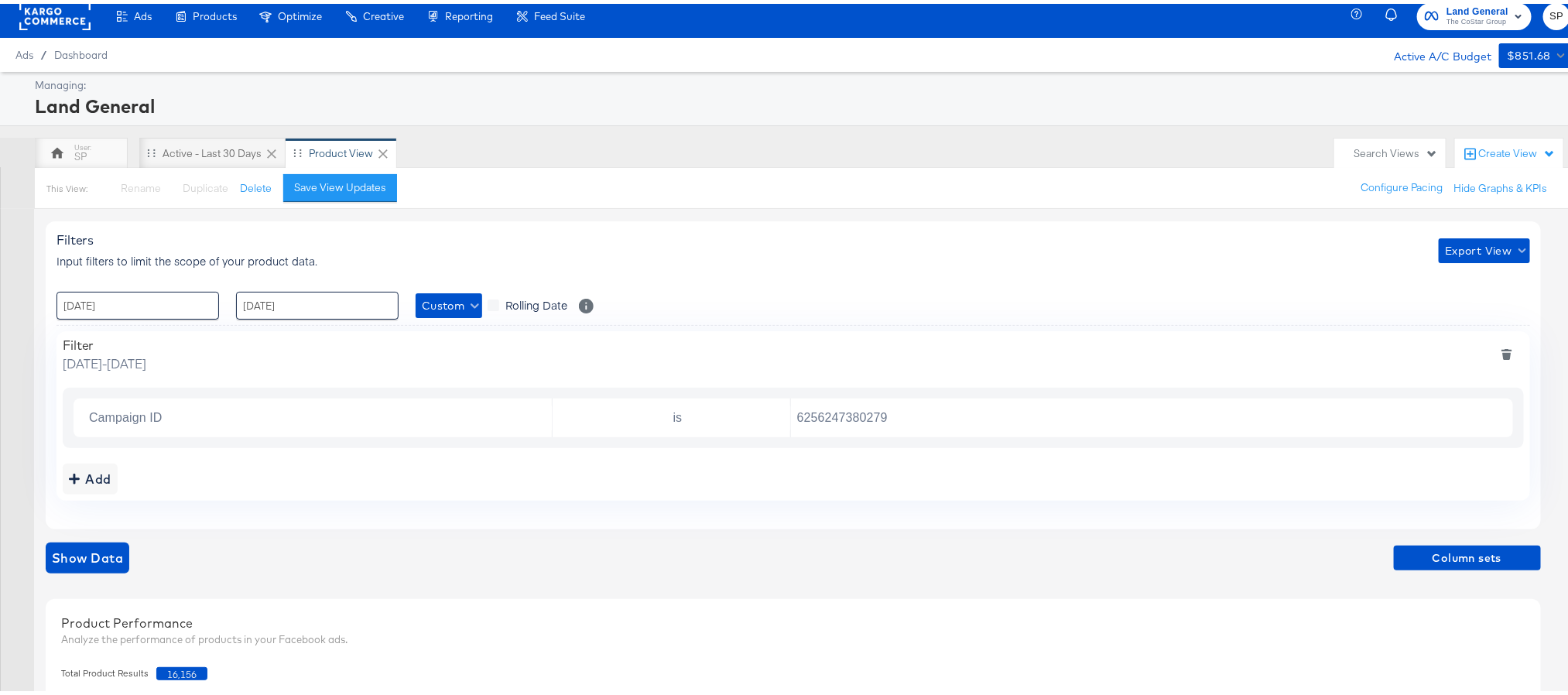
scroll to position [0, 0]
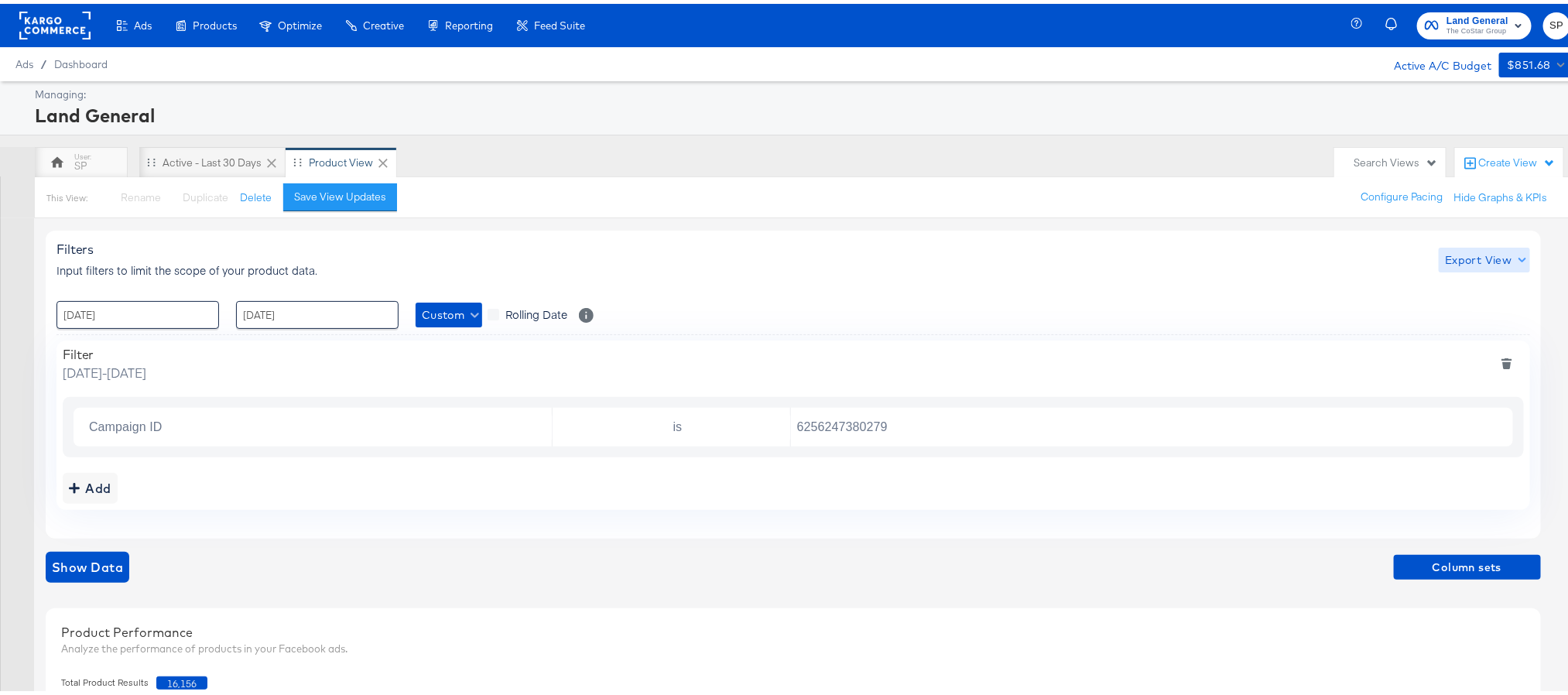
click at [1492, 249] on span "Export View" at bounding box center [1484, 256] width 78 height 19
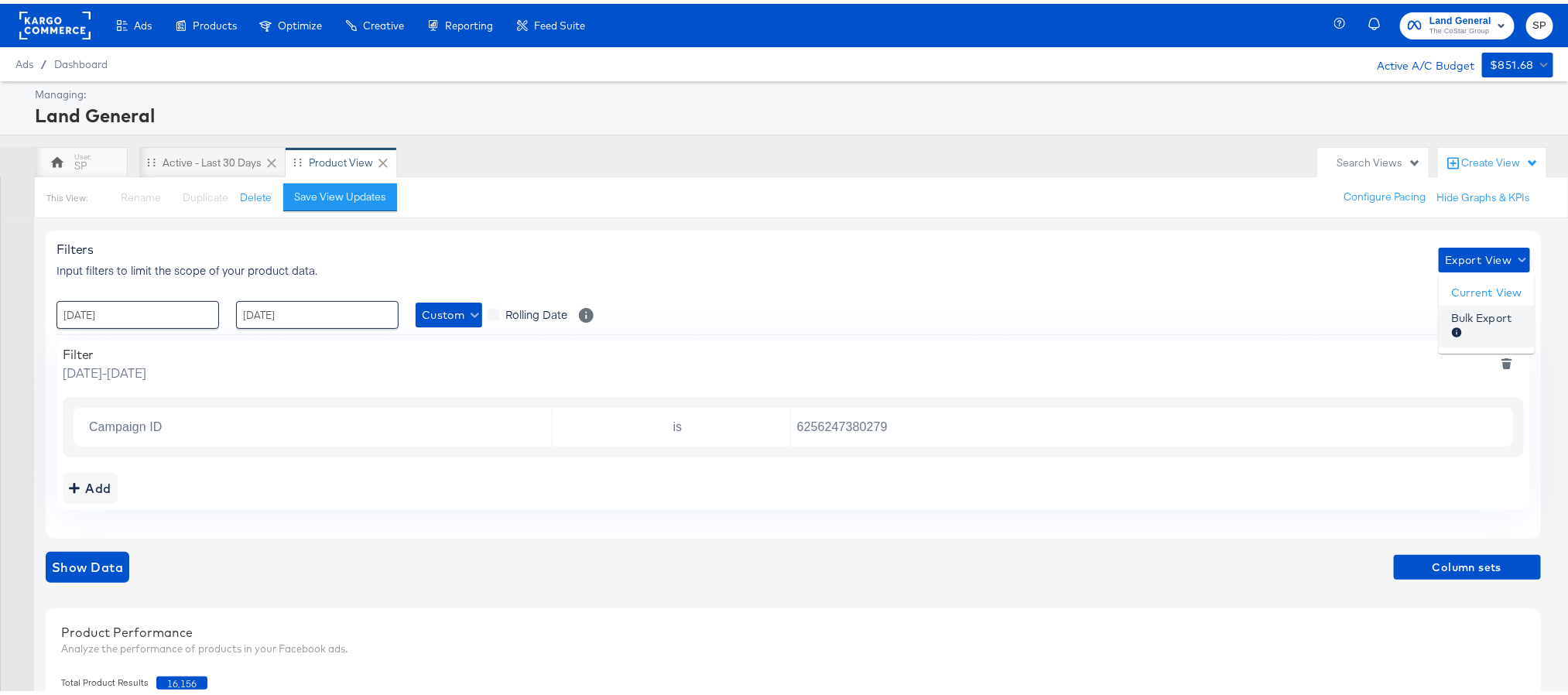
click at [1462, 319] on span "Bulk Export" at bounding box center [1482, 322] width 61 height 32
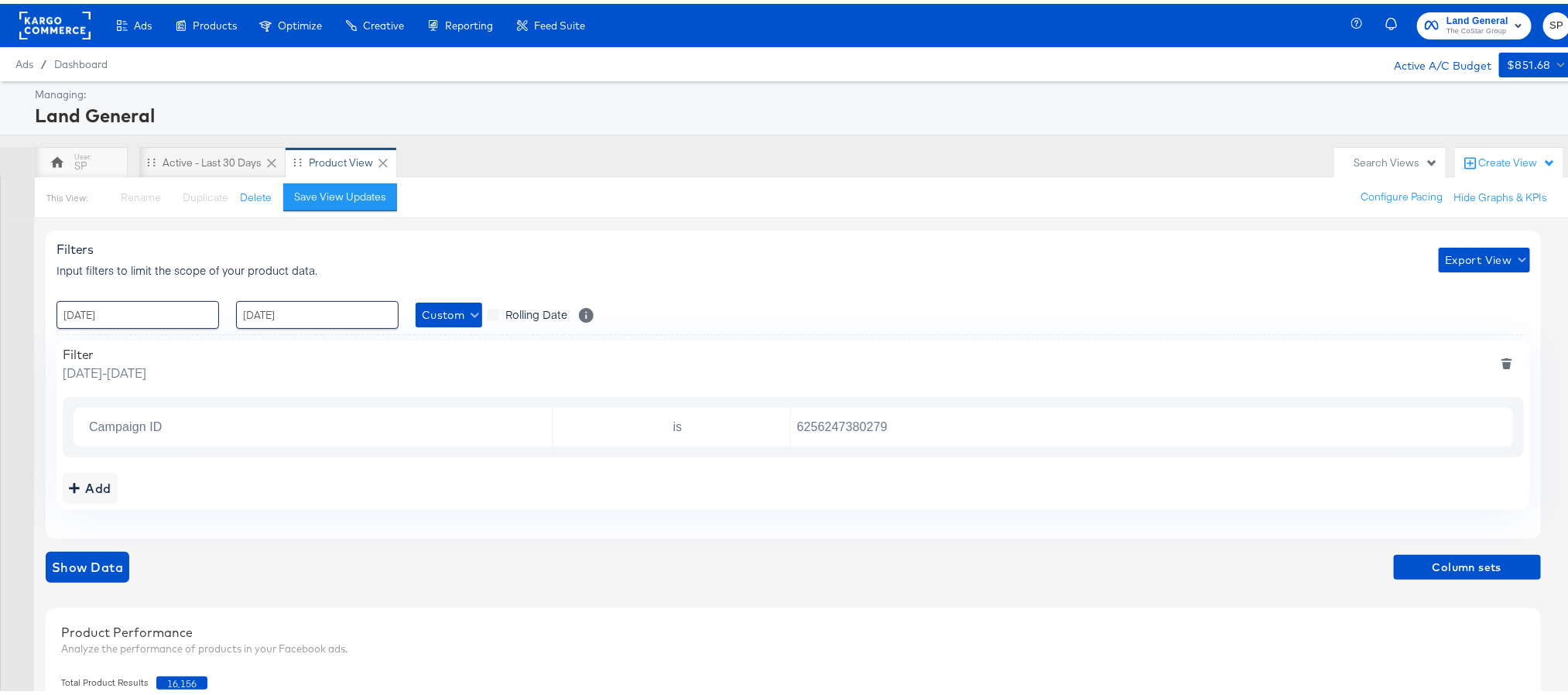
click at [768, 263] on div "Filters Input filters to limit the scope of your product data. Export View" at bounding box center [793, 256] width 1473 height 37
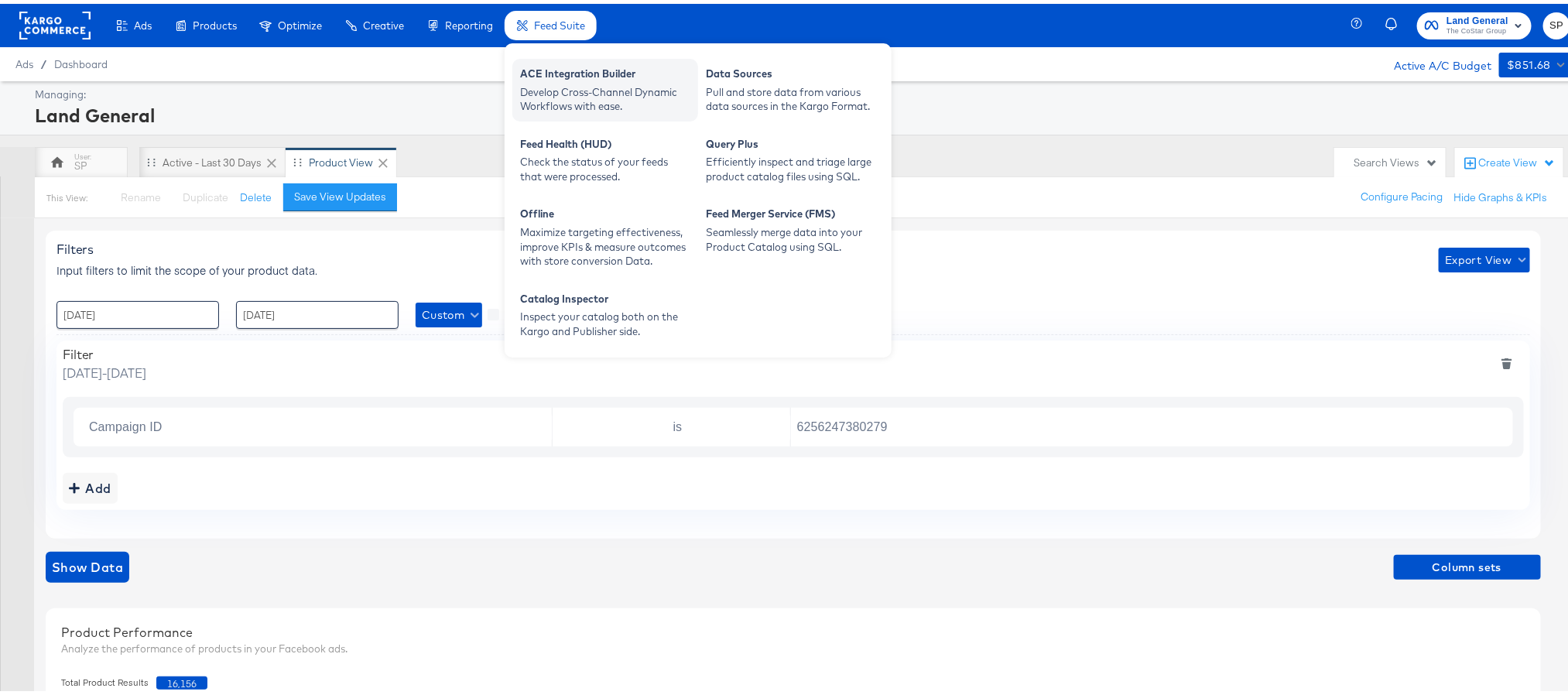
click at [575, 70] on div "ACE Integration Builder" at bounding box center [605, 72] width 170 height 18
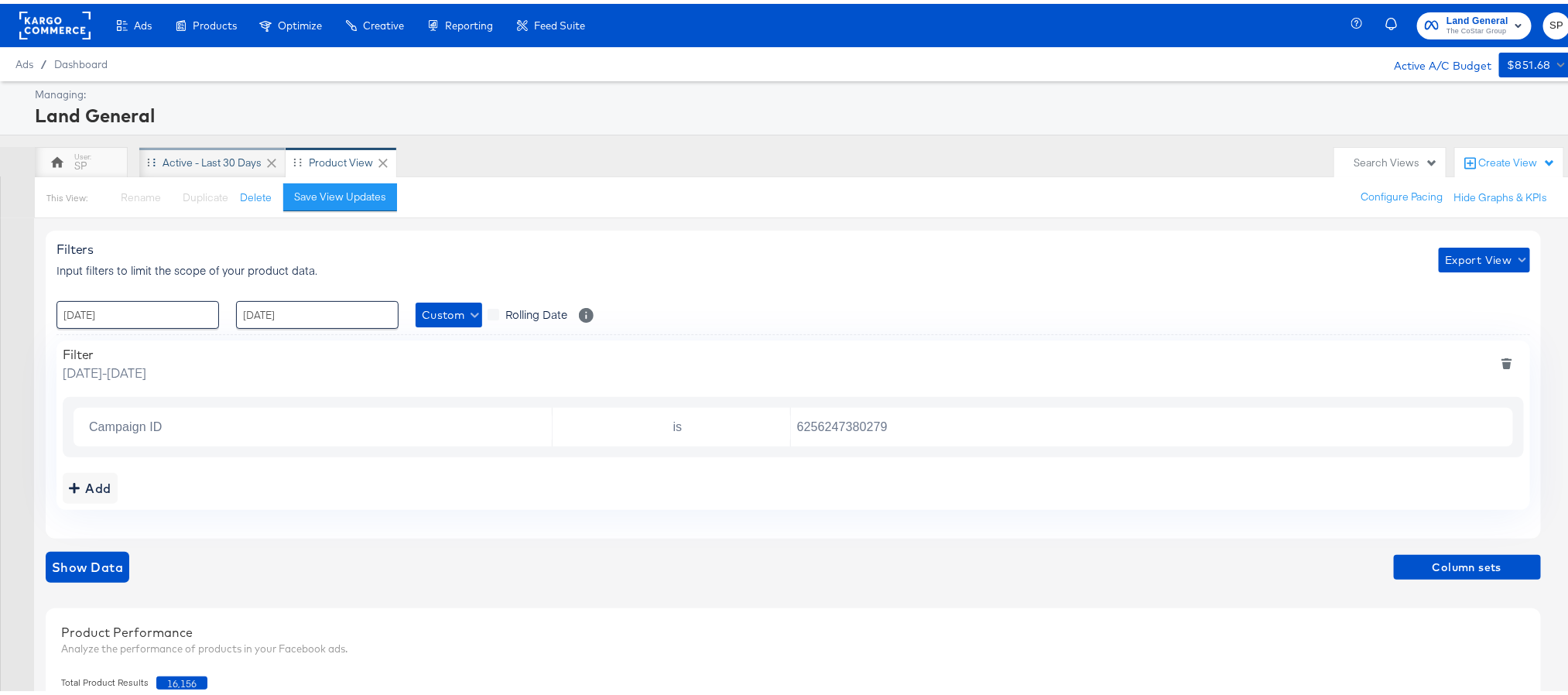
click at [238, 156] on div "Active - Last 30 Days" at bounding box center [212, 159] width 99 height 15
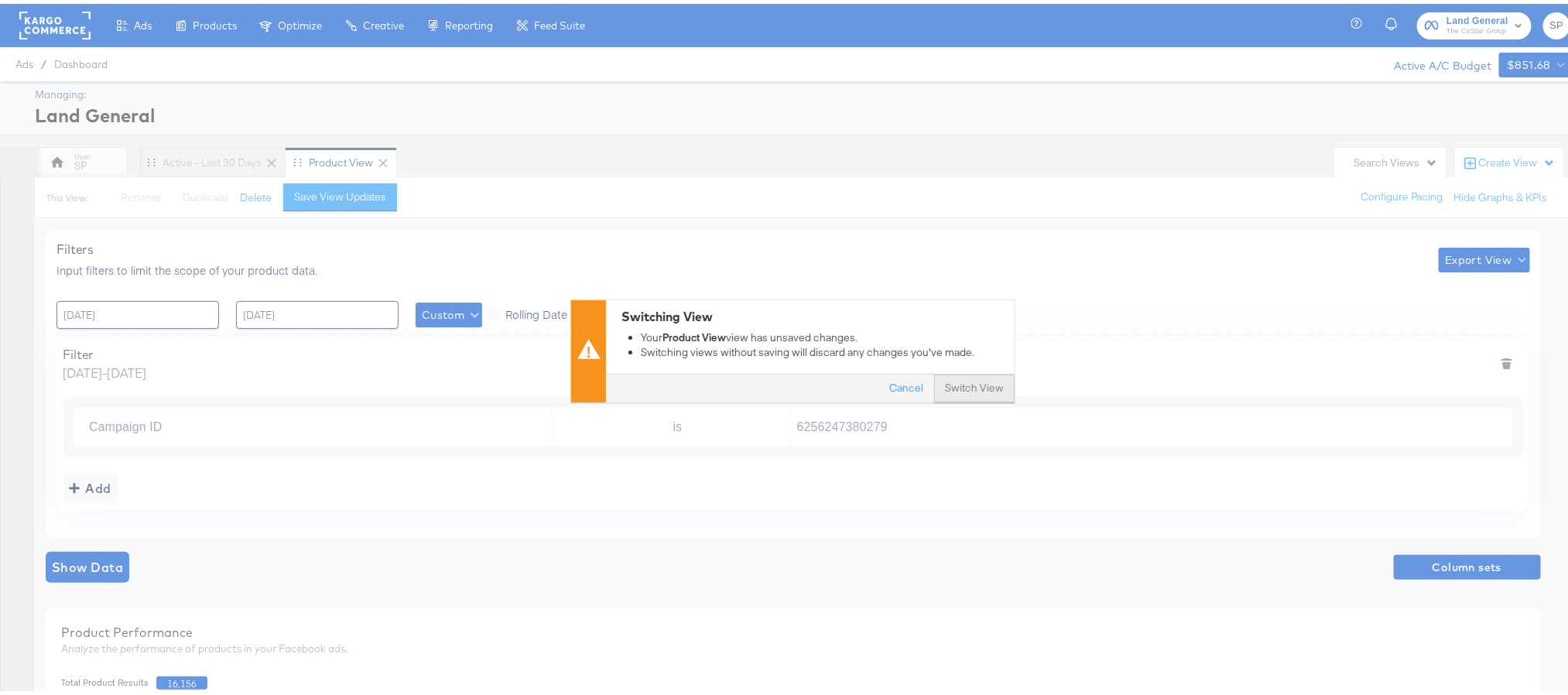
click at [969, 382] on button "Switch View" at bounding box center [975, 386] width 81 height 28
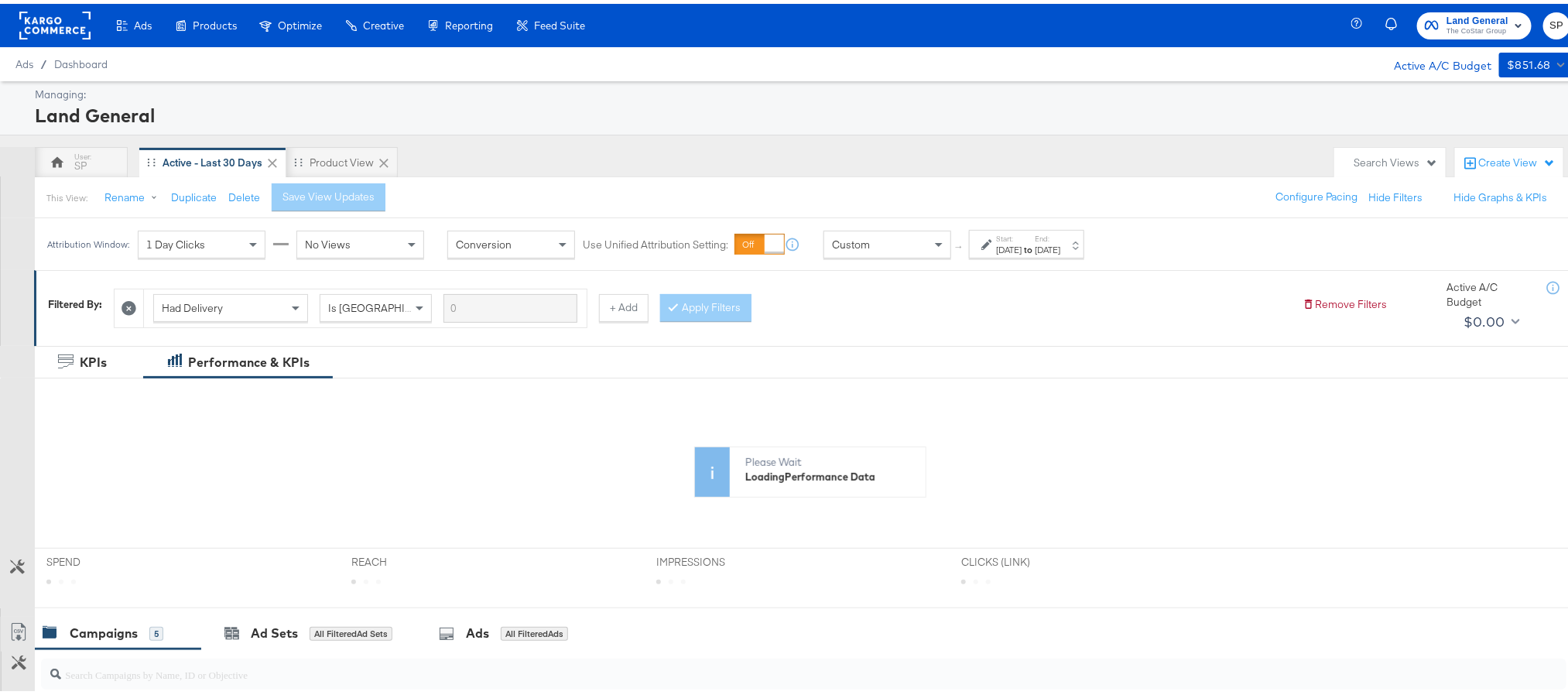
scroll to position [340, 0]
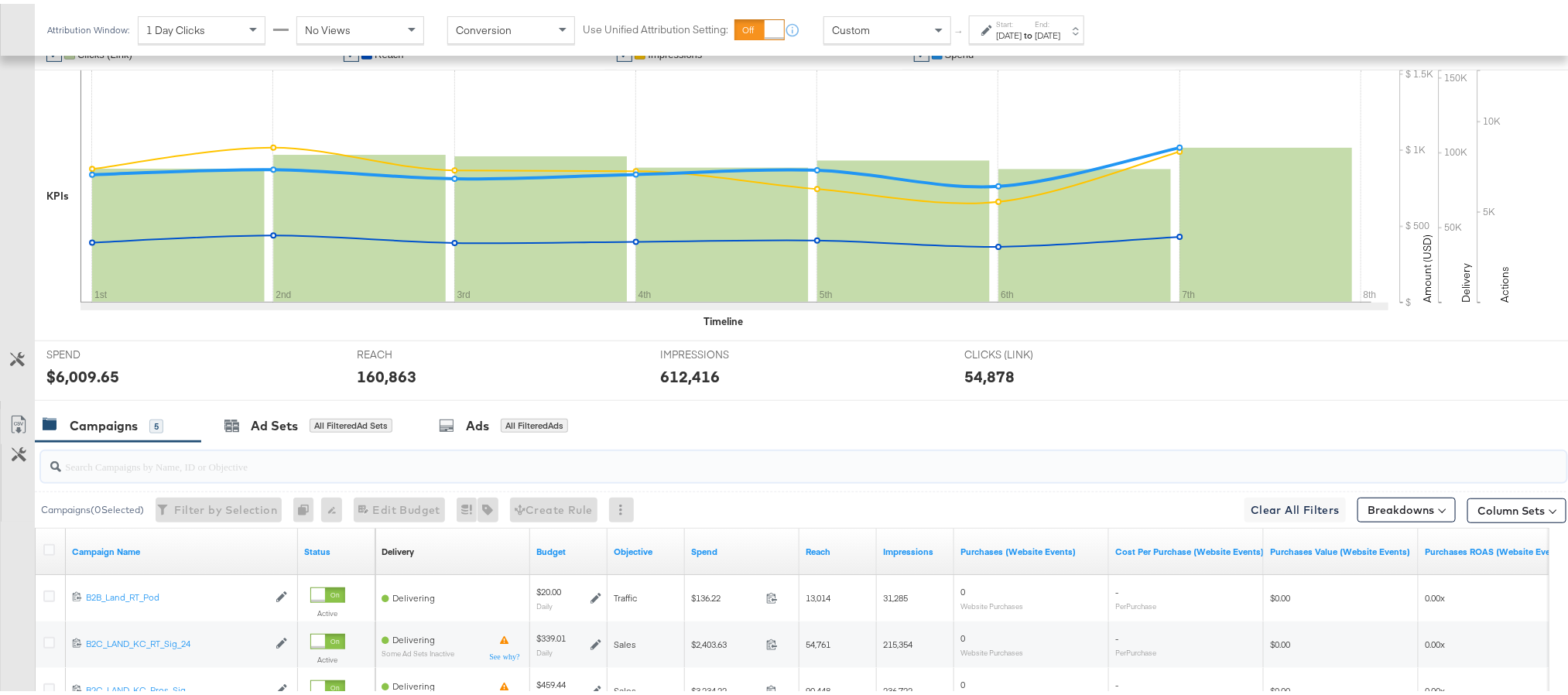
click at [172, 471] on input "search" at bounding box center [744, 456] width 1364 height 30
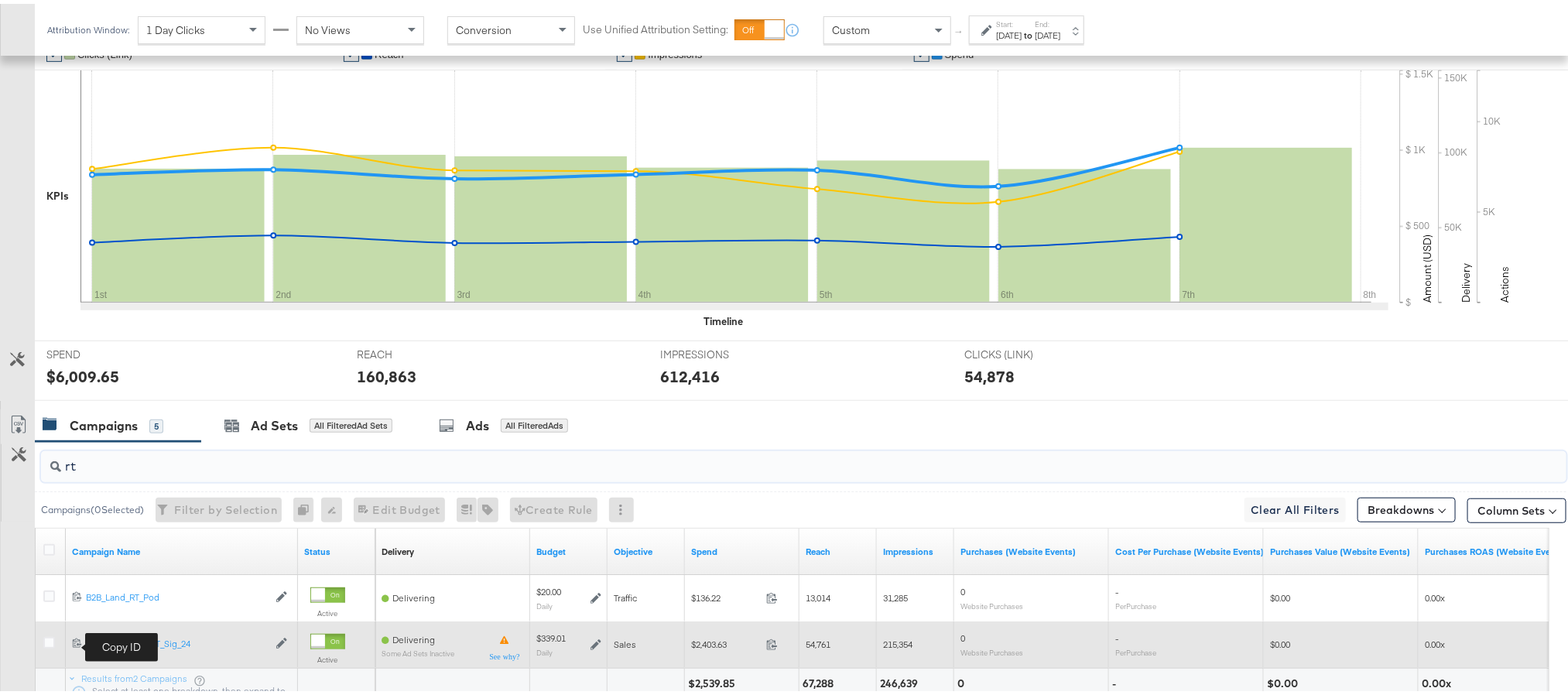
type input "rt"
click at [76, 641] on icon at bounding box center [76, 638] width 10 height 10
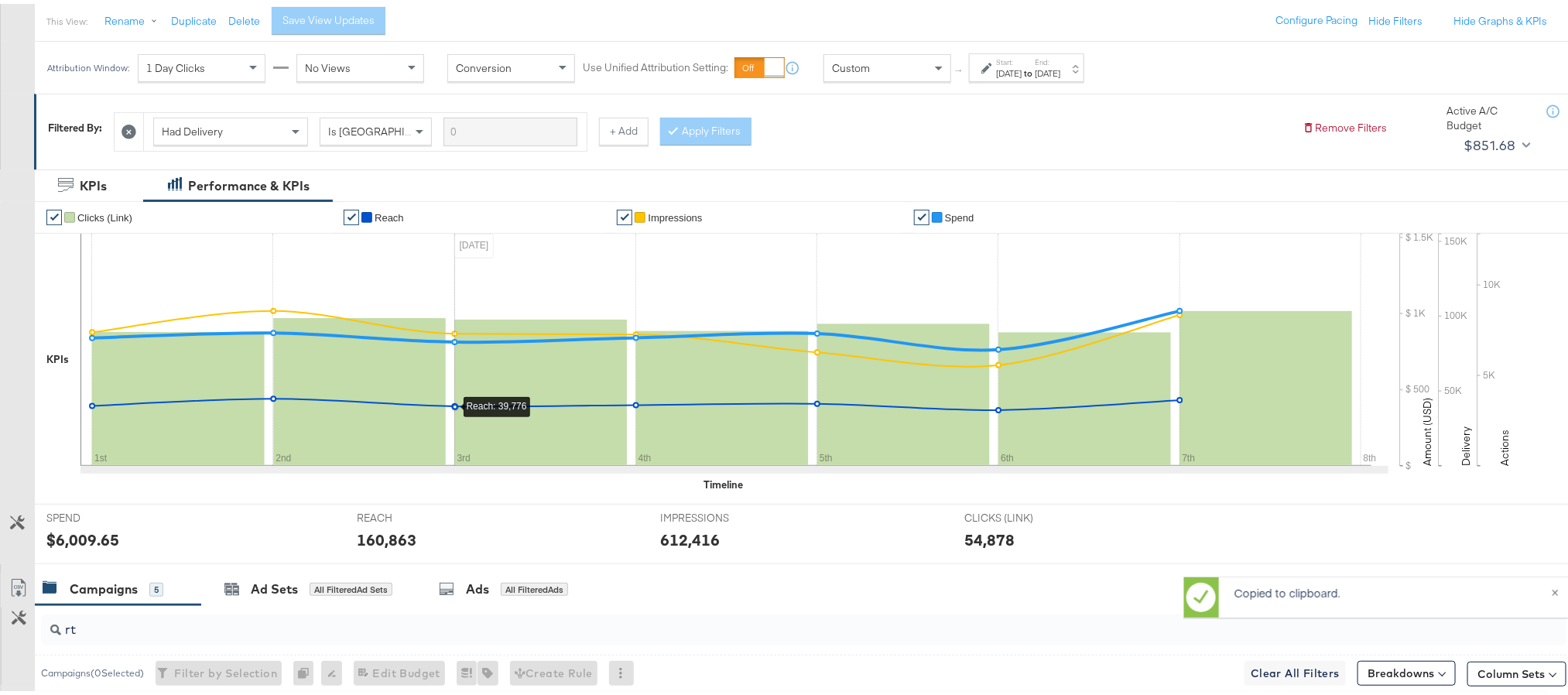
scroll to position [0, 0]
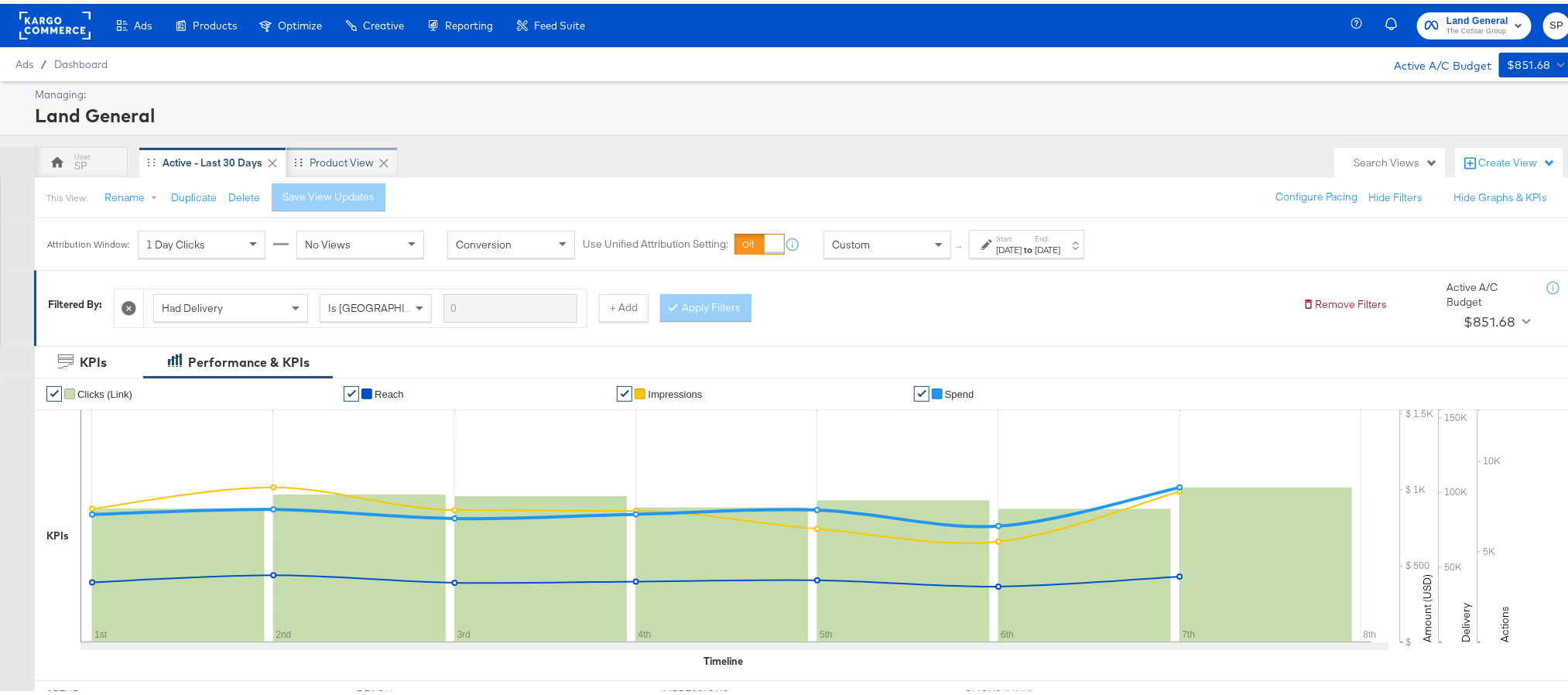
click at [337, 154] on div "Product View" at bounding box center [342, 159] width 64 height 15
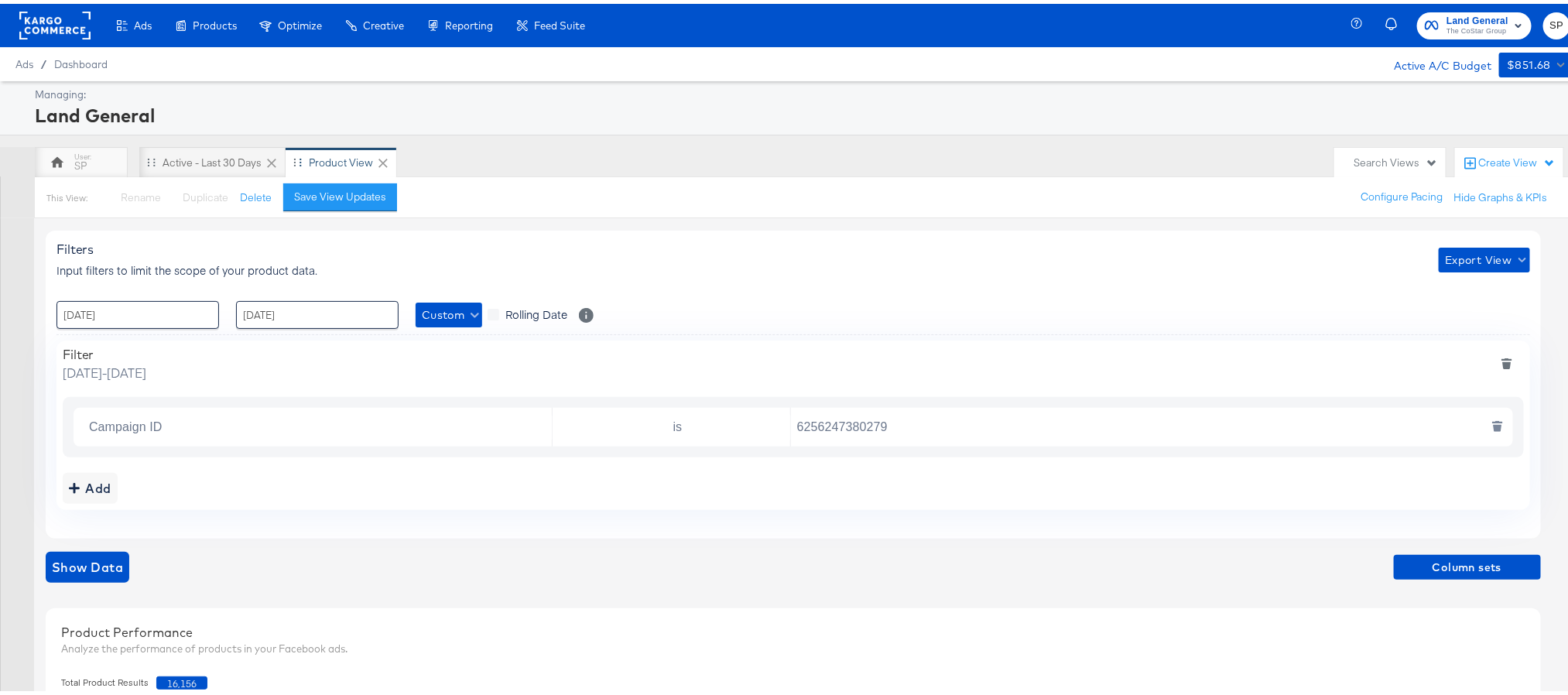
click at [860, 425] on input "6256247380279" at bounding box center [1148, 423] width 714 height 32
paste input "5070393826"
type input "6507039382679"
click at [1433, 569] on span "Column sets" at bounding box center [1467, 564] width 135 height 19
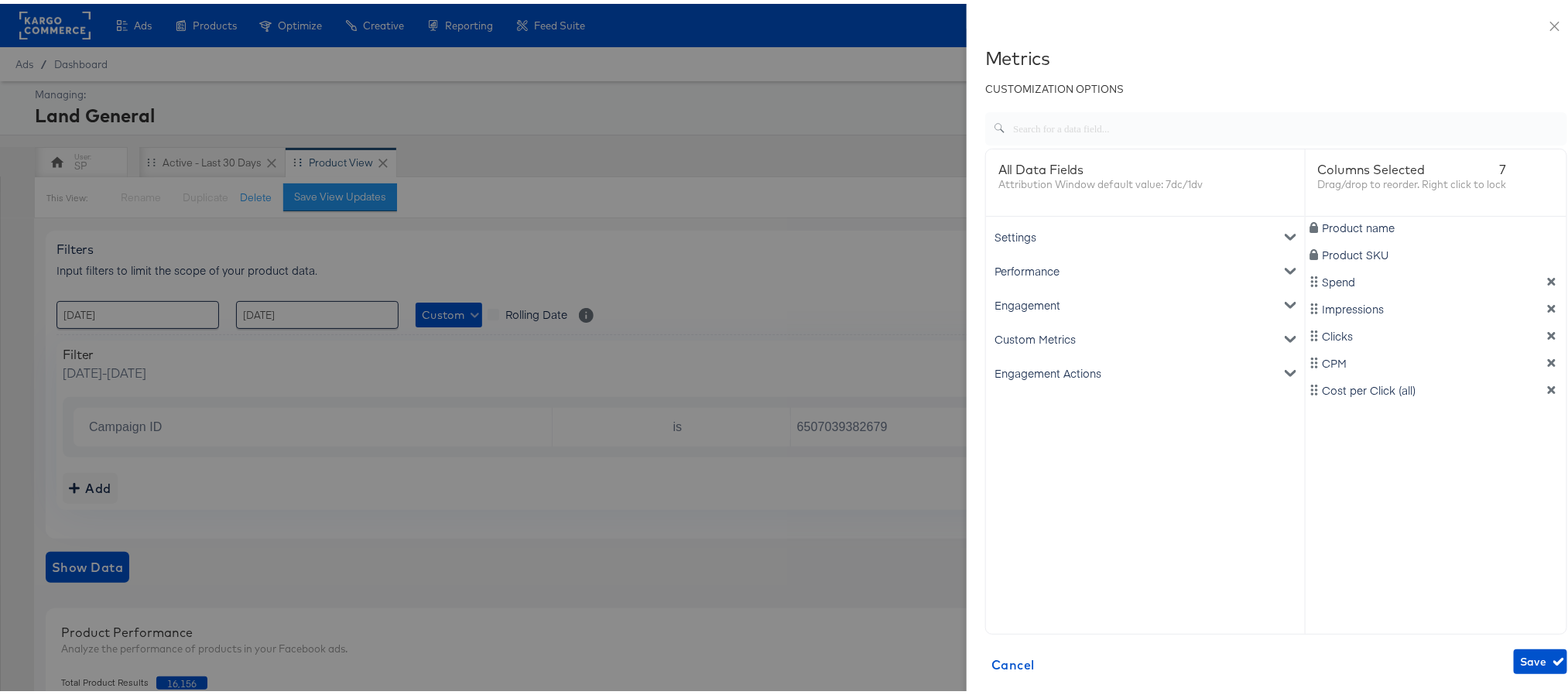
scroll to position [58, 0]
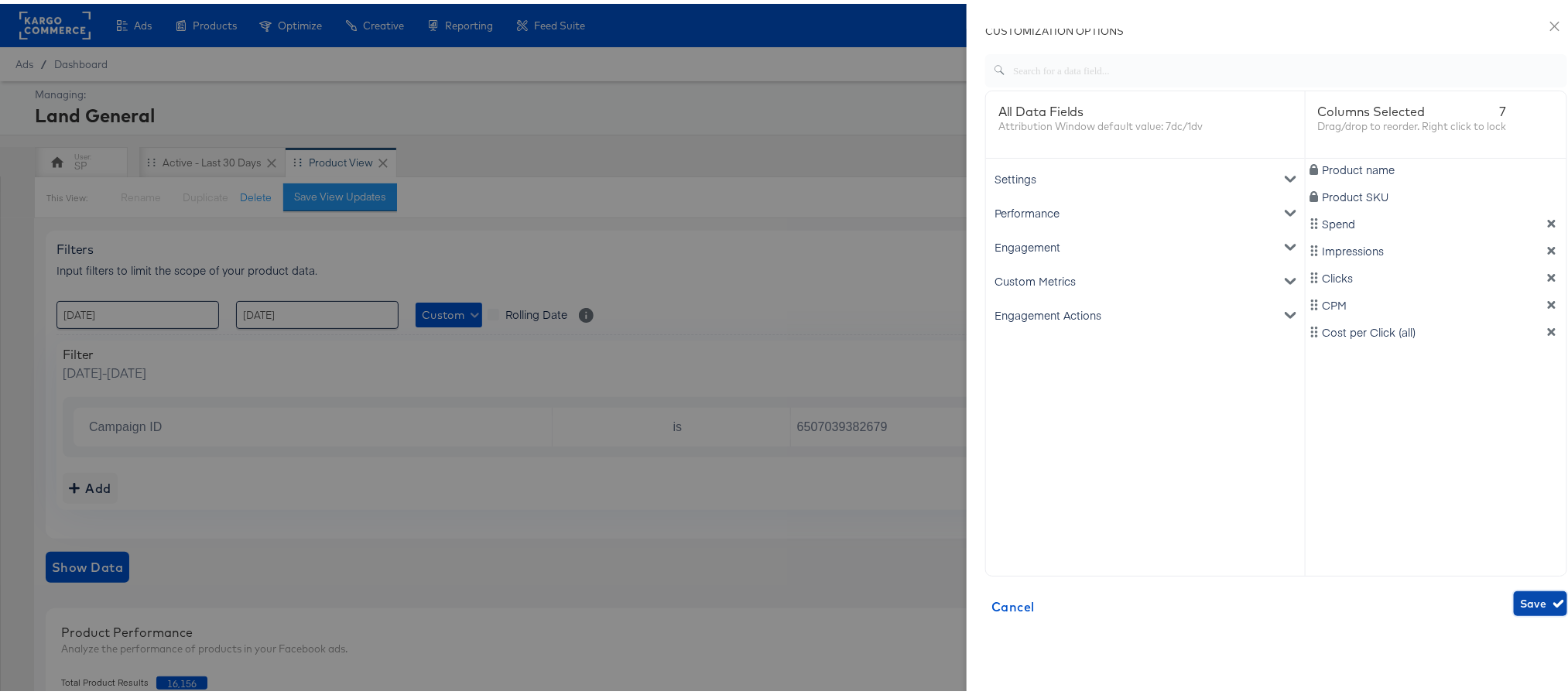
click at [1520, 600] on span "Save" at bounding box center [1540, 600] width 41 height 19
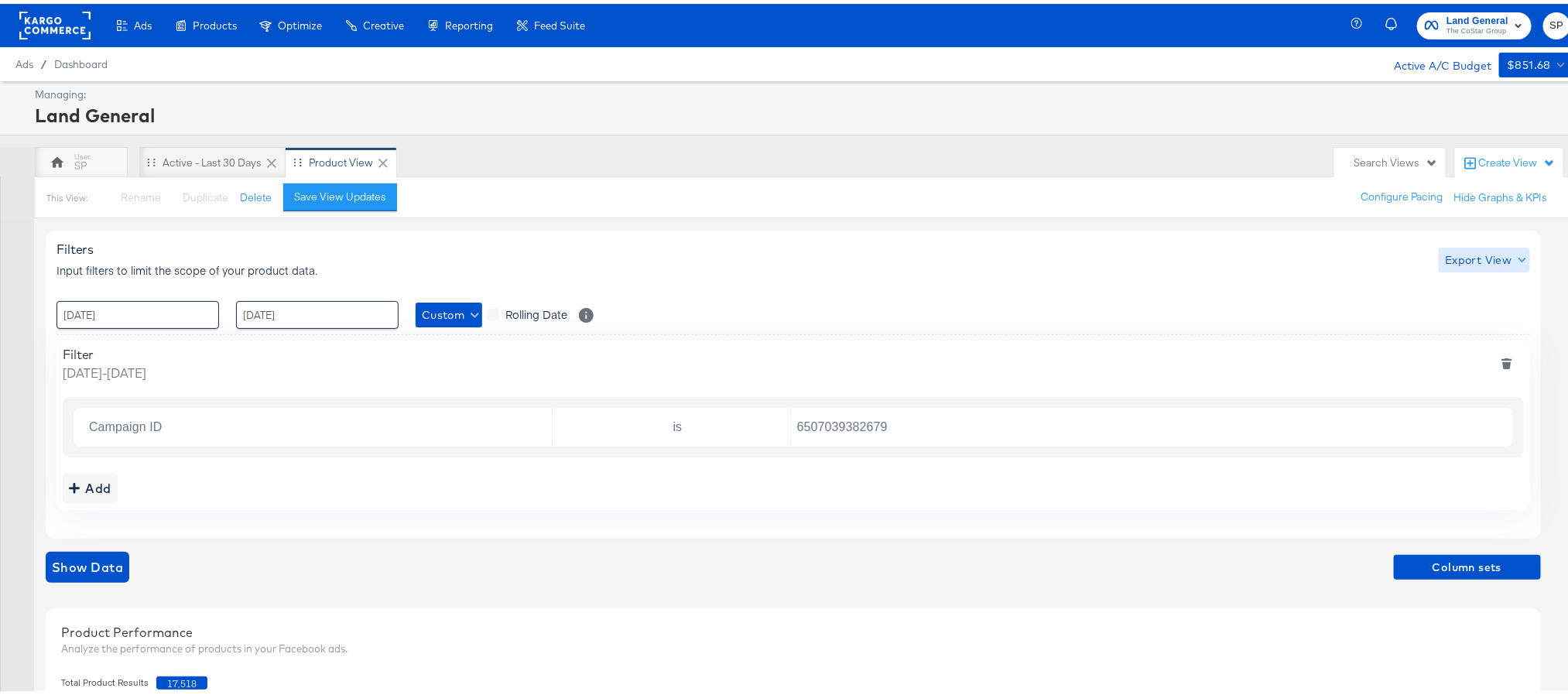
click at [1496, 252] on span "Export View" at bounding box center [1484, 256] width 78 height 19
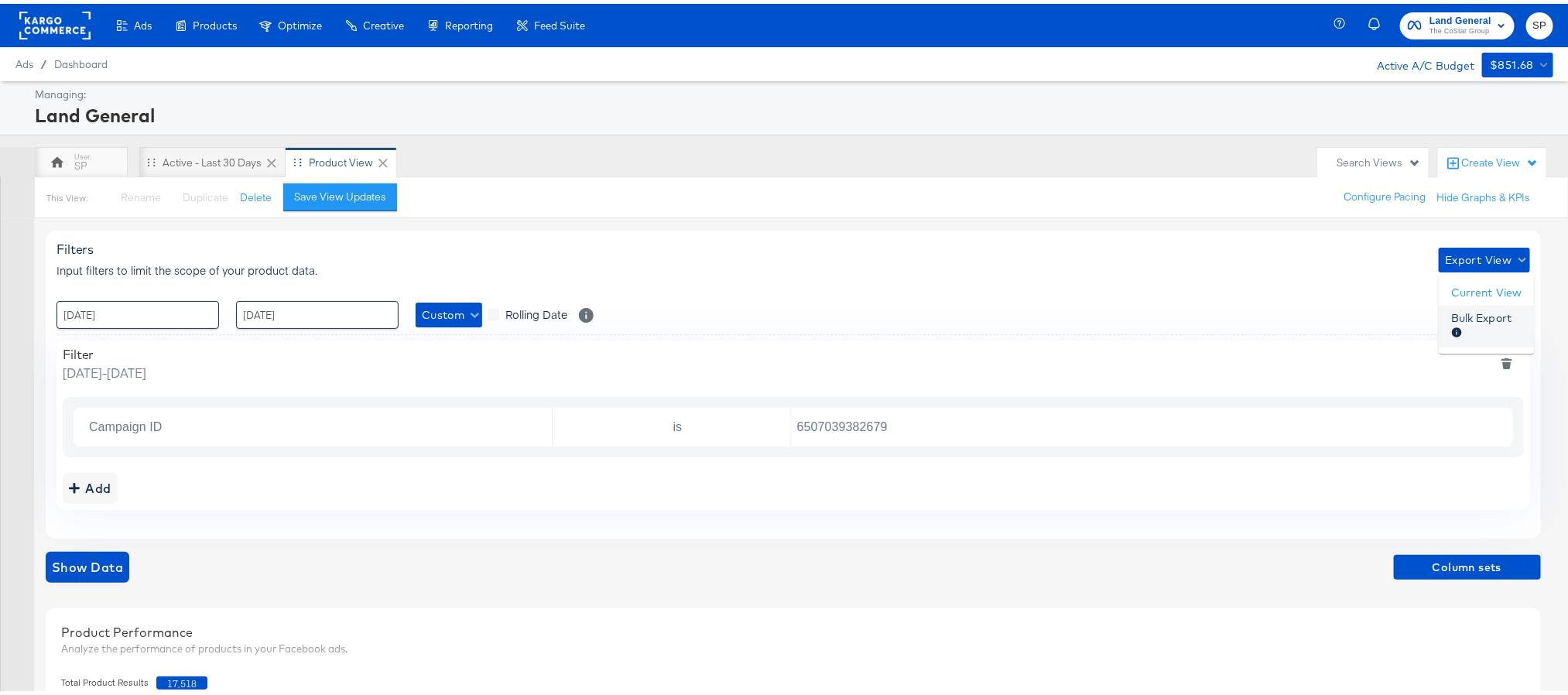
click at [1477, 314] on span "Bulk Export" at bounding box center [1482, 322] width 61 height 32
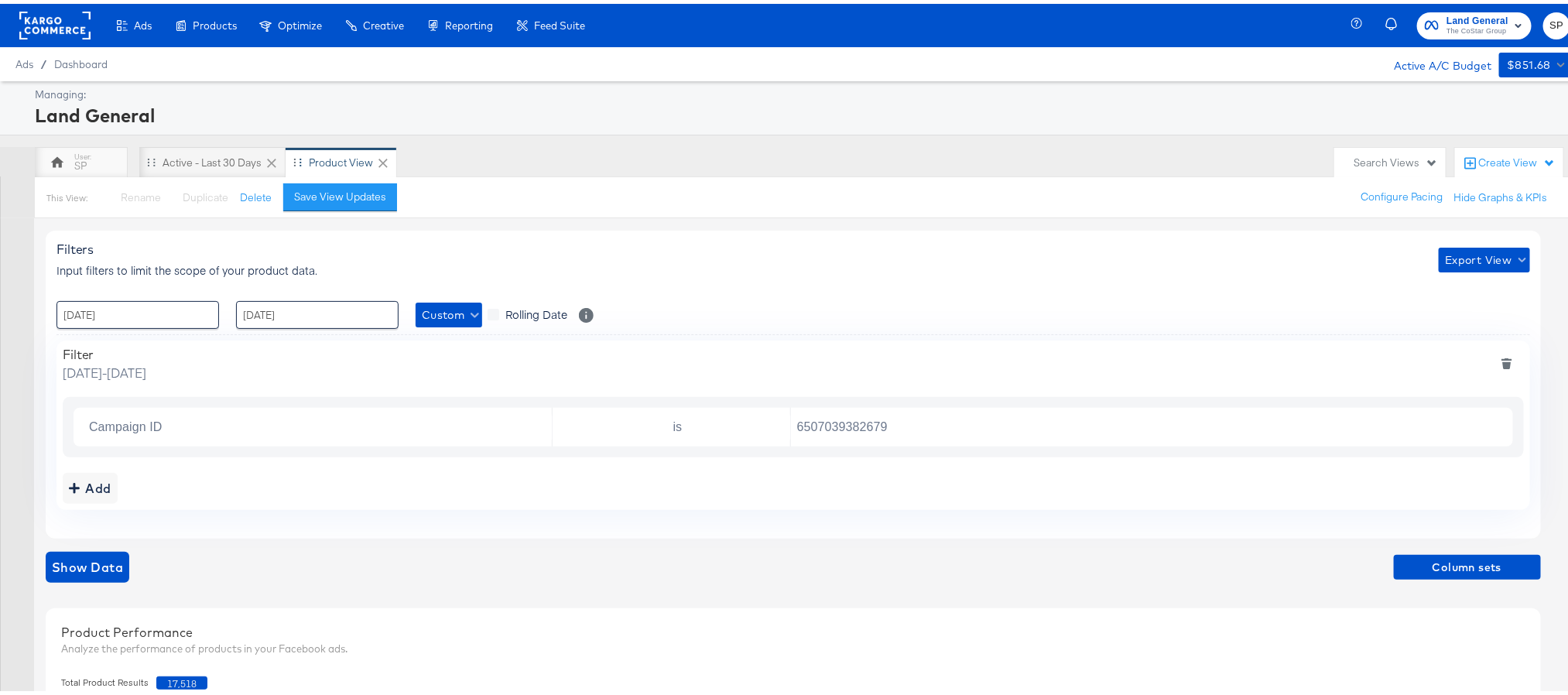
click at [62, 17] on rect at bounding box center [55, 21] width 72 height 28
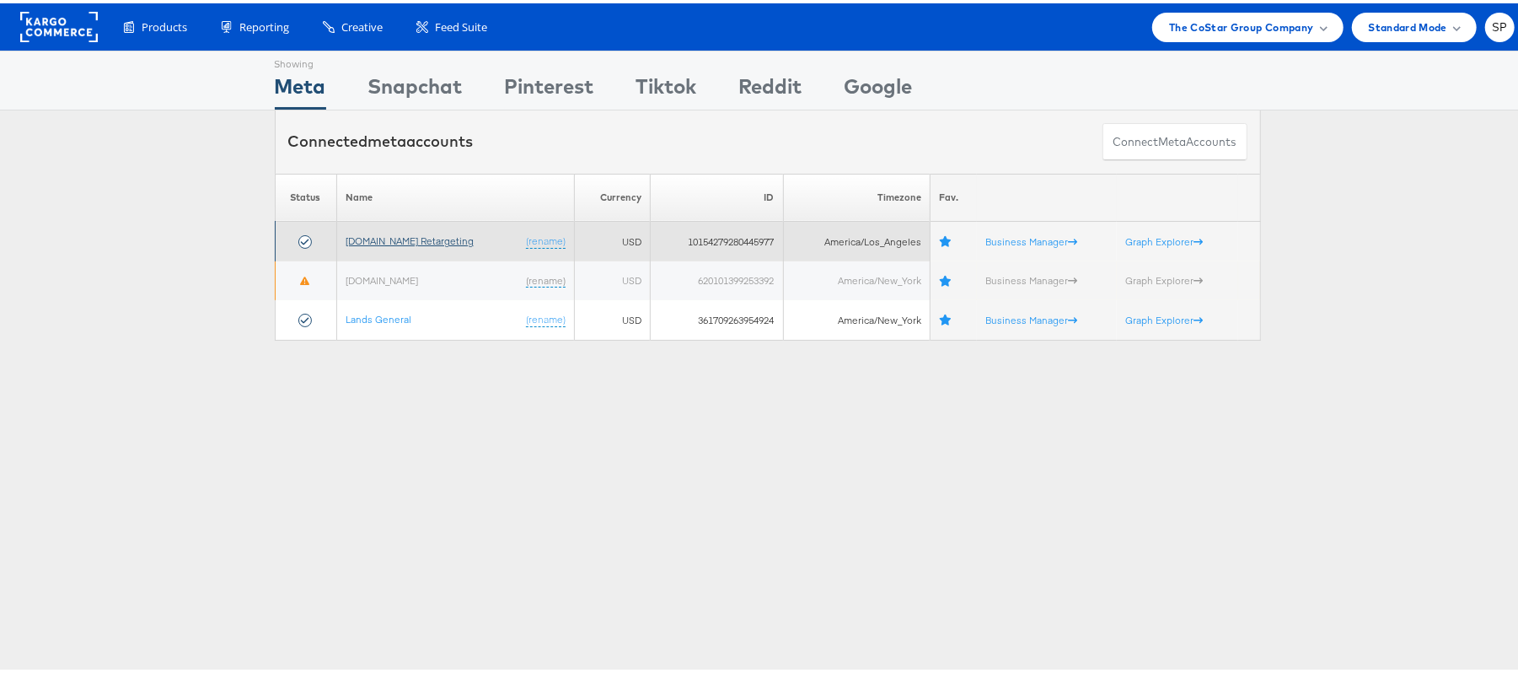
click at [410, 239] on link "[DOMAIN_NAME] Retargeting" at bounding box center [410, 237] width 128 height 13
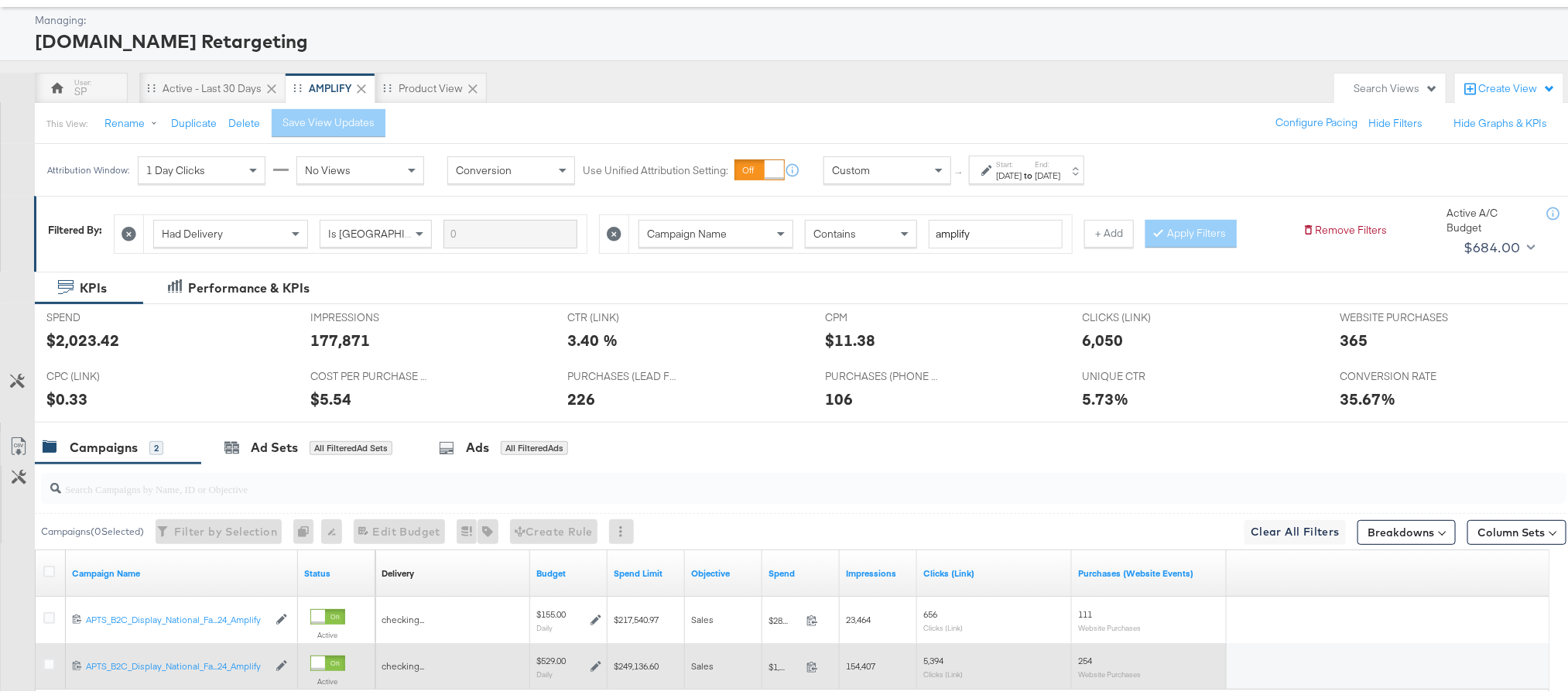
scroll to position [229, 0]
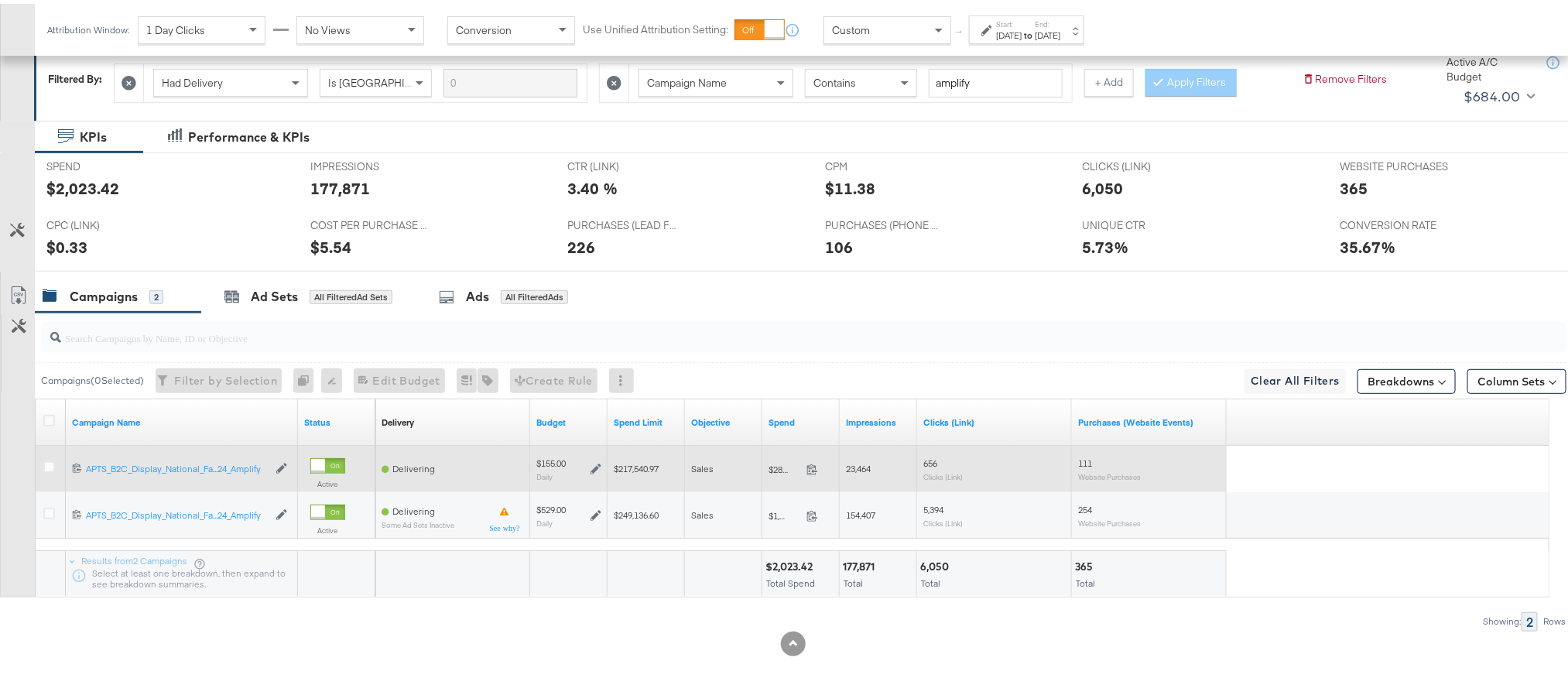
click at [595, 465] on icon at bounding box center [596, 465] width 11 height 11
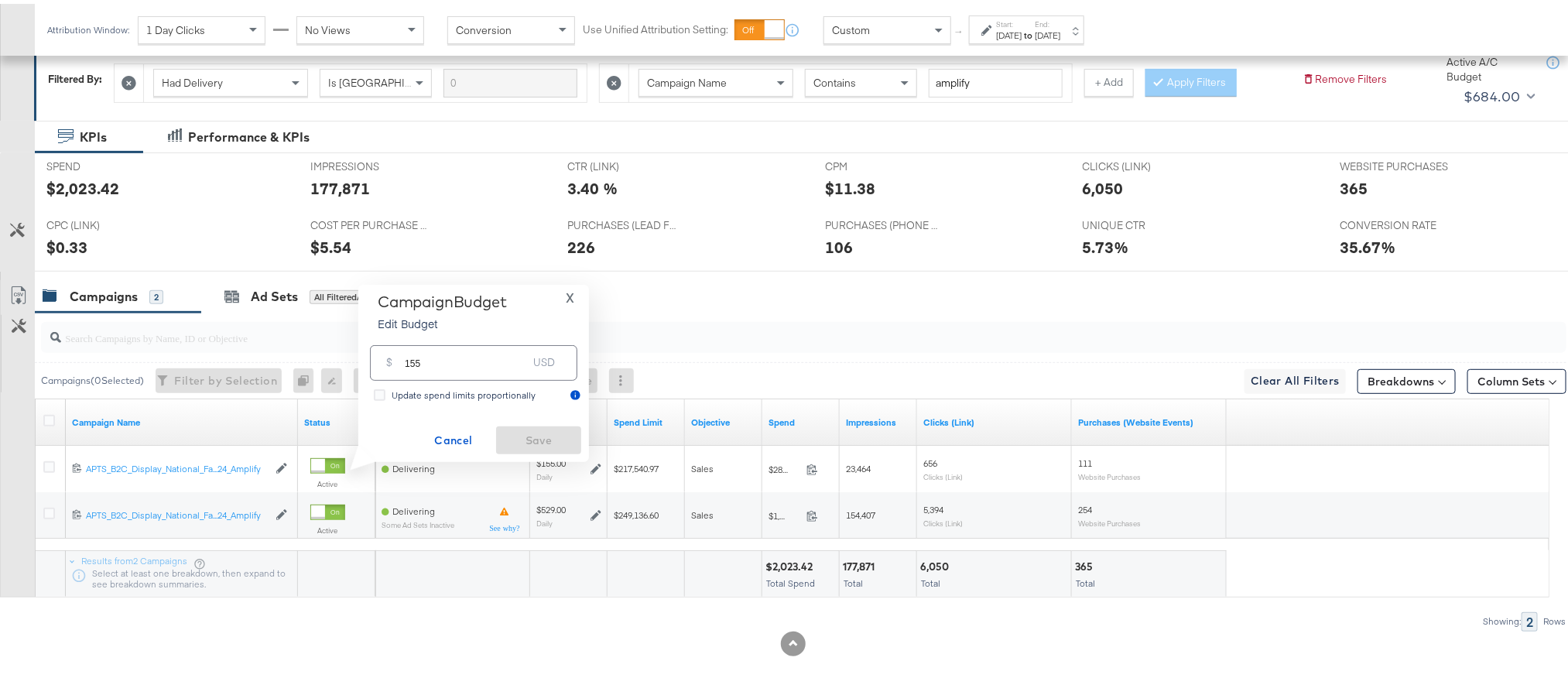
click at [442, 351] on input "155" at bounding box center [465, 353] width 122 height 33
type input "176"
click at [527, 439] on span "Save" at bounding box center [538, 436] width 73 height 19
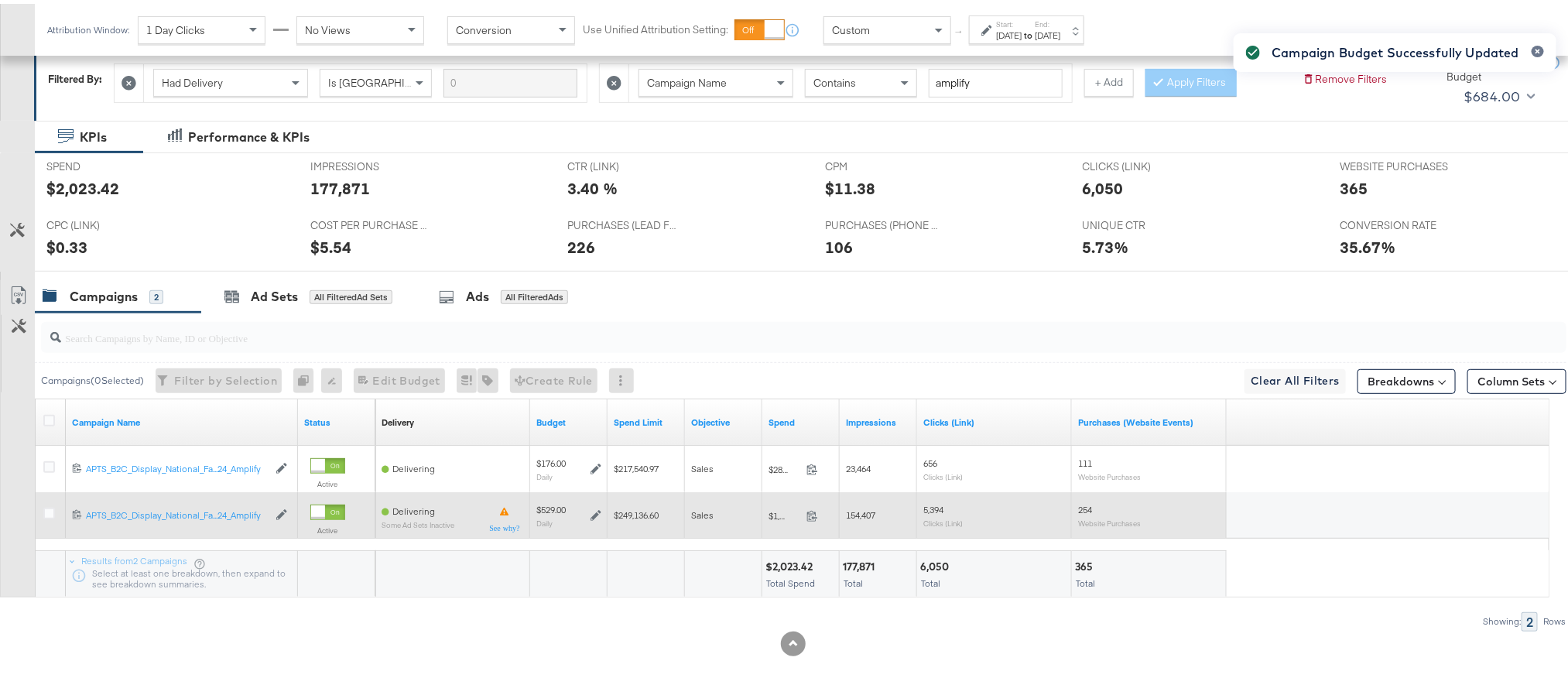
click at [590, 510] on icon at bounding box center [596, 511] width 11 height 11
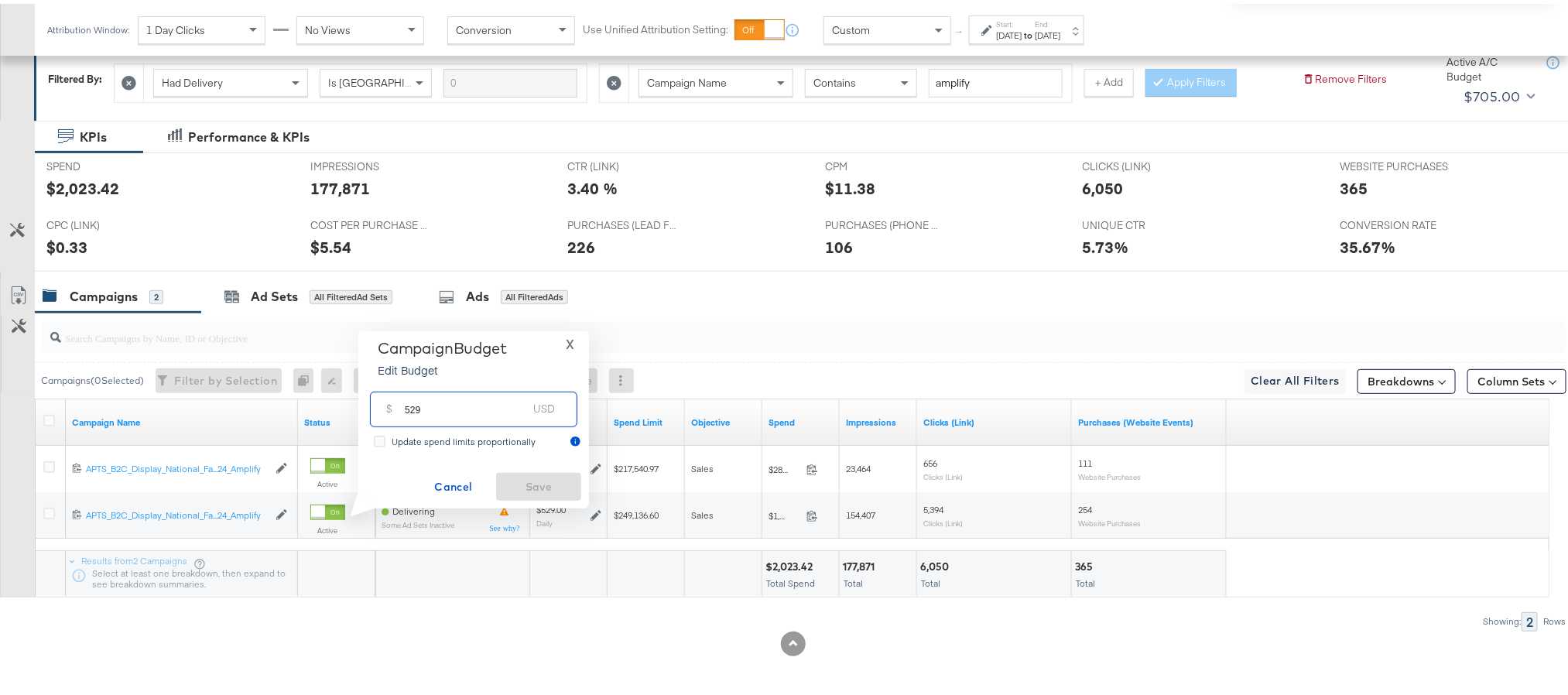
click at [484, 400] on input "529" at bounding box center [465, 398] width 122 height 33
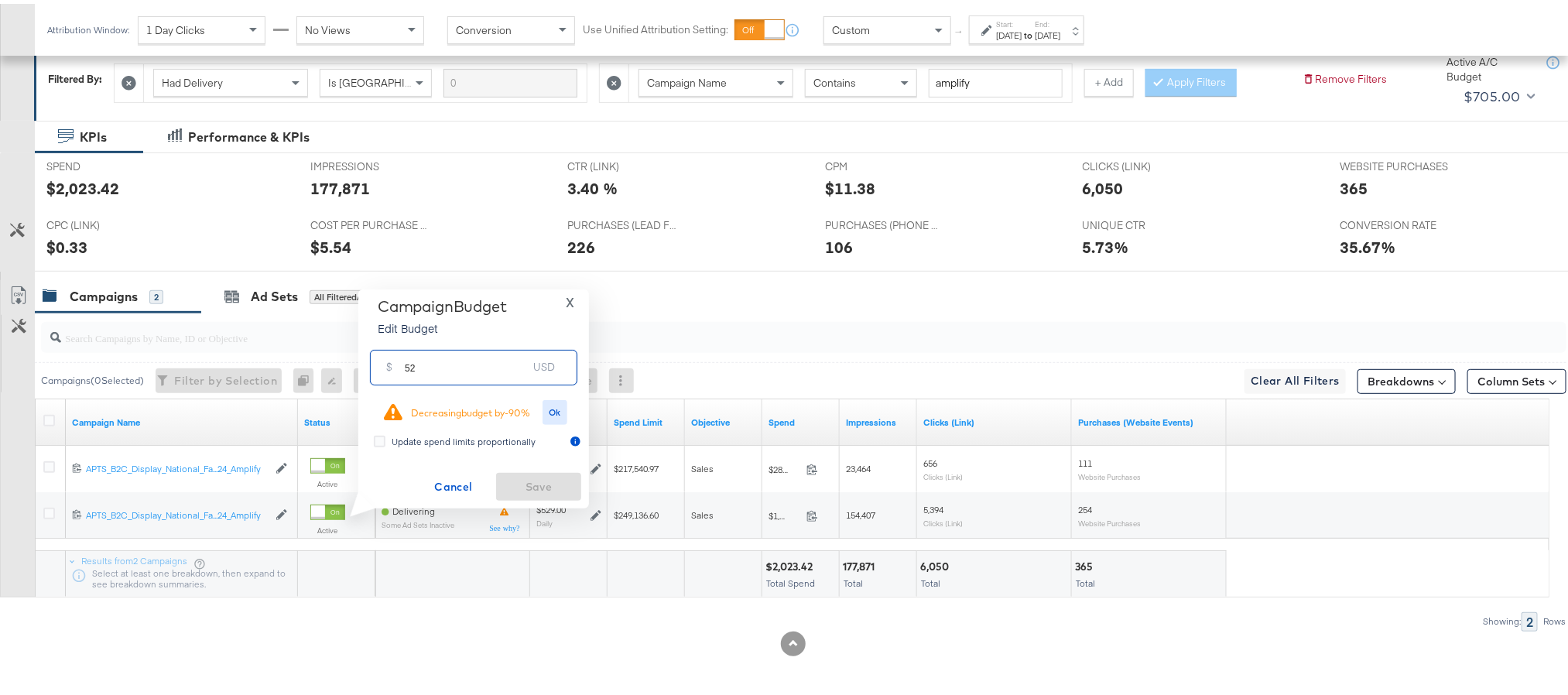
type input "5"
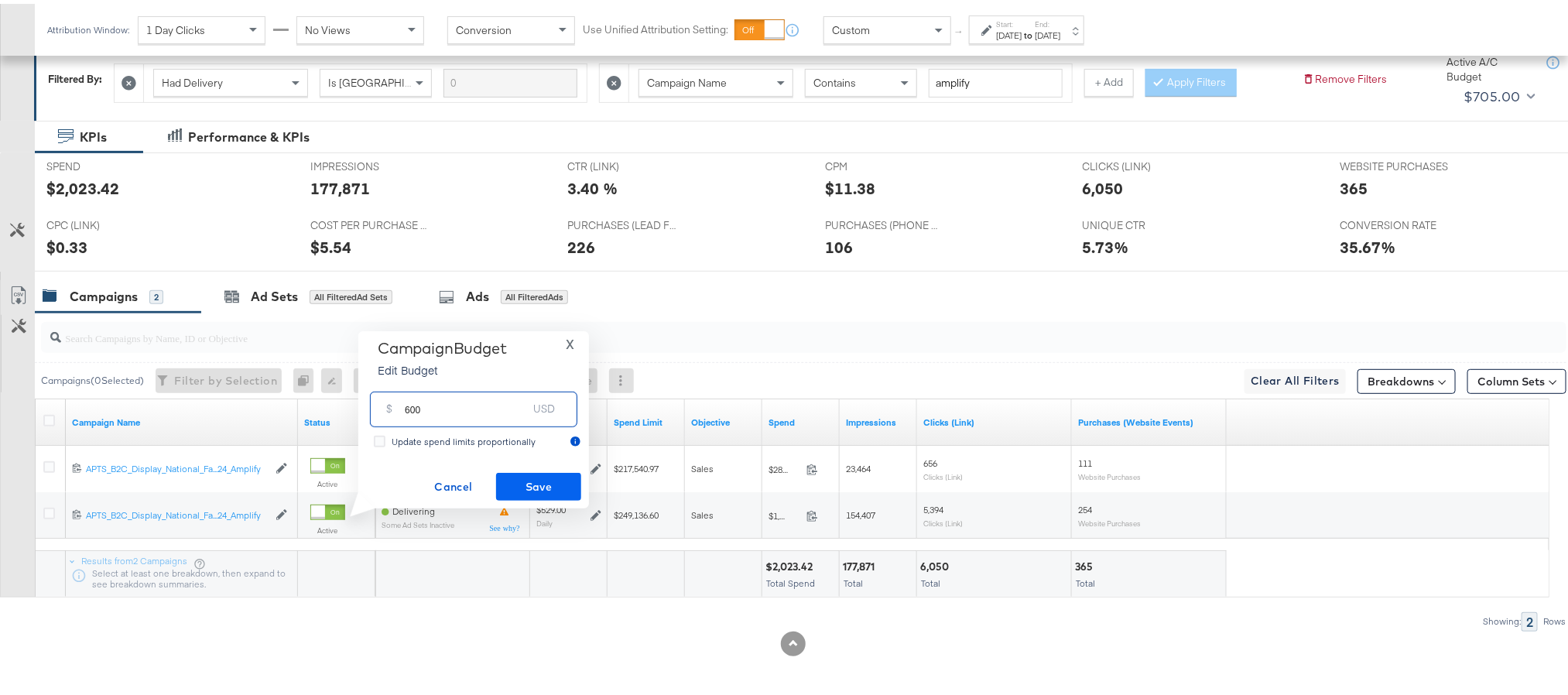
type input "600"
click at [560, 483] on span "Save" at bounding box center [538, 483] width 73 height 19
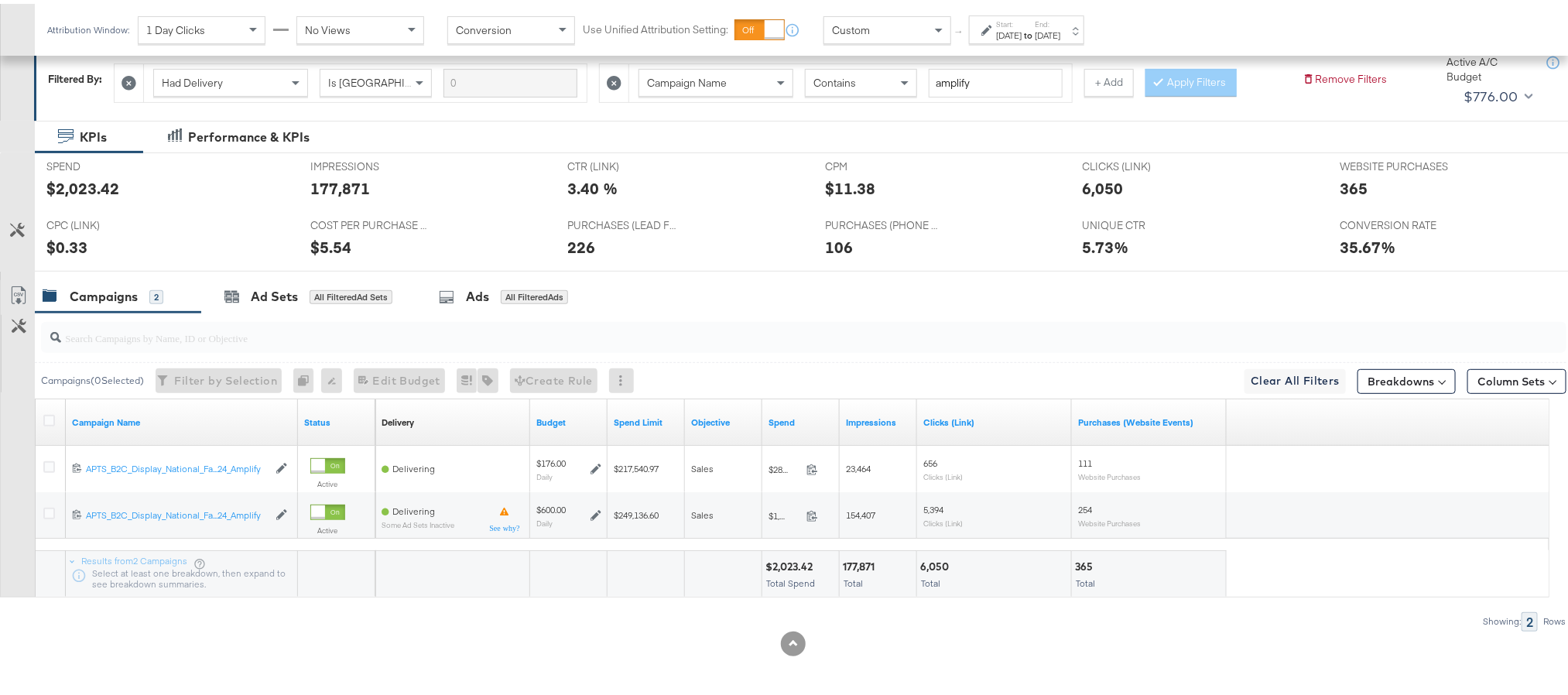
click at [56, 411] on div at bounding box center [51, 419] width 17 height 16
click at [42, 418] on div at bounding box center [50, 419] width 28 height 28
click at [49, 419] on icon at bounding box center [49, 417] width 12 height 12
click at [0, 0] on input "checkbox" at bounding box center [0, 0] width 0 height 0
click at [259, 288] on div "Ad Sets" at bounding box center [274, 292] width 47 height 17
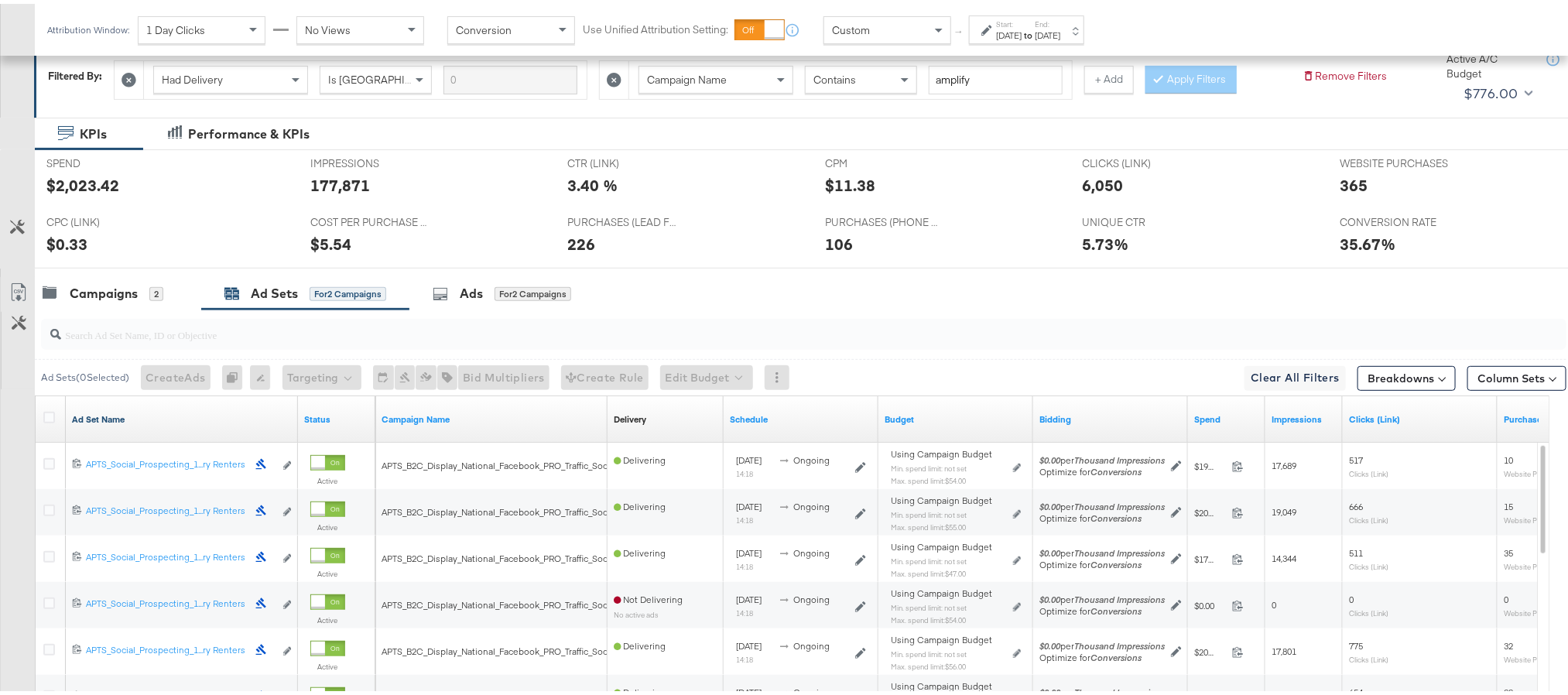
click at [93, 416] on link "Ad Set Name" at bounding box center [181, 415] width 219 height 12
click at [93, 416] on link "Ad Set Name ↓" at bounding box center [181, 415] width 219 height 12
drag, startPoint x: 295, startPoint y: 404, endPoint x: 343, endPoint y: 407, distance: 48.1
click at [343, 407] on div "Ad Set Name ↑ Status" at bounding box center [206, 415] width 340 height 47
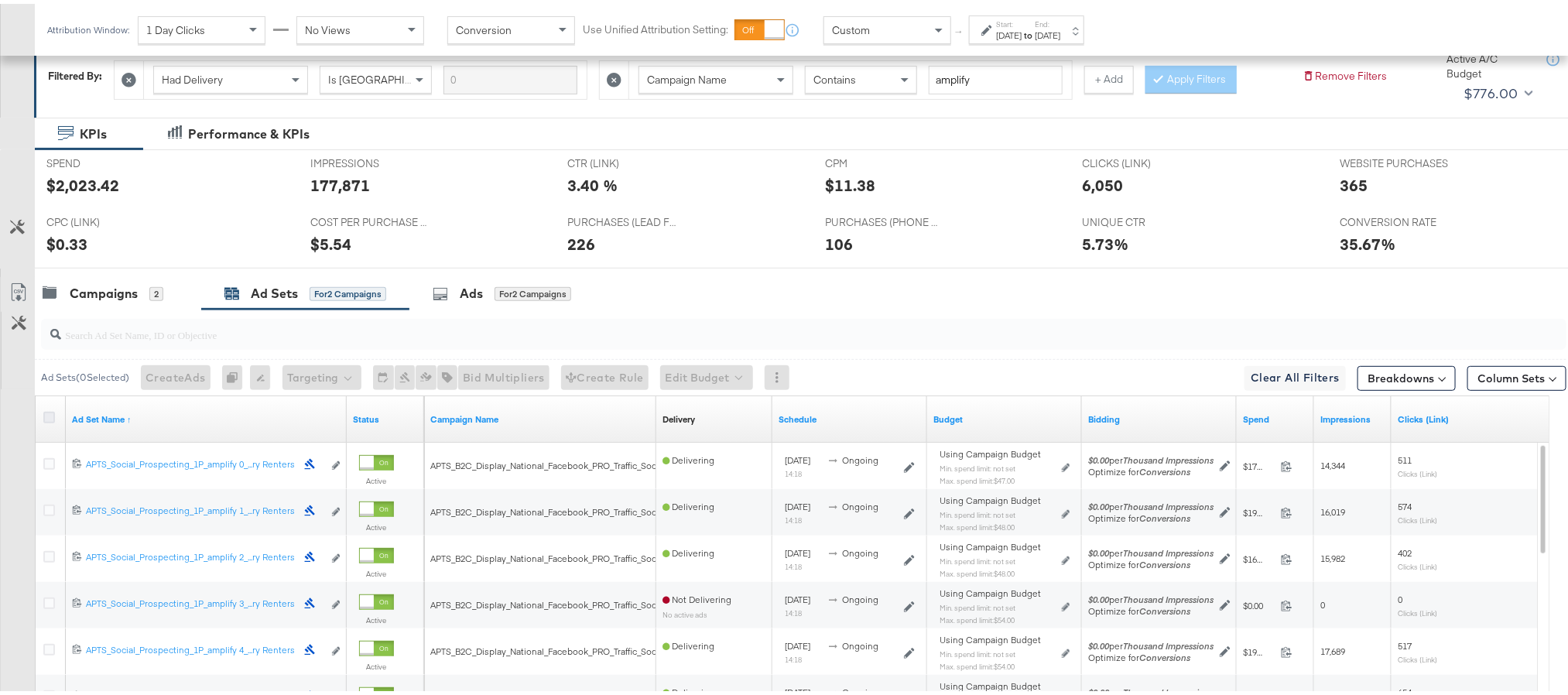
click at [47, 418] on icon at bounding box center [49, 413] width 12 height 12
click at [0, 0] on input "checkbox" at bounding box center [0, 0] width 0 height 0
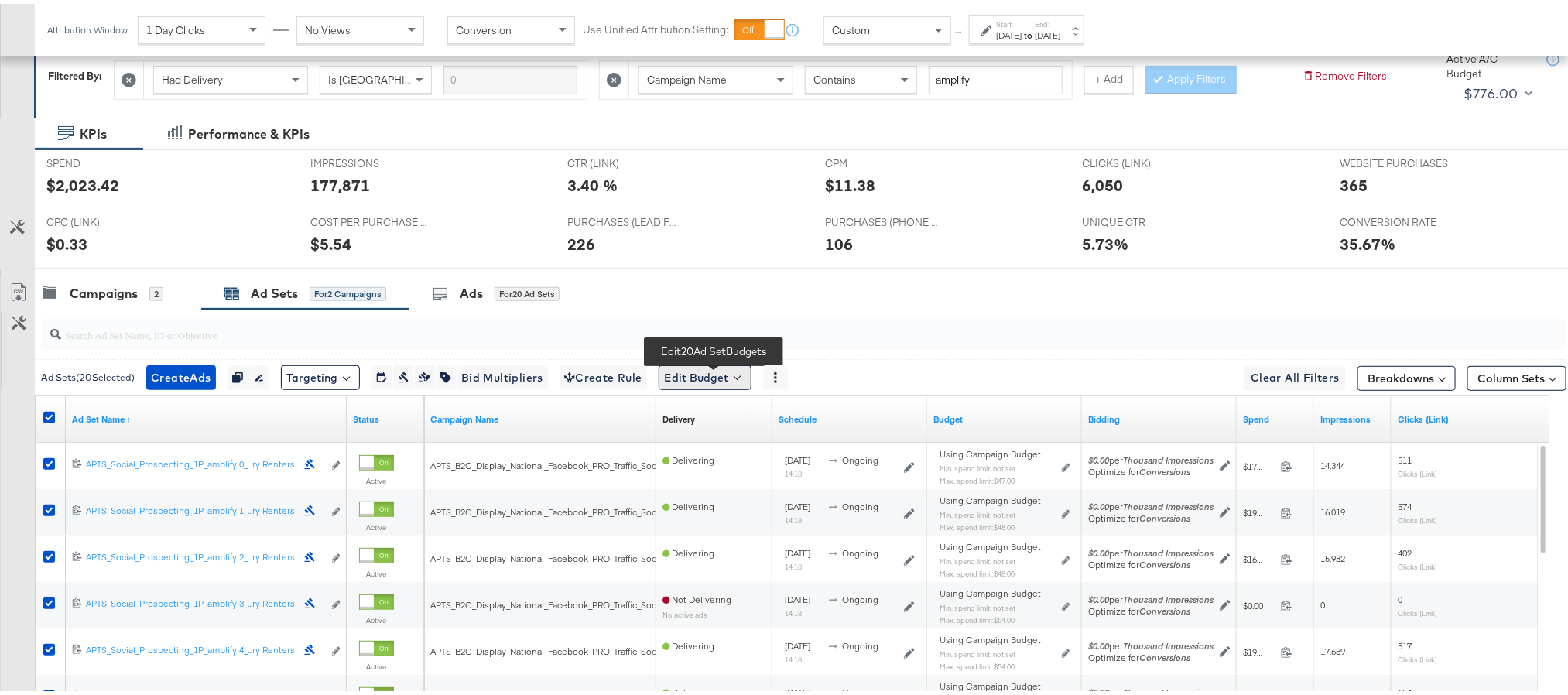
click at [680, 379] on button "Edit Budget" at bounding box center [704, 374] width 93 height 25
click at [715, 455] on span "Edit Ad Set Spend Limits" at bounding box center [722, 445] width 115 height 20
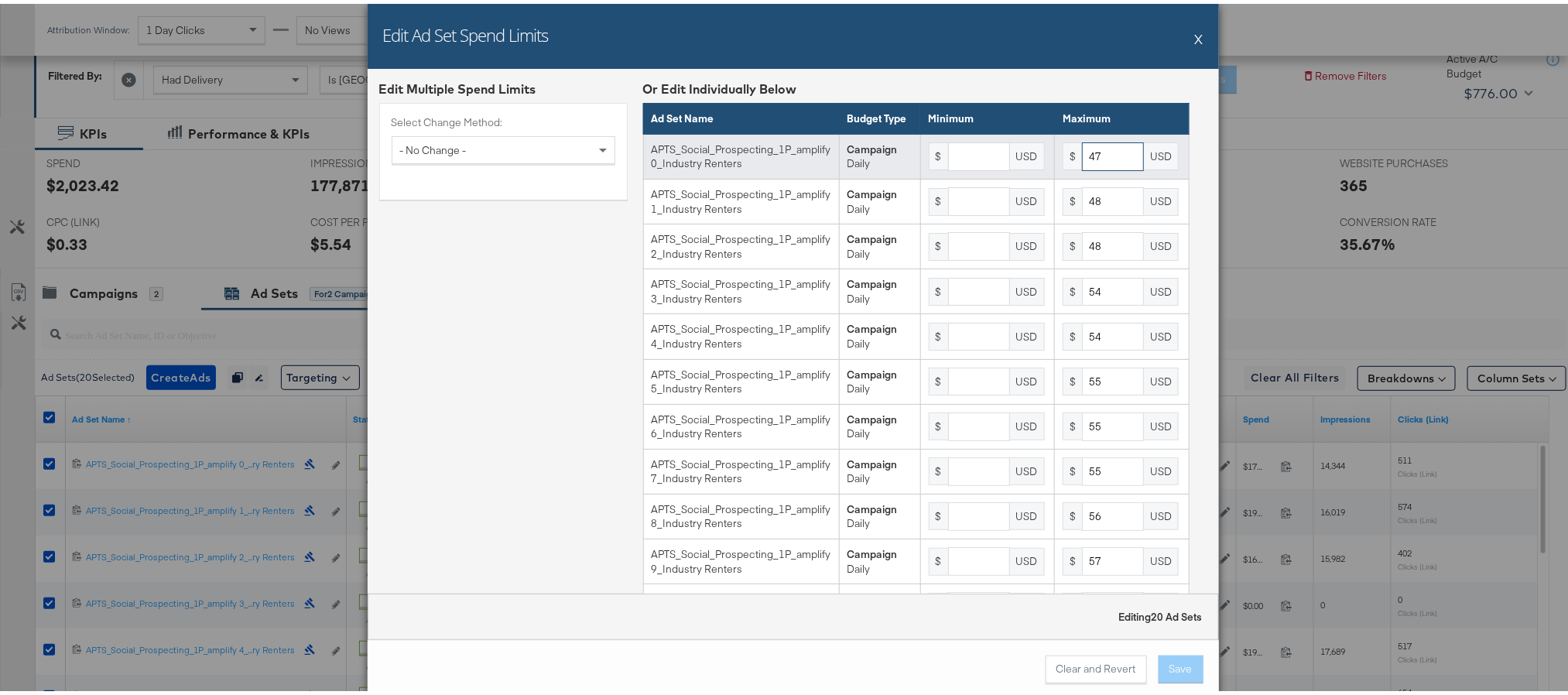
click at [1090, 167] on input "47" at bounding box center [1113, 152] width 62 height 28
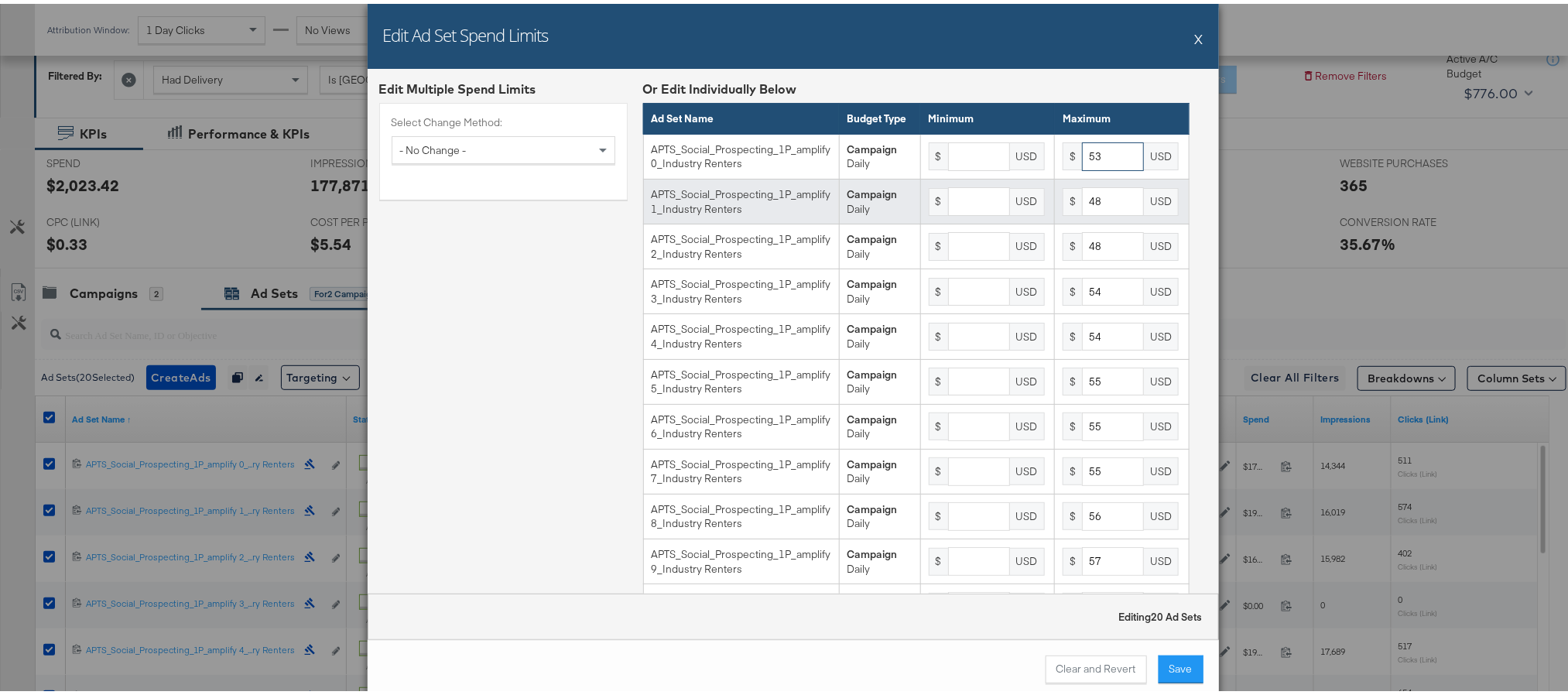
type input "53"
click at [1082, 212] on input "48" at bounding box center [1113, 197] width 62 height 28
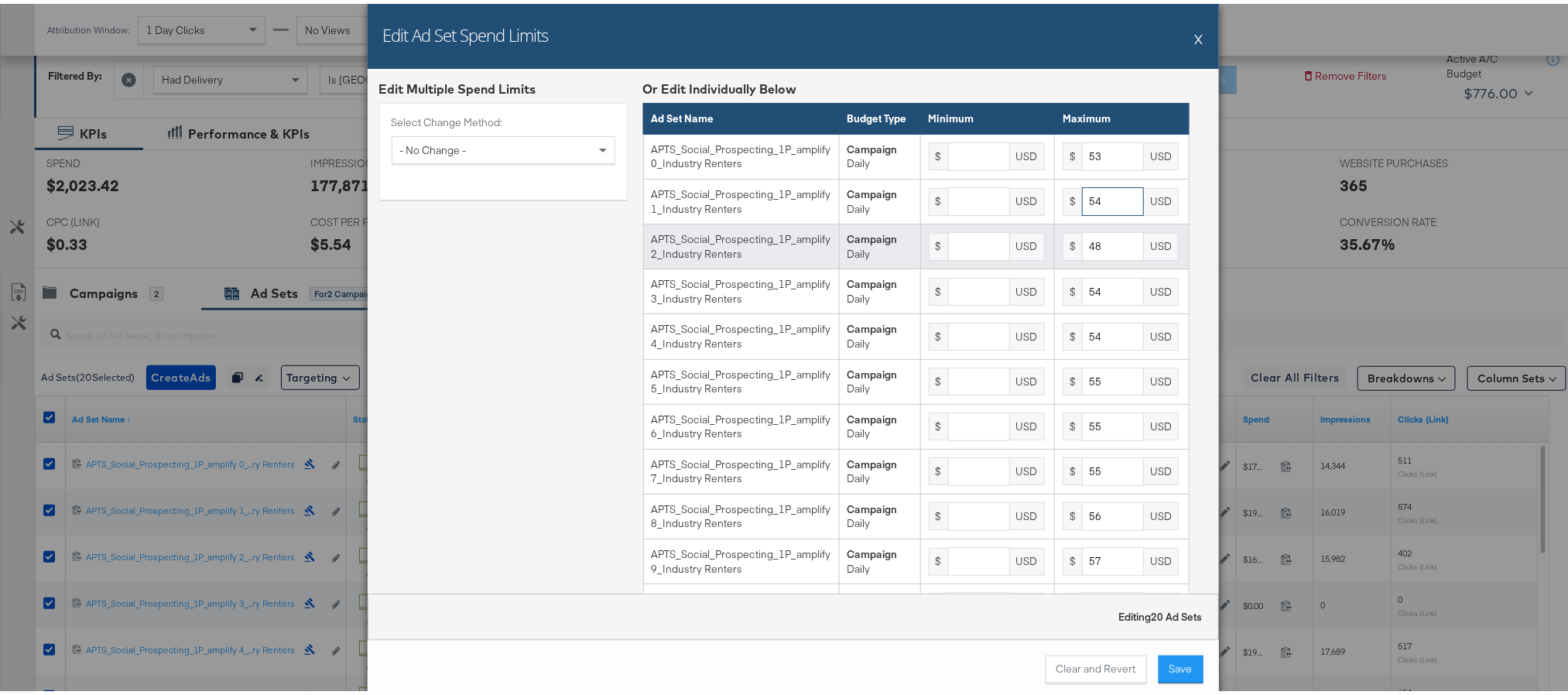
type input "54"
click at [1082, 257] on input "48" at bounding box center [1113, 242] width 62 height 28
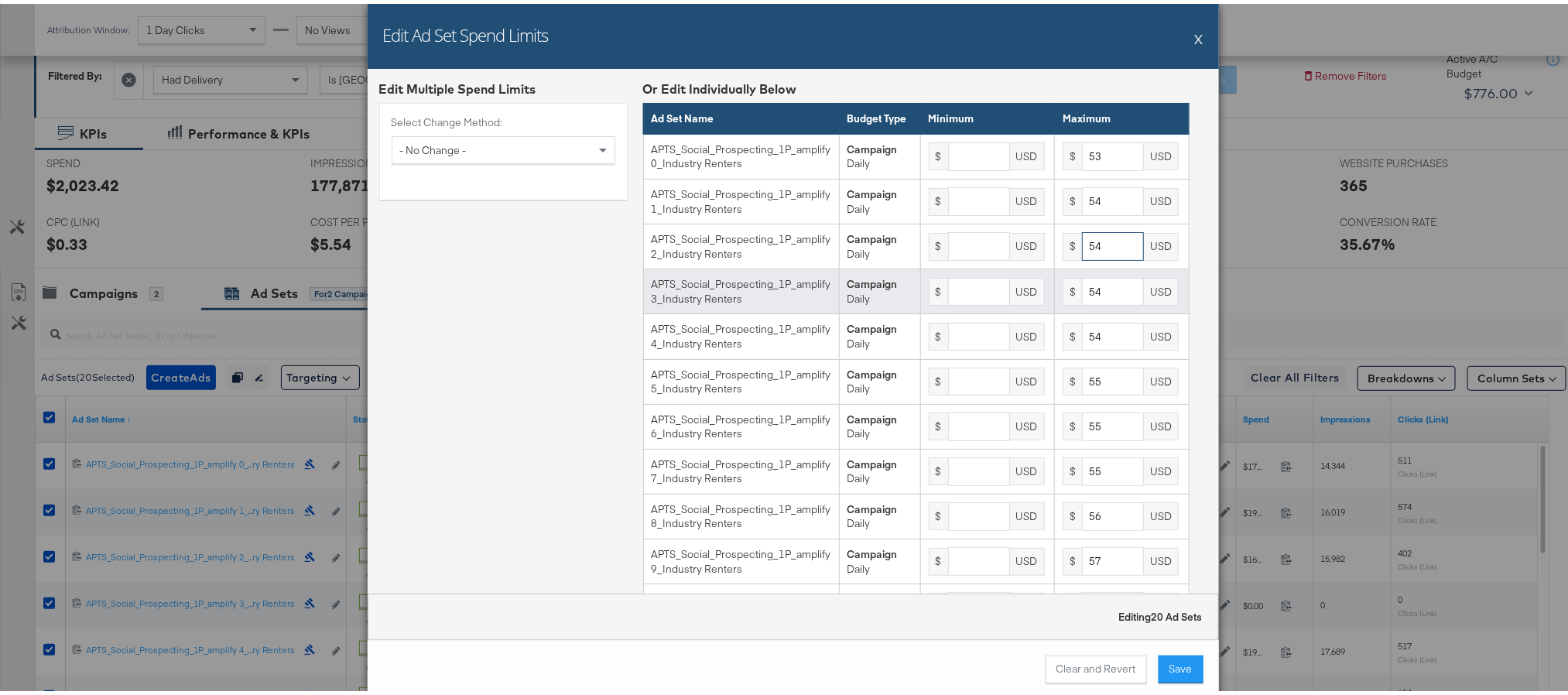
type input "54"
click at [1082, 303] on input "54" at bounding box center [1113, 287] width 62 height 28
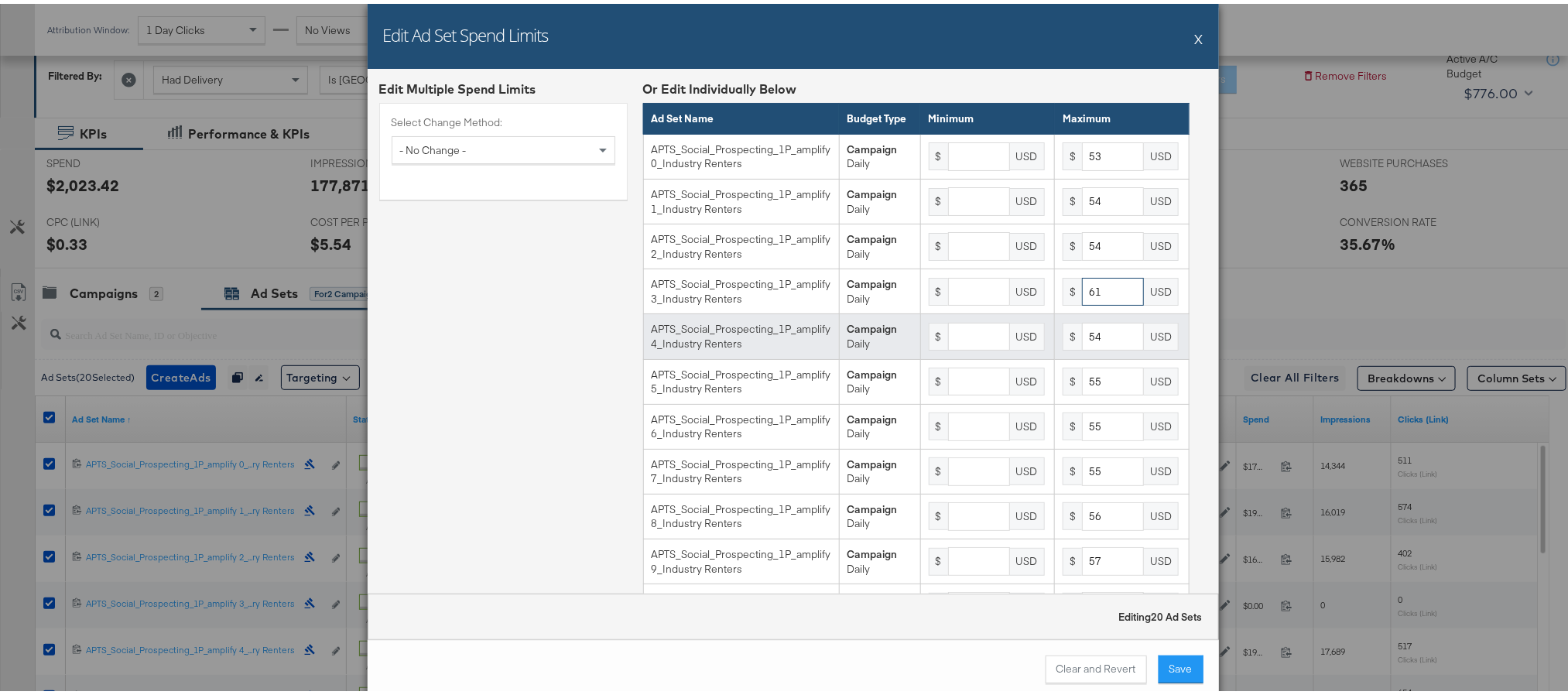
type input "61"
click at [1082, 347] on input "54" at bounding box center [1113, 332] width 62 height 28
click at [1082, 348] on input "54" at bounding box center [1113, 332] width 62 height 28
type input "62"
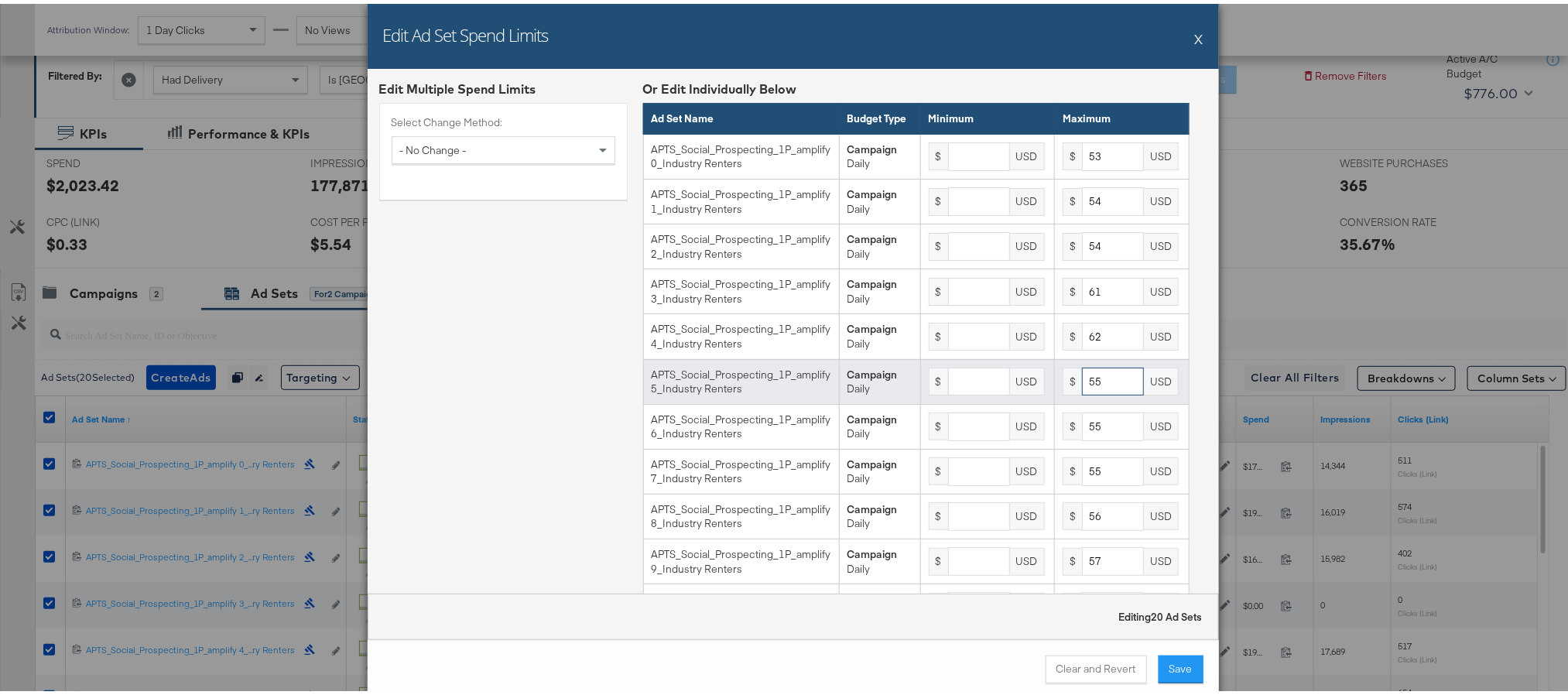
click at [1082, 392] on input "55" at bounding box center [1113, 377] width 62 height 28
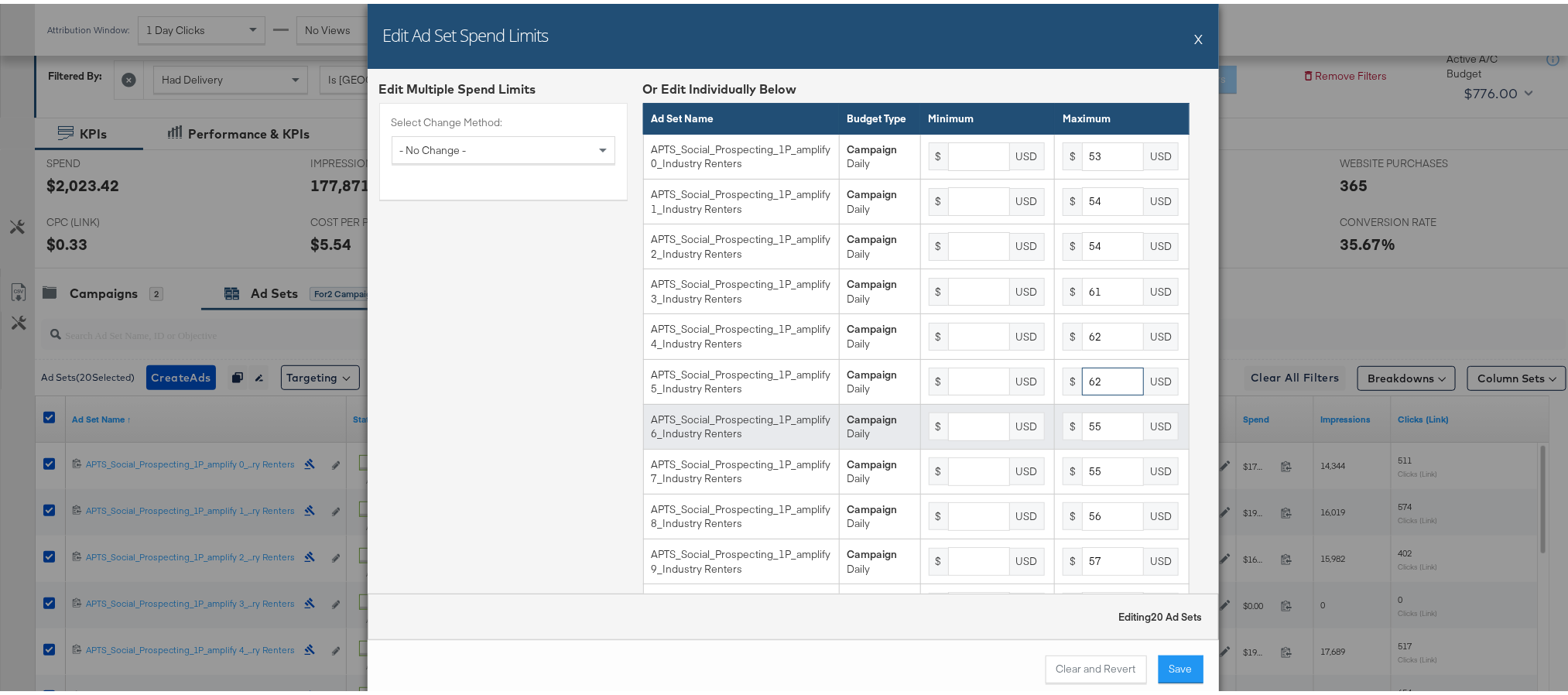
type input "62"
click at [1082, 437] on input "55" at bounding box center [1113, 422] width 62 height 28
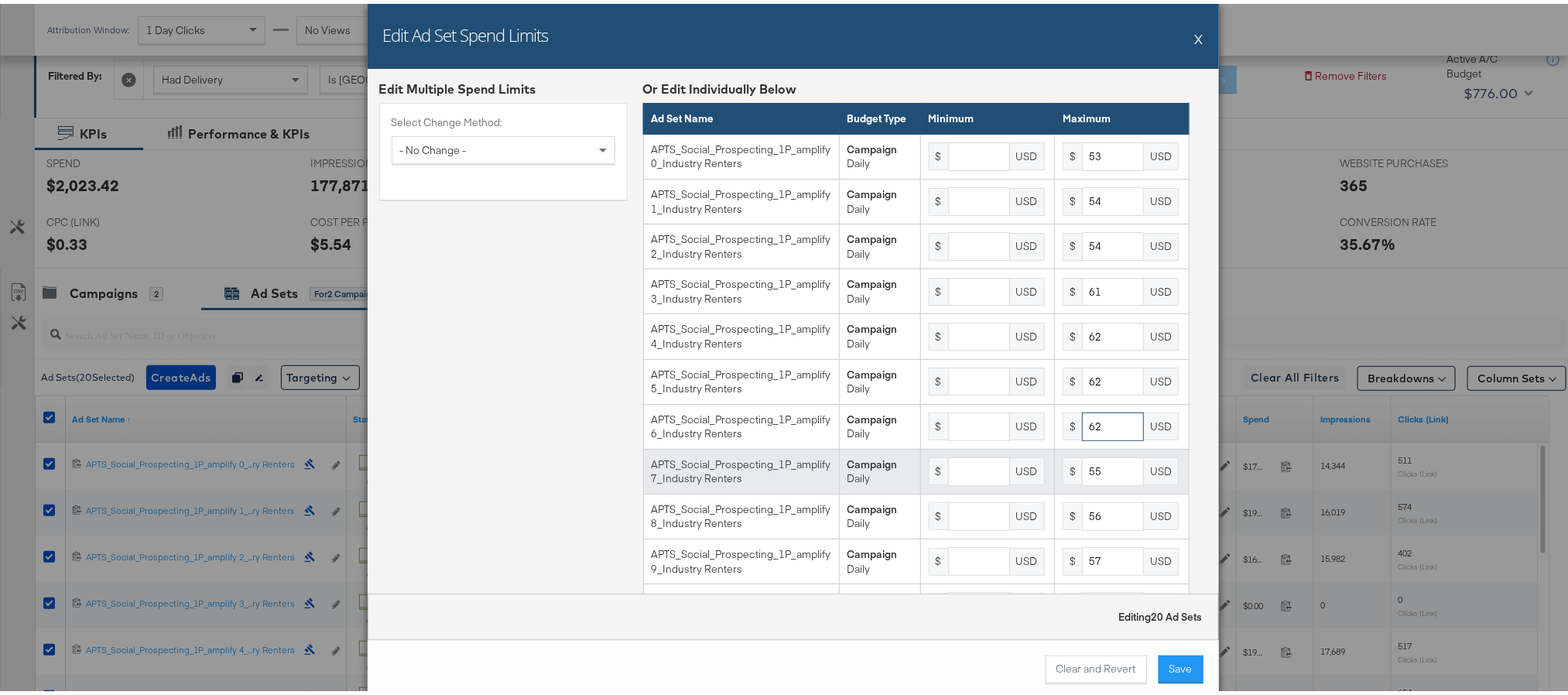
type input "62"
click at [1082, 482] on input "55" at bounding box center [1113, 467] width 62 height 28
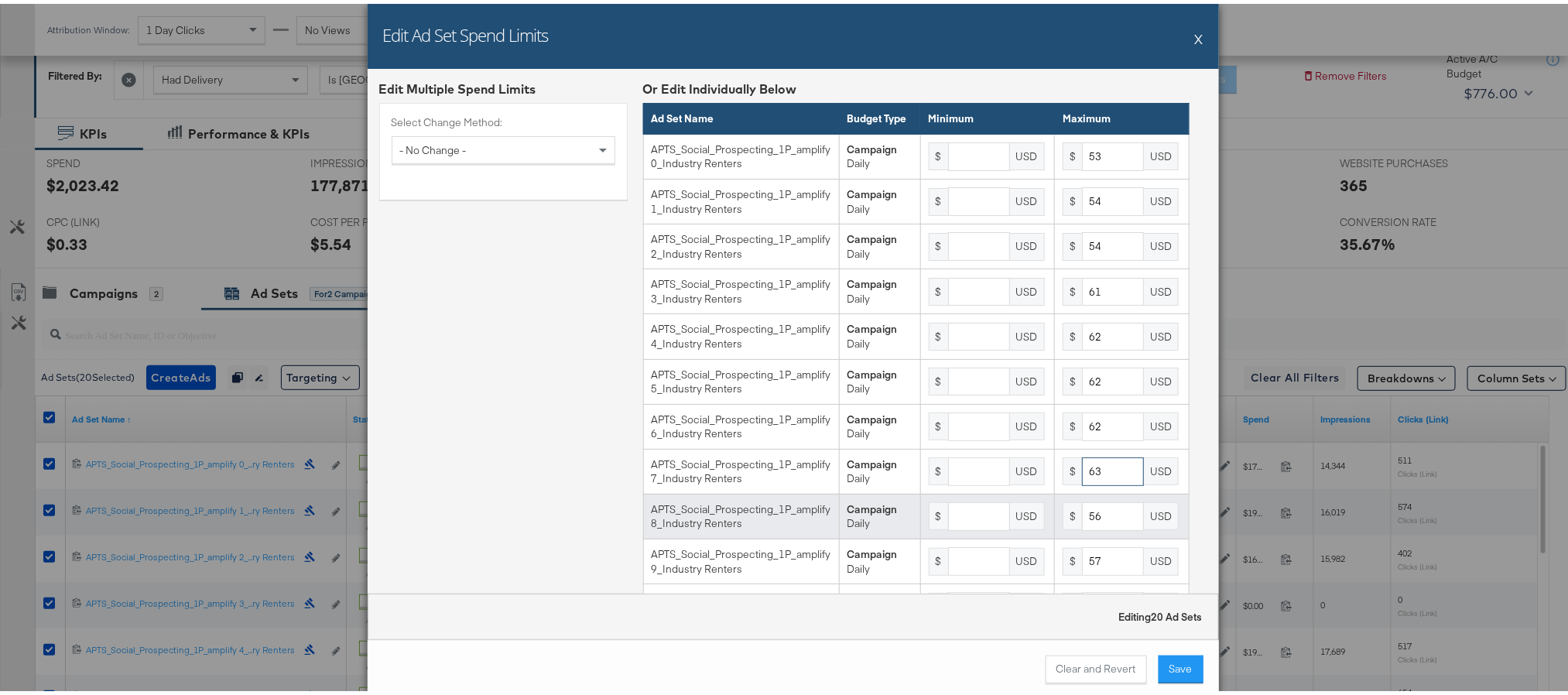
type input "63"
click at [1082, 527] on input "56" at bounding box center [1113, 512] width 62 height 28
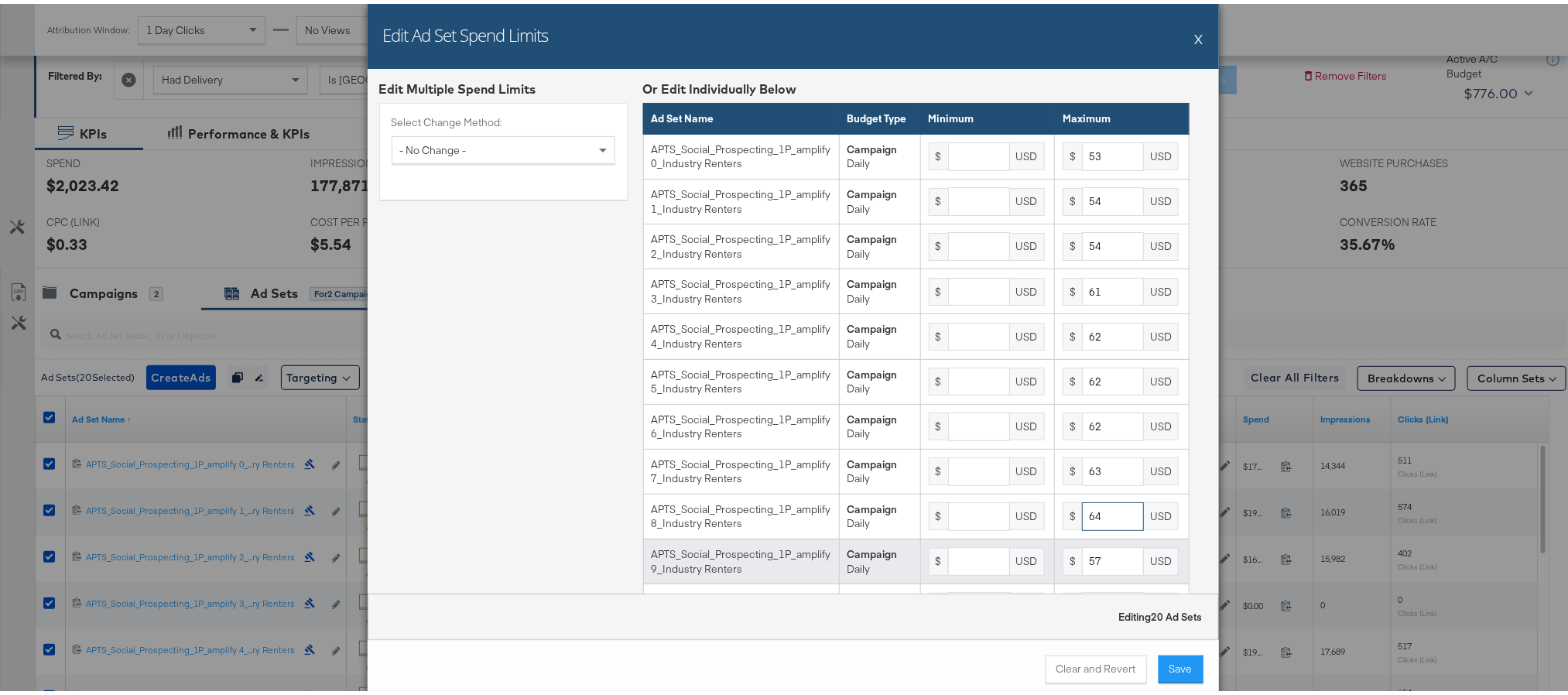
type input "64"
click at [1082, 572] on input "57" at bounding box center [1113, 557] width 62 height 28
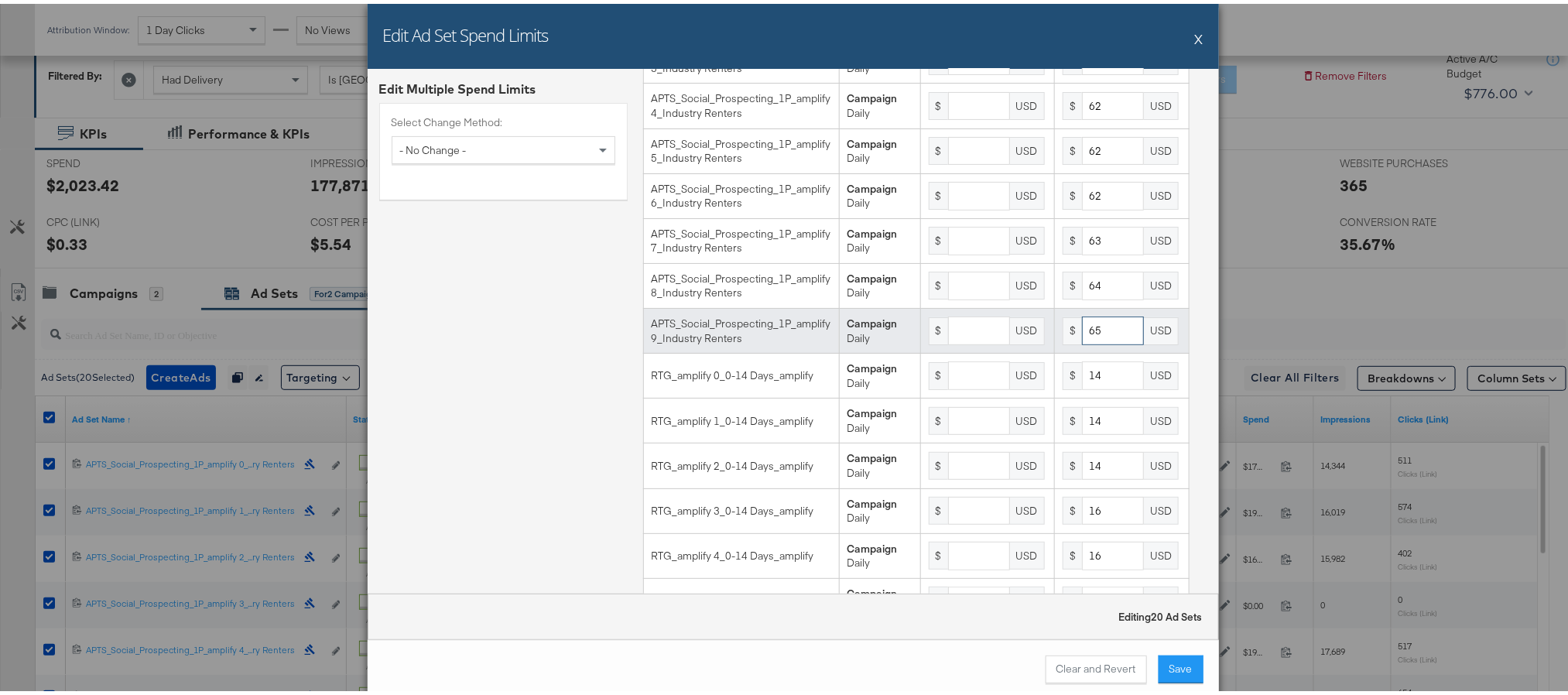
scroll to position [232, 0]
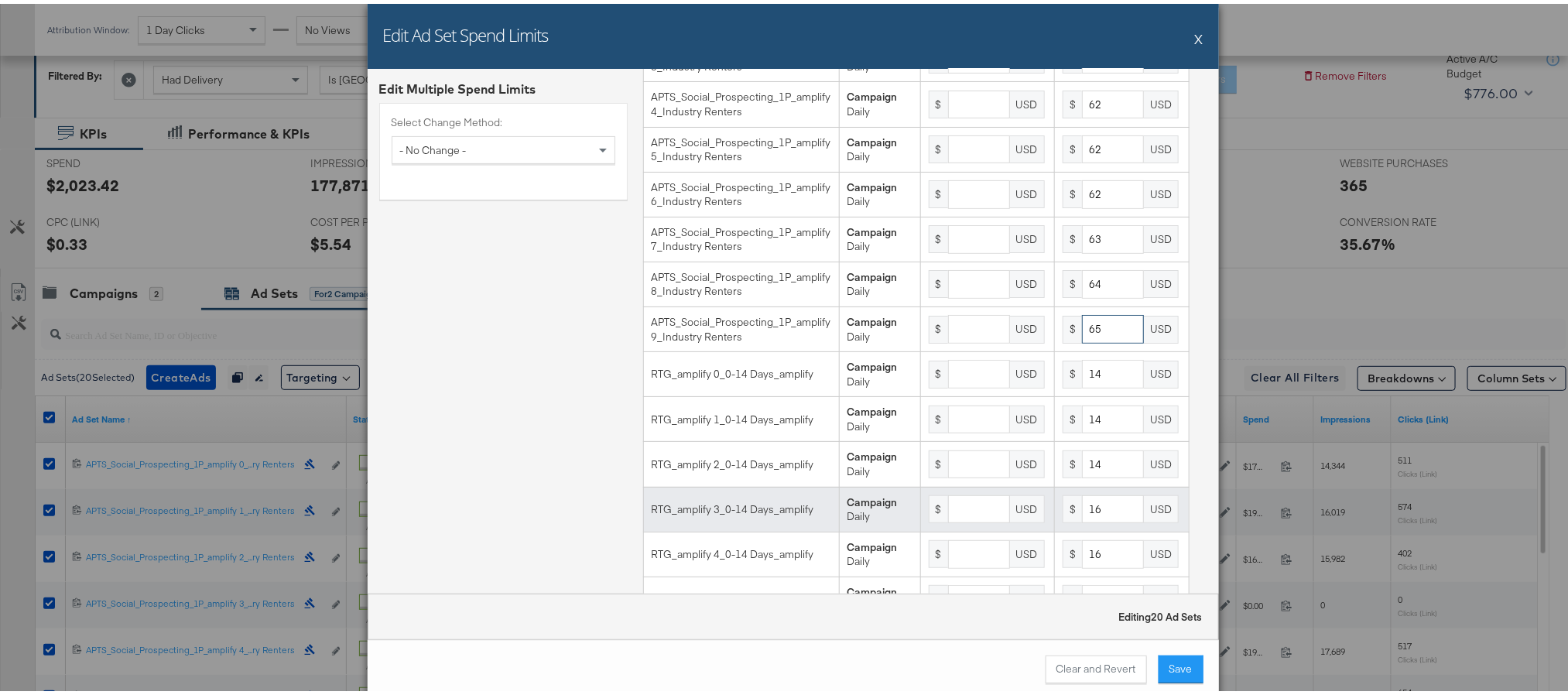
type input "65"
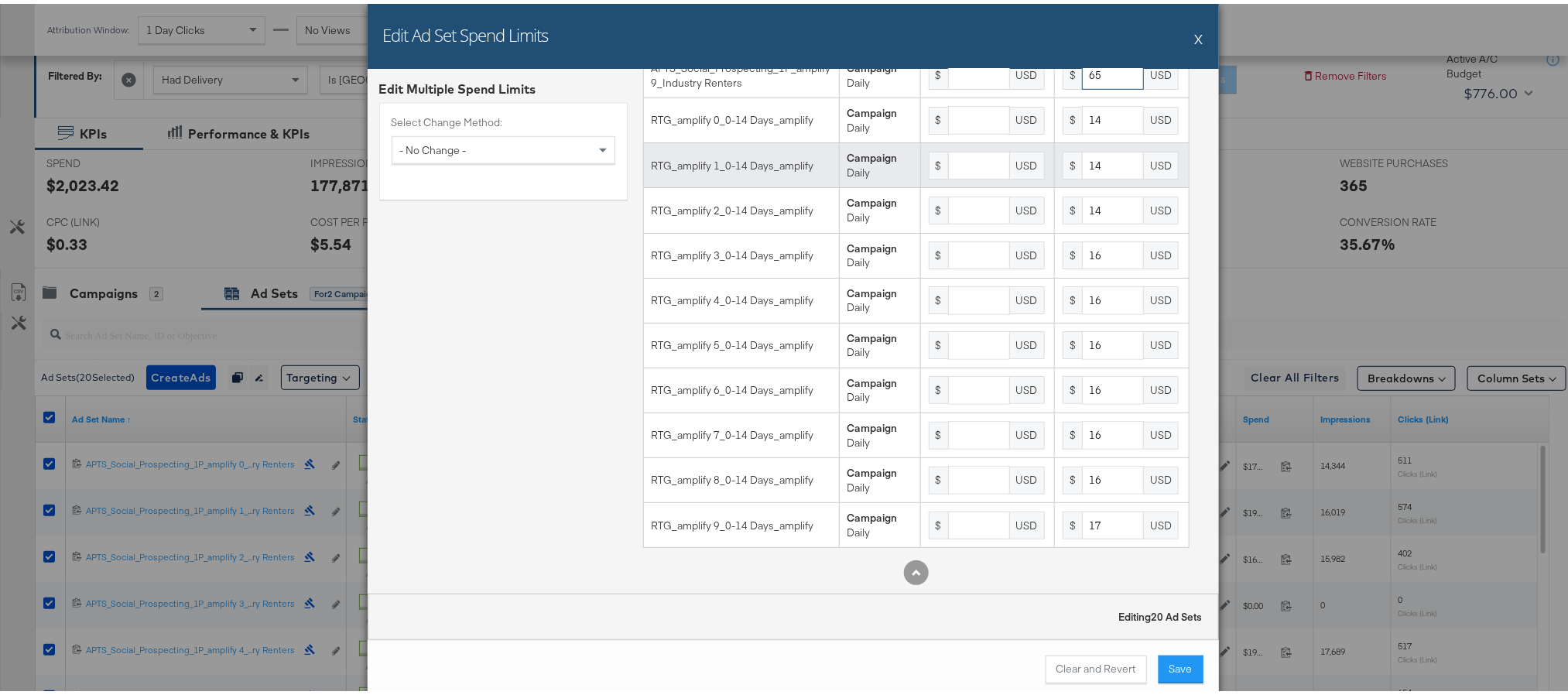
scroll to position [518, 0]
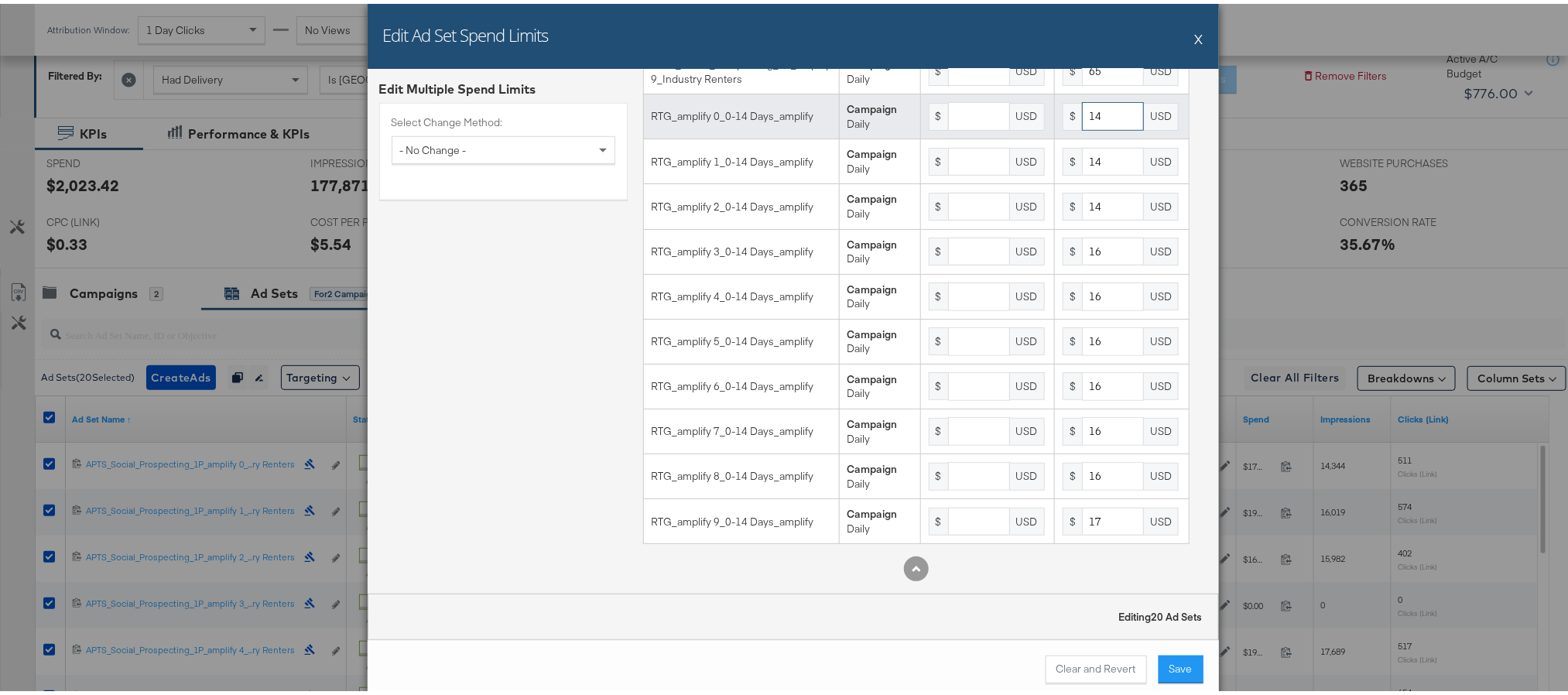
click at [1082, 107] on input "14" at bounding box center [1113, 112] width 62 height 28
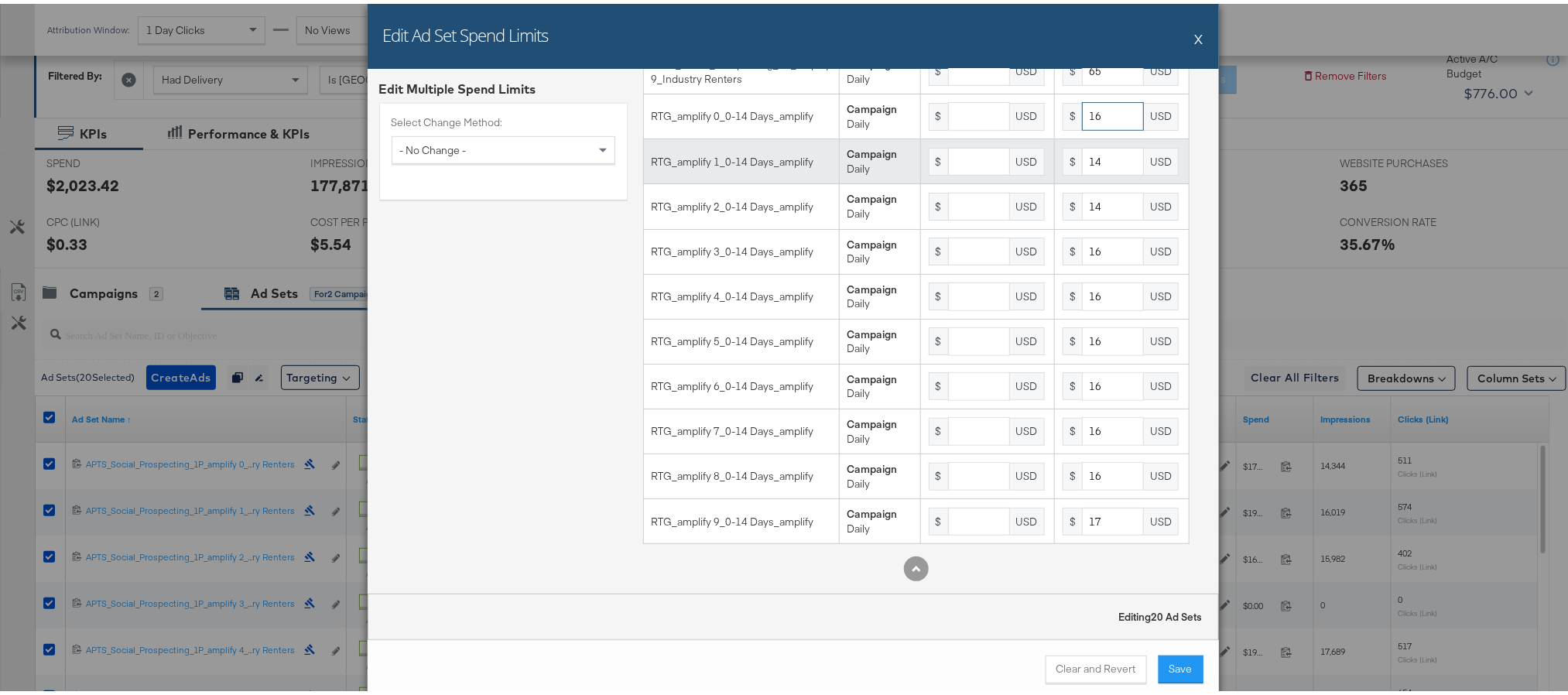
type input "16"
click at [1082, 149] on input "14" at bounding box center [1113, 158] width 62 height 28
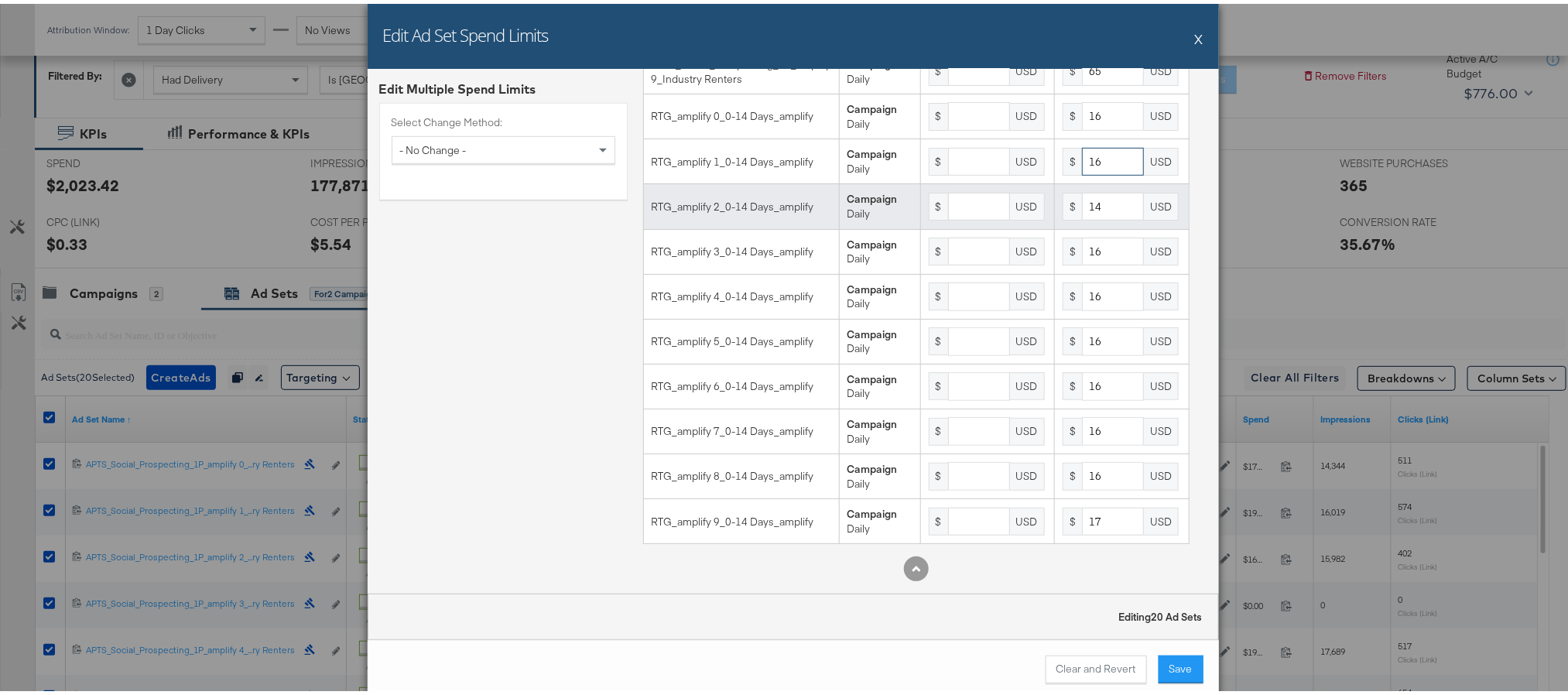
type input "16"
click at [1082, 197] on input "14" at bounding box center [1113, 203] width 62 height 28
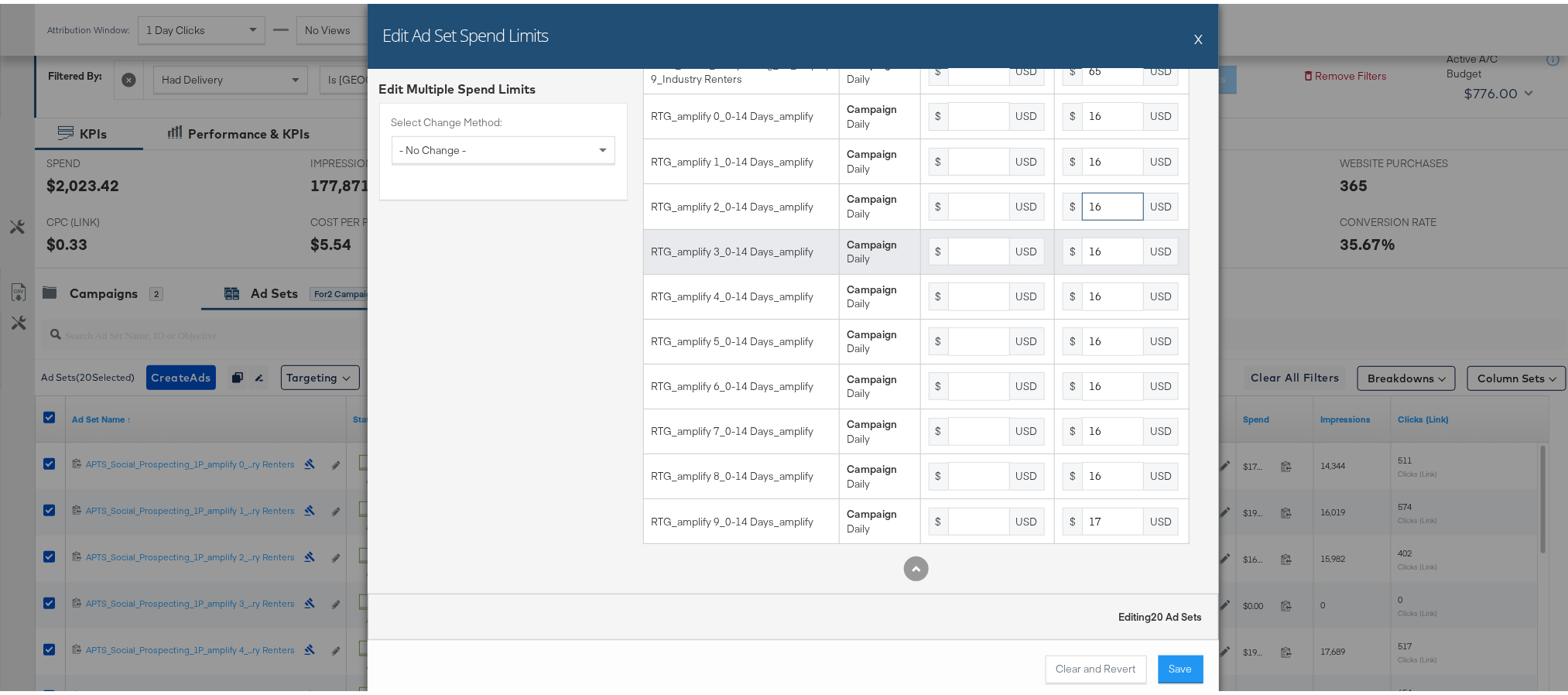
type input "16"
click at [1082, 251] on input "16" at bounding box center [1113, 248] width 62 height 28
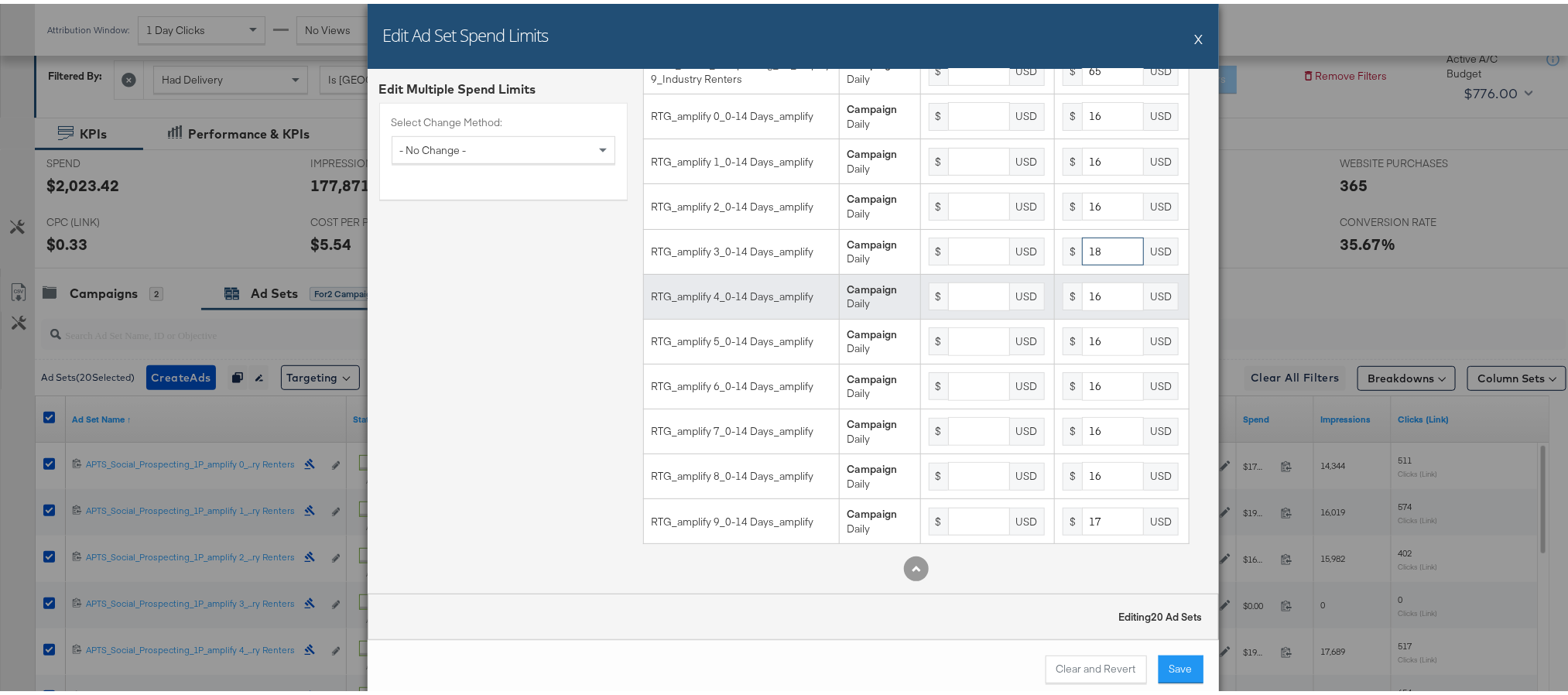
type input "18"
click at [1082, 284] on input "16" at bounding box center [1113, 293] width 62 height 28
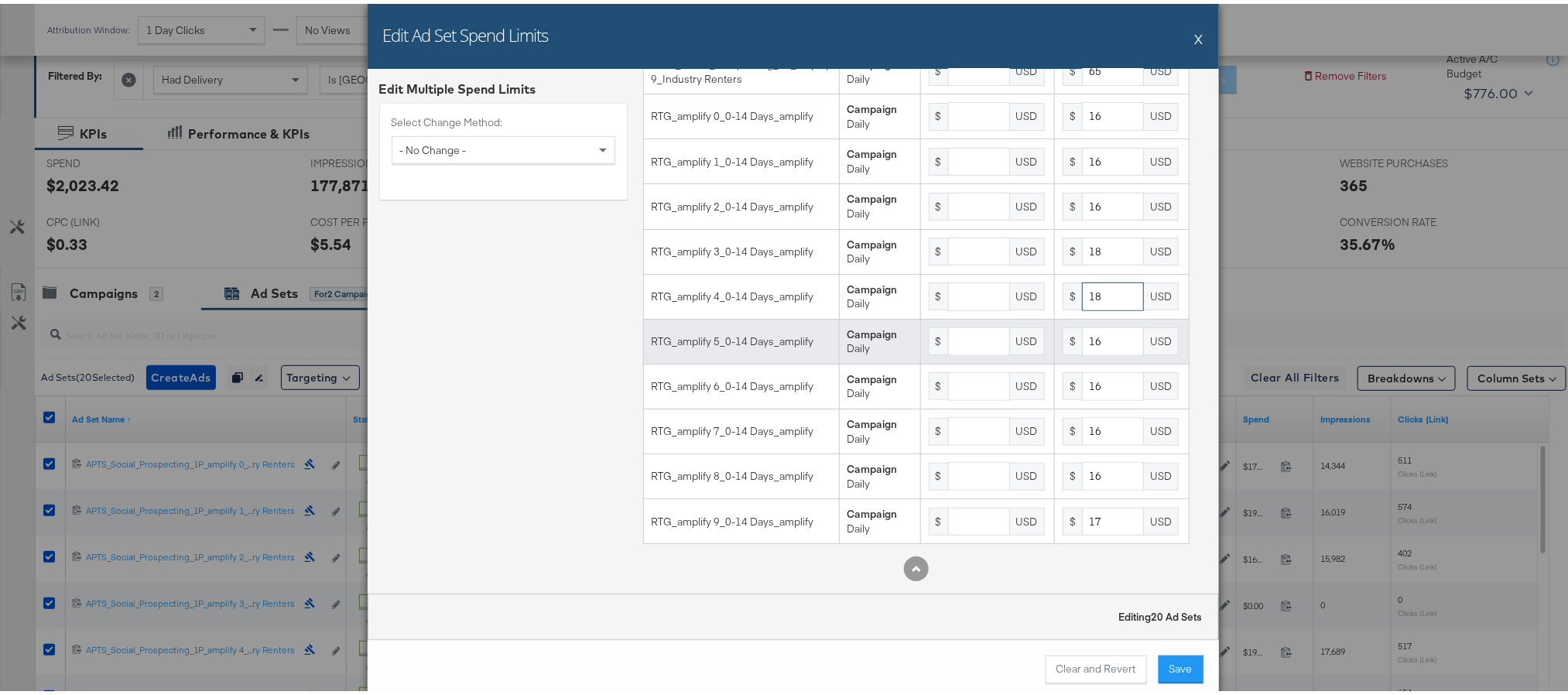
type input "18"
click at [1082, 332] on input "16" at bounding box center [1113, 337] width 62 height 28
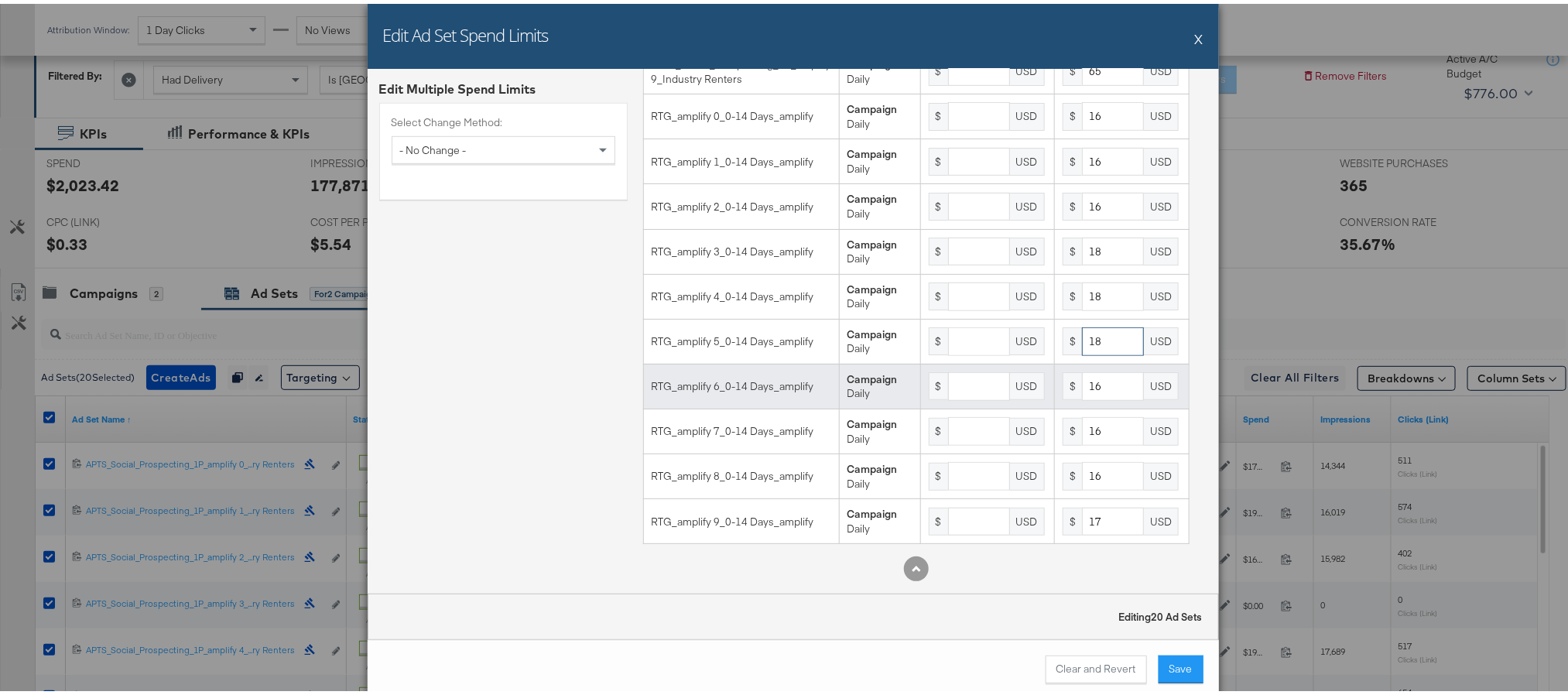
type input "18"
click at [1082, 379] on input "16" at bounding box center [1113, 382] width 62 height 28
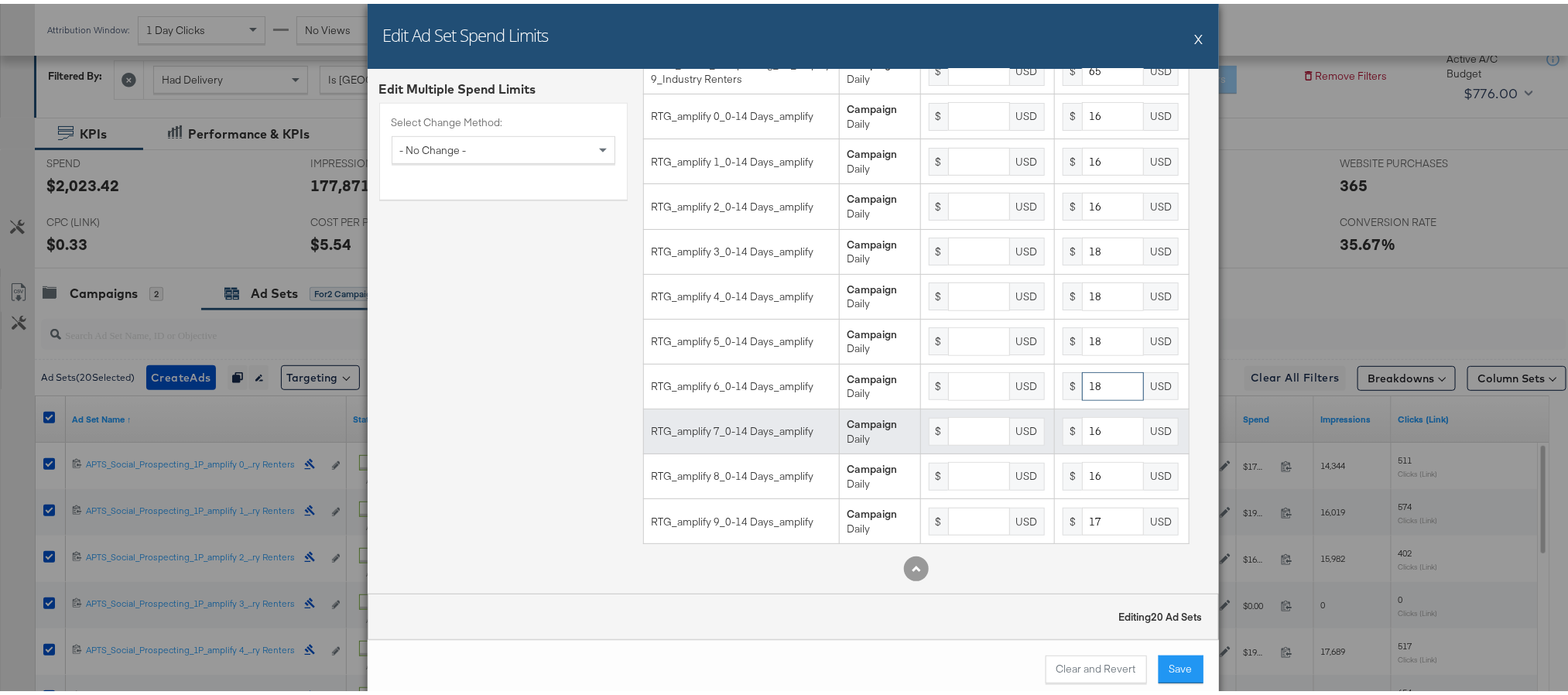
type input "18"
click at [1082, 427] on input "16" at bounding box center [1113, 427] width 62 height 28
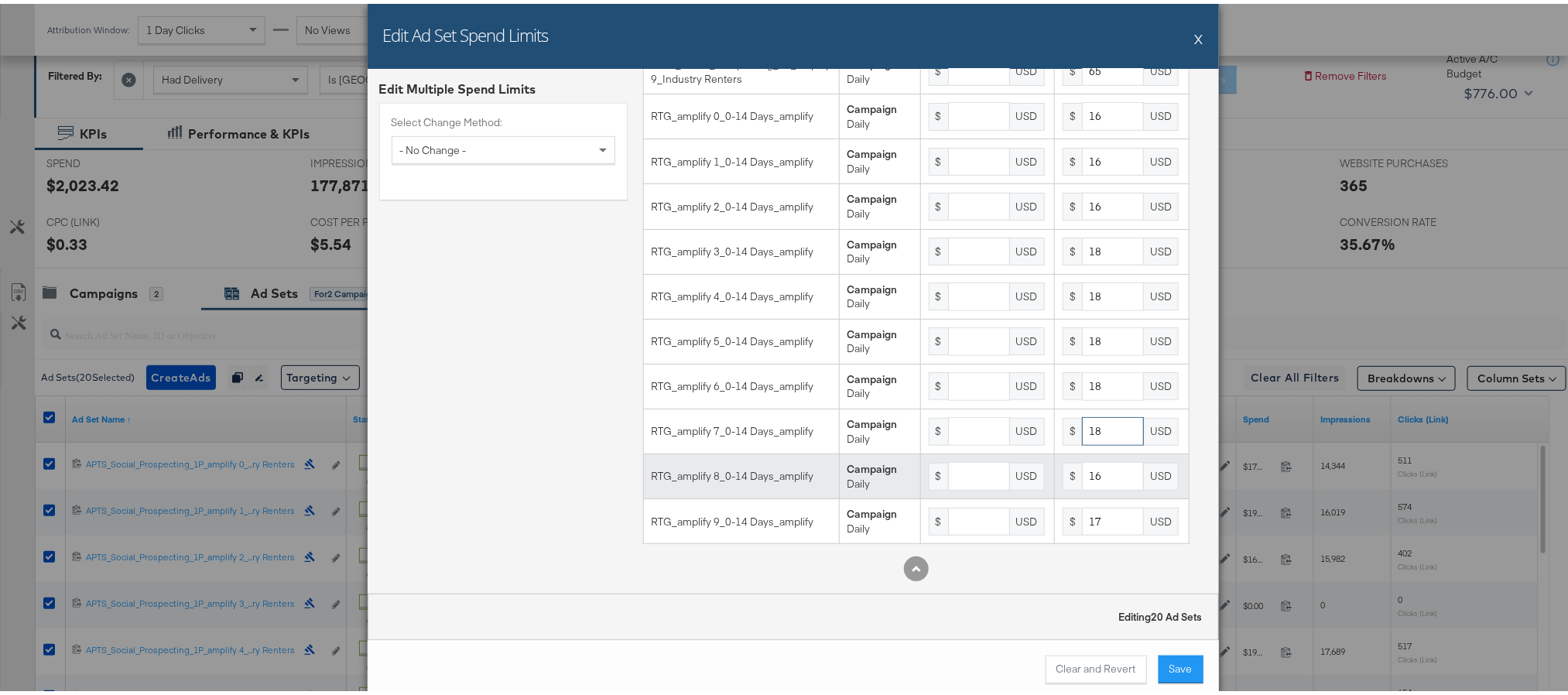
type input "18"
click at [1082, 474] on input "16" at bounding box center [1113, 472] width 62 height 28
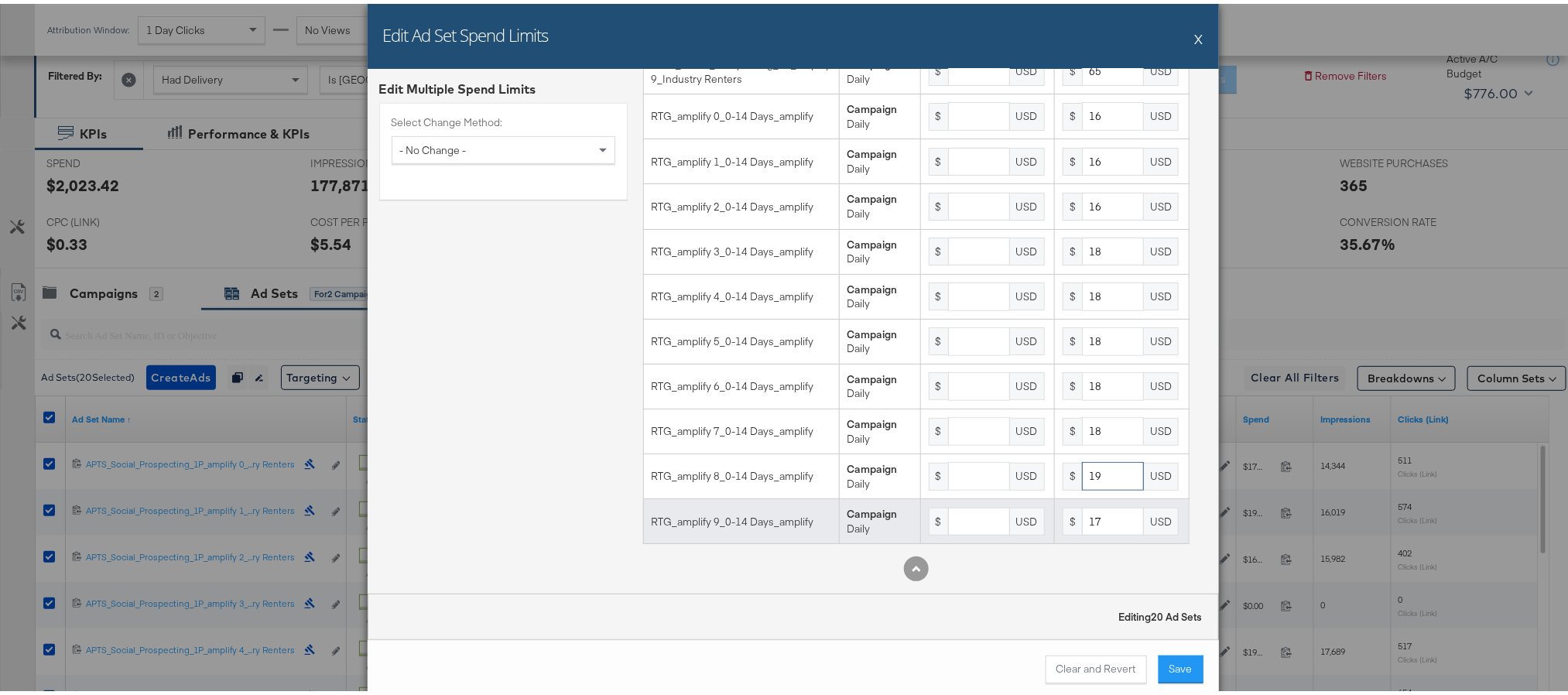
type input "19"
click at [1082, 521] on input "17" at bounding box center [1113, 518] width 62 height 28
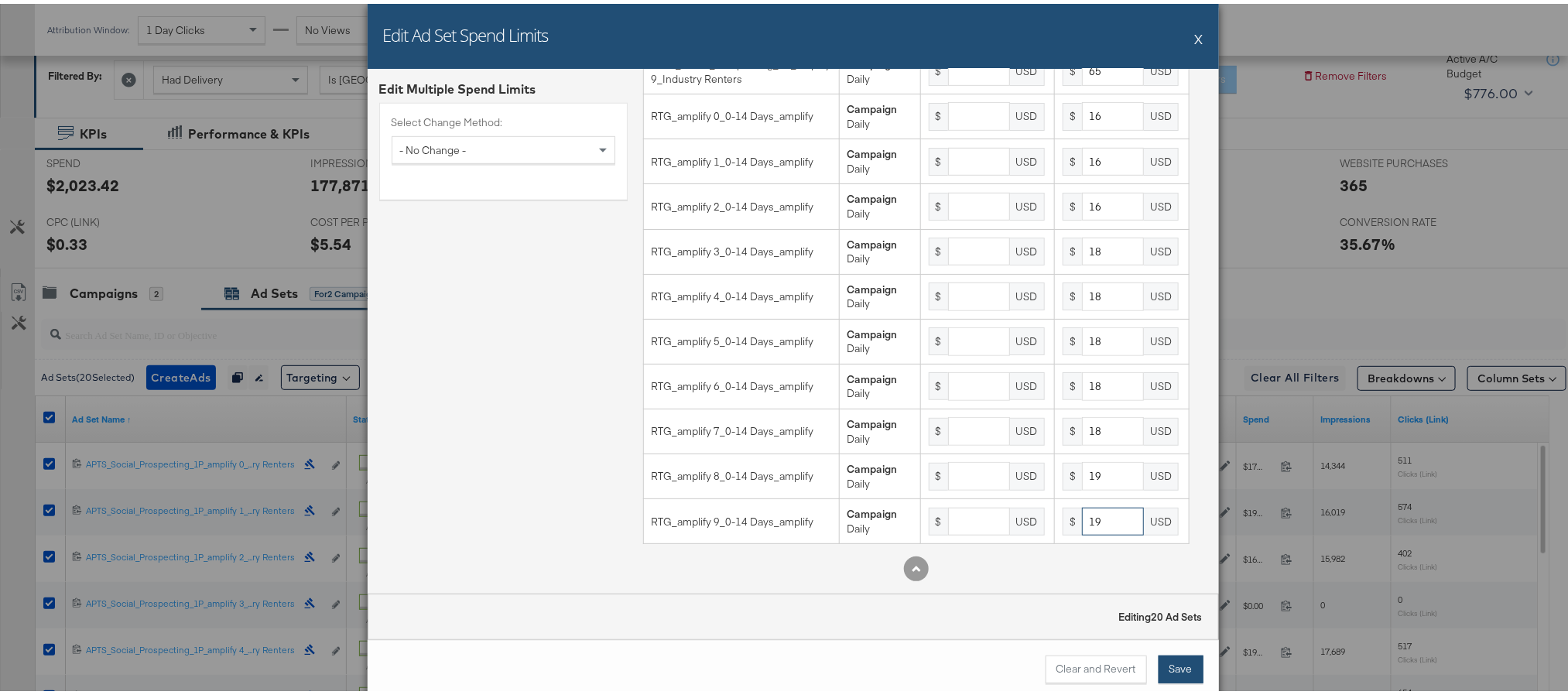
type input "19"
click at [1167, 673] on button "Save" at bounding box center [1181, 666] width 45 height 28
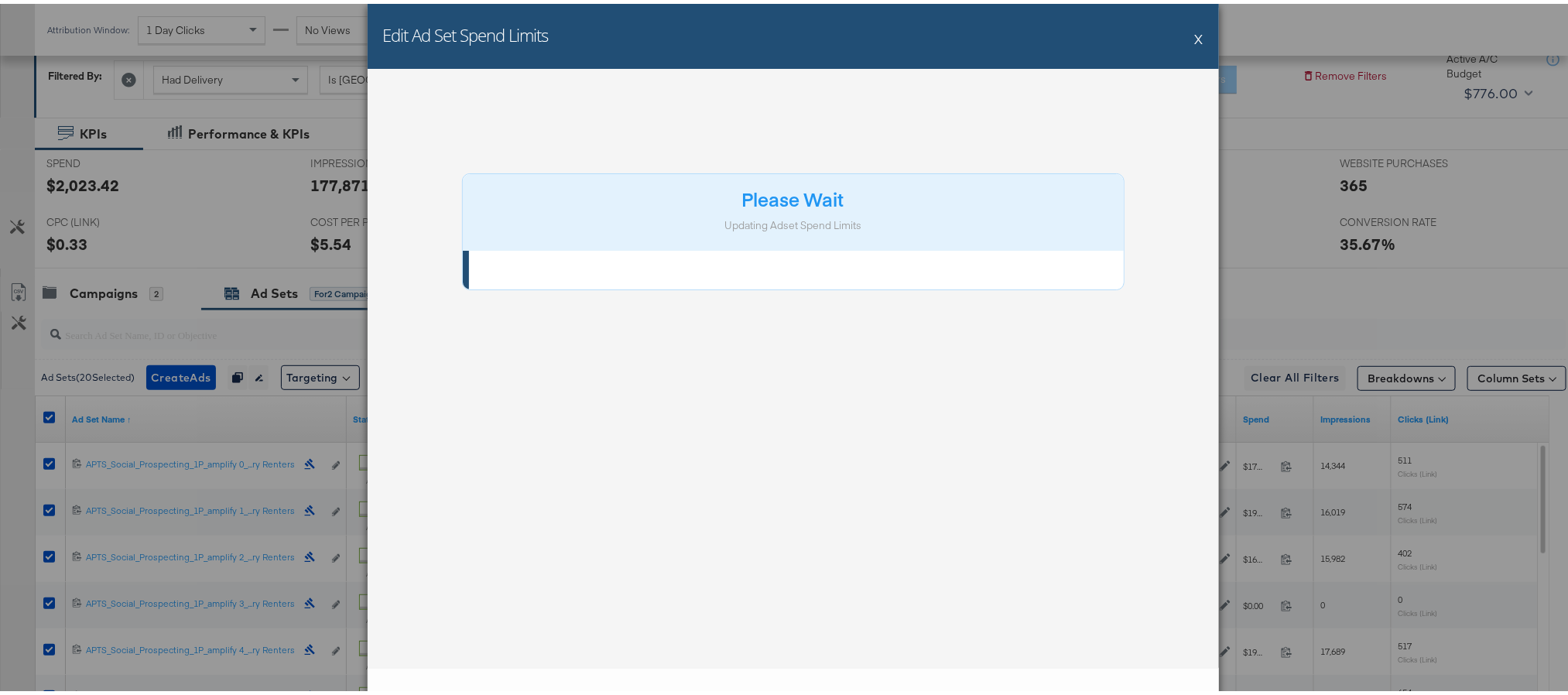
scroll to position [0, 0]
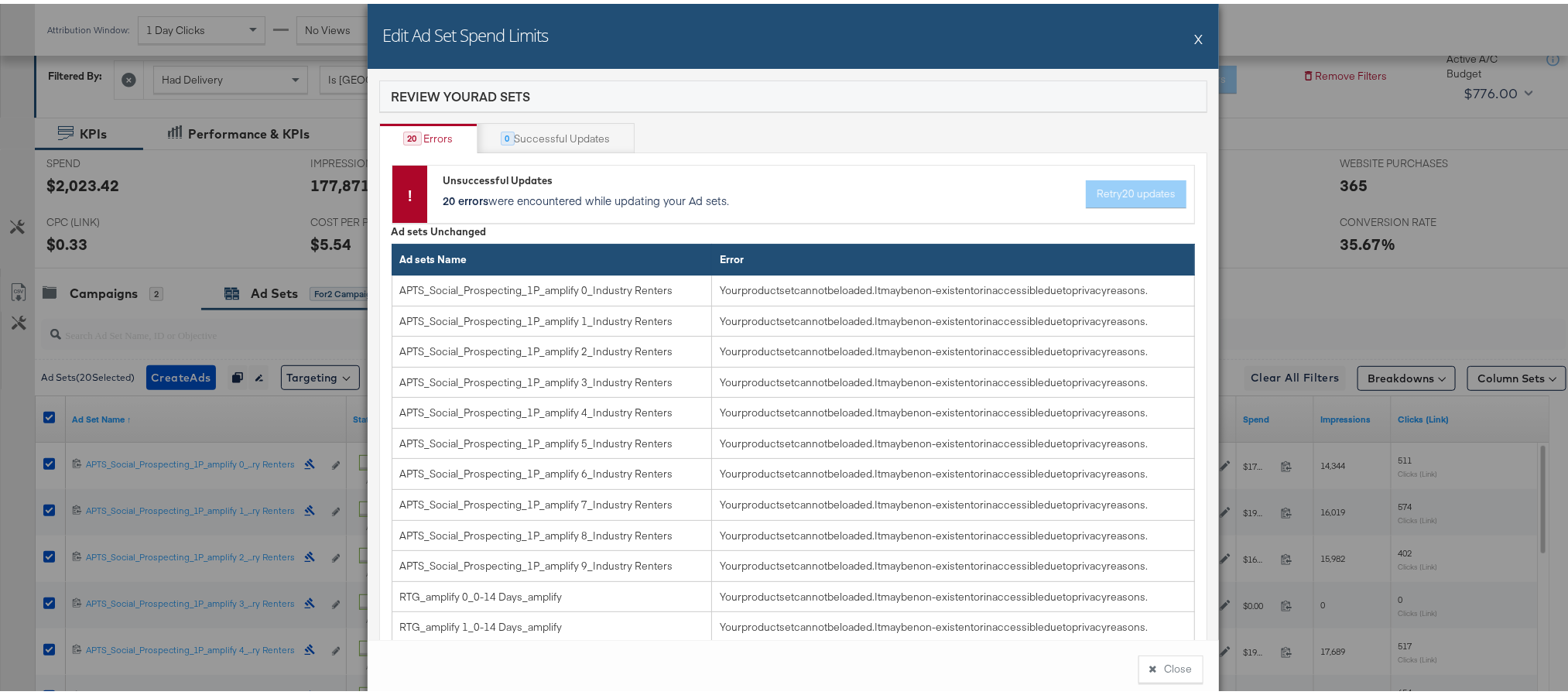
click at [1195, 35] on button "X" at bounding box center [1199, 35] width 8 height 31
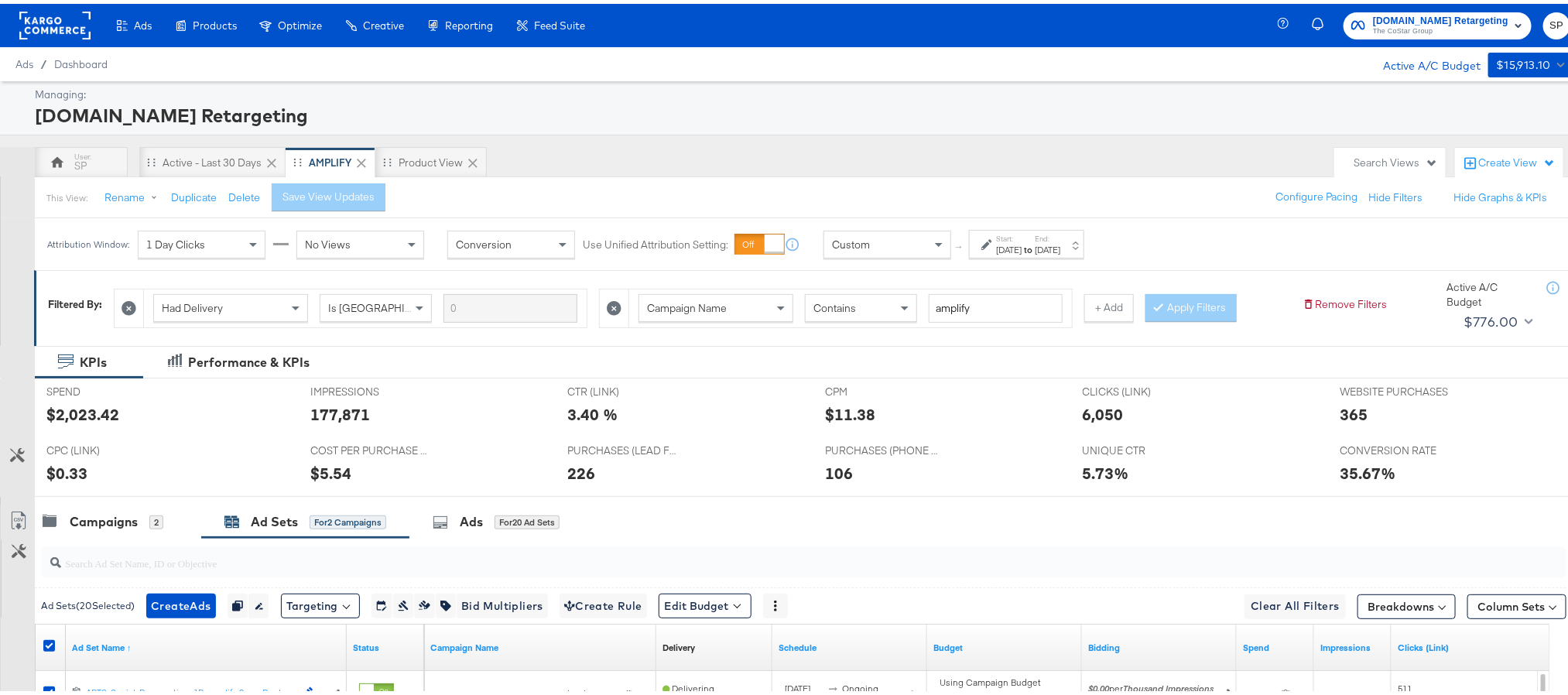
click at [73, 23] on rect at bounding box center [55, 21] width 72 height 28
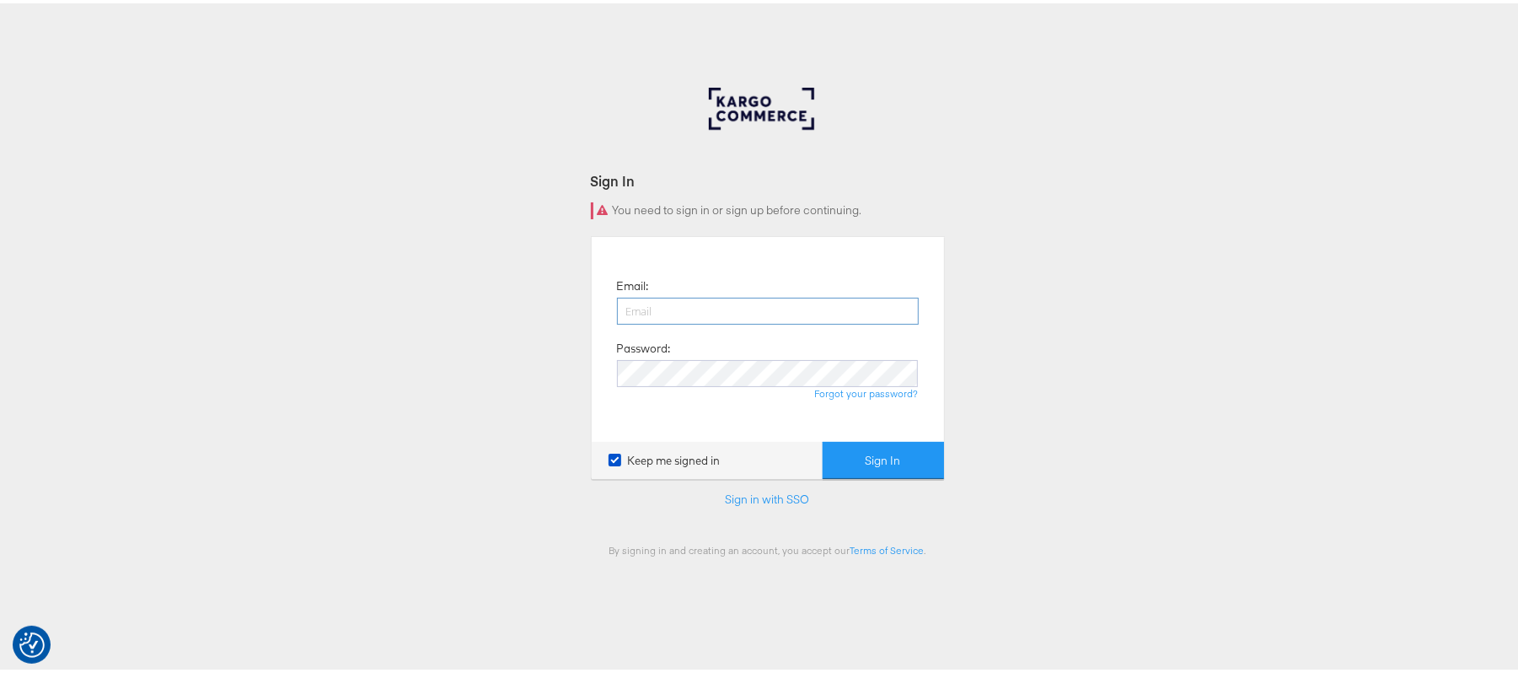
click at [638, 301] on input "email" at bounding box center [768, 307] width 302 height 27
type input "[PERSON_NAME][EMAIL_ADDRESS][PERSON_NAME][DOMAIN_NAME]"
click at [823, 438] on button "Sign In" at bounding box center [883, 457] width 121 height 38
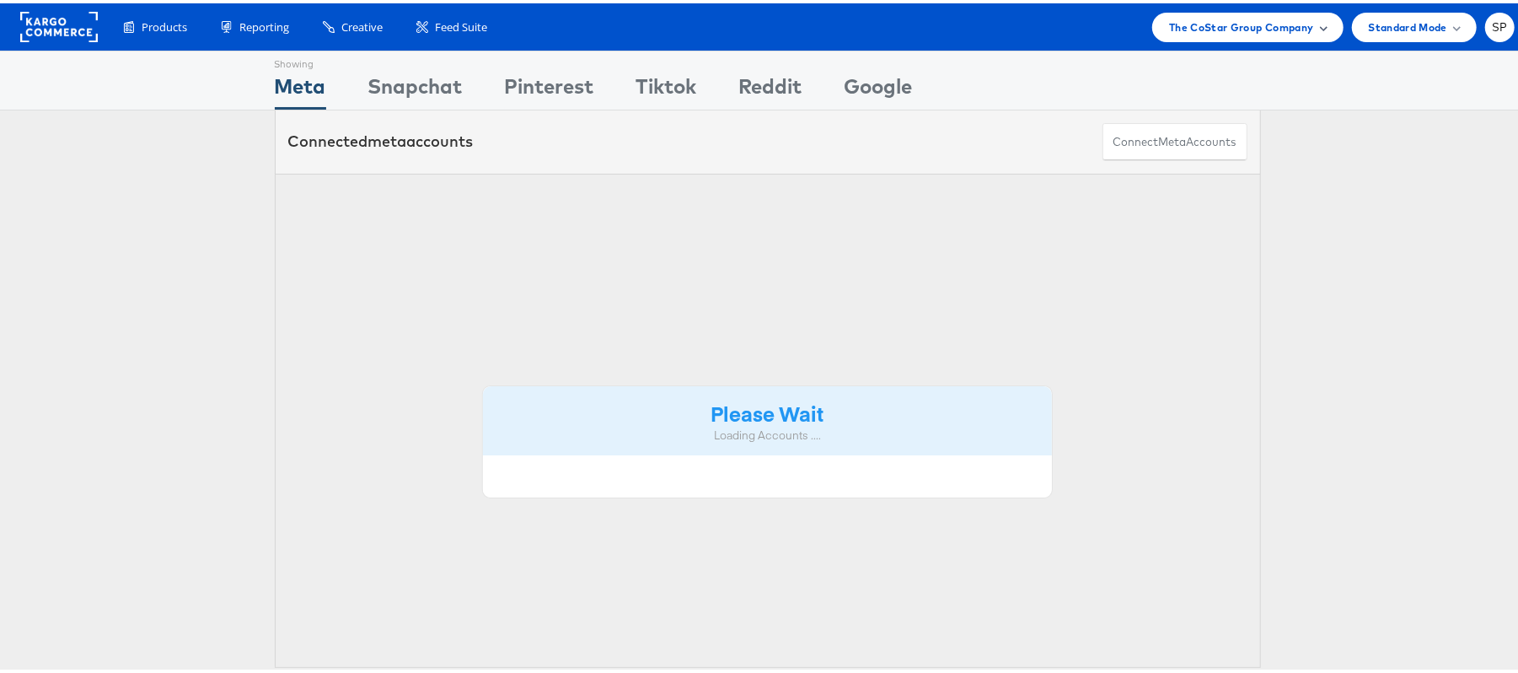
click at [1185, 22] on span "The CoStar Group Company" at bounding box center [1241, 24] width 144 height 18
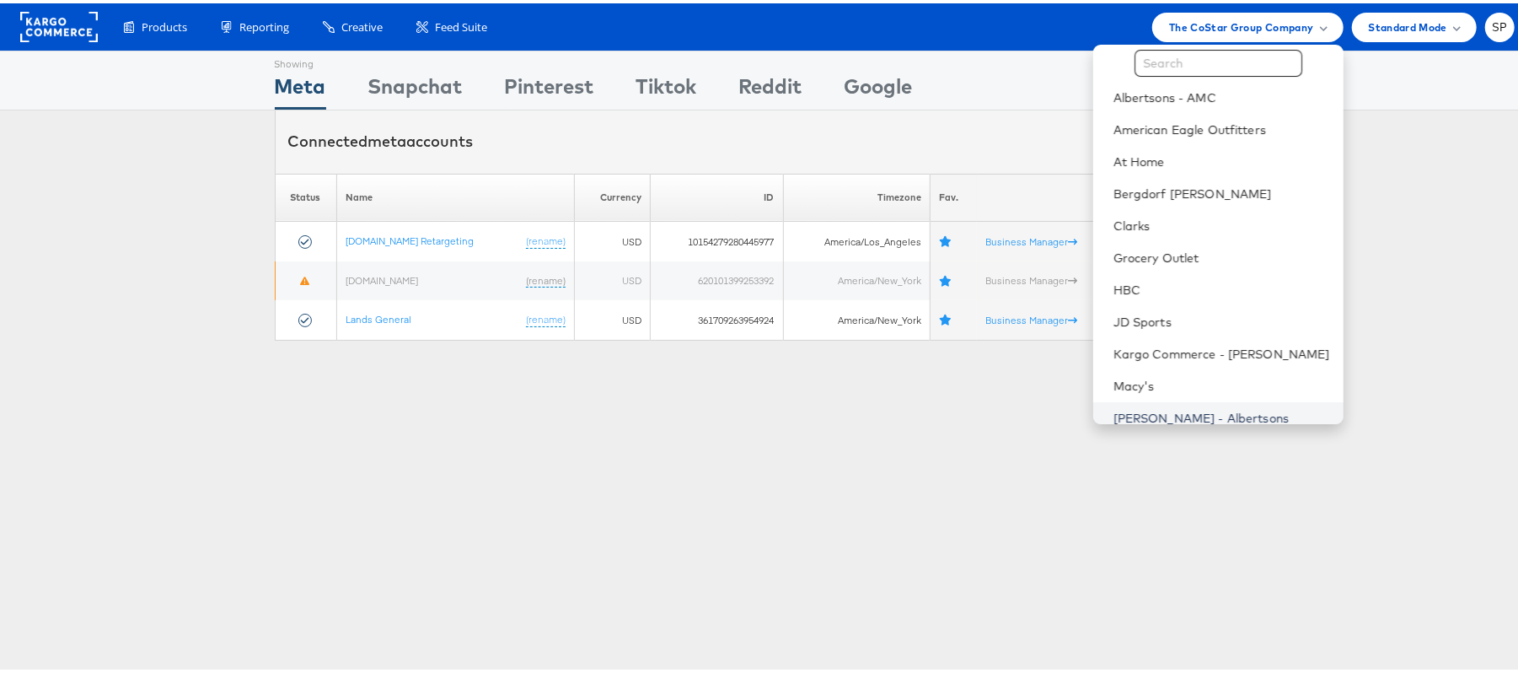
scroll to position [145, 0]
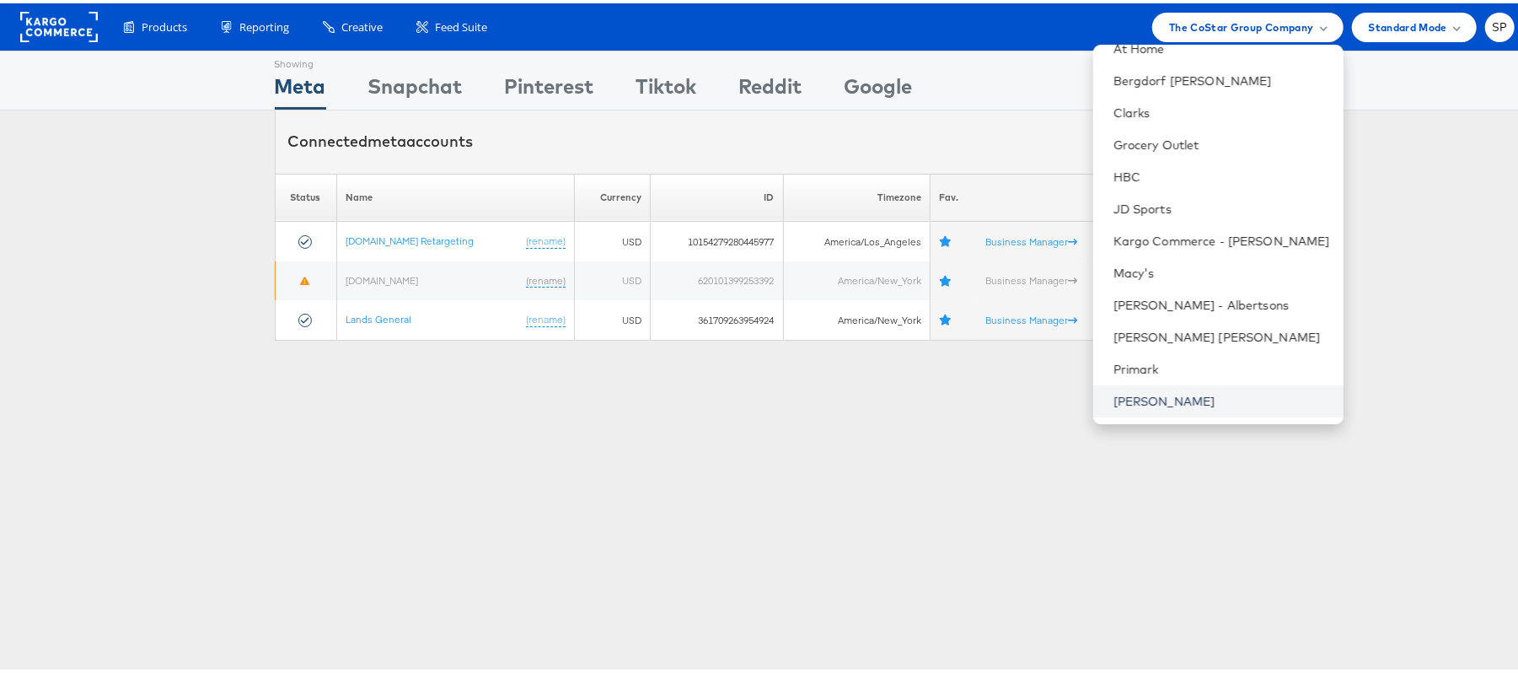
click at [1136, 389] on link "[PERSON_NAME]" at bounding box center [1222, 397] width 217 height 17
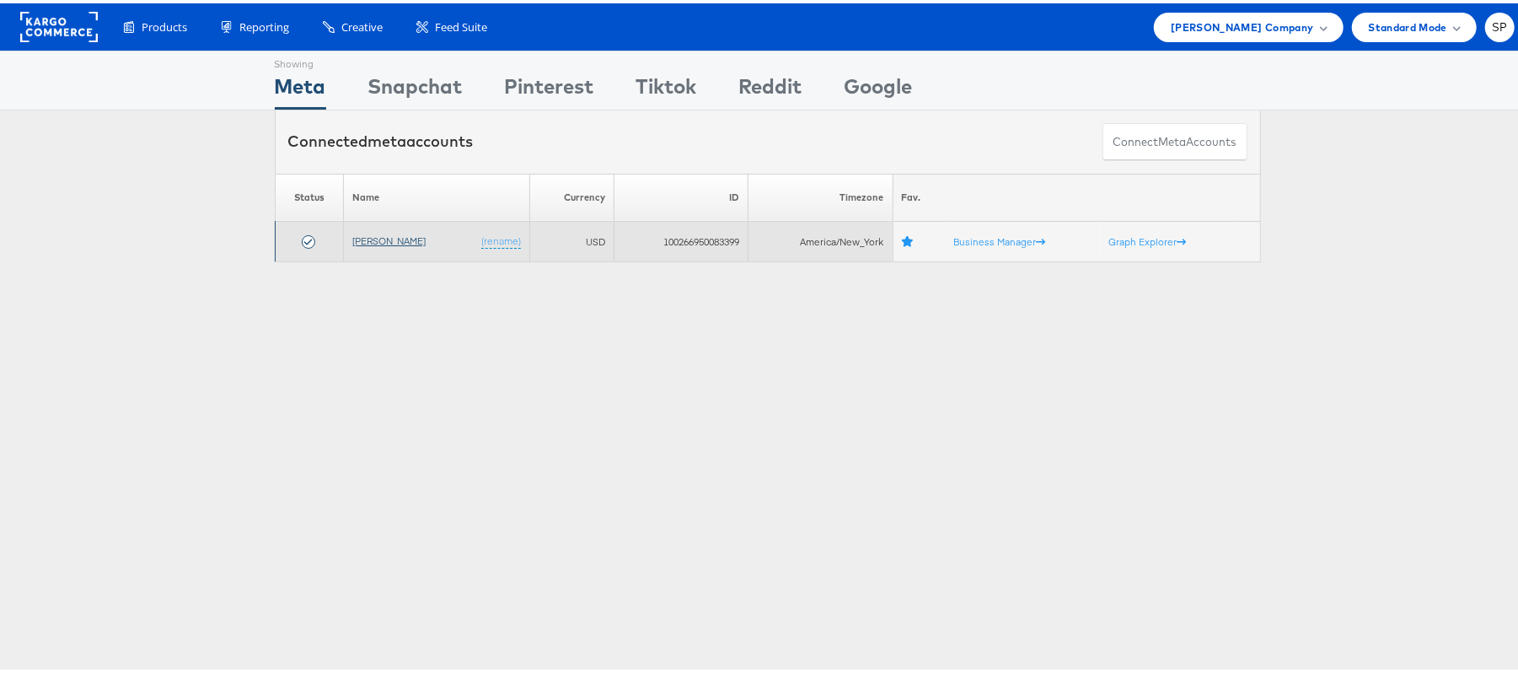
click at [379, 244] on link "[PERSON_NAME]" at bounding box center [388, 237] width 73 height 13
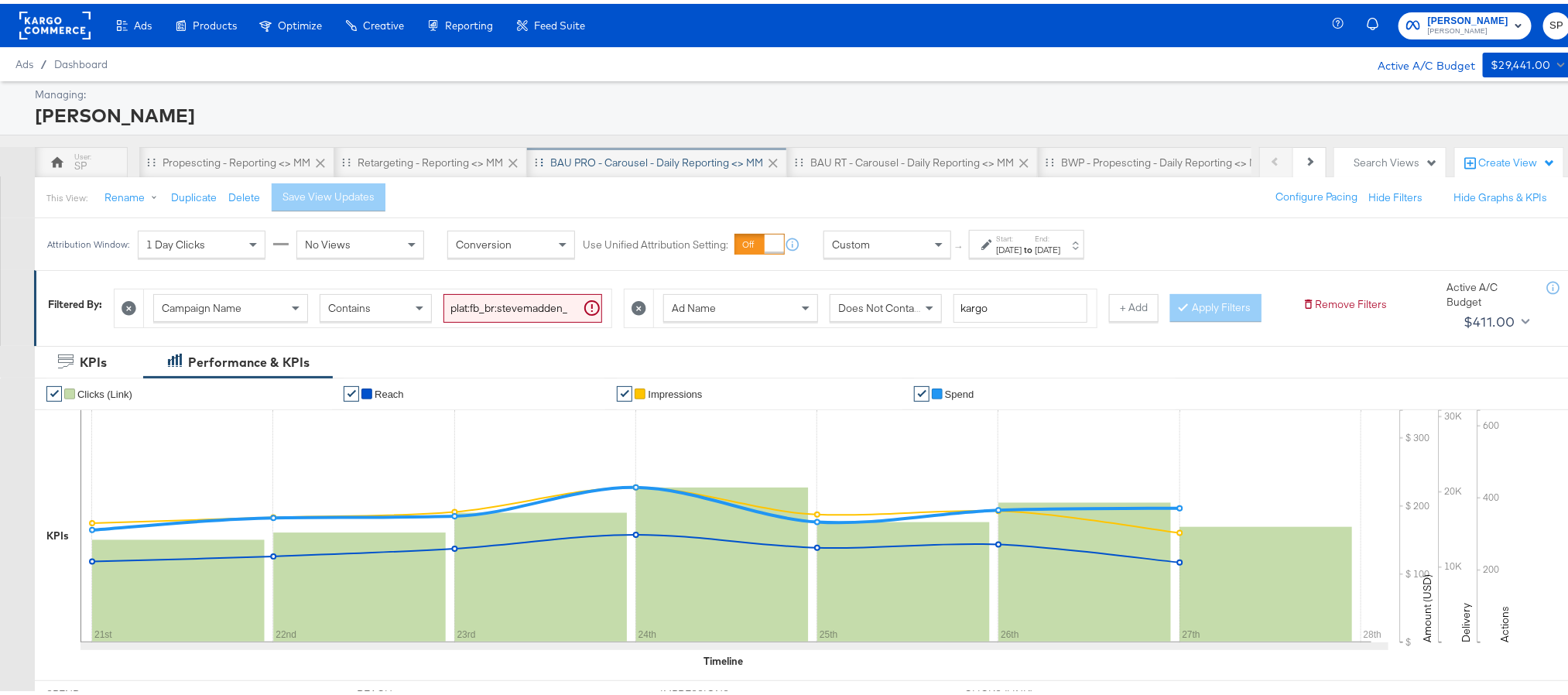
click at [641, 161] on div "BAU PRO - Carousel - Daily Reporting <> MM" at bounding box center [656, 159] width 213 height 15
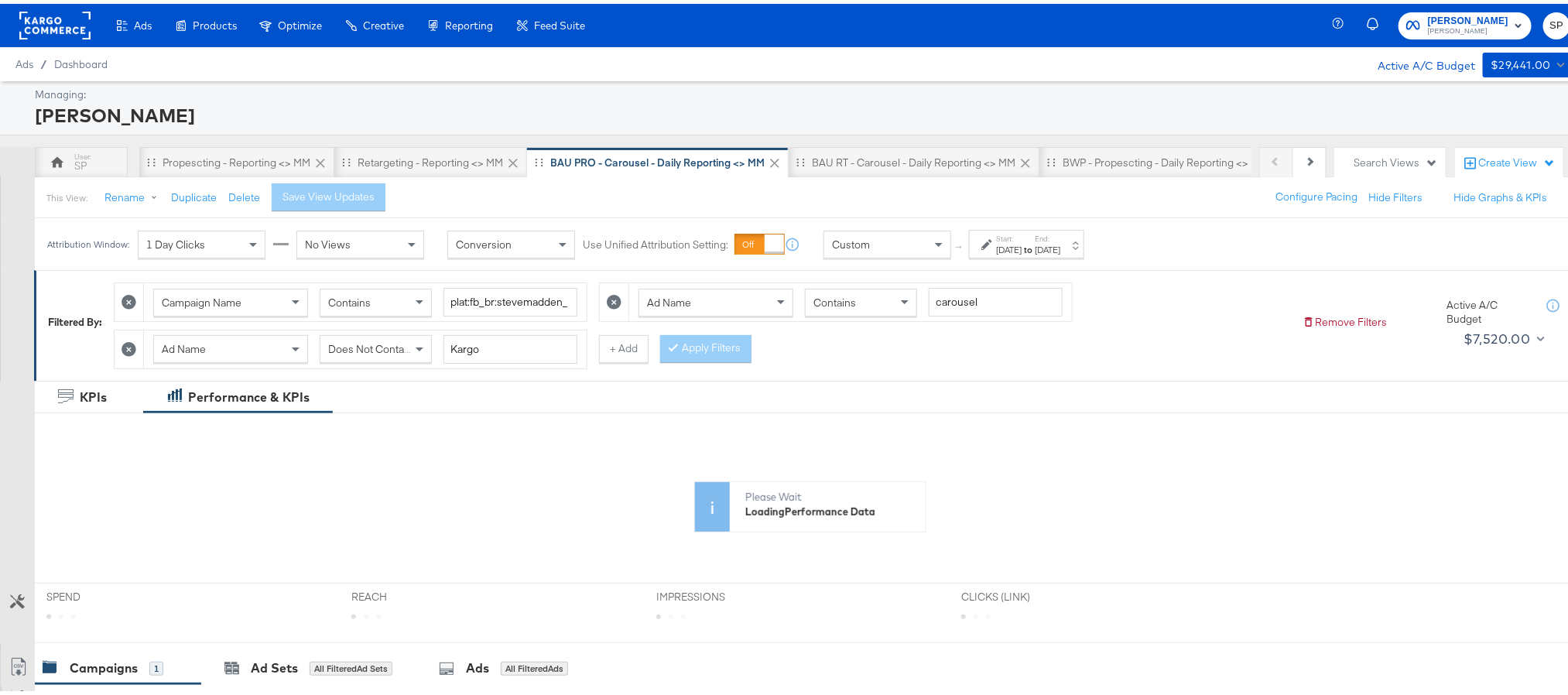
click at [1033, 254] on div "Start: [DATE] to End: [DATE]" at bounding box center [1027, 240] width 116 height 28
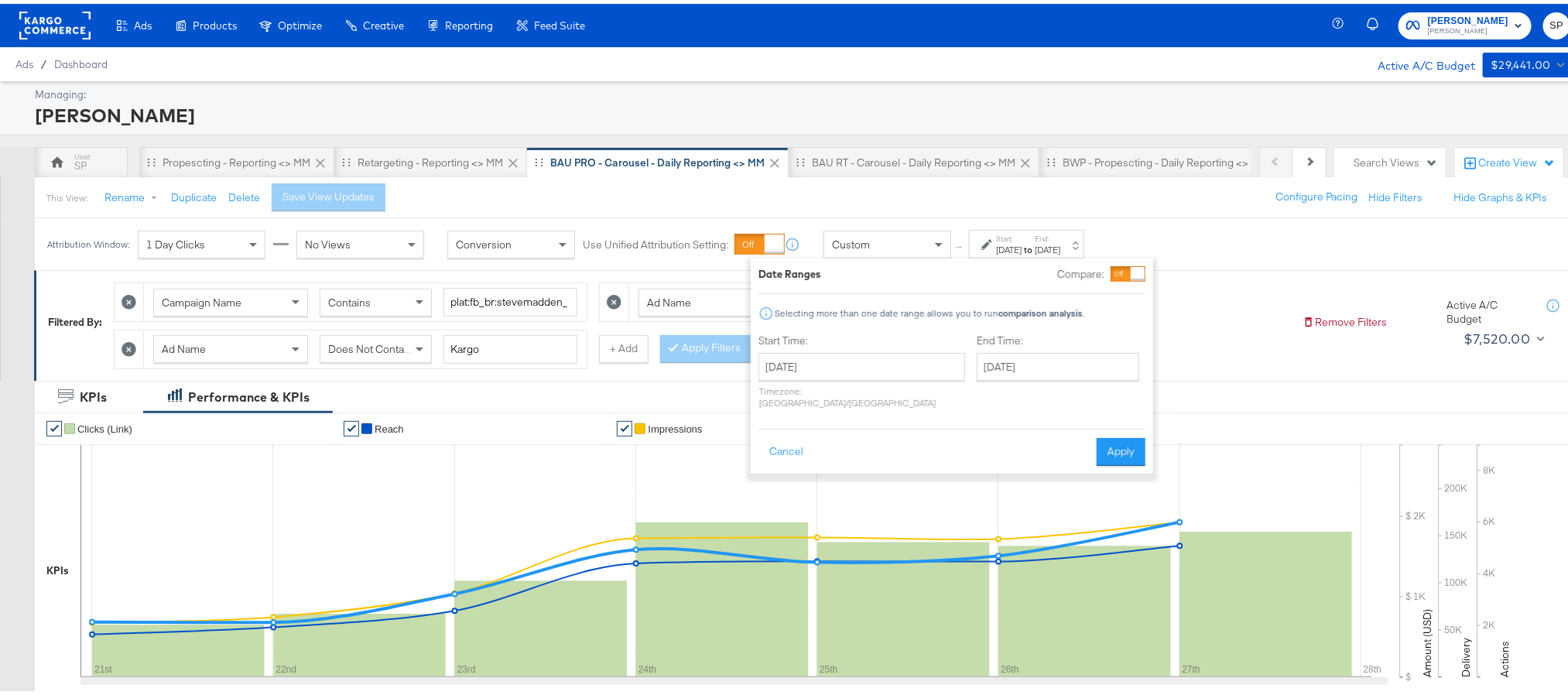
click at [888, 348] on div "Start Time: [DATE] ‹ [DATE] › Su Mo Tu We Th Fr Sa 27 28 29 30 31 1 2 3 4 5 6 7…" at bounding box center [861, 370] width 207 height 82
click at [880, 361] on input "[DATE]" at bounding box center [861, 363] width 207 height 28
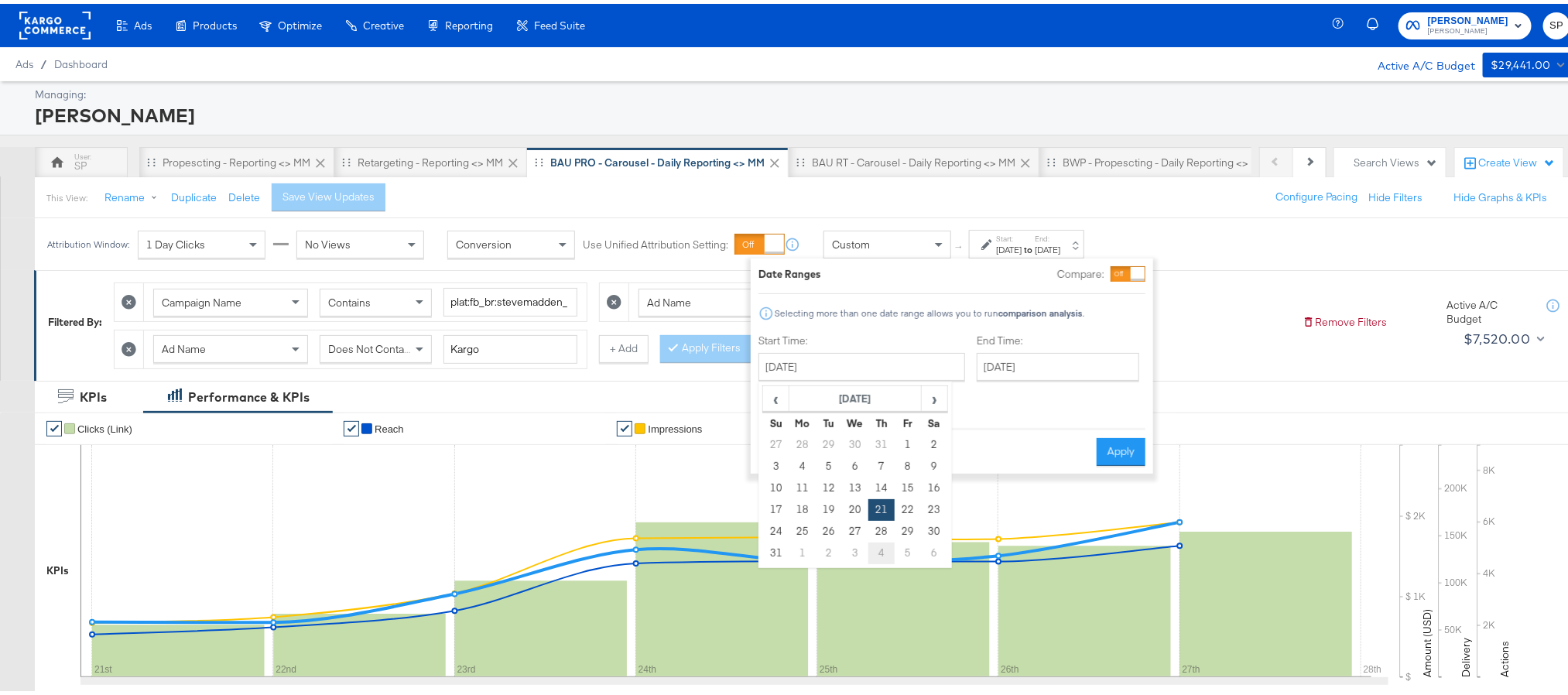
click at [874, 553] on td "4" at bounding box center [881, 550] width 27 height 22
type input "[DATE]"
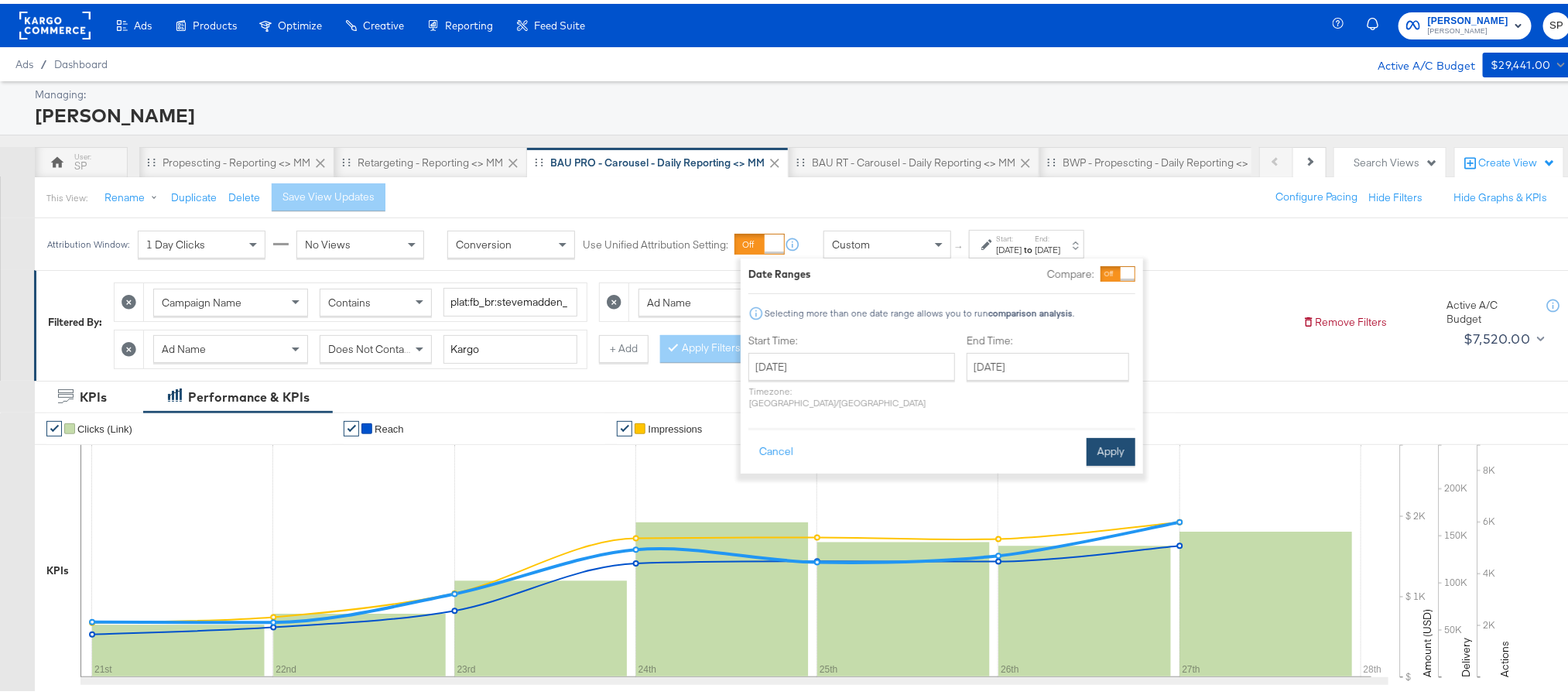
click at [1106, 444] on button "Apply" at bounding box center [1111, 448] width 49 height 28
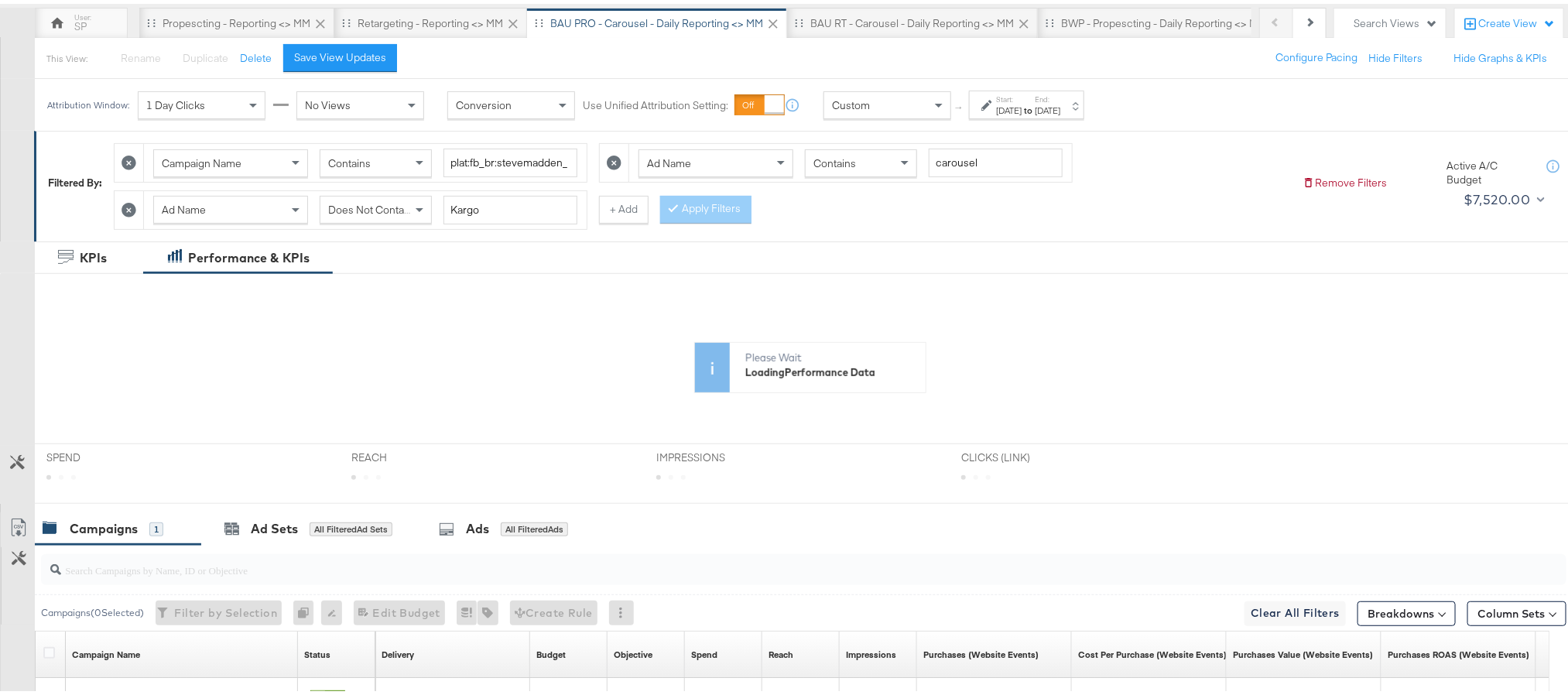
scroll to position [332, 0]
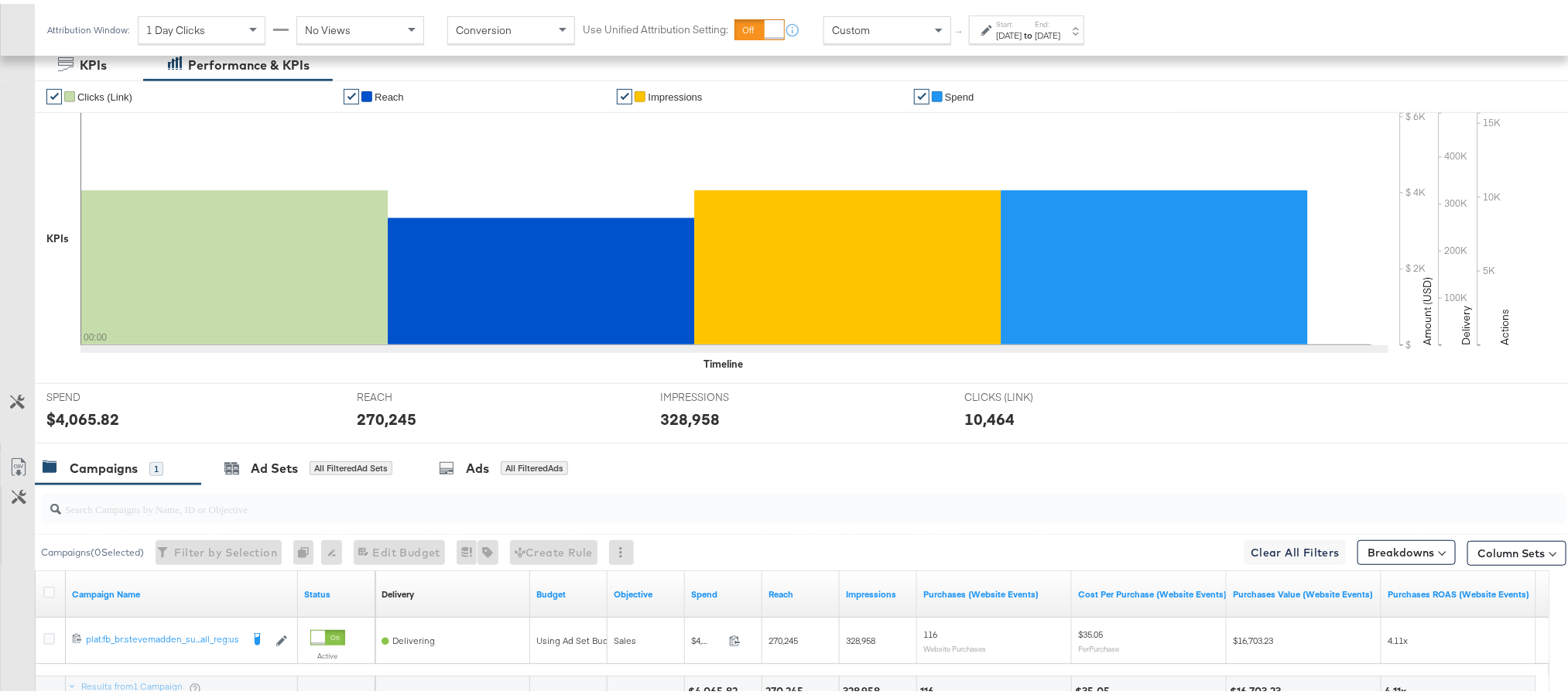
click at [378, 421] on div "270,245" at bounding box center [386, 415] width 60 height 22
copy div "270,245"
click at [677, 417] on div "328,958" at bounding box center [689, 415] width 60 height 22
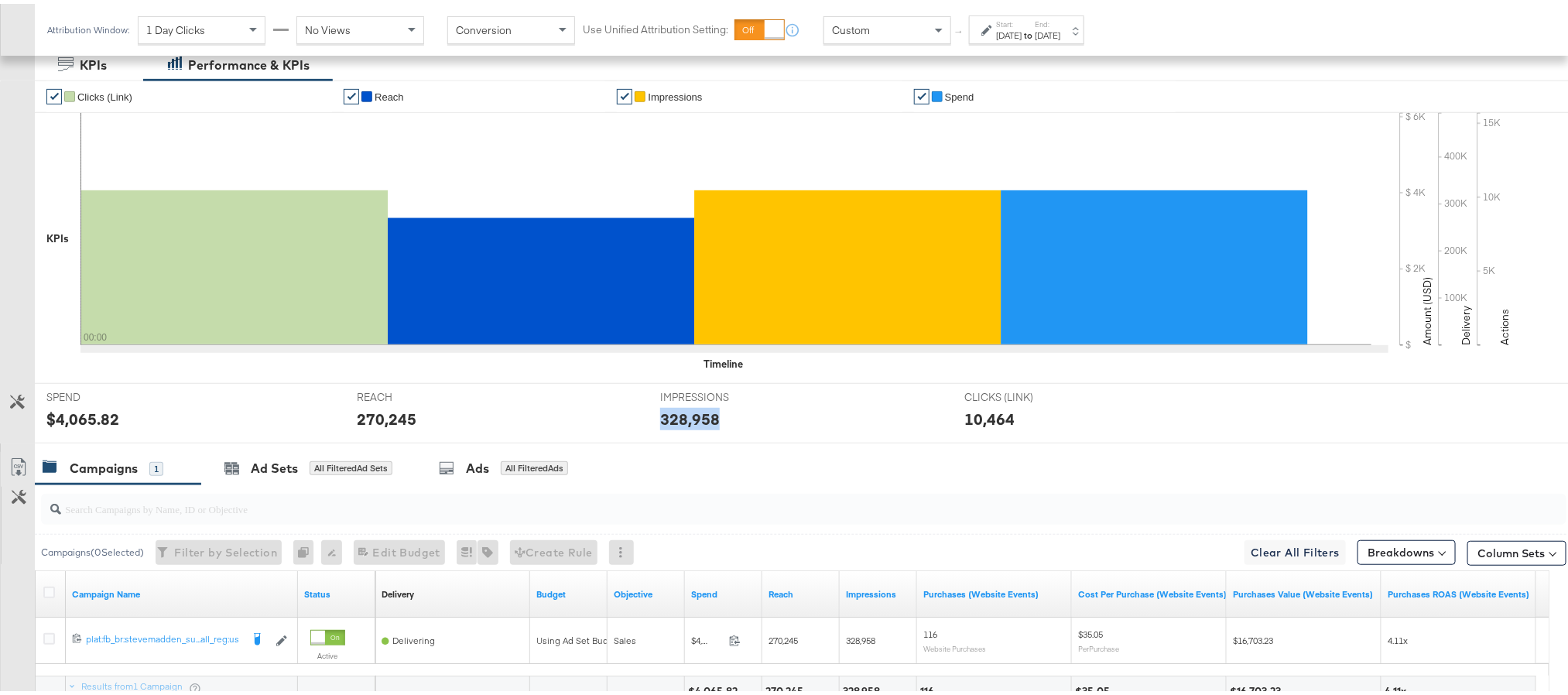
click at [677, 417] on div "328,958" at bounding box center [689, 415] width 60 height 22
copy div "328,958"
click at [1014, 12] on div "Start: Sep 4th 2025 to End: Sep 4th 2025" at bounding box center [1027, 26] width 116 height 28
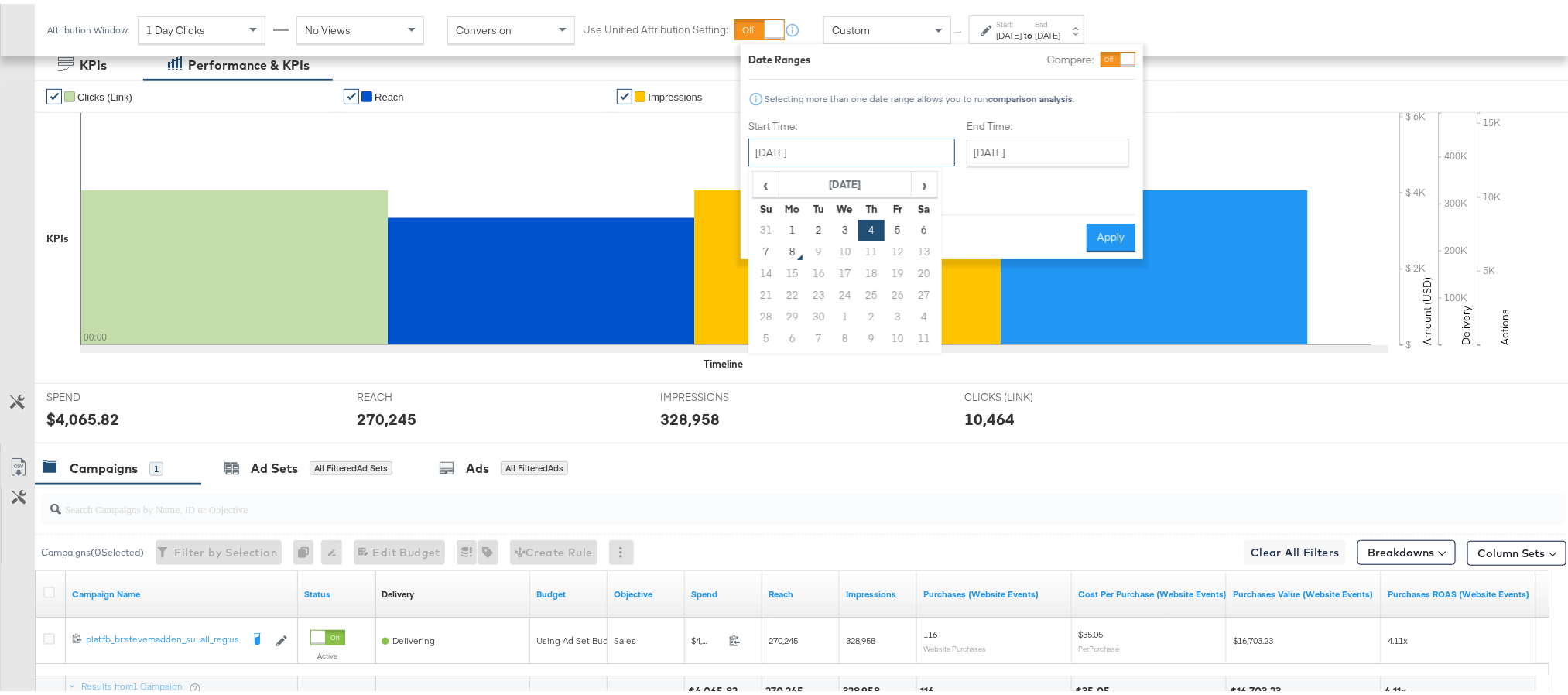
click at [823, 154] on input "September 4th 2025" at bounding box center [851, 149] width 207 height 28
click at [892, 225] on td "5" at bounding box center [898, 227] width 27 height 22
type input "September 5th 2025"
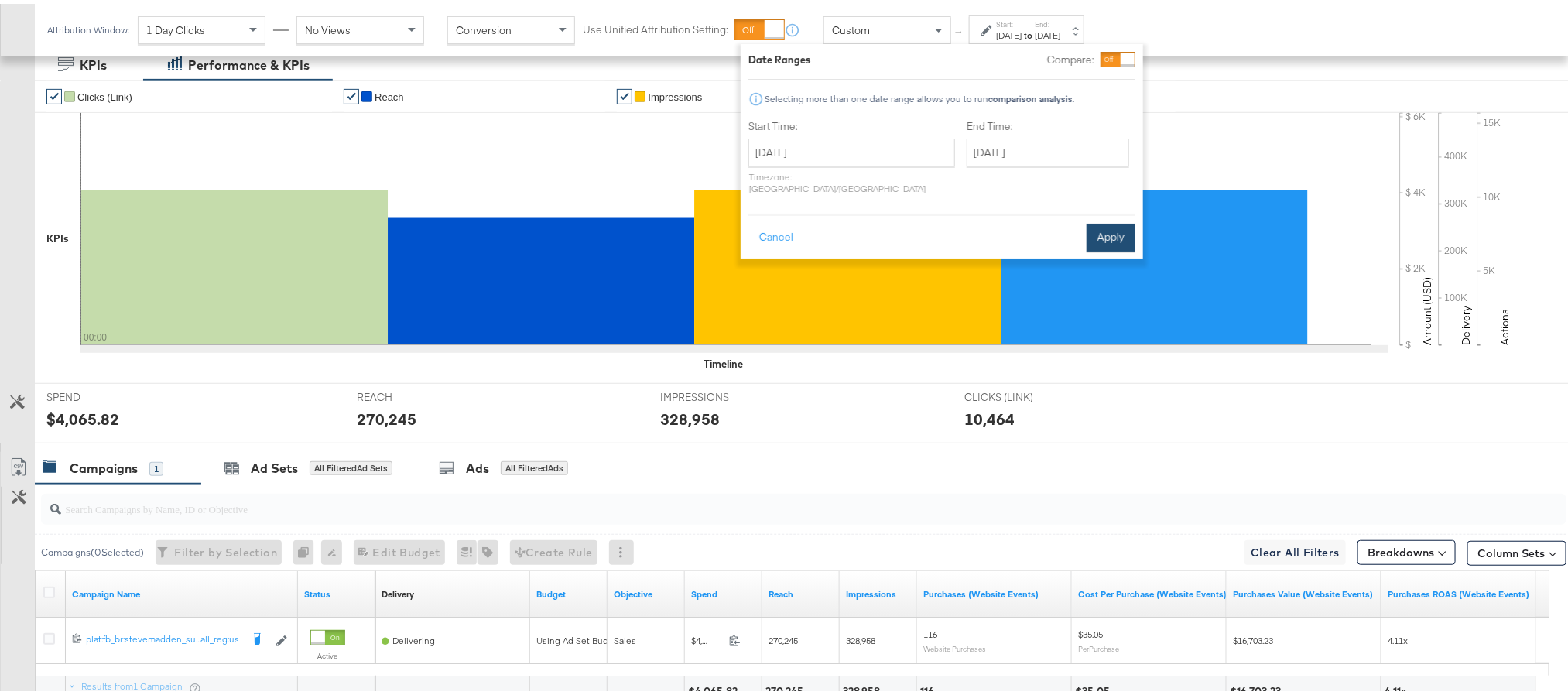
click at [1112, 224] on button "Apply" at bounding box center [1111, 233] width 49 height 28
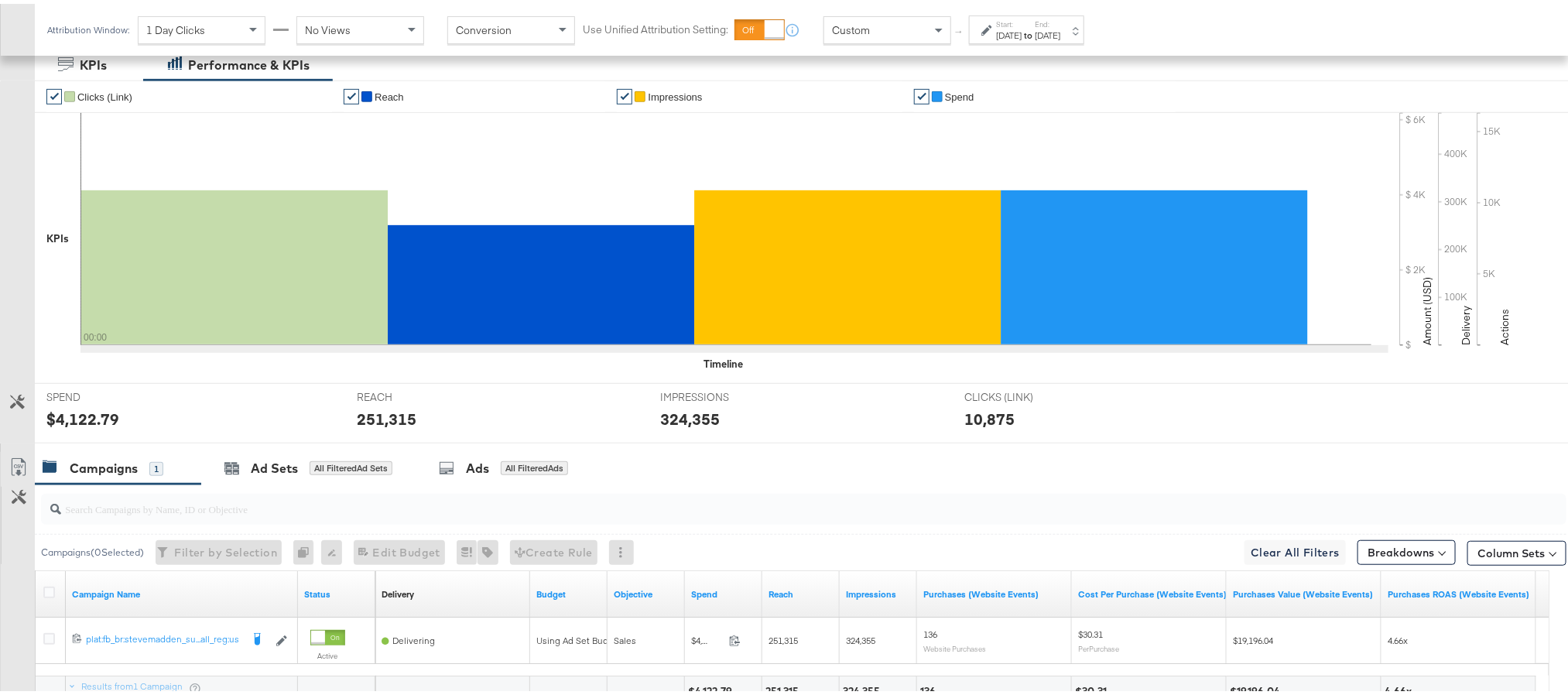
click at [370, 421] on div "251,315" at bounding box center [386, 415] width 60 height 22
copy div "251,315"
click at [692, 420] on div "324,355" at bounding box center [689, 415] width 60 height 22
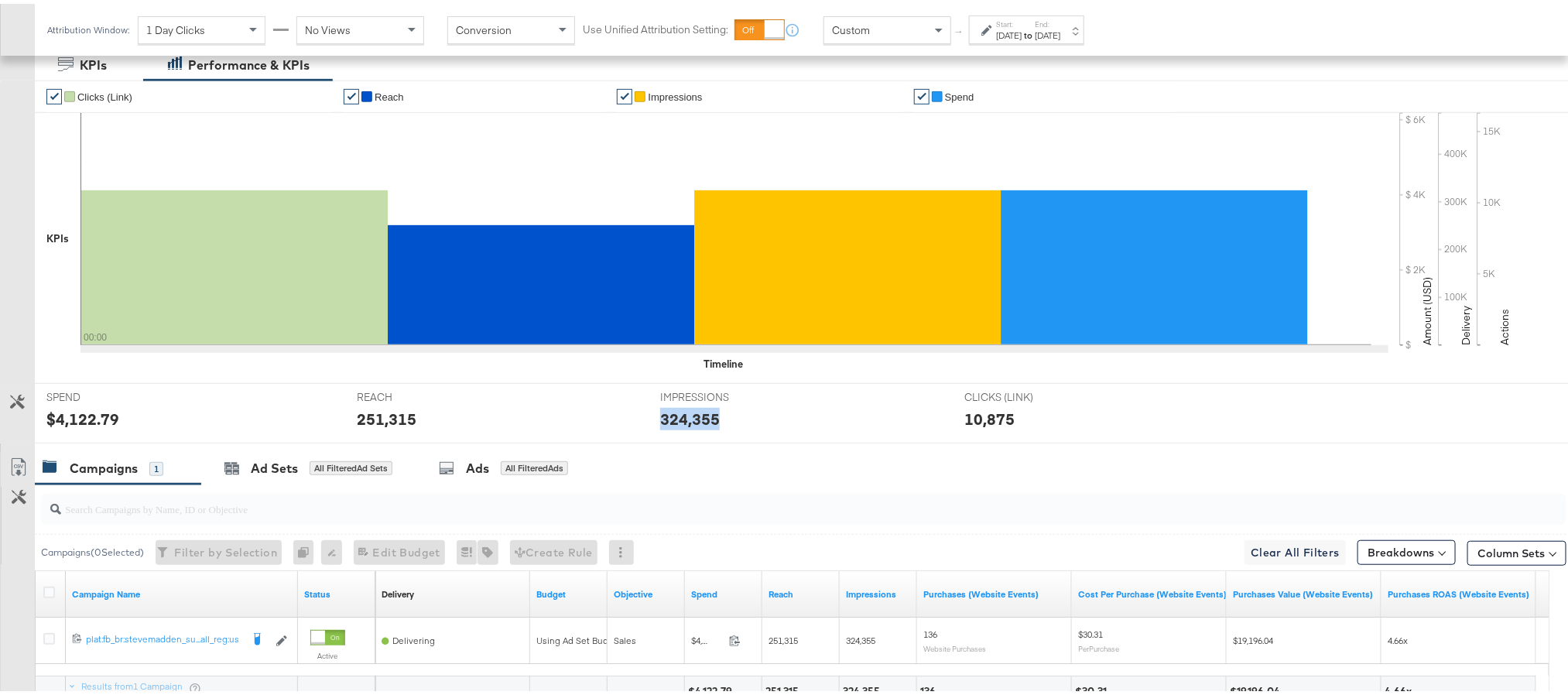
copy div "324,355"
click at [1022, 28] on div "Sep 5th 2025" at bounding box center [1009, 31] width 26 height 12
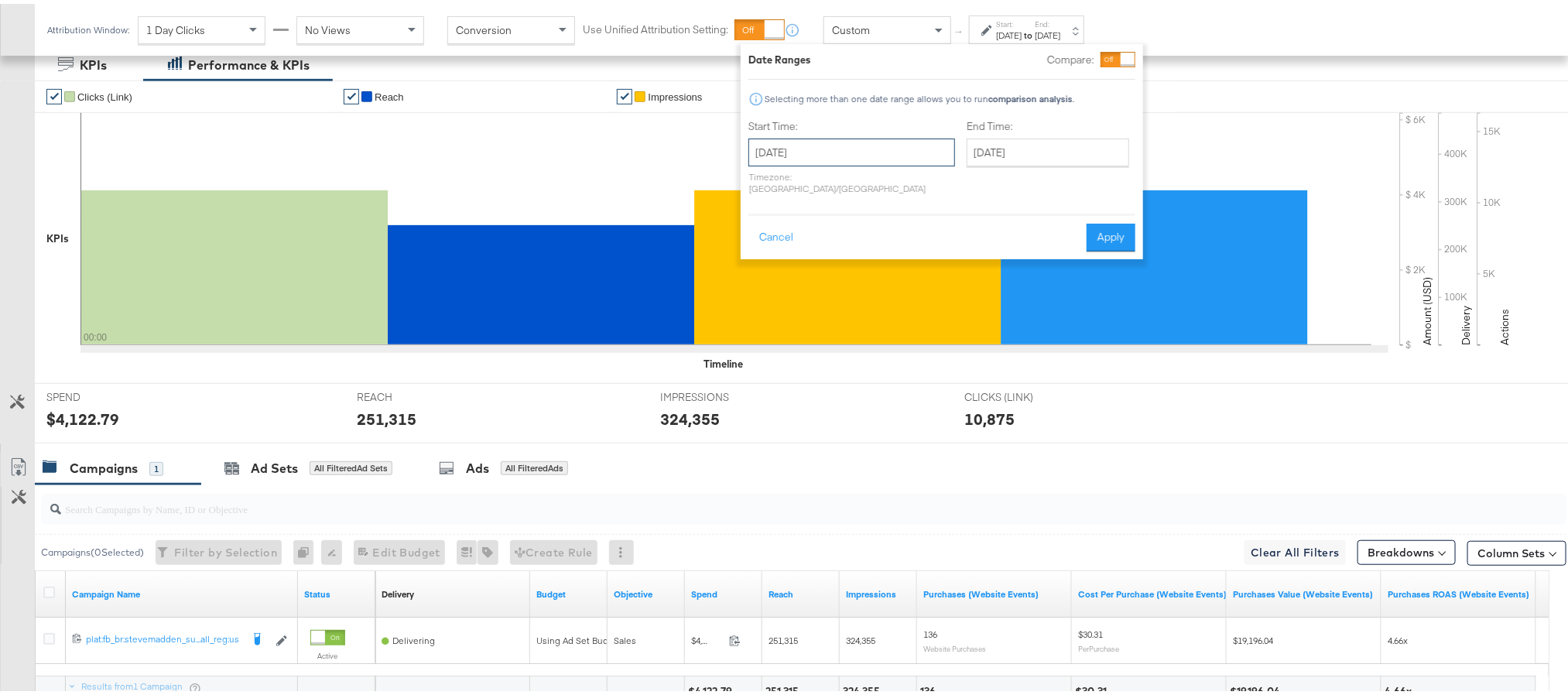
click at [853, 150] on input "September 5th 2025" at bounding box center [851, 149] width 207 height 28
click at [948, 223] on div "Cancel Apply" at bounding box center [942, 228] width 387 height 38
click at [891, 142] on input "September 5th 2025" at bounding box center [851, 149] width 207 height 28
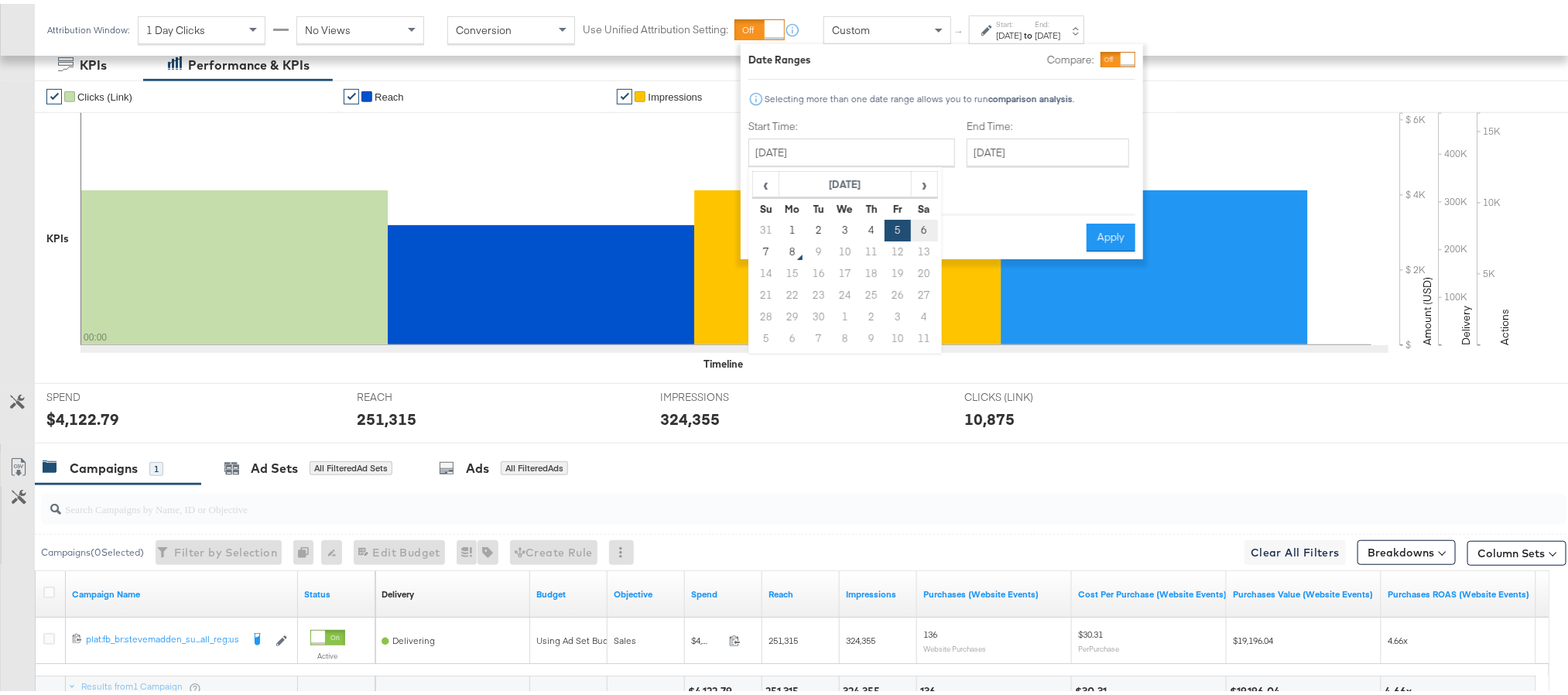
click at [918, 220] on td "6" at bounding box center [924, 227] width 27 height 22
type input "September 6th 2025"
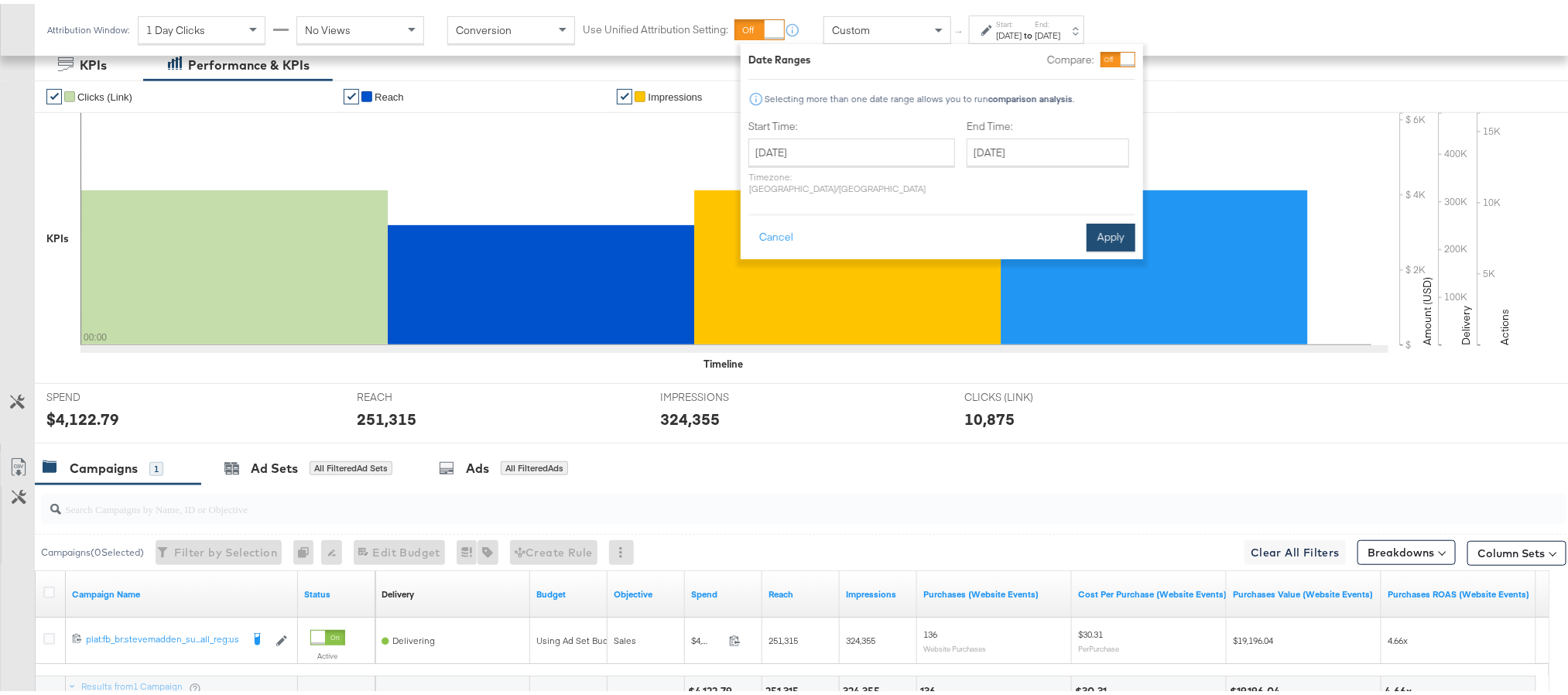
click at [1103, 224] on button "Apply" at bounding box center [1111, 233] width 49 height 28
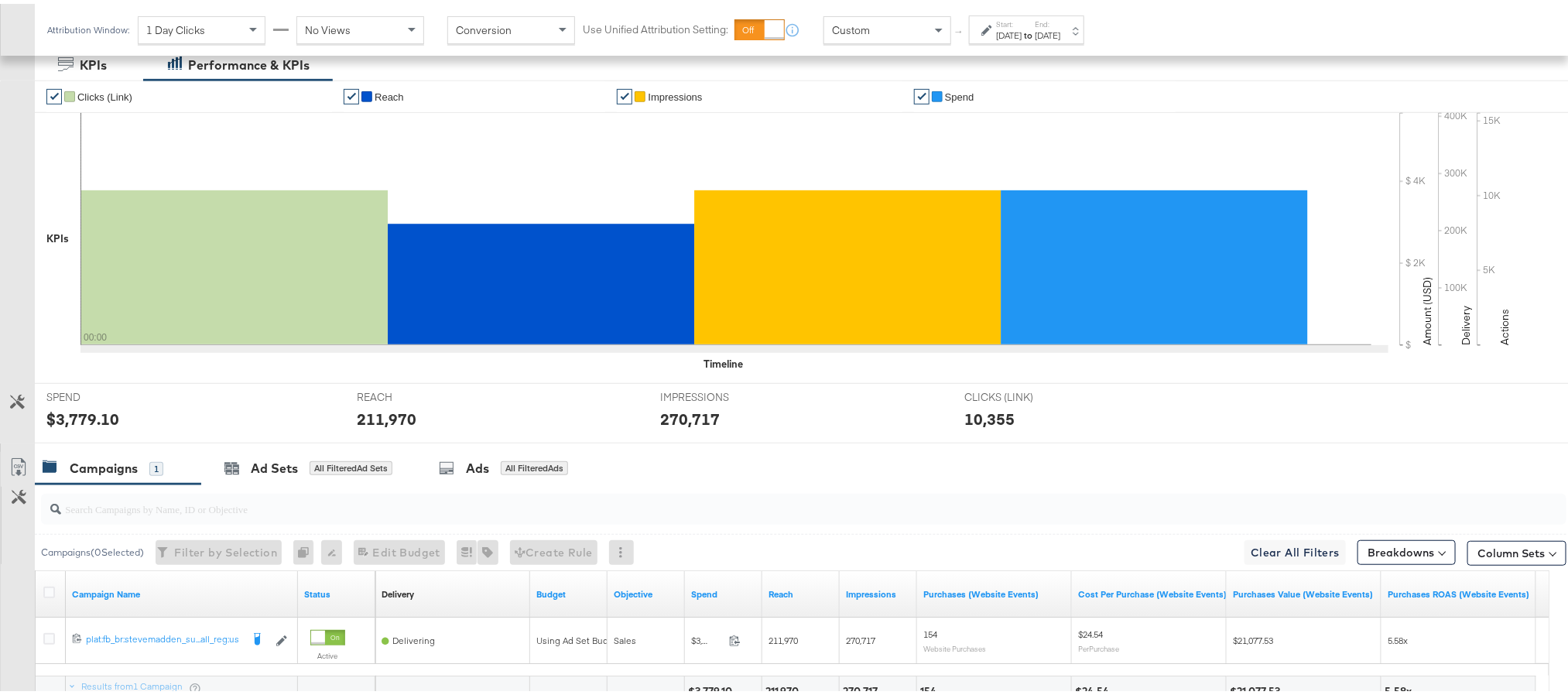
click at [383, 421] on div "211,970" at bounding box center [386, 415] width 60 height 22
copy div "211,970"
click at [702, 423] on div "270,717" at bounding box center [689, 415] width 60 height 22
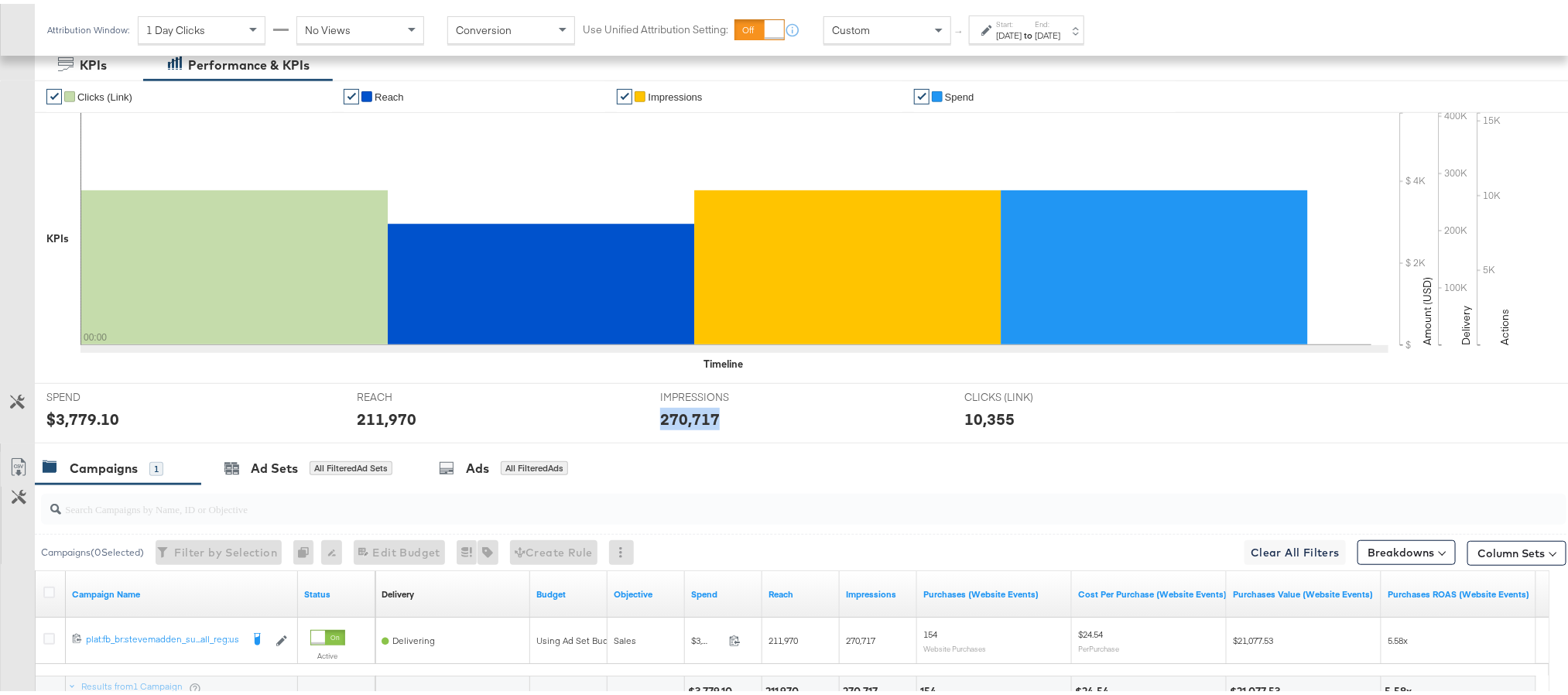
copy div "270,717"
click at [1014, 30] on div "[DATE]" at bounding box center [1009, 31] width 26 height 12
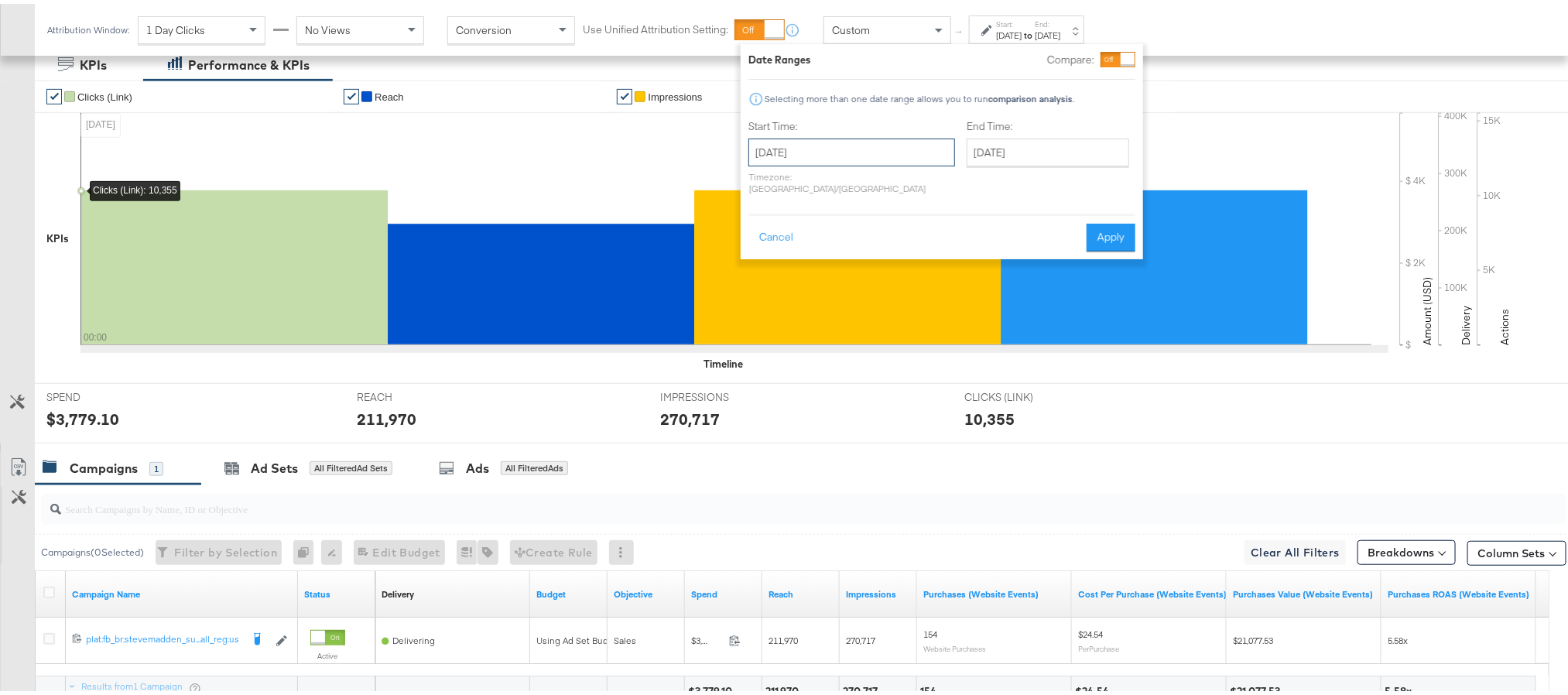
click at [860, 141] on input "[DATE]" at bounding box center [851, 149] width 207 height 28
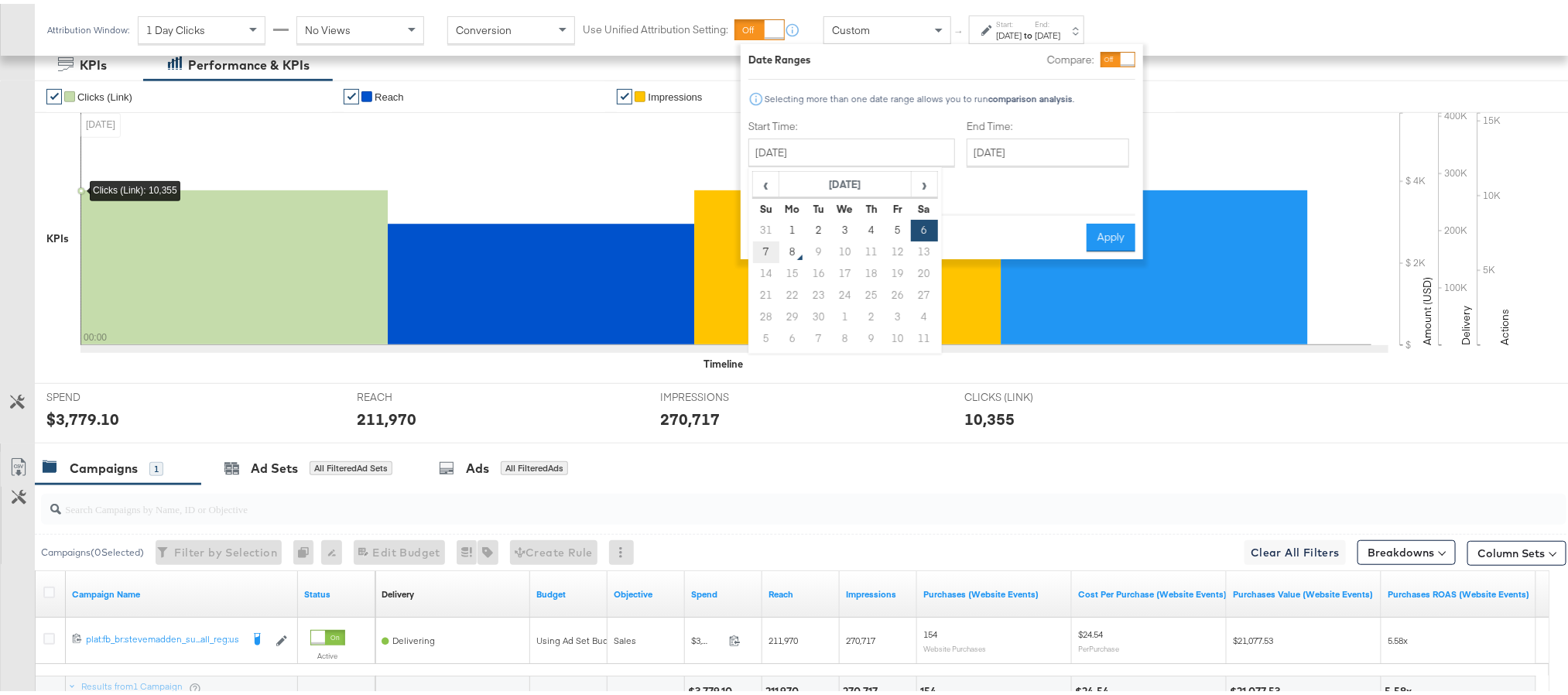
click at [768, 242] on td "7" at bounding box center [766, 249] width 27 height 22
type input "[DATE]"
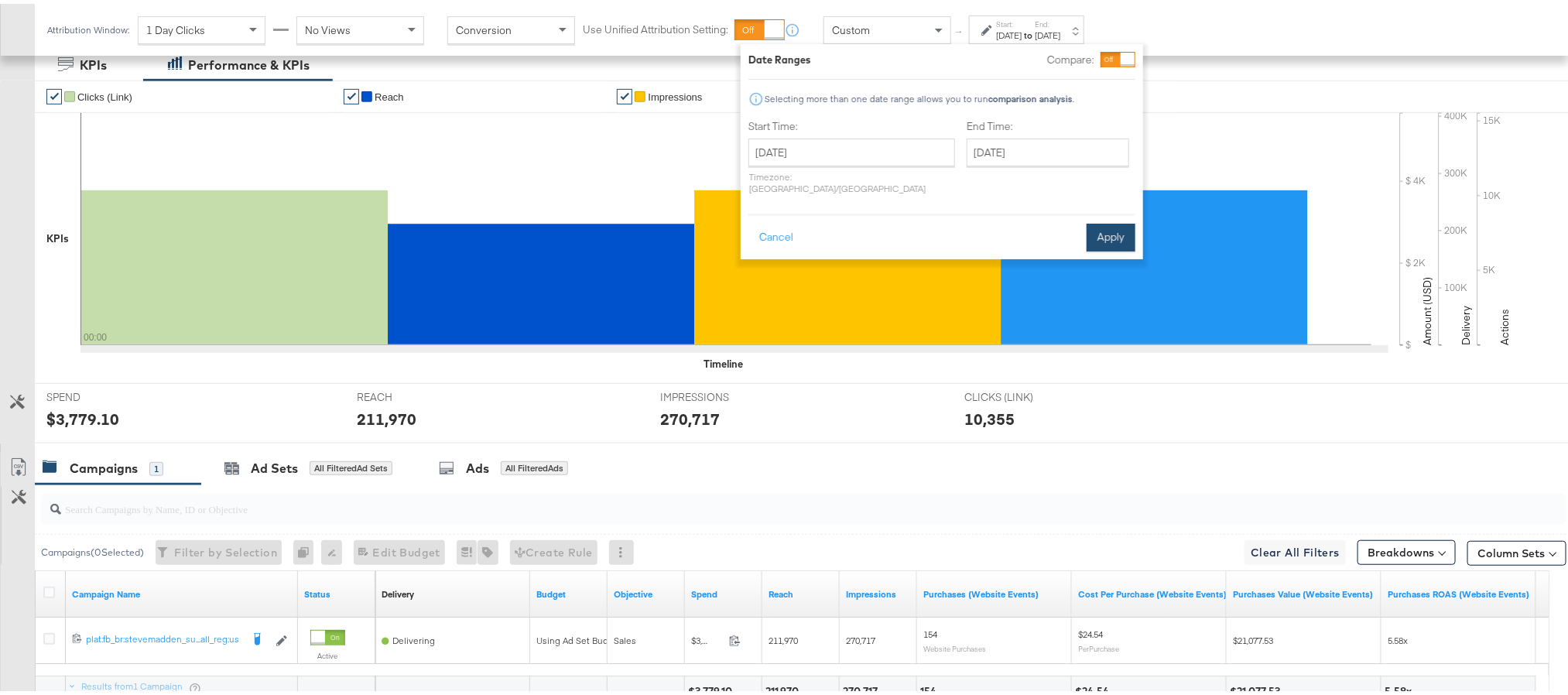
click at [1108, 221] on button "Apply" at bounding box center [1111, 233] width 49 height 28
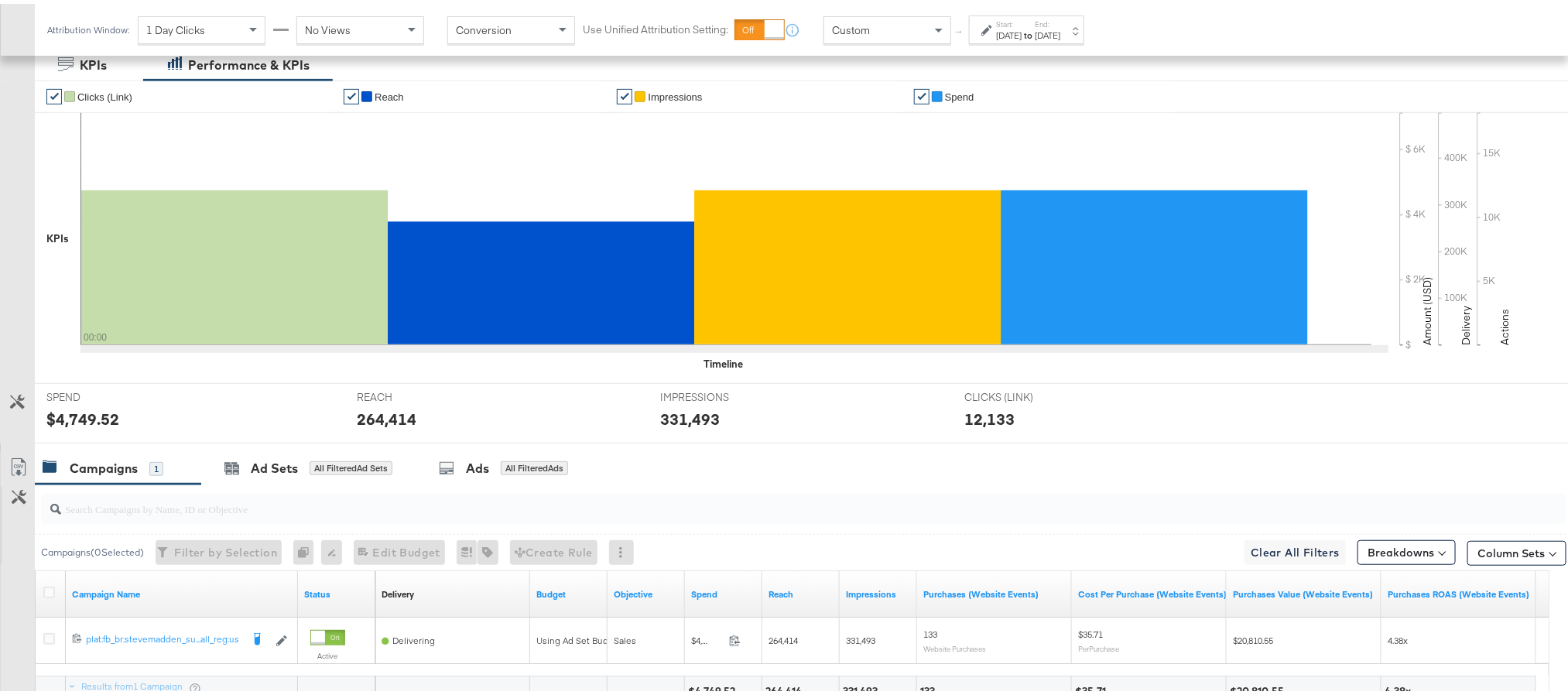
click at [382, 420] on div "264,414" at bounding box center [386, 415] width 60 height 22
copy div "264,414"
click at [678, 421] on div "331,493" at bounding box center [689, 415] width 60 height 22
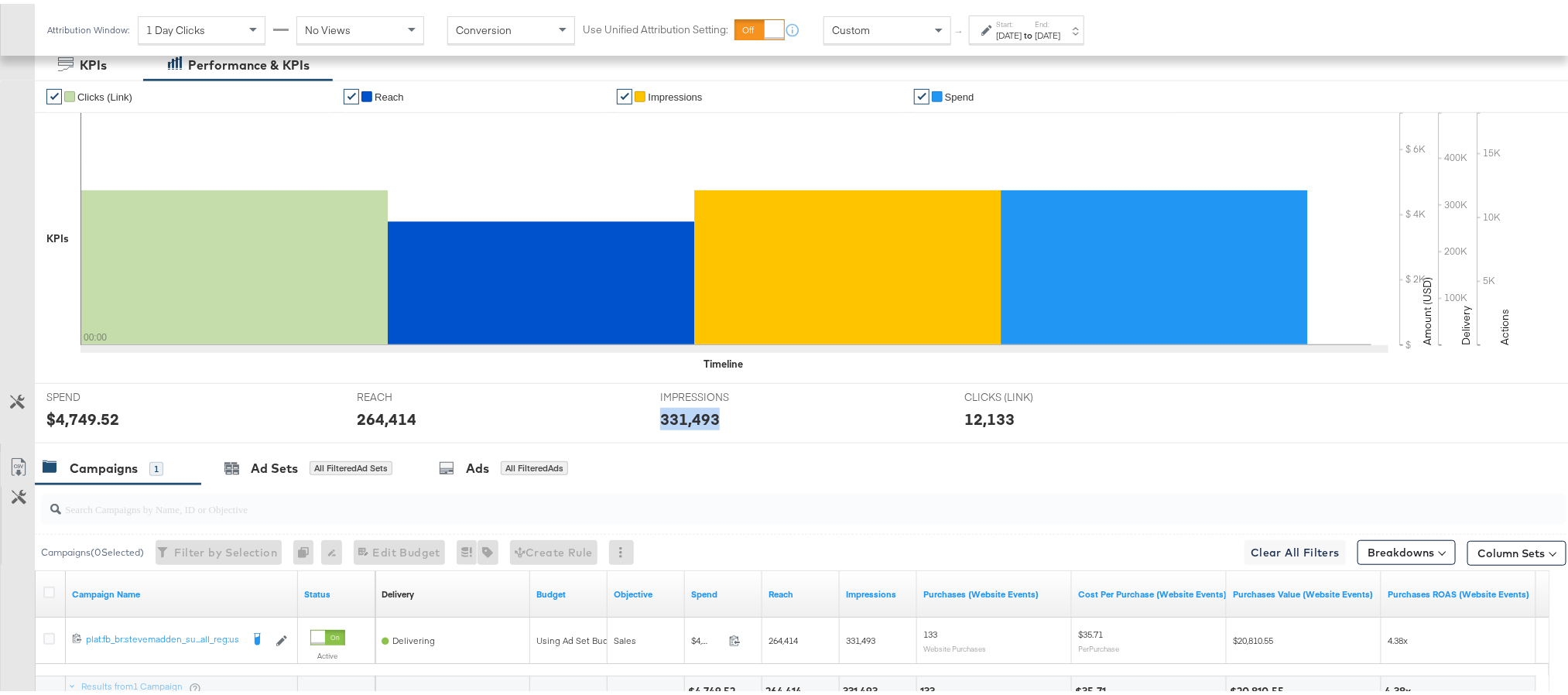
copy div "331,493"
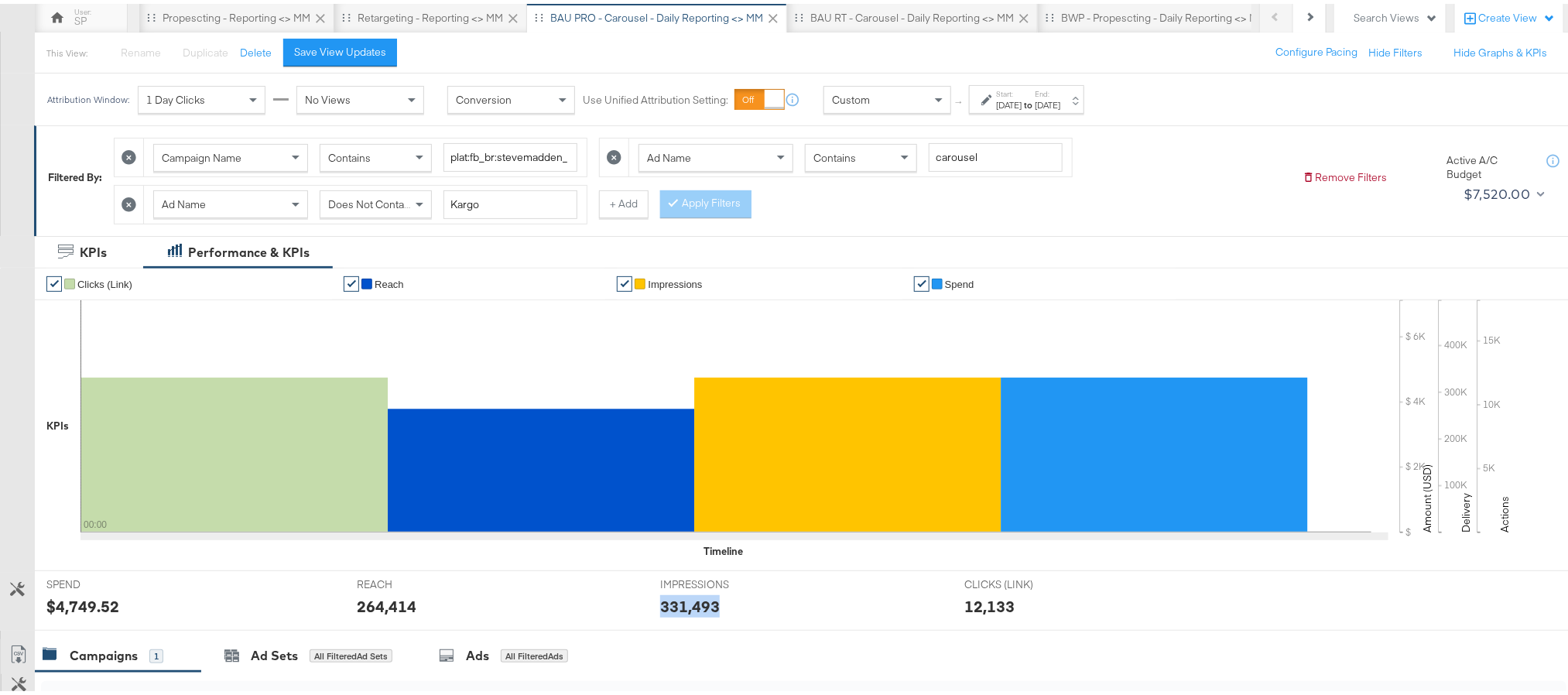
scroll to position [0, 0]
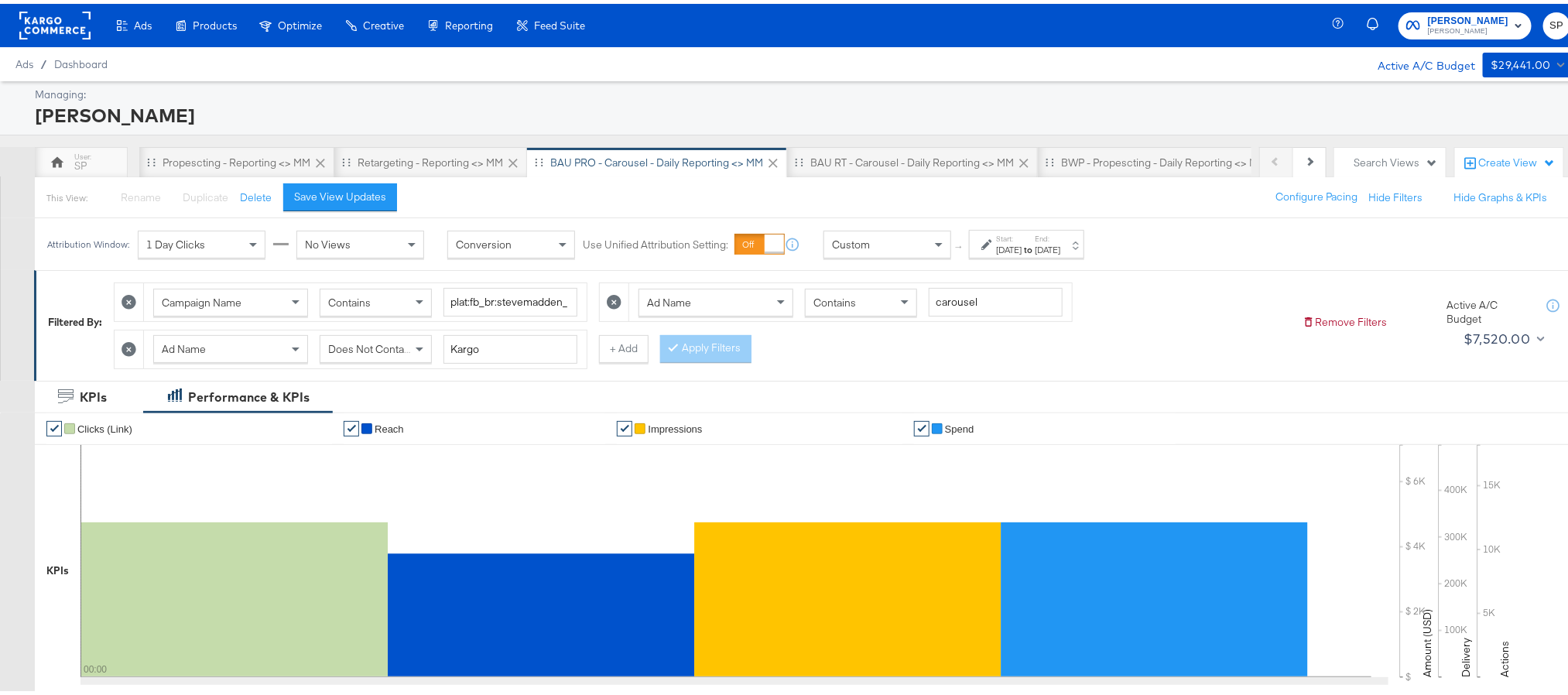
click at [830, 156] on div "BAU RT - Carousel - Daily Reporting <> MM" at bounding box center [913, 159] width 204 height 15
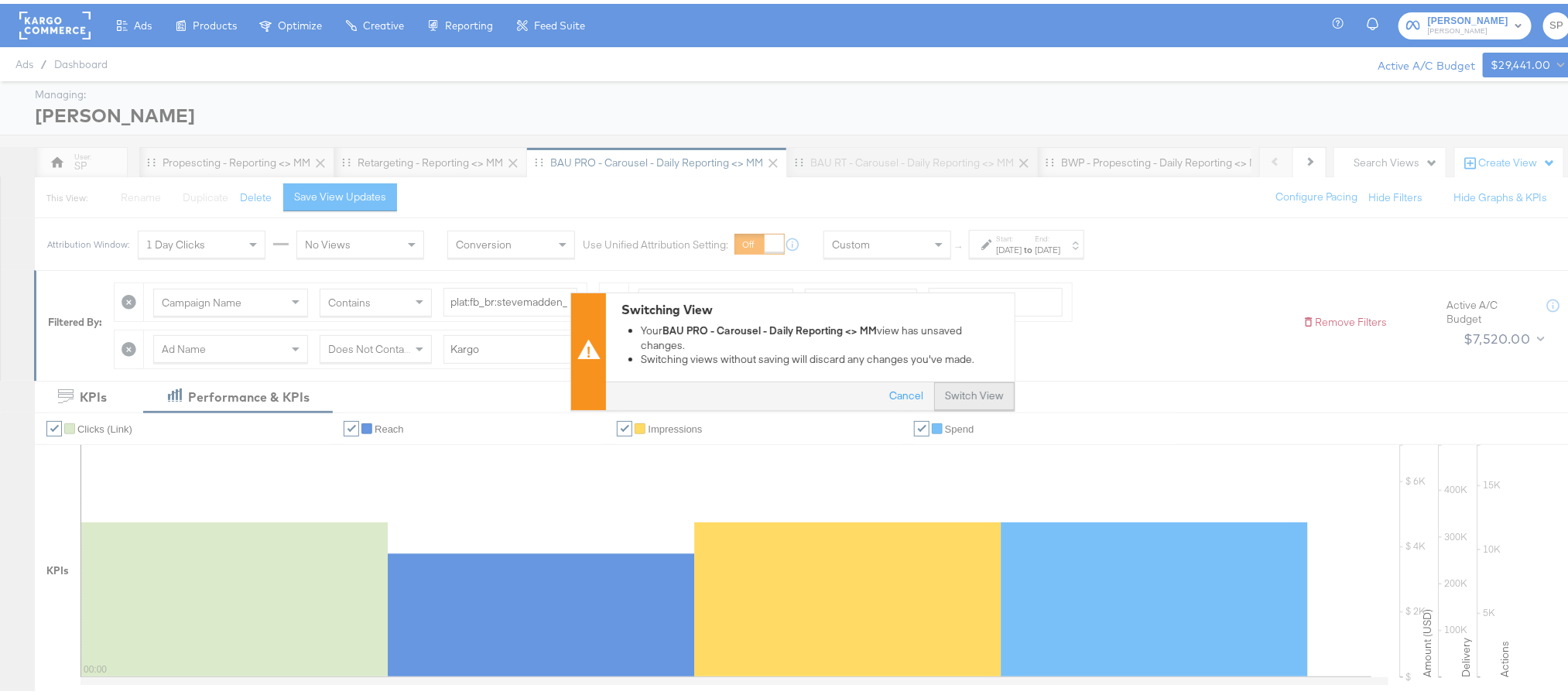
click at [978, 395] on button "Switch View" at bounding box center [975, 392] width 81 height 28
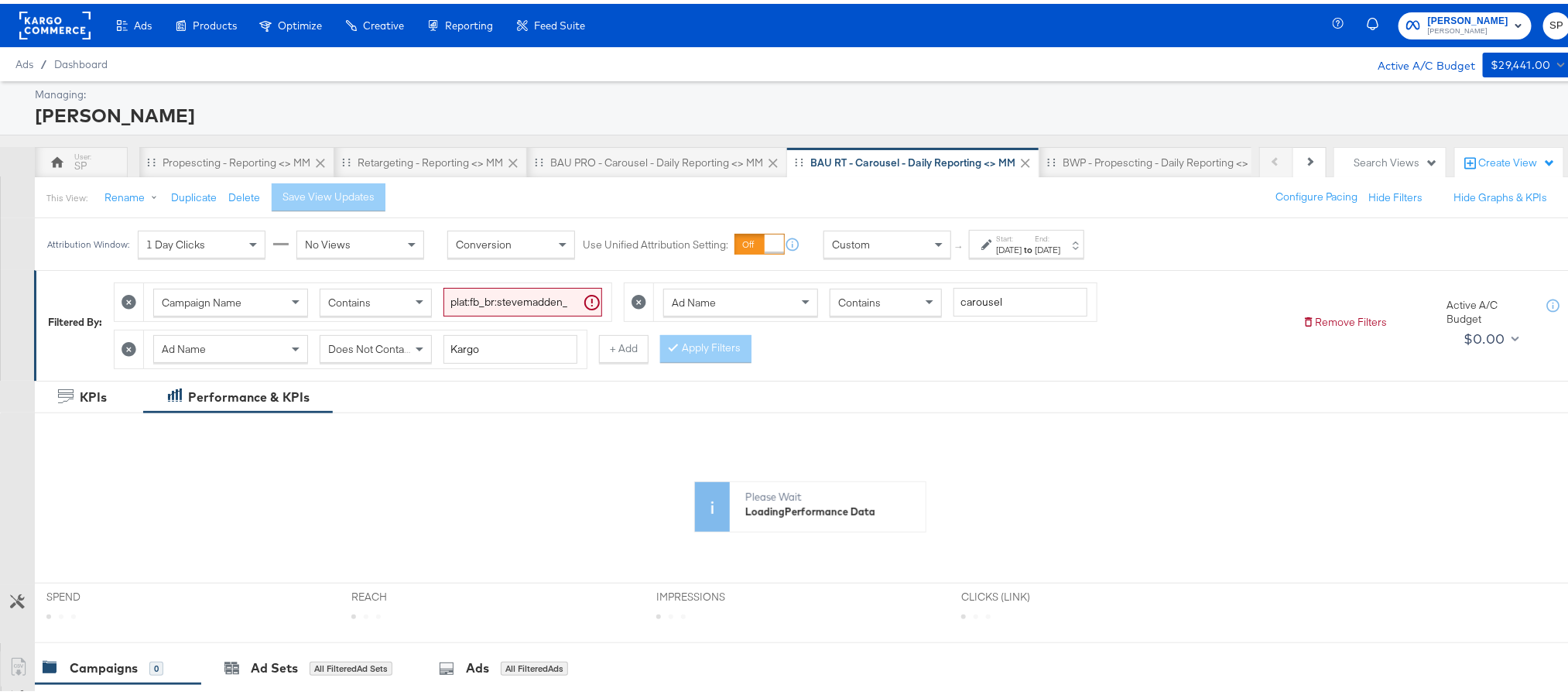
click at [1022, 251] on div "Aug 21st 2025" at bounding box center [1009, 245] width 26 height 12
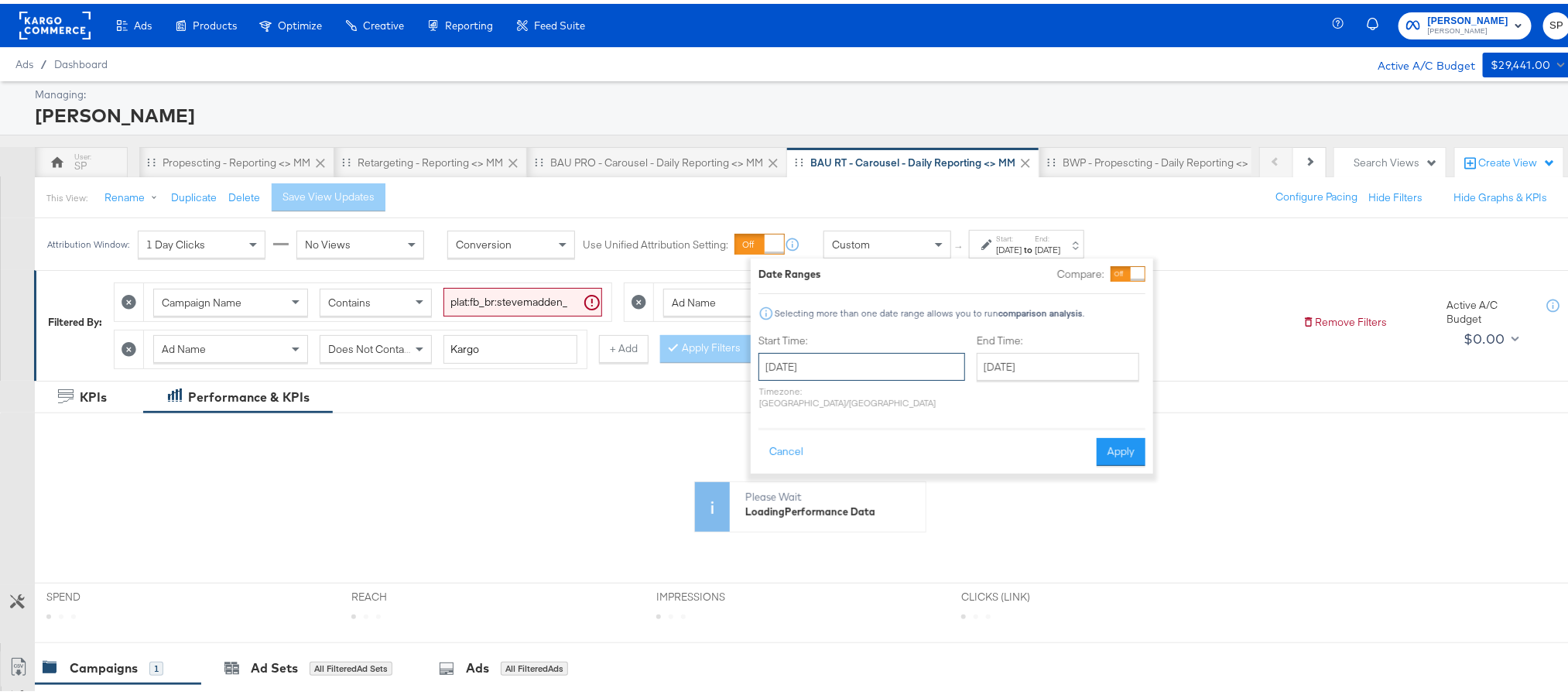
click at [857, 373] on input "August 21st 2025" at bounding box center [861, 363] width 207 height 28
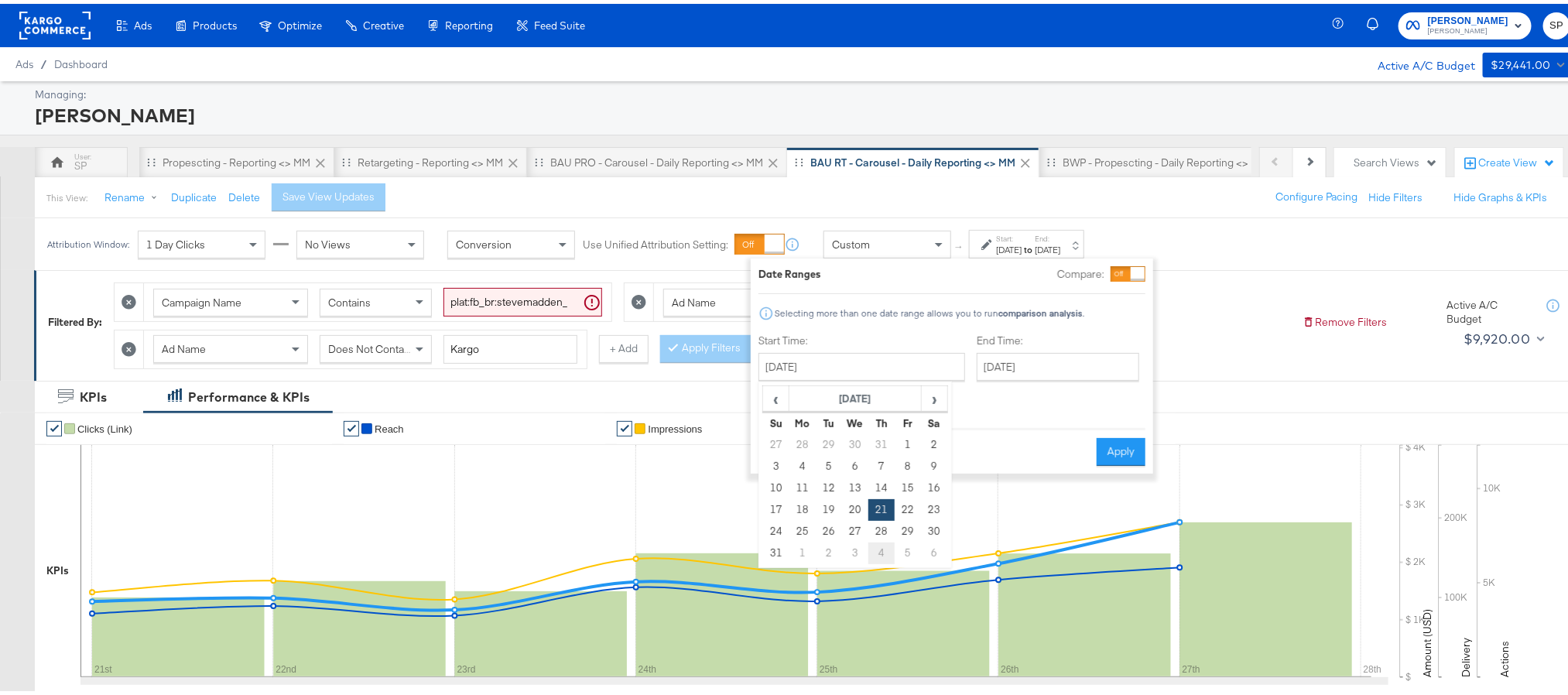
click at [883, 545] on td "4" at bounding box center [881, 550] width 27 height 22
type input "September 4th 2025"
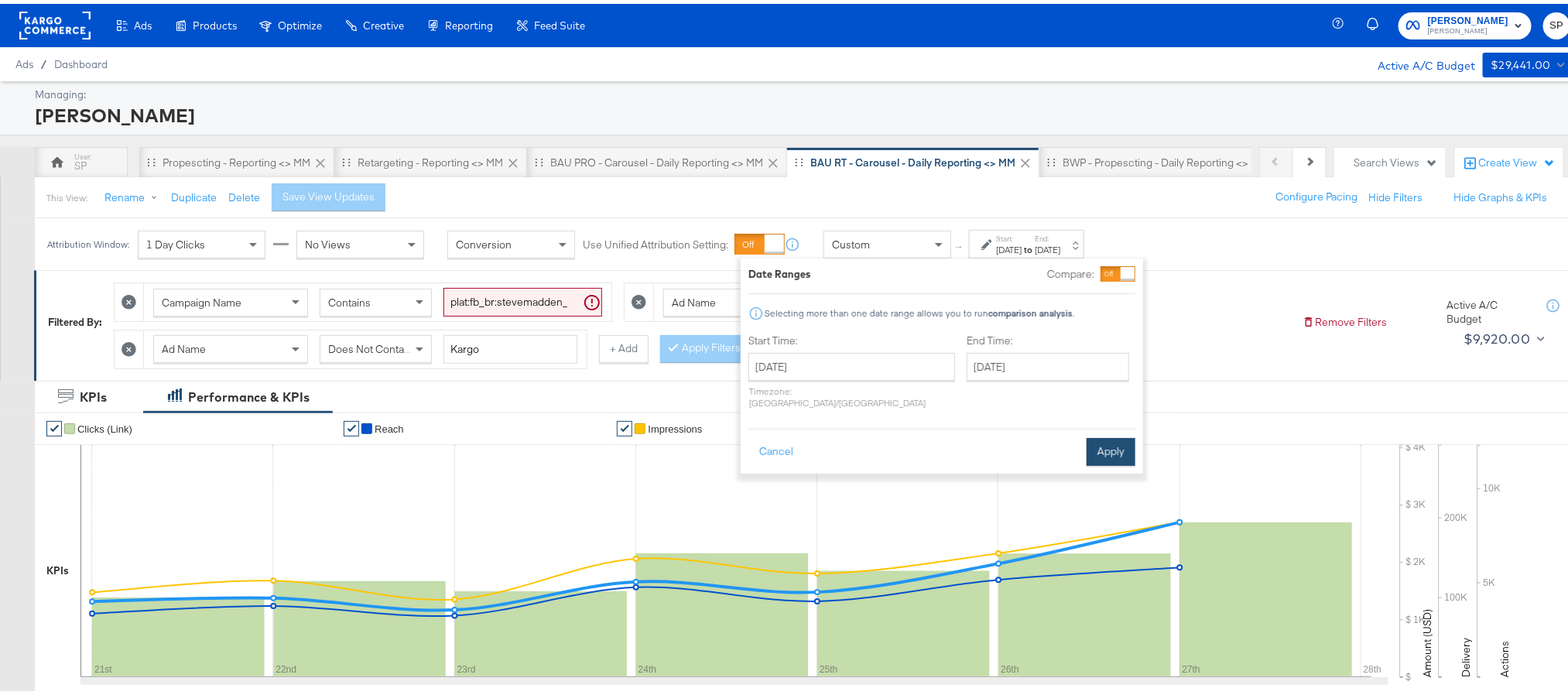
click at [1106, 435] on button "Apply" at bounding box center [1111, 448] width 49 height 28
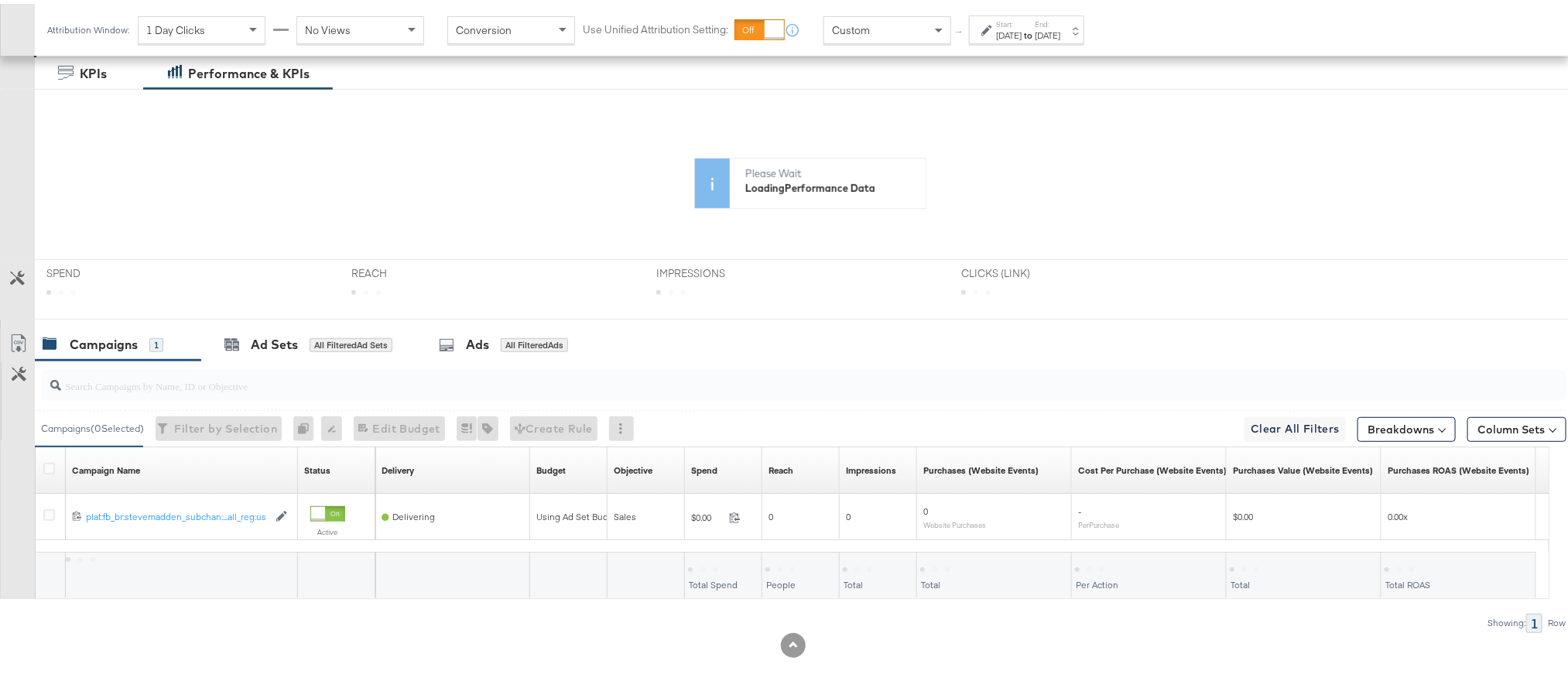
scroll to position [332, 0]
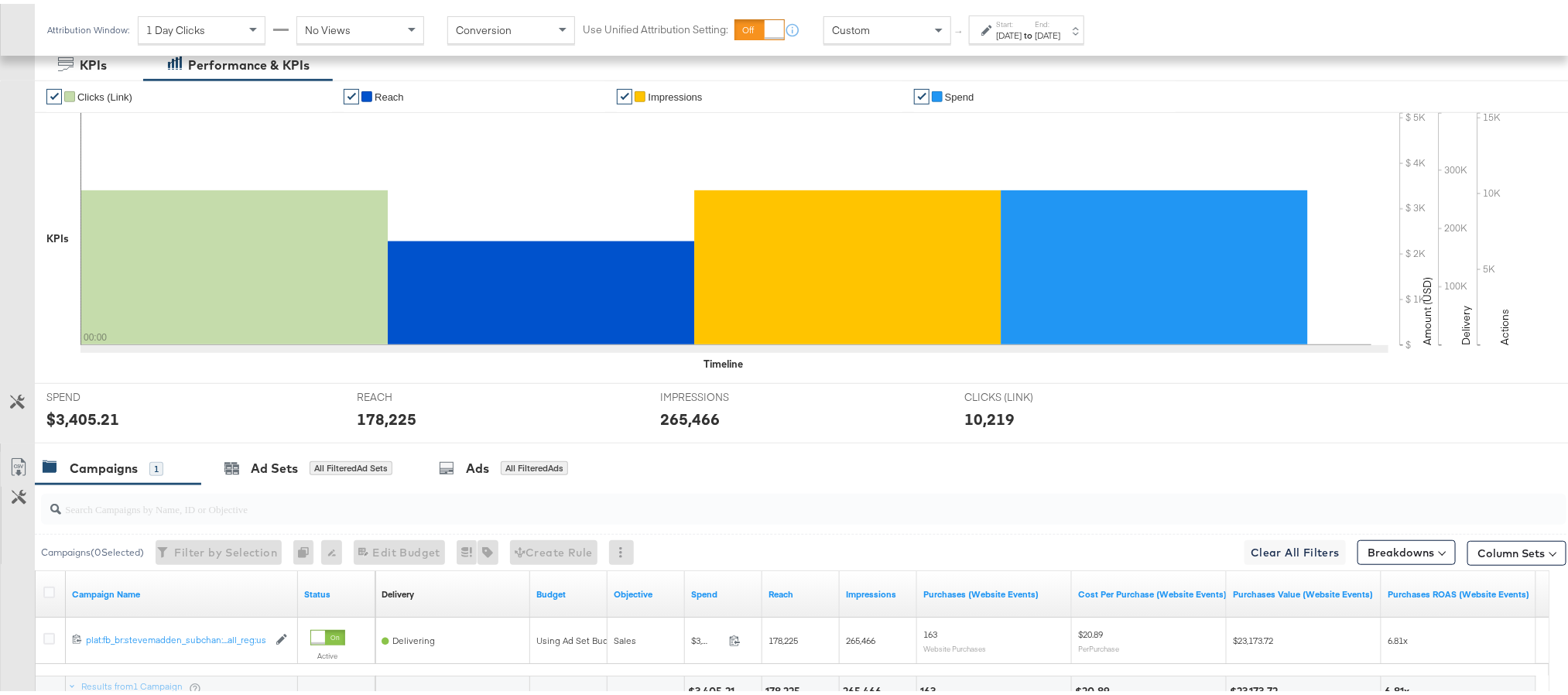
click at [82, 419] on div "$3,405.21" at bounding box center [83, 415] width 73 height 22
copy div "3,405.21"
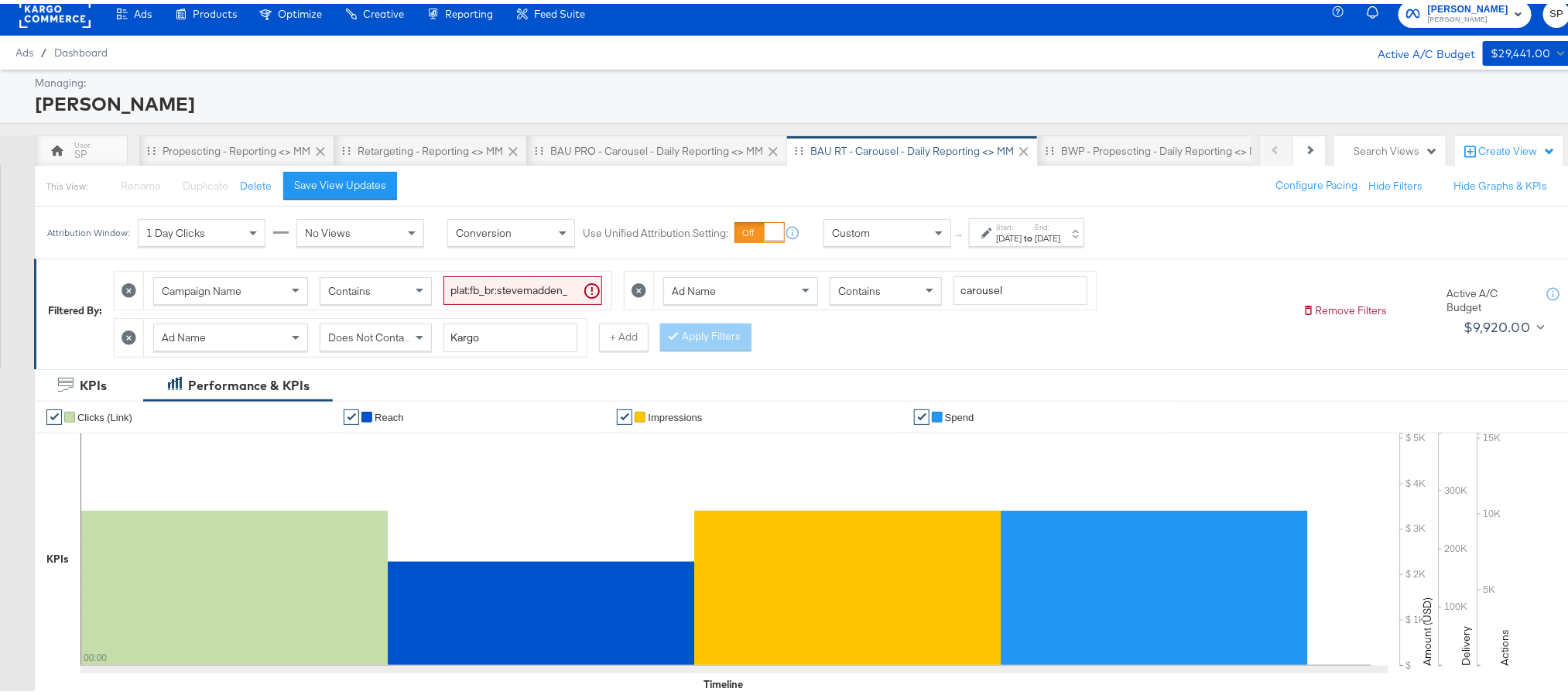
scroll to position [0, 0]
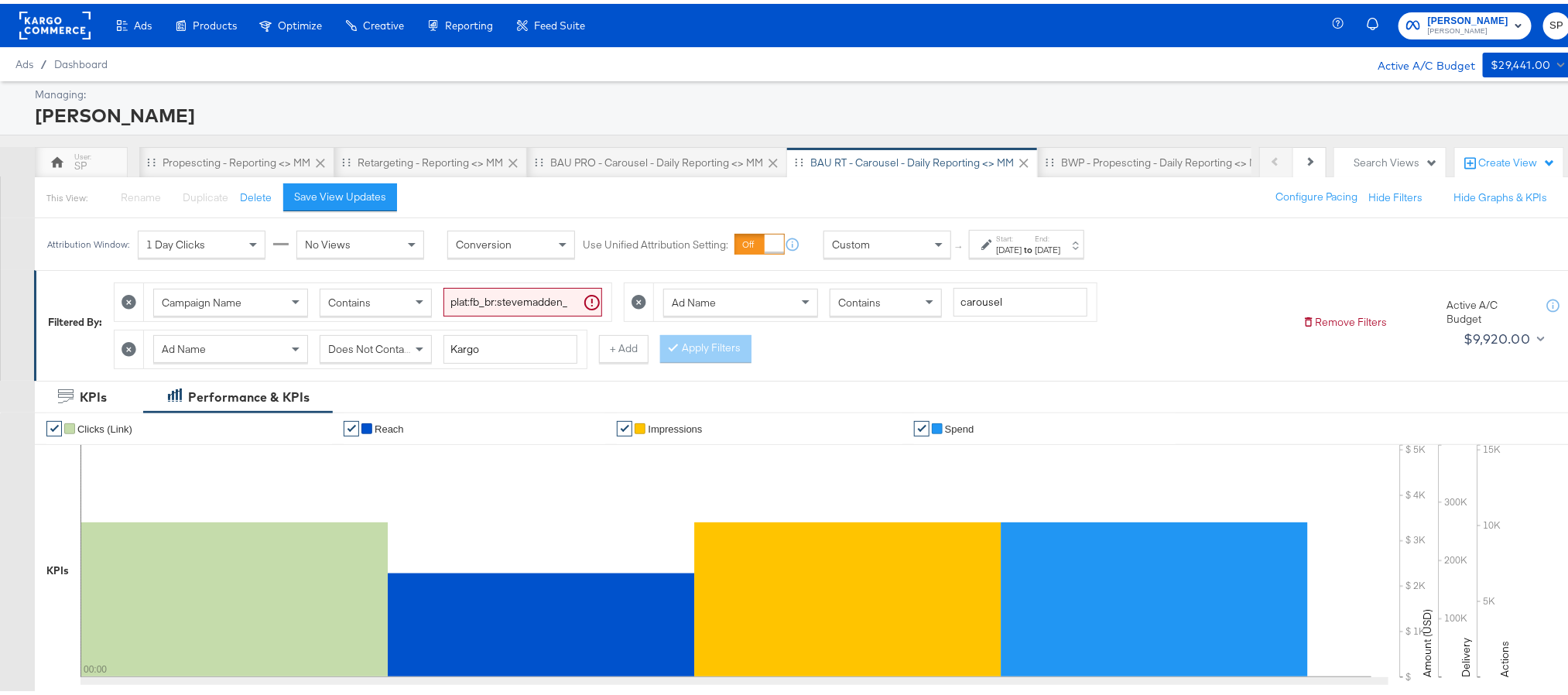
click at [1022, 244] on div "Sep 4th 2025" at bounding box center [1009, 245] width 26 height 12
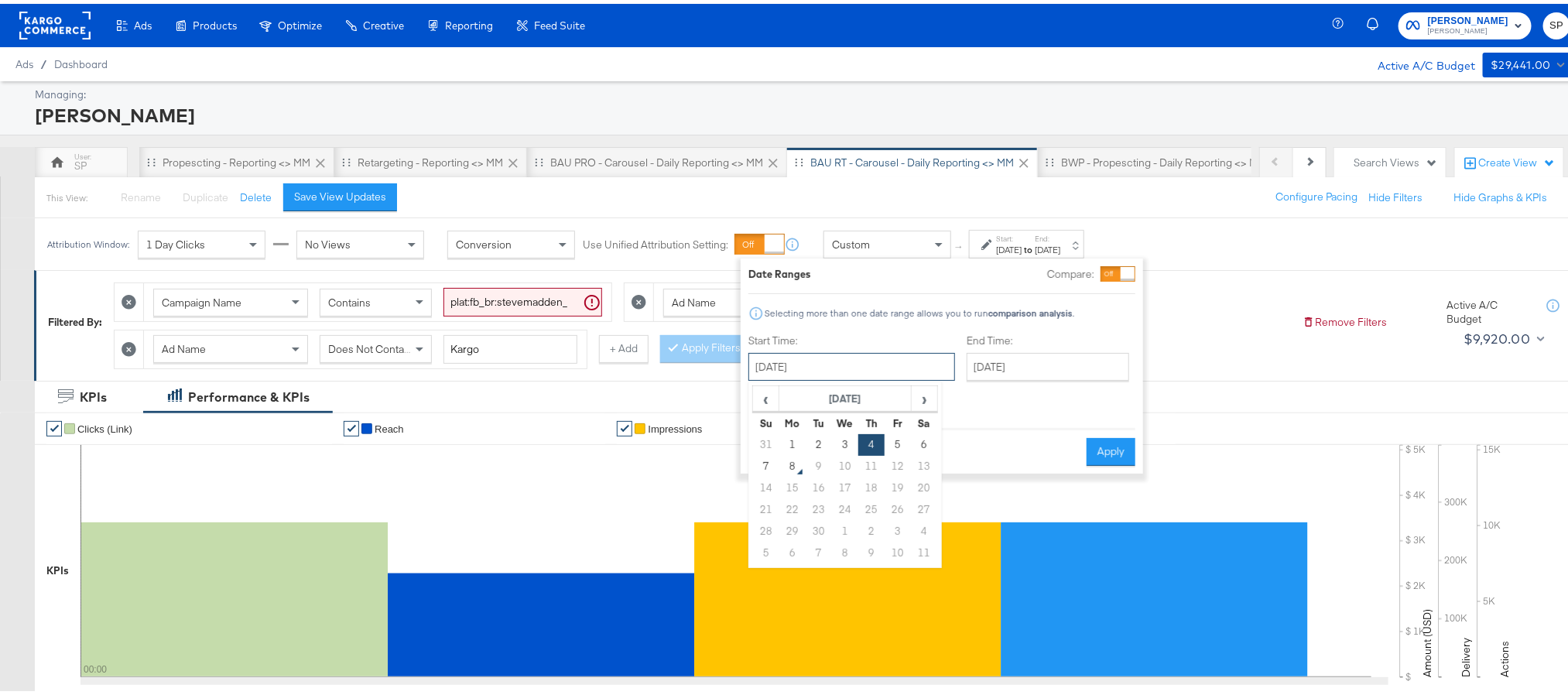
click at [843, 353] on input "September 4th 2025" at bounding box center [851, 363] width 207 height 28
click at [801, 439] on td "1" at bounding box center [792, 442] width 27 height 22
type input "September 1st 2025"
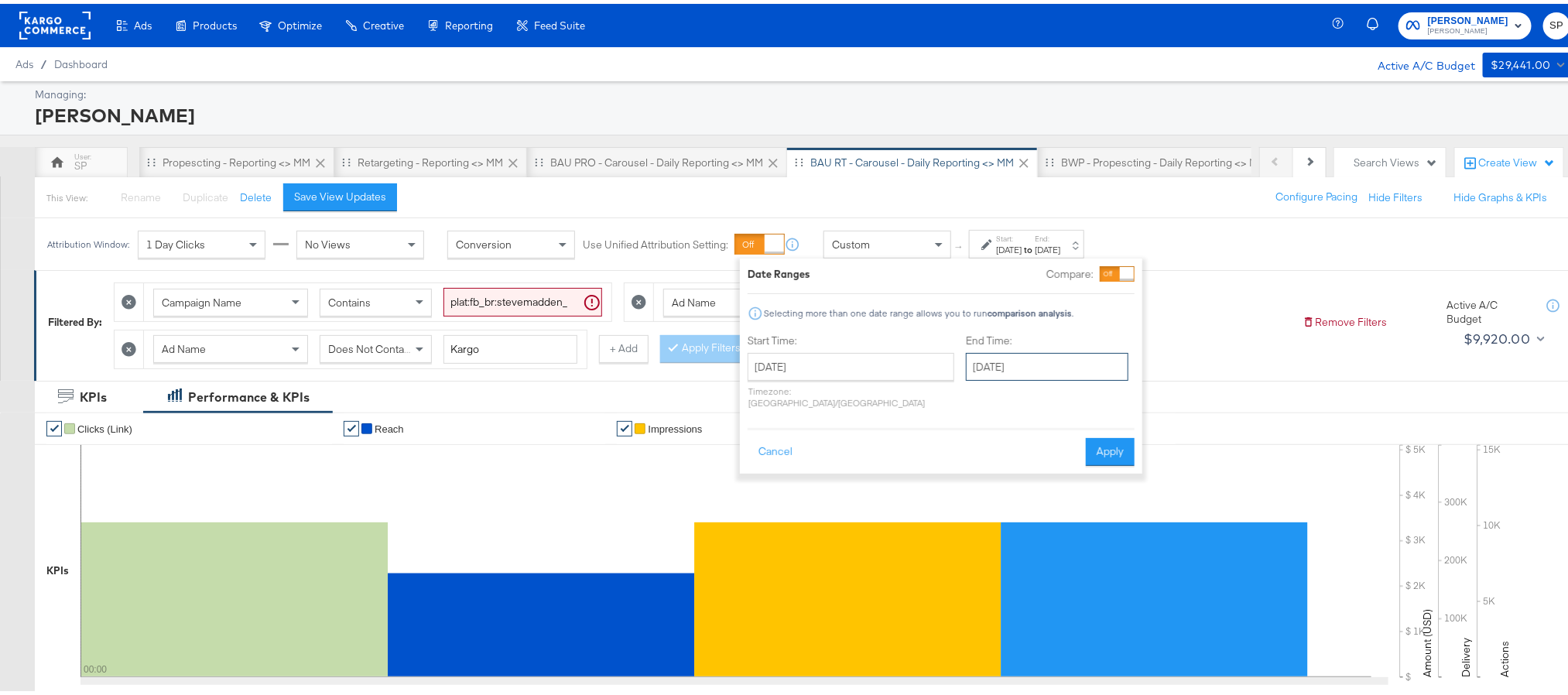
click at [999, 367] on input "September 4th 2025" at bounding box center [1047, 363] width 162 height 28
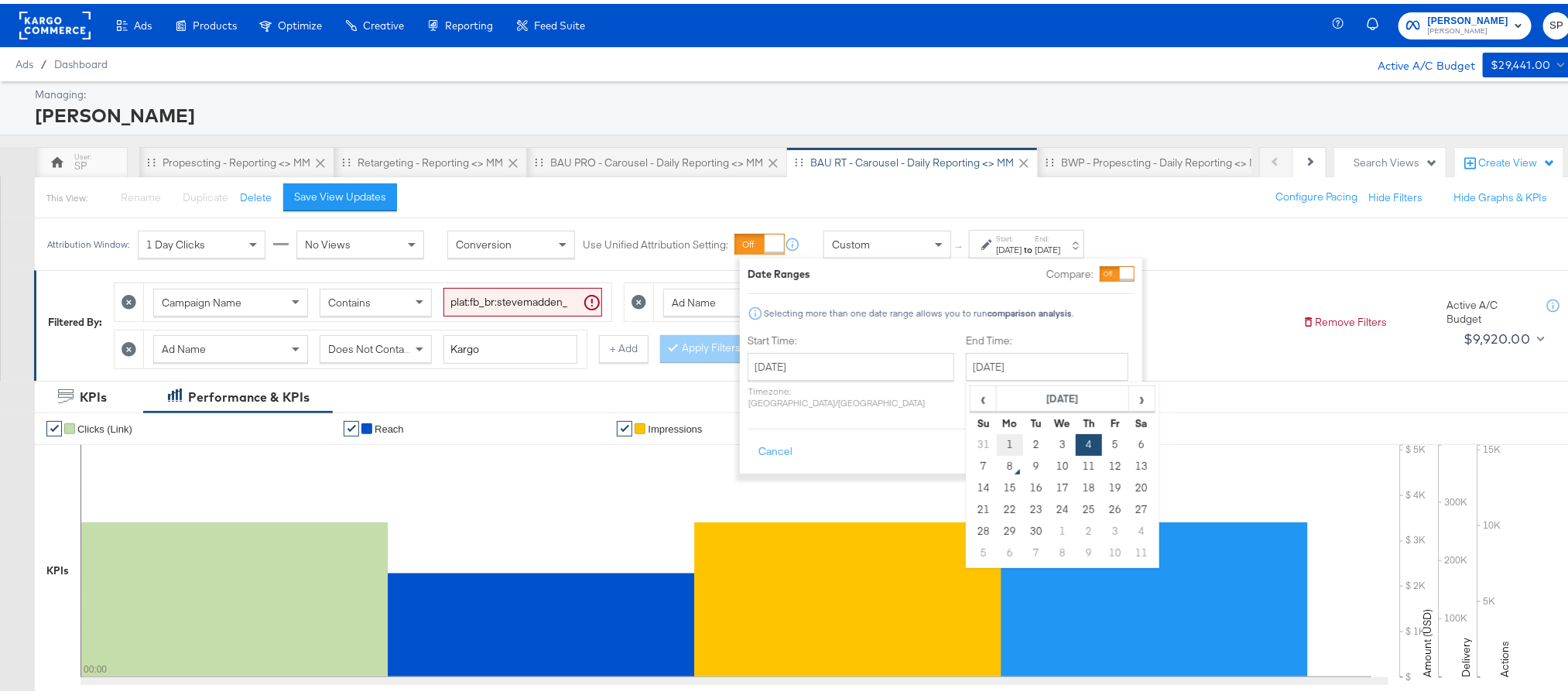
click at [997, 446] on td "1" at bounding box center [1010, 442] width 27 height 22
type input "September 1st 2025"
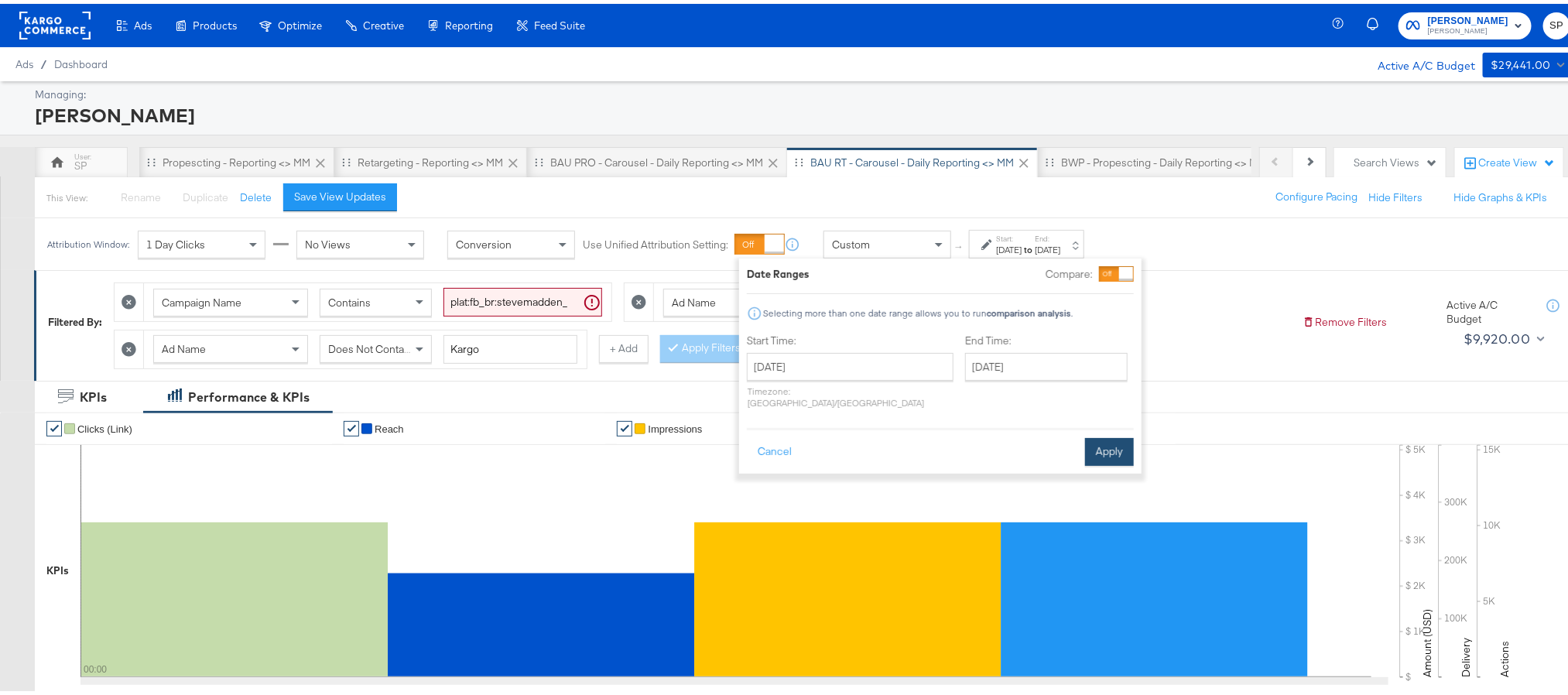
click at [1101, 442] on button "Apply" at bounding box center [1109, 448] width 49 height 28
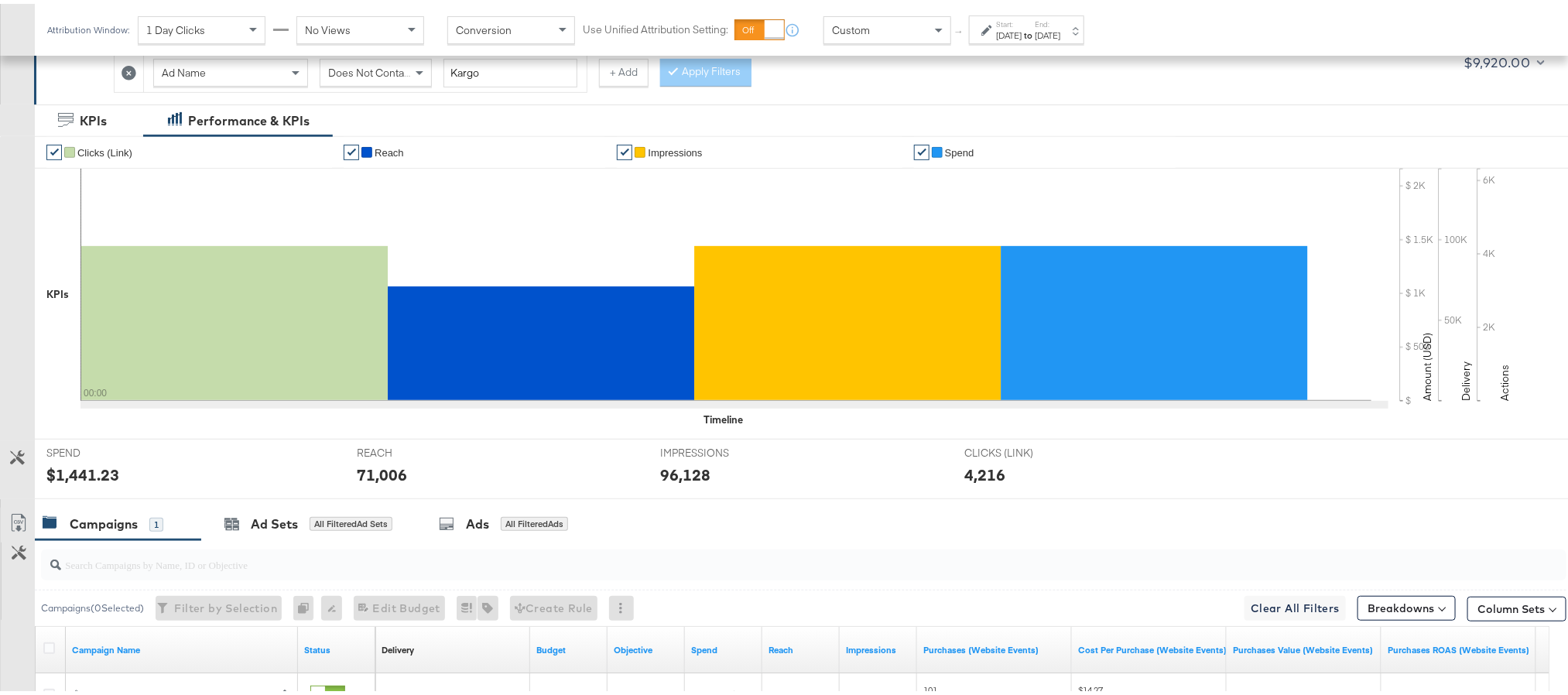
scroll to position [348, 0]
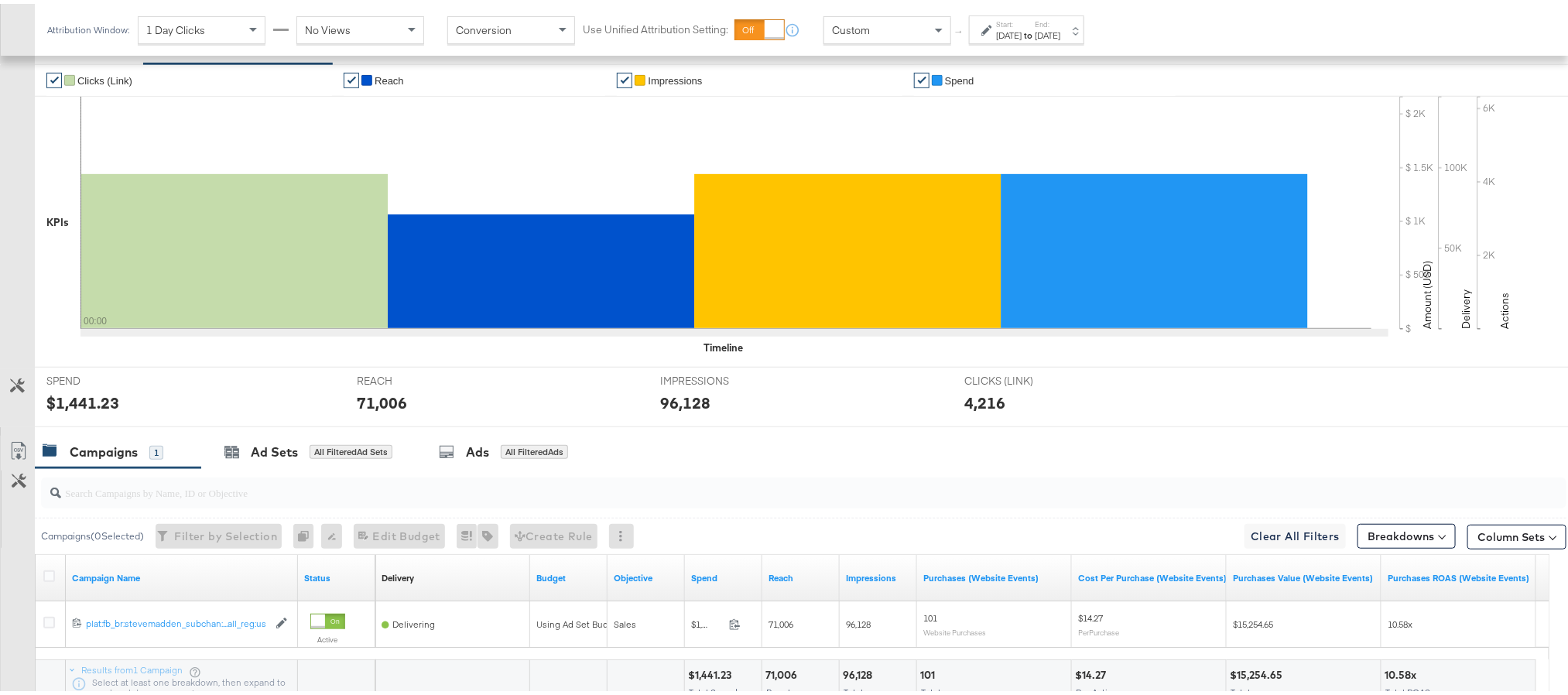
click at [997, 23] on label "Start:" at bounding box center [1009, 20] width 26 height 10
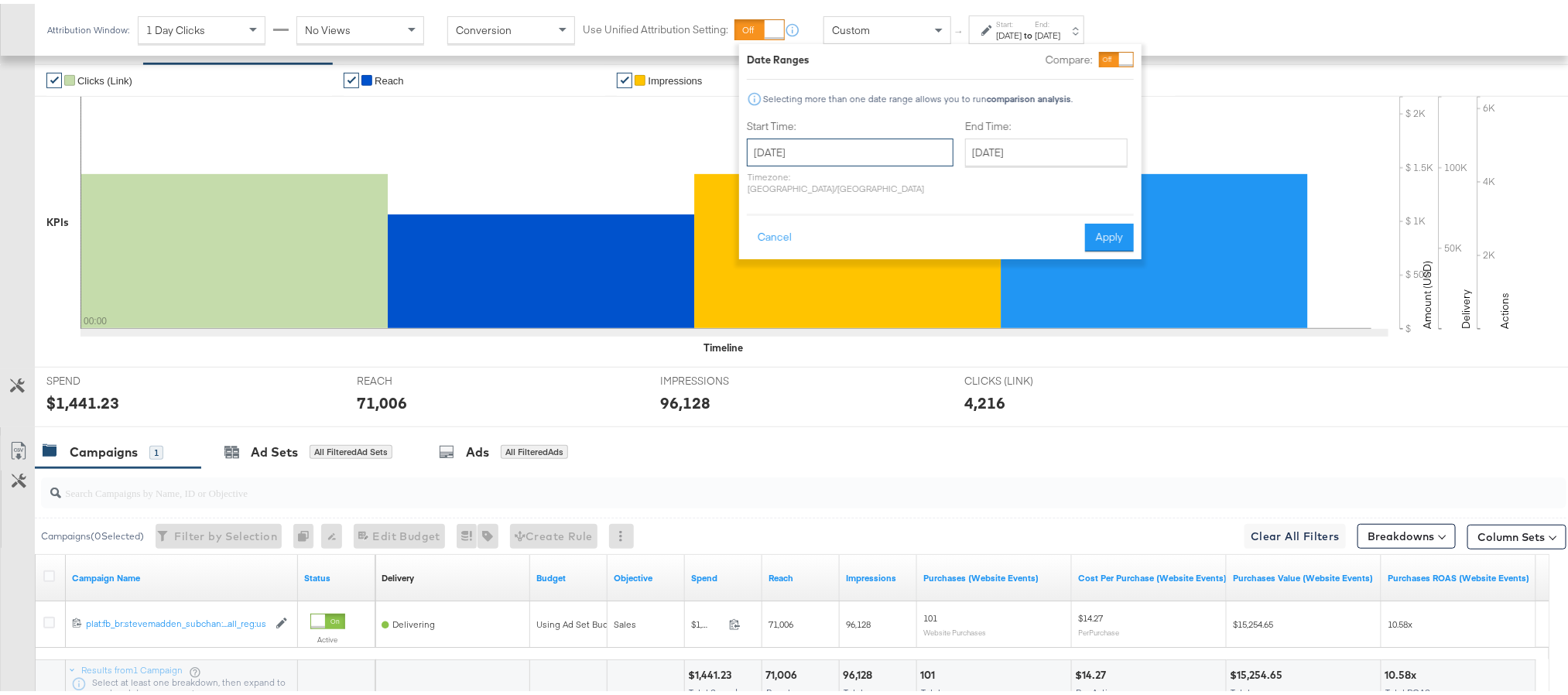
click at [850, 158] on input "September 1st 2025" at bounding box center [850, 149] width 207 height 28
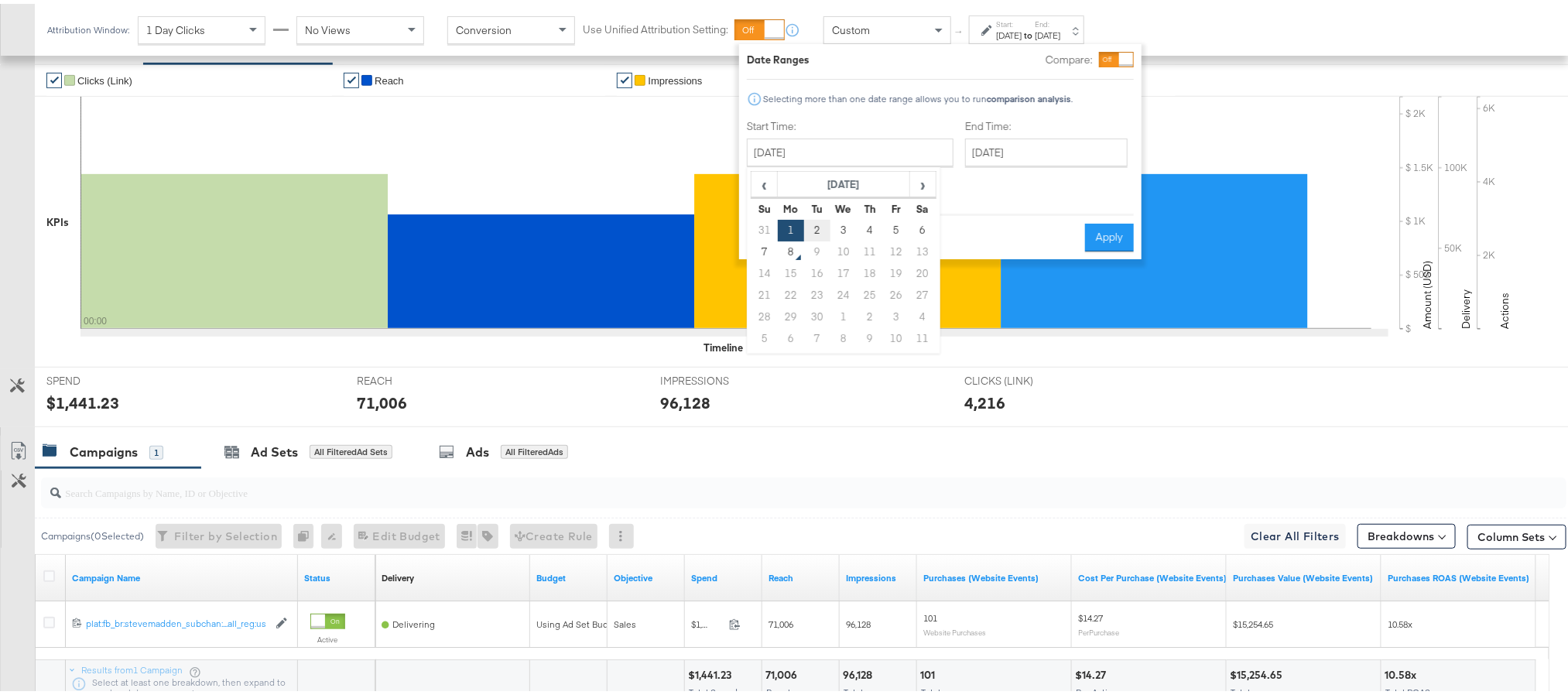
click at [817, 230] on td "2" at bounding box center [817, 227] width 27 height 22
type input "September 2nd 2025"
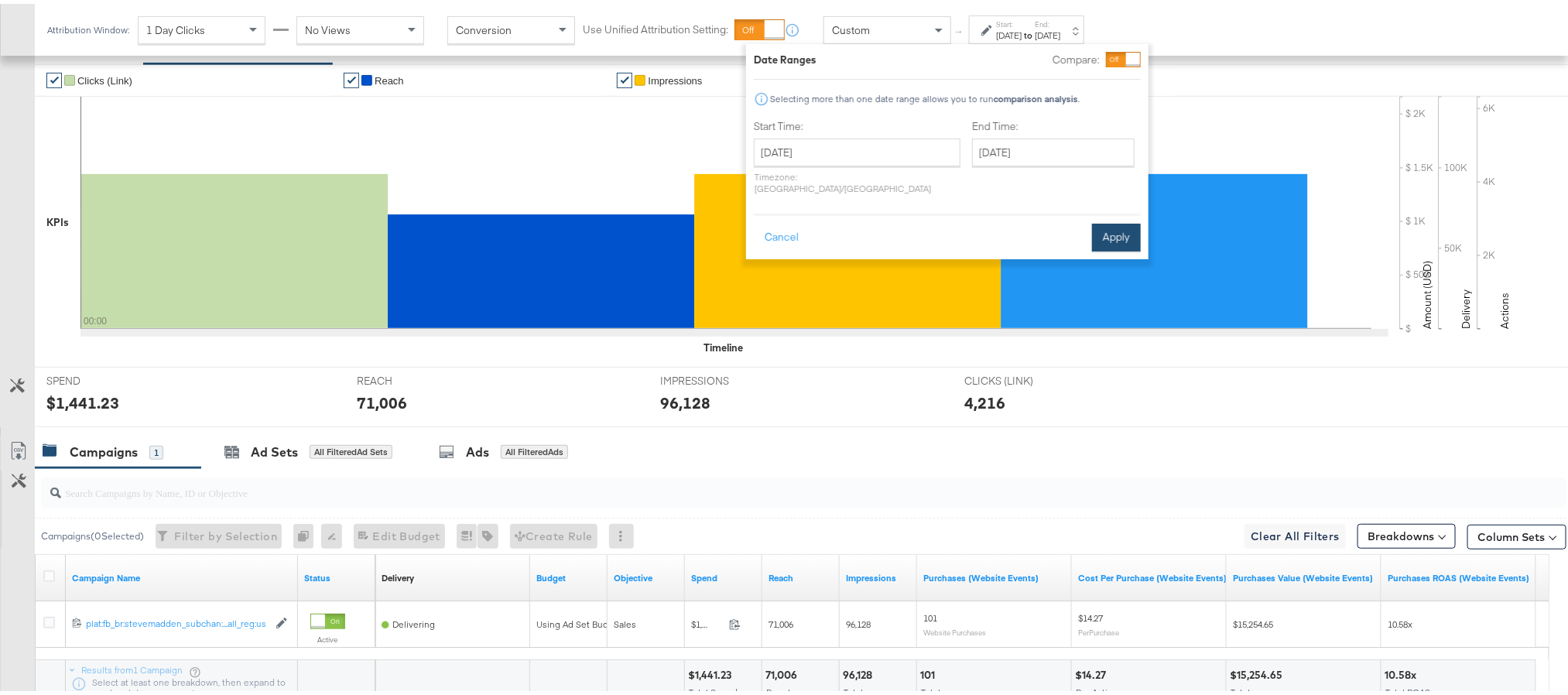
click at [1103, 220] on button "Apply" at bounding box center [1116, 233] width 49 height 28
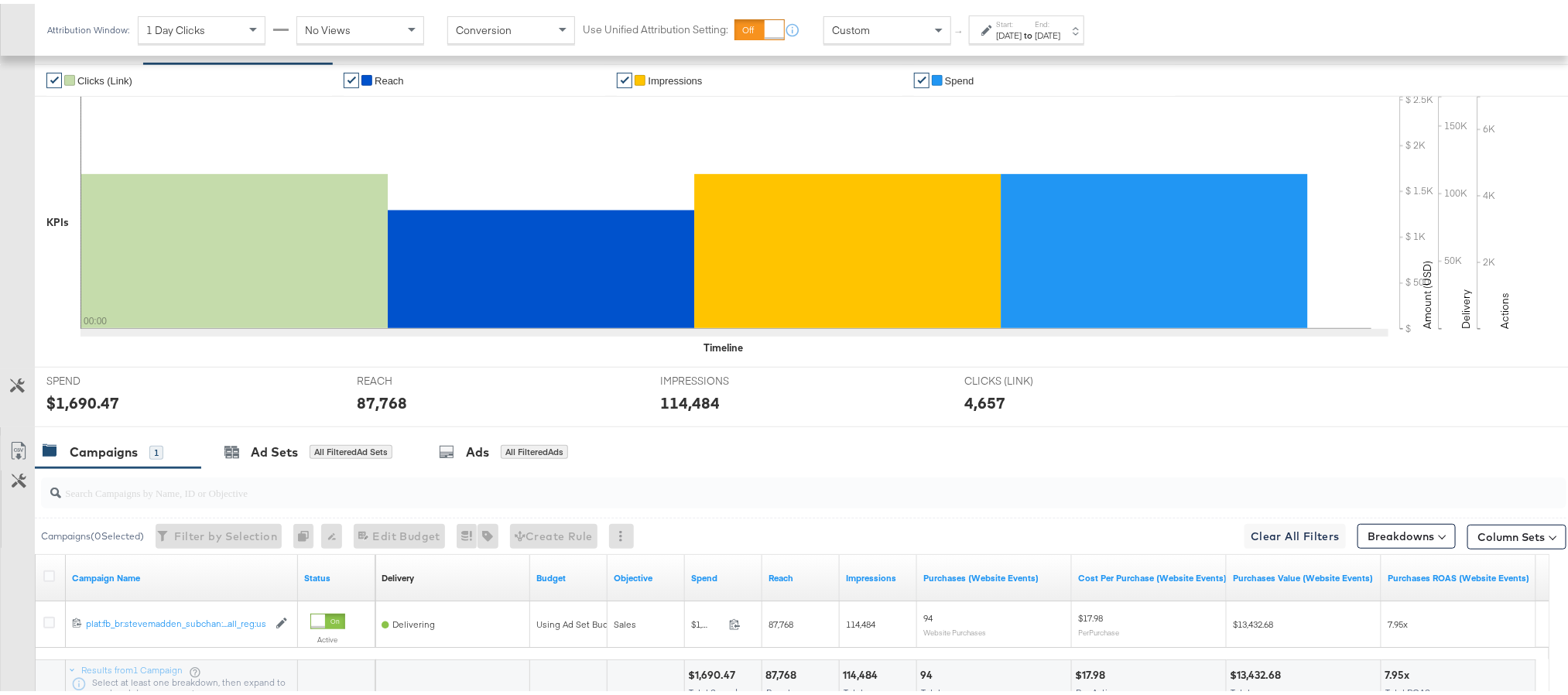
click at [1003, 30] on div "Sep 2nd 2025" at bounding box center [1009, 31] width 26 height 12
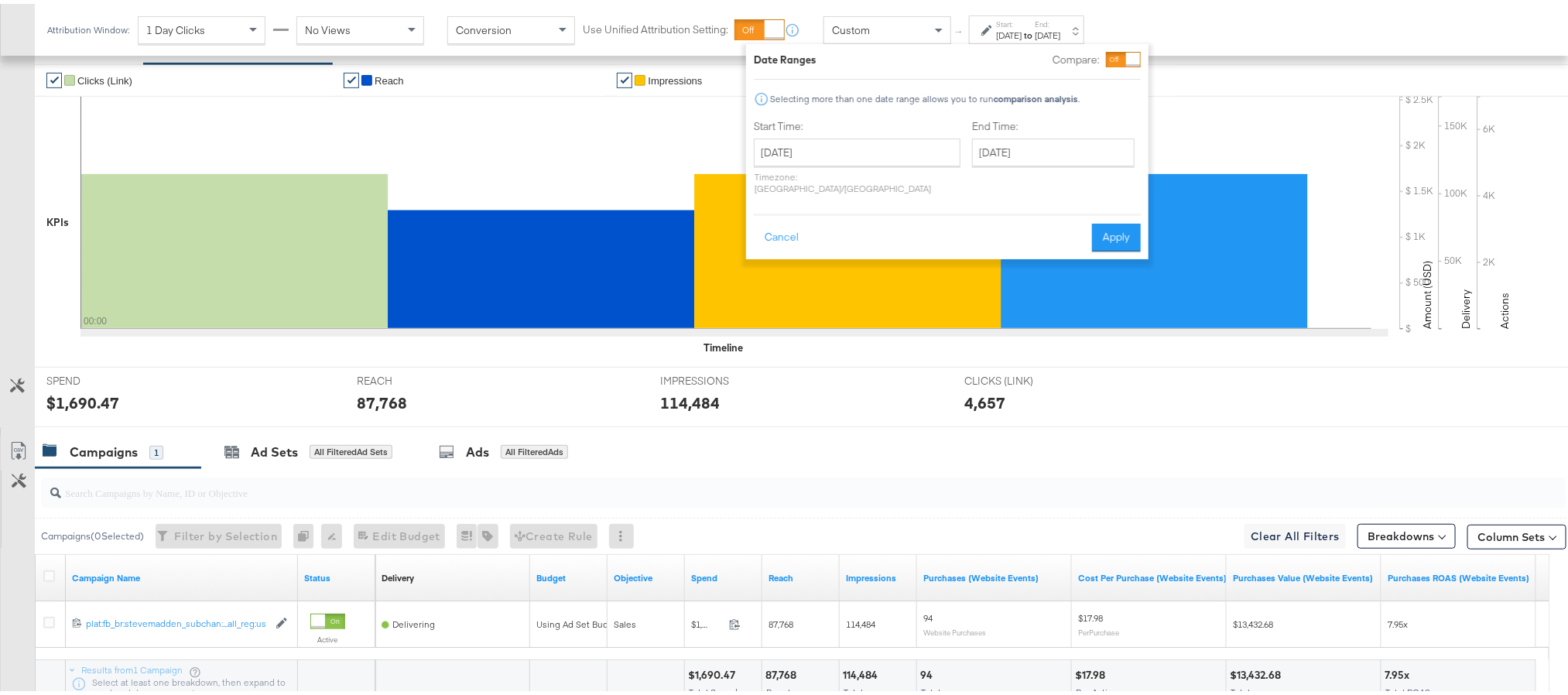
click at [381, 405] on div "87,768" at bounding box center [382, 398] width 50 height 22
click at [677, 404] on div "114,484" at bounding box center [689, 398] width 60 height 22
click at [1022, 27] on div "Sep 2nd 2025" at bounding box center [1009, 31] width 26 height 12
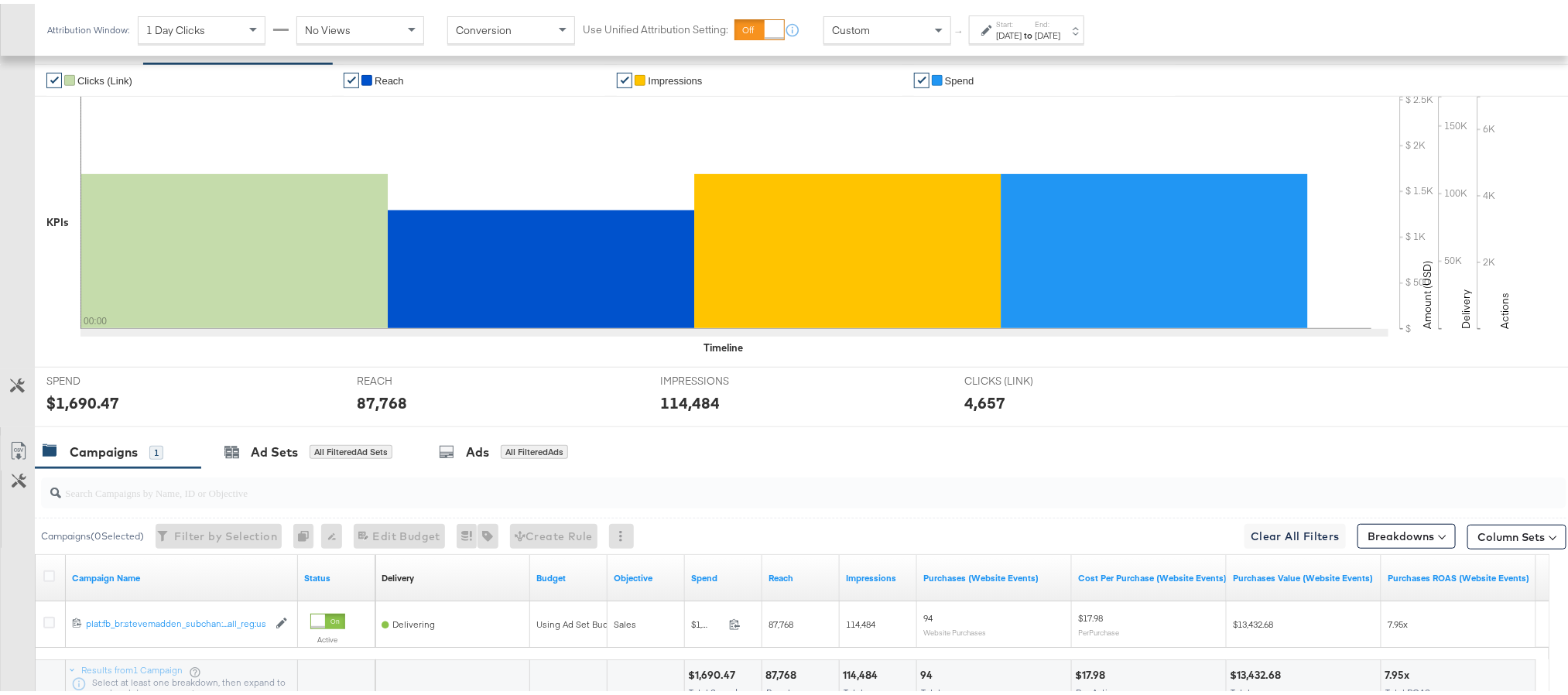
click at [1022, 36] on div "Sep 2nd 2025" at bounding box center [1009, 31] width 26 height 12
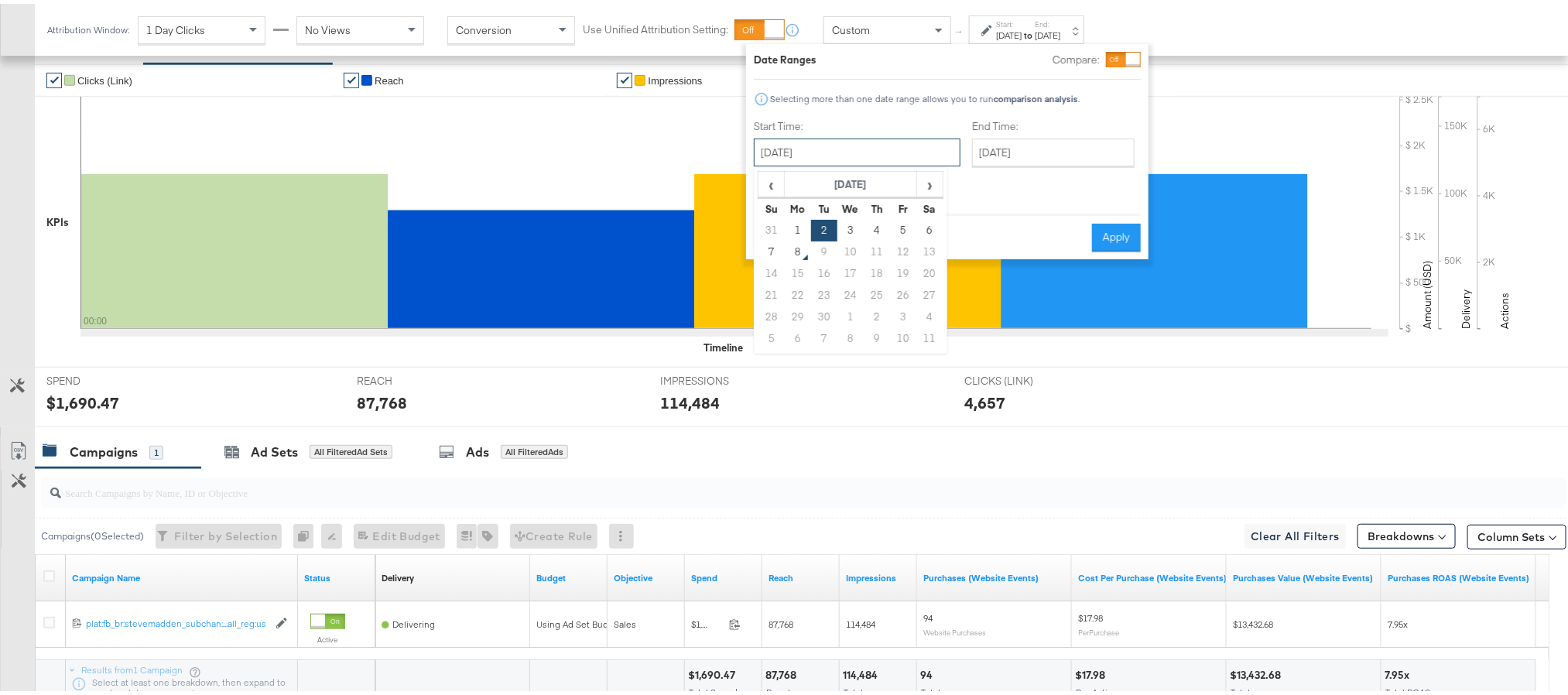
click at [869, 161] on input "September 2nd 2025" at bounding box center [857, 149] width 207 height 28
click at [846, 225] on td "3" at bounding box center [850, 227] width 27 height 22
type input "[DATE]"
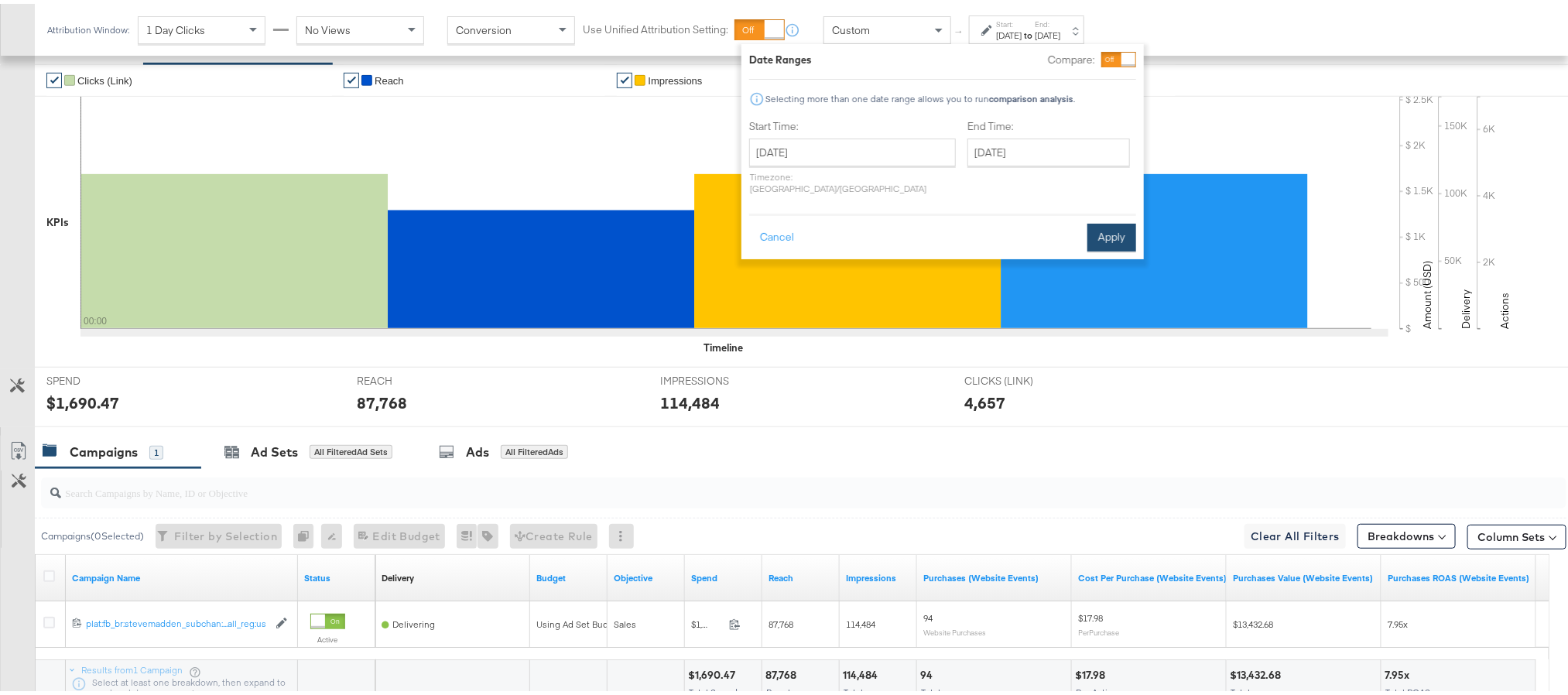
click at [1114, 220] on button "Apply" at bounding box center [1112, 233] width 49 height 28
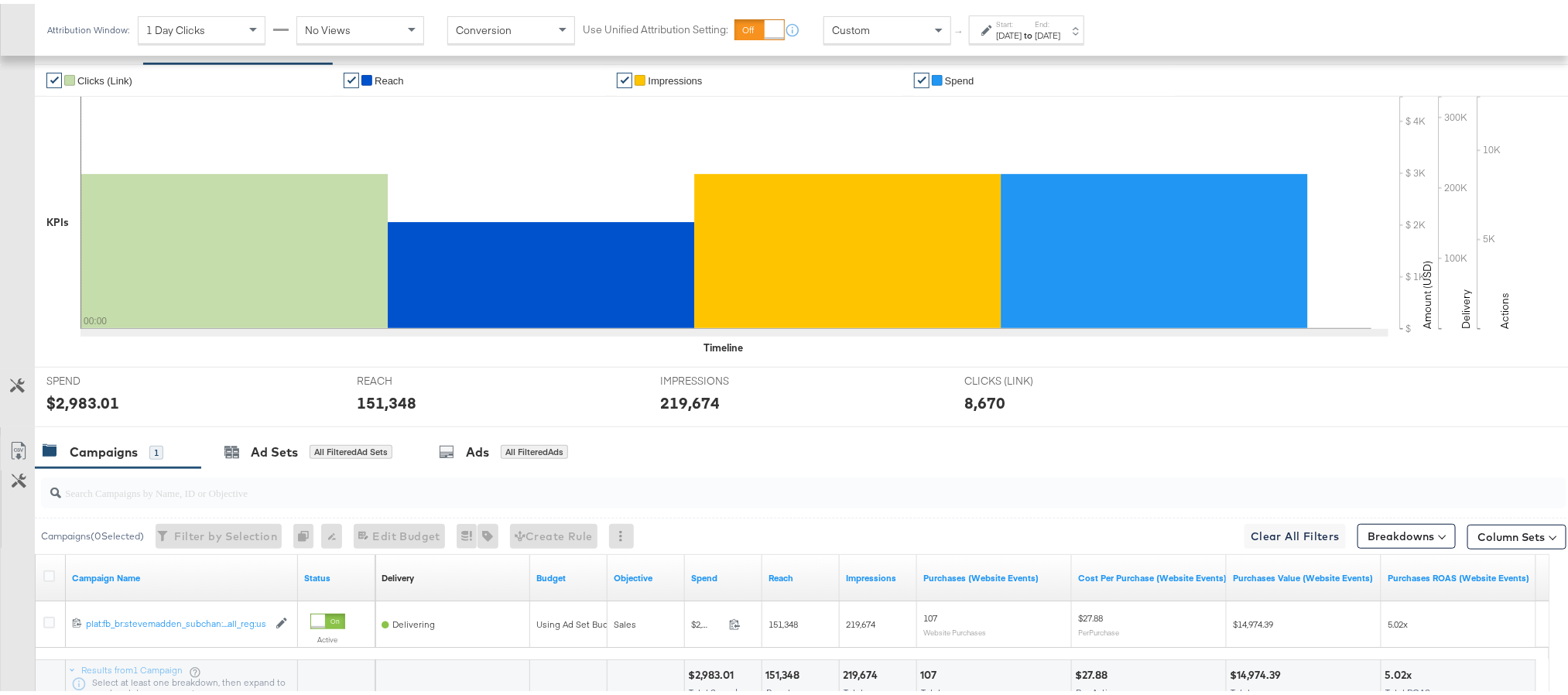
click at [75, 402] on div "$2,983.01" at bounding box center [83, 398] width 73 height 22
click at [382, 400] on div "151,348" at bounding box center [386, 398] width 60 height 22
click at [700, 407] on div "219,674" at bounding box center [689, 398] width 60 height 22
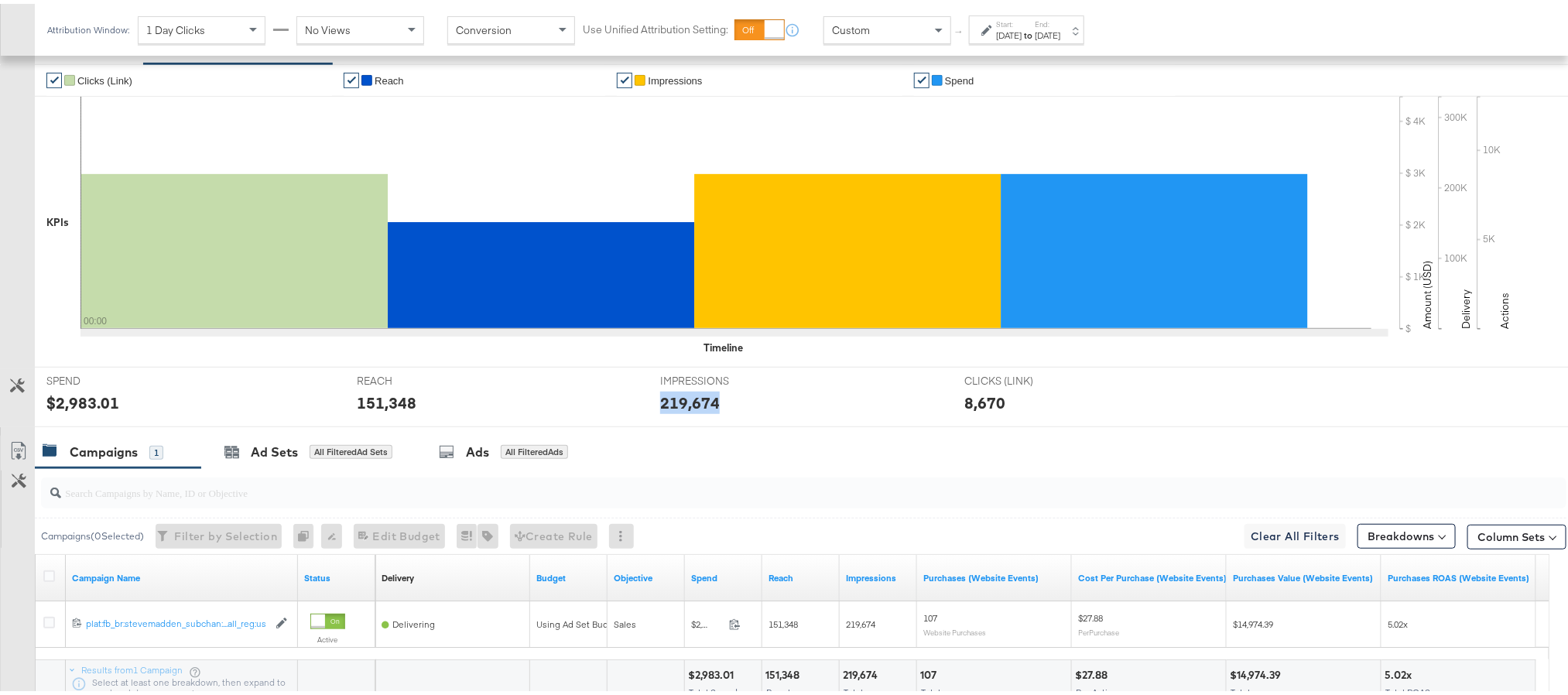
click at [699, 405] on div "219,674" at bounding box center [689, 398] width 60 height 22
click at [1060, 26] on div "[DATE]" at bounding box center [1047, 31] width 26 height 12
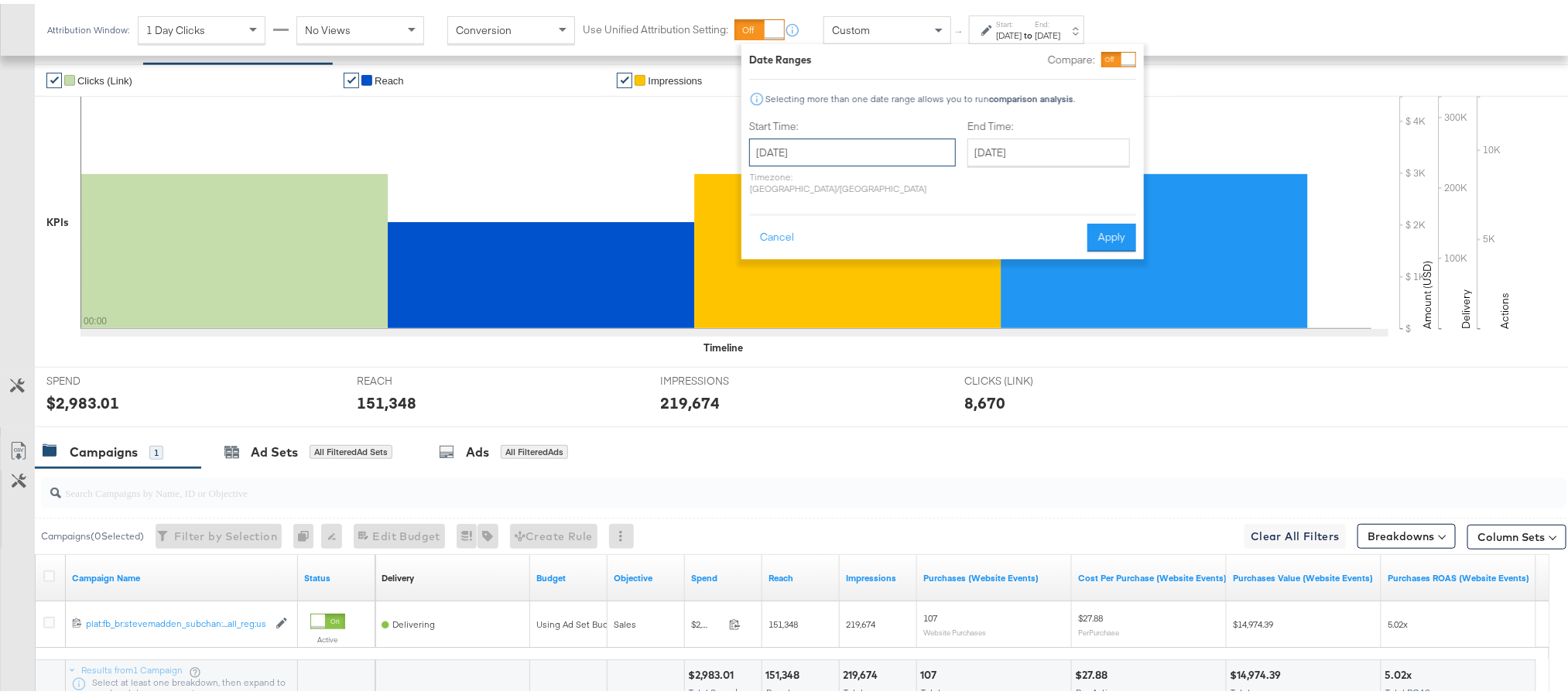
click at [857, 140] on input "[DATE]" at bounding box center [852, 149] width 207 height 28
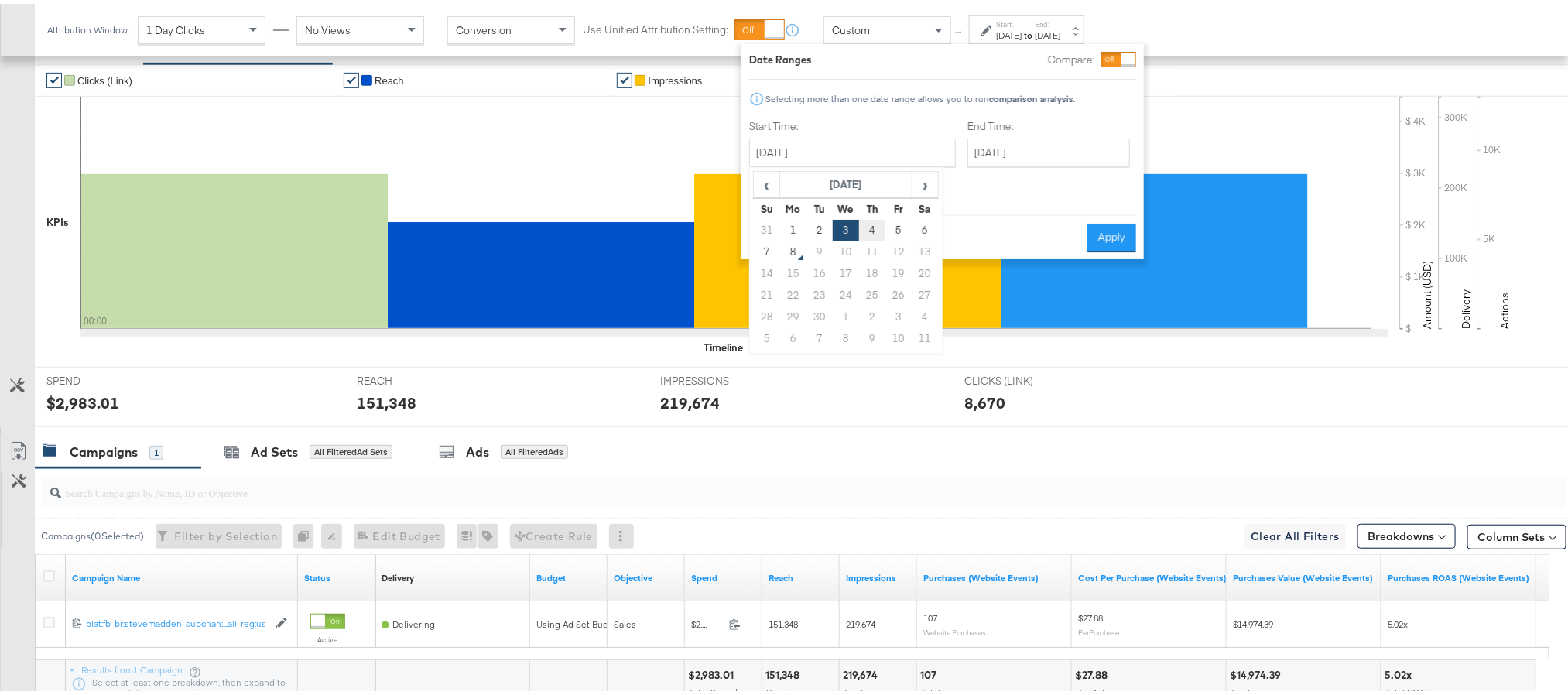
click at [869, 225] on td "4" at bounding box center [872, 227] width 27 height 22
type input "September 4th 2025"
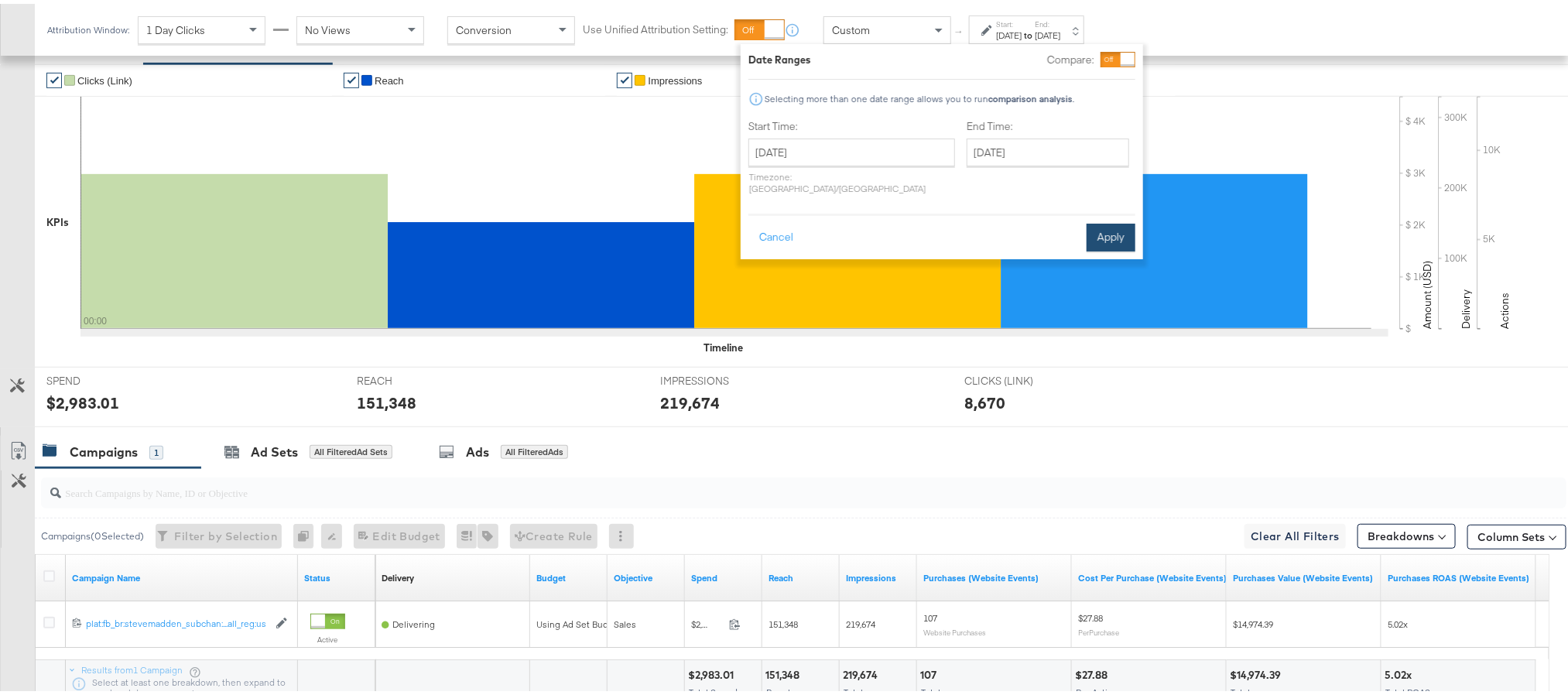
click at [1101, 230] on button "Apply" at bounding box center [1111, 233] width 49 height 28
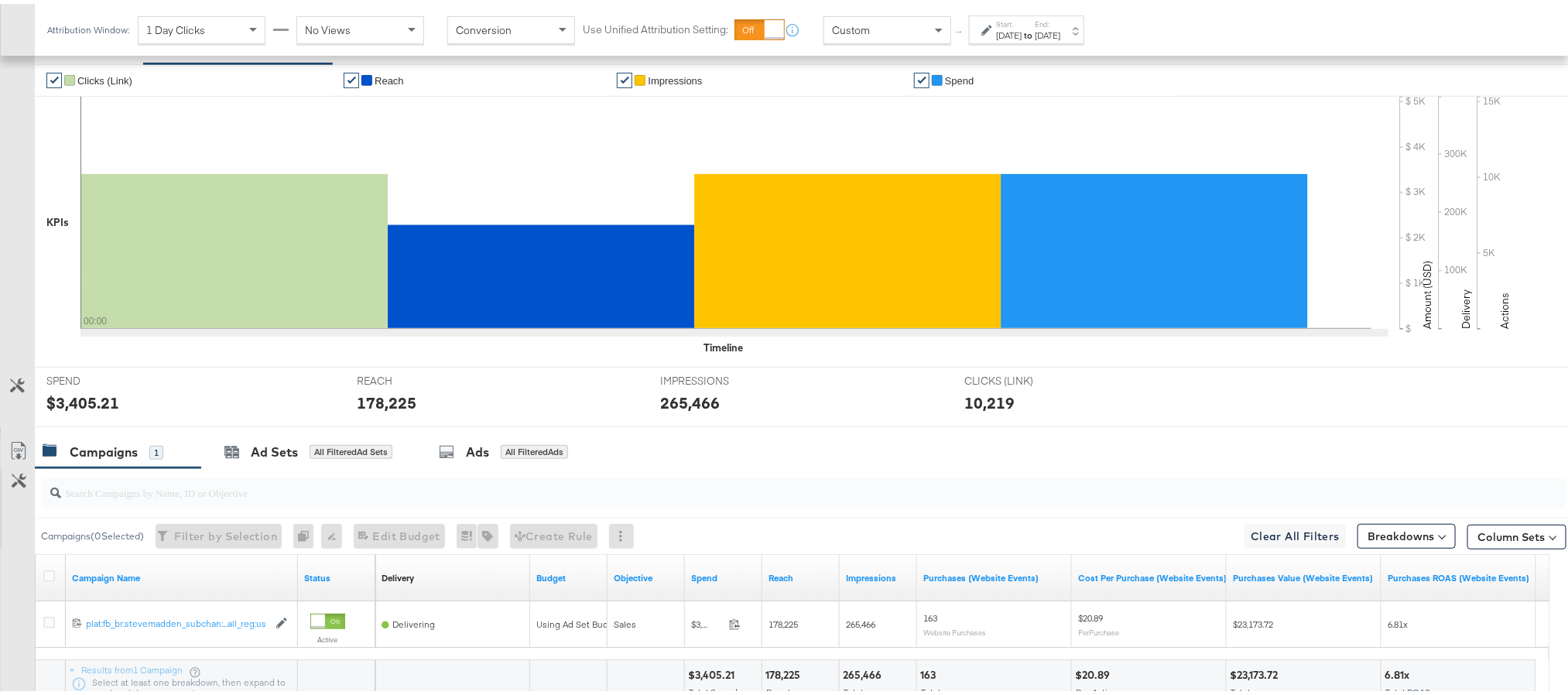
click at [65, 402] on div "$3,405.21" at bounding box center [83, 398] width 73 height 22
click at [386, 407] on div "178,225" at bounding box center [386, 398] width 60 height 22
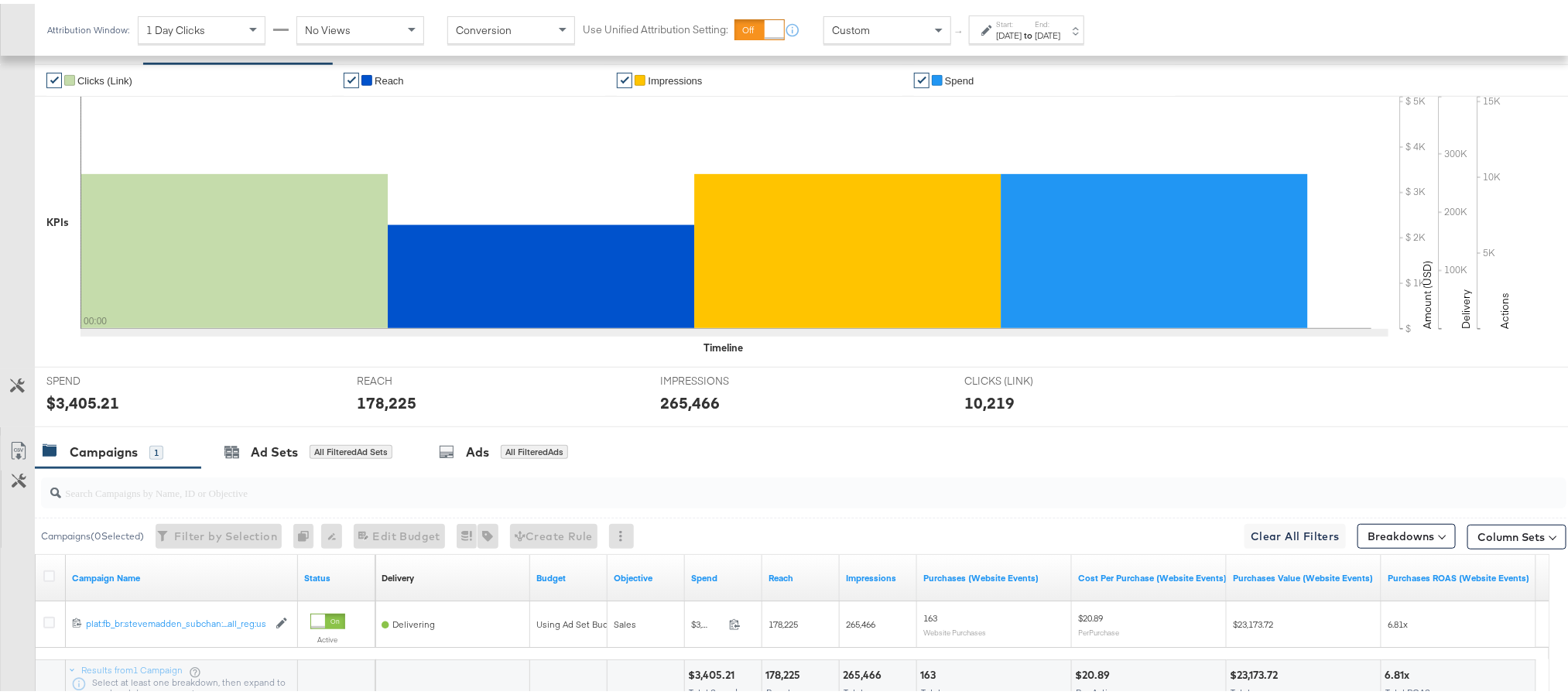
click at [681, 409] on div "265,466" at bounding box center [689, 398] width 60 height 22
click at [1035, 35] on strong "to" at bounding box center [1028, 31] width 13 height 12
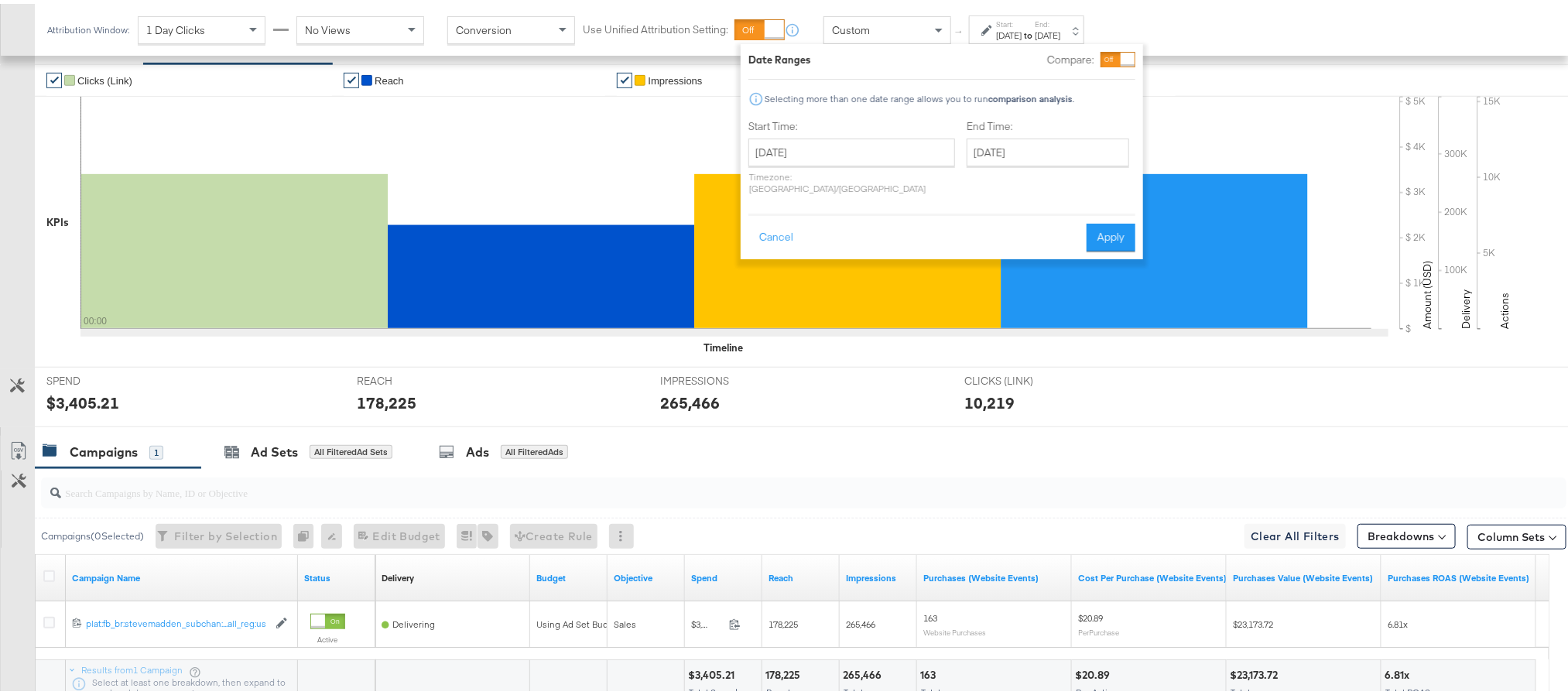
click at [850, 163] on div "September 4th 2025 ‹ September 2025 › Su Mo Tu We Th Fr Sa 31 1 2 3 4 5 6 7 8 9…" at bounding box center [851, 163] width 207 height 56
click at [850, 153] on input "September 4th 2025" at bounding box center [851, 149] width 207 height 28
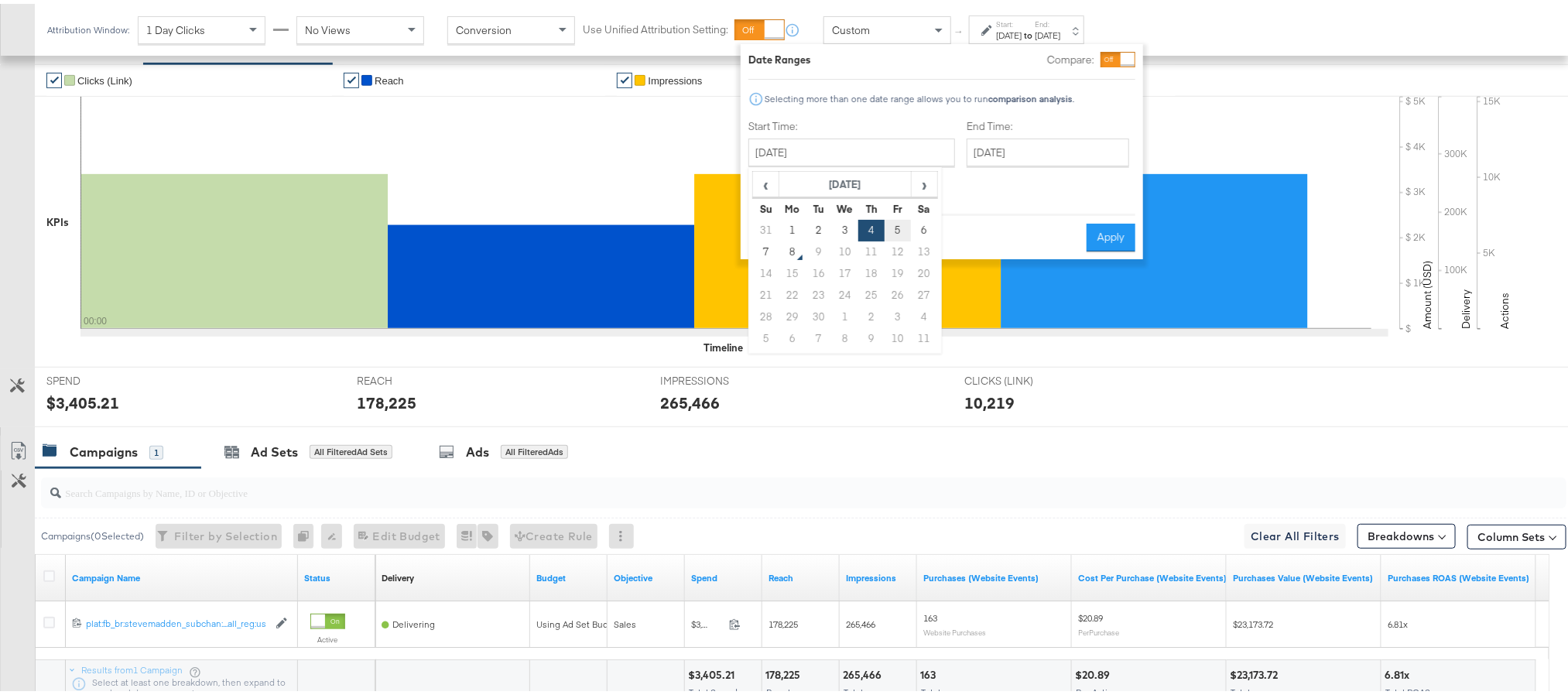
click at [895, 216] on td "5" at bounding box center [898, 227] width 27 height 22
type input "September 5th 2025"
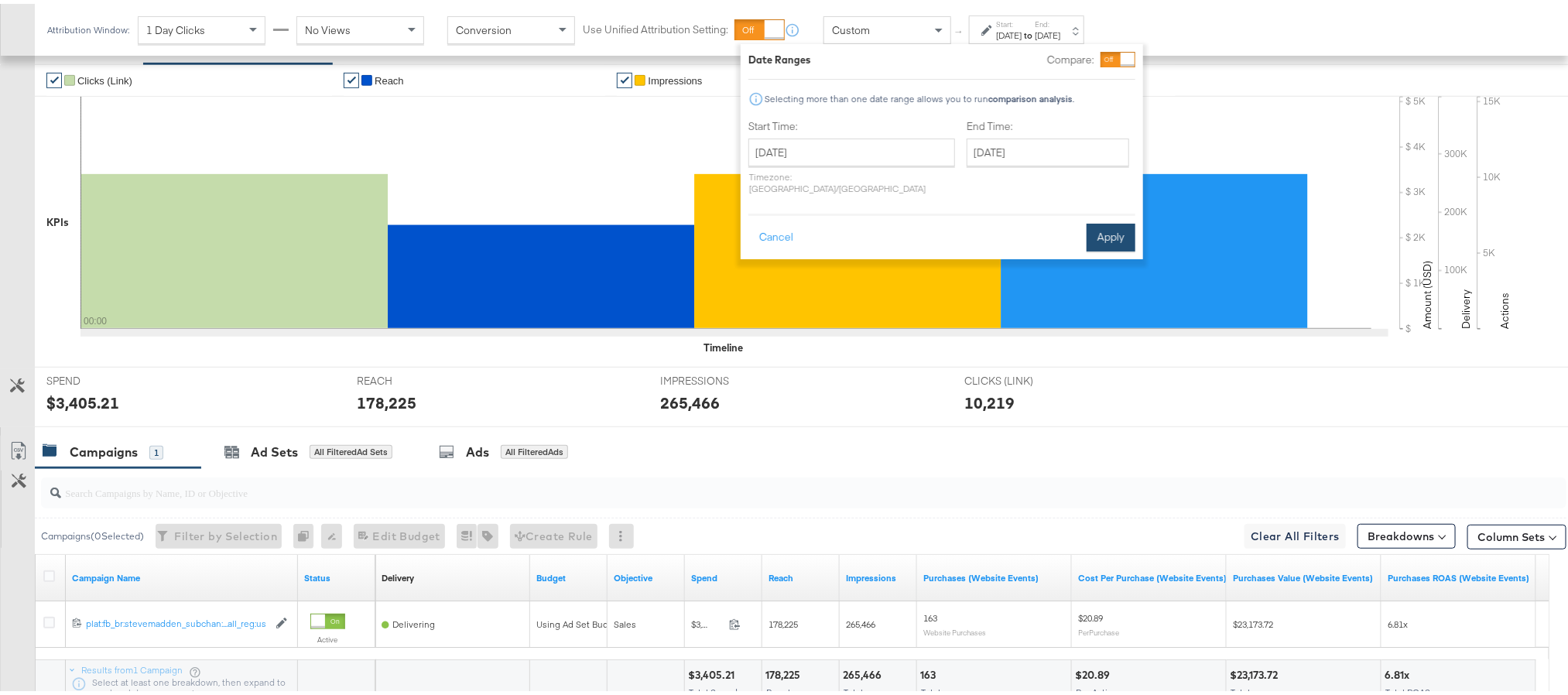
click at [1101, 226] on button "Apply" at bounding box center [1111, 233] width 49 height 28
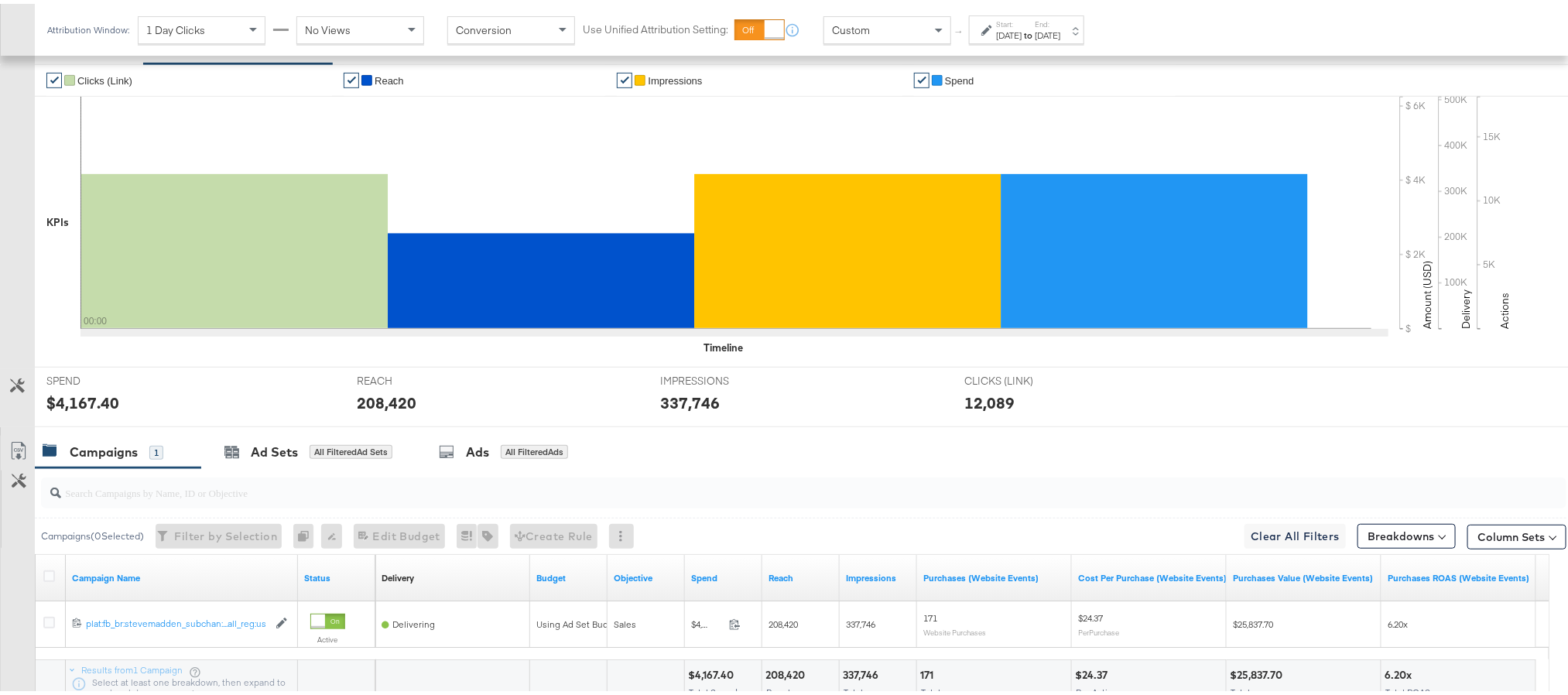
click at [63, 399] on div "$4,167.40" at bounding box center [83, 398] width 73 height 22
click at [384, 405] on div "208,420" at bounding box center [386, 398] width 60 height 22
click at [688, 409] on div "337,746" at bounding box center [689, 398] width 60 height 22
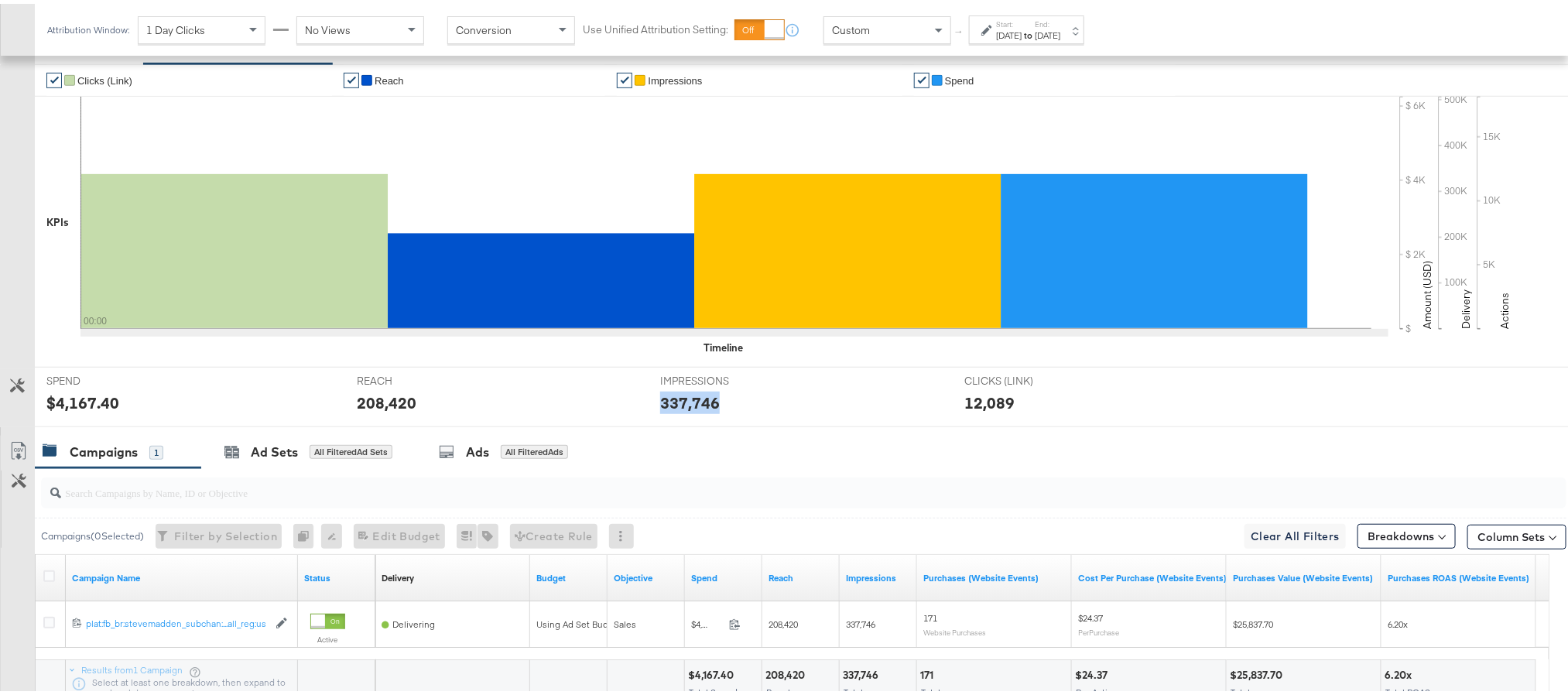
click at [688, 409] on div "337,746" at bounding box center [689, 398] width 60 height 22
click at [1035, 36] on strong "to" at bounding box center [1028, 31] width 13 height 12
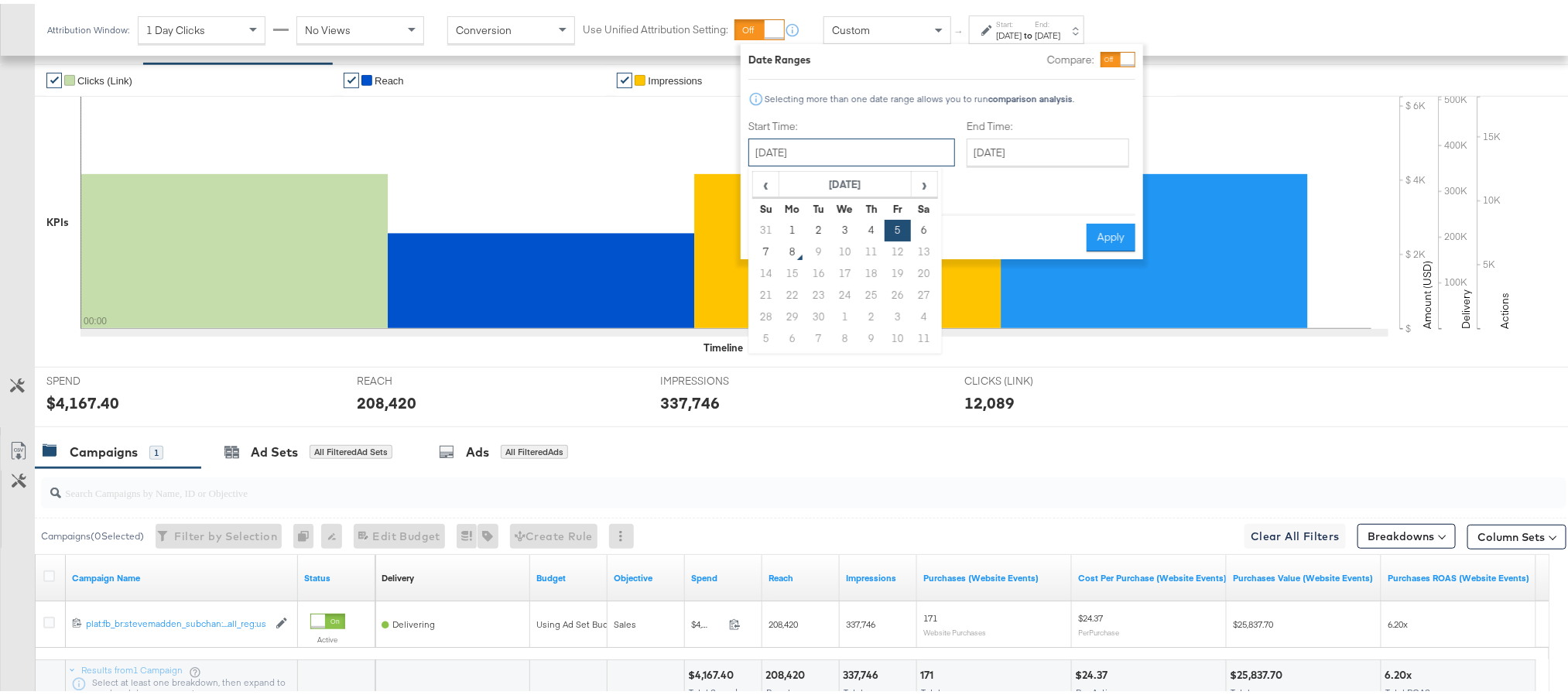
click at [868, 144] on input "September 5th 2025" at bounding box center [851, 149] width 207 height 28
click at [918, 232] on td "6" at bounding box center [924, 227] width 27 height 22
type input "[DATE]"
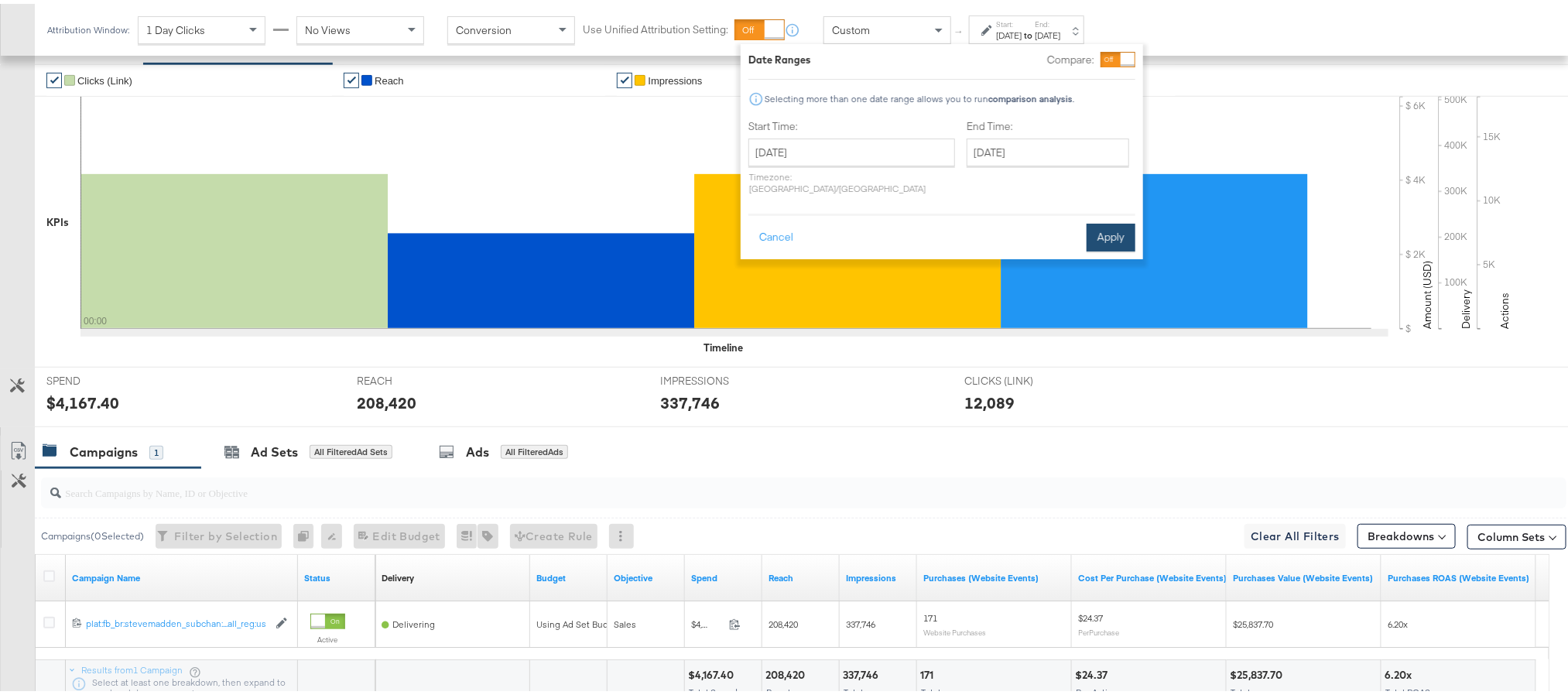
click at [1114, 219] on button "Apply" at bounding box center [1111, 233] width 49 height 28
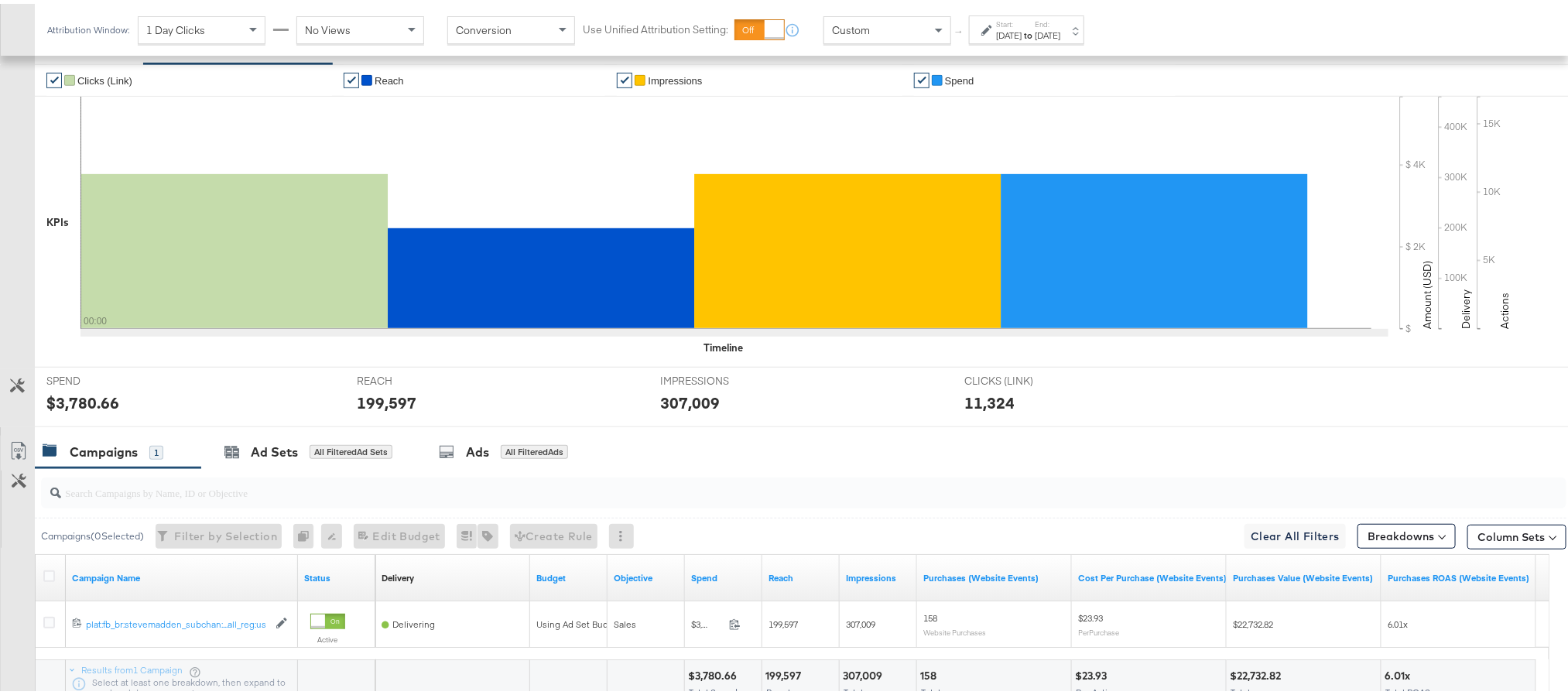
click at [94, 409] on div "$3,780.66" at bounding box center [83, 398] width 73 height 22
click at [93, 407] on div "$3,780.66" at bounding box center [83, 398] width 73 height 22
click at [393, 410] on div "199,597" at bounding box center [386, 398] width 60 height 22
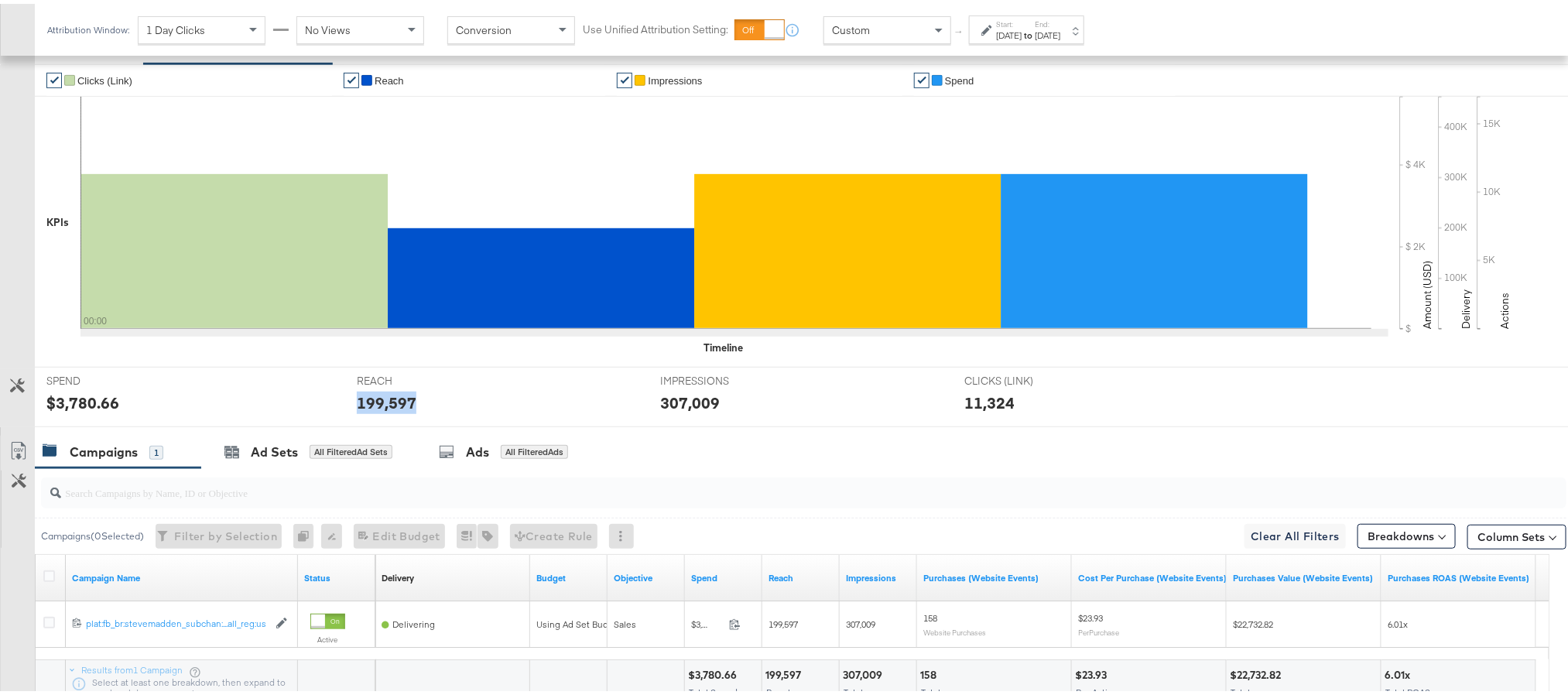
click at [393, 410] on div "199,597" at bounding box center [386, 398] width 60 height 22
click at [672, 404] on div "307,009" at bounding box center [689, 398] width 60 height 22
click at [1060, 35] on div "[DATE]" at bounding box center [1047, 31] width 26 height 12
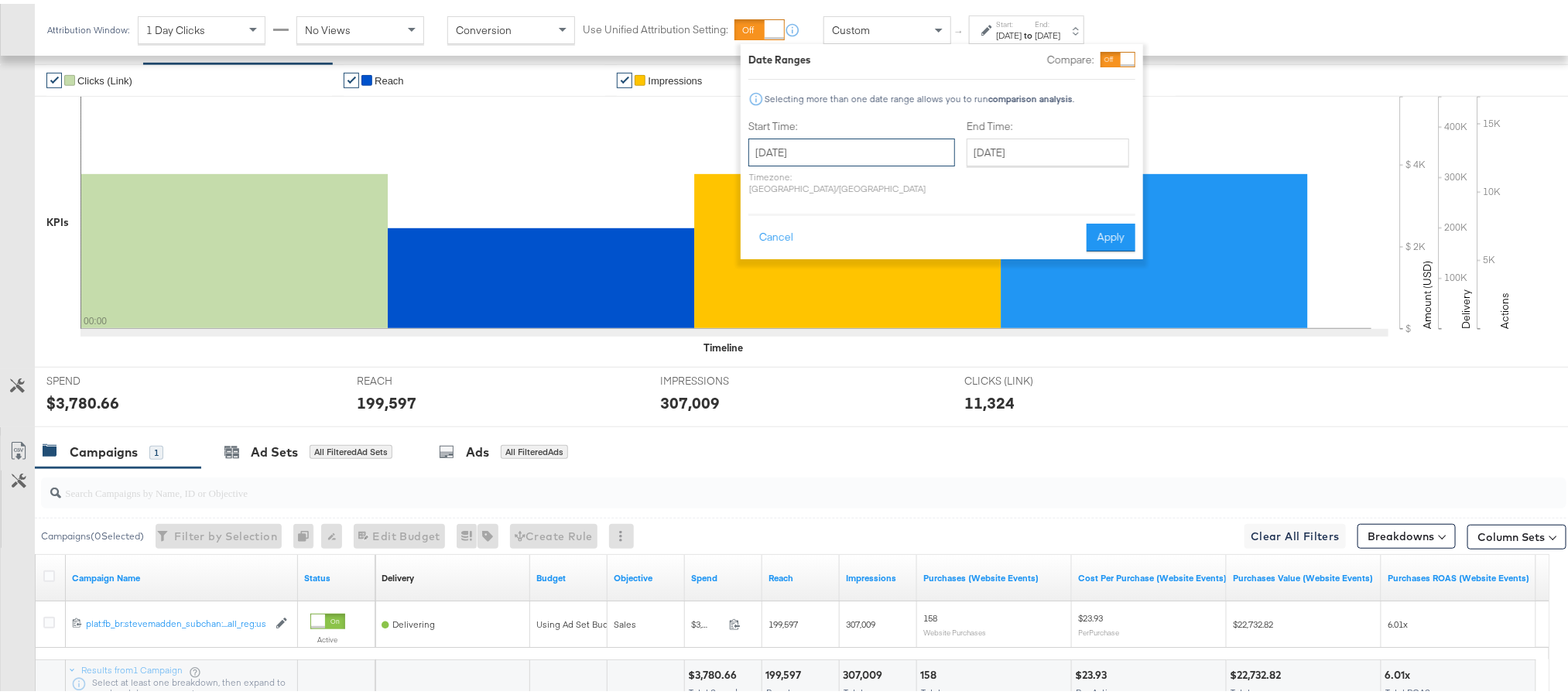
click at [882, 142] on input "[DATE]" at bounding box center [851, 149] width 207 height 28
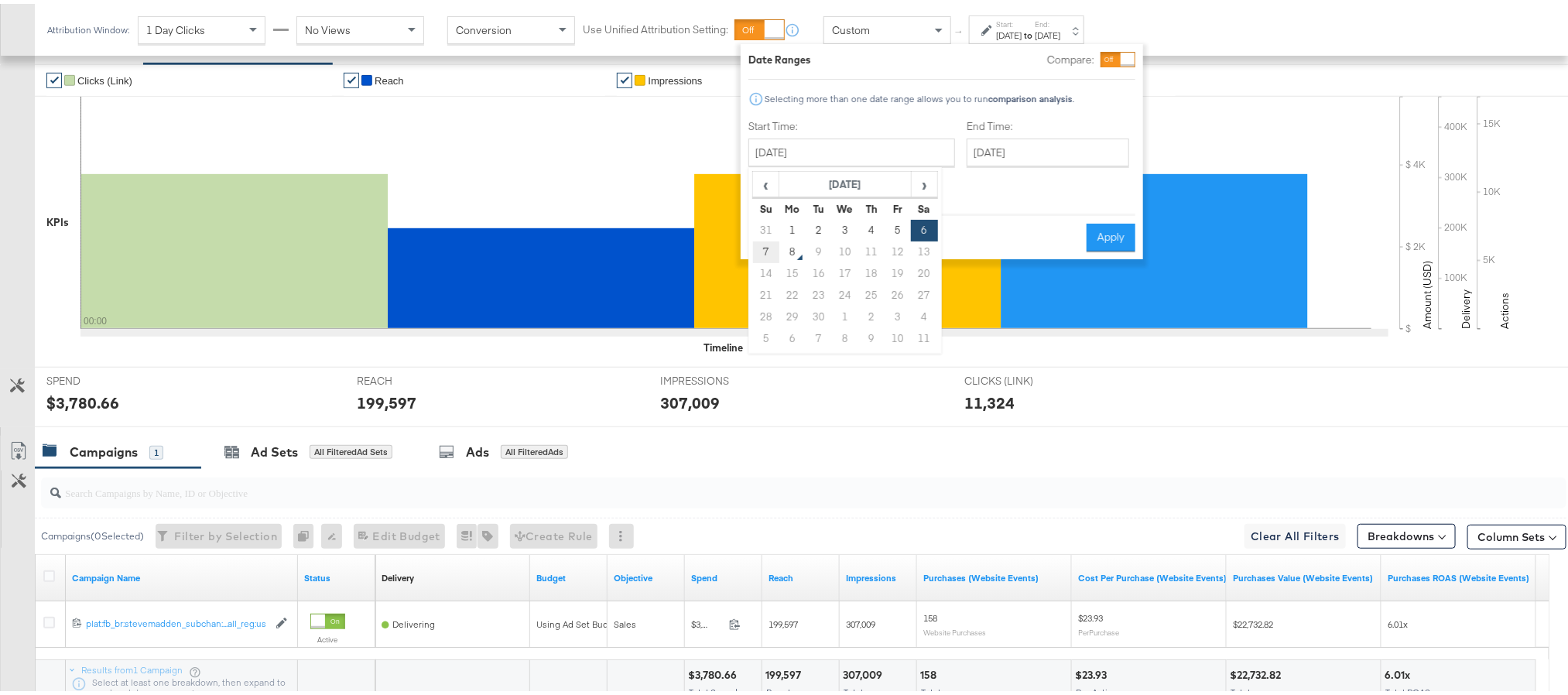
click at [769, 244] on td "7" at bounding box center [766, 249] width 27 height 22
type input "[DATE]"
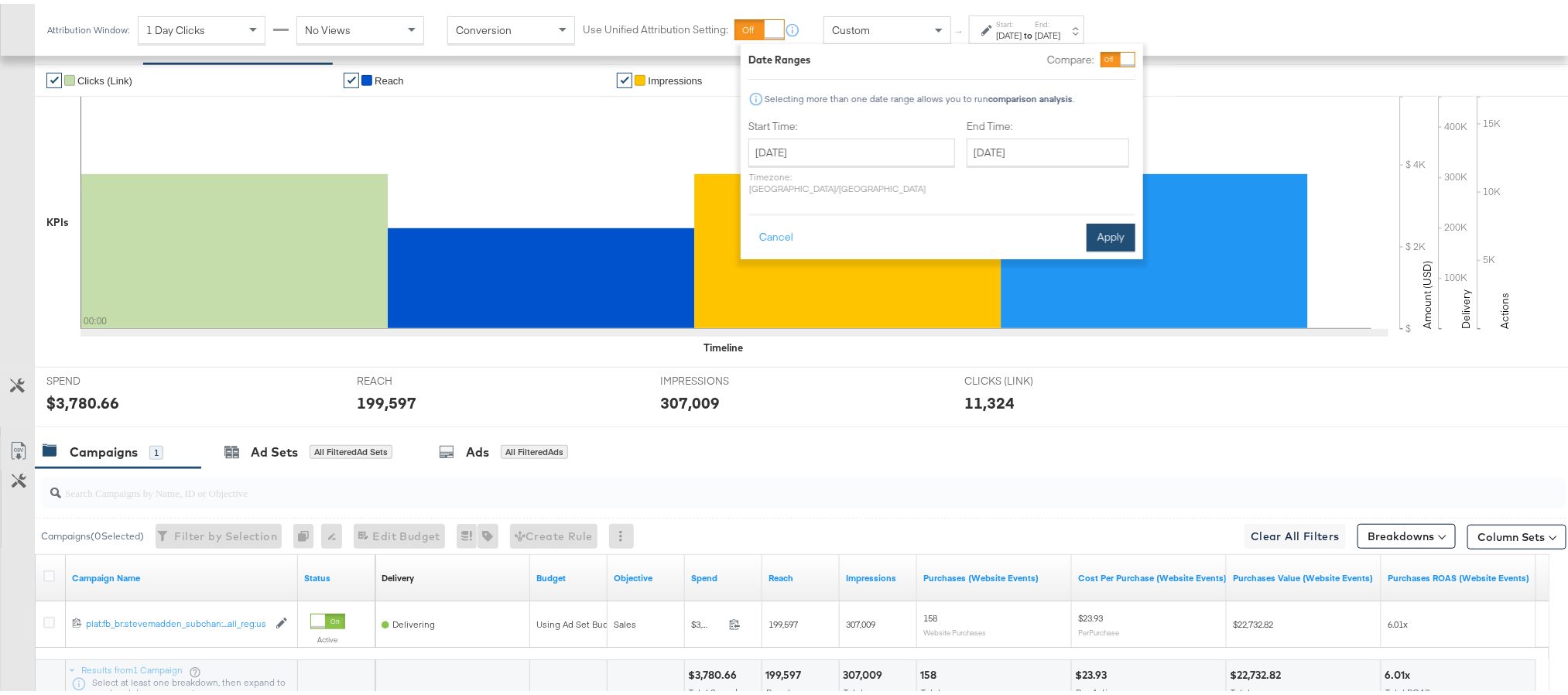
click at [1127, 221] on button "Apply" at bounding box center [1111, 233] width 49 height 28
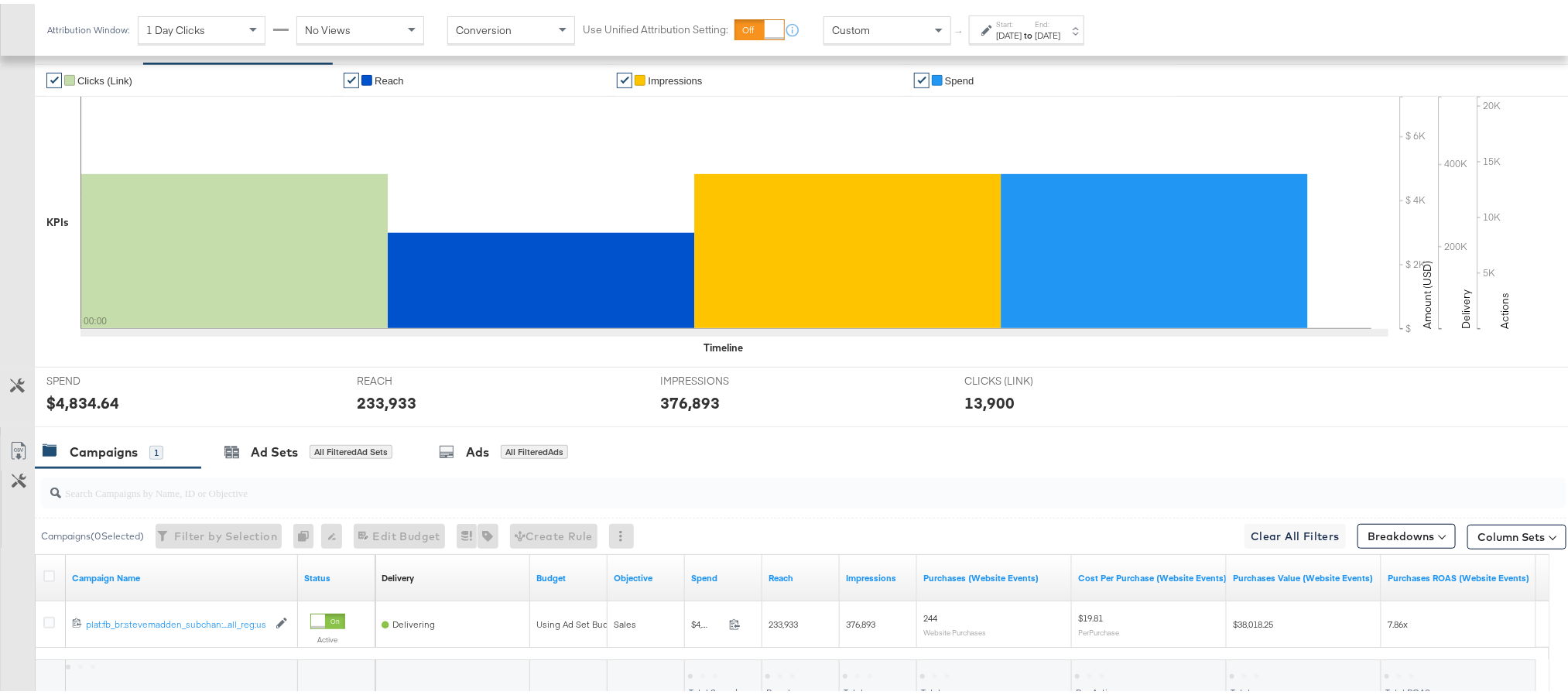
click at [82, 404] on div "$4,834.64" at bounding box center [83, 398] width 73 height 22
click at [377, 402] on div "233,933" at bounding box center [386, 398] width 60 height 22
click at [680, 399] on div "376,893" at bounding box center [689, 398] width 60 height 22
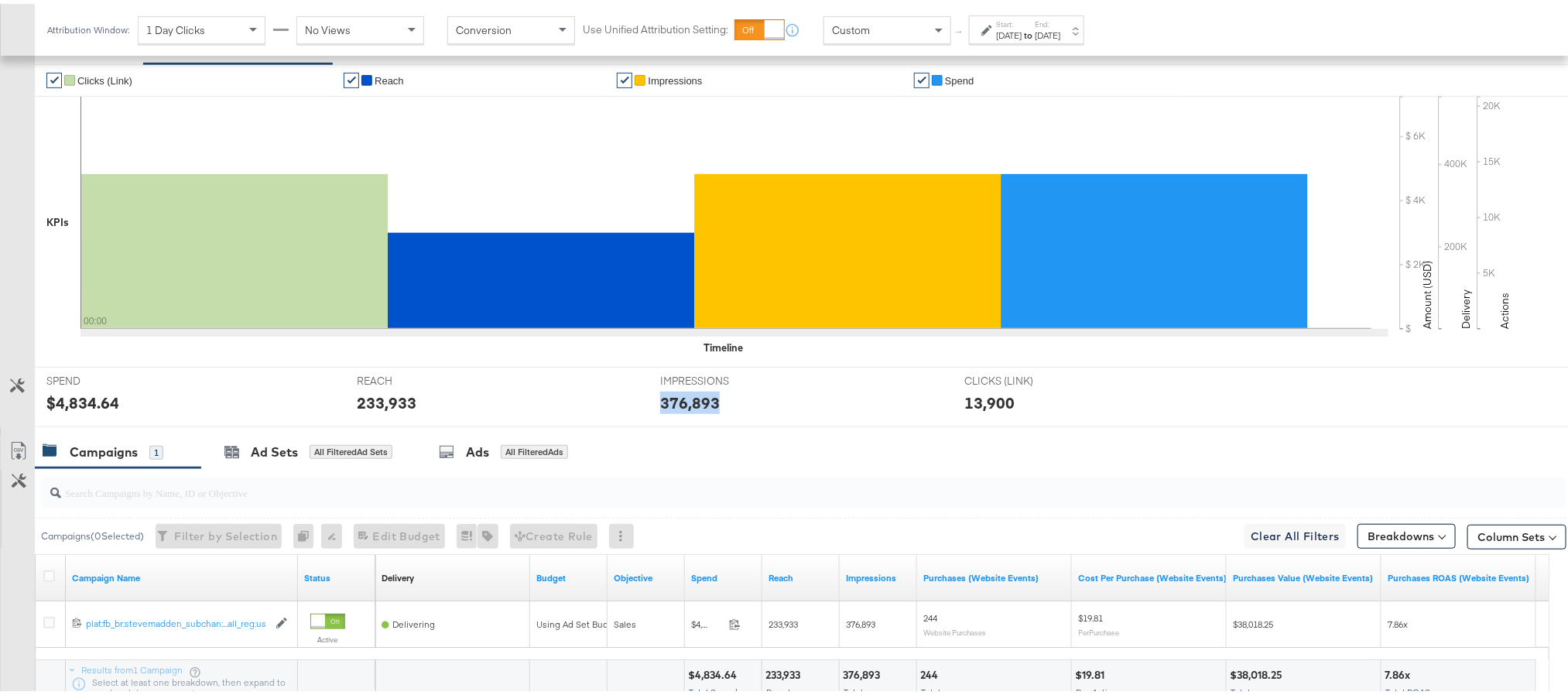
click at [680, 399] on div "376,893" at bounding box center [689, 398] width 60 height 22
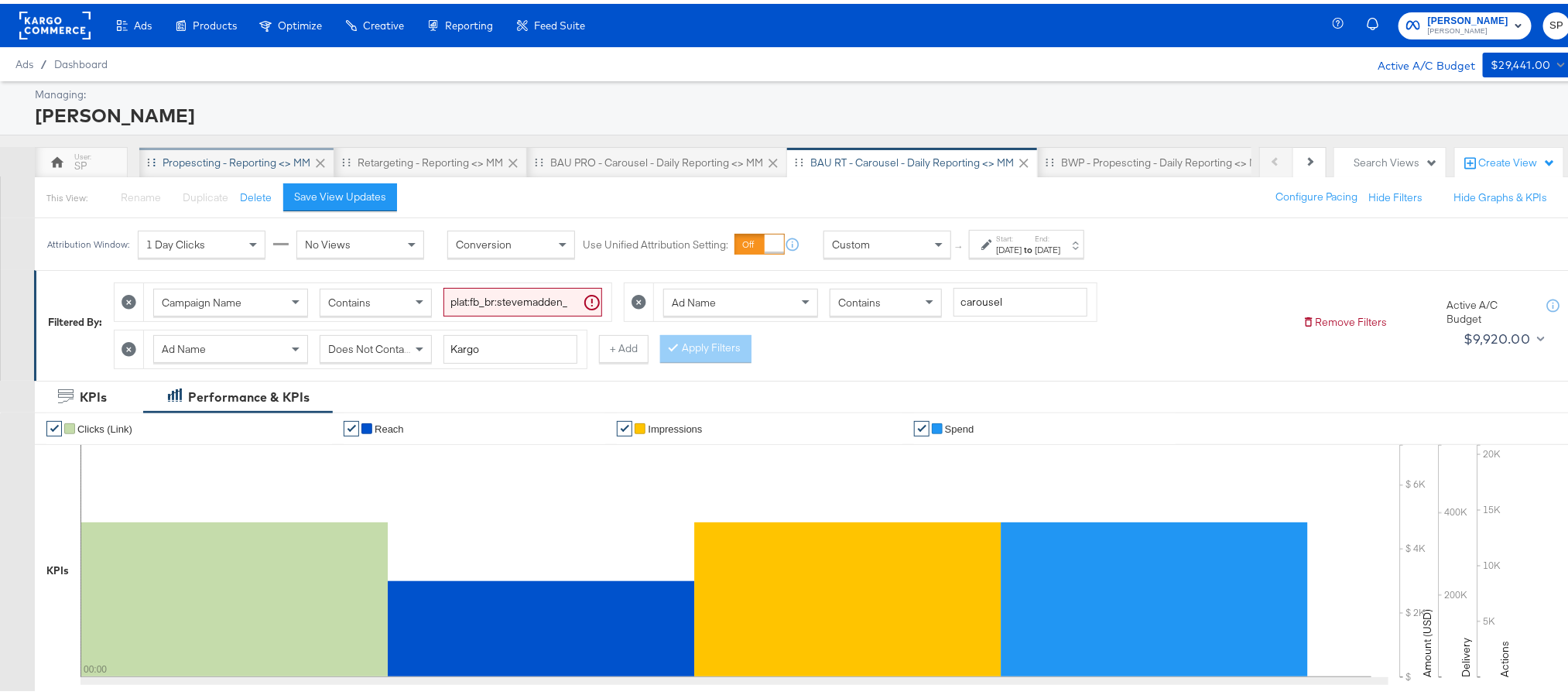
click at [249, 156] on div "Propescting - Reporting <> MM" at bounding box center [236, 159] width 148 height 15
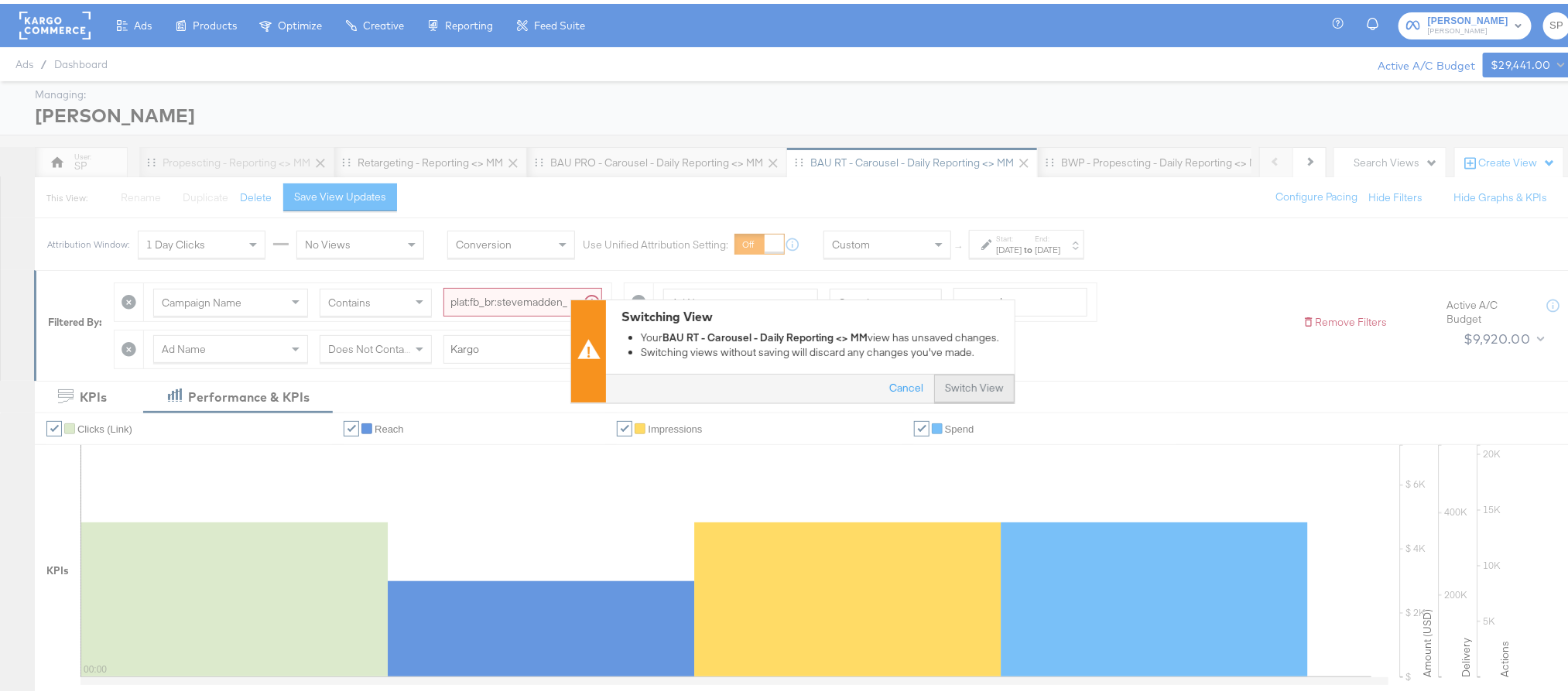
click at [989, 387] on button "Switch View" at bounding box center [975, 386] width 81 height 28
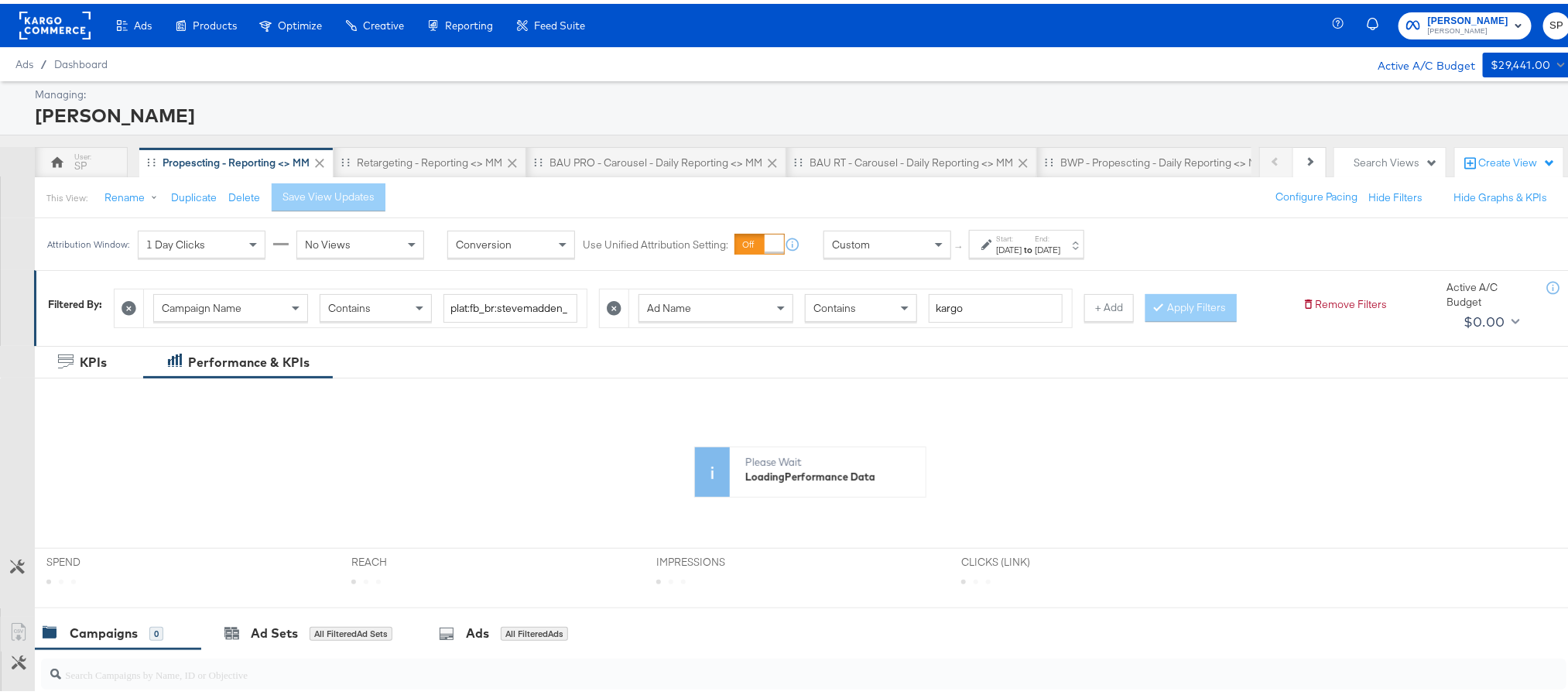
click at [1022, 234] on label "Start:" at bounding box center [1009, 234] width 26 height 10
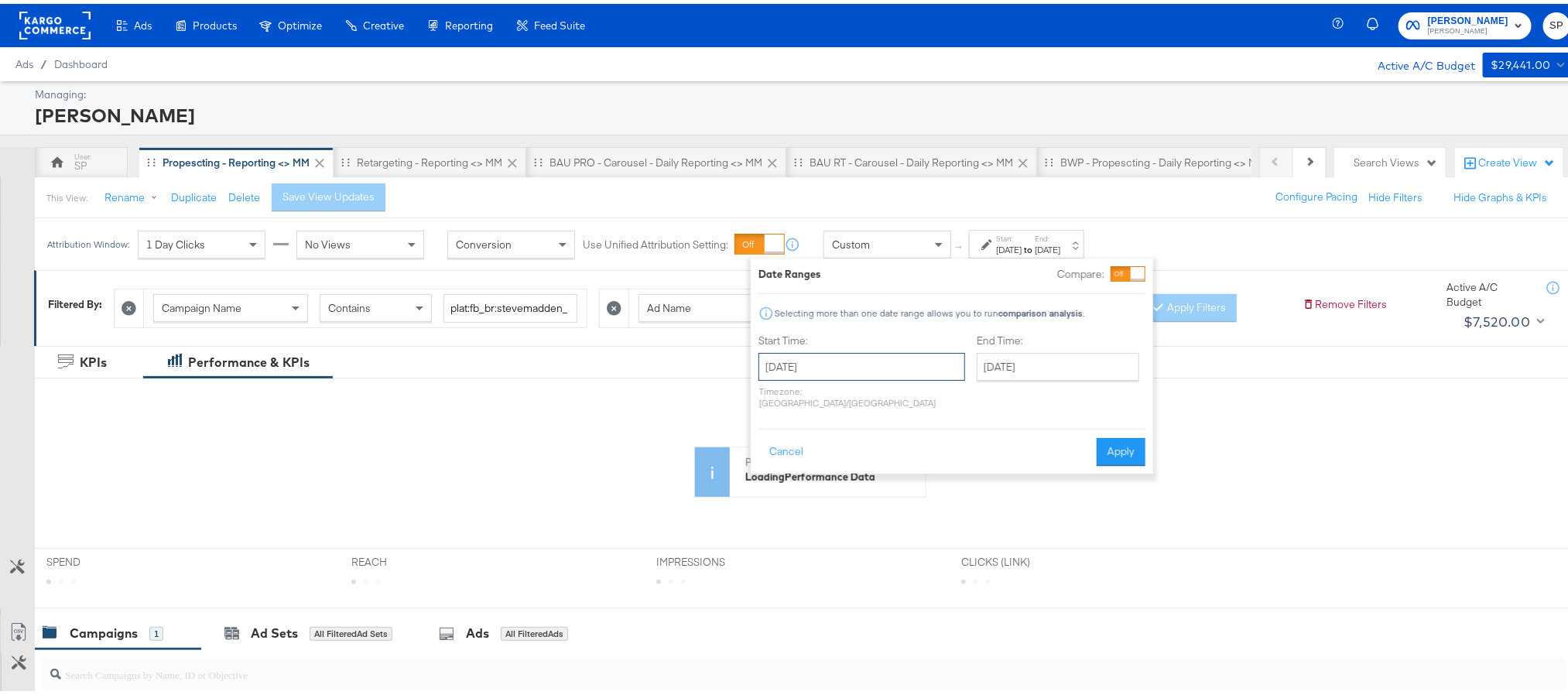
click at [870, 364] on input "August 21st 2025" at bounding box center [861, 363] width 207 height 28
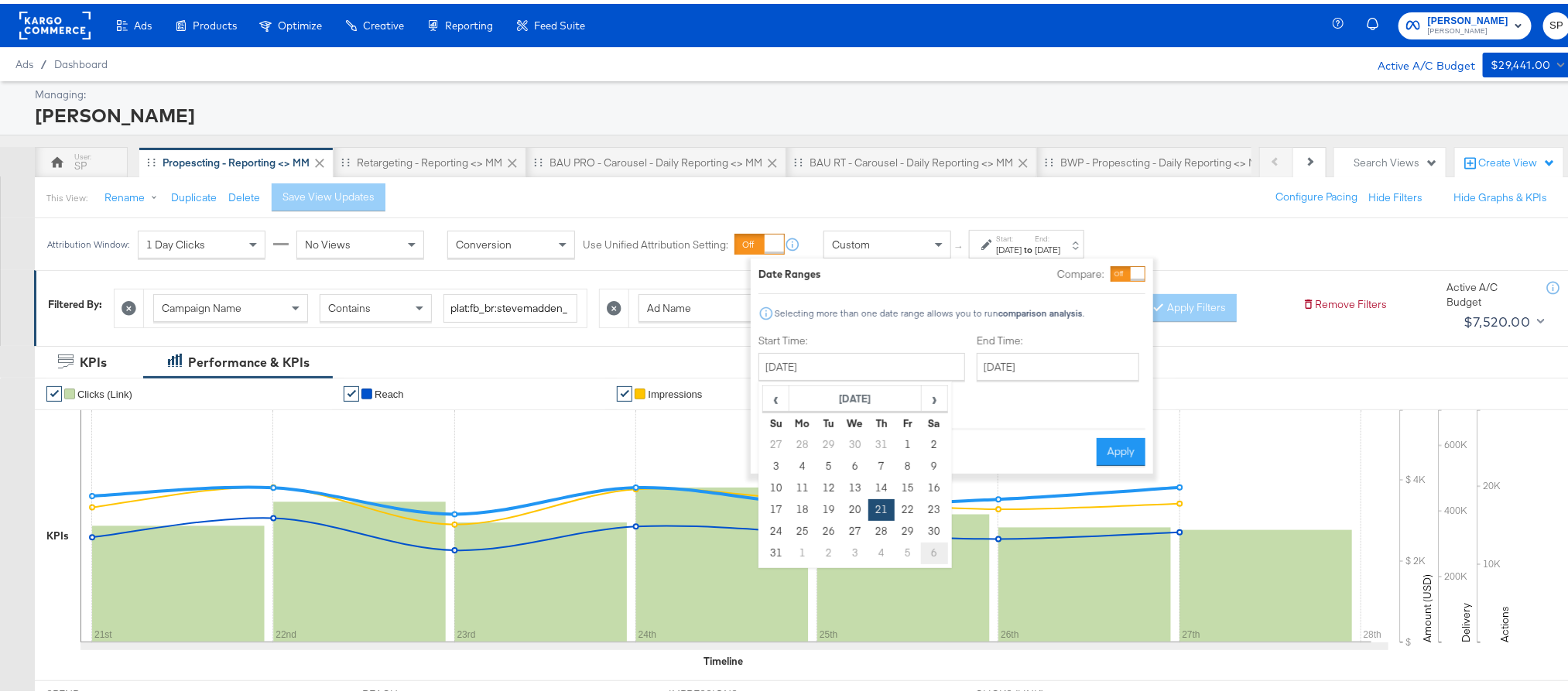
click at [926, 546] on td "6" at bounding box center [934, 550] width 27 height 22
type input "[DATE]"
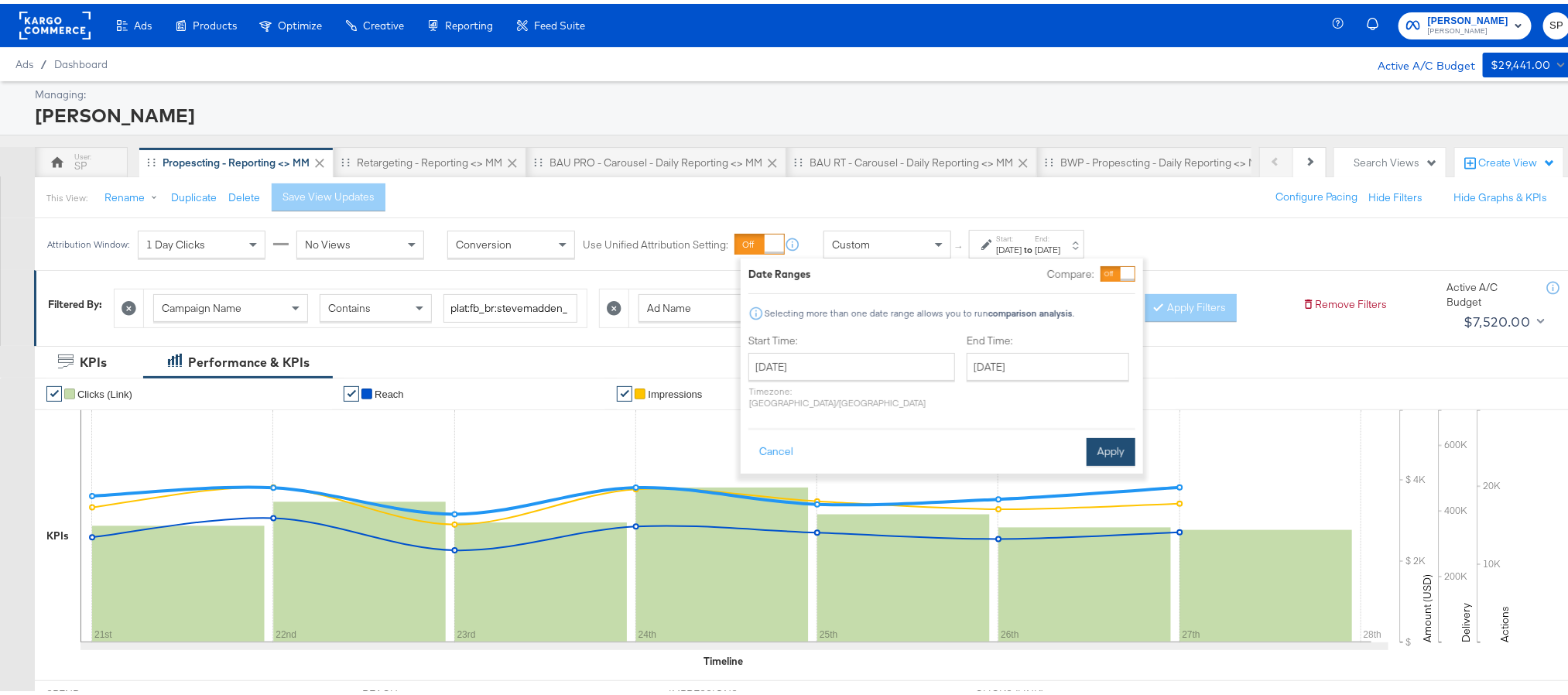
click at [1122, 442] on button "Apply" at bounding box center [1111, 448] width 49 height 28
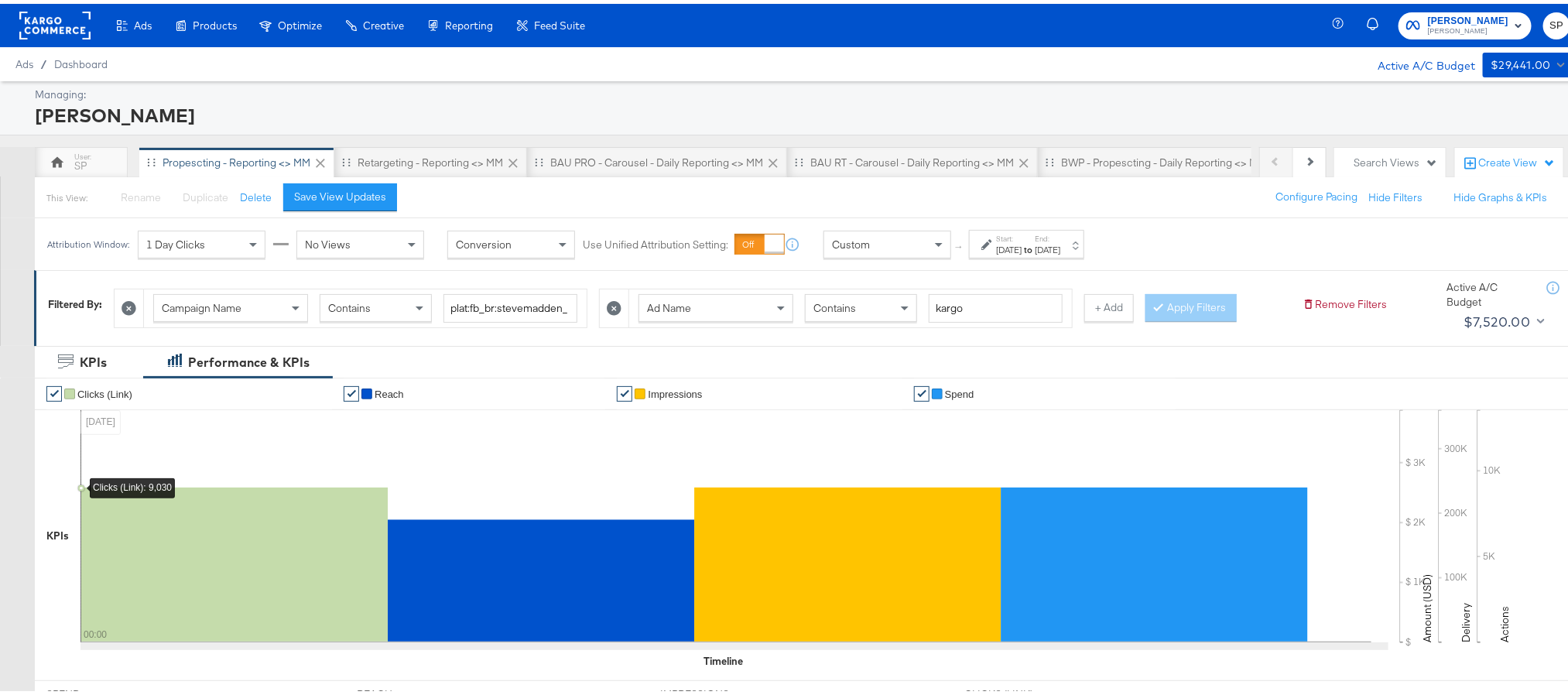
scroll to position [116, 0]
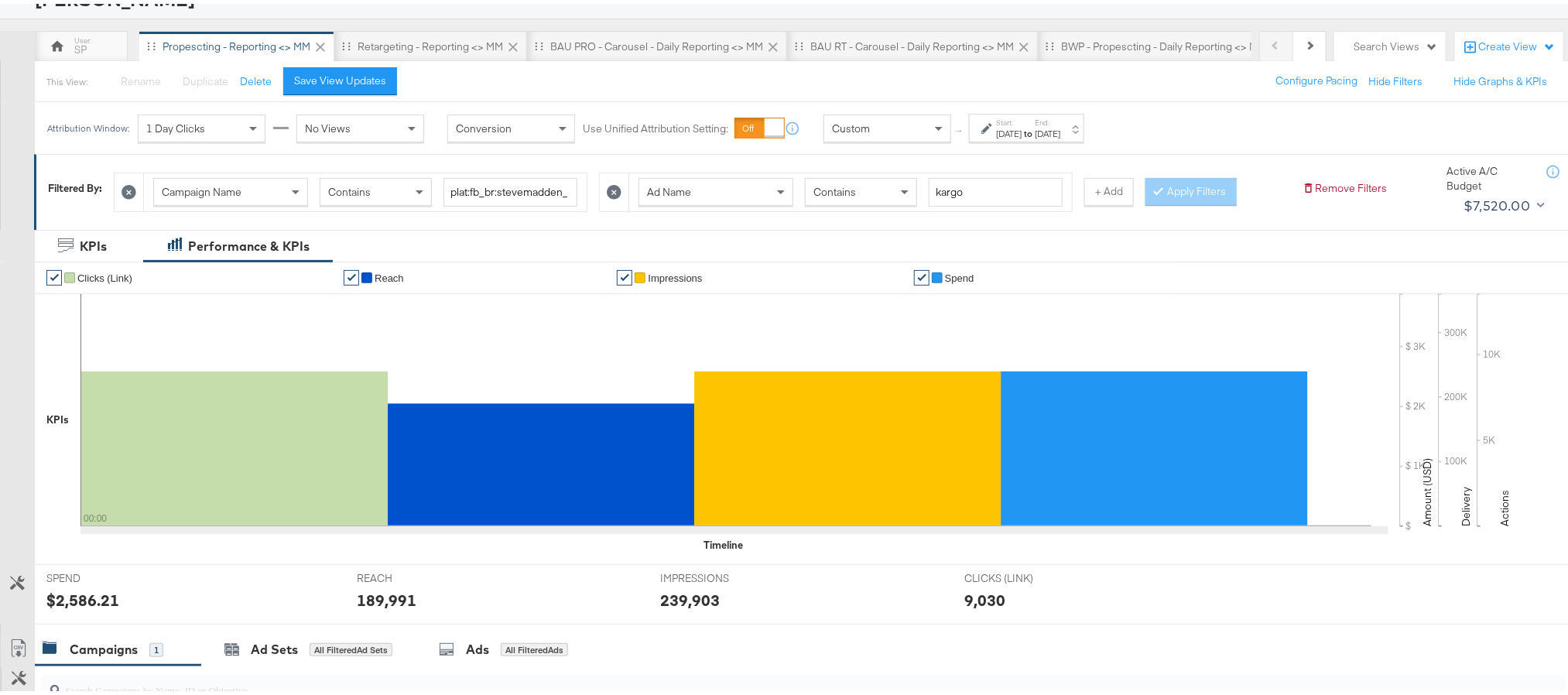
click at [372, 597] on div "189,991" at bounding box center [386, 596] width 60 height 22
click at [681, 600] on div "239,903" at bounding box center [689, 596] width 60 height 22
click at [1009, 128] on div "[DATE]" at bounding box center [1009, 129] width 26 height 12
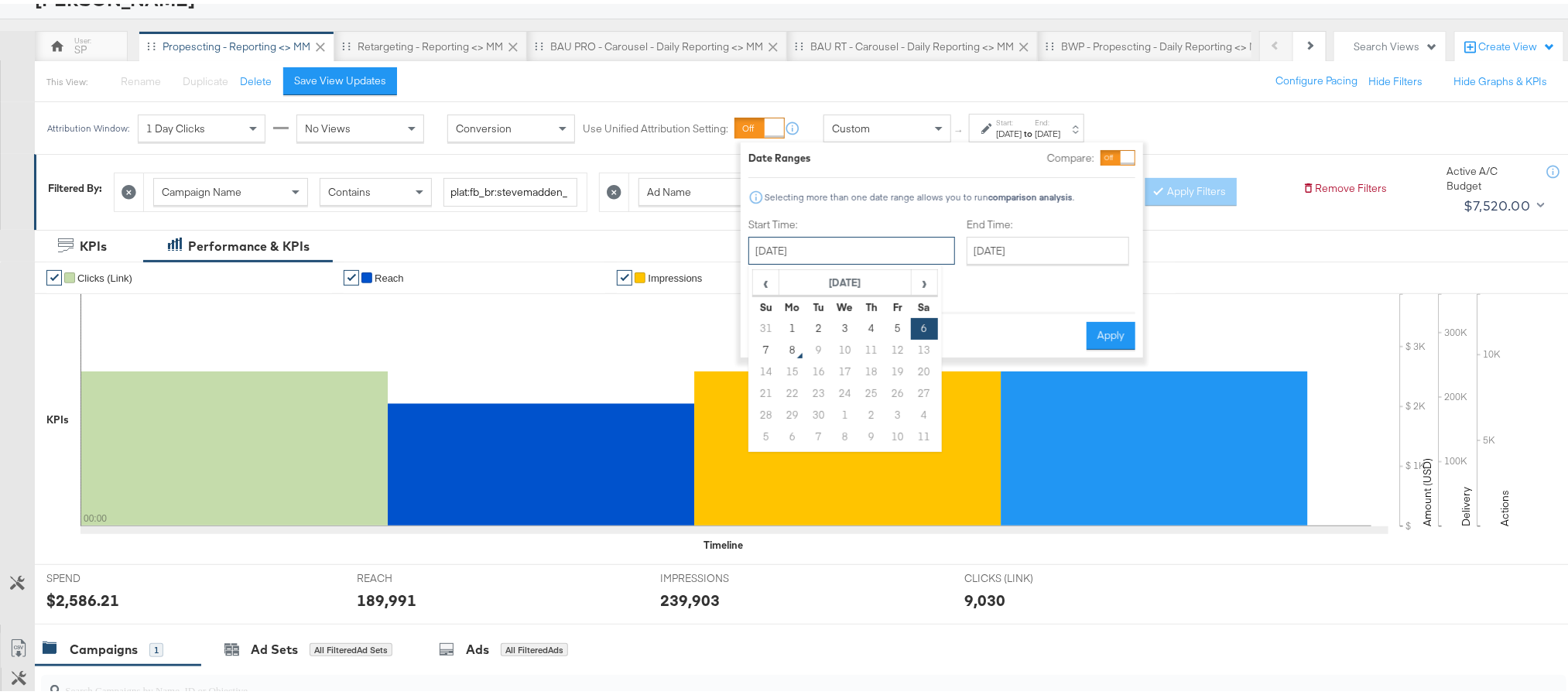
click at [830, 252] on input "[DATE]" at bounding box center [851, 247] width 207 height 28
click at [759, 355] on td "7" at bounding box center [766, 347] width 27 height 22
type input "[DATE]"
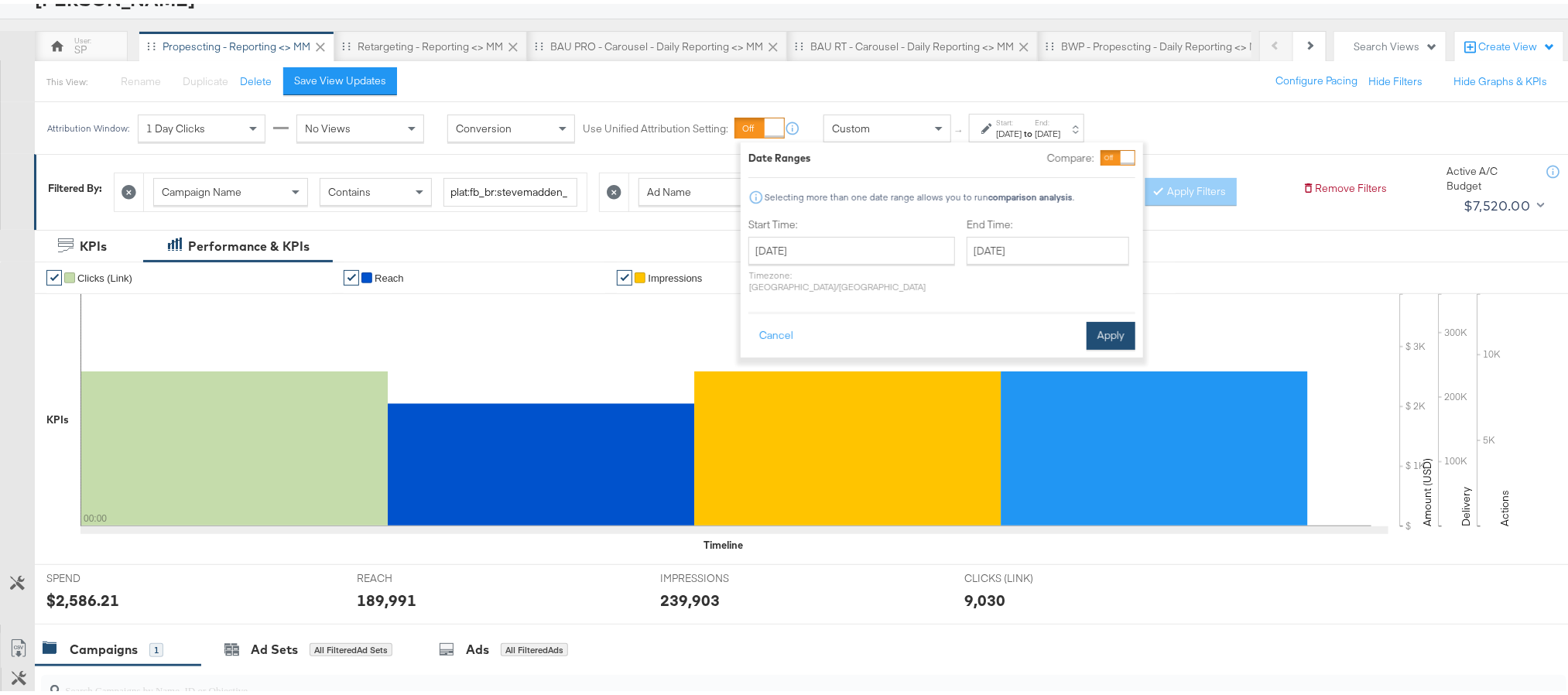
click at [1092, 319] on button "Apply" at bounding box center [1111, 332] width 49 height 28
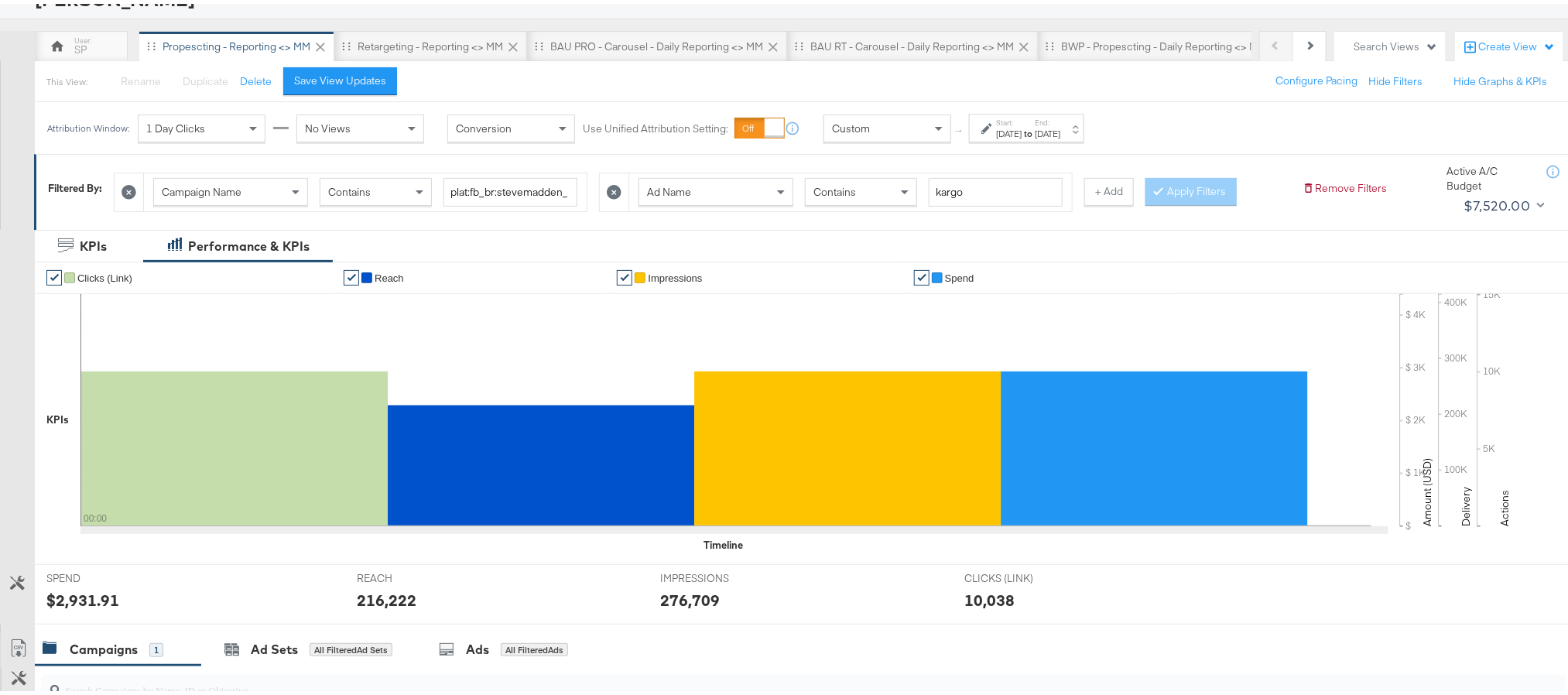
click at [379, 604] on div "216,222" at bounding box center [386, 596] width 60 height 22
click at [677, 604] on div "276,709" at bounding box center [689, 596] width 60 height 22
click at [453, 49] on div "Retargeting - Reporting <> MM" at bounding box center [430, 43] width 145 height 15
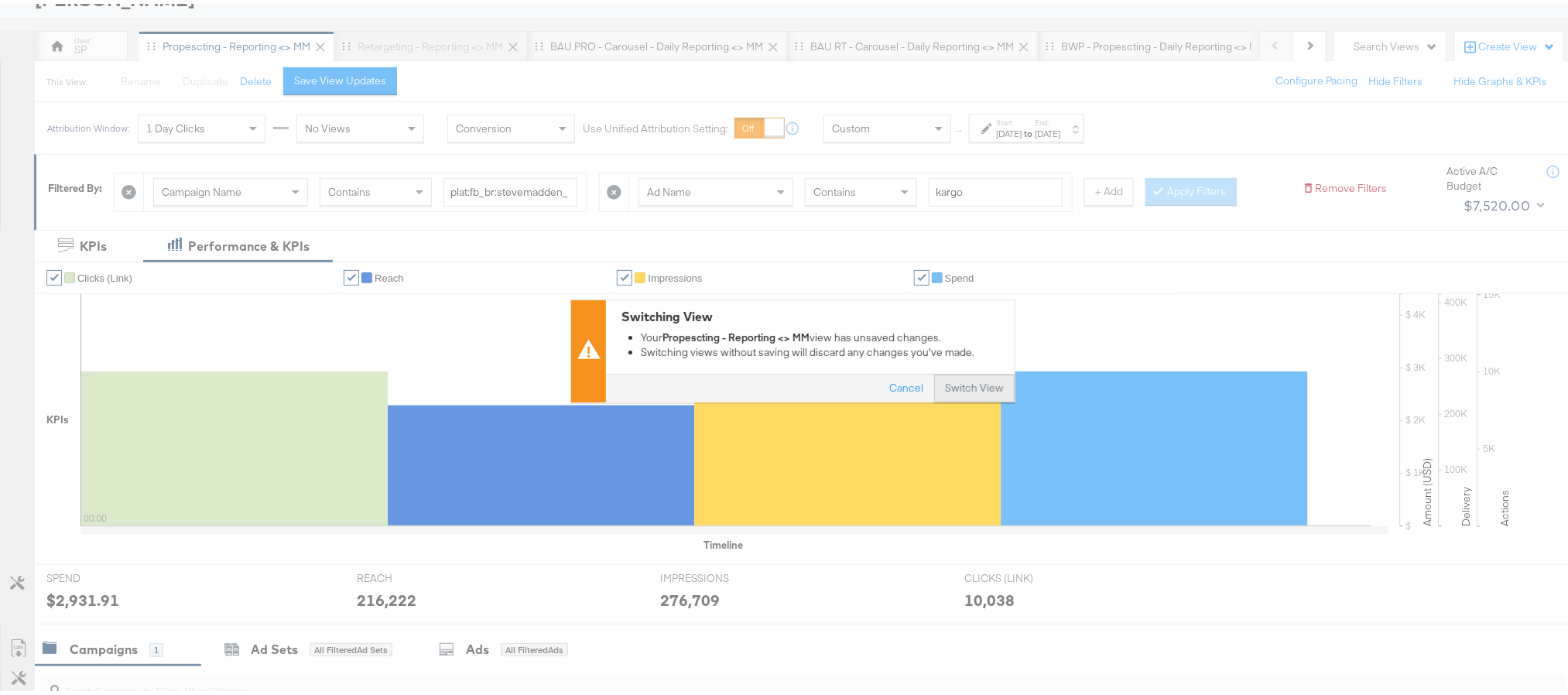
click at [955, 395] on button "Switch View" at bounding box center [975, 386] width 81 height 28
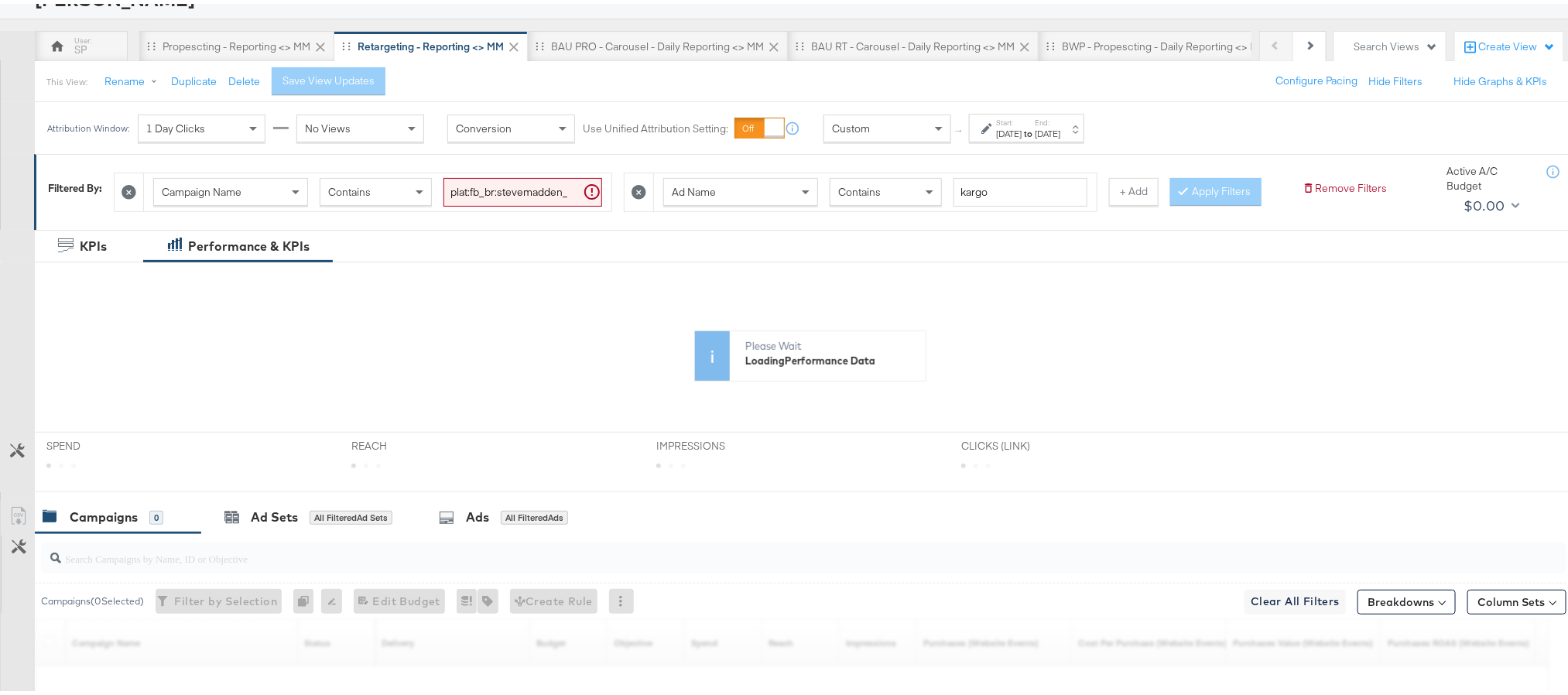
click at [1022, 128] on div "Aug 21st 2025" at bounding box center [1009, 129] width 26 height 12
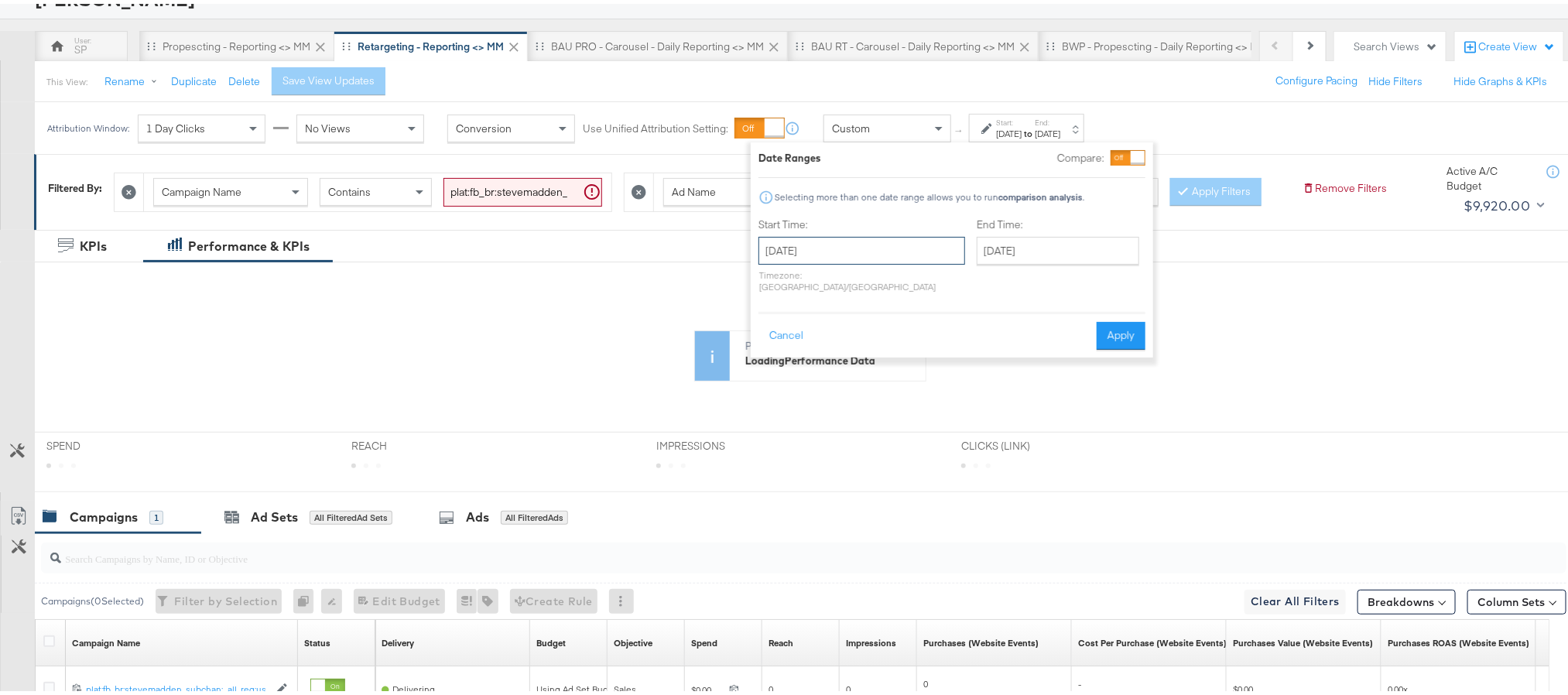
click at [885, 244] on input "August 21st 2025" at bounding box center [861, 247] width 207 height 28
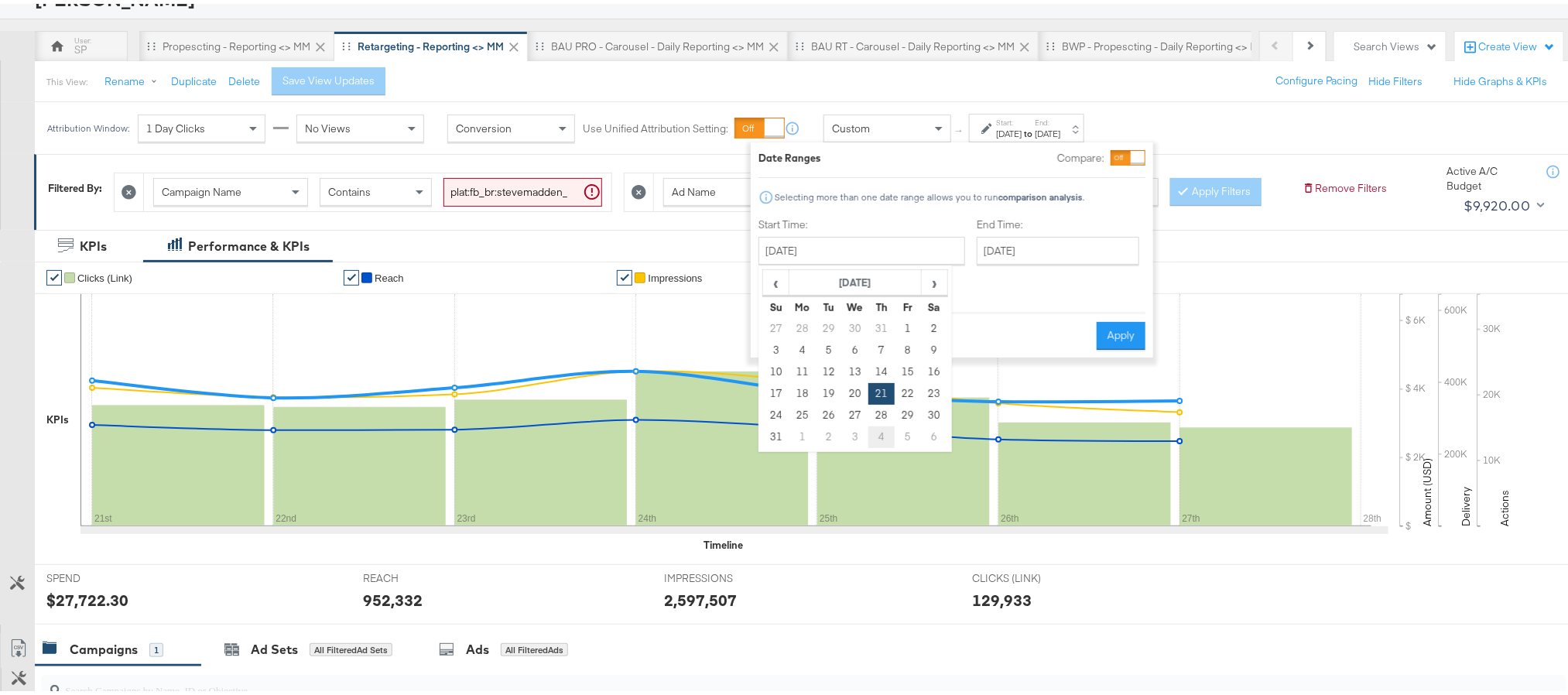
click at [874, 430] on td "4" at bounding box center [881, 433] width 27 height 22
type input "September 4th 2025"
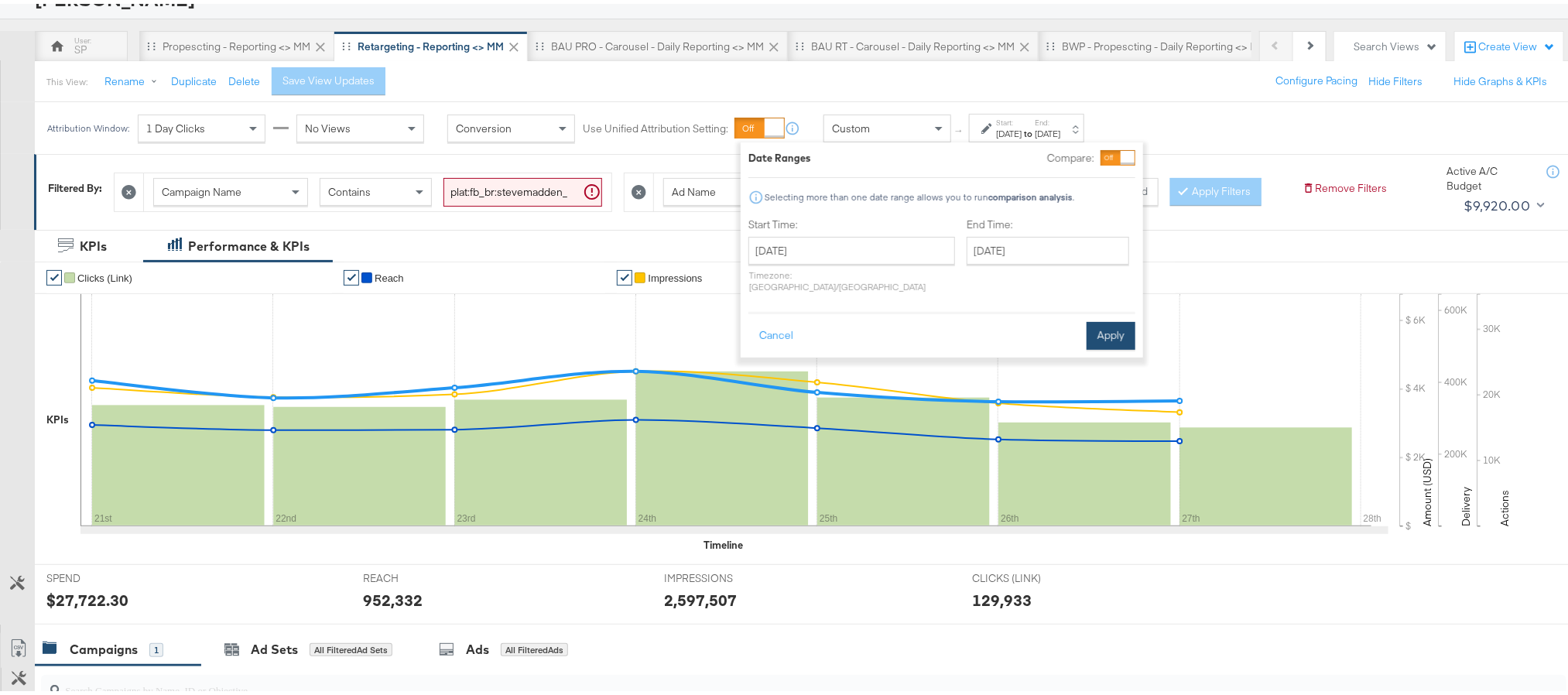
click at [1101, 319] on button "Apply" at bounding box center [1111, 332] width 49 height 28
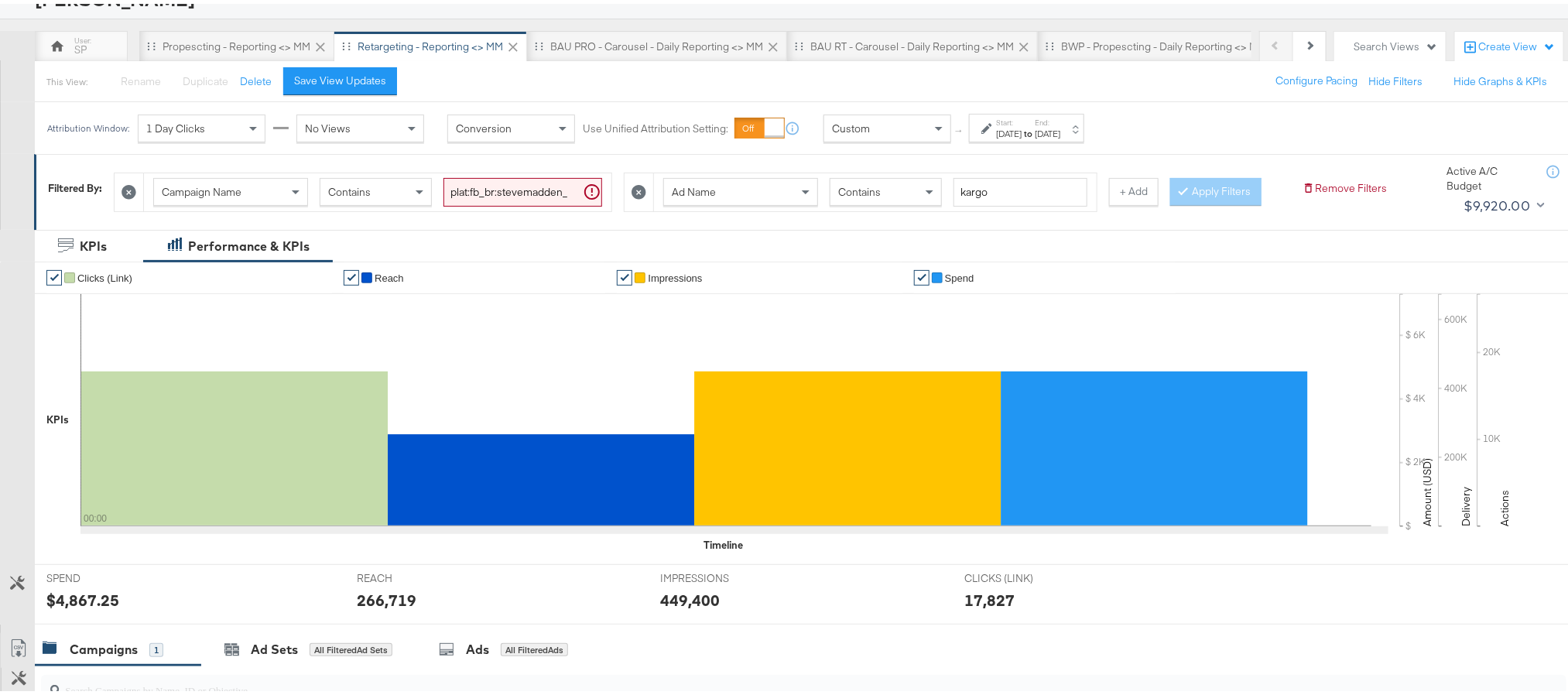
click at [386, 608] on div "266,719" at bounding box center [386, 596] width 60 height 22
click at [688, 608] on div "449,400" at bounding box center [689, 596] width 60 height 22
click at [1022, 126] on div "Sep 4th 2025" at bounding box center [1009, 129] width 26 height 12
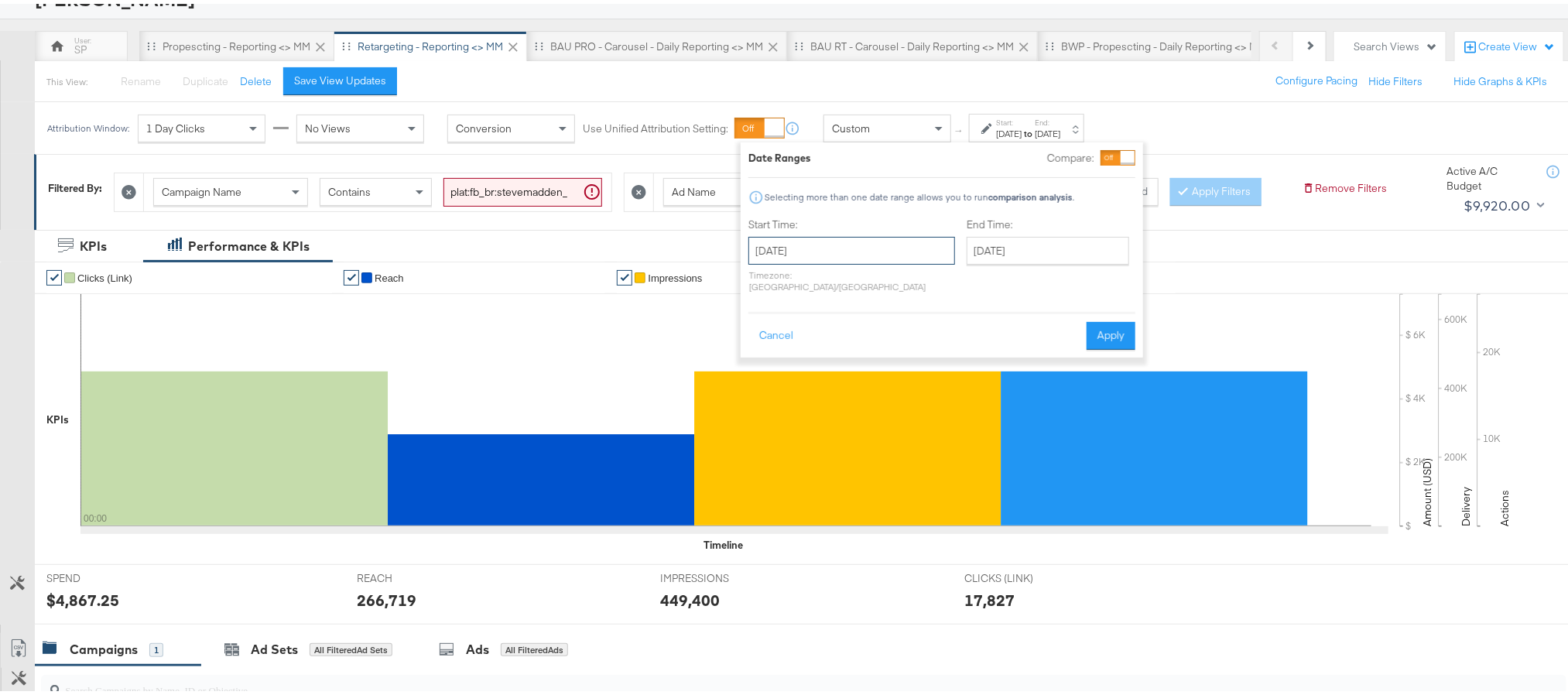
click at [874, 259] on input "September 4th 2025" at bounding box center [851, 247] width 207 height 28
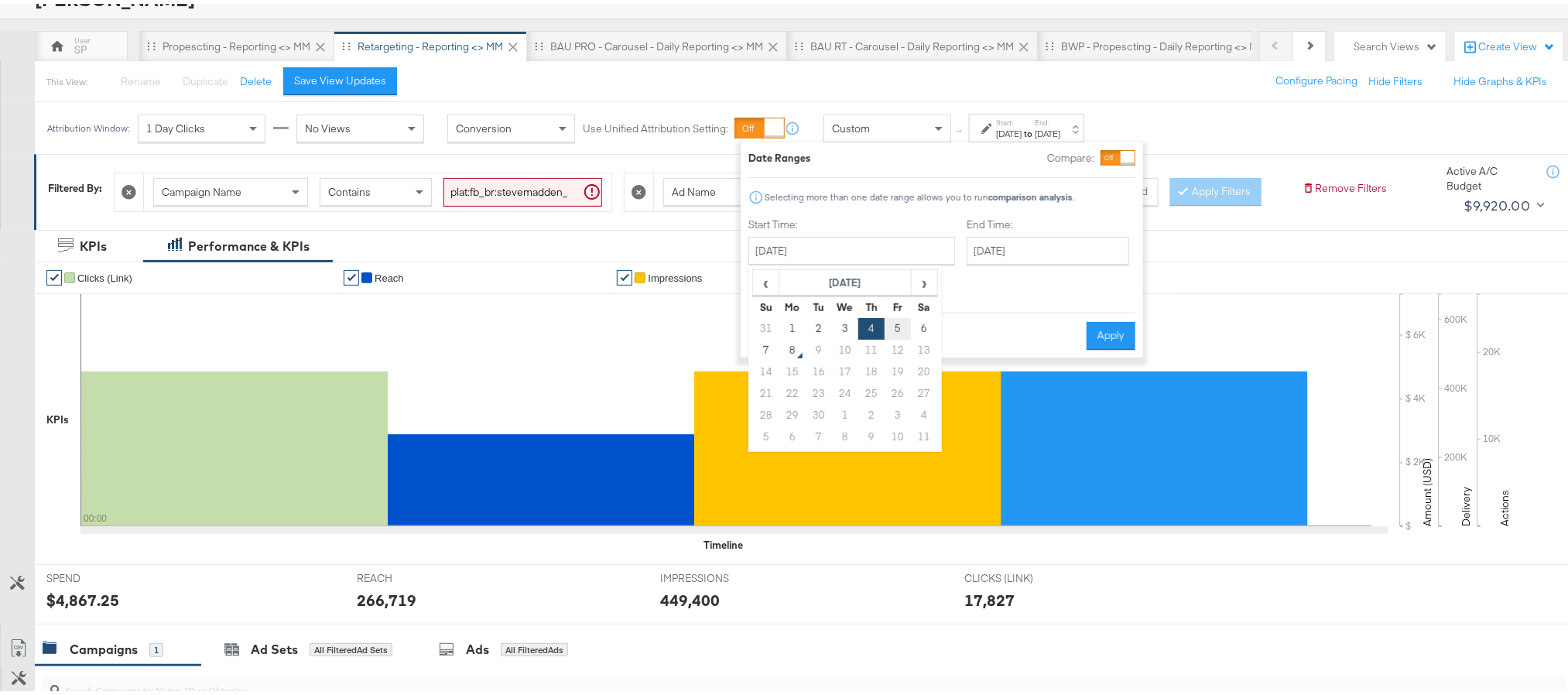
click at [892, 328] on td "5" at bounding box center [898, 325] width 27 height 22
type input "September 5th 2025"
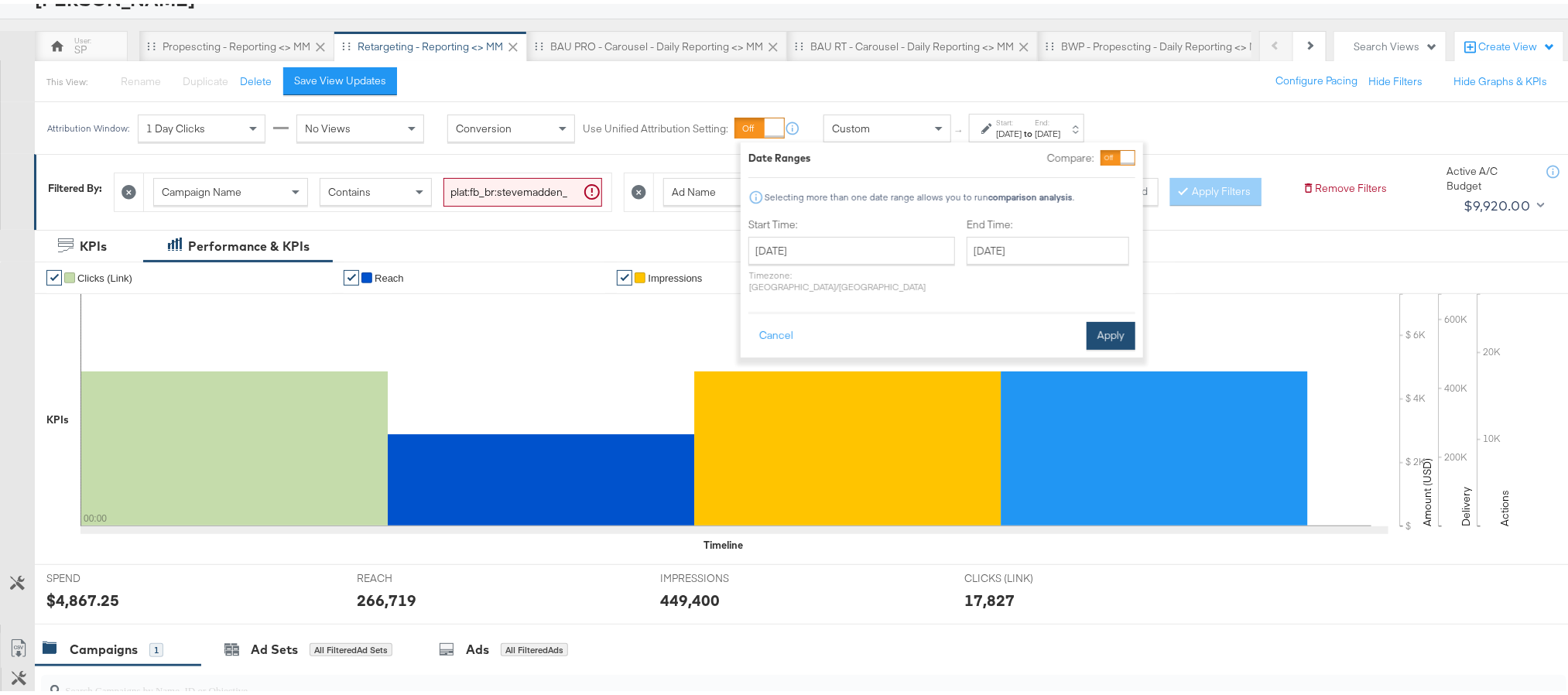
click at [1096, 319] on button "Apply" at bounding box center [1111, 332] width 49 height 28
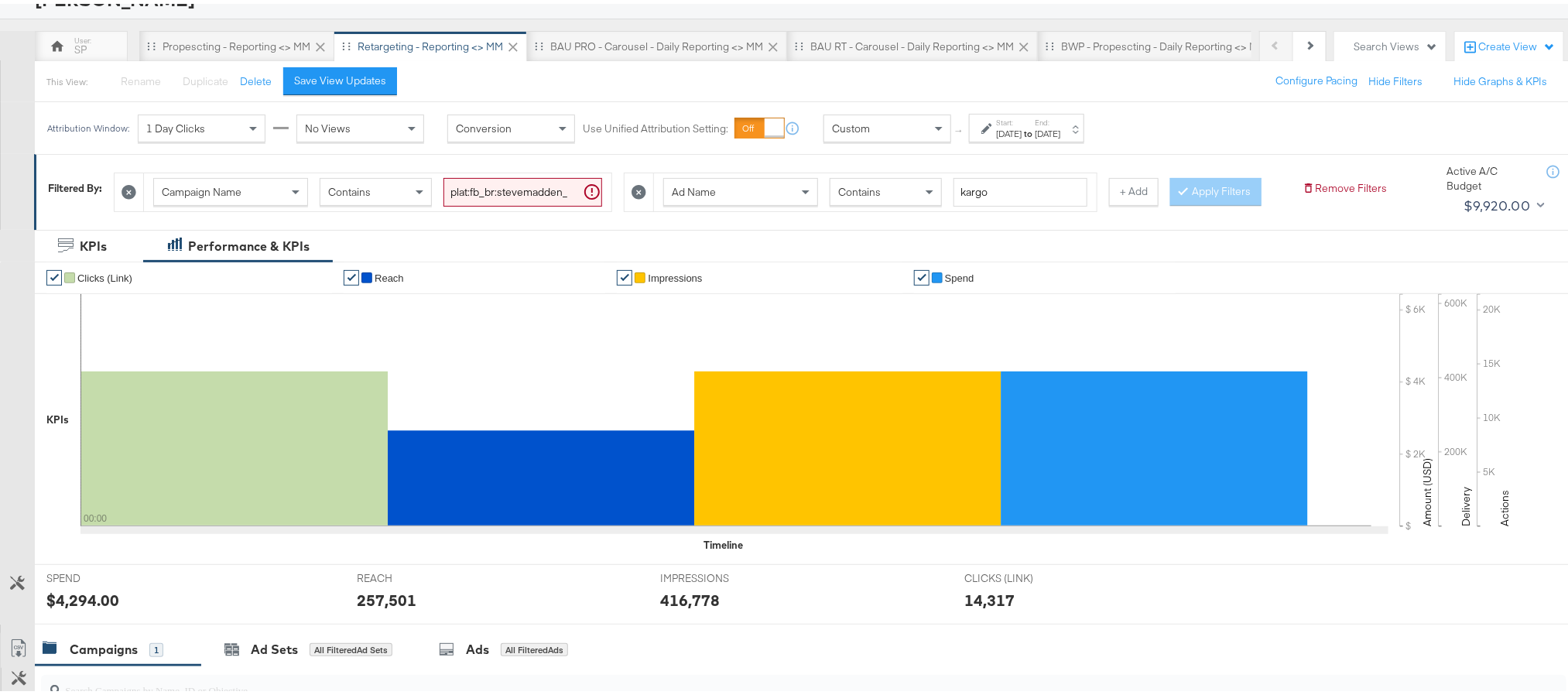
click at [378, 608] on div "257,501" at bounding box center [386, 596] width 60 height 22
click at [689, 608] on div "416,778" at bounding box center [689, 596] width 60 height 22
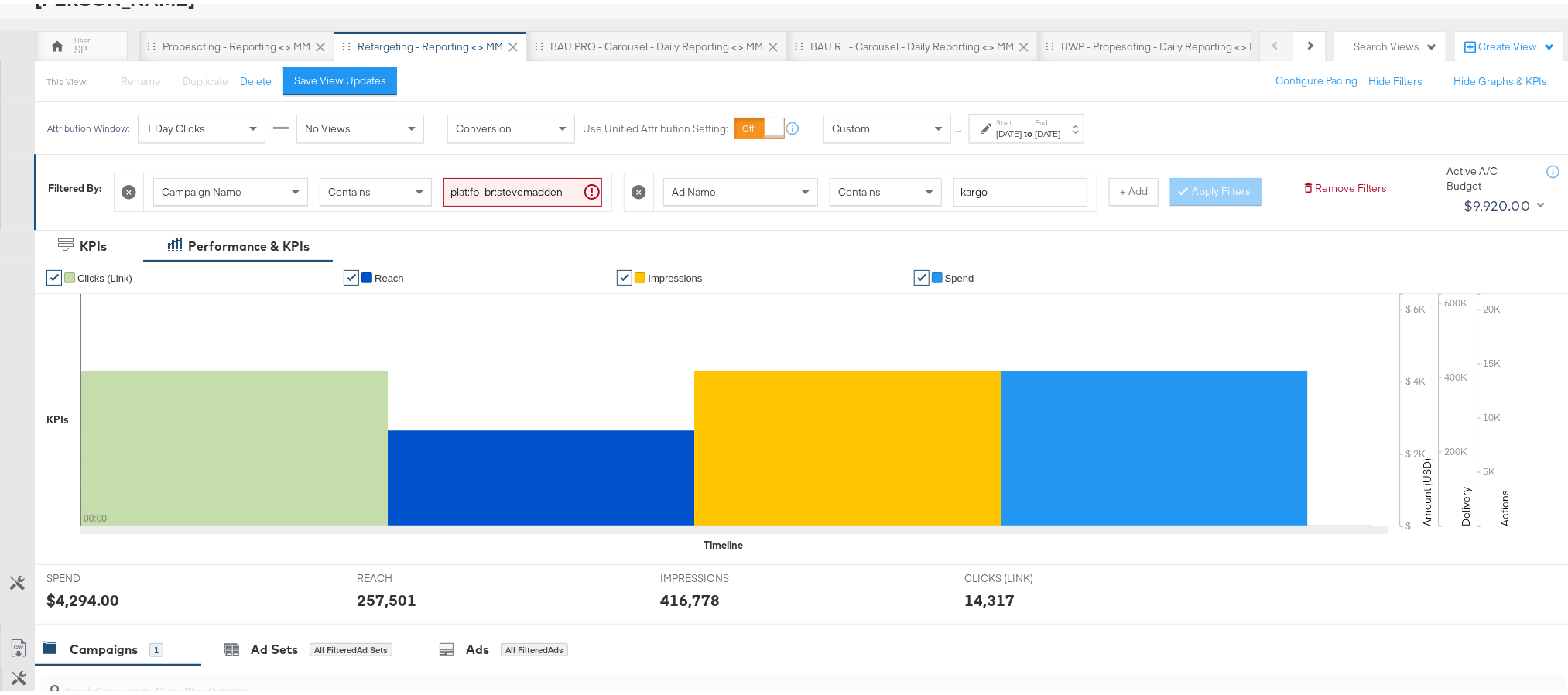
click at [1038, 149] on div "Attribution Window: 1 Day Clicks No Views Conversion Use Unified Attribution Se…" at bounding box center [569, 124] width 1069 height 51
click at [1040, 138] on div "Start: Sep 5th 2025 to End: Sep 5th 2025" at bounding box center [1027, 124] width 116 height 28
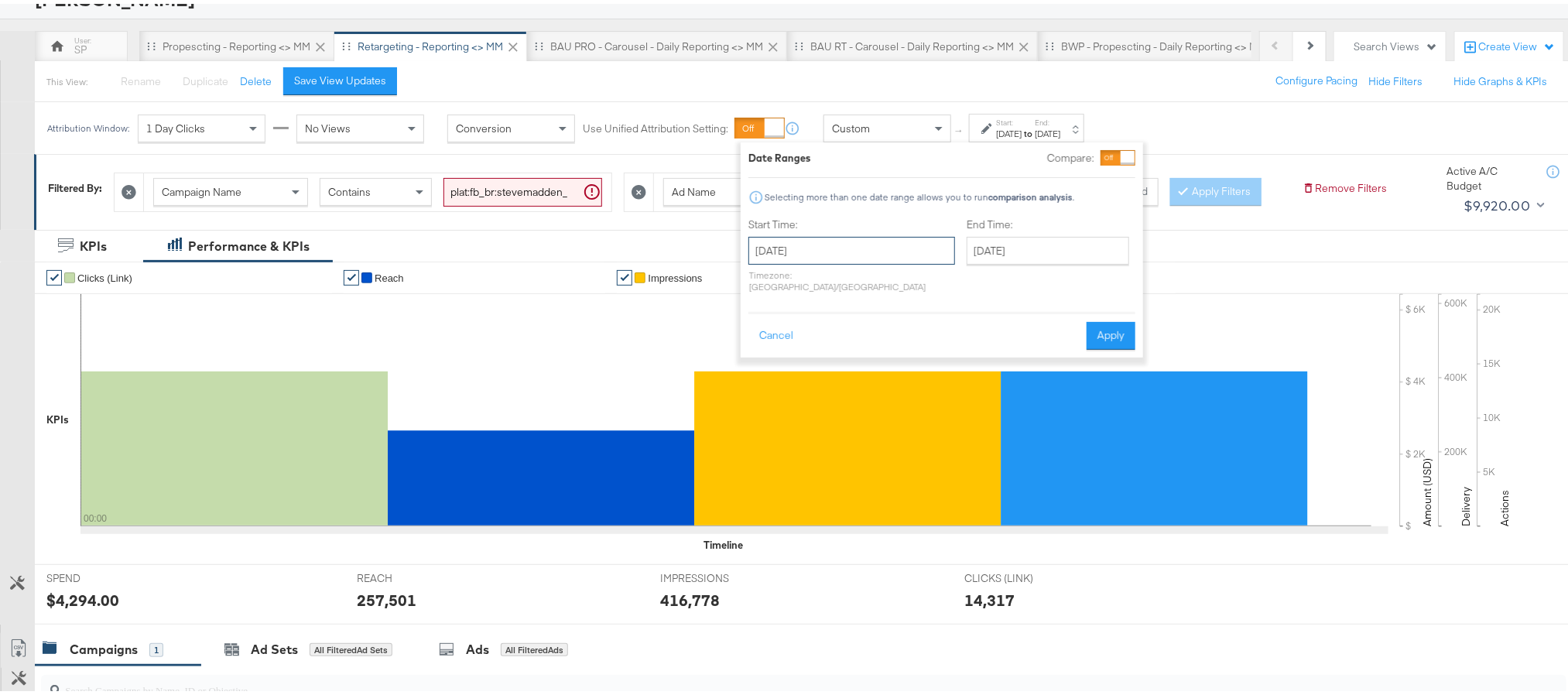
click at [883, 244] on input "September 5th 2025" at bounding box center [851, 247] width 207 height 28
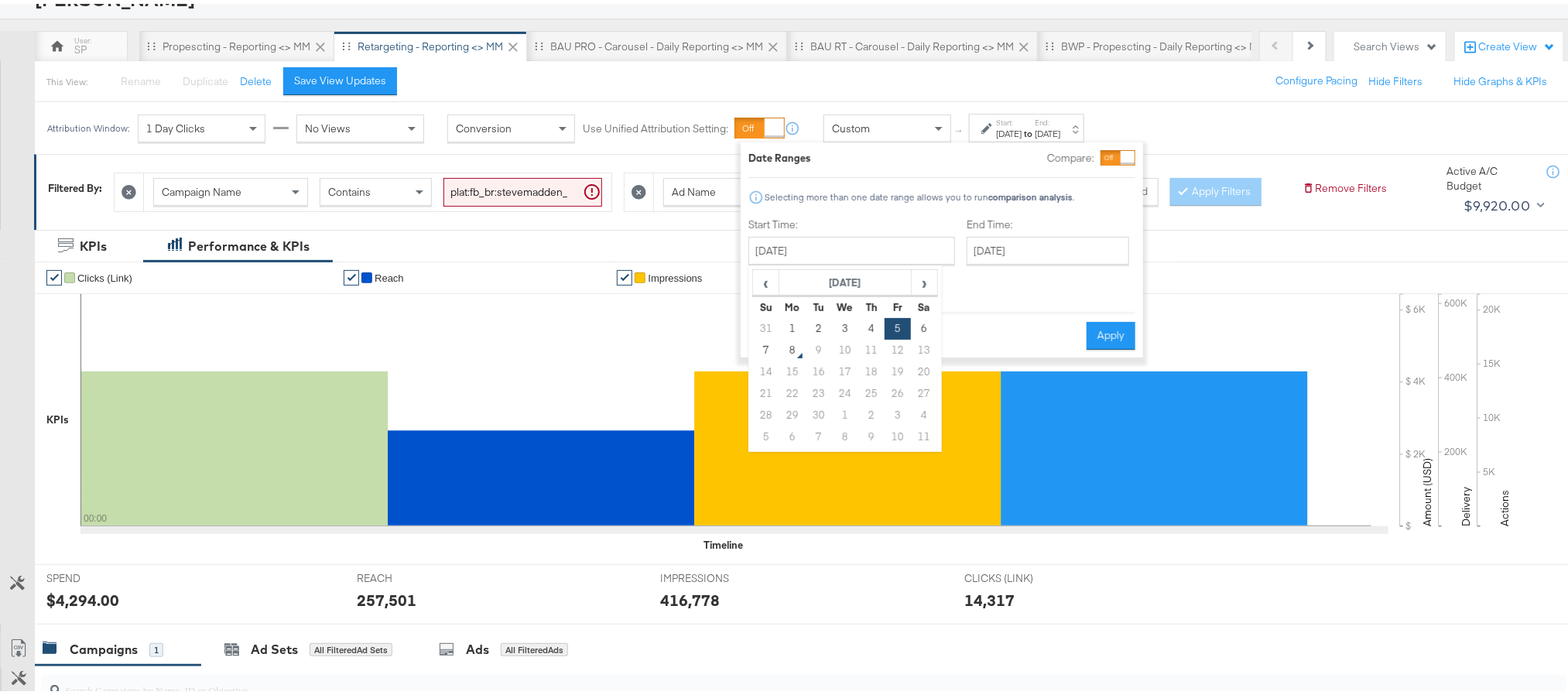
click at [911, 314] on th "Sa" at bounding box center [924, 304] width 27 height 22
click at [920, 323] on td "6" at bounding box center [924, 325] width 27 height 22
type input "[DATE]"
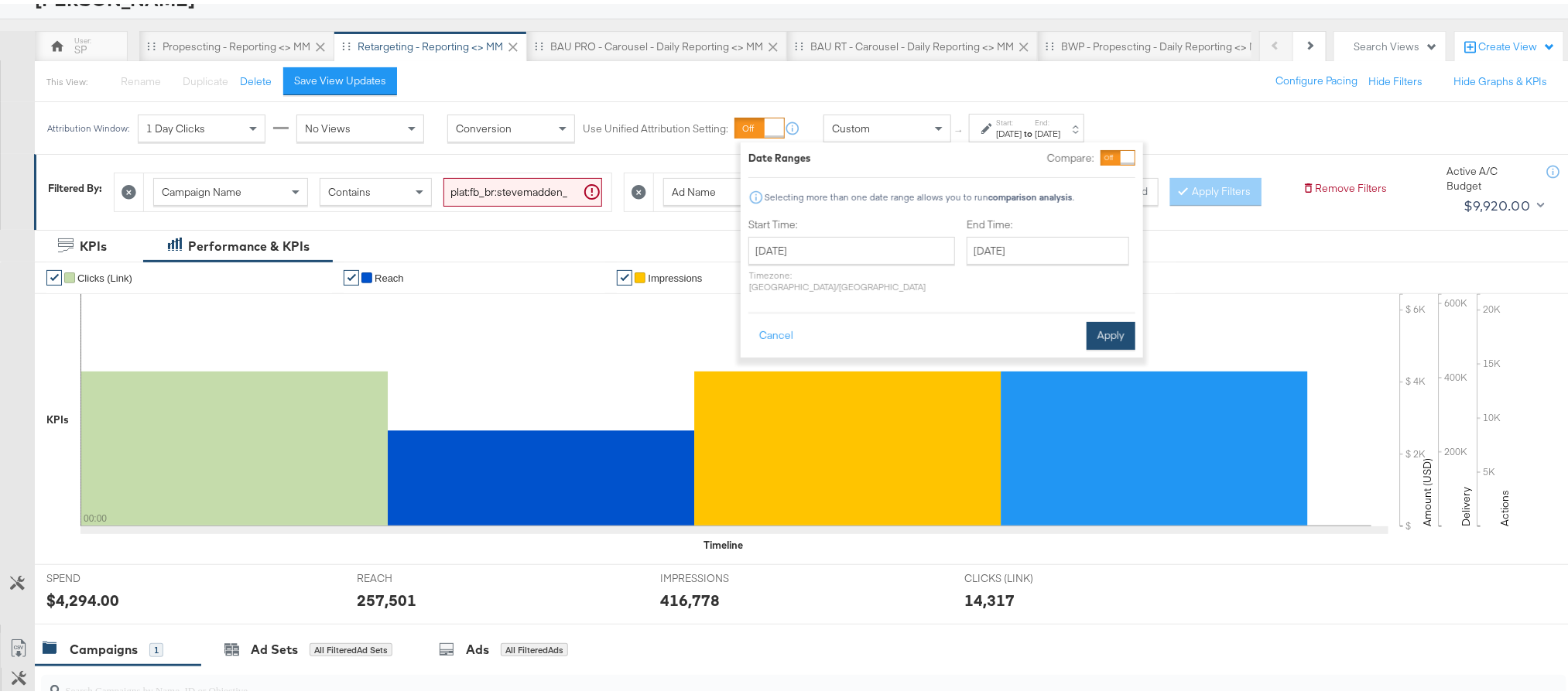
click at [1103, 319] on button "Apply" at bounding box center [1111, 332] width 49 height 28
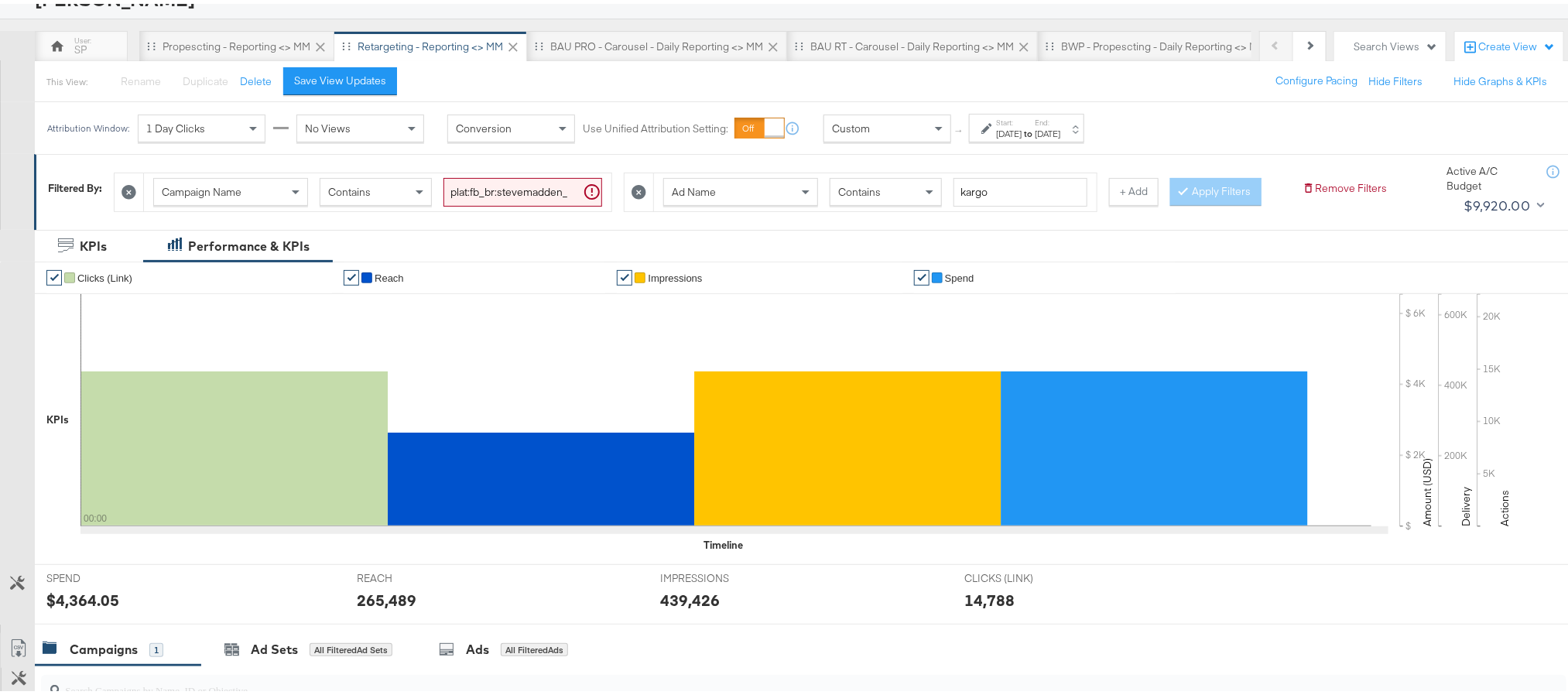
click at [388, 608] on div "265,489" at bounding box center [386, 596] width 60 height 22
click at [689, 608] on div "439,426" at bounding box center [689, 596] width 60 height 22
click at [1022, 129] on div "[DATE]" at bounding box center [1009, 129] width 26 height 12
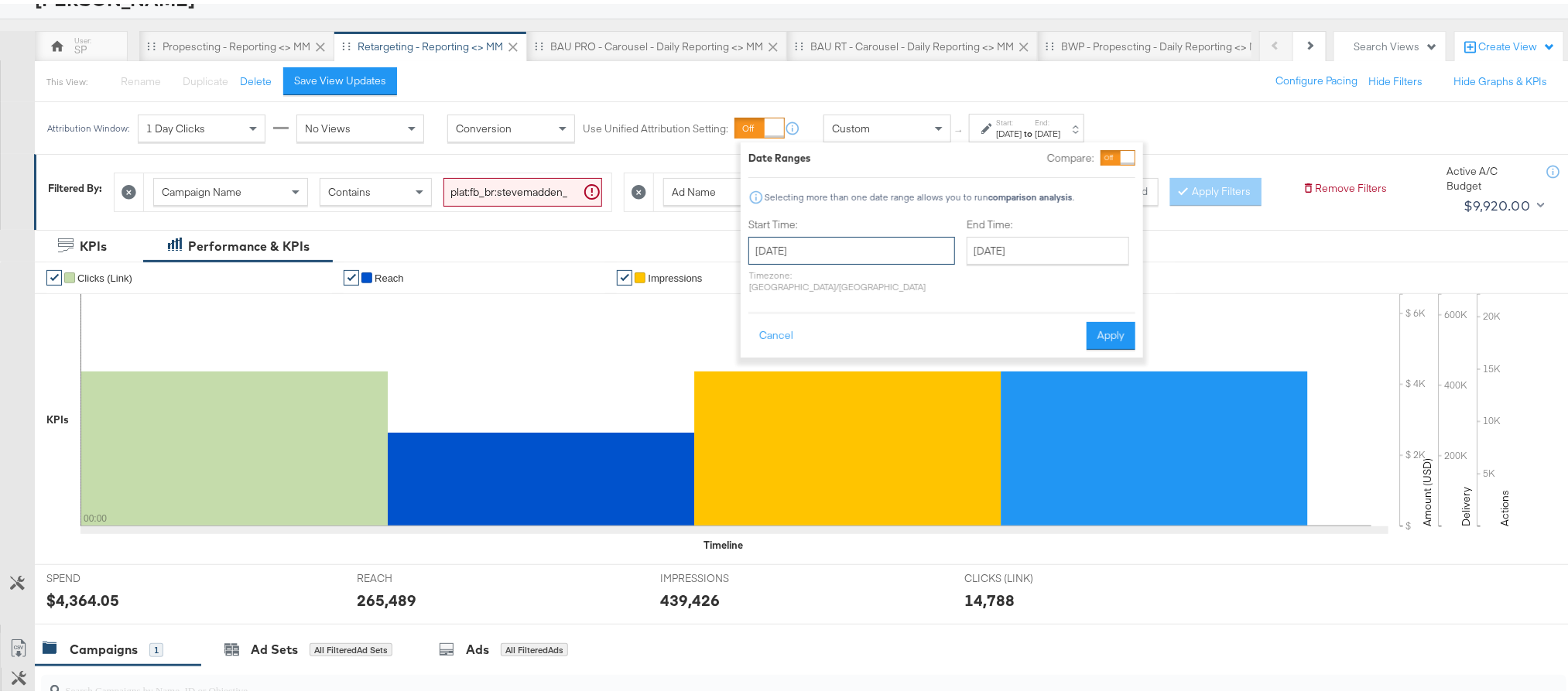
click at [892, 240] on input "[DATE]" at bounding box center [851, 247] width 207 height 28
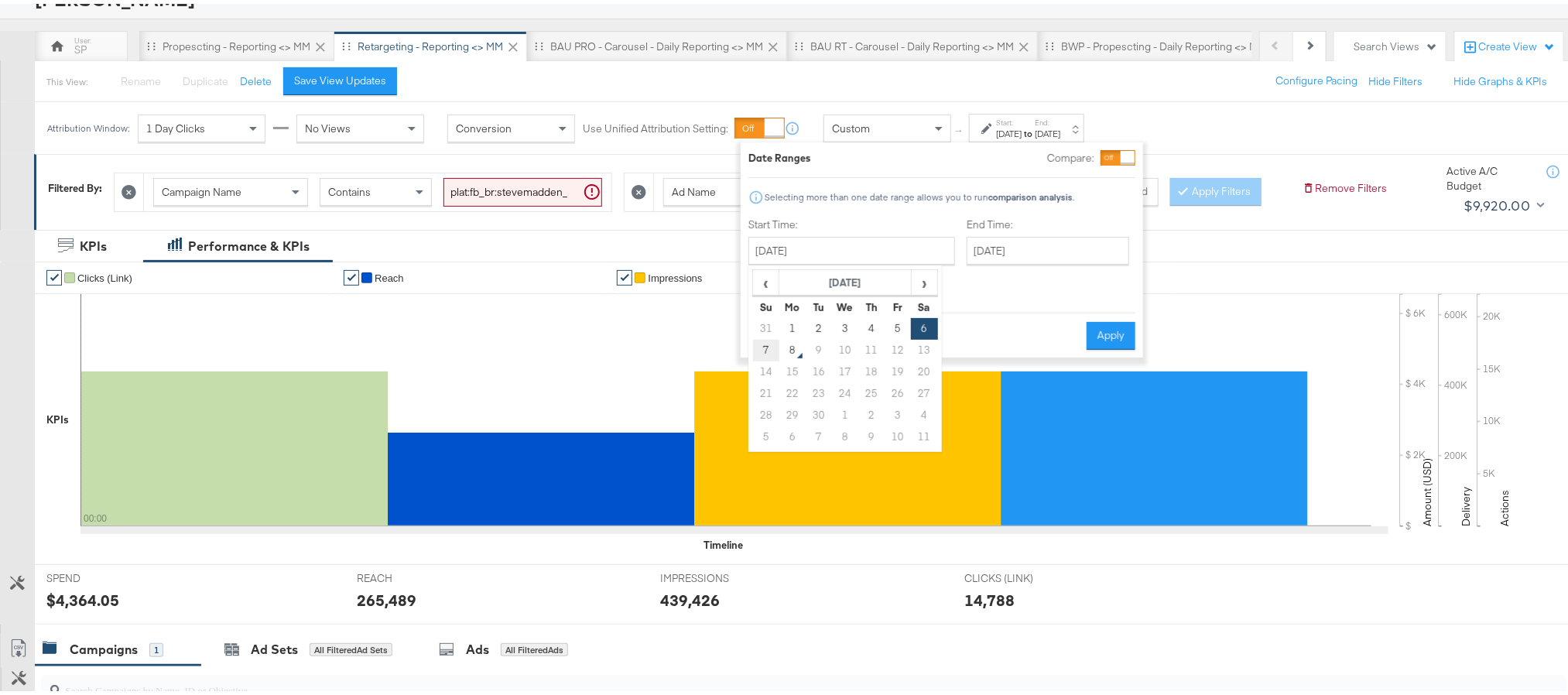
click at [760, 342] on td "7" at bounding box center [766, 347] width 27 height 22
type input "[DATE]"
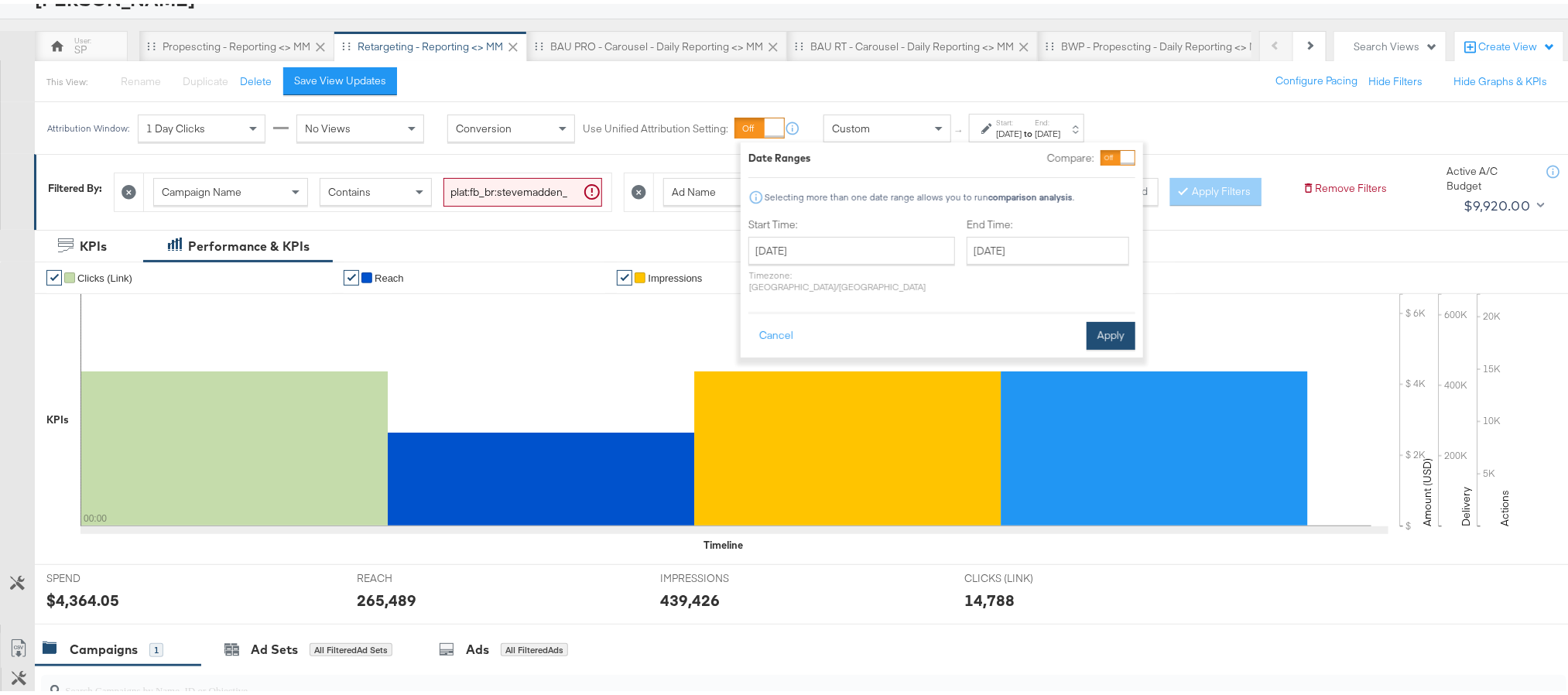
click at [1103, 326] on button "Apply" at bounding box center [1111, 332] width 49 height 28
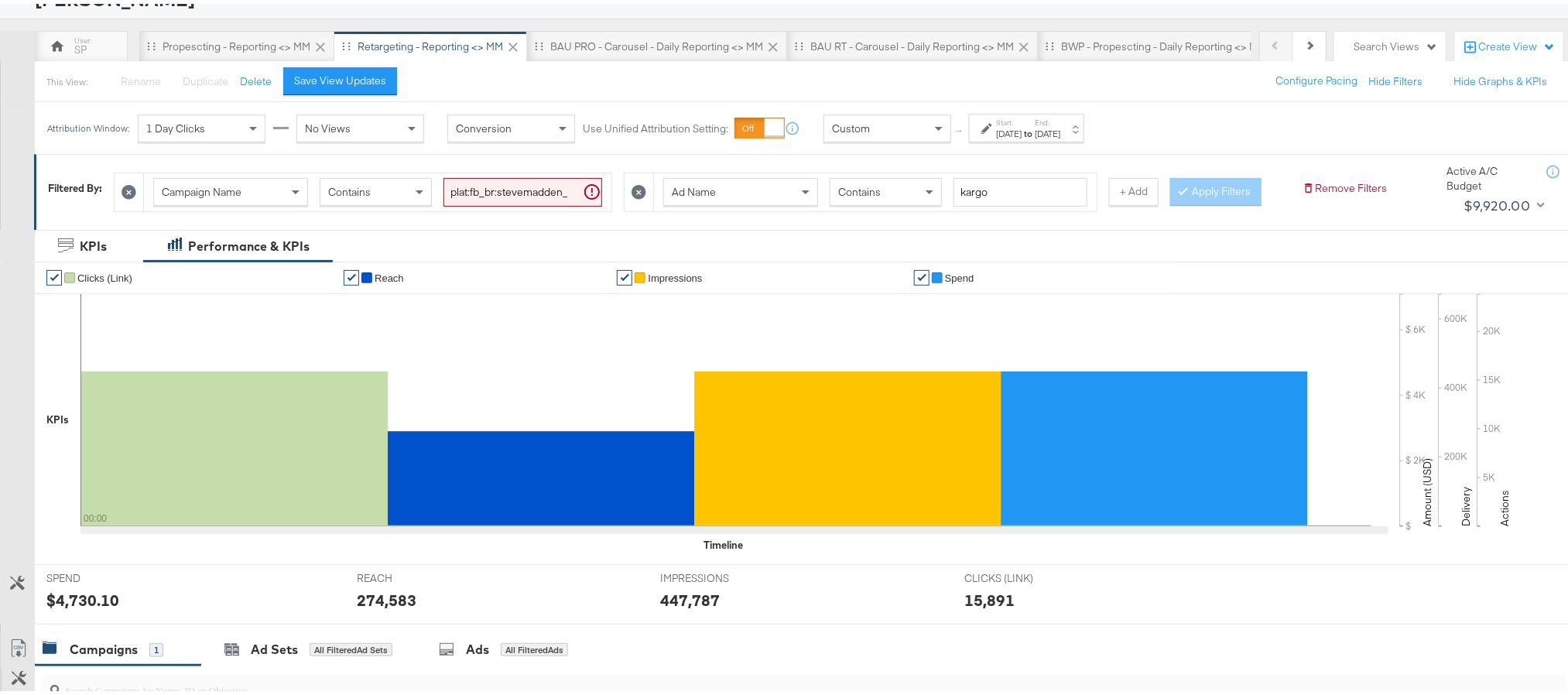
click at [372, 608] on div "274,583" at bounding box center [386, 596] width 60 height 22
click at [688, 608] on div "447,787" at bounding box center [689, 596] width 60 height 22
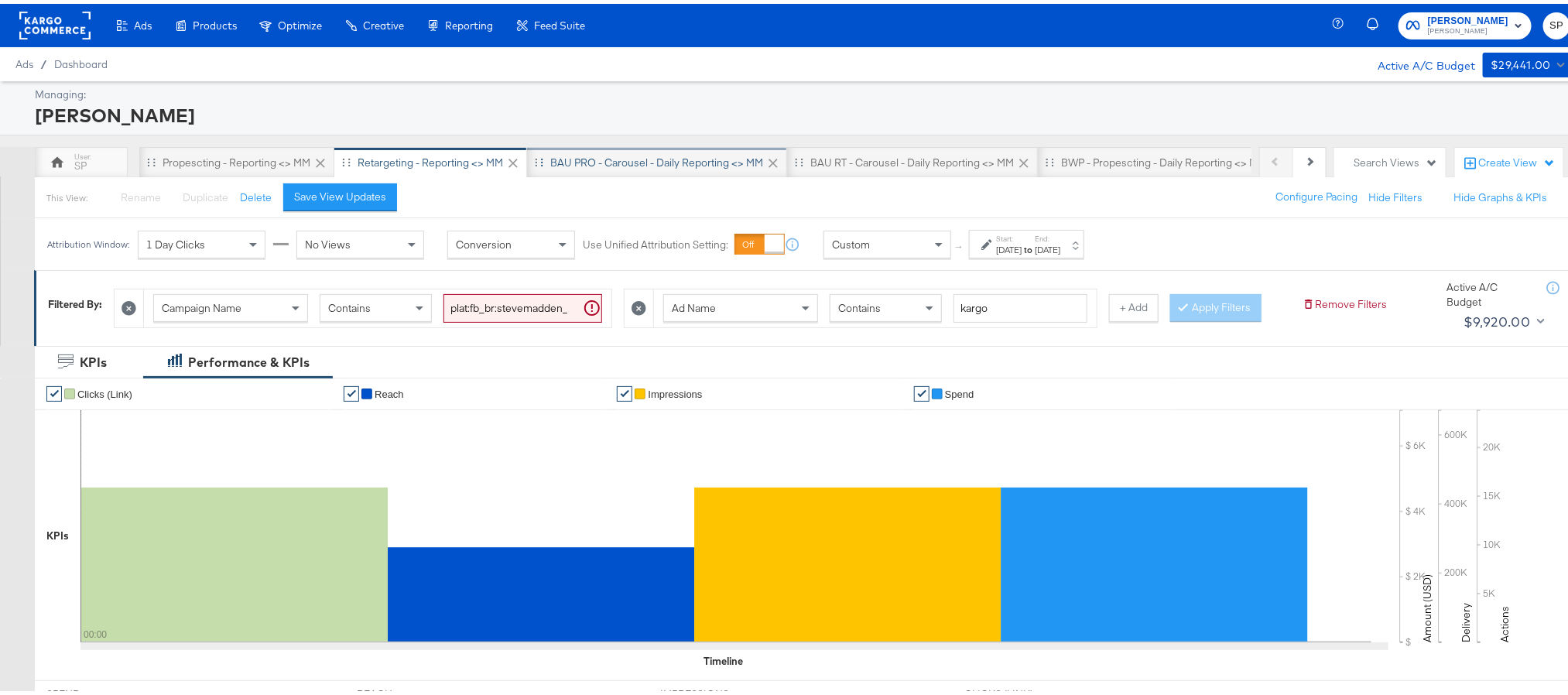
click at [708, 167] on div "BAU PRO - Carousel - Daily Reporting <> MM" at bounding box center [656, 159] width 260 height 31
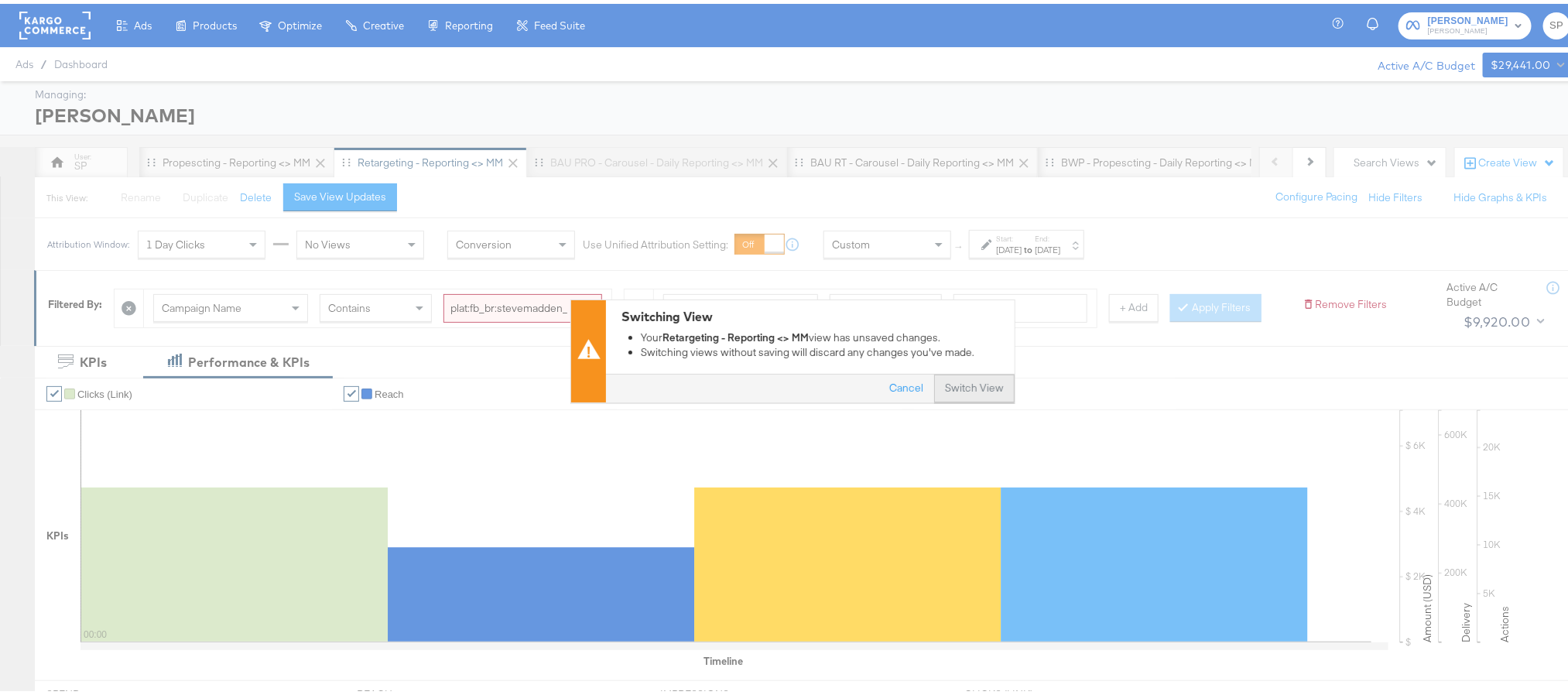
click at [967, 387] on button "Switch View" at bounding box center [975, 386] width 81 height 28
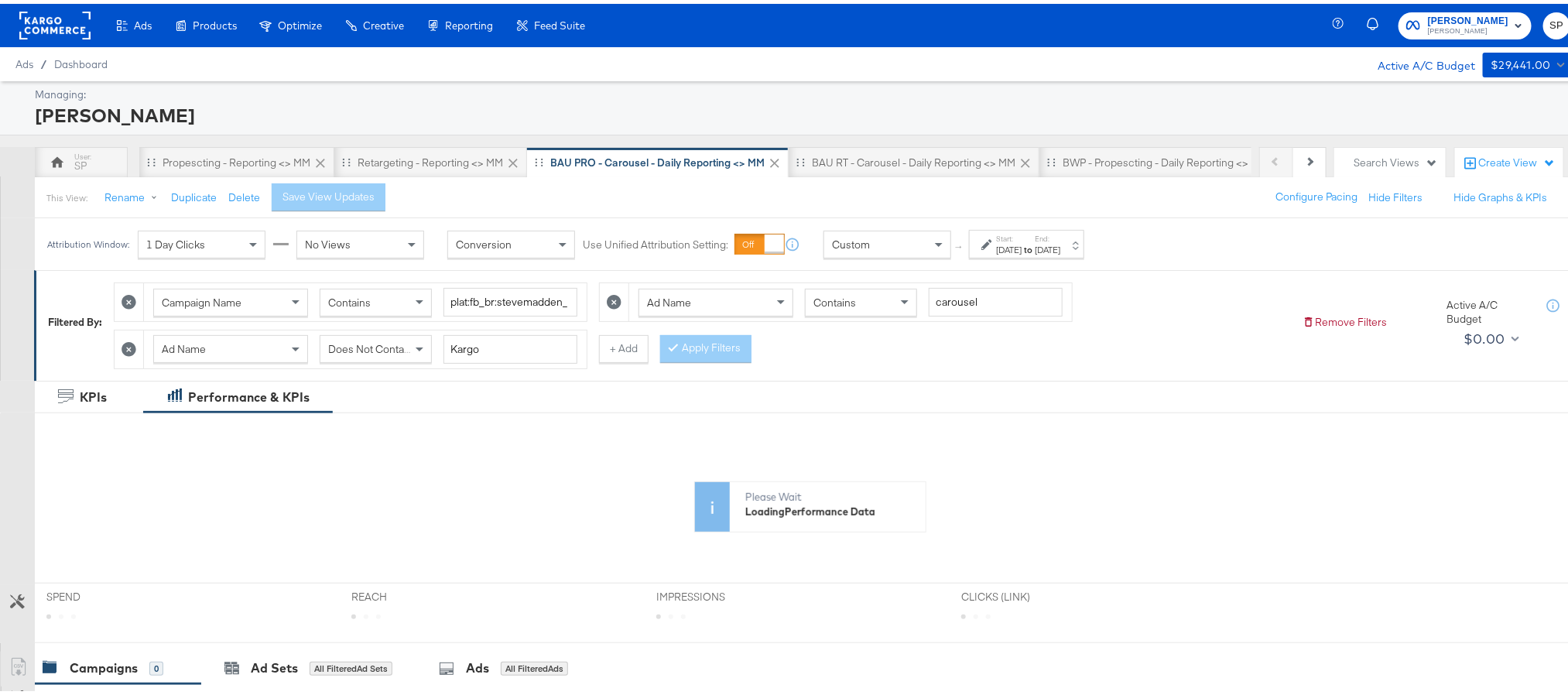
click at [1035, 249] on strong "to" at bounding box center [1028, 245] width 13 height 12
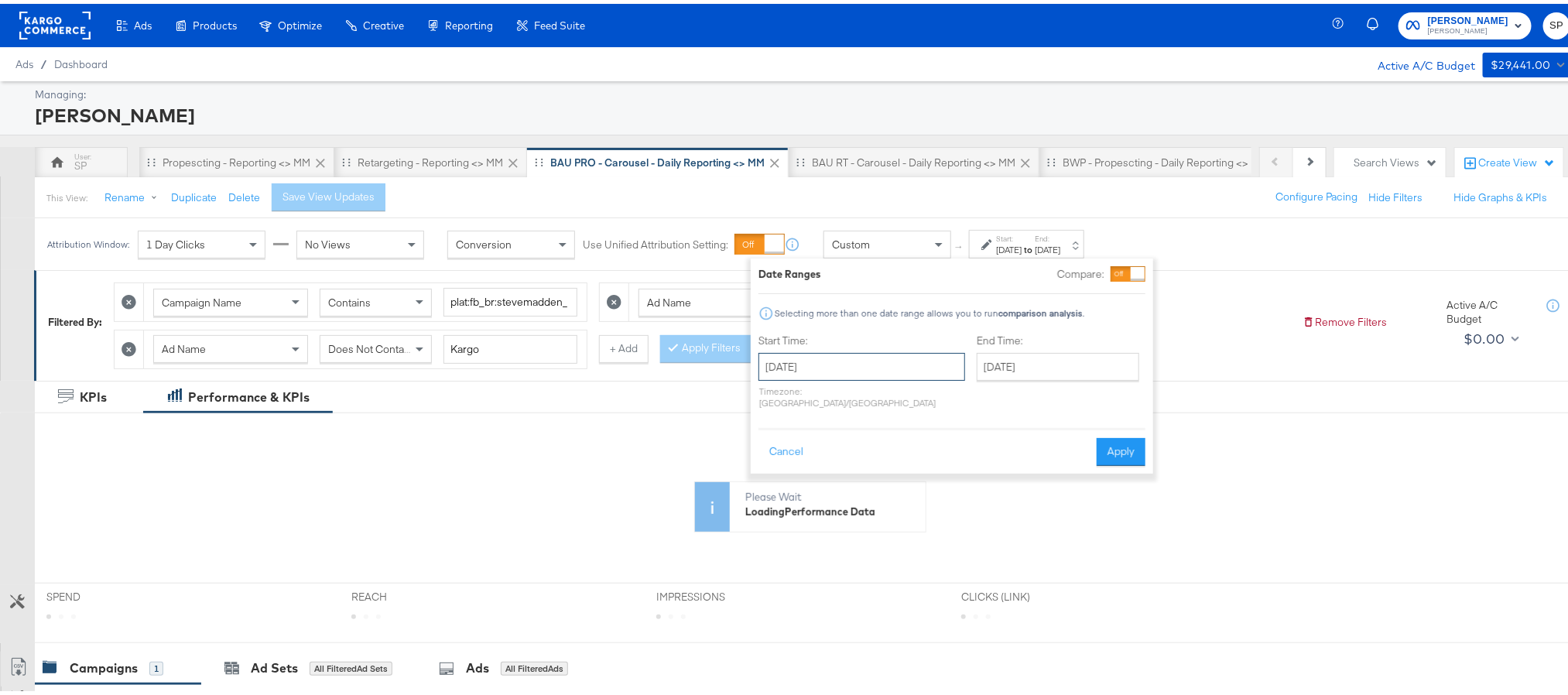
click at [876, 367] on input "August 21st 2025" at bounding box center [861, 363] width 207 height 28
click at [876, 546] on td "4" at bounding box center [881, 550] width 27 height 22
type input "September 4th 2025"
click at [1103, 442] on button "Apply" at bounding box center [1111, 448] width 49 height 28
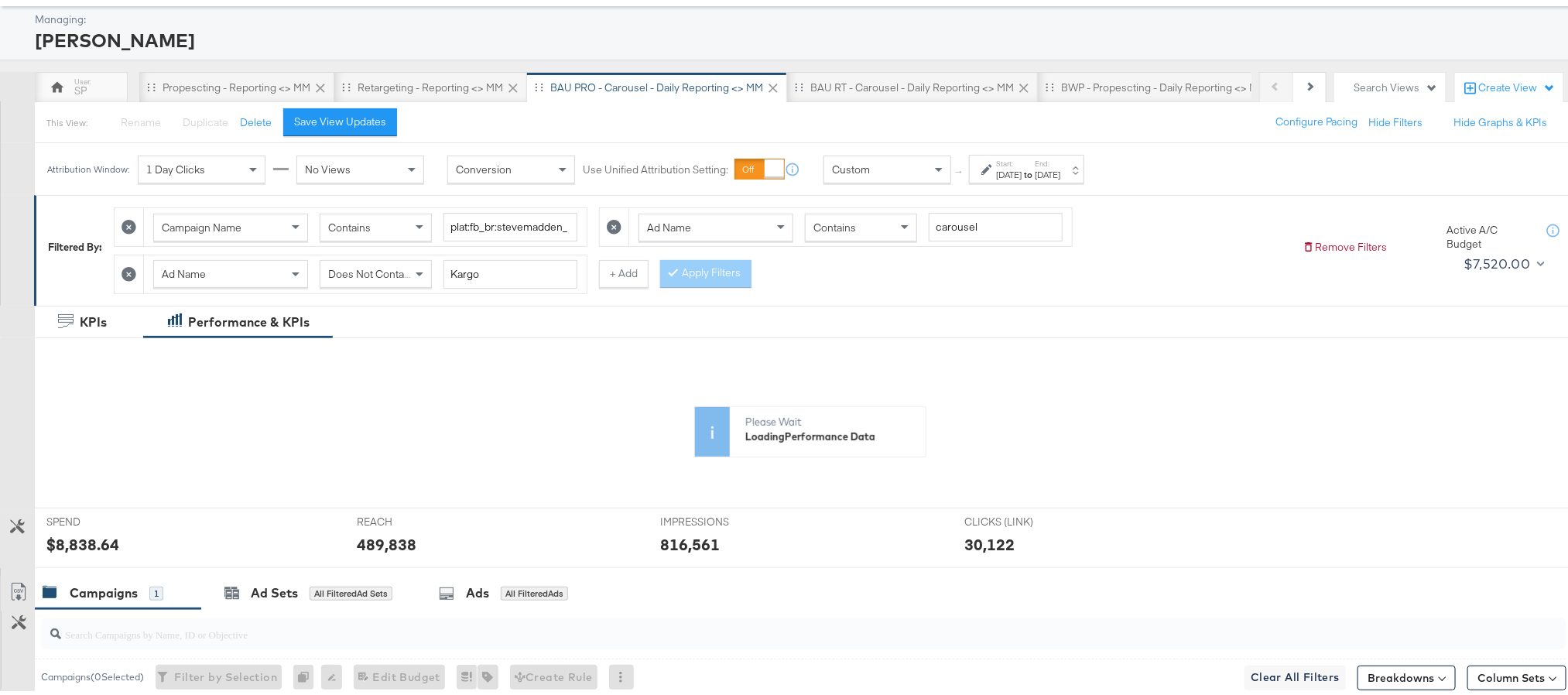
scroll to position [116, 0]
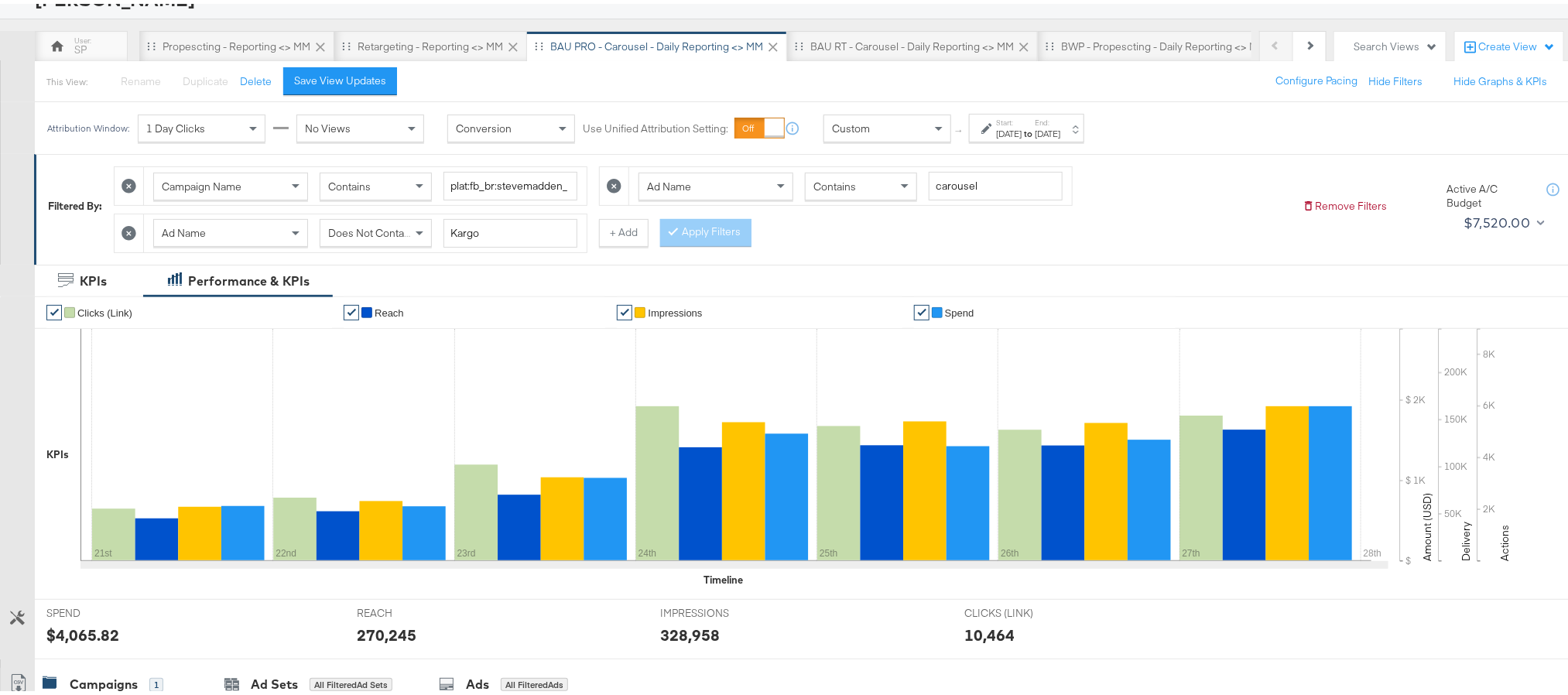
click at [1060, 121] on label "End:" at bounding box center [1047, 118] width 26 height 10
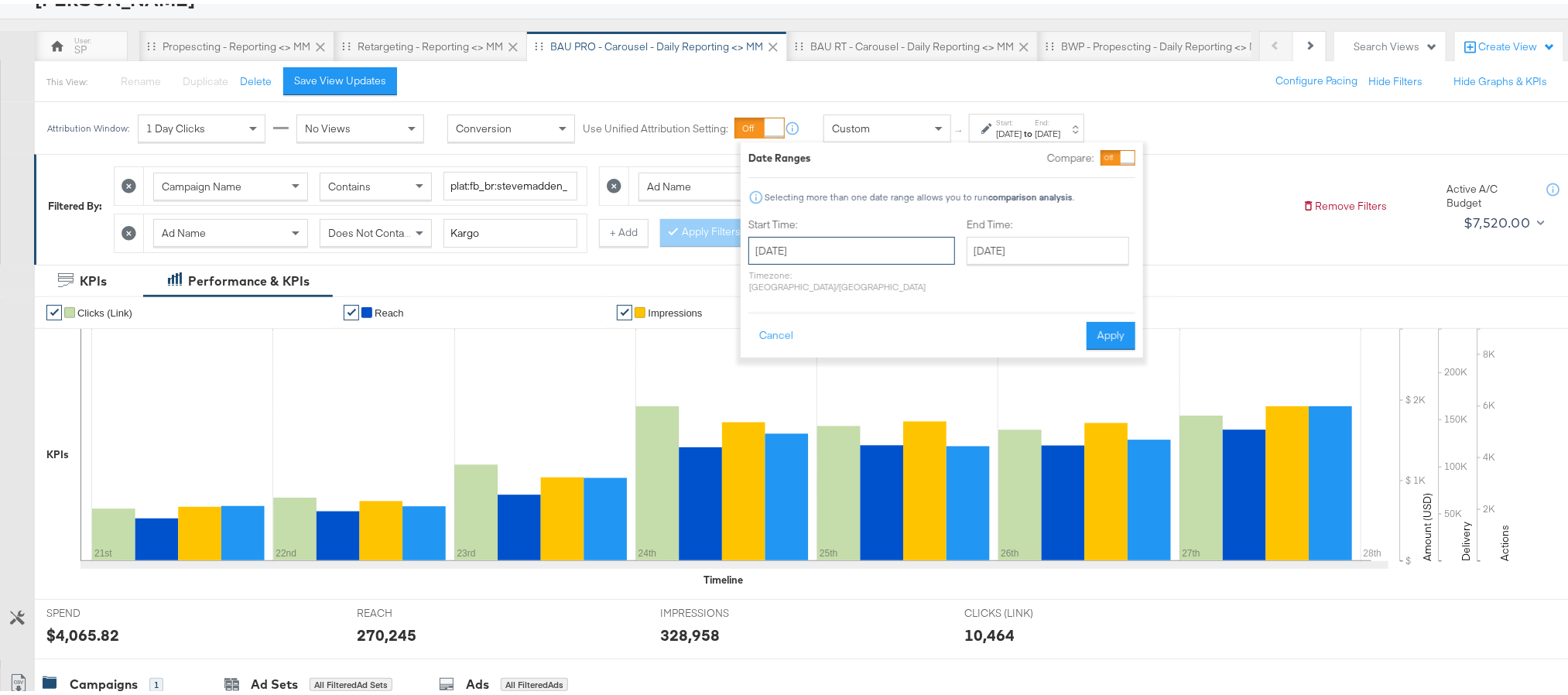
click at [850, 249] on input "September 4th 2025" at bounding box center [851, 247] width 207 height 28
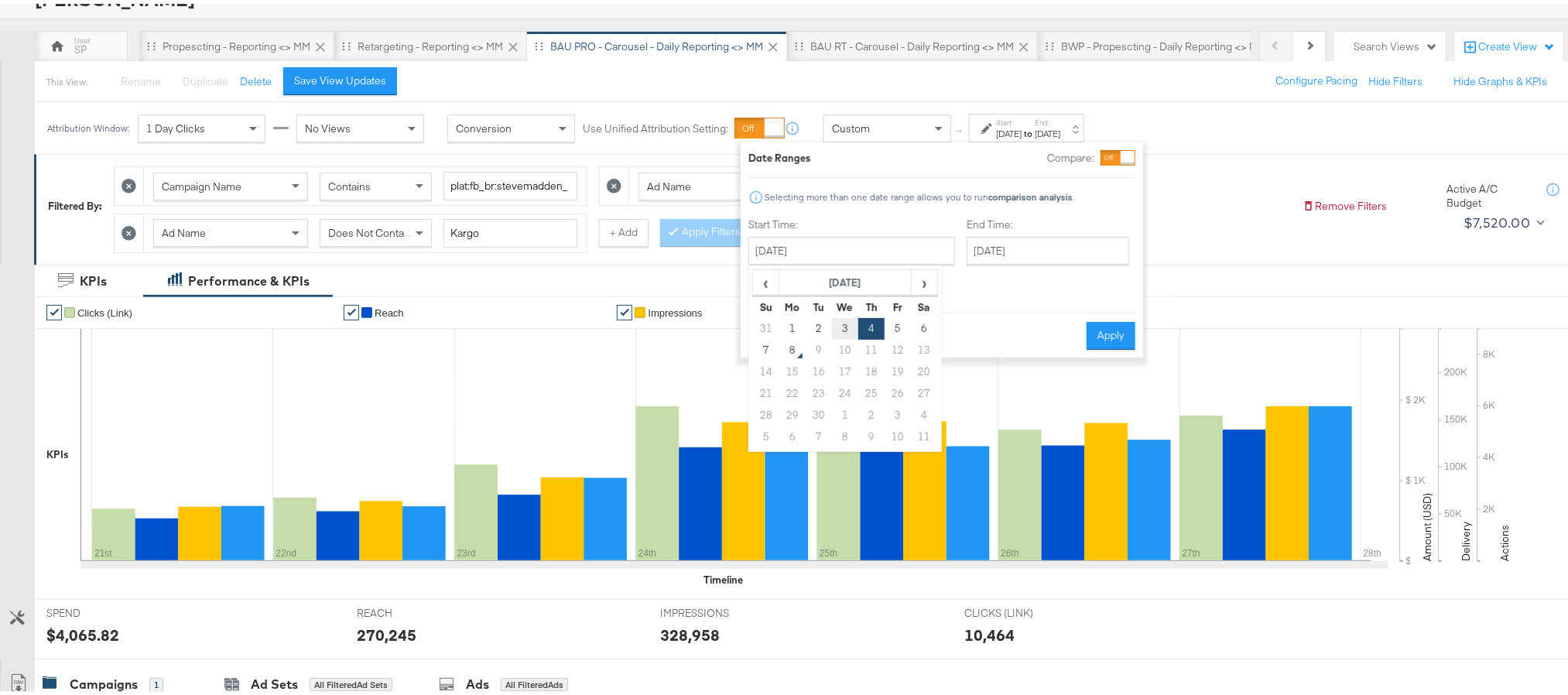
click at [846, 328] on td "3" at bounding box center [845, 325] width 27 height 22
type input "[DATE]"
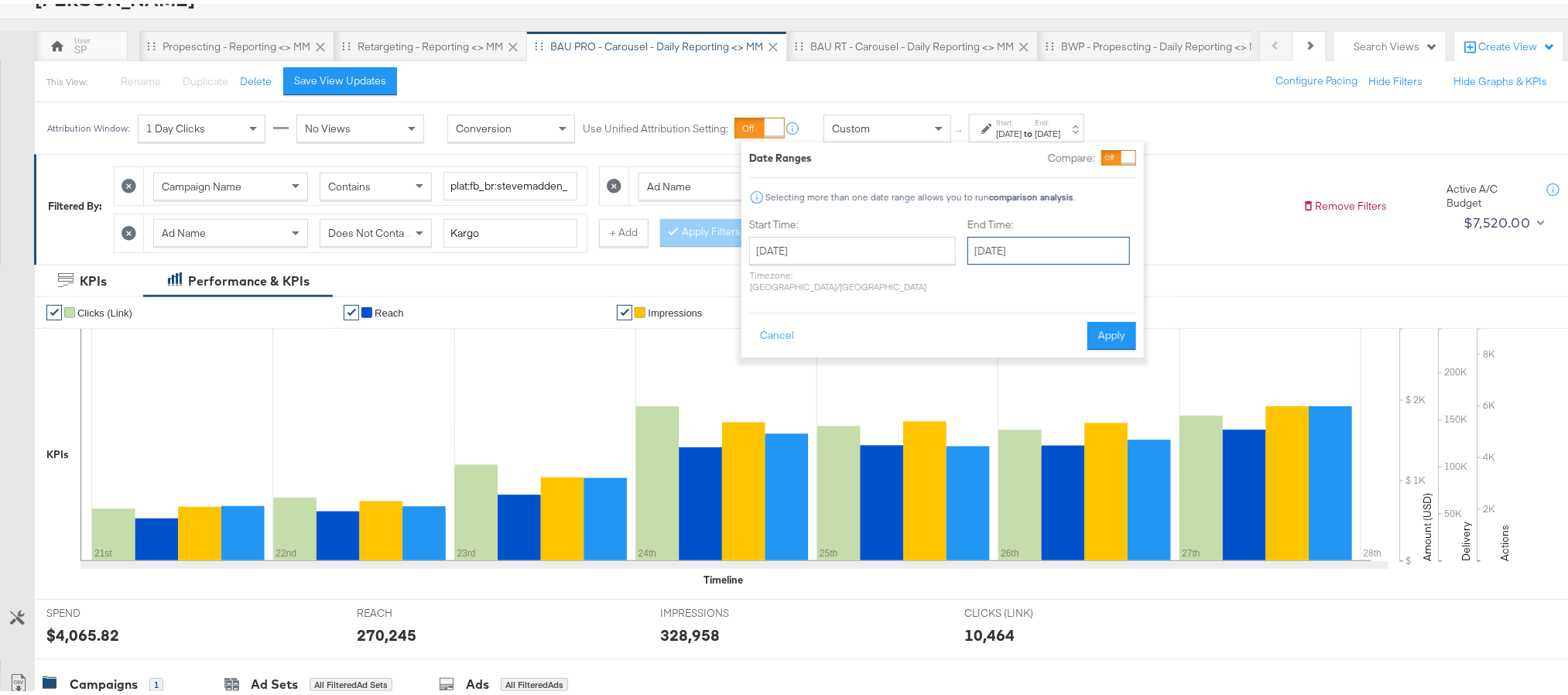
click at [1029, 254] on input "September 4th 2025" at bounding box center [1048, 247] width 162 height 28
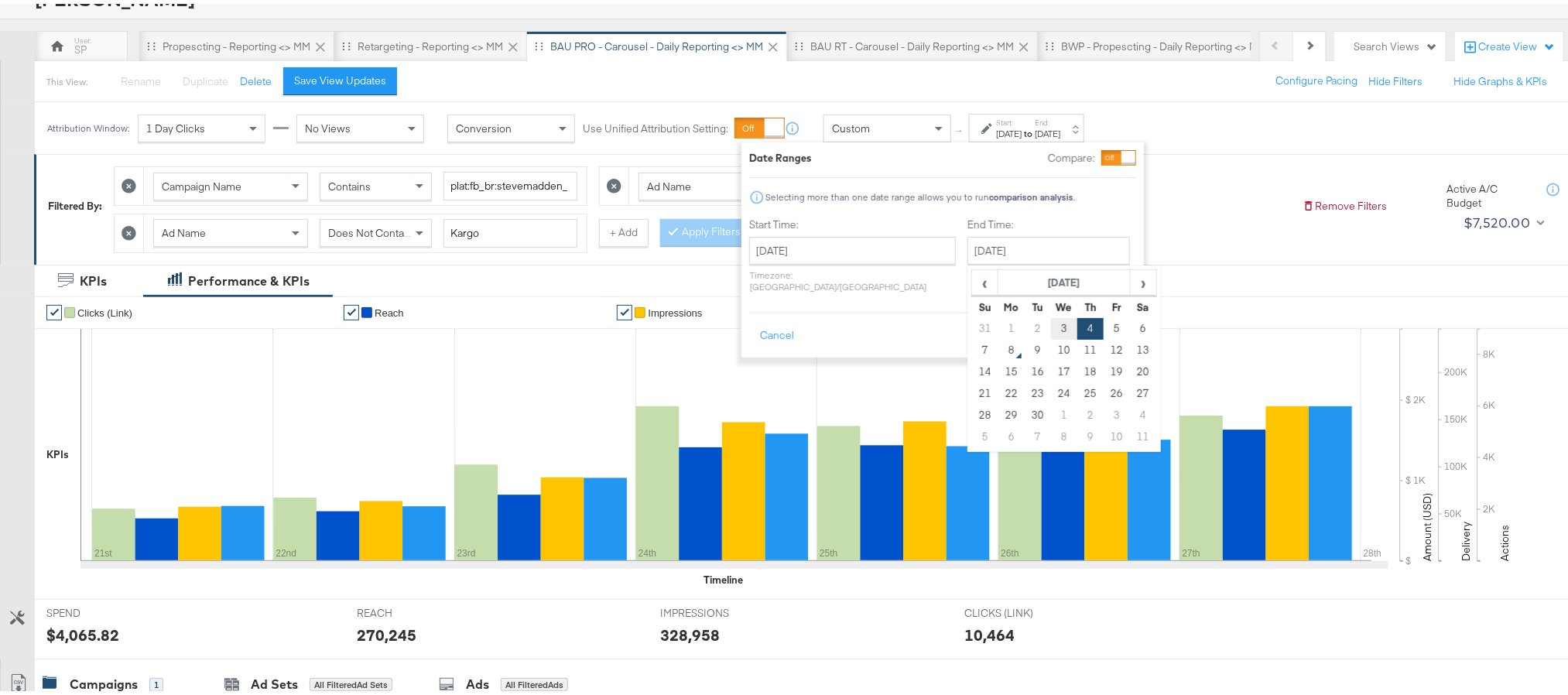
click at [1051, 325] on td "3" at bounding box center [1064, 325] width 27 height 22
type input "[DATE]"
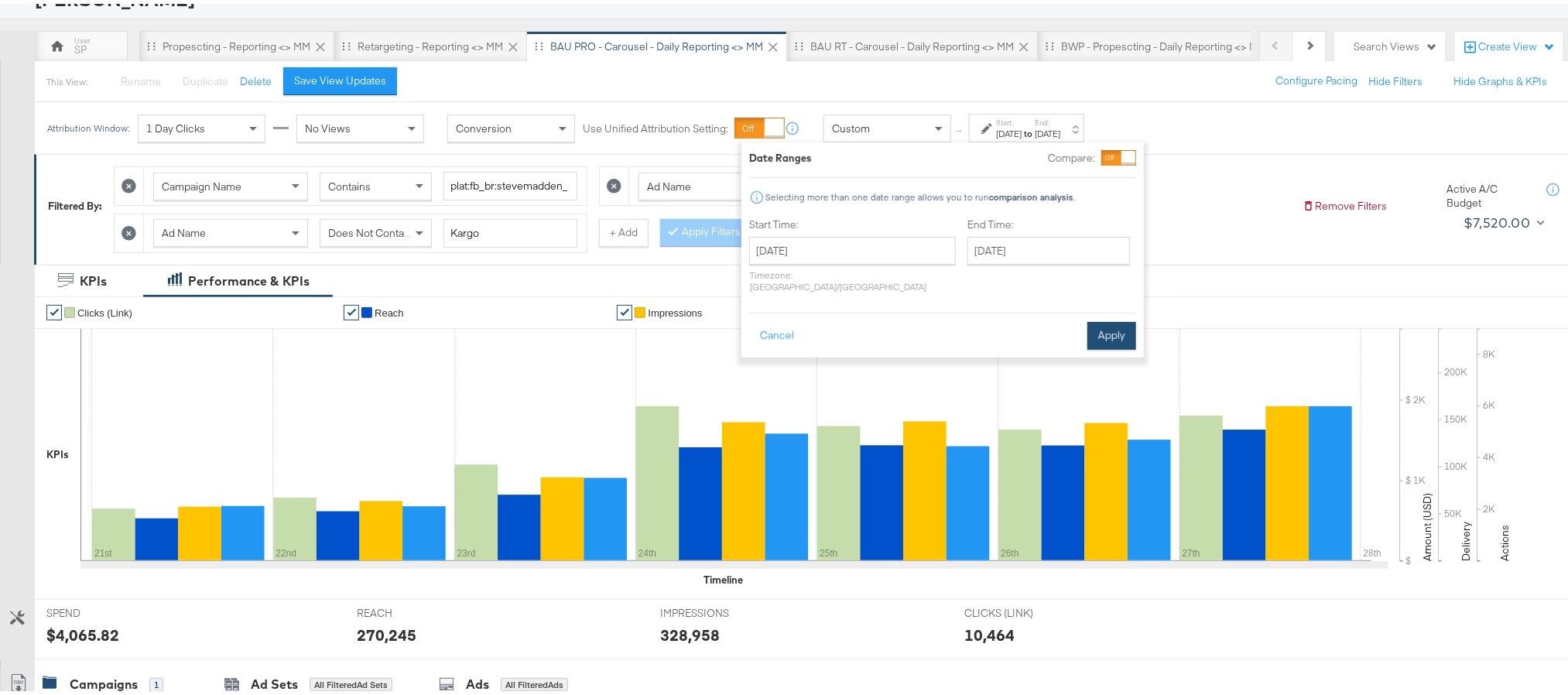
click at [1101, 325] on button "Apply" at bounding box center [1112, 332] width 49 height 28
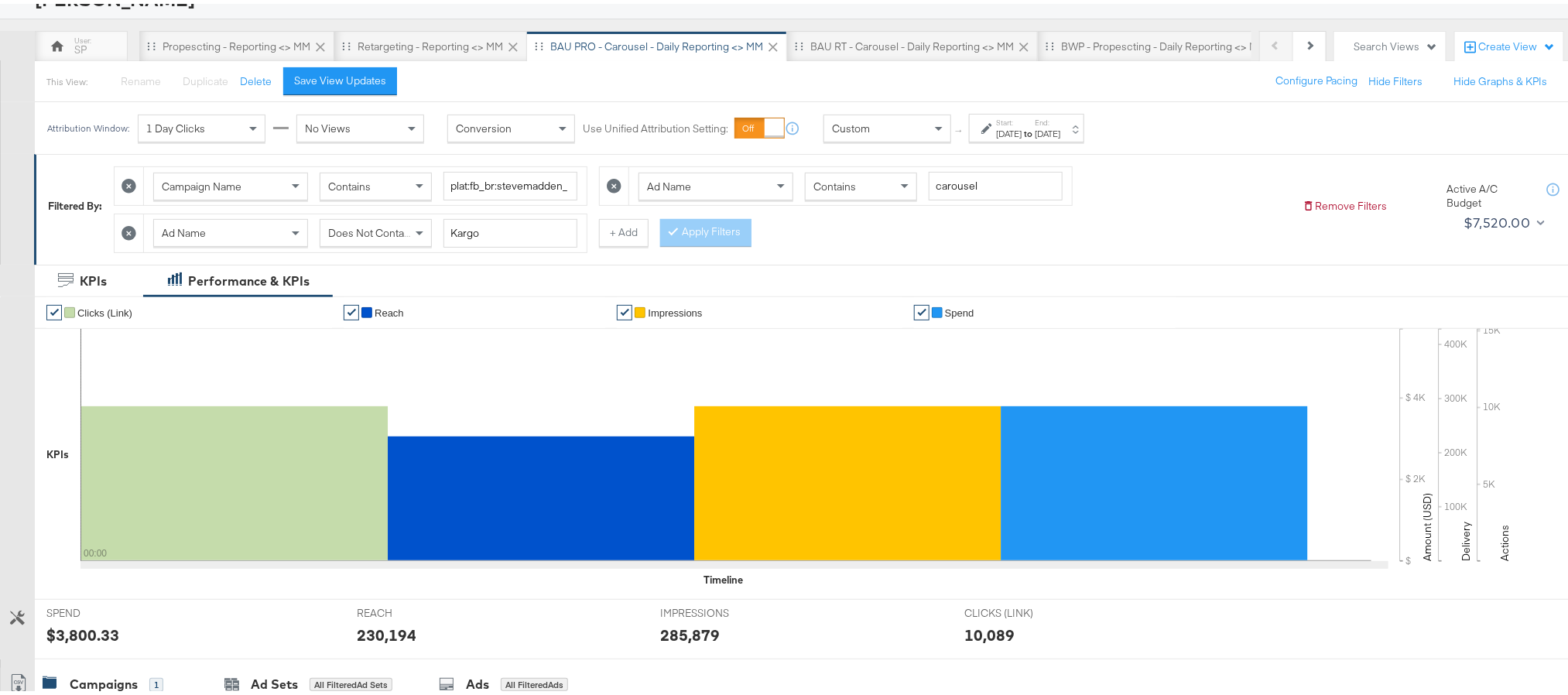
click at [1014, 130] on div "[DATE]" at bounding box center [1009, 129] width 26 height 12
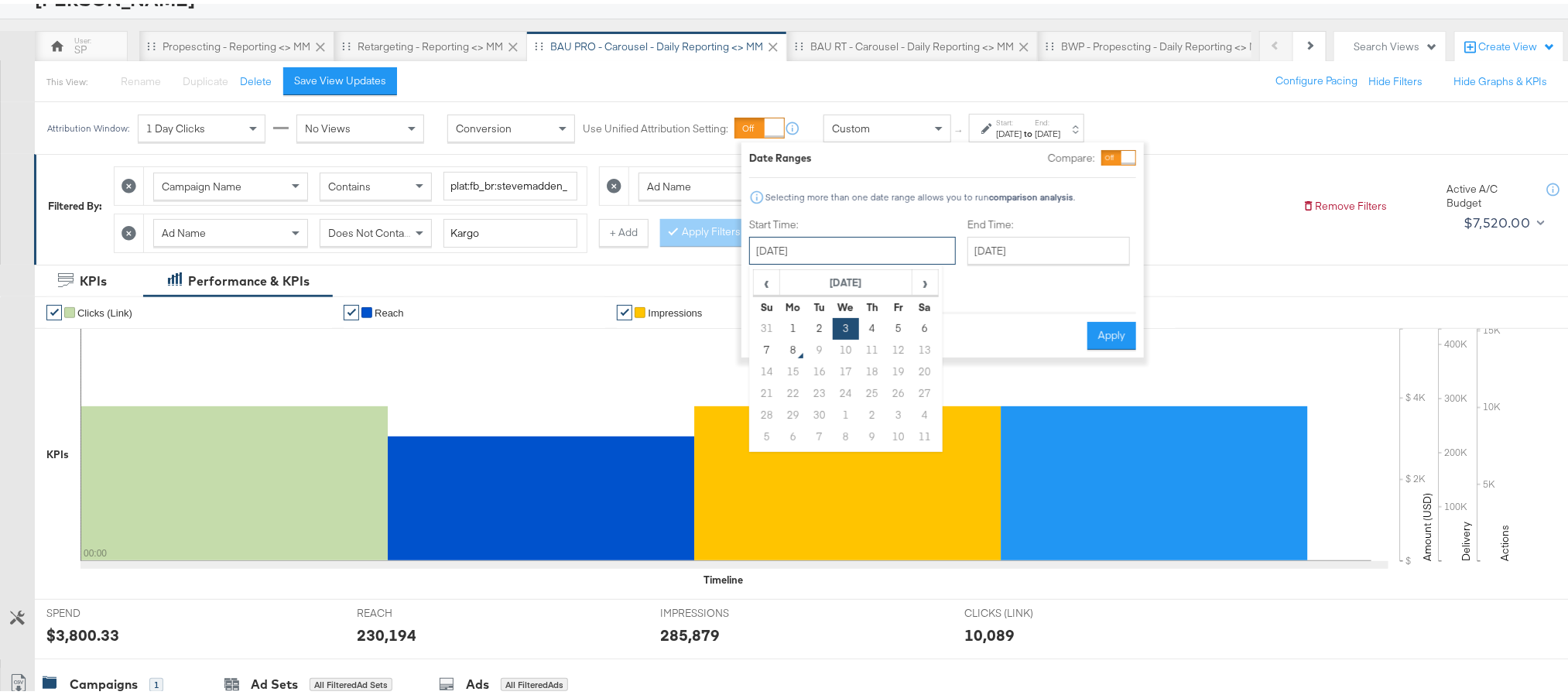
click at [871, 251] on input "[DATE]" at bounding box center [852, 247] width 207 height 28
click at [820, 325] on td "2" at bounding box center [819, 325] width 27 height 22
type input "September 2nd 2025"
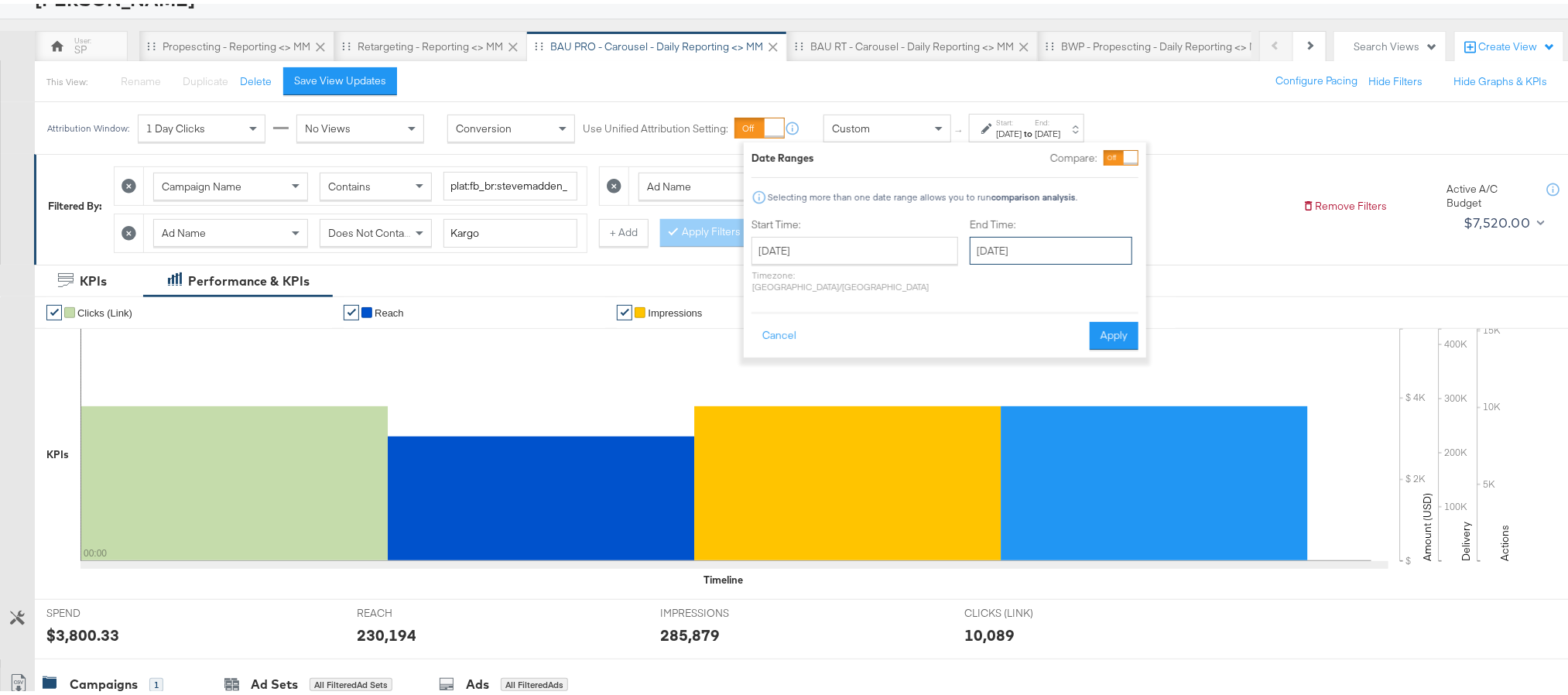
click at [1014, 246] on input "[DATE]" at bounding box center [1050, 247] width 162 height 28
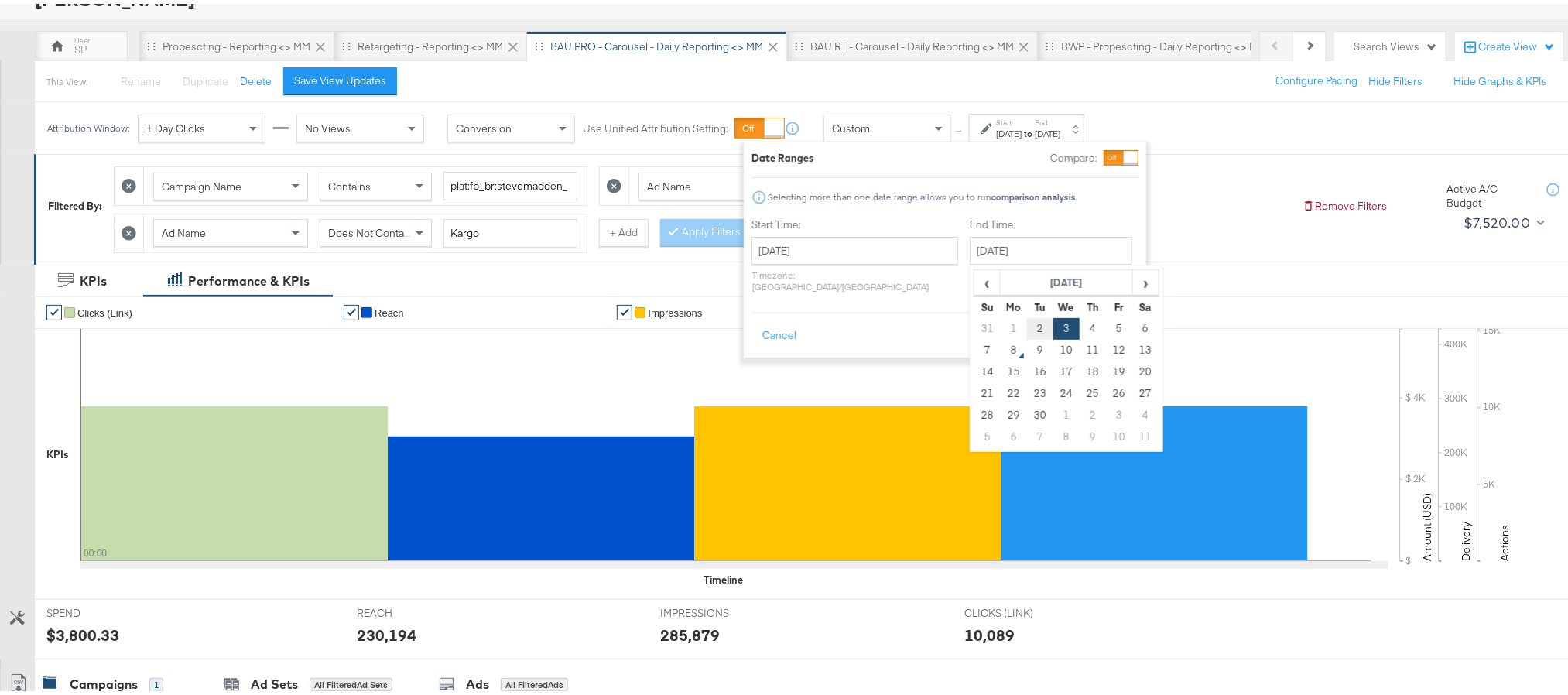
click at [1027, 326] on td "2" at bounding box center [1040, 325] width 27 height 22
type input "September 2nd 2025"
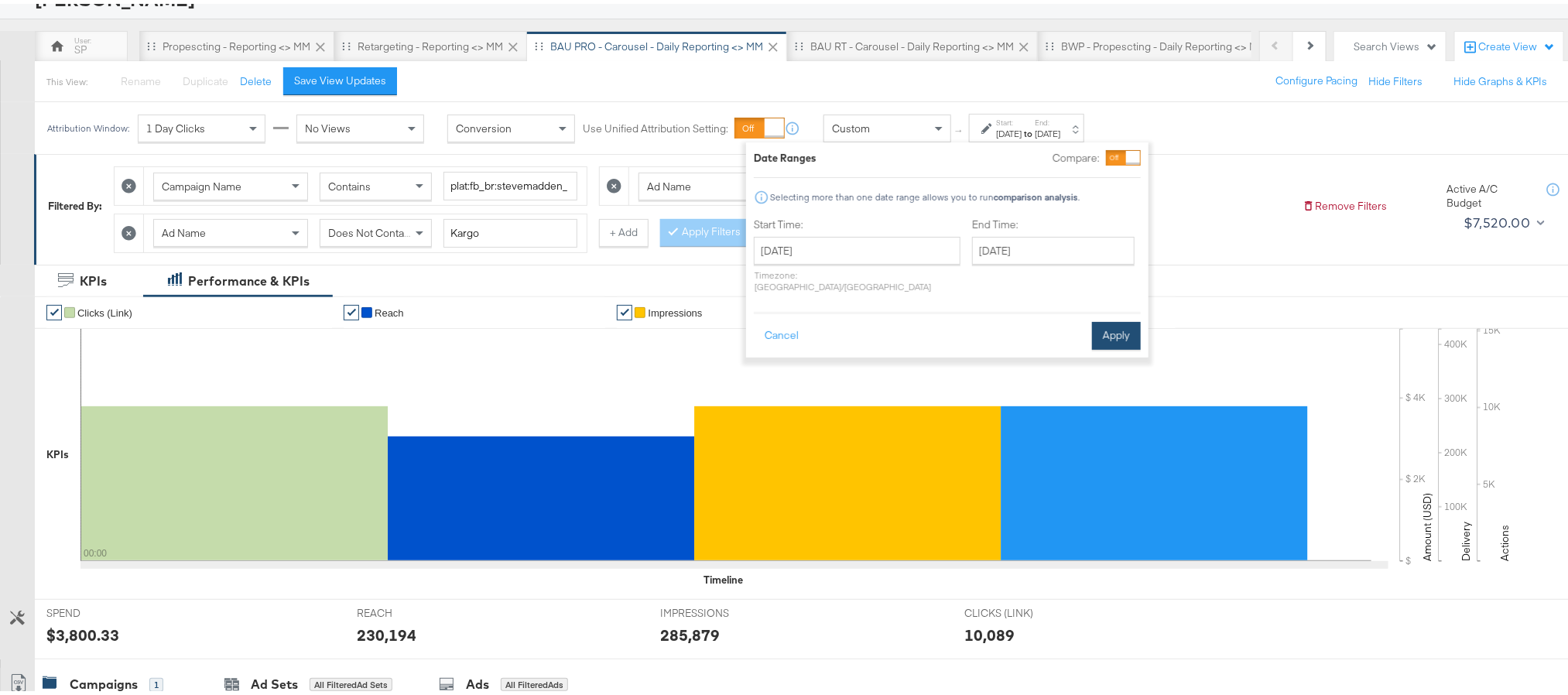
click at [1103, 320] on button "Apply" at bounding box center [1116, 332] width 49 height 28
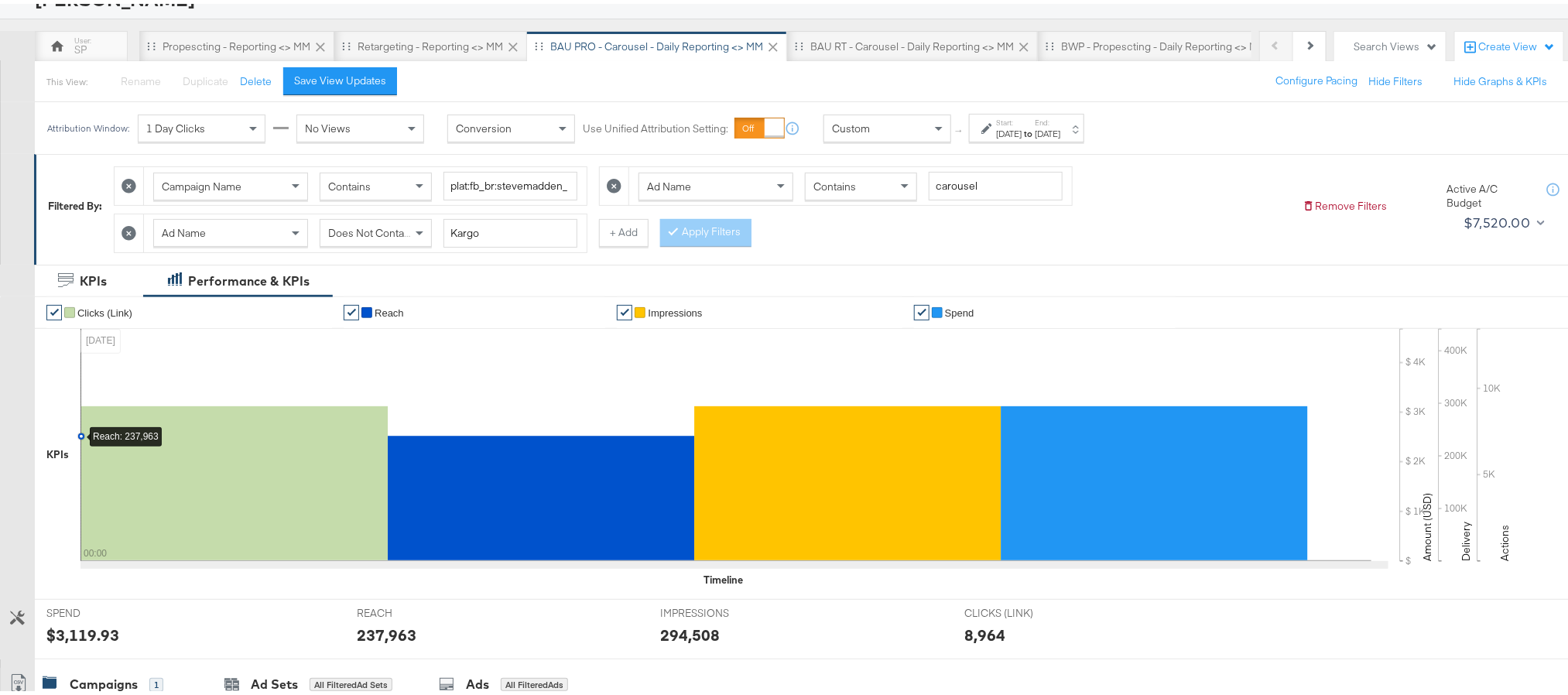
click at [1022, 124] on label "Start:" at bounding box center [1009, 118] width 26 height 10
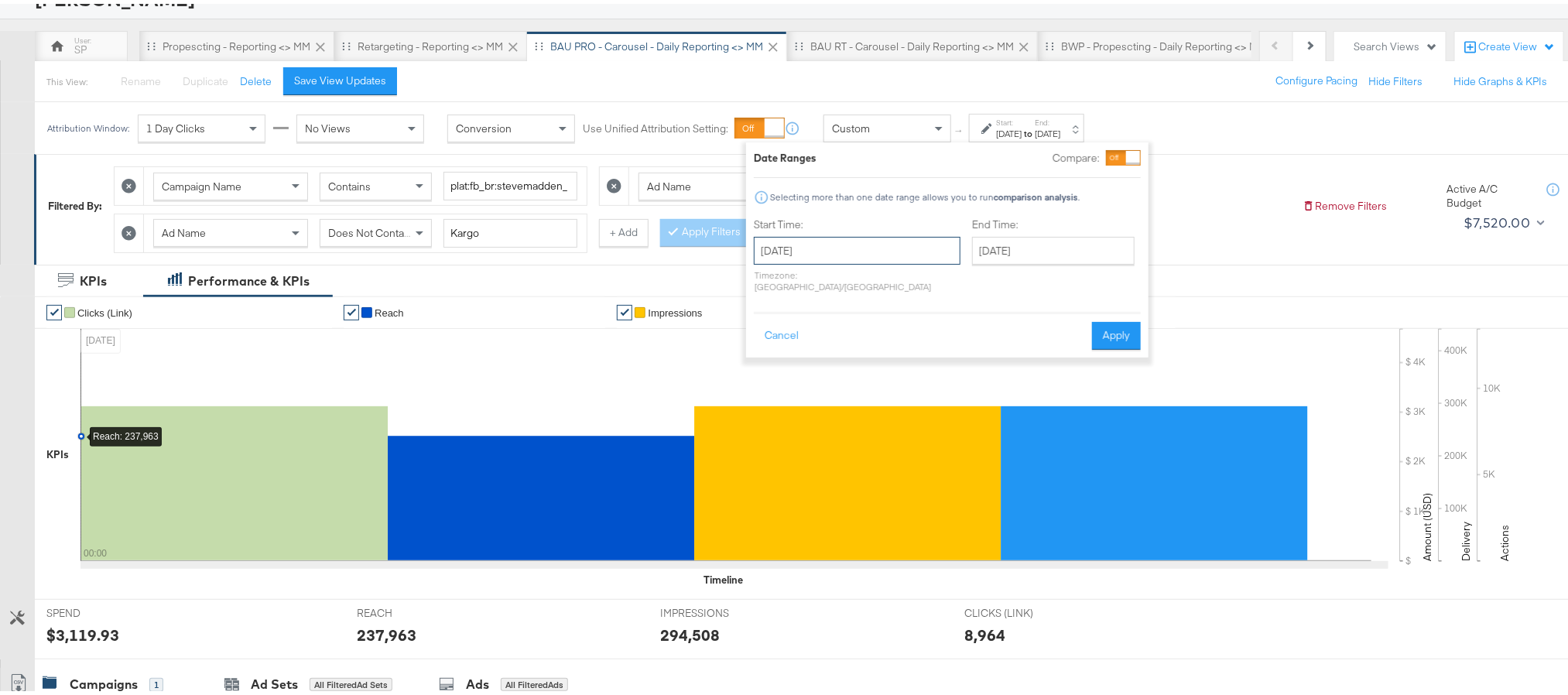
click at [866, 244] on input "September 2nd 2025" at bounding box center [857, 247] width 207 height 28
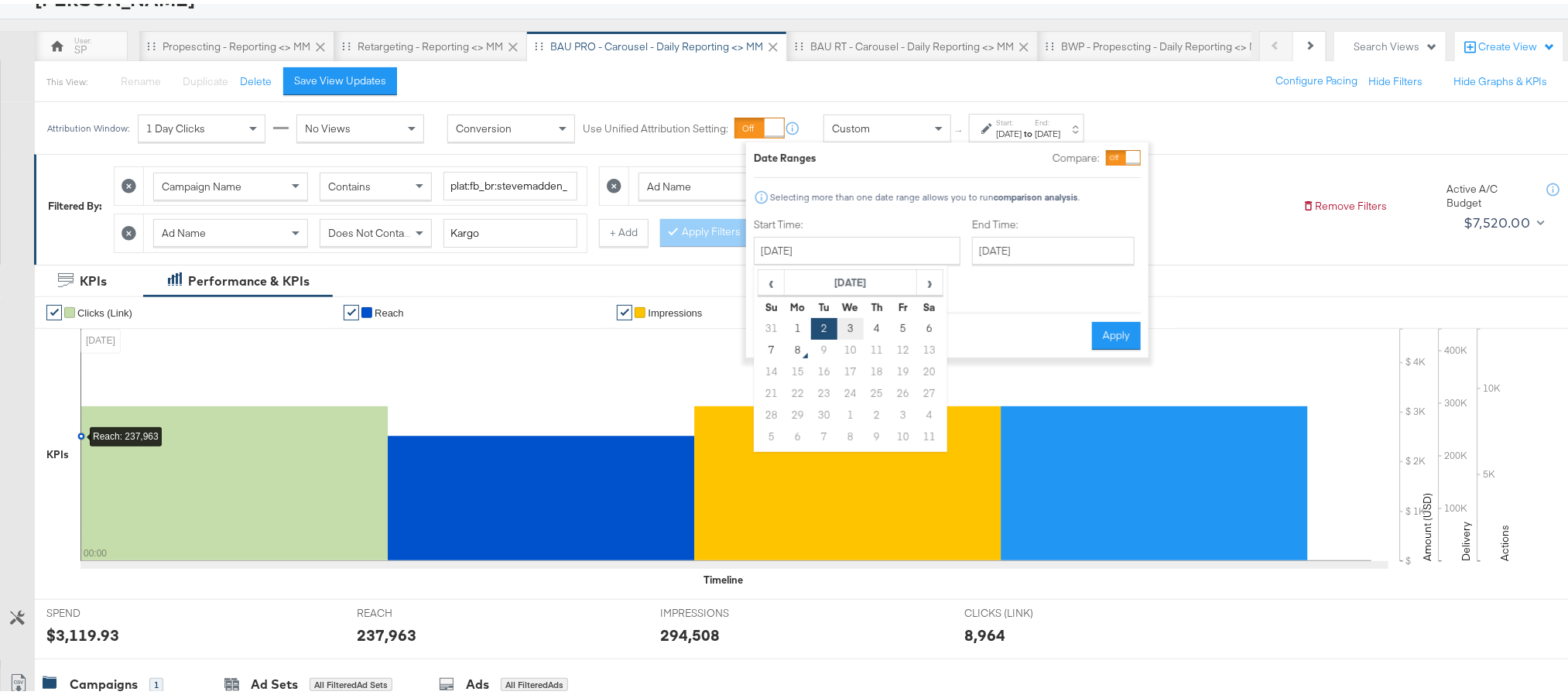
click at [848, 330] on td "3" at bounding box center [850, 325] width 27 height 22
type input "[DATE]"
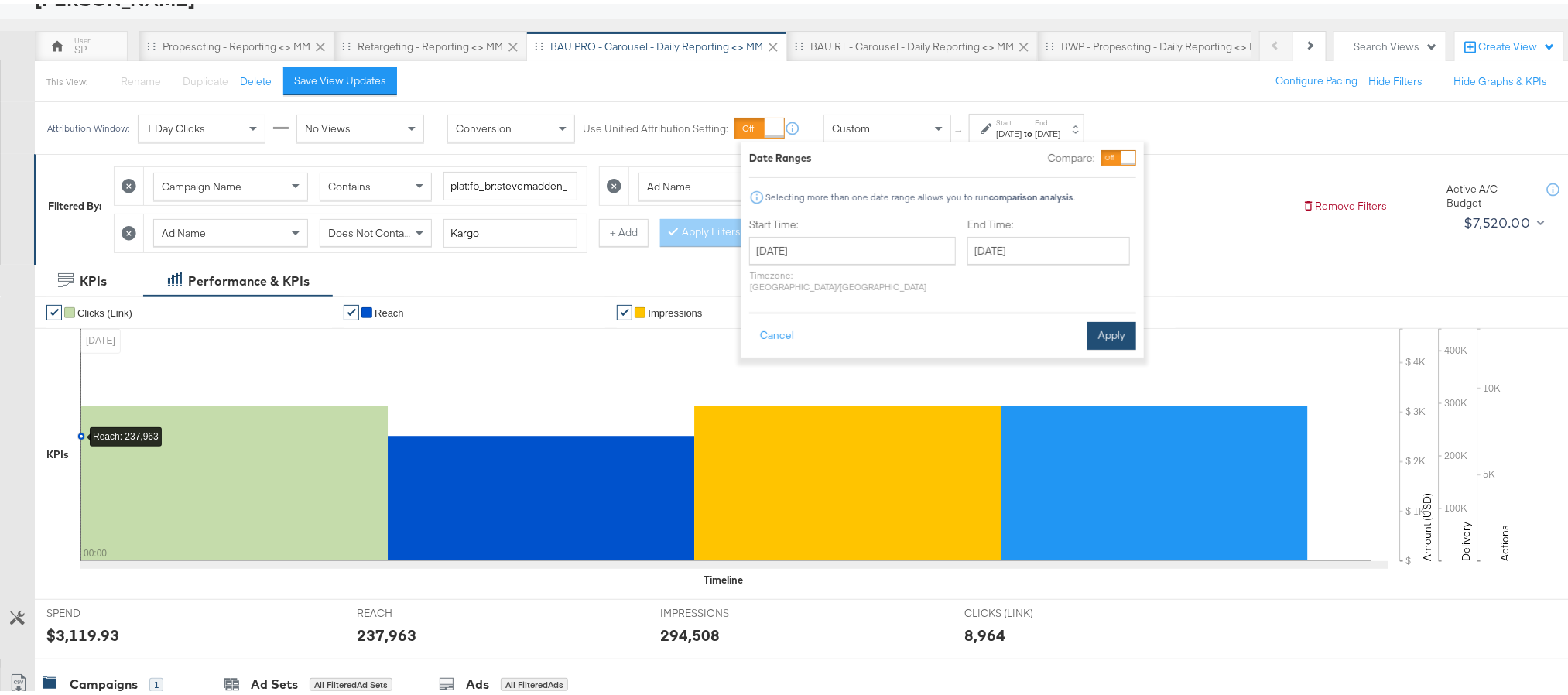
click at [1090, 328] on button "Apply" at bounding box center [1112, 332] width 49 height 28
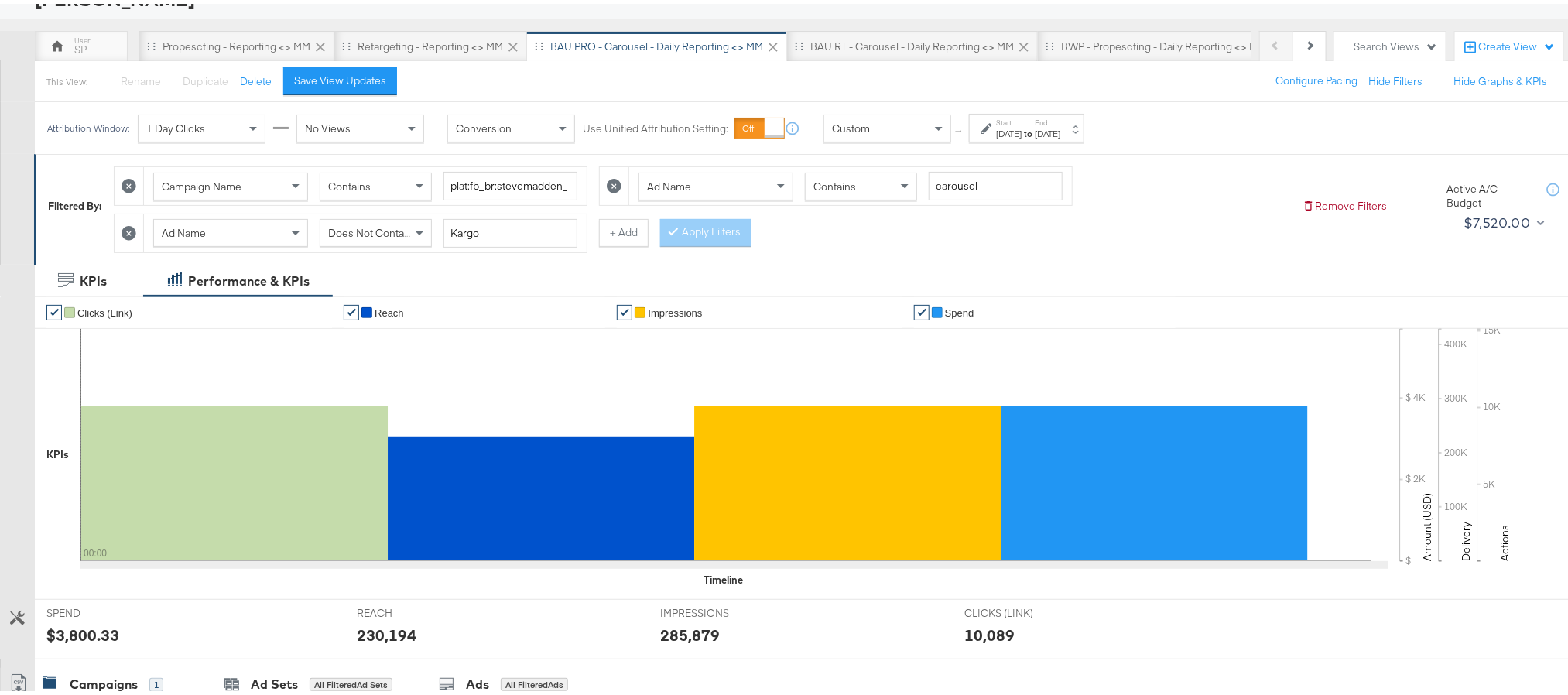
click at [82, 641] on div "$3,800.33" at bounding box center [83, 631] width 73 height 22
click at [82, 639] on div "$3,800.33" at bounding box center [83, 631] width 73 height 22
click at [386, 634] on div "230,194" at bounding box center [386, 631] width 60 height 22
click at [677, 628] on div "285,879" at bounding box center [689, 631] width 60 height 22
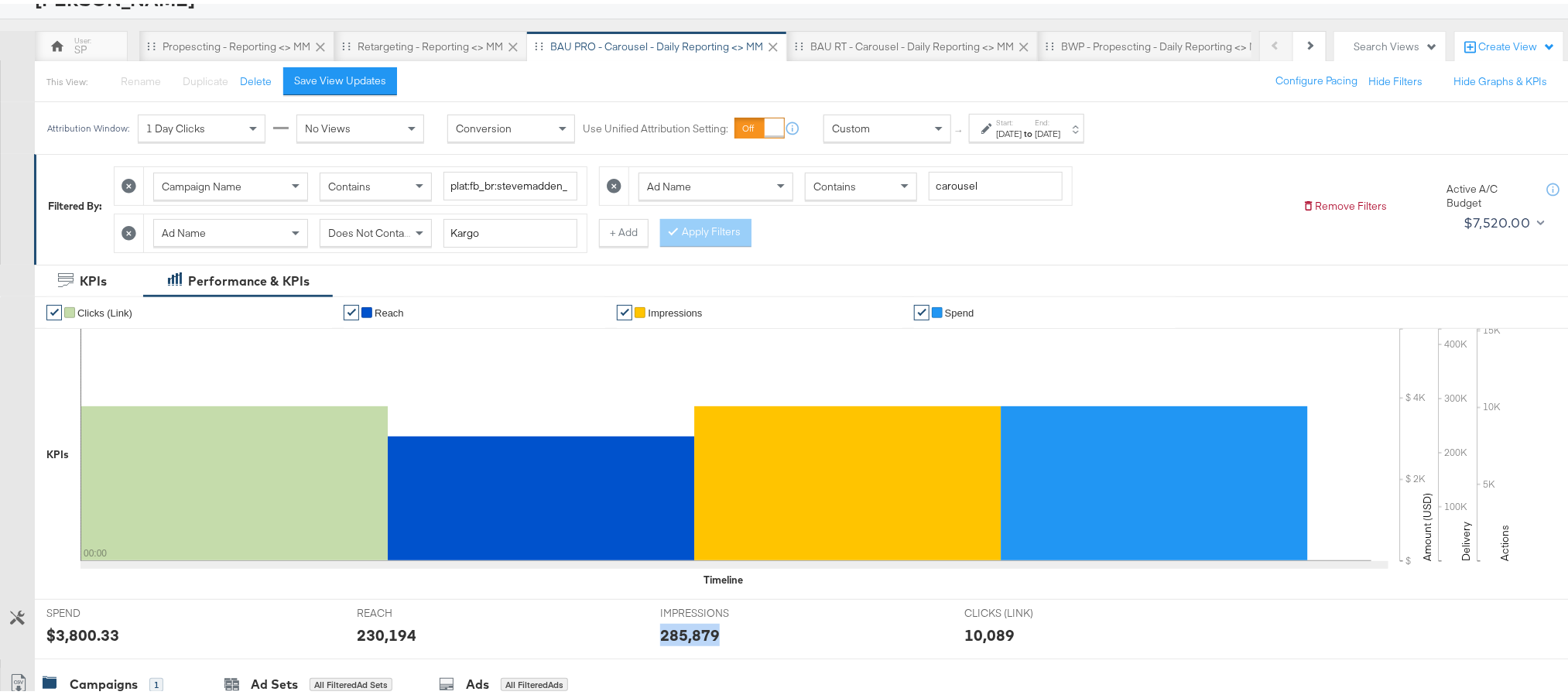
click at [677, 628] on div "285,879" at bounding box center [689, 631] width 60 height 22
click at [1022, 136] on div "[DATE]" at bounding box center [1009, 129] width 26 height 12
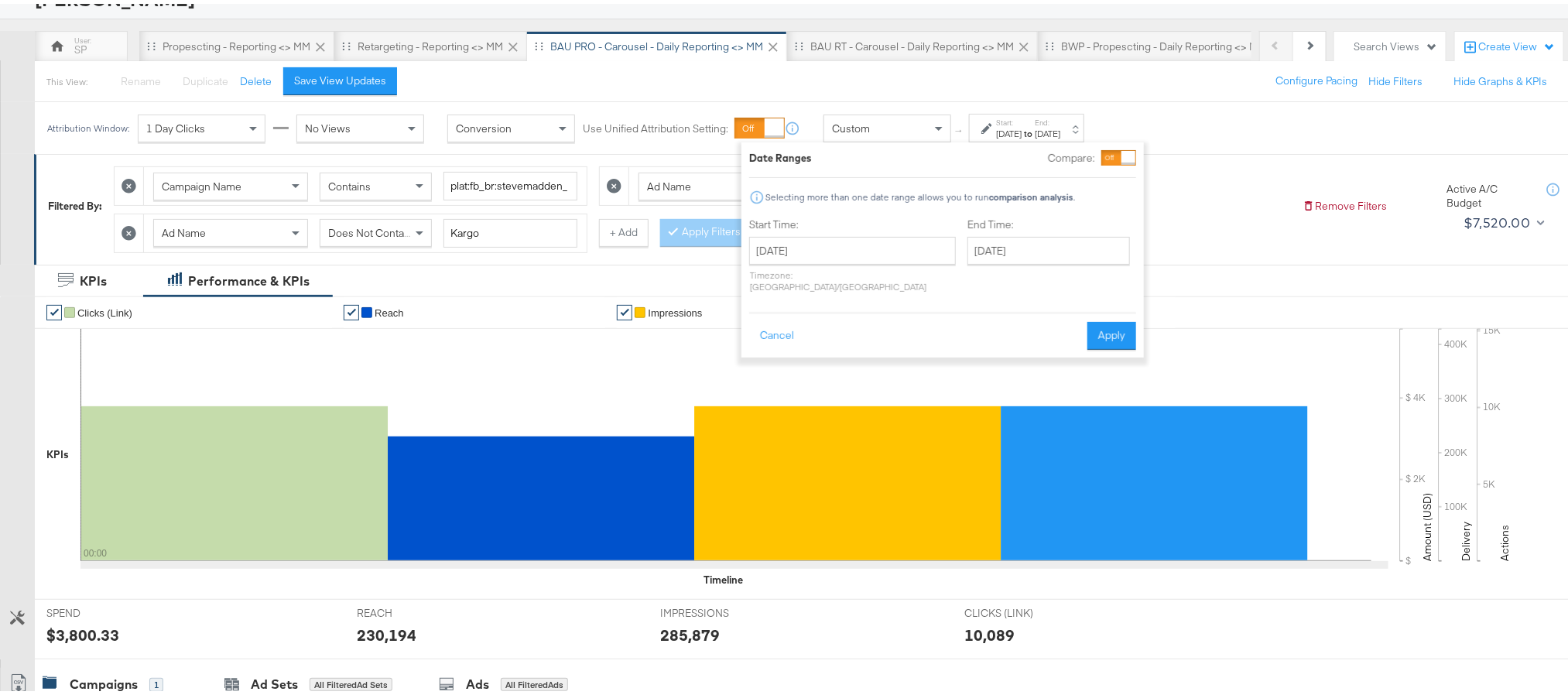
click at [880, 232] on div "Start Time: September 3rd 2025 ‹ September 2025 › Su Mo Tu We Th Fr Sa 31 1 2 3…" at bounding box center [852, 254] width 207 height 82
click at [869, 255] on input "[DATE]" at bounding box center [852, 247] width 207 height 28
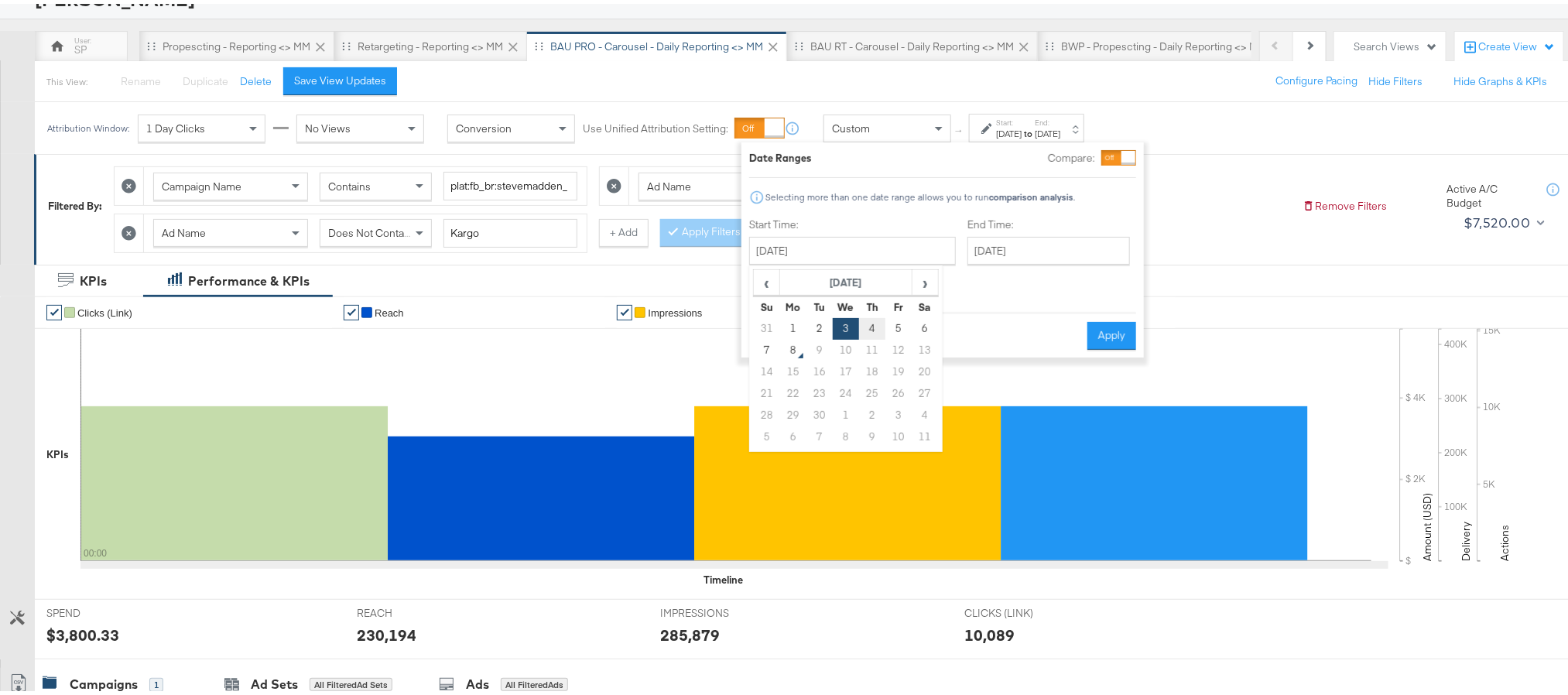
click at [874, 319] on td "4" at bounding box center [872, 325] width 27 height 22
type input "September 4th 2025"
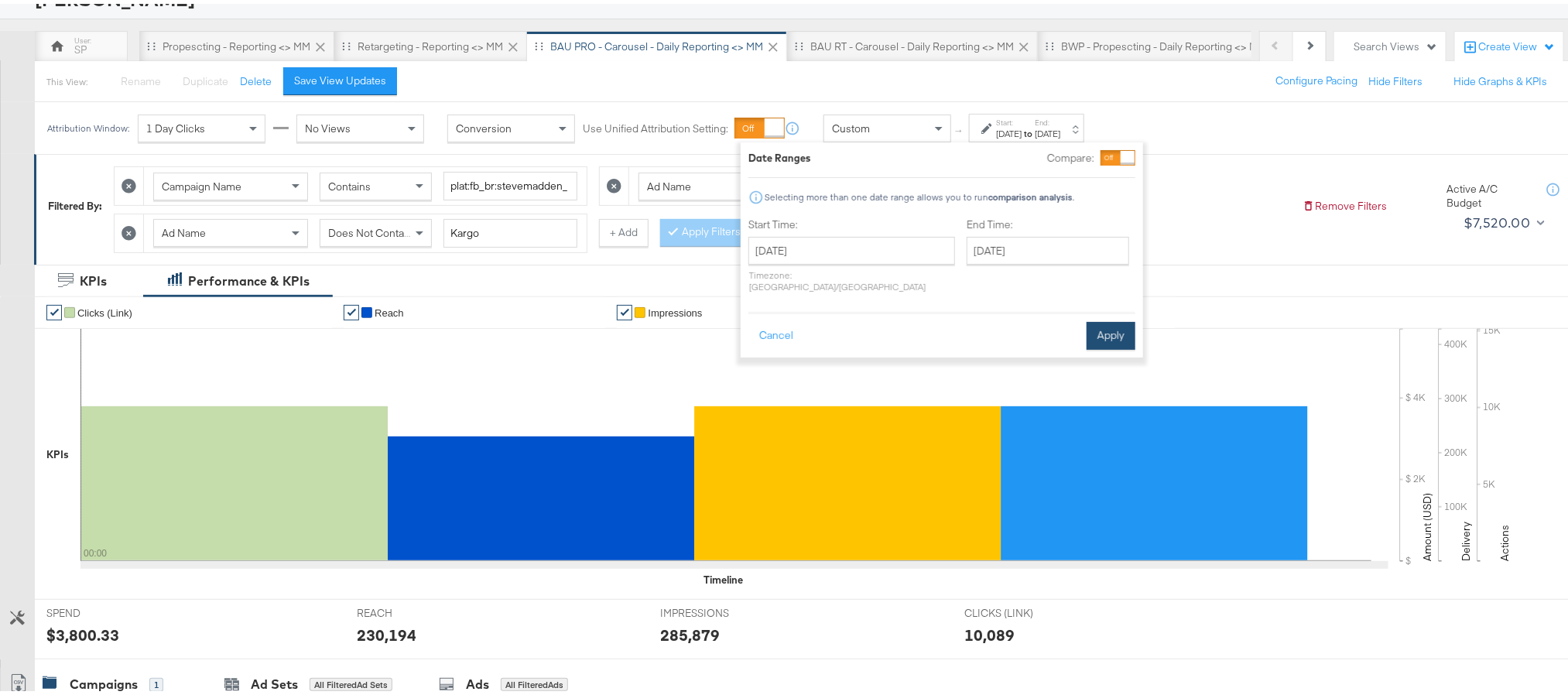
click at [1102, 319] on button "Apply" at bounding box center [1111, 332] width 49 height 28
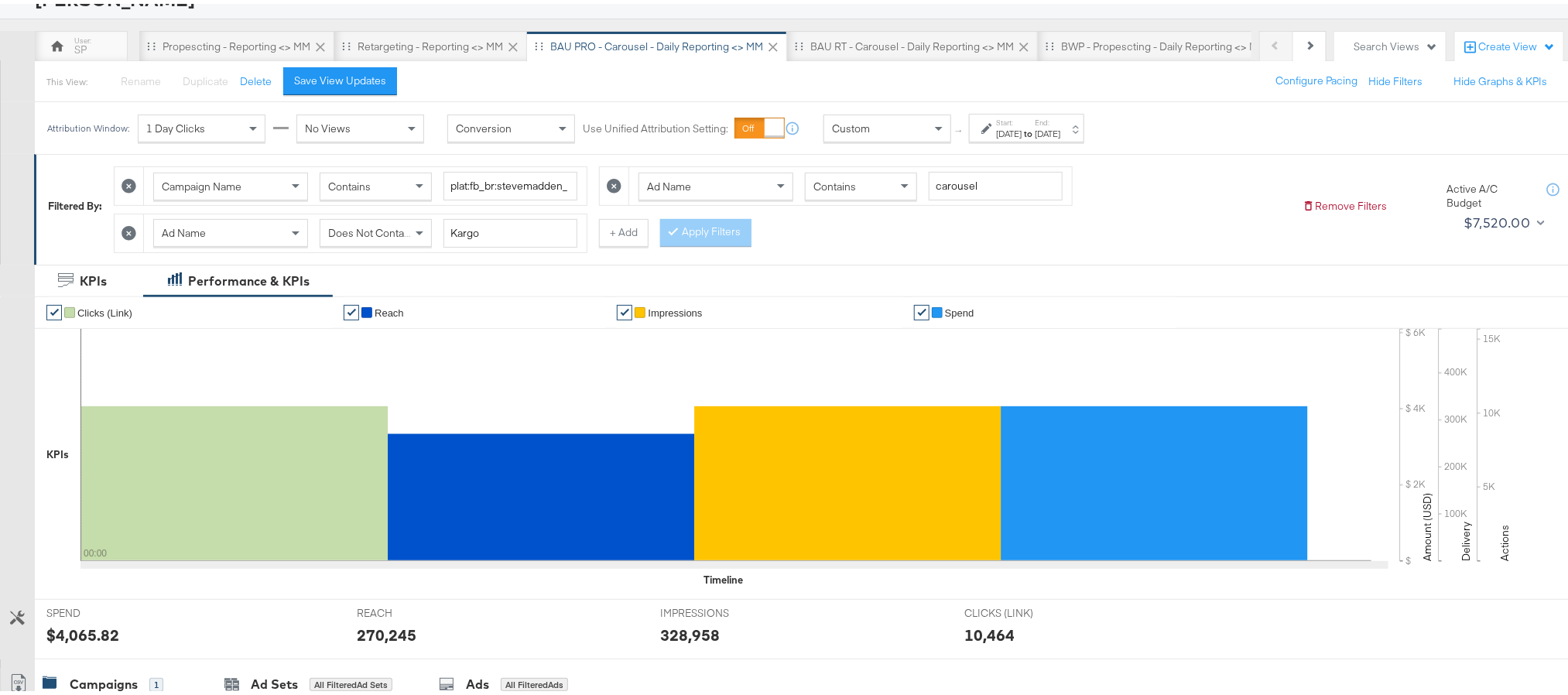
click at [91, 636] on div "$4,065.82" at bounding box center [83, 631] width 73 height 22
click at [91, 637] on div "$4,065.82" at bounding box center [83, 631] width 73 height 22
click at [1020, 142] on div "Attribution Window: 1 Day Clicks No Views Conversion Use Unified Attribution Se…" at bounding box center [569, 124] width 1069 height 51
click at [1022, 132] on div "Sep 4th 2025" at bounding box center [1009, 129] width 26 height 12
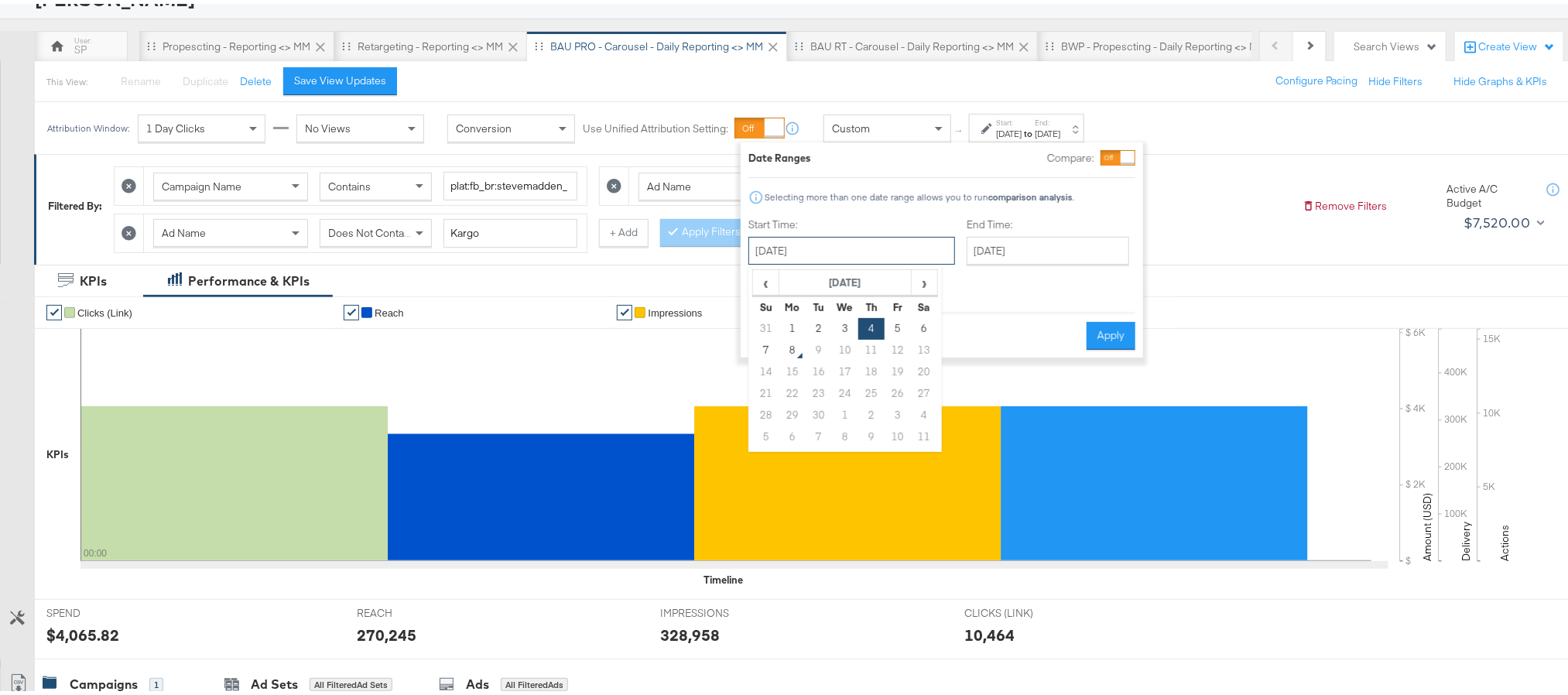
click at [867, 237] on input "September 4th 2025" at bounding box center [851, 247] width 207 height 28
click at [772, 344] on td "7" at bounding box center [766, 347] width 27 height 22
type input "[DATE]"
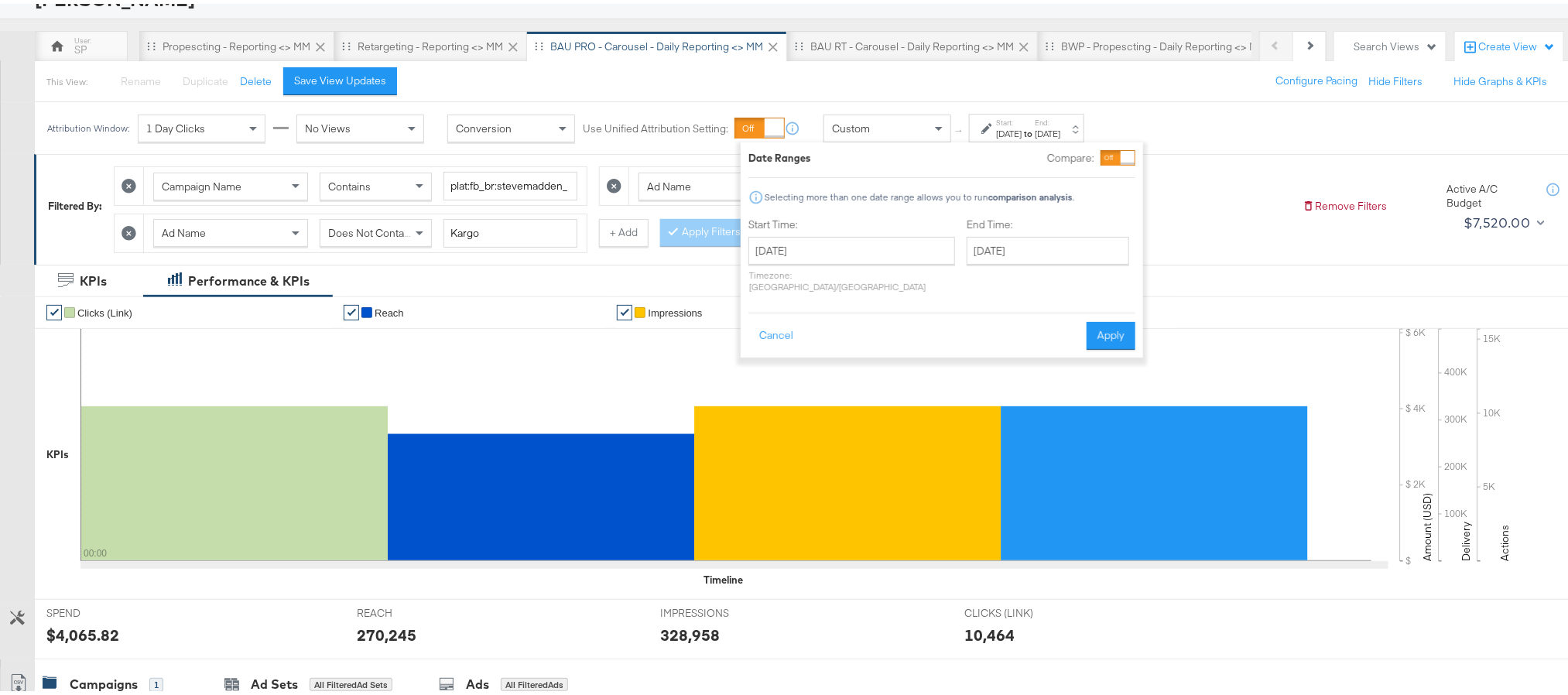
click at [1114, 308] on div "Cancel Apply" at bounding box center [942, 327] width 387 height 38
click at [1108, 319] on button "Apply" at bounding box center [1111, 332] width 49 height 28
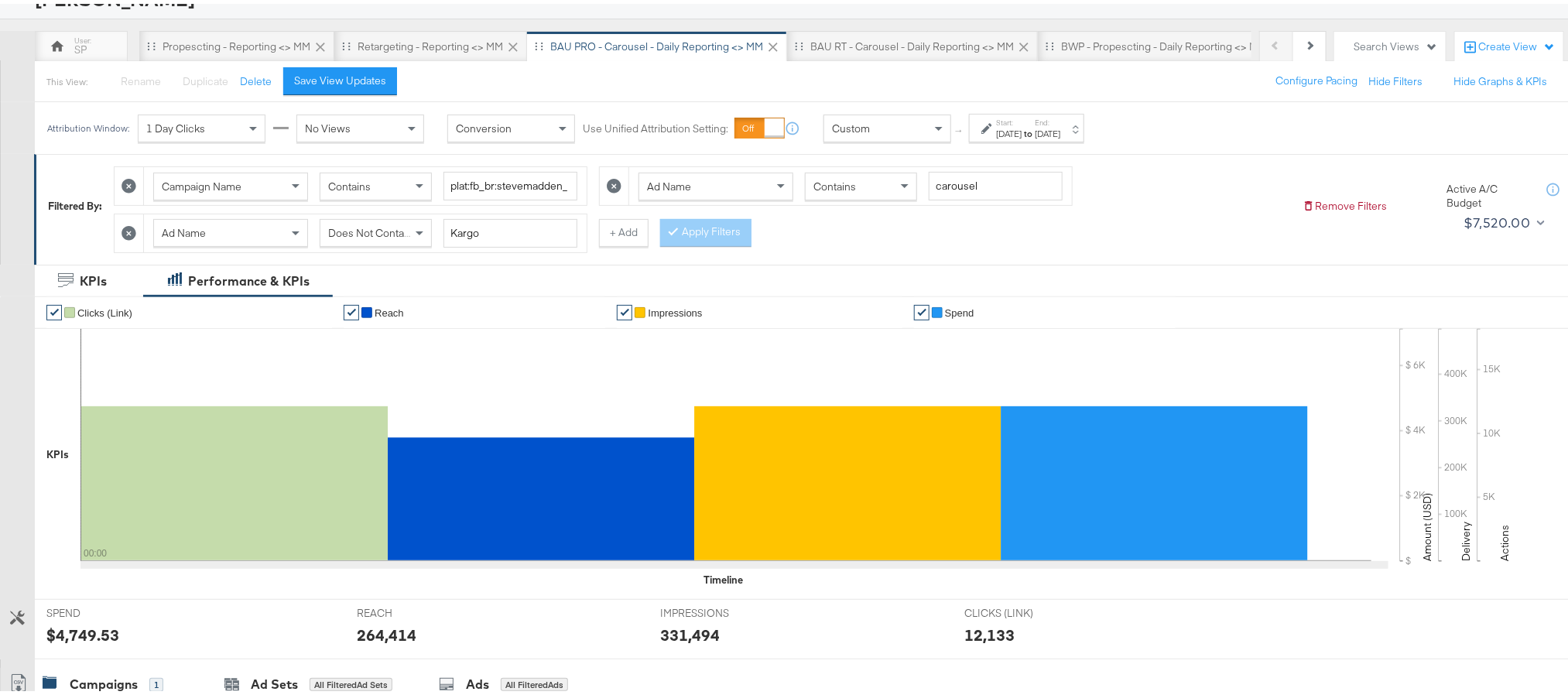
click at [73, 636] on div "$4,749.53" at bounding box center [83, 631] width 73 height 22
click at [936, 51] on div "BAU RT - Carousel - Daily Reporting <> MM" at bounding box center [912, 43] width 251 height 31
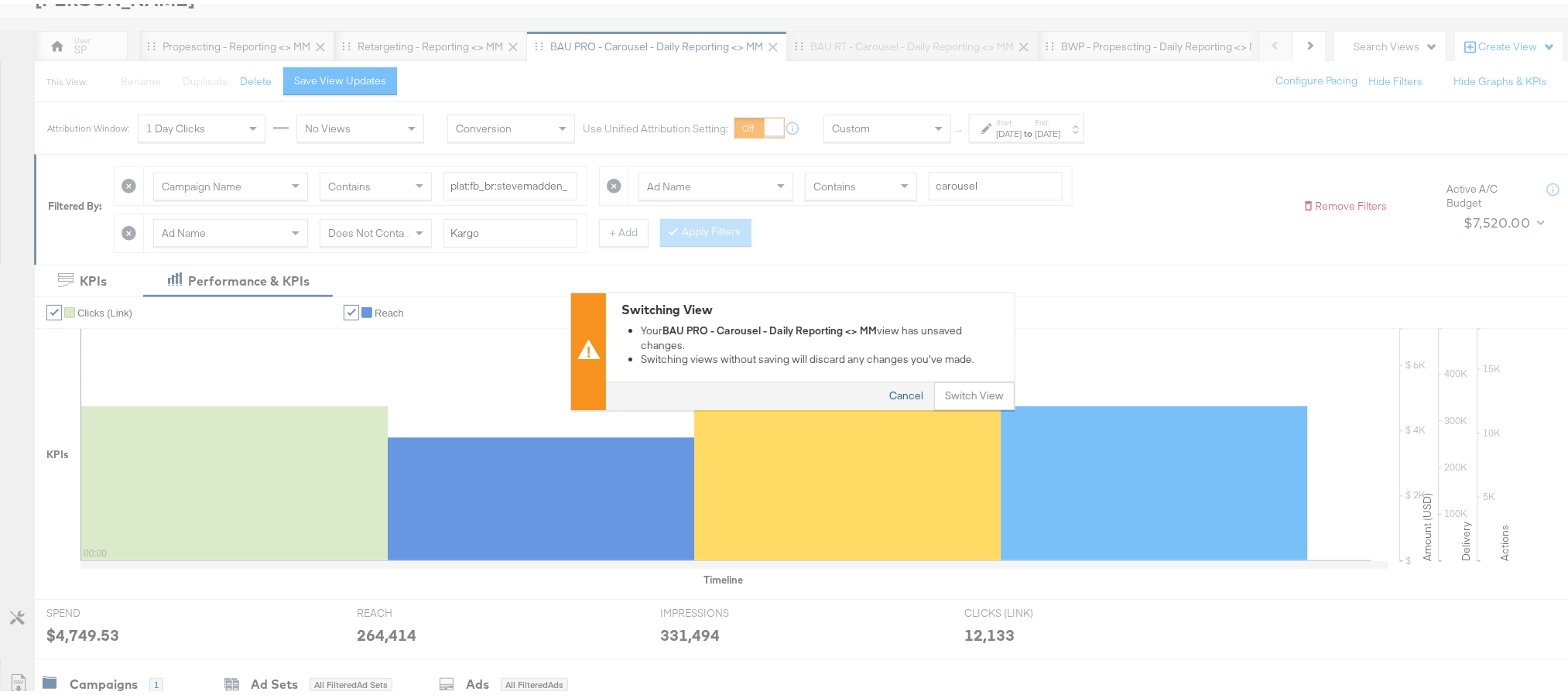
click at [904, 388] on button "Cancel" at bounding box center [906, 392] width 56 height 28
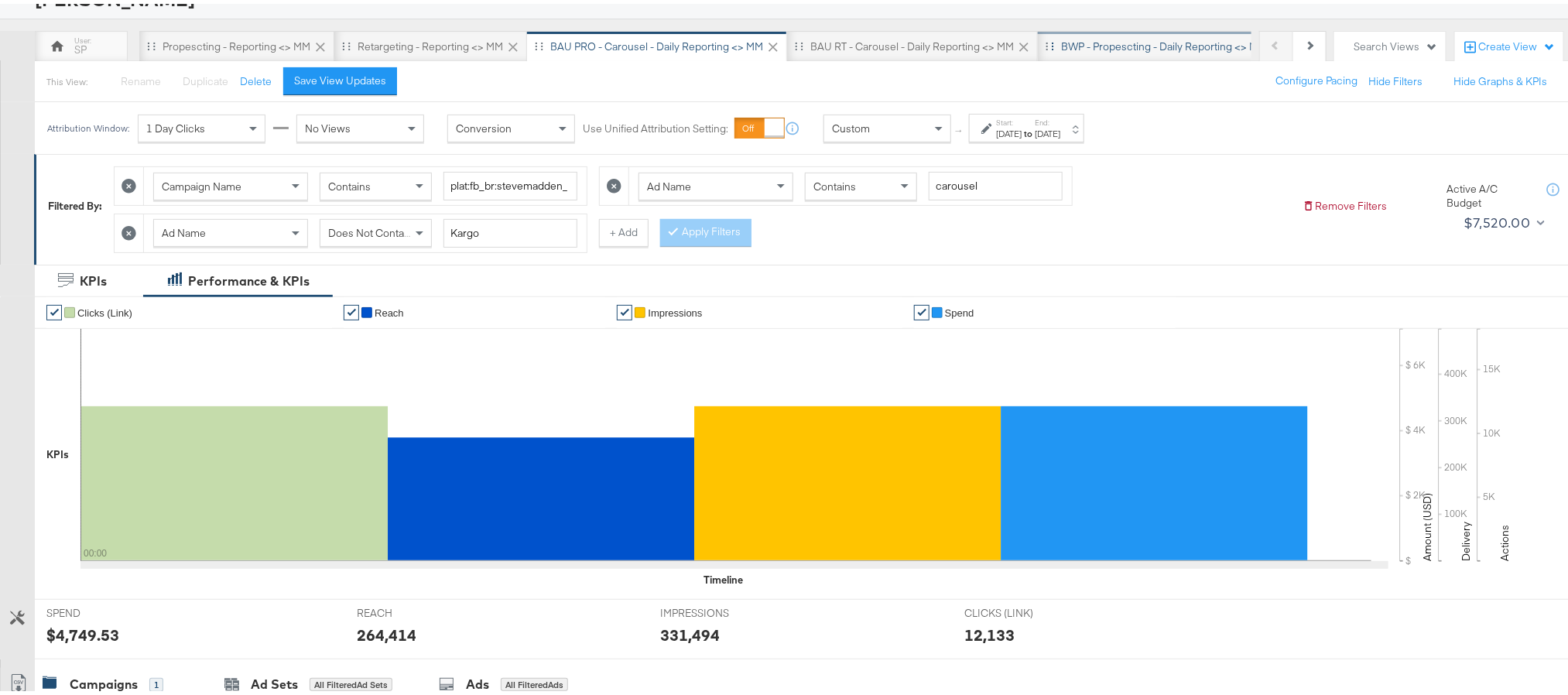
click at [1108, 32] on div "BWP - Propescting - Daily Reporting <> MM" at bounding box center [1164, 43] width 252 height 31
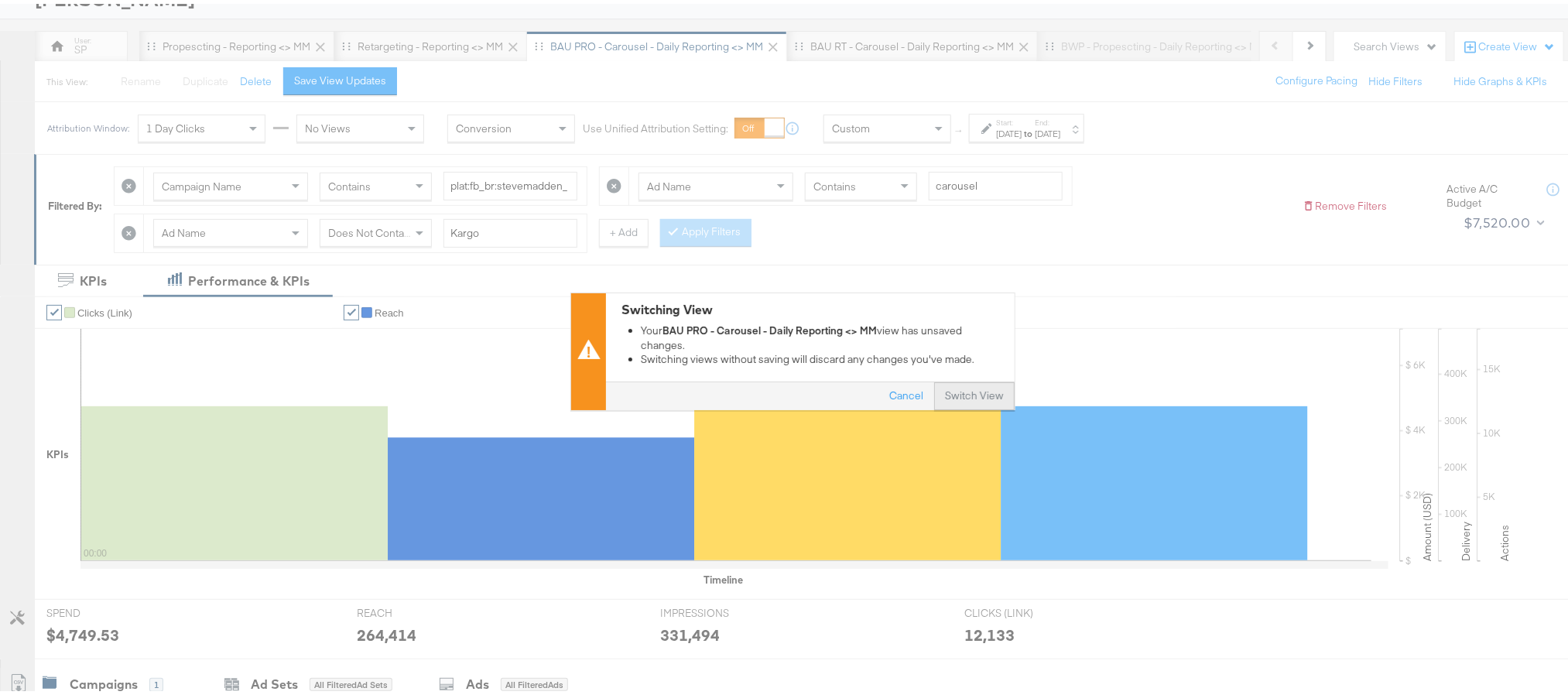
click at [958, 402] on button "Switch View" at bounding box center [975, 392] width 81 height 28
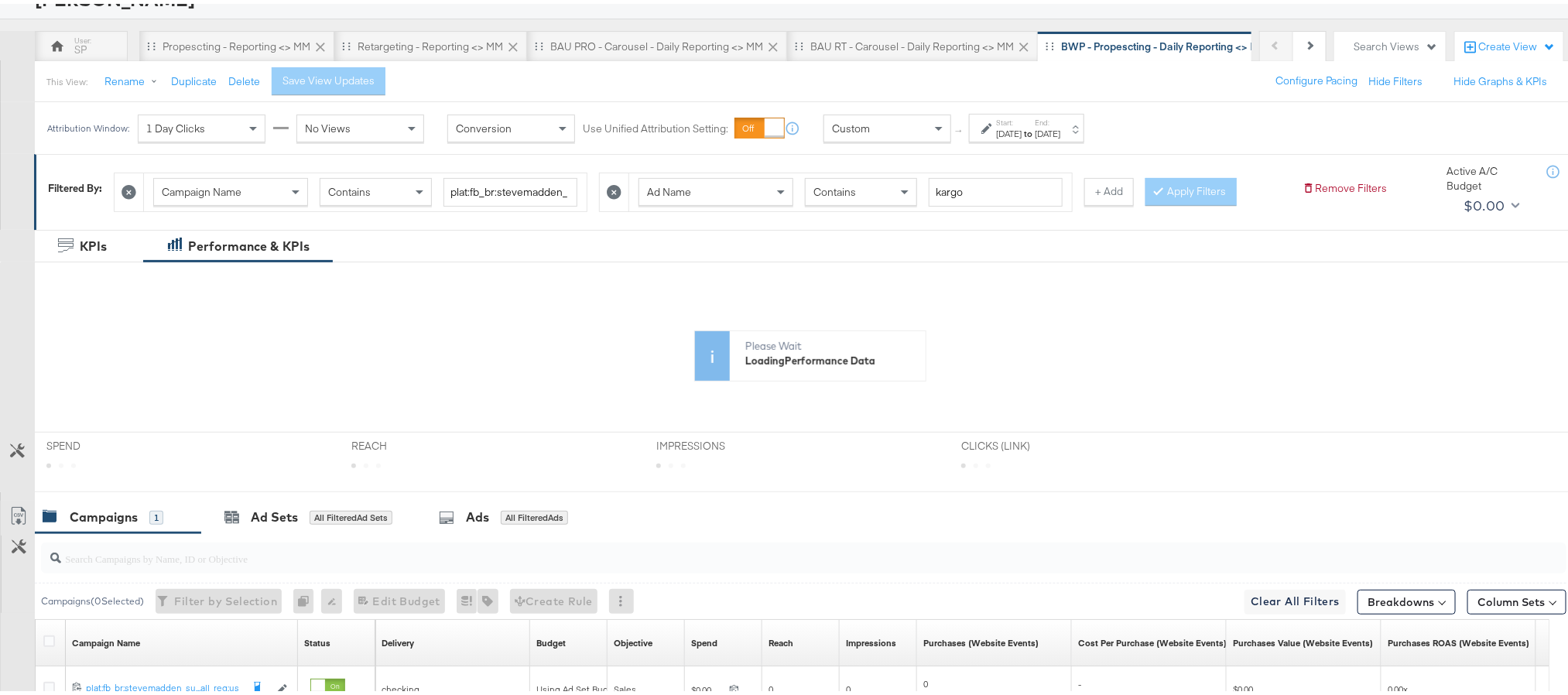
click at [1060, 126] on div "Aug 27th 2025" at bounding box center [1047, 129] width 26 height 12
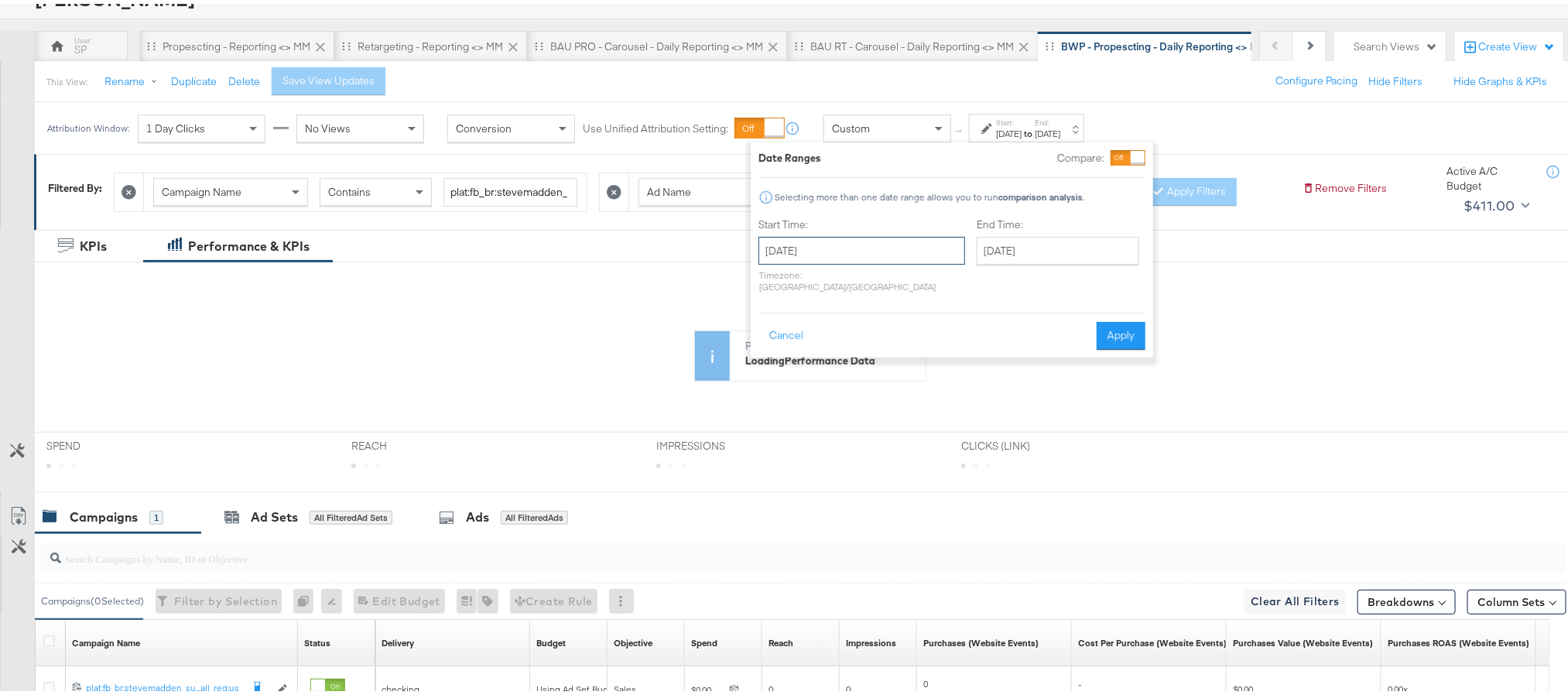
click at [888, 252] on input "August 21st 2025" at bounding box center [861, 247] width 207 height 28
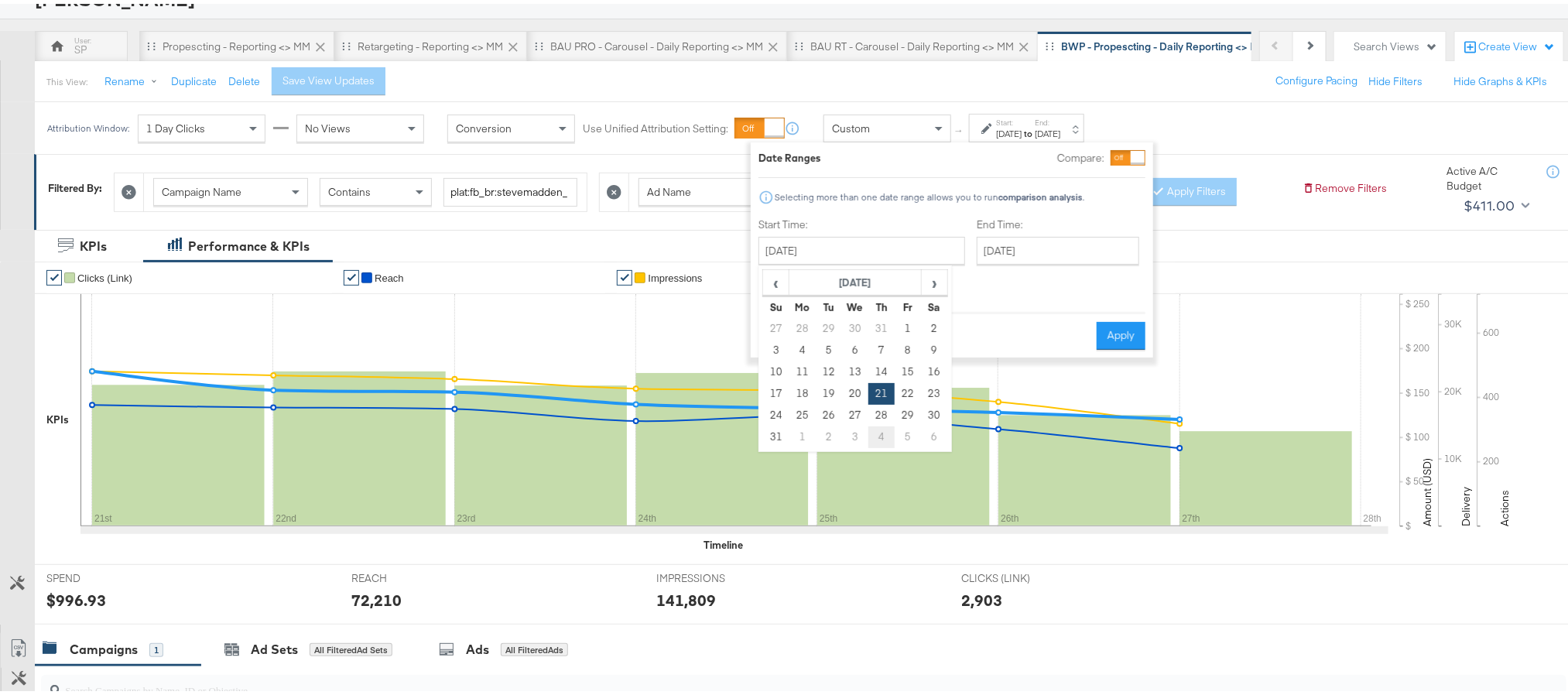
click at [869, 431] on td "4" at bounding box center [881, 433] width 27 height 22
type input "September 4th 2025"
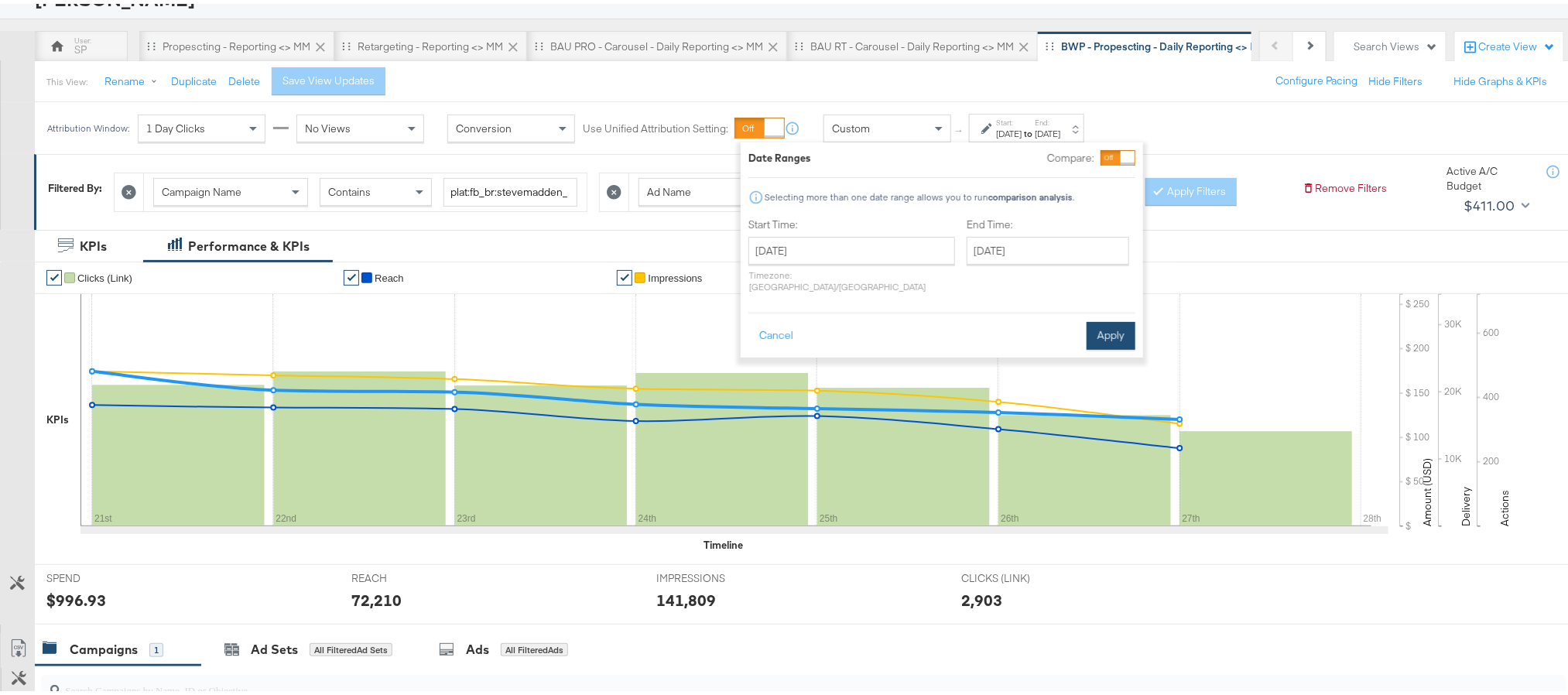
click at [1103, 319] on button "Apply" at bounding box center [1111, 332] width 49 height 28
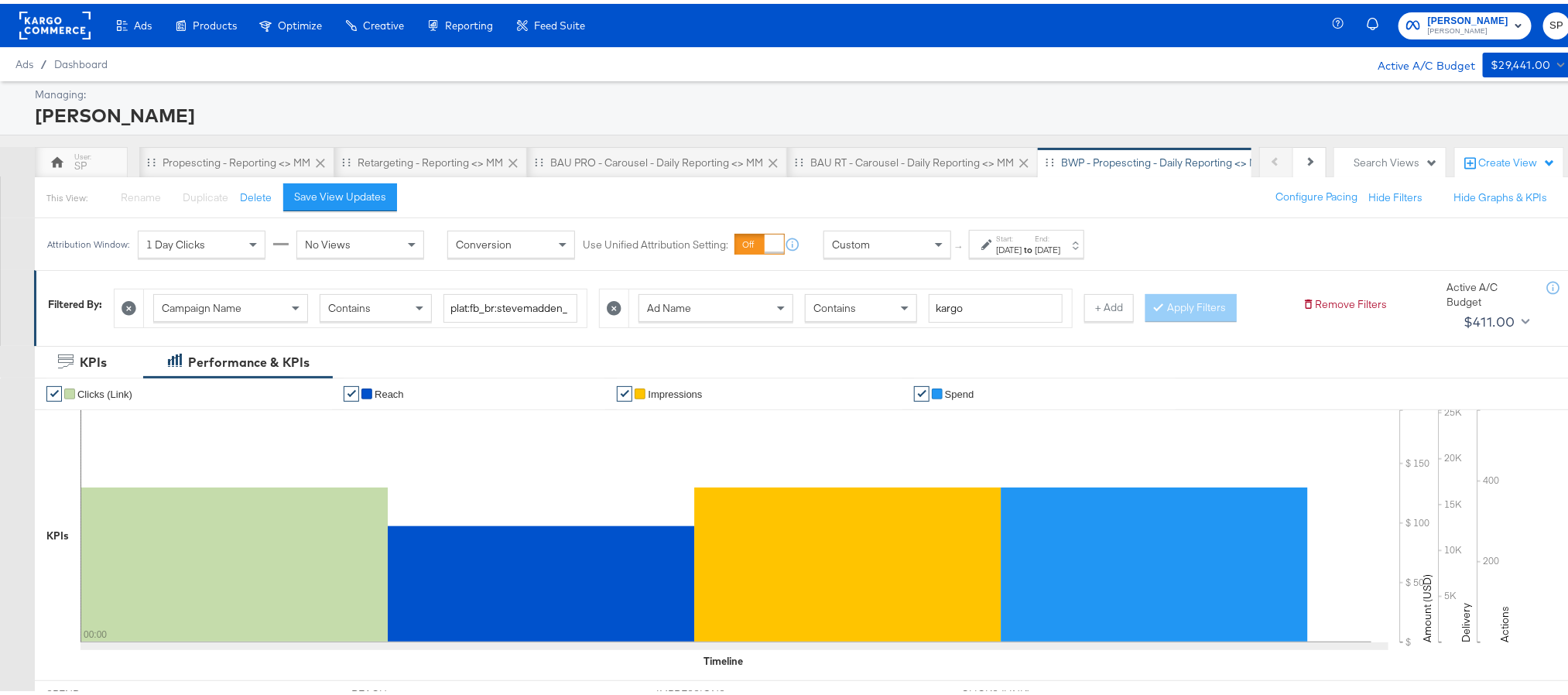
click at [42, 24] on rect at bounding box center [55, 21] width 72 height 28
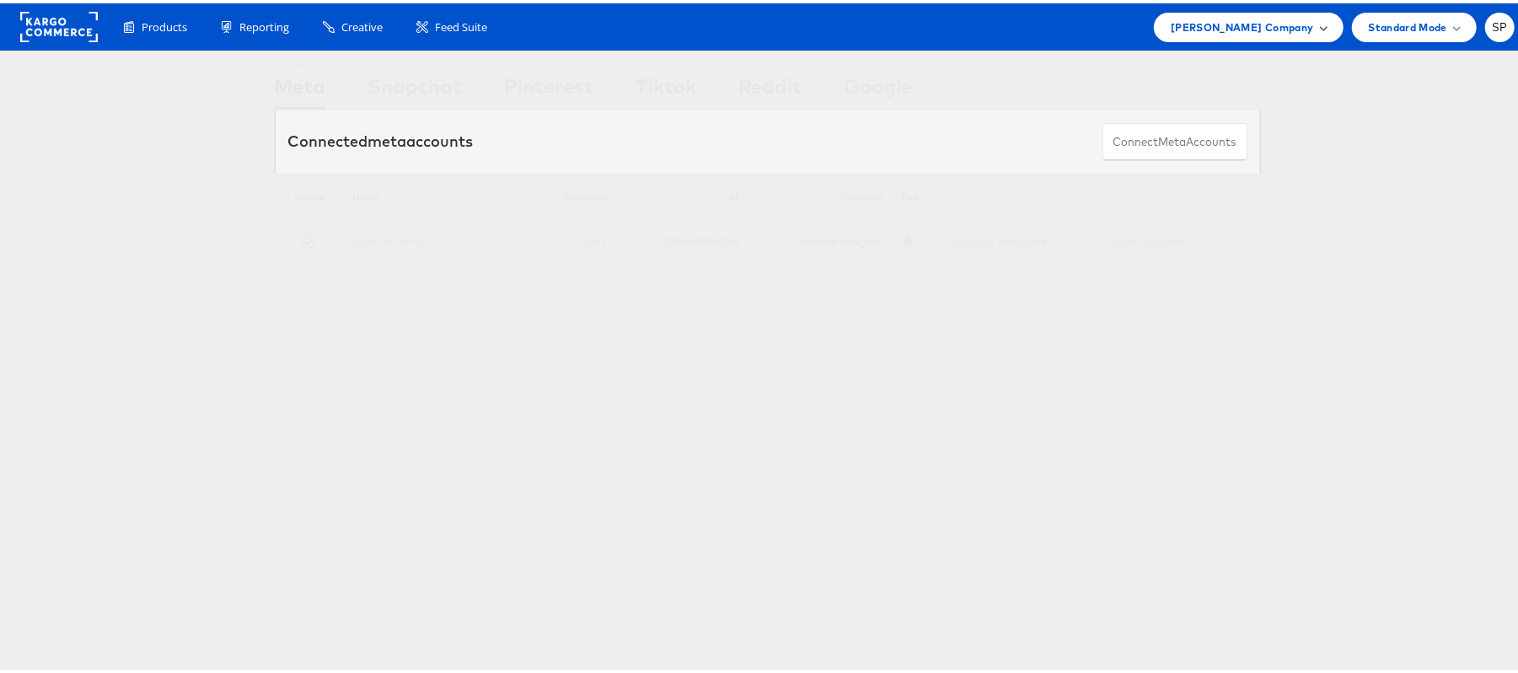
click at [1243, 24] on span "[PERSON_NAME] Company" at bounding box center [1242, 24] width 142 height 18
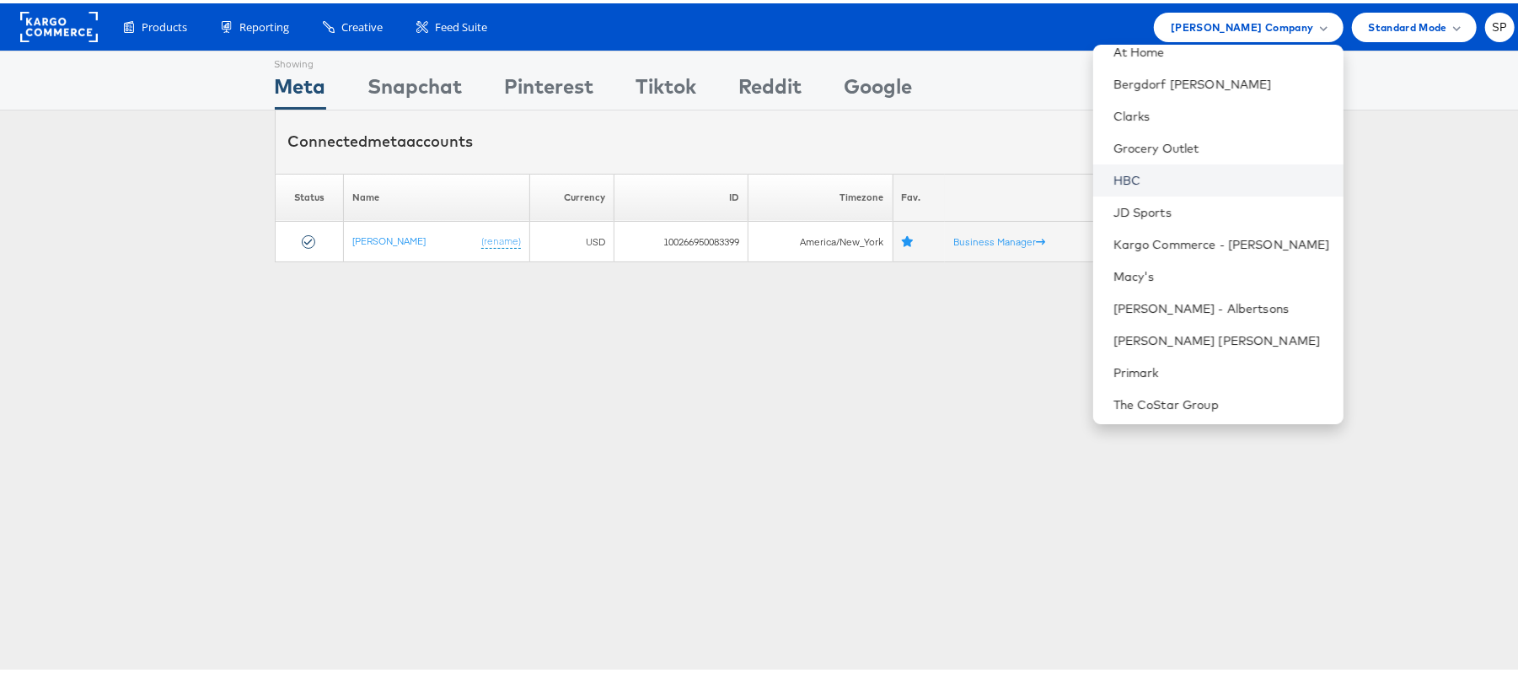
scroll to position [145, 0]
click at [1147, 113] on link "Clarks" at bounding box center [1222, 109] width 217 height 17
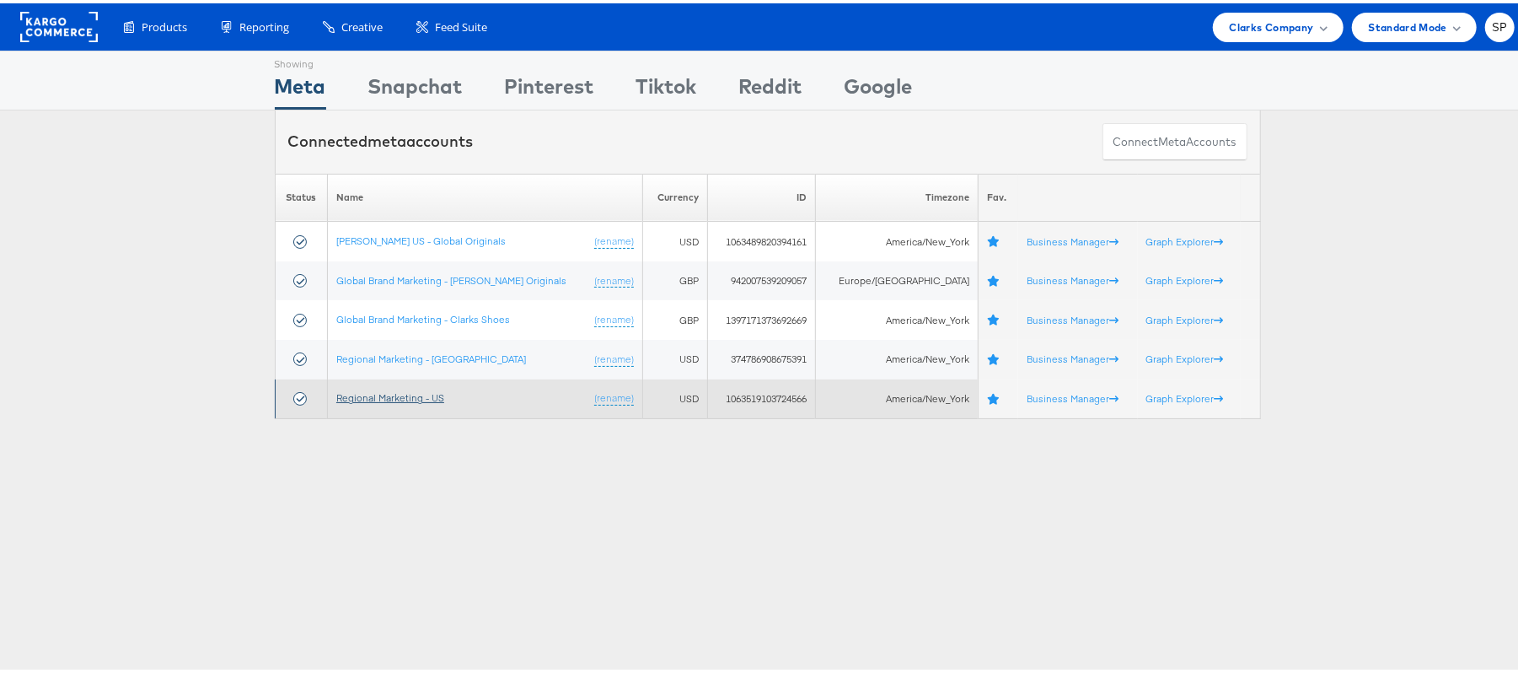
click at [413, 400] on link "Regional Marketing - US" at bounding box center [390, 394] width 108 height 13
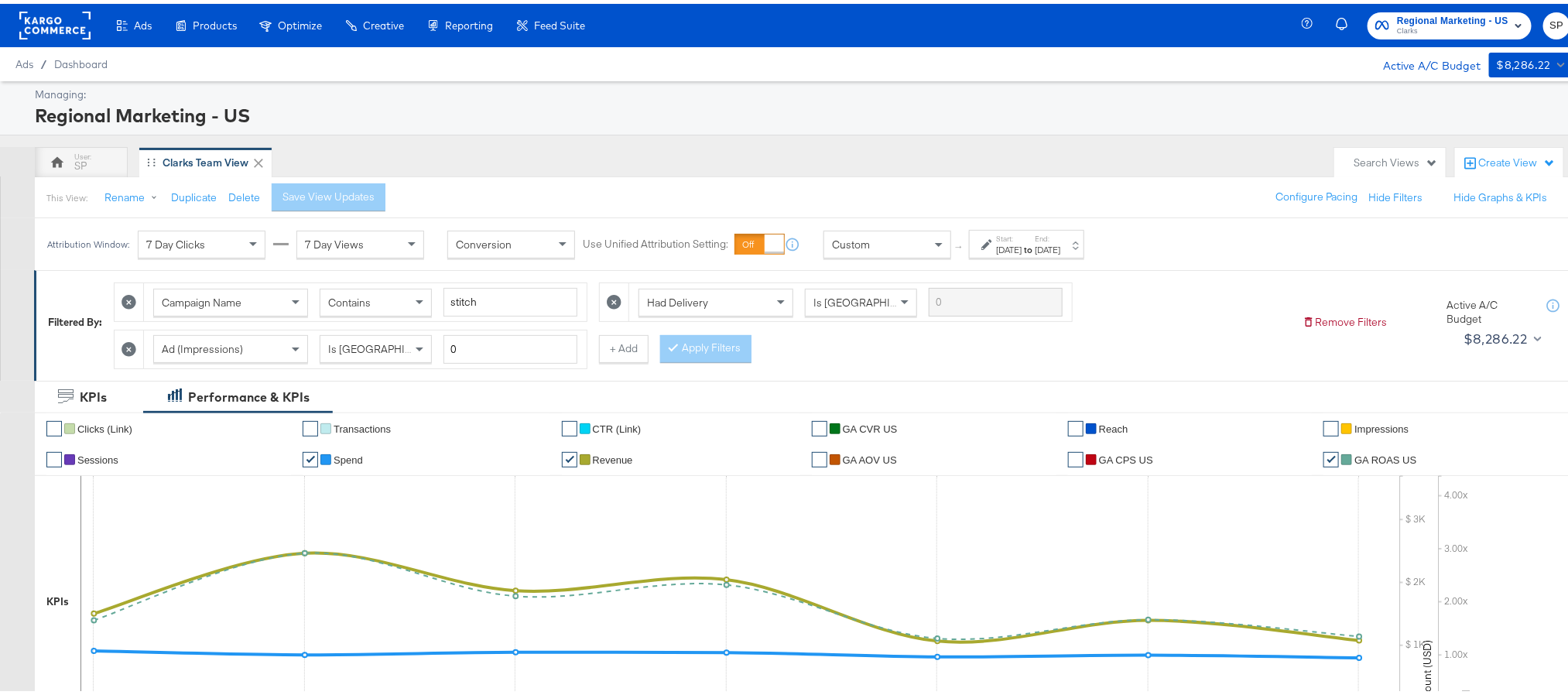
click at [1022, 252] on div "[DATE]" at bounding box center [1009, 245] width 26 height 12
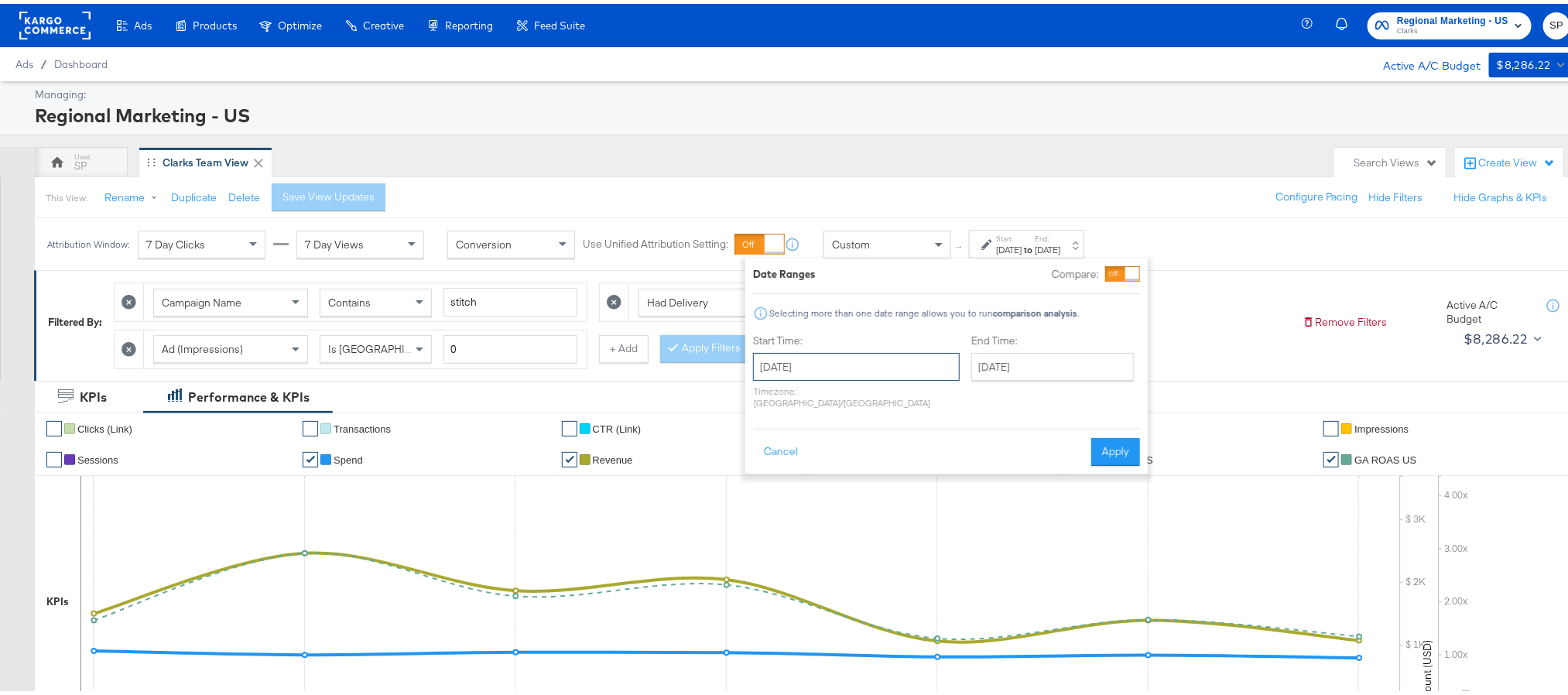
click at [836, 363] on input "[DATE]" at bounding box center [856, 363] width 207 height 28
click at [924, 399] on span "›" at bounding box center [929, 394] width 24 height 23
click at [857, 443] on td "3" at bounding box center [849, 442] width 27 height 22
type input "[DATE]"
click at [1002, 361] on input "[DATE]" at bounding box center [1048, 363] width 162 height 28
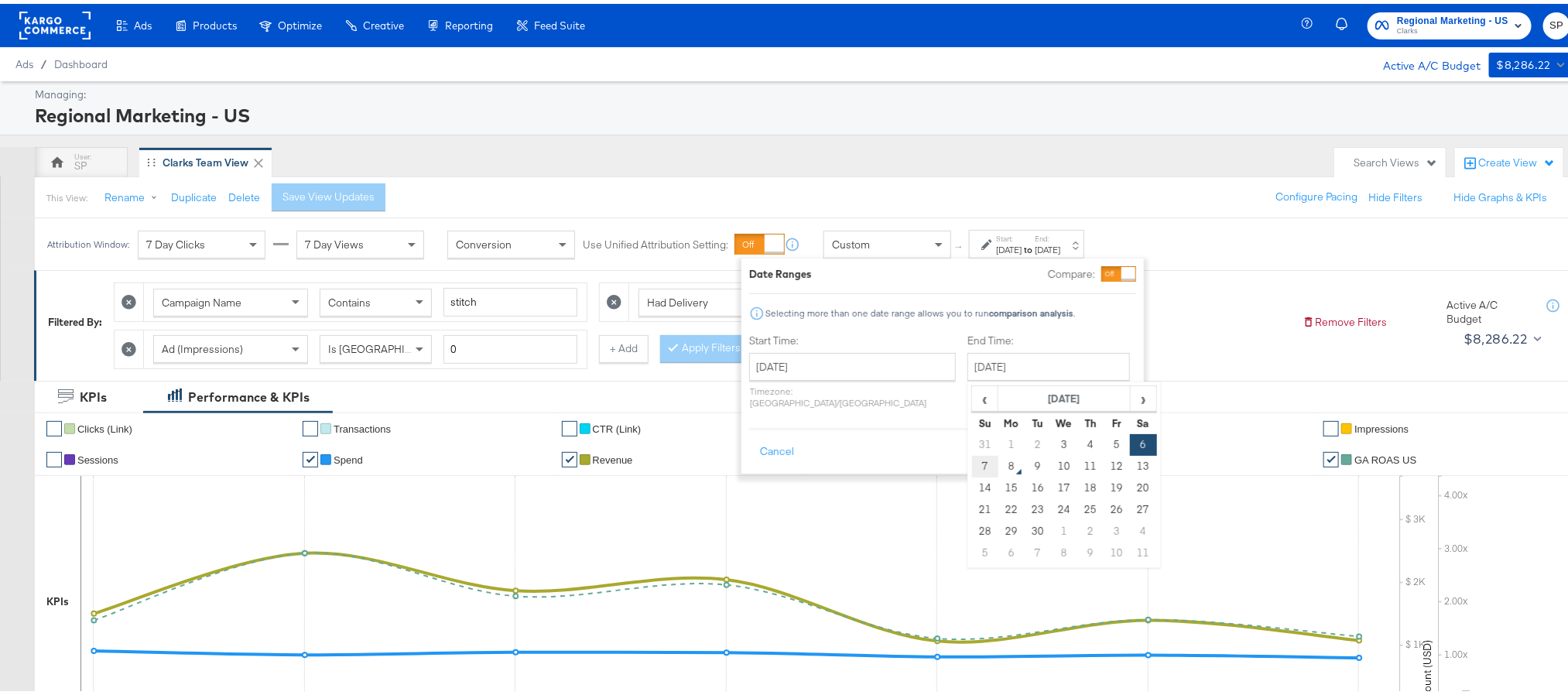
click at [972, 461] on td "7" at bounding box center [985, 463] width 27 height 22
type input "[DATE]"
click at [1092, 434] on button "Apply" at bounding box center [1112, 448] width 49 height 28
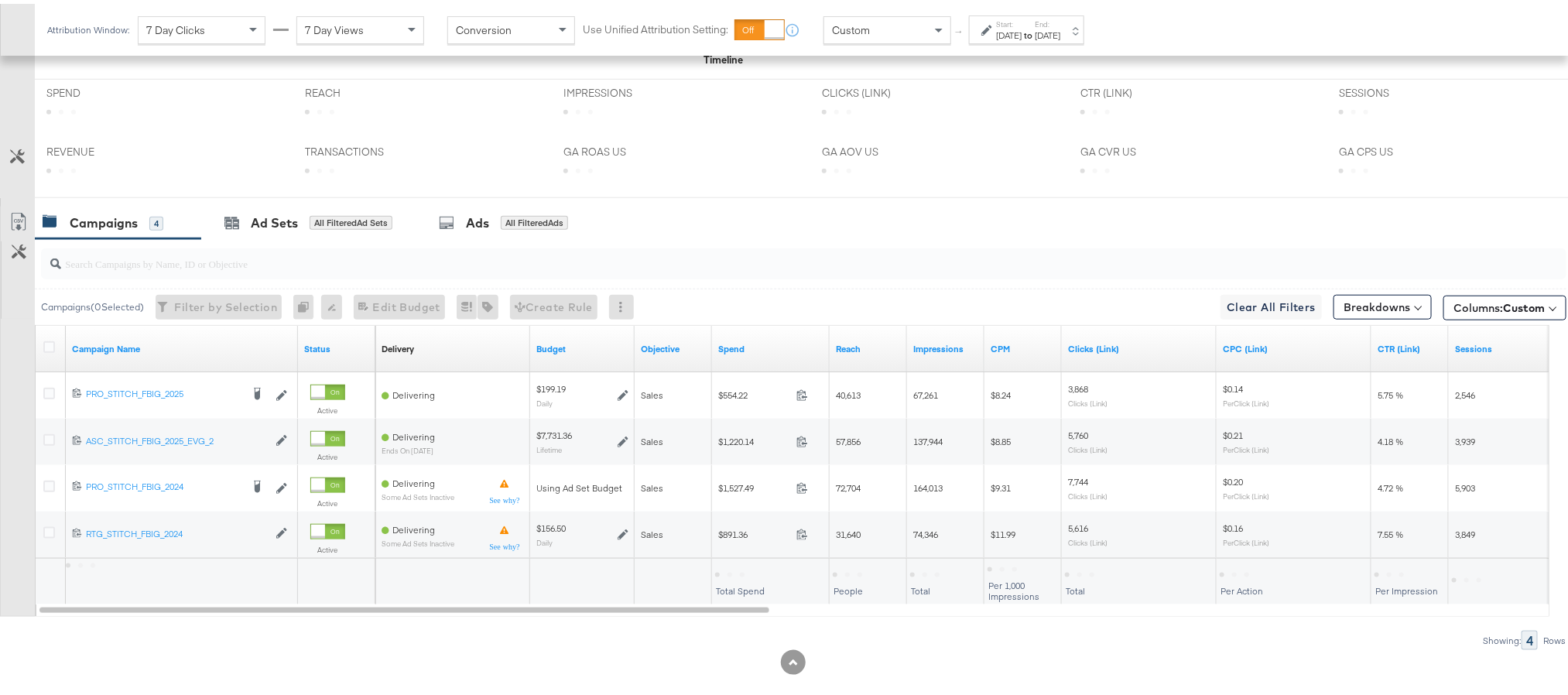
scroll to position [693, 0]
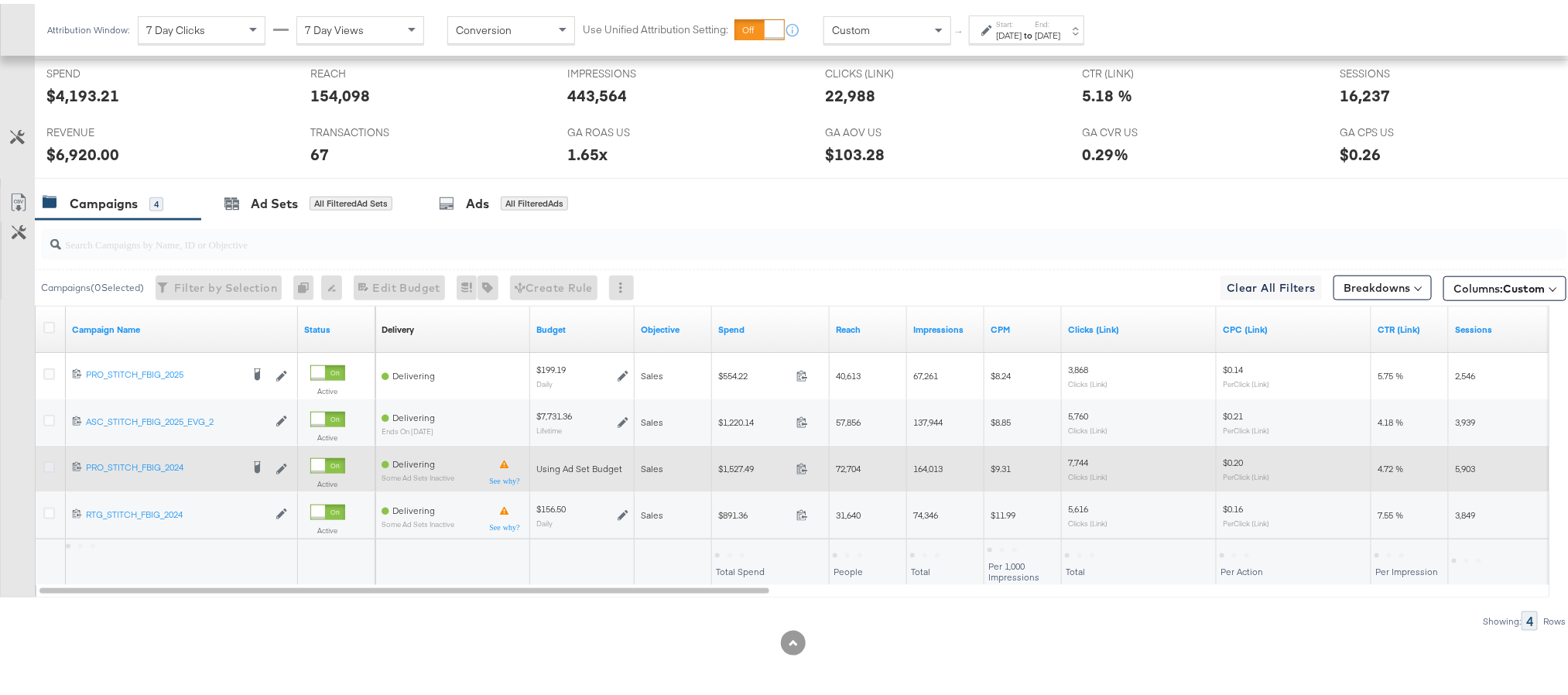
click at [50, 467] on icon at bounding box center [49, 463] width 12 height 12
click at [0, 0] on input "checkbox" at bounding box center [0, 0] width 0 height 0
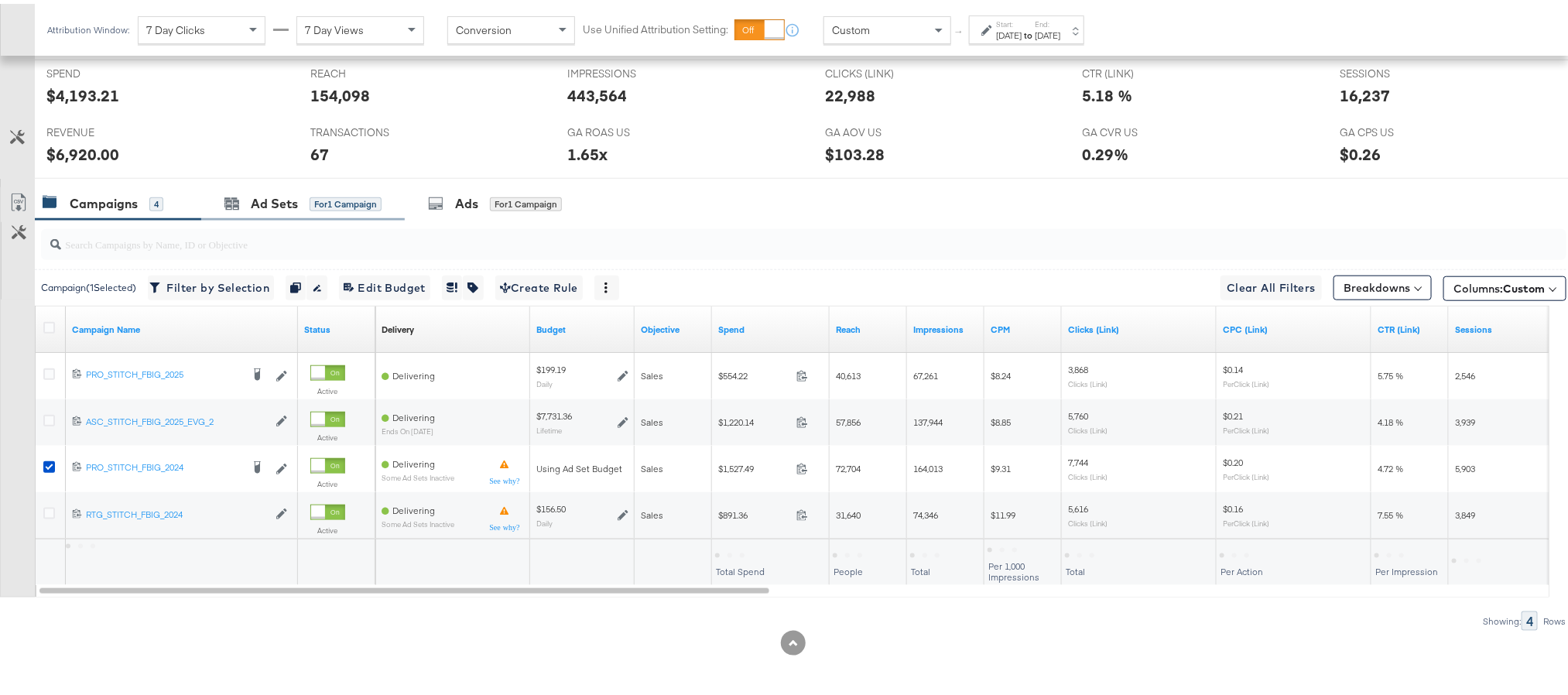
click at [242, 209] on div "Ad Sets for 1 Campaign" at bounding box center [303, 200] width 204 height 33
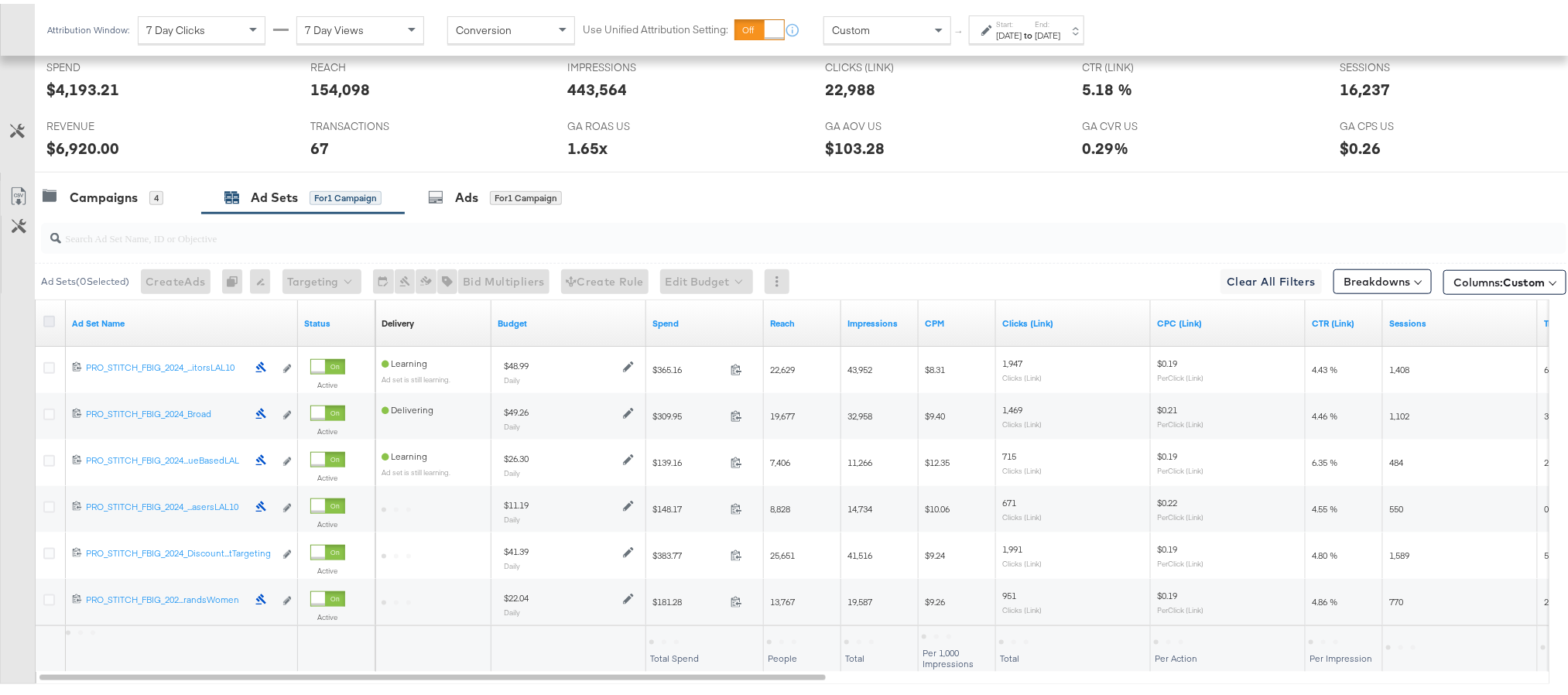
click at [49, 323] on icon at bounding box center [49, 318] width 12 height 12
click at [0, 0] on input "checkbox" at bounding box center [0, 0] width 0 height 0
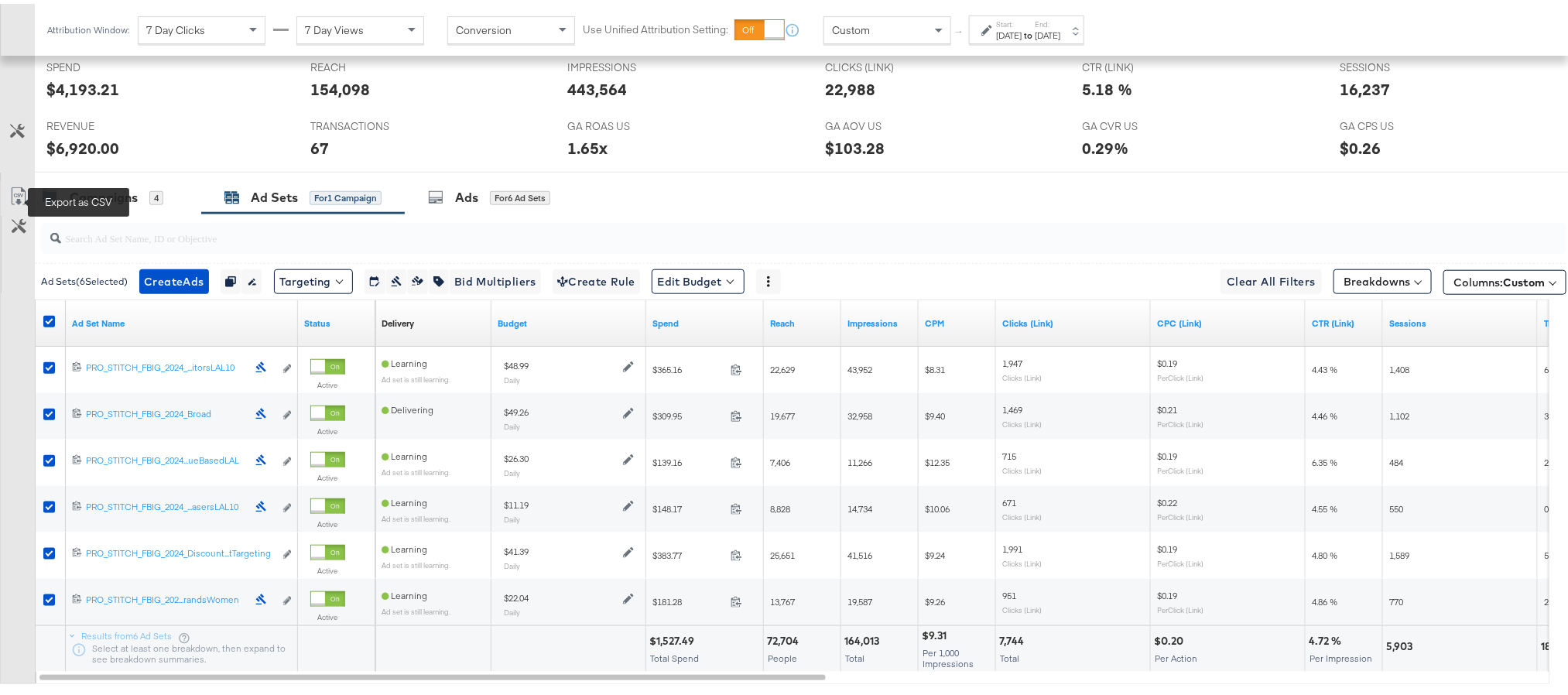
click at [17, 191] on icon at bounding box center [18, 193] width 18 height 18
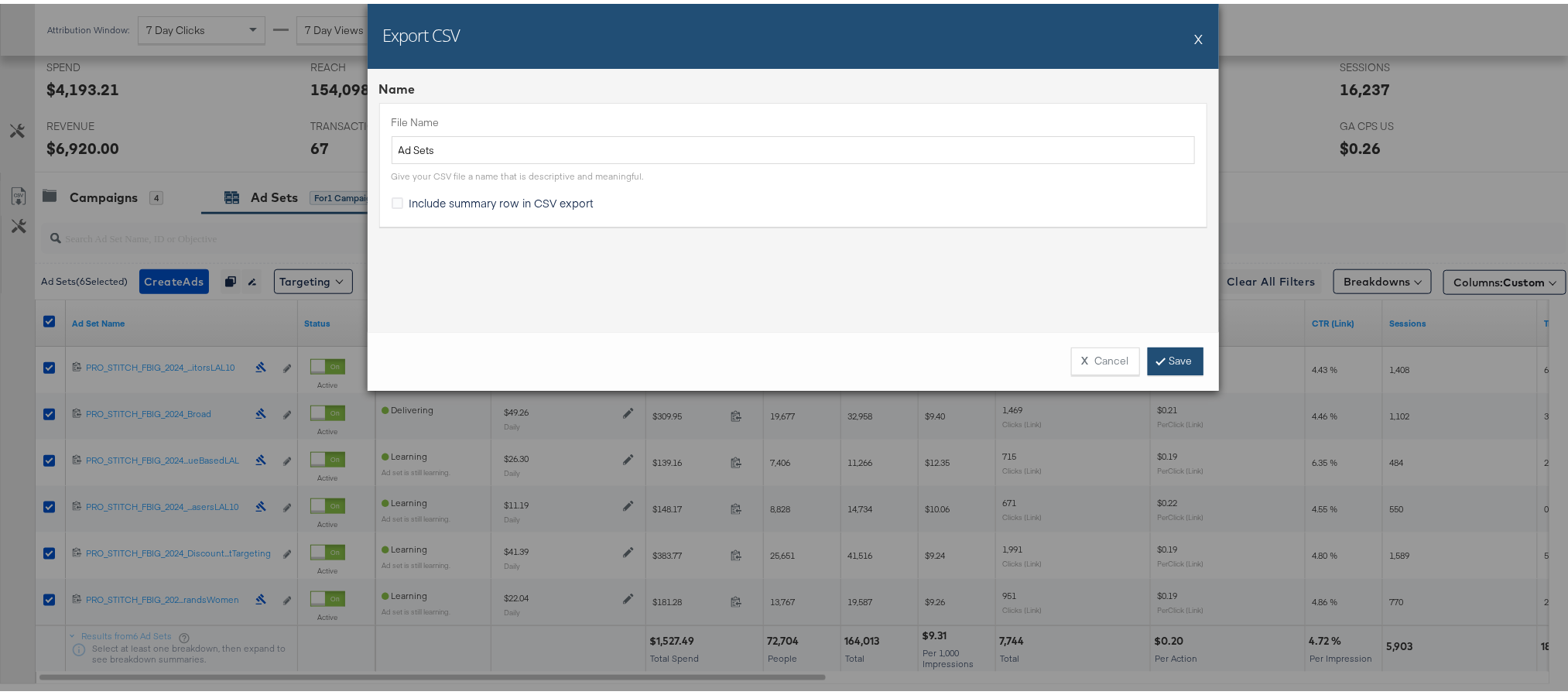
click at [1170, 353] on link "Save" at bounding box center [1175, 357] width 56 height 28
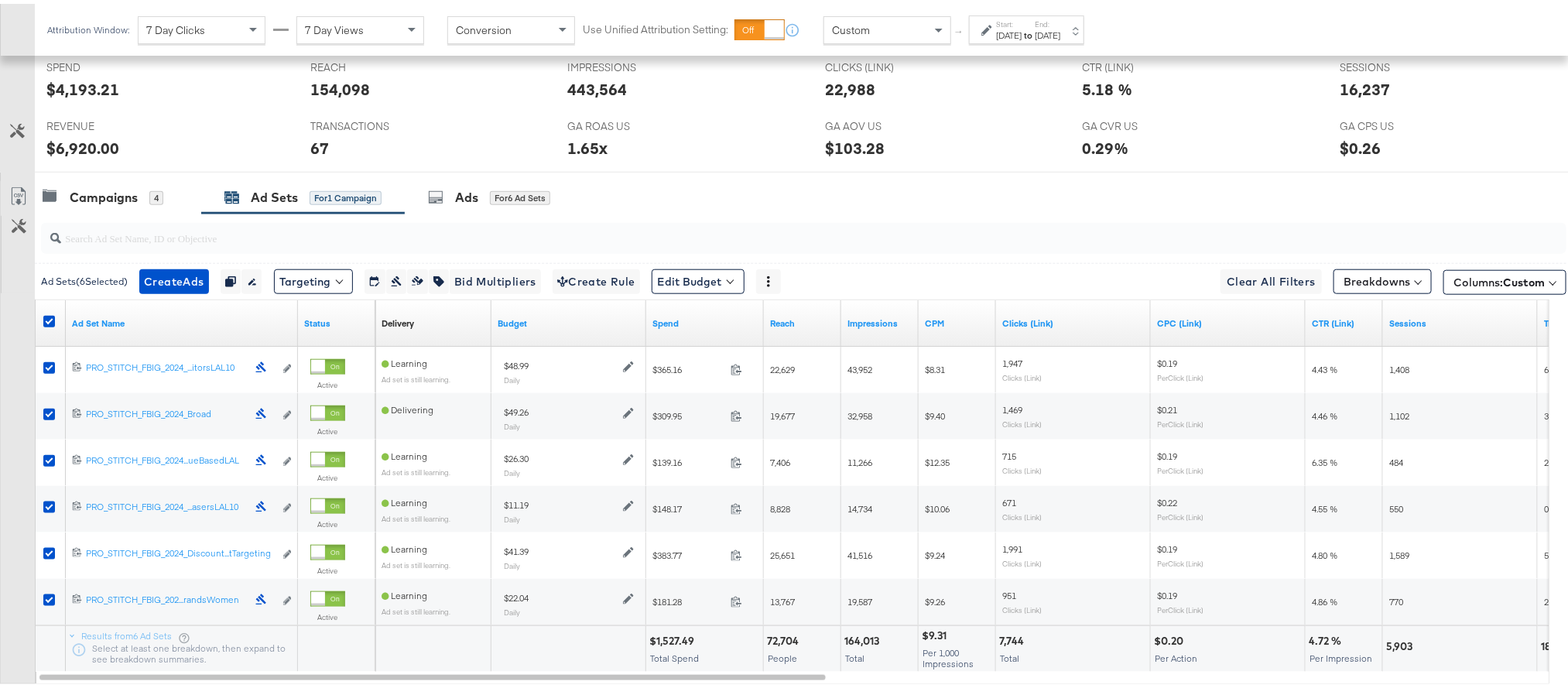
click at [42, 320] on div at bounding box center [50, 319] width 28 height 28
click at [45, 321] on icon at bounding box center [49, 318] width 12 height 12
click at [0, 0] on input "checkbox" at bounding box center [0, 0] width 0 height 0
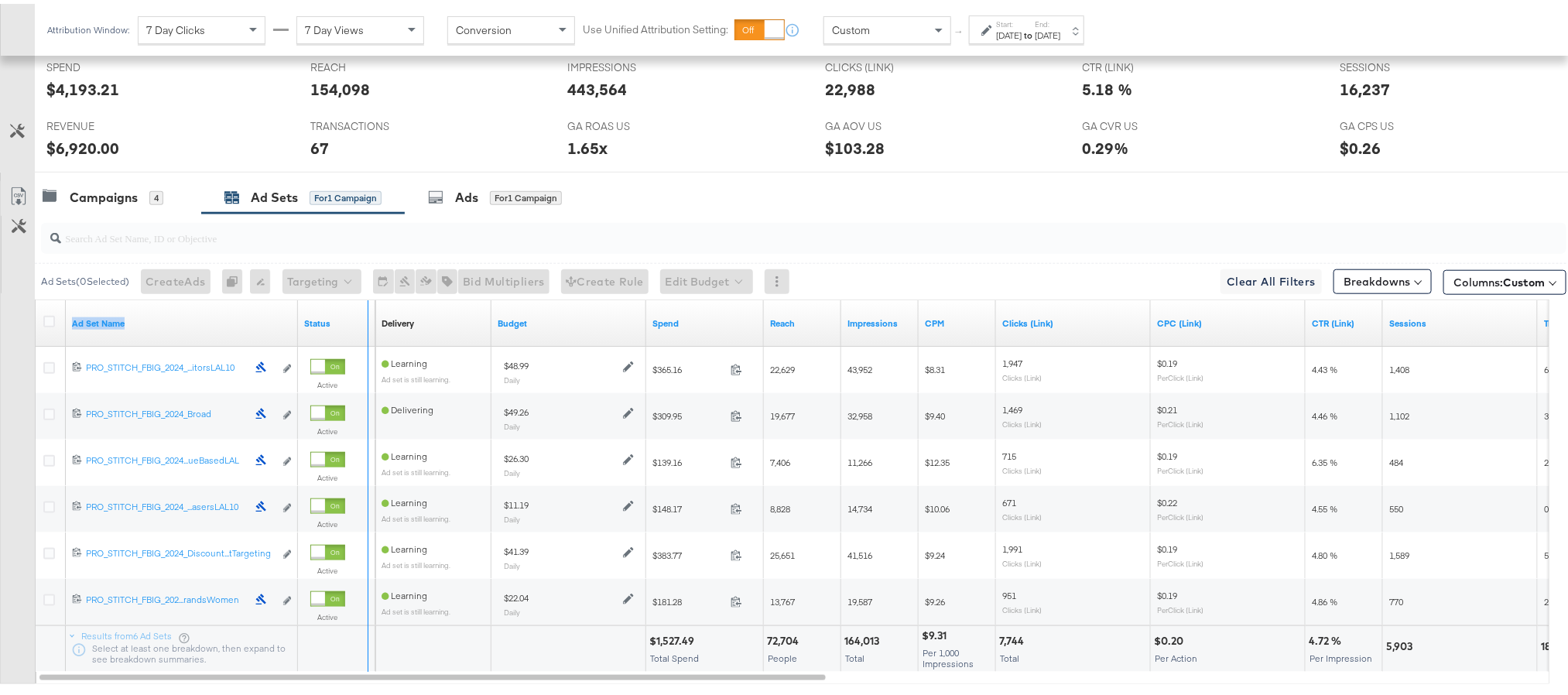
drag, startPoint x: 295, startPoint y: 314, endPoint x: 365, endPoint y: 314, distance: 70.0
click at [365, 314] on div "Ad Set Name Status" at bounding box center [206, 319] width 340 height 47
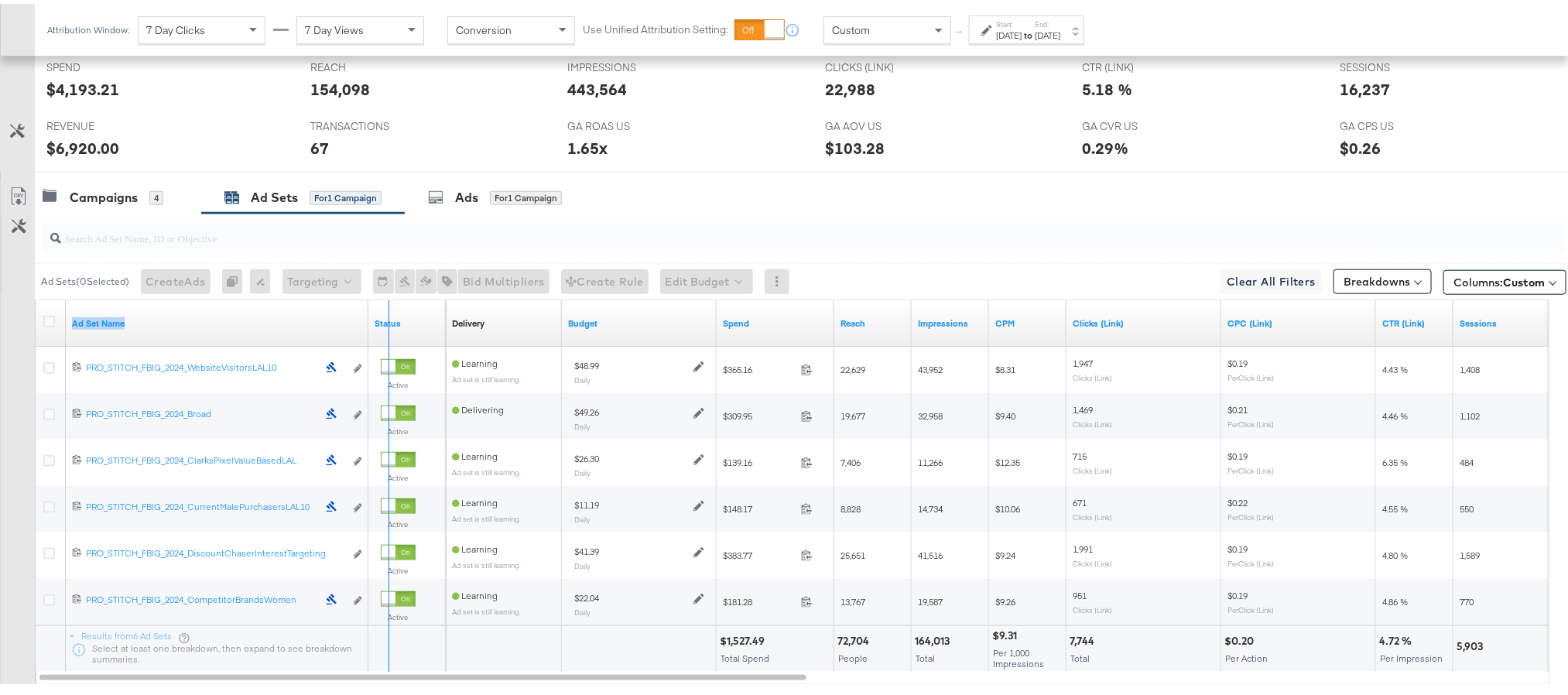
drag, startPoint x: 365, startPoint y: 314, endPoint x: 386, endPoint y: 312, distance: 21.1
click at [386, 312] on div "Ad Set Name Status" at bounding box center [241, 319] width 410 height 47
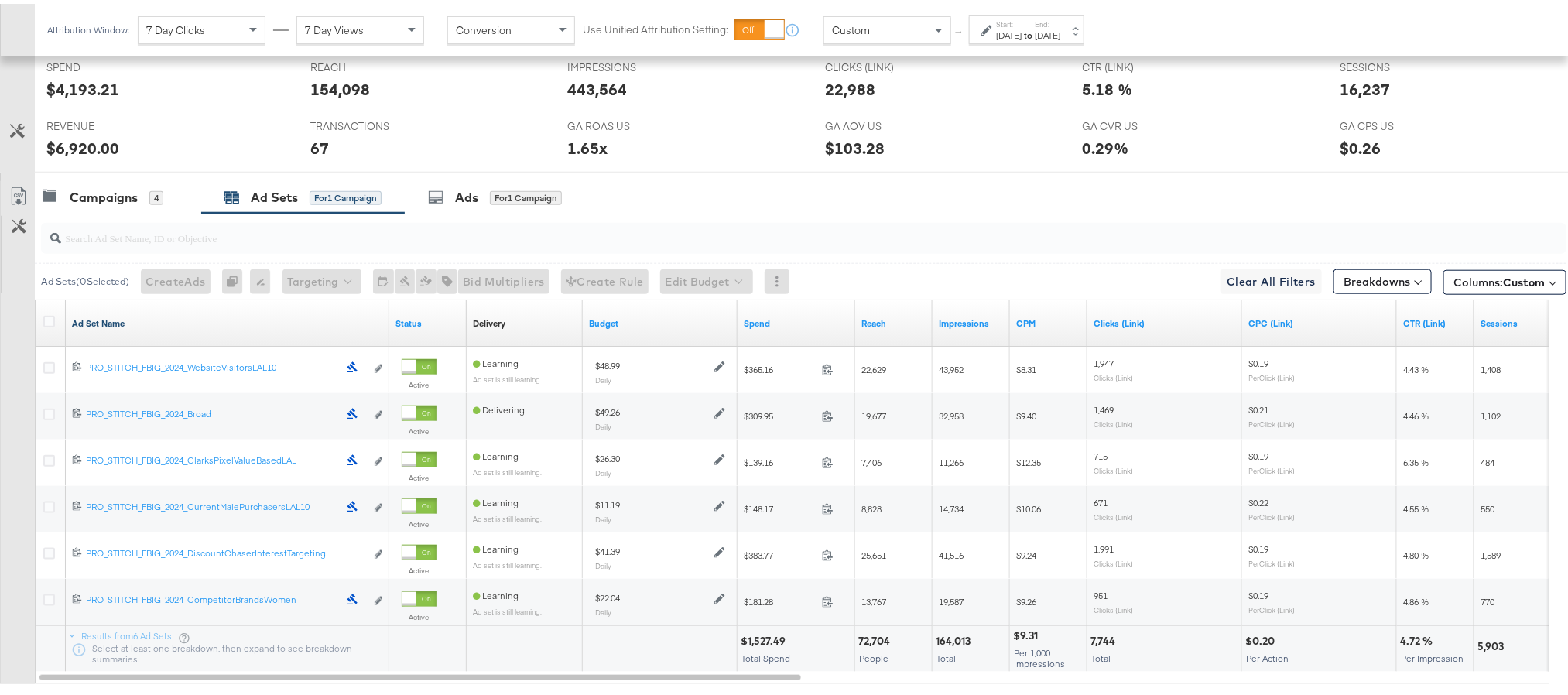
click at [181, 319] on link "Ad Set Name" at bounding box center [227, 319] width 311 height 12
click at [111, 326] on link "Ad Set Name ↓" at bounding box center [227, 319] width 311 height 12
click at [15, 185] on link "Export as CSV" at bounding box center [18, 195] width 35 height 35
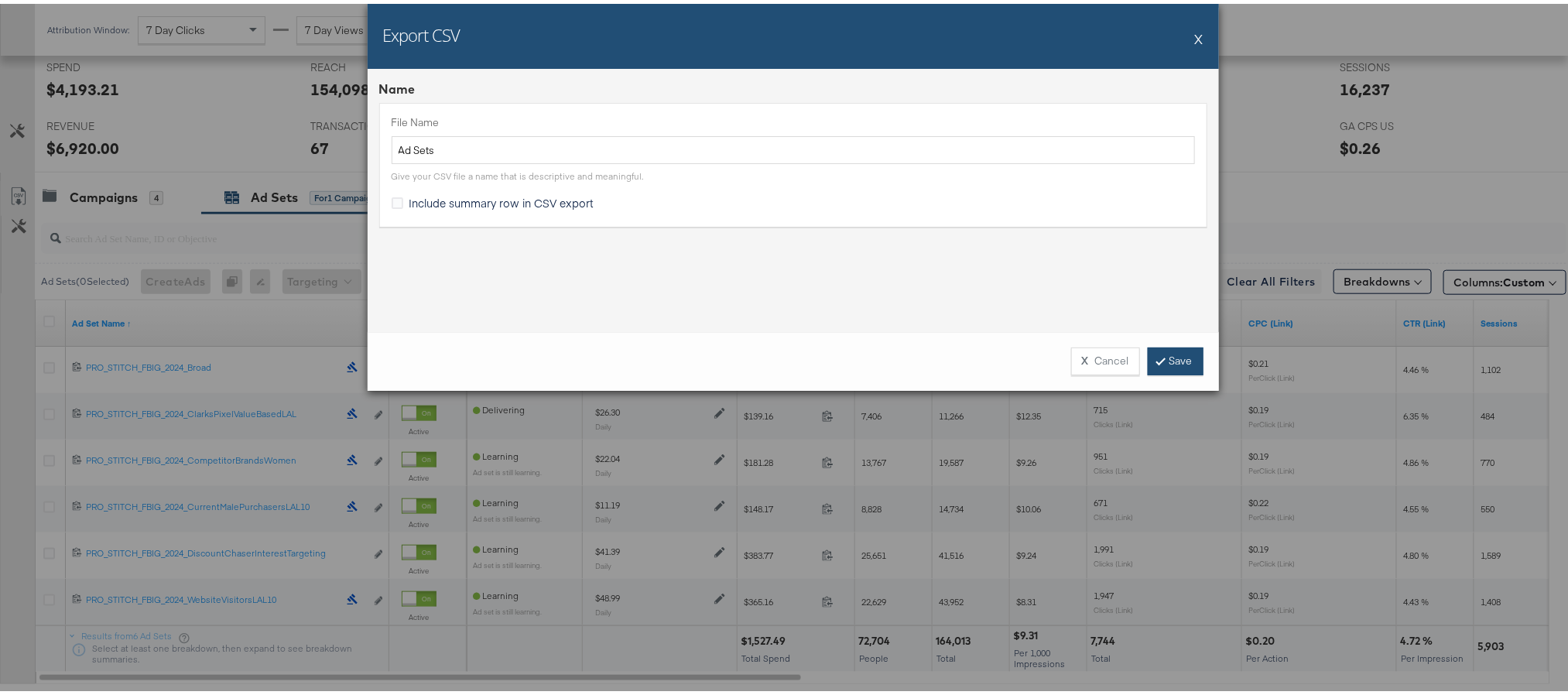
click at [1150, 347] on link "Save" at bounding box center [1175, 357] width 56 height 28
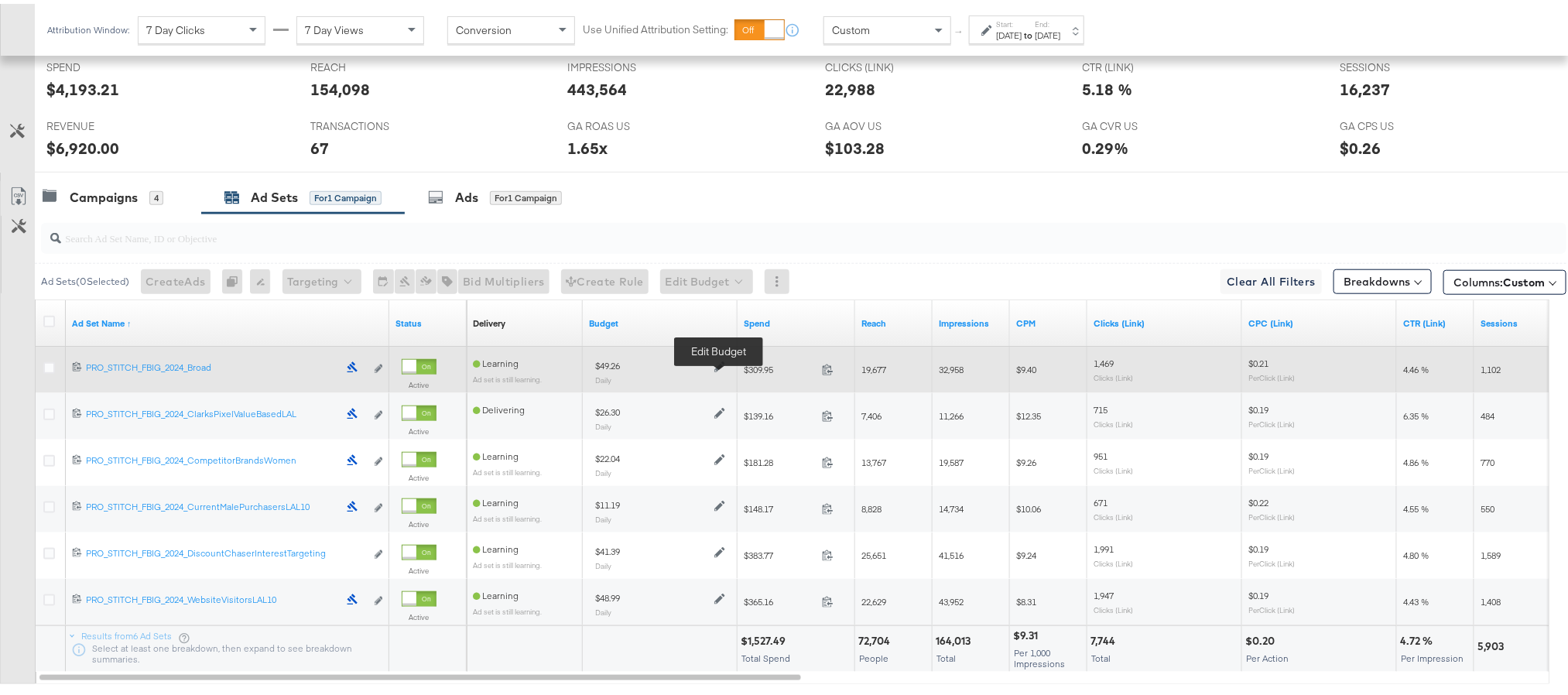
click at [721, 368] on icon at bounding box center [720, 363] width 11 height 11
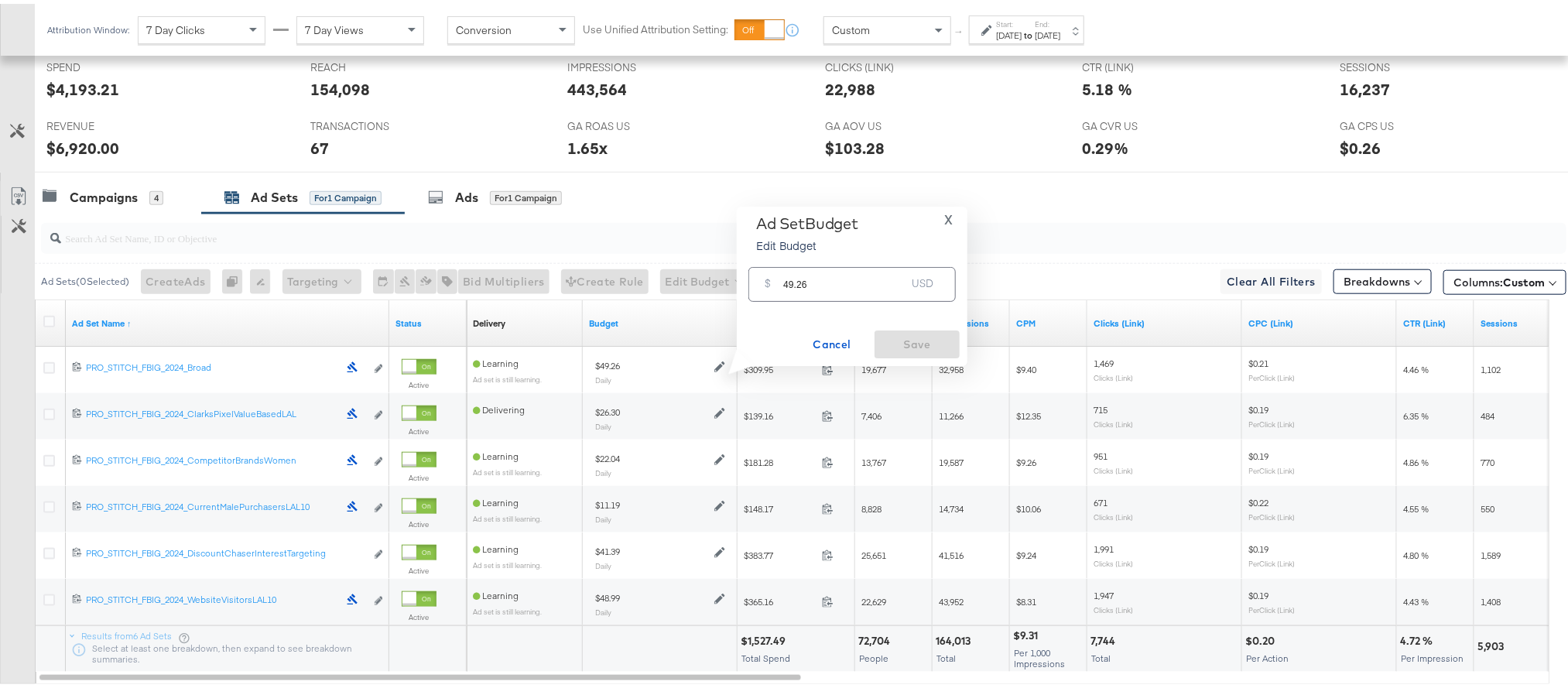
click at [818, 286] on input "49.26" at bounding box center [844, 275] width 122 height 33
paste input "$34.04"
type input "34.04"
click at [878, 335] on button "Save" at bounding box center [917, 341] width 85 height 28
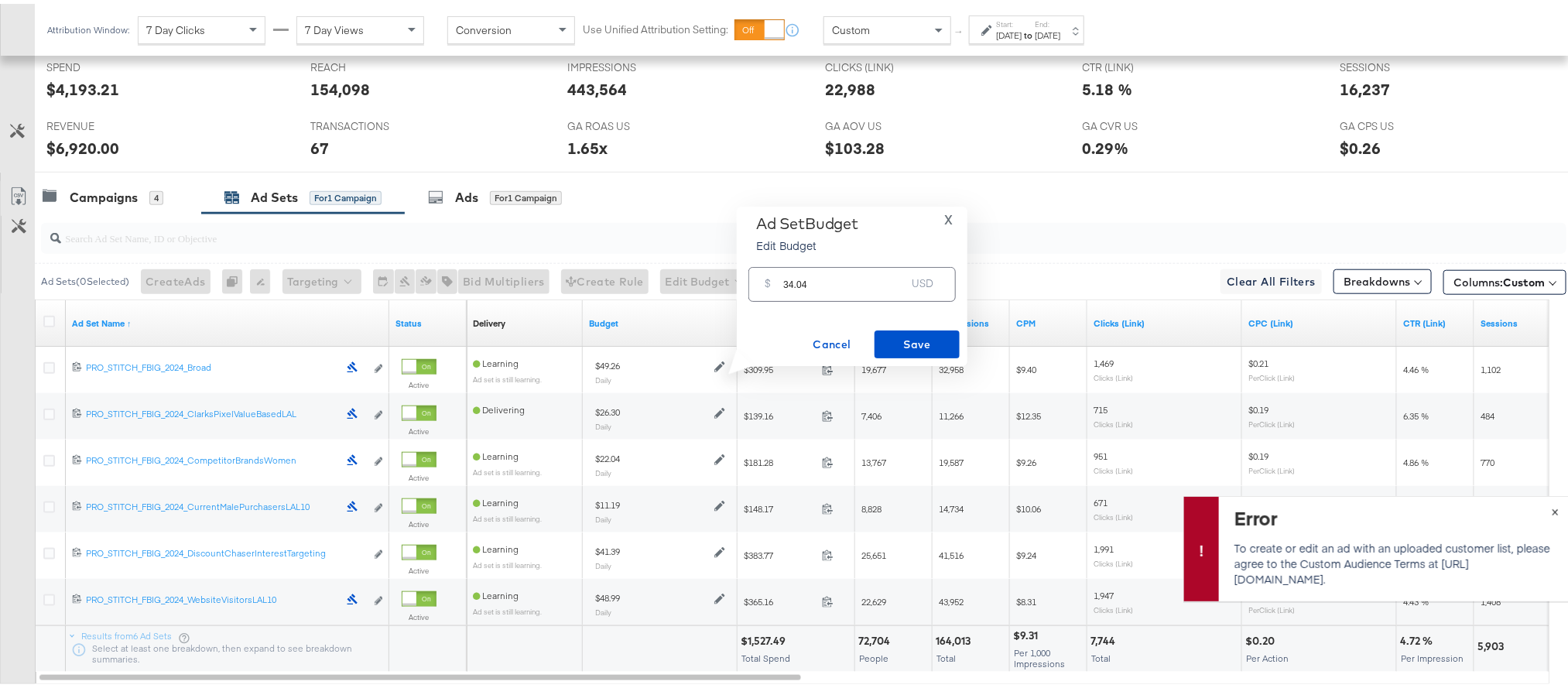
click at [1551, 505] on span "×" at bounding box center [1555, 506] width 7 height 17
